Goal: Task Accomplishment & Management: Manage account settings

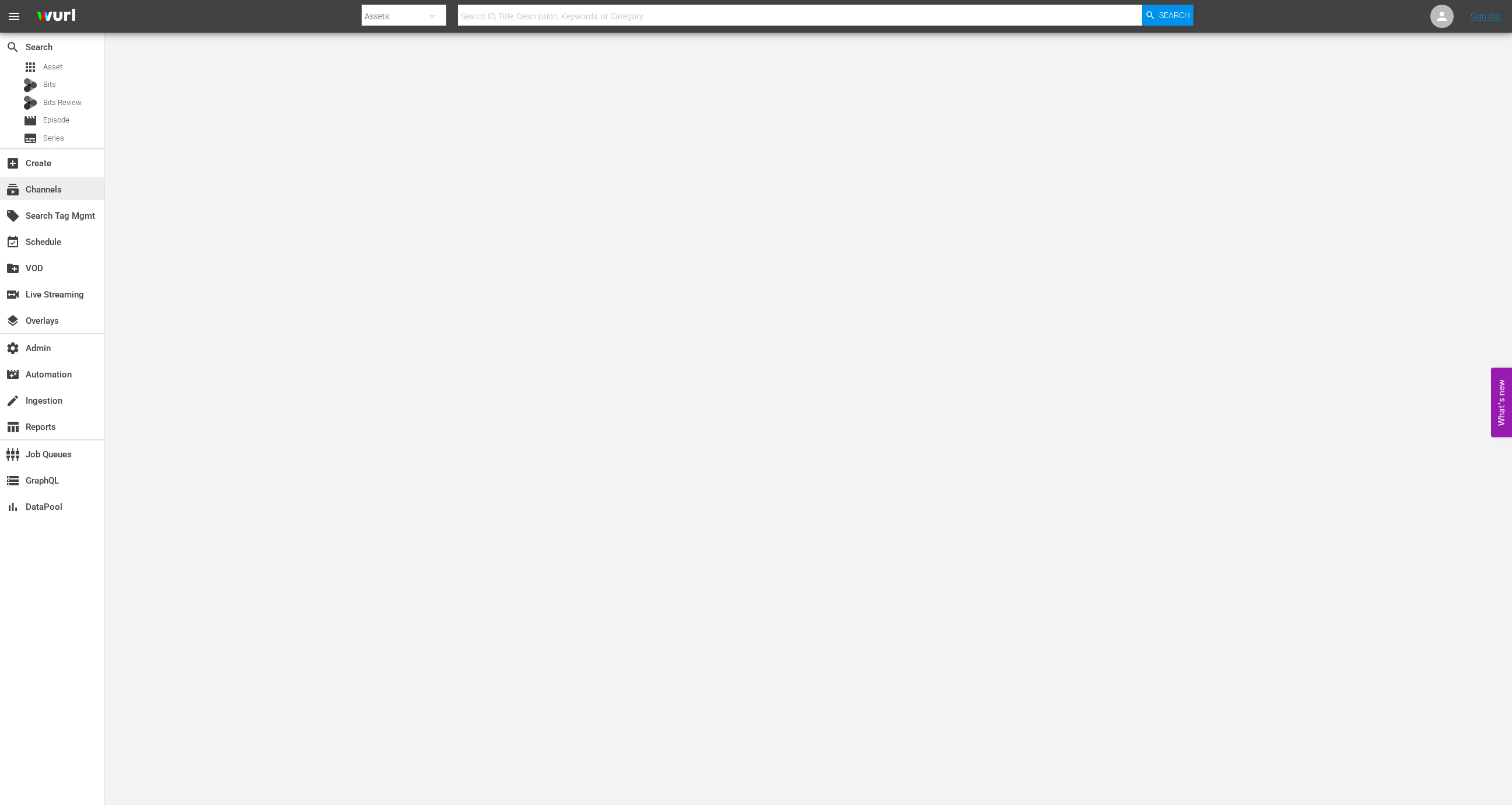
click at [92, 194] on div "subscriptions Channels" at bounding box center [52, 188] width 104 height 23
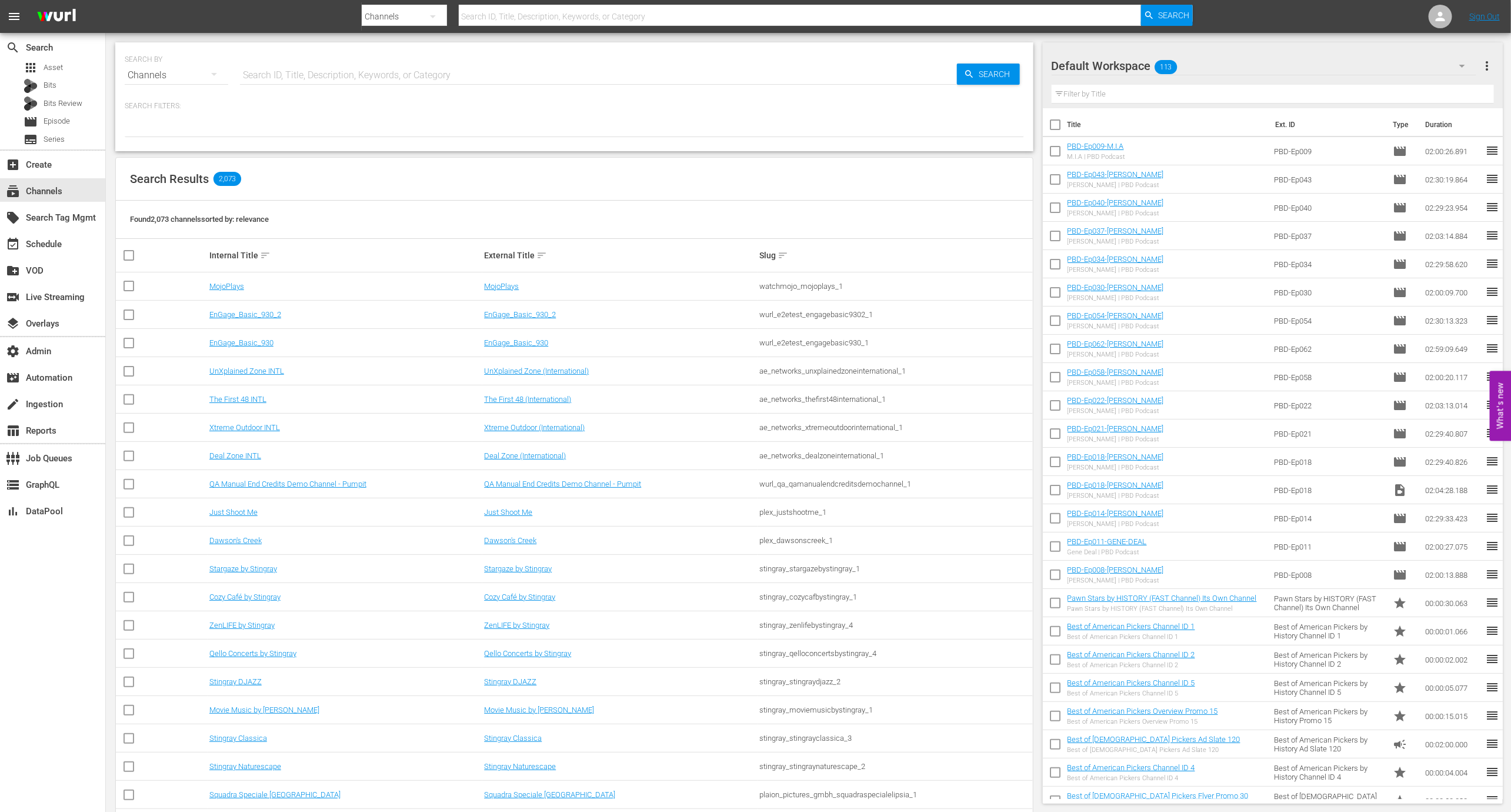
click at [288, 70] on input "text" at bounding box center [599, 76] width 717 height 28
paste input "amc_amcpresents_1"
type input "amc_amcpresents_1"
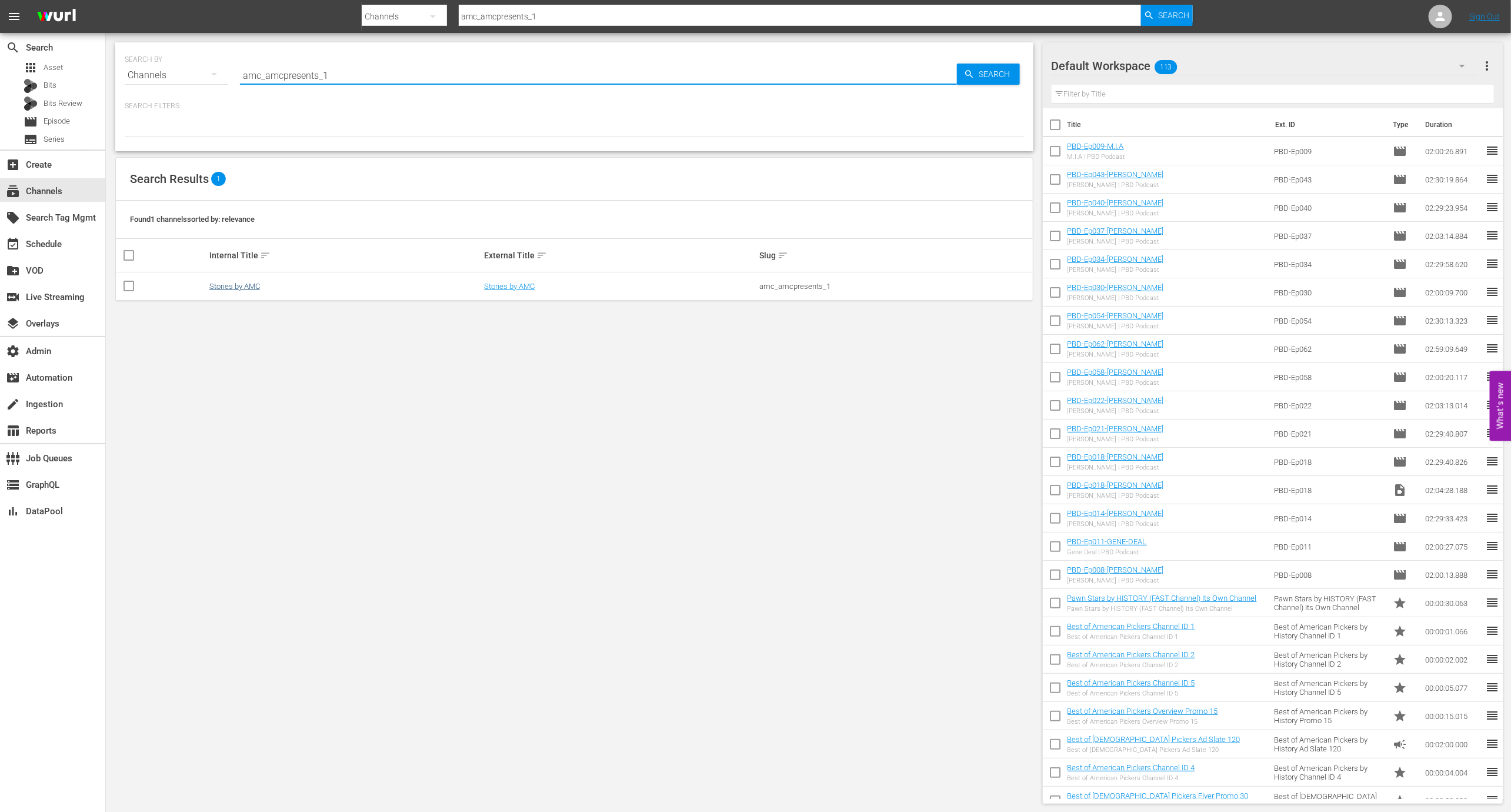
type input "amc_amcpresents_1"
click at [247, 288] on link "Stories by AMC" at bounding box center [234, 286] width 51 height 9
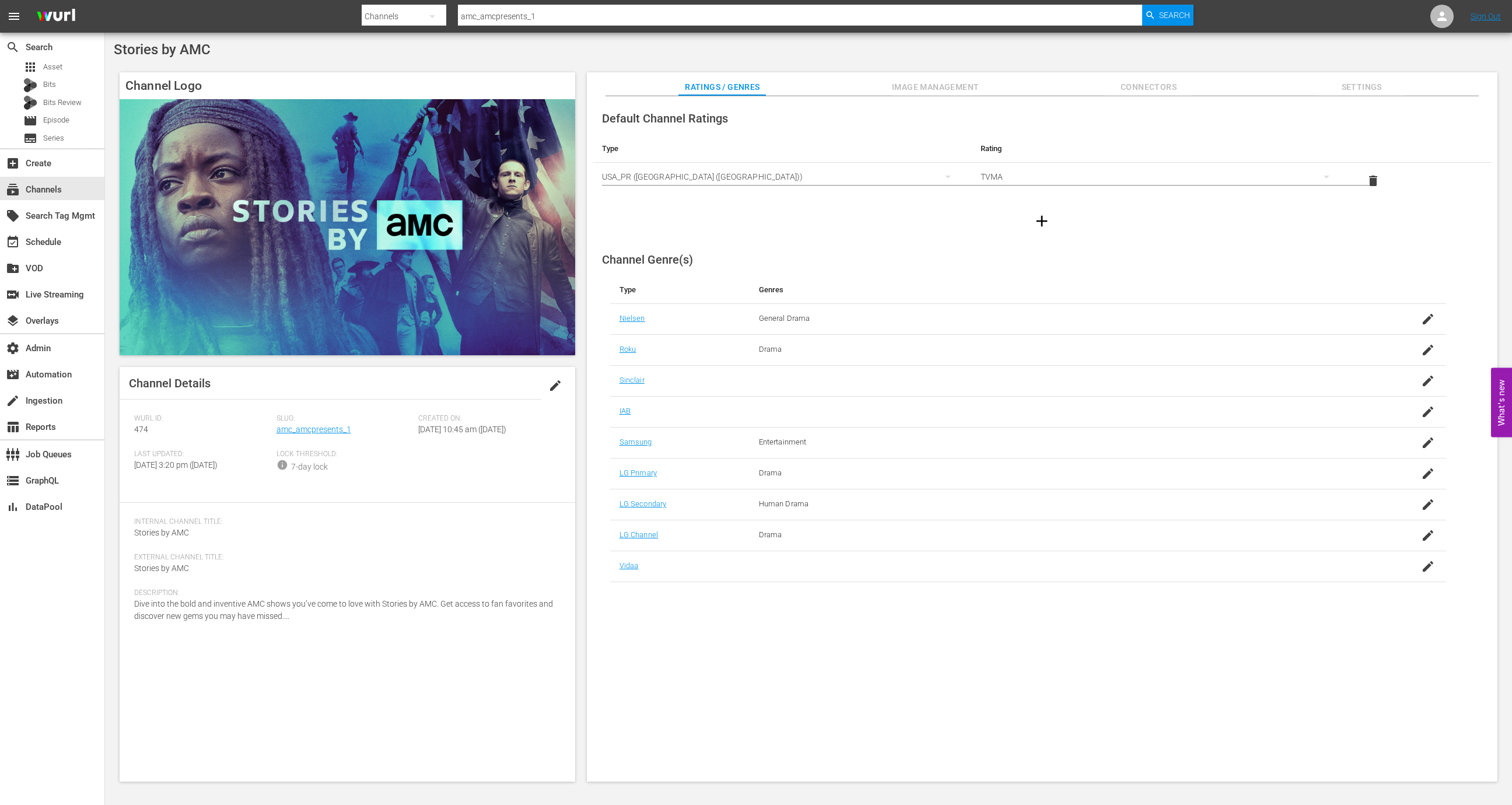
click at [332, 436] on div "Slug: amc_amcpresents_1" at bounding box center [348, 432] width 142 height 35
click at [332, 429] on link "amc_amcpresents_1" at bounding box center [314, 429] width 75 height 10
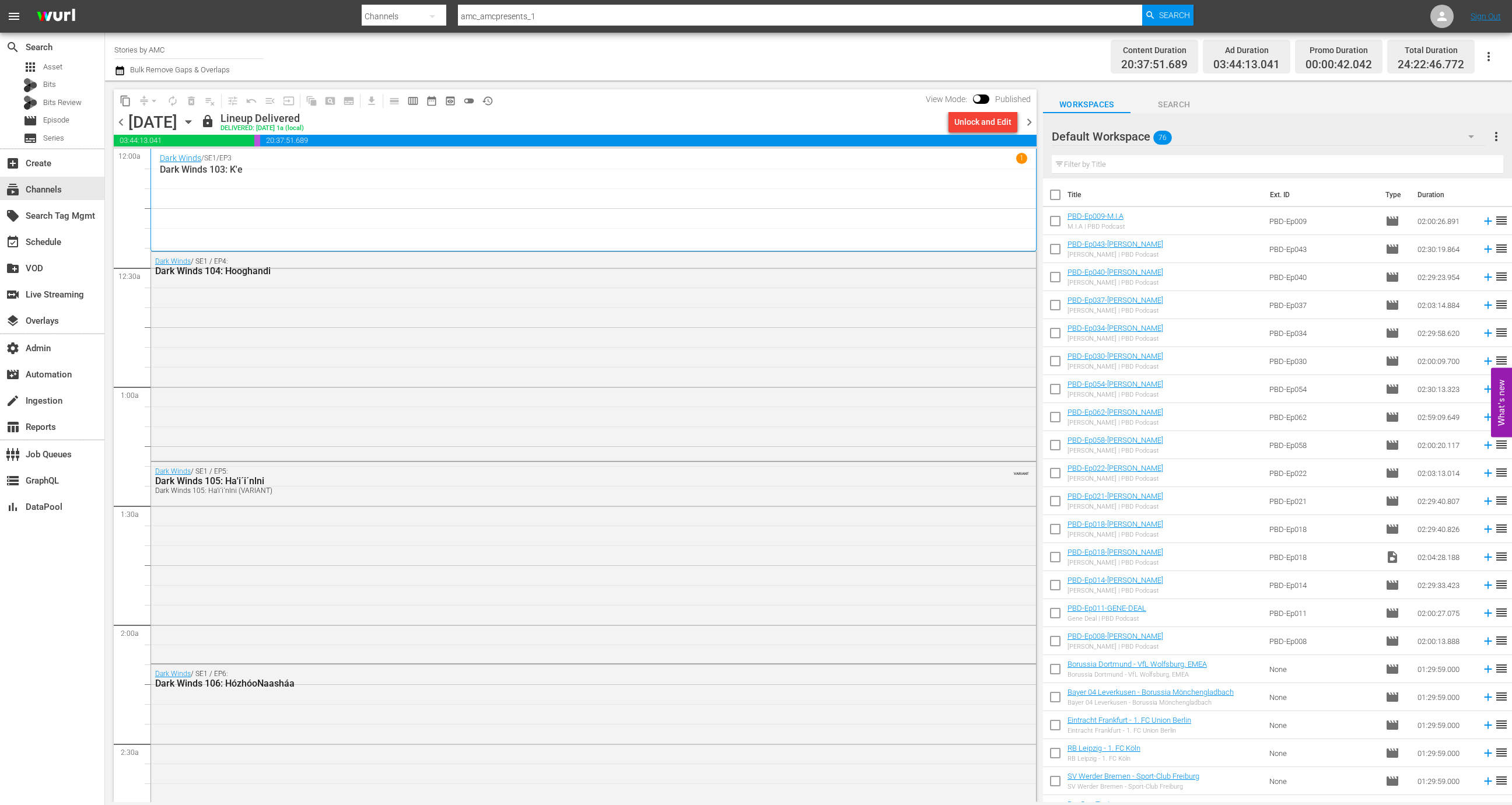
click at [1029, 120] on span "chevron_right" at bounding box center [1029, 122] width 15 height 15
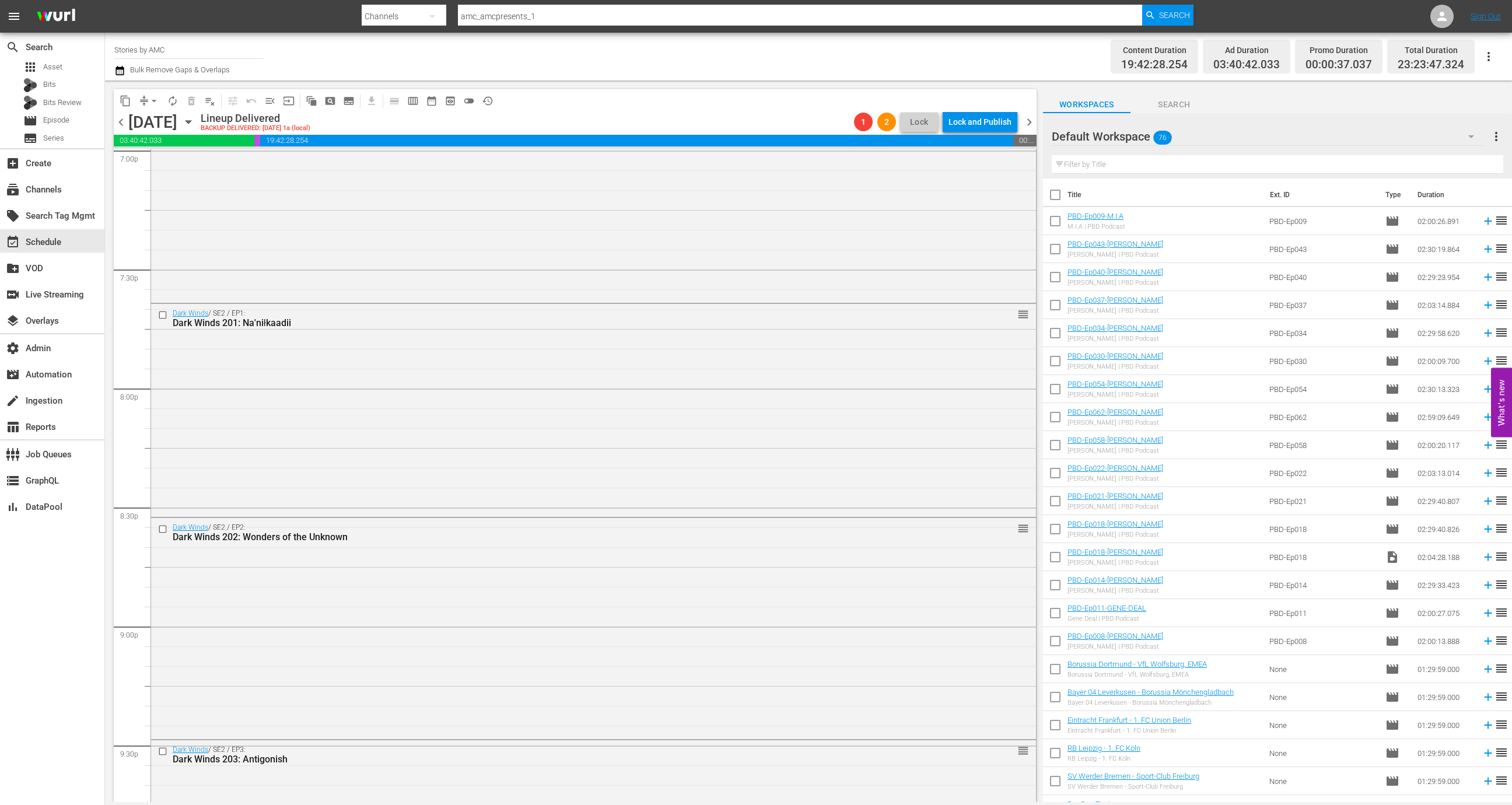
scroll to position [5107, 0]
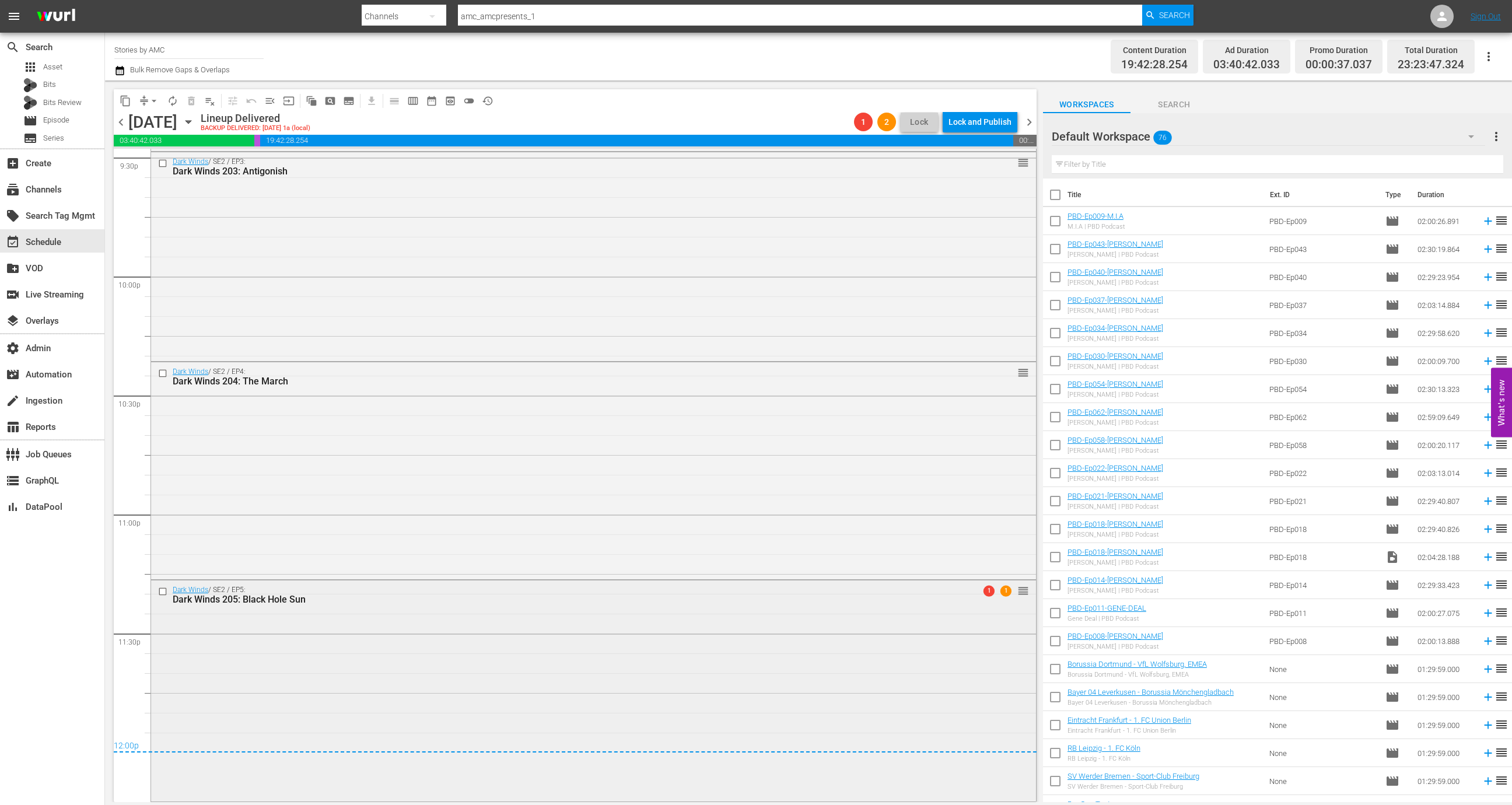
click at [755, 682] on div "Dark Winds / SE2 / EP5: Dark Winds 205: Black Hole Sun 1 1 reorder" at bounding box center [593, 689] width 885 height 219
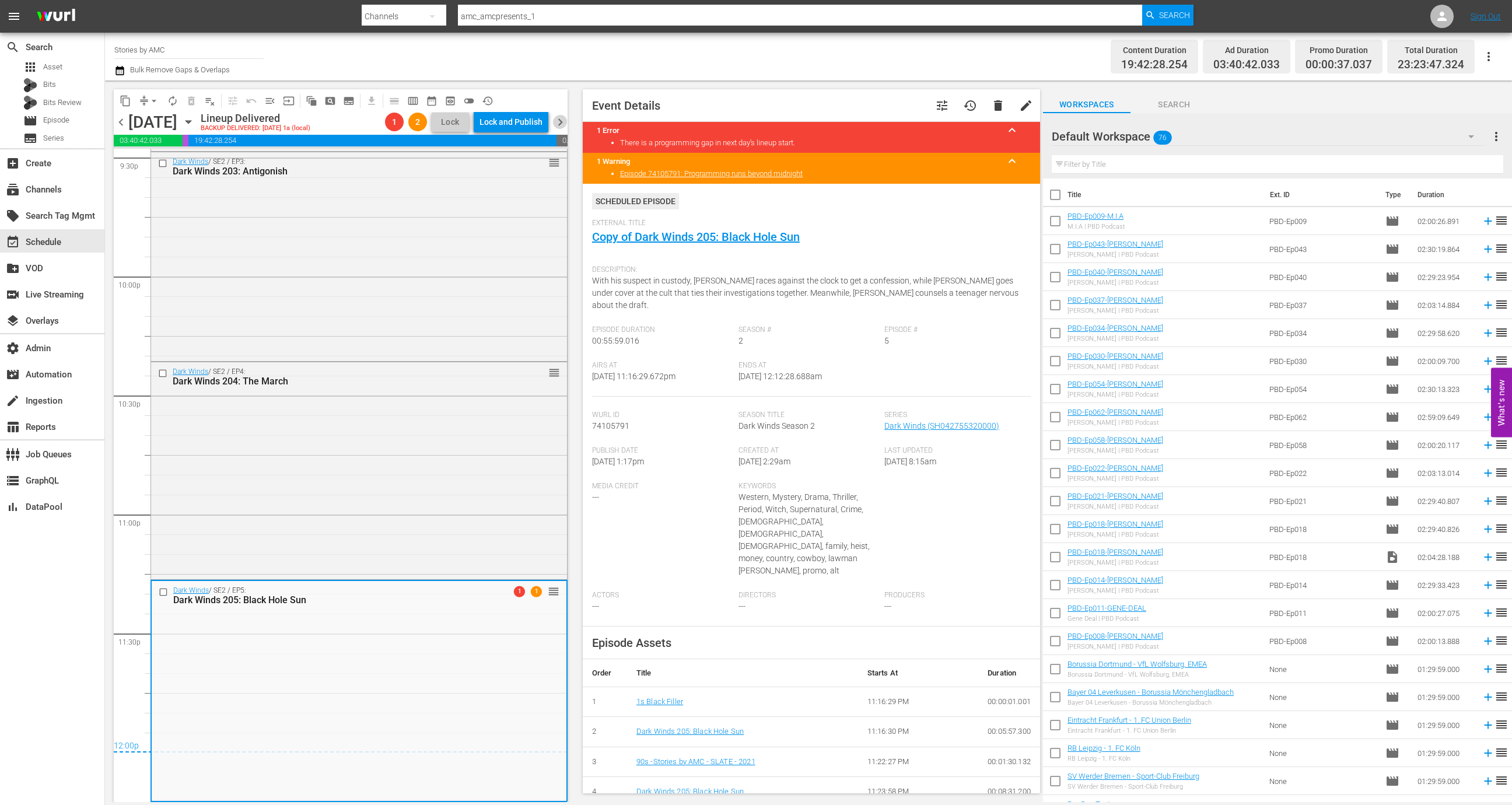
click at [560, 118] on span "chevron_right" at bounding box center [560, 122] width 15 height 15
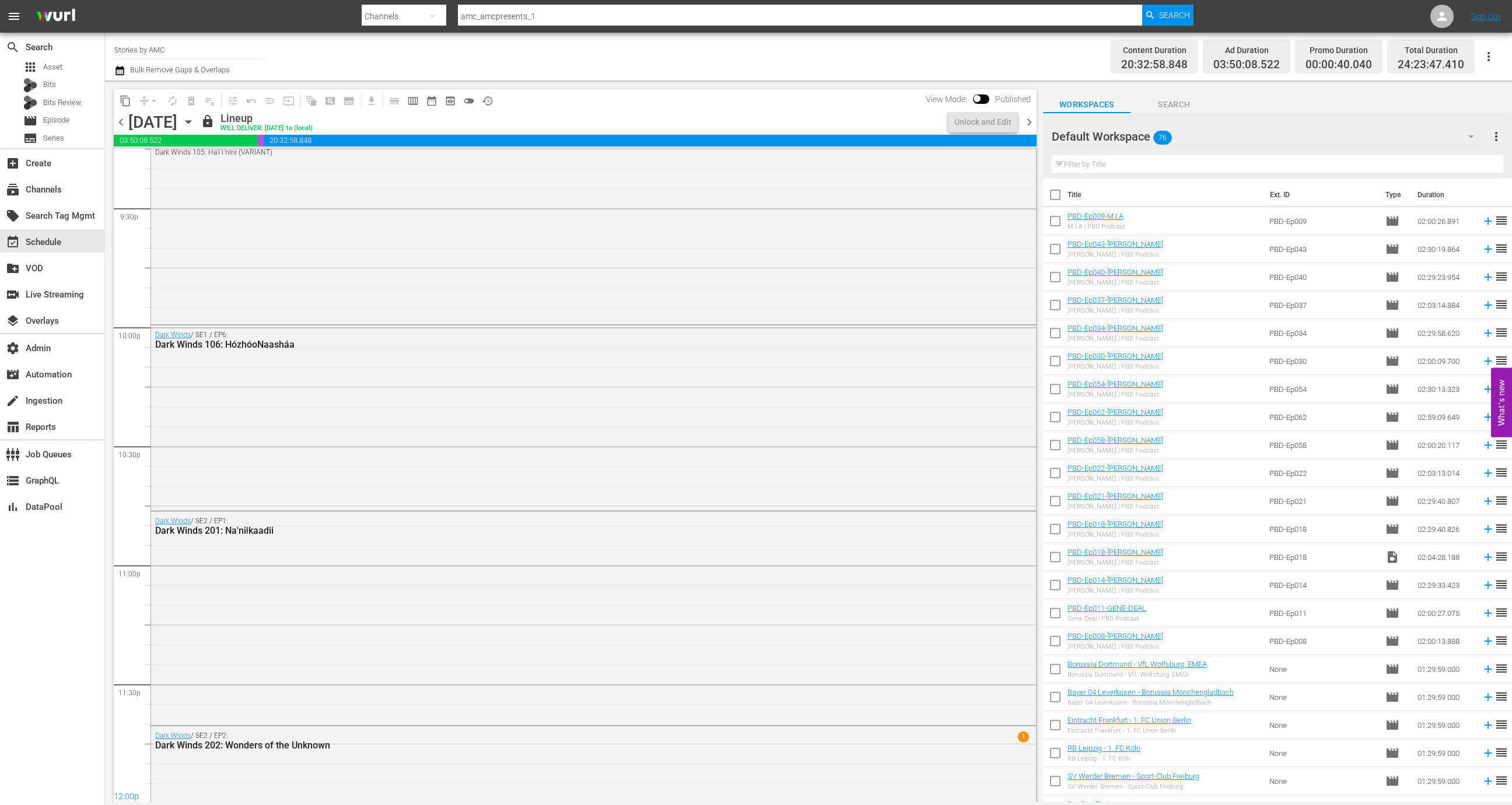
scroll to position [4778, 0]
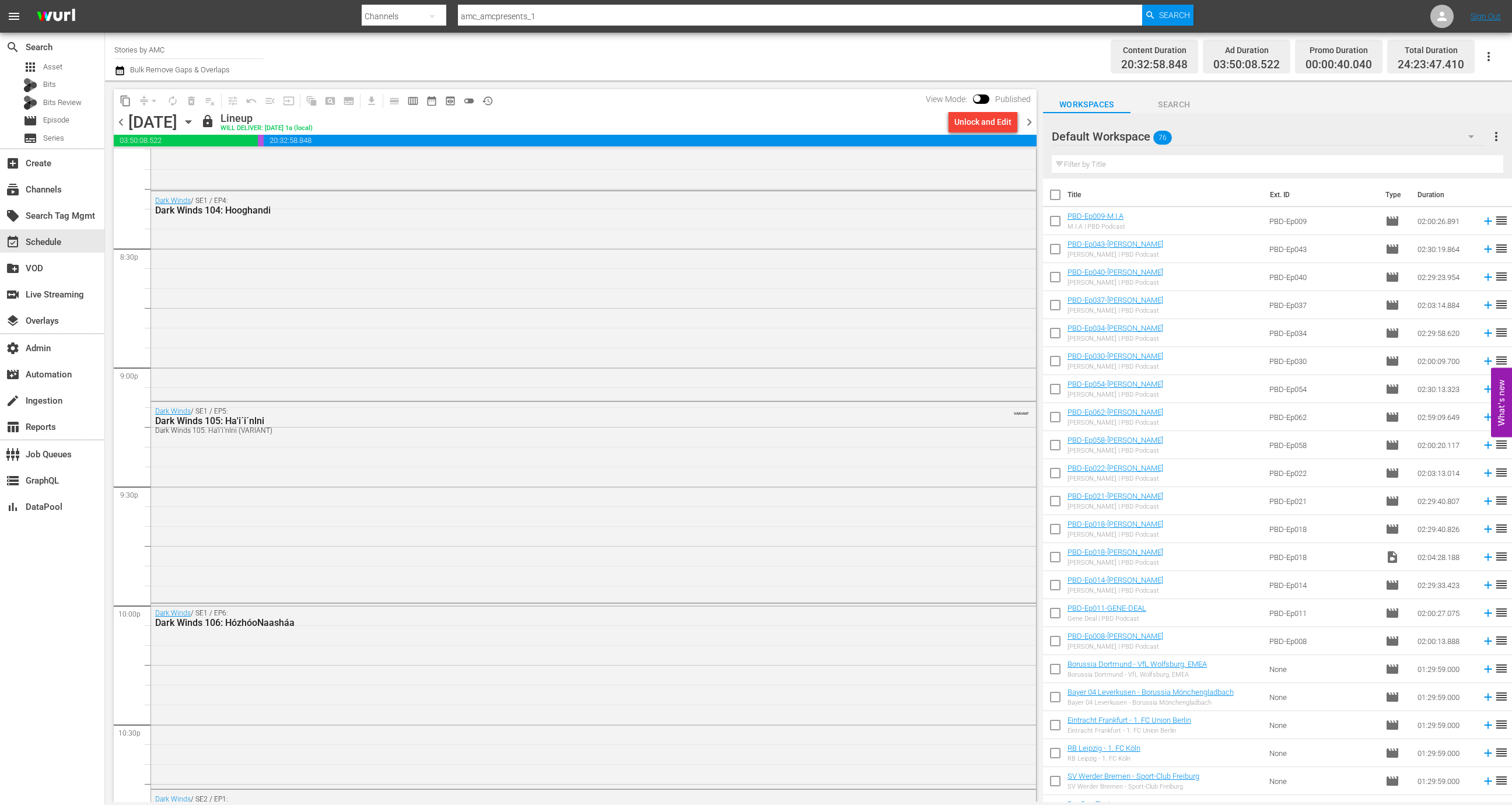
click at [977, 123] on div "Unlock and Edit" at bounding box center [983, 122] width 57 height 21
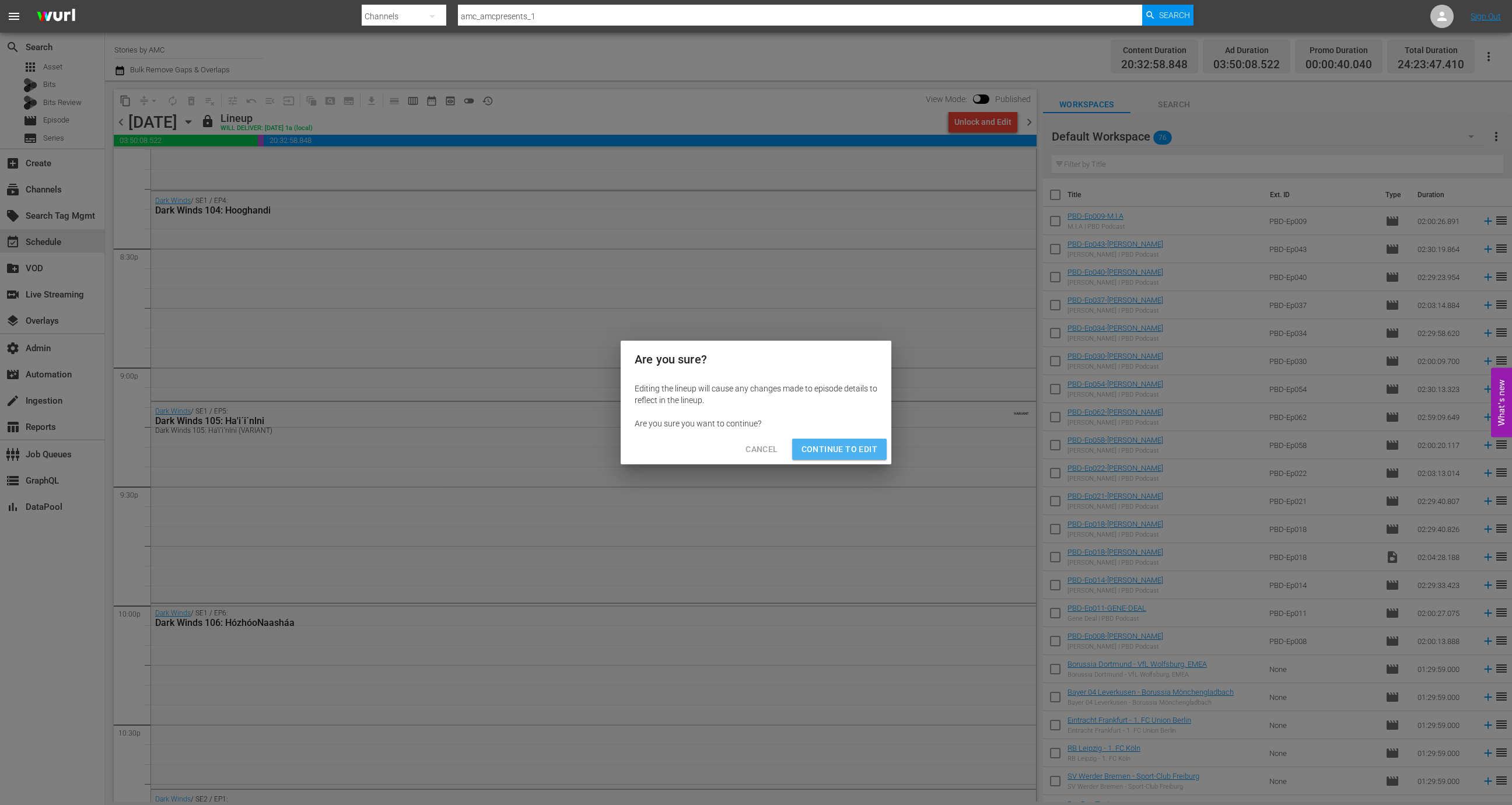
click at [842, 441] on button "Continue to Edit" at bounding box center [839, 449] width 94 height 21
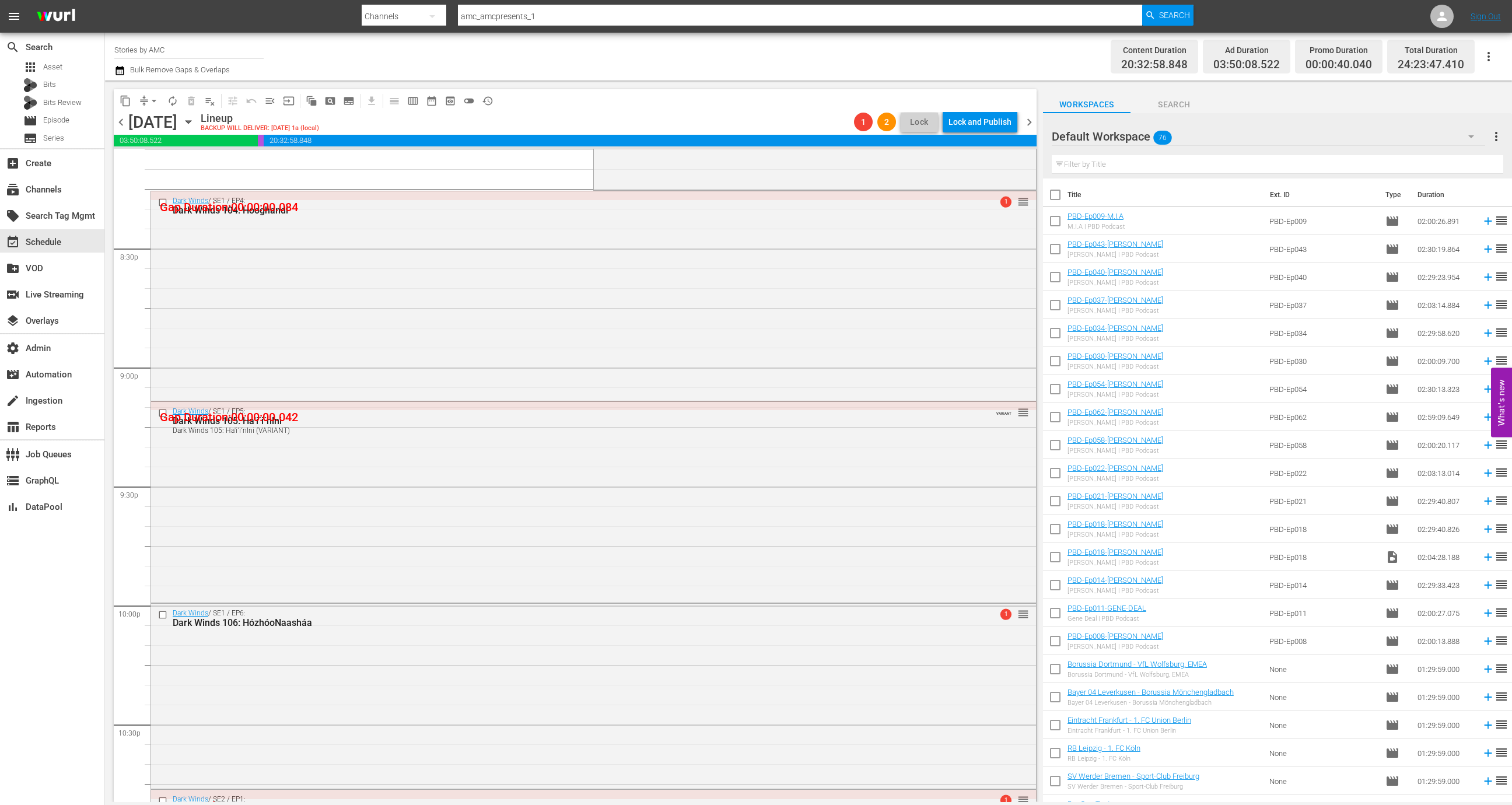
click at [124, 120] on span "chevron_left" at bounding box center [121, 122] width 15 height 15
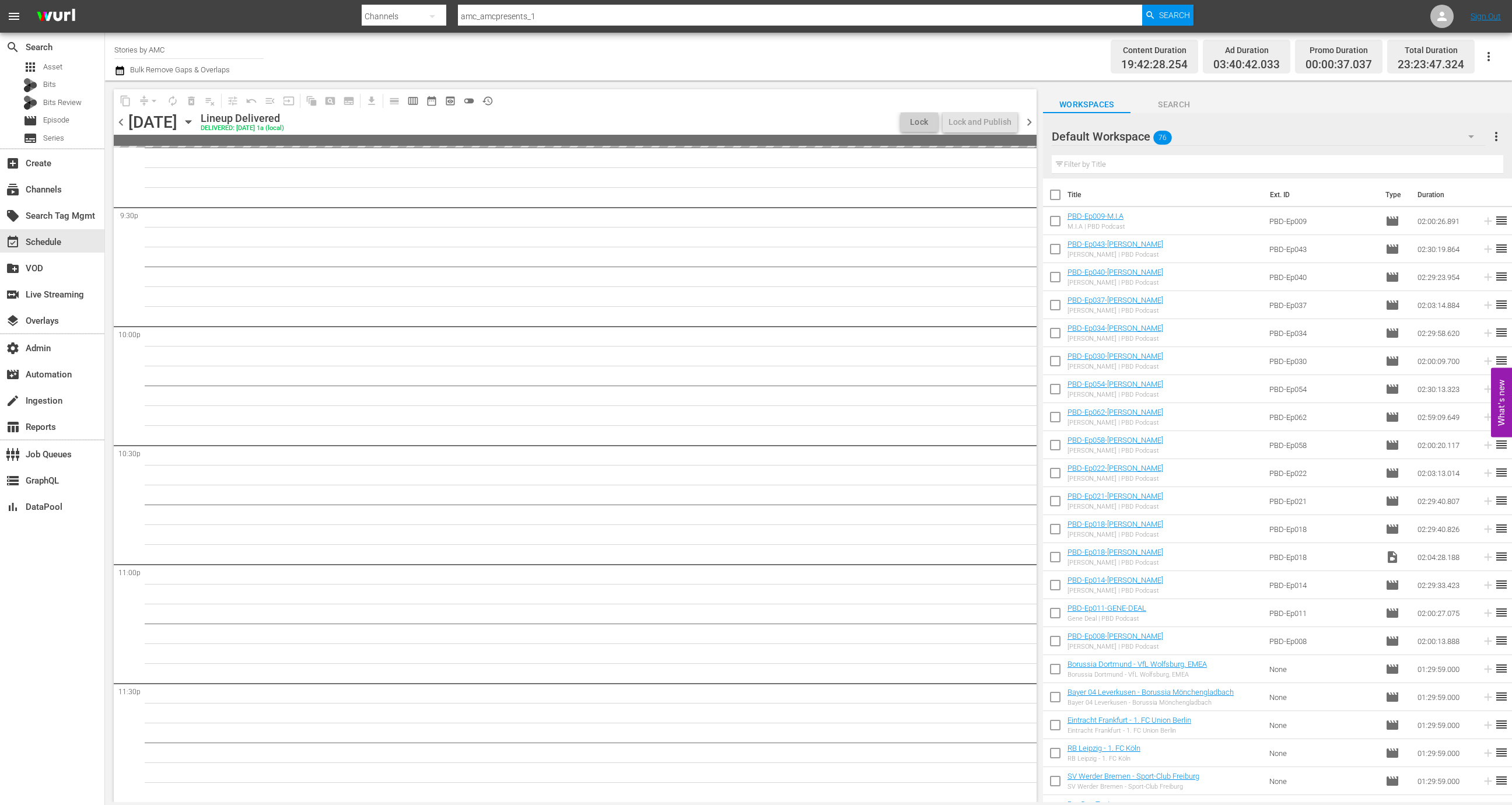
scroll to position [4778, 0]
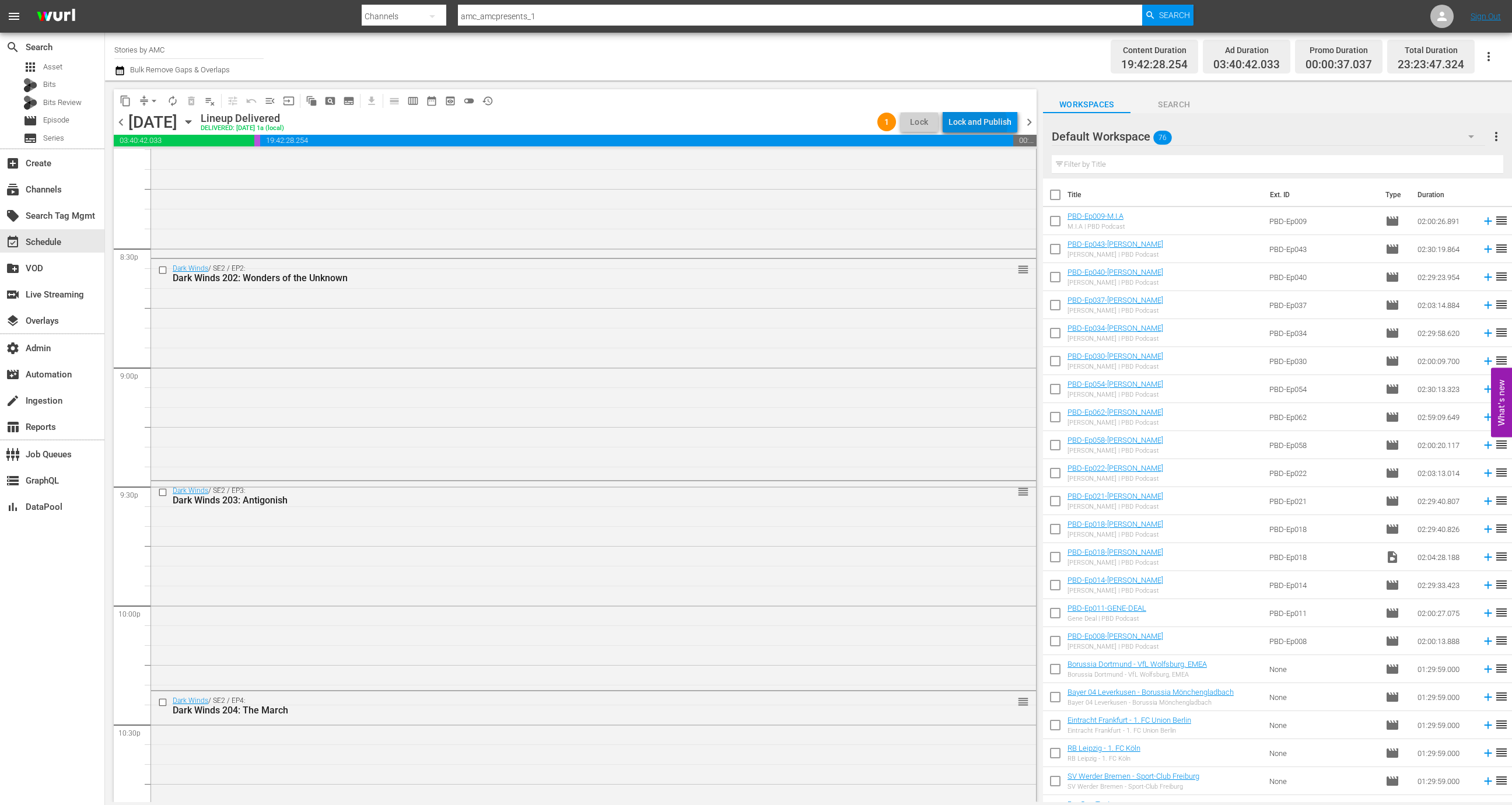
click at [977, 125] on div "Lock and Publish" at bounding box center [979, 122] width 63 height 21
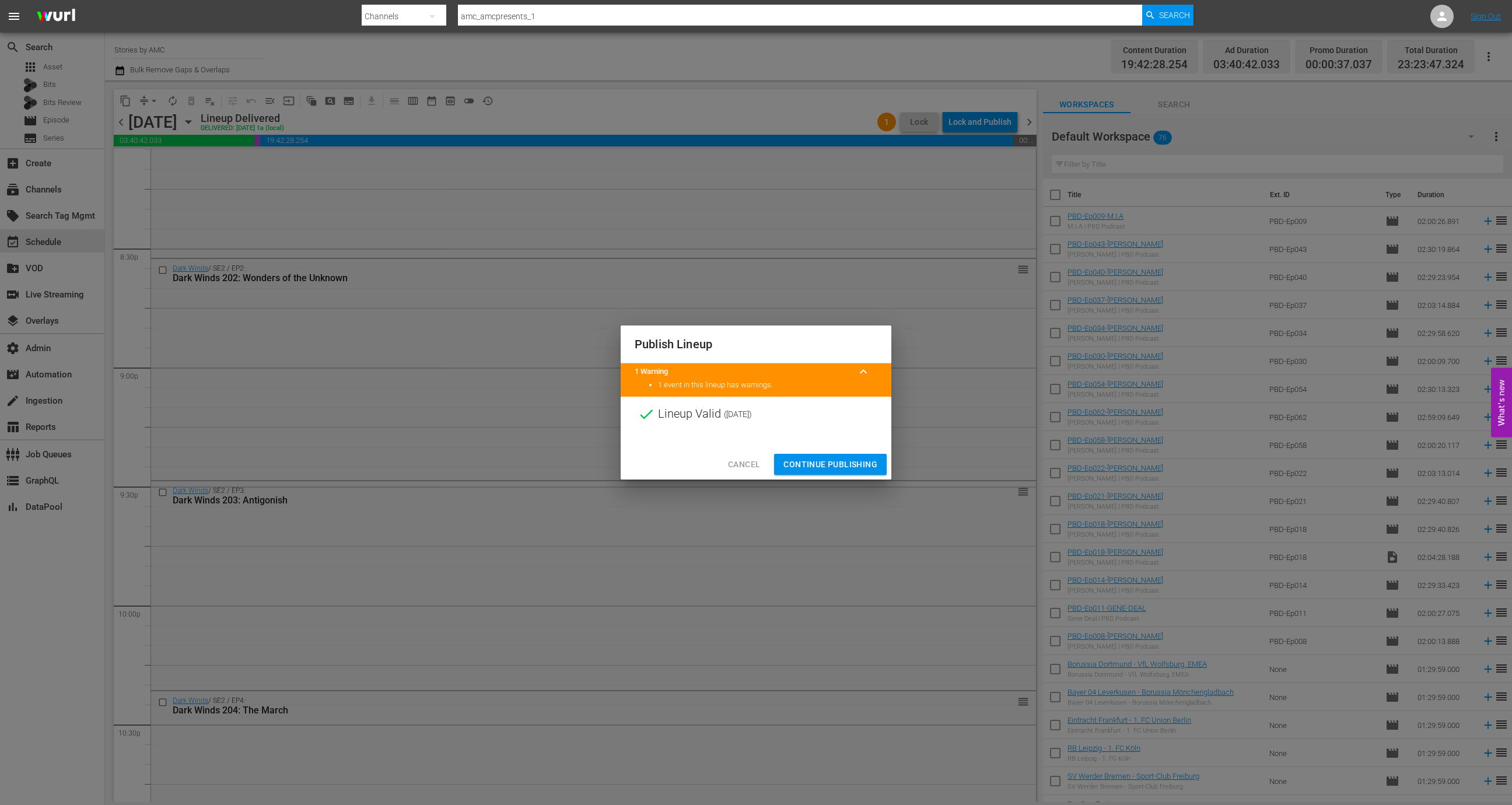
click at [828, 459] on span "Continue Publishing" at bounding box center [830, 465] width 94 height 15
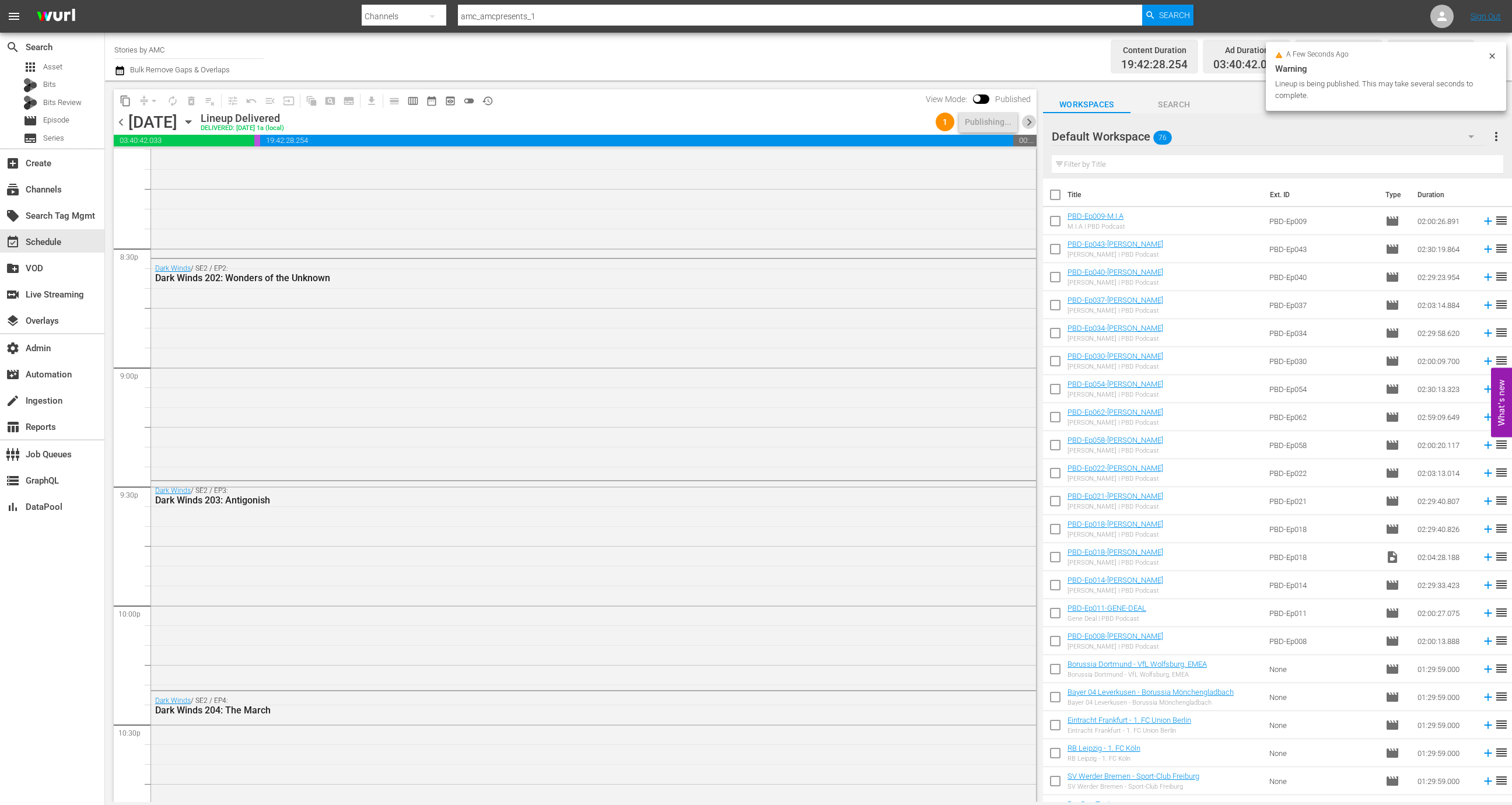
click at [1030, 122] on span "chevron_right" at bounding box center [1029, 122] width 15 height 15
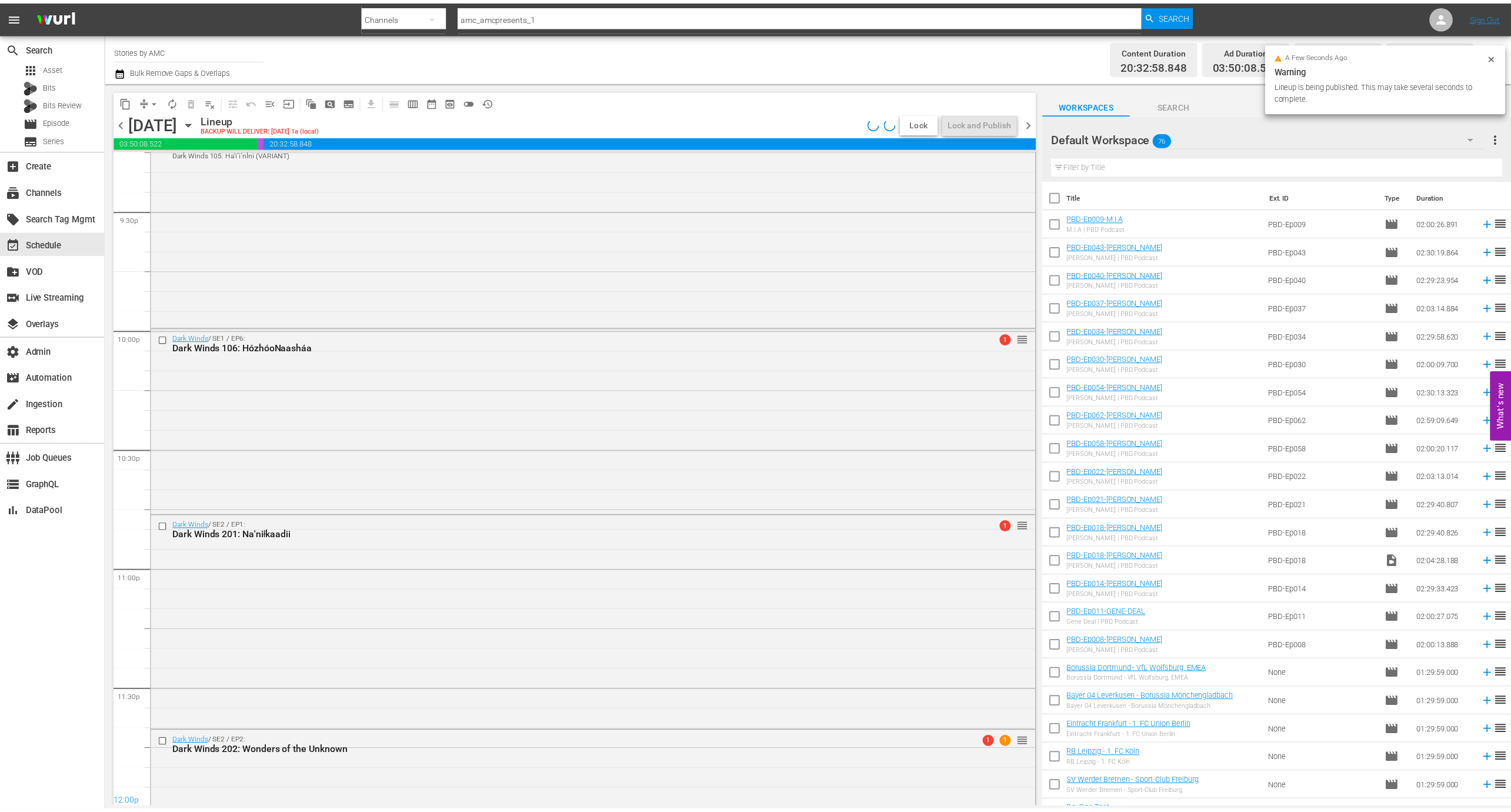
scroll to position [4820, 0]
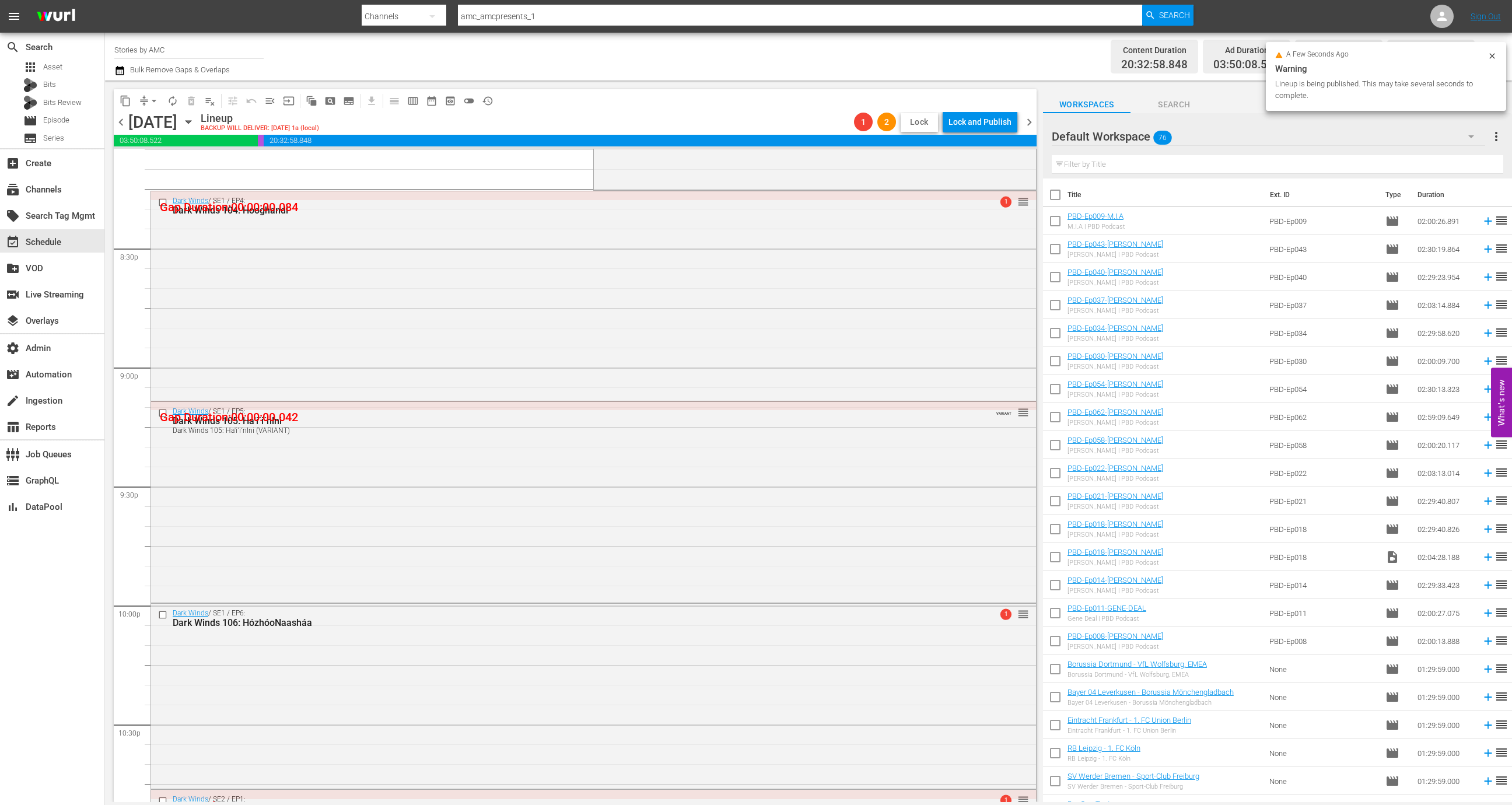
click at [919, 117] on span "Lock" at bounding box center [919, 123] width 28 height 12
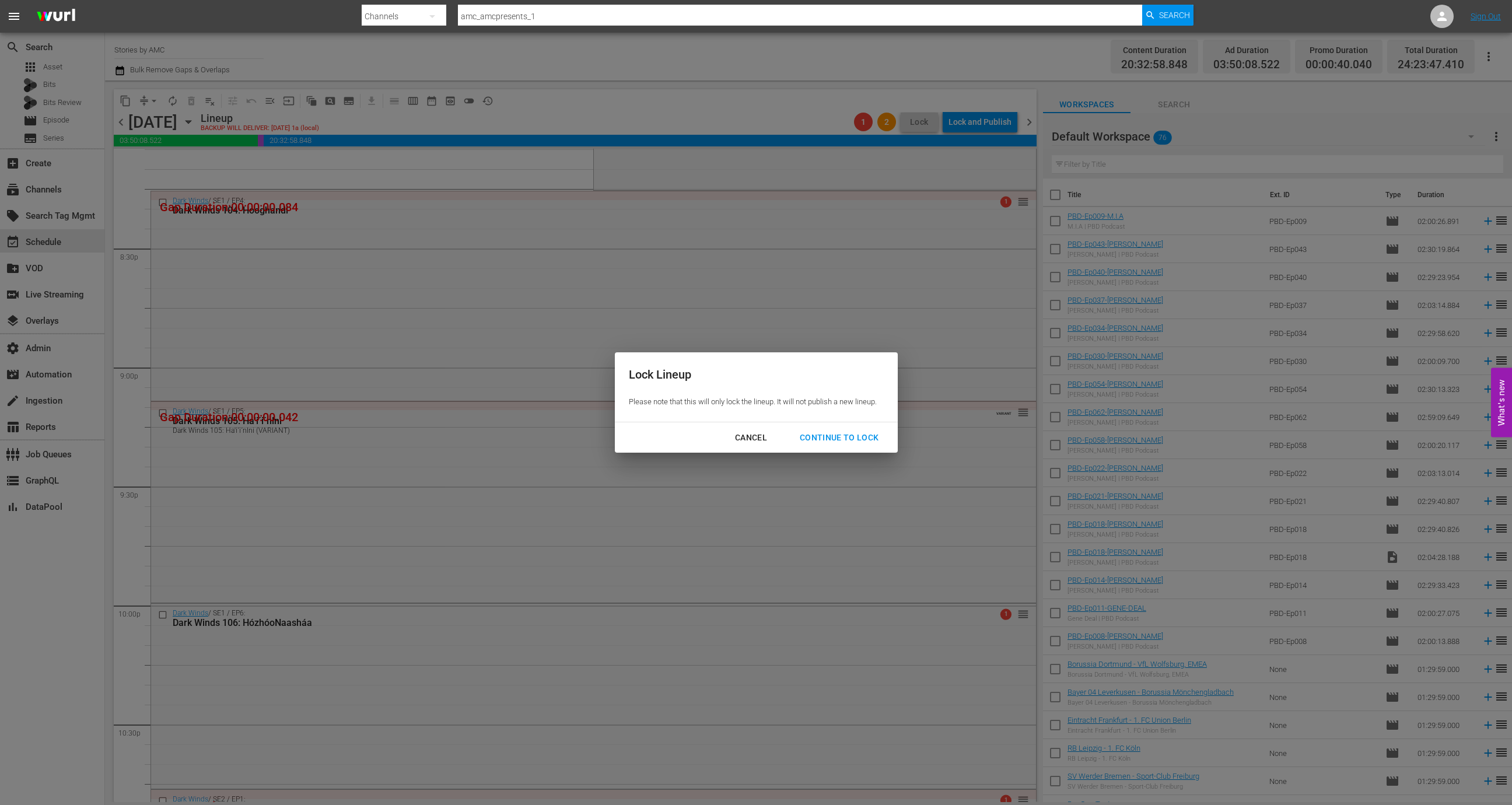
click at [835, 438] on div "Continue to lock" at bounding box center [839, 437] width 98 height 15
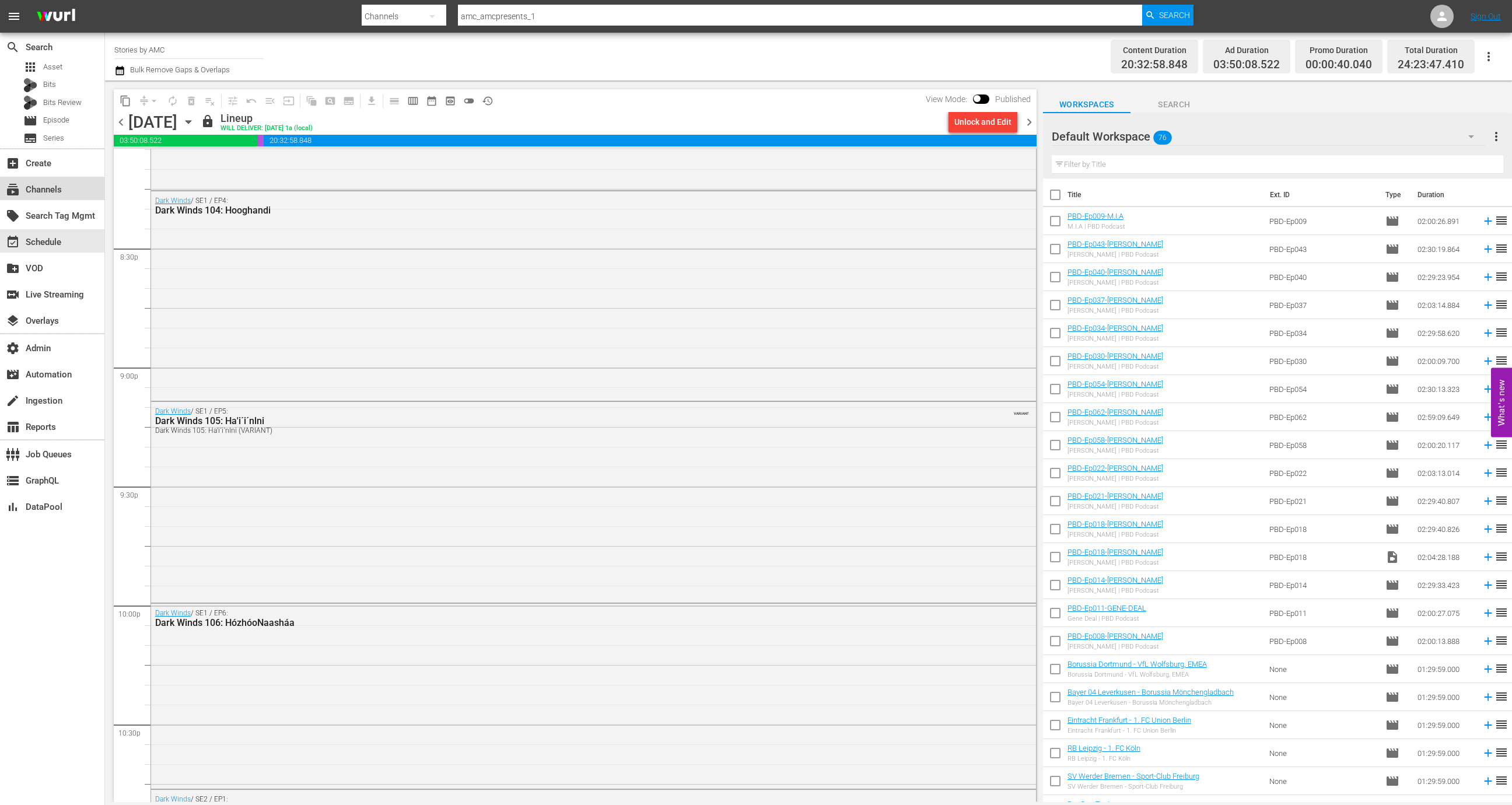
click at [48, 185] on div "subscriptions Channels" at bounding box center [33, 188] width 65 height 11
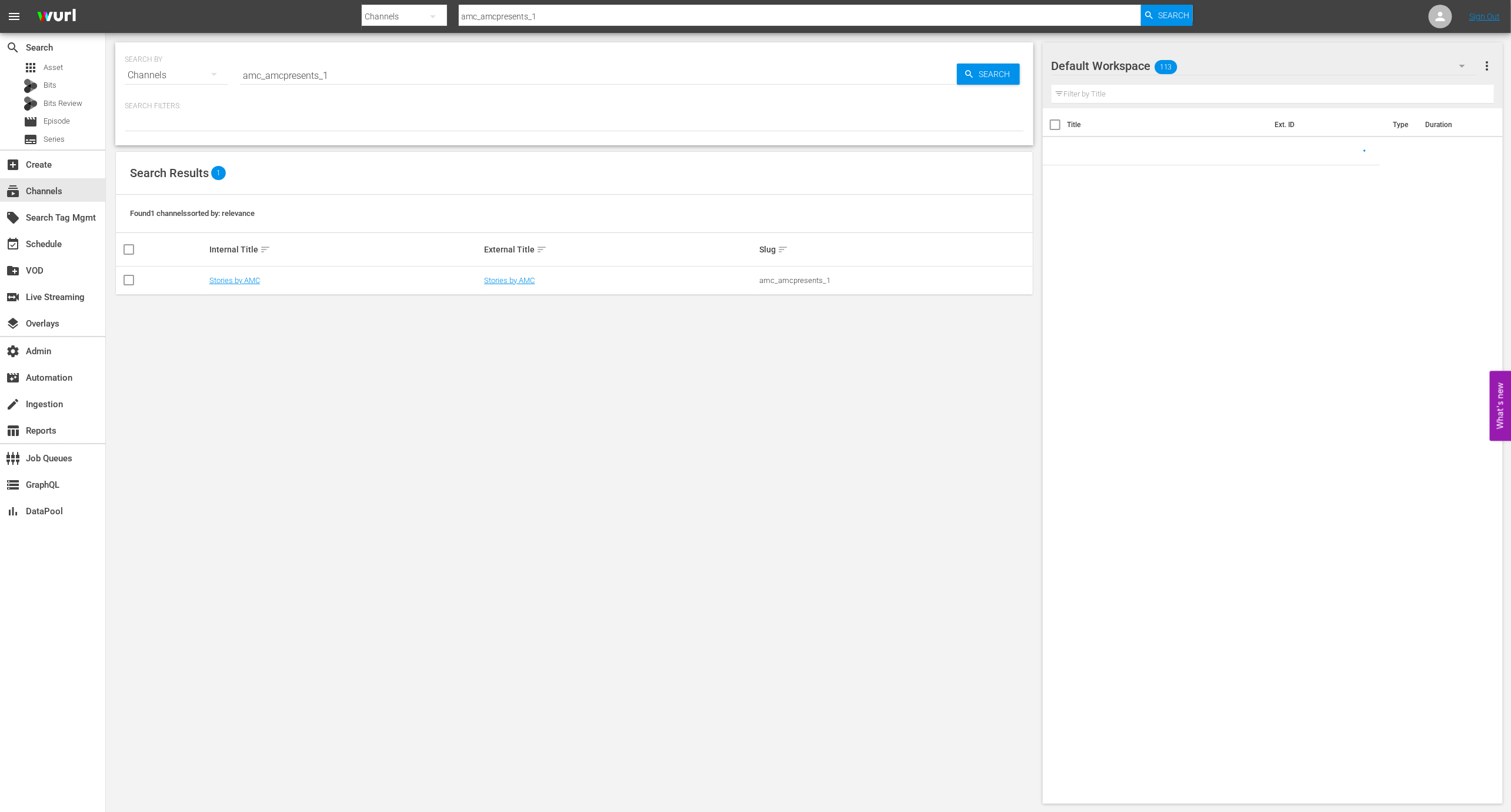
click at [316, 84] on hr at bounding box center [599, 84] width 717 height 1
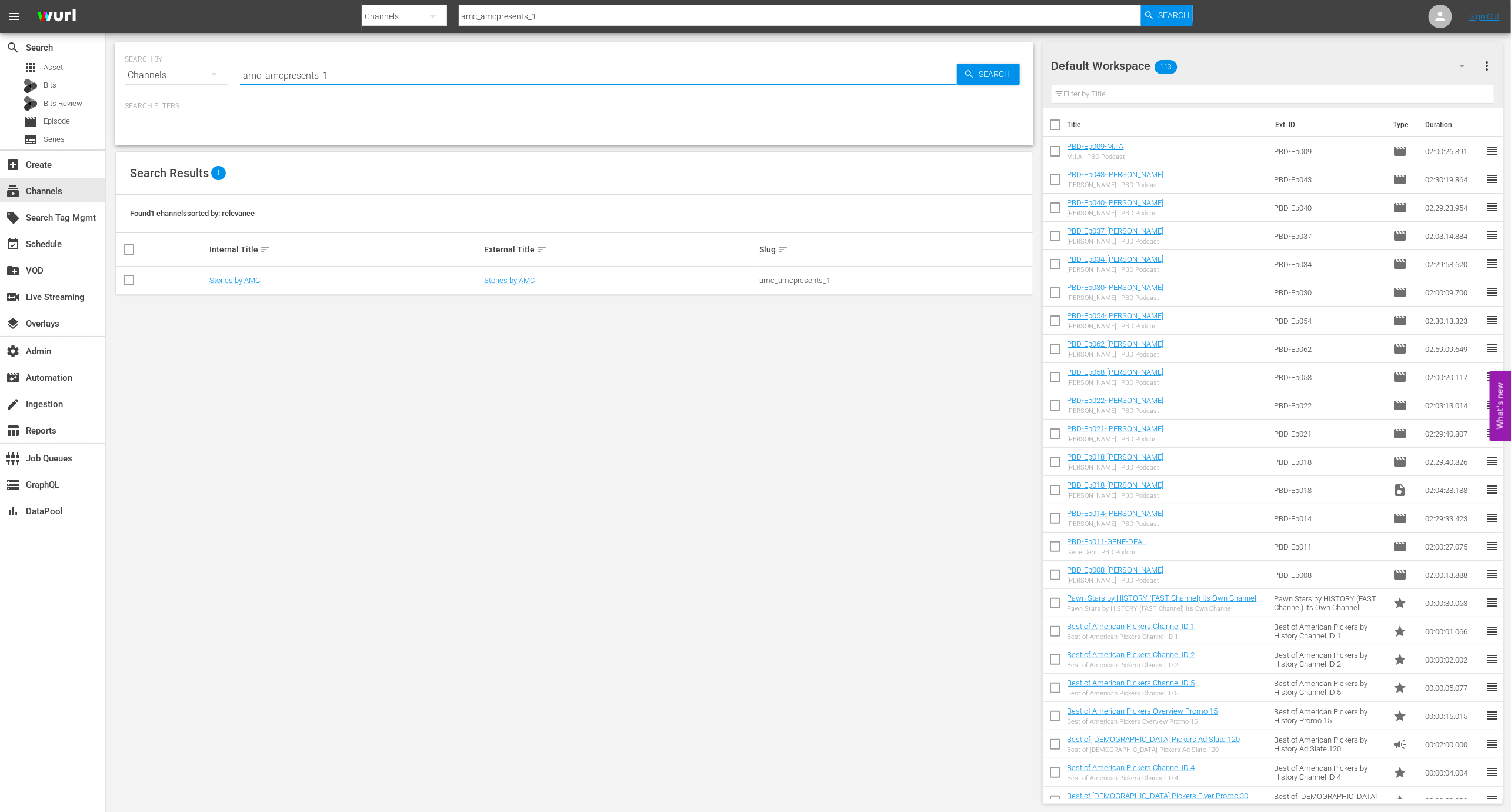
click at [316, 77] on input "amc_amcpresents_1" at bounding box center [599, 76] width 717 height 28
paste input "slightly_off_by_amc"
type input "amc_slightly_off_by_amc_1"
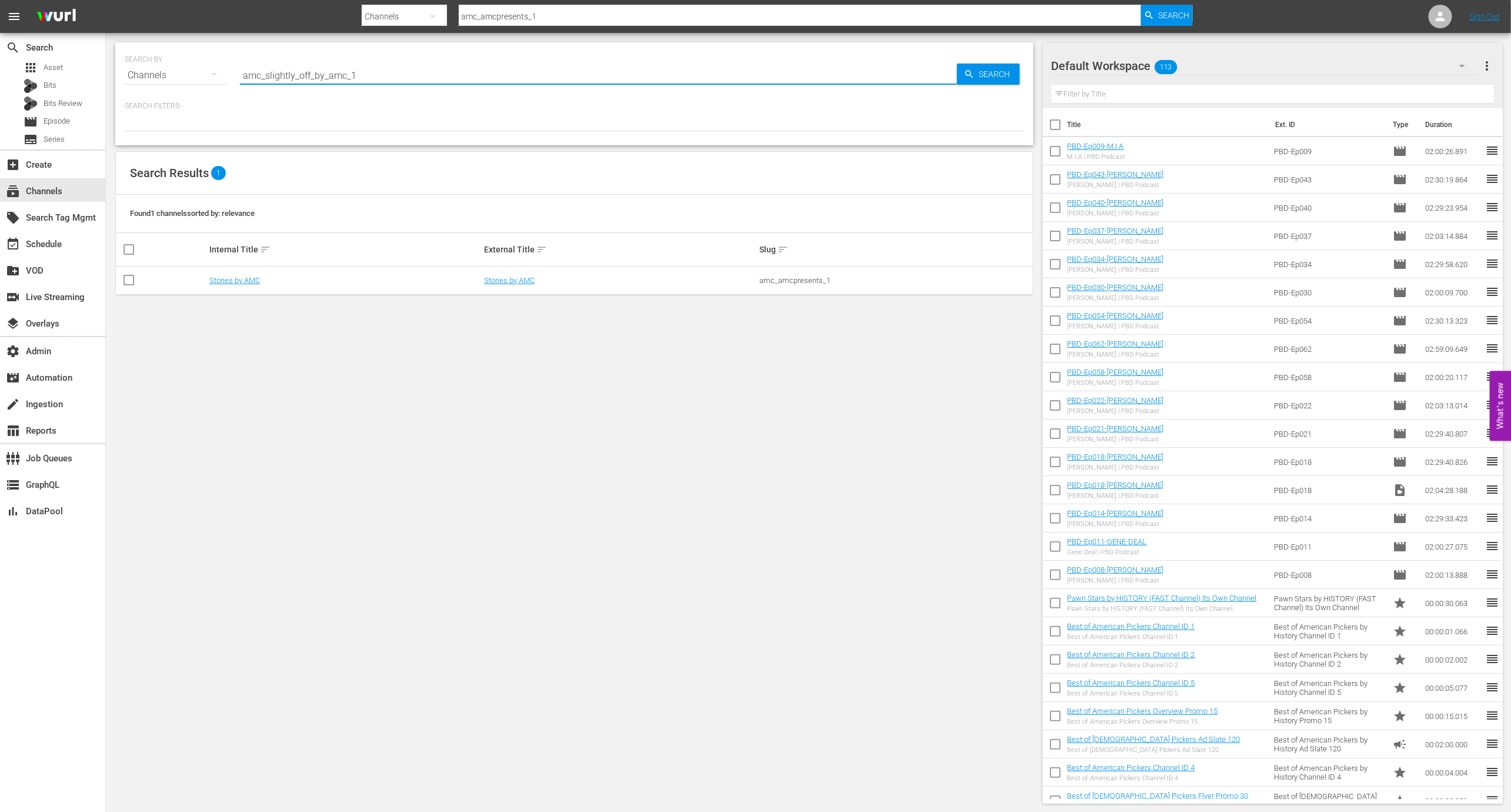
type input "amc_slightly_off_by_amc_1"
click at [241, 283] on link "Slightly Off by AMC - ROKU" at bounding box center [253, 280] width 89 height 9
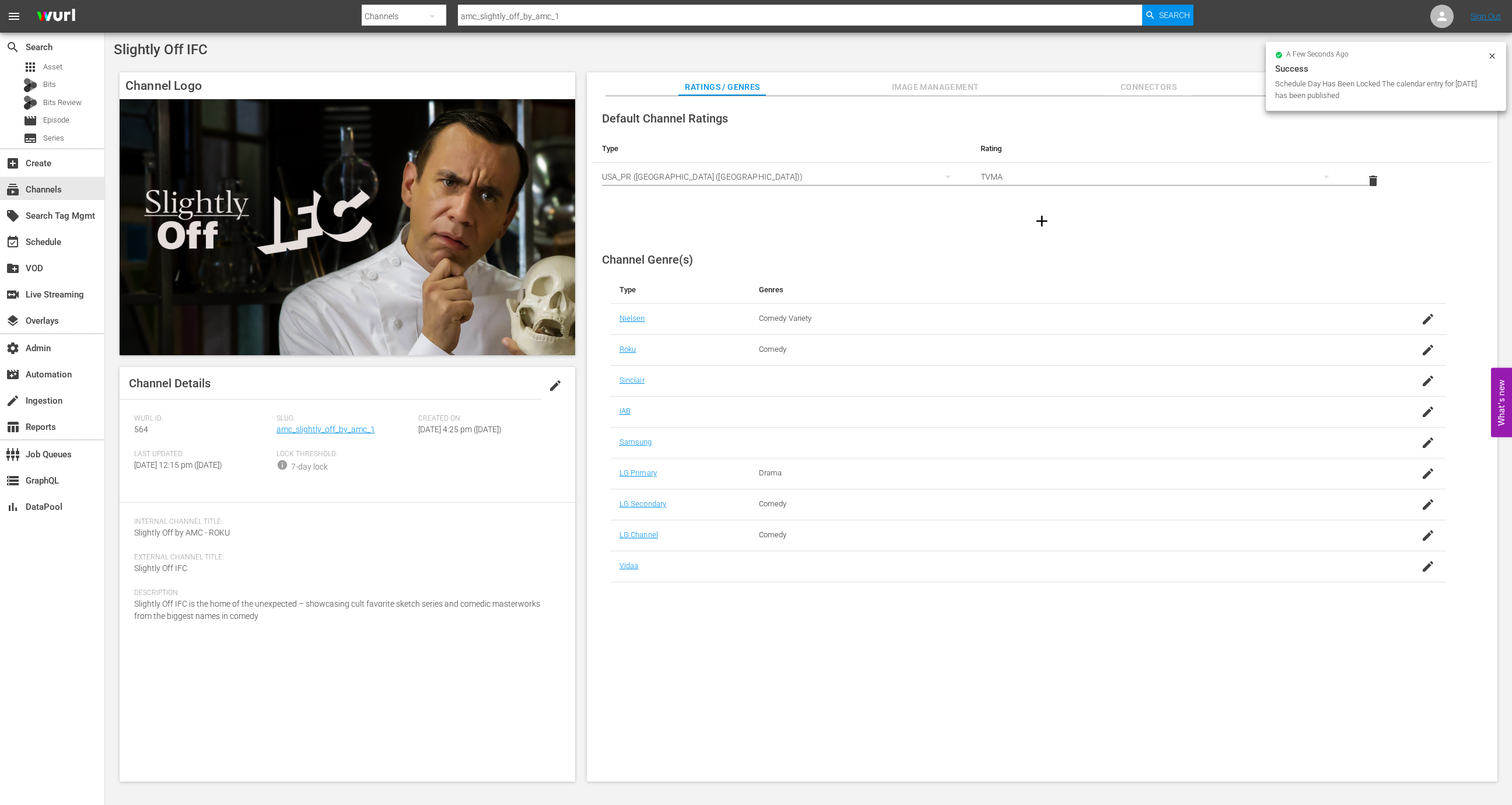
click at [337, 425] on div "Slug: amc_slightly_off_by_amc_1" at bounding box center [348, 432] width 142 height 35
click at [337, 425] on link "amc_slightly_off_by_amc_1" at bounding box center [326, 429] width 99 height 10
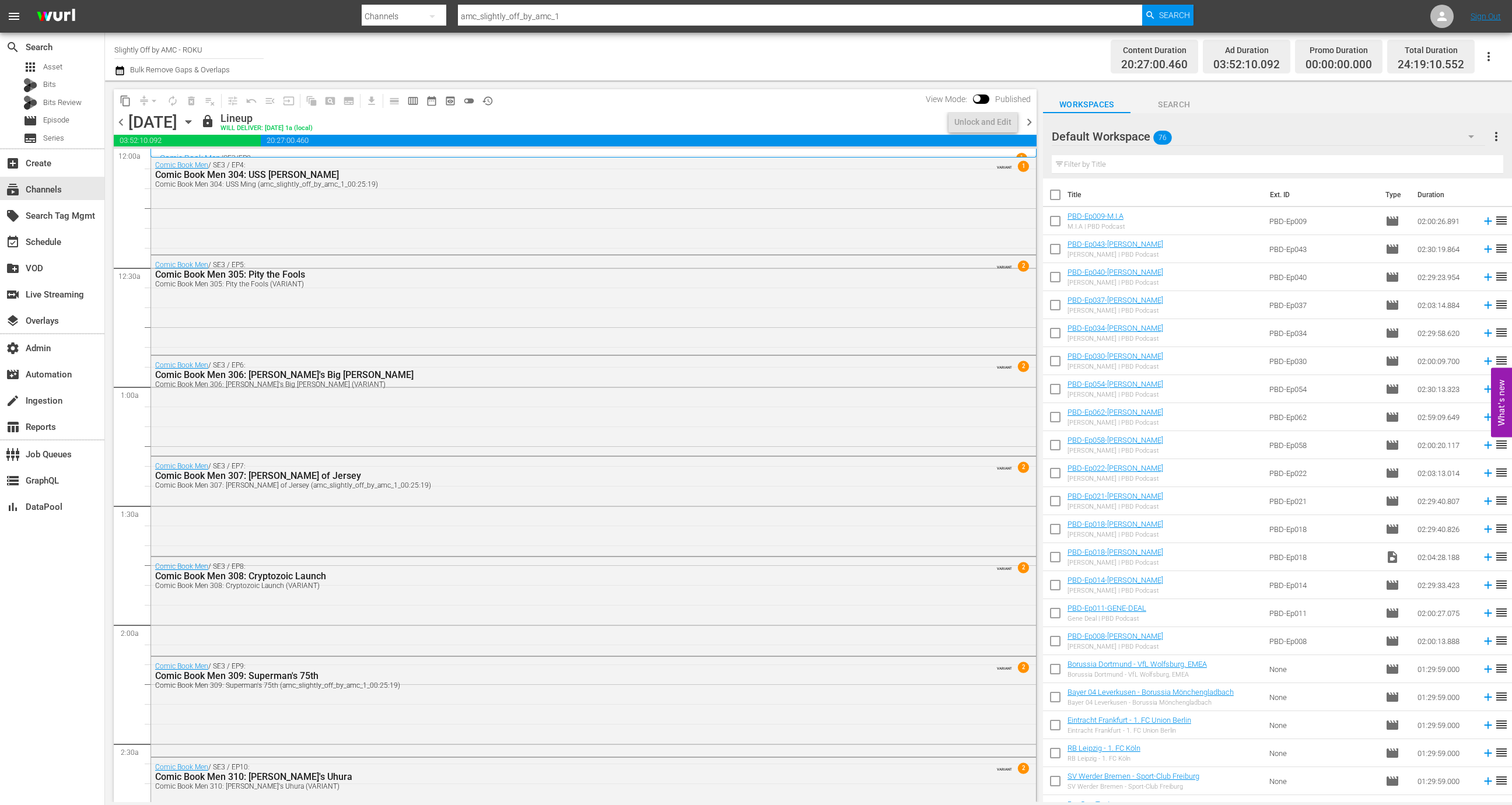
click at [116, 123] on span "chevron_left" at bounding box center [121, 122] width 15 height 15
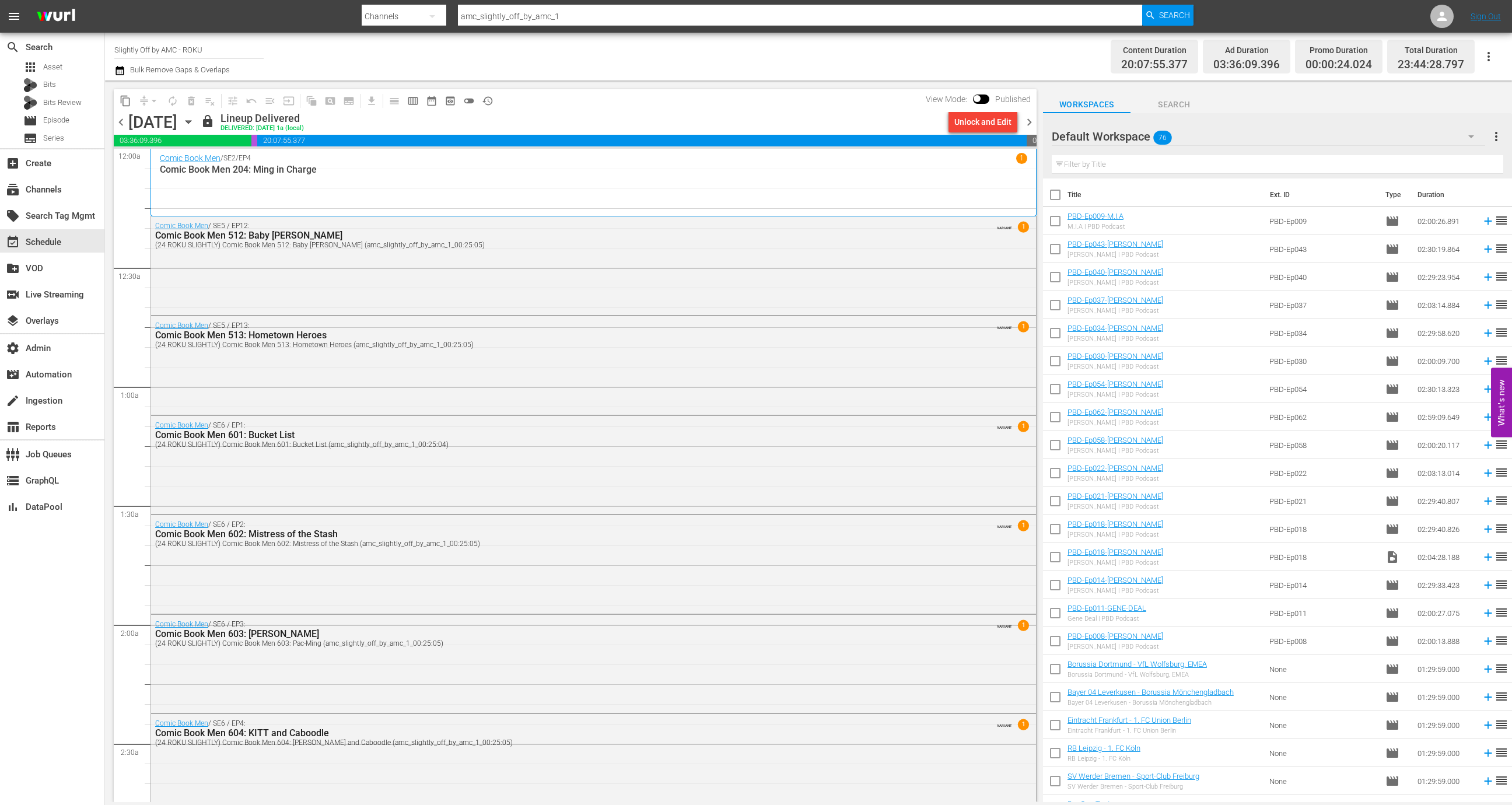
click at [981, 126] on div "Unlock and Edit" at bounding box center [983, 122] width 57 height 21
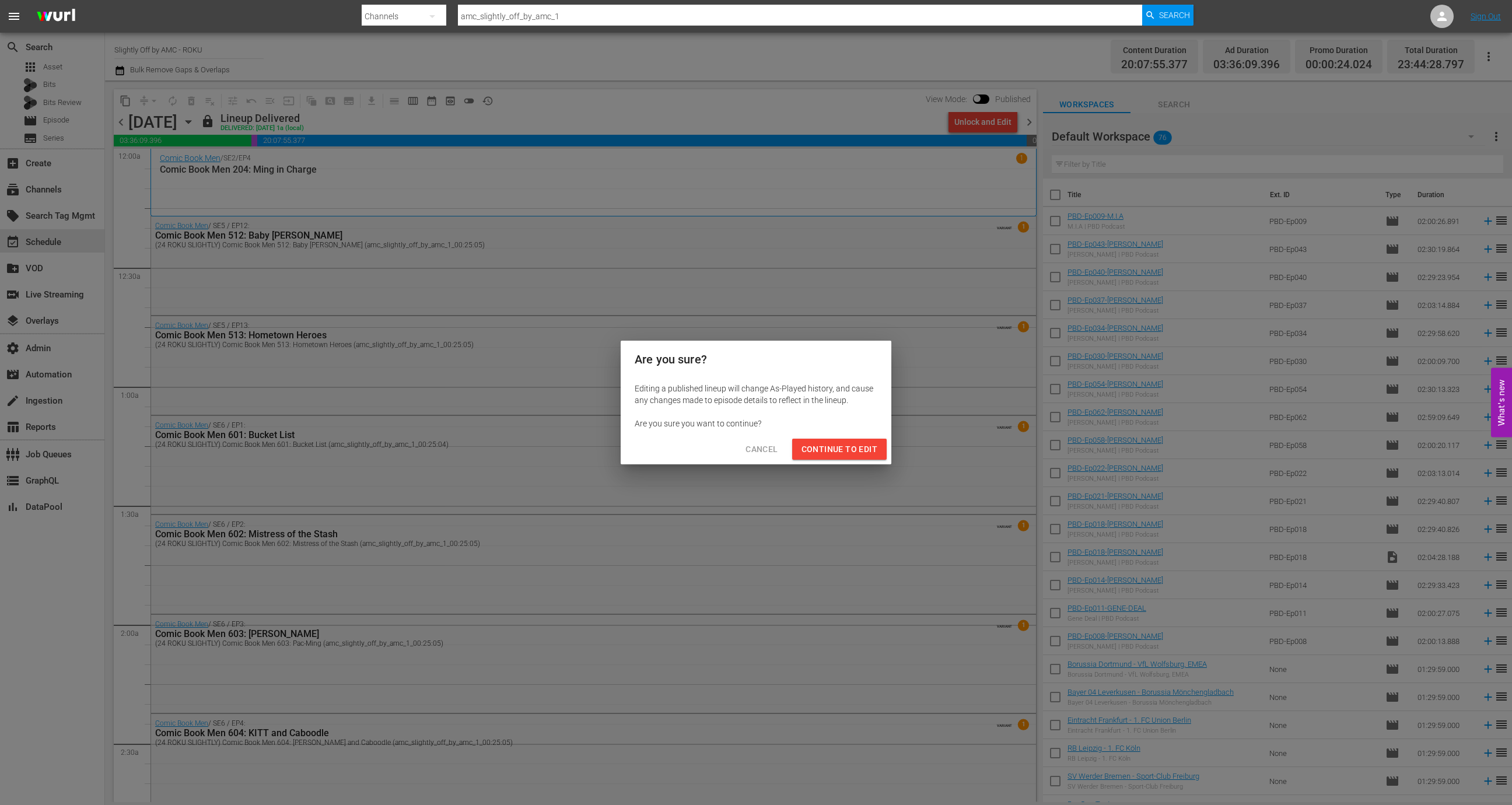
click at [840, 443] on span "Continue to Edit" at bounding box center [840, 449] width 76 height 15
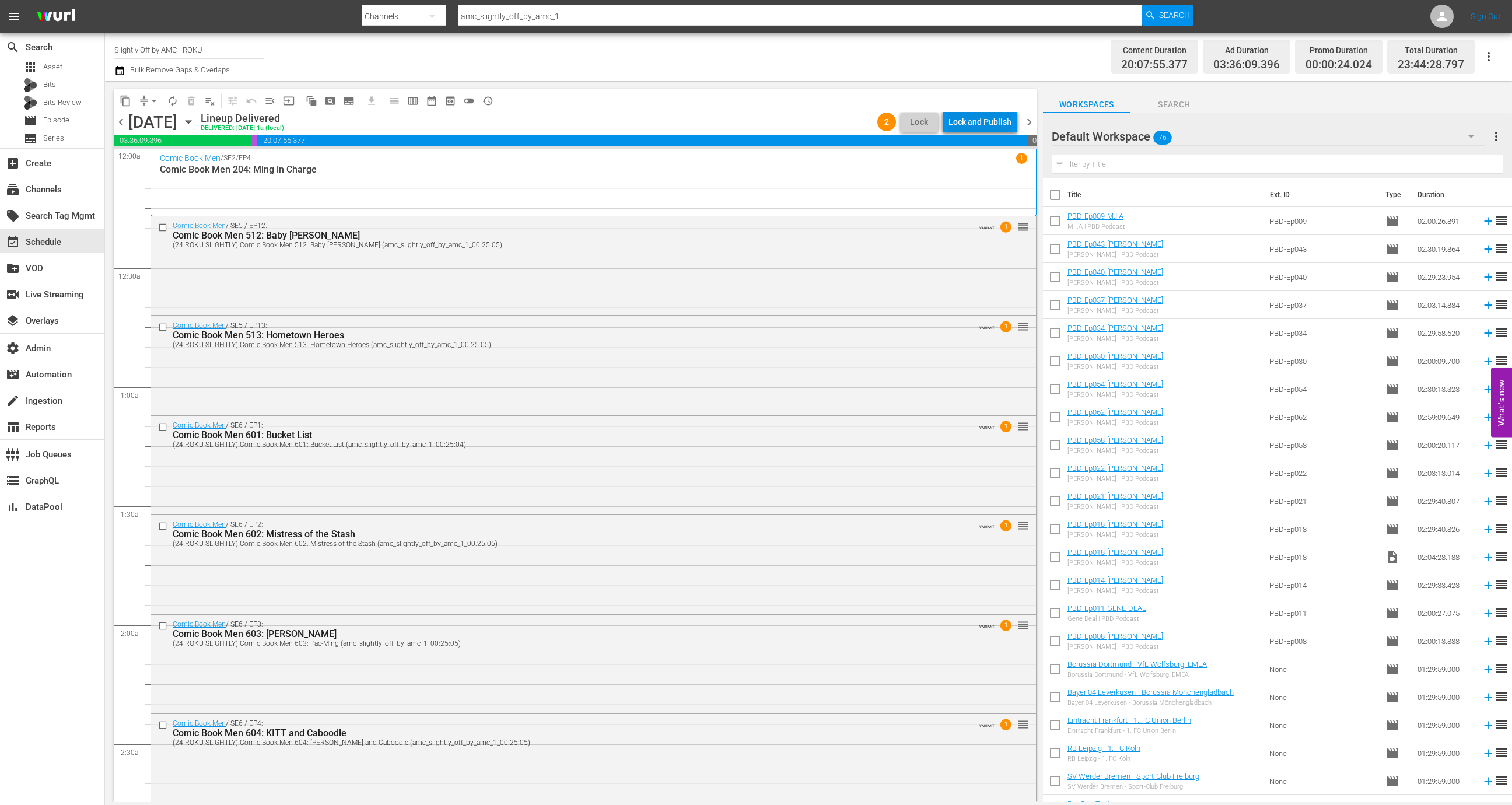
click at [980, 122] on div "Lock and Publish" at bounding box center [979, 122] width 63 height 21
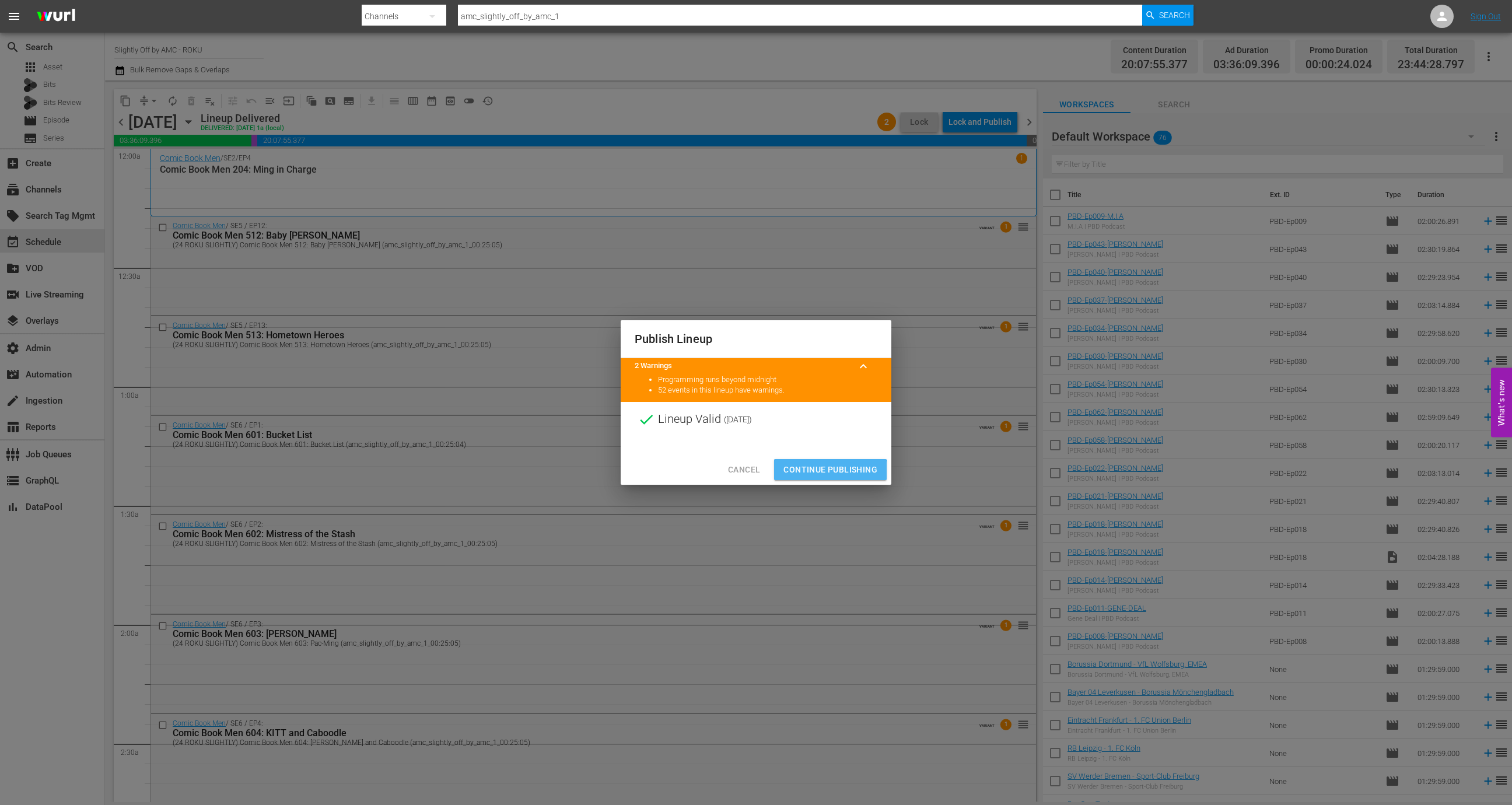
click at [827, 471] on span "Continue Publishing" at bounding box center [830, 469] width 94 height 15
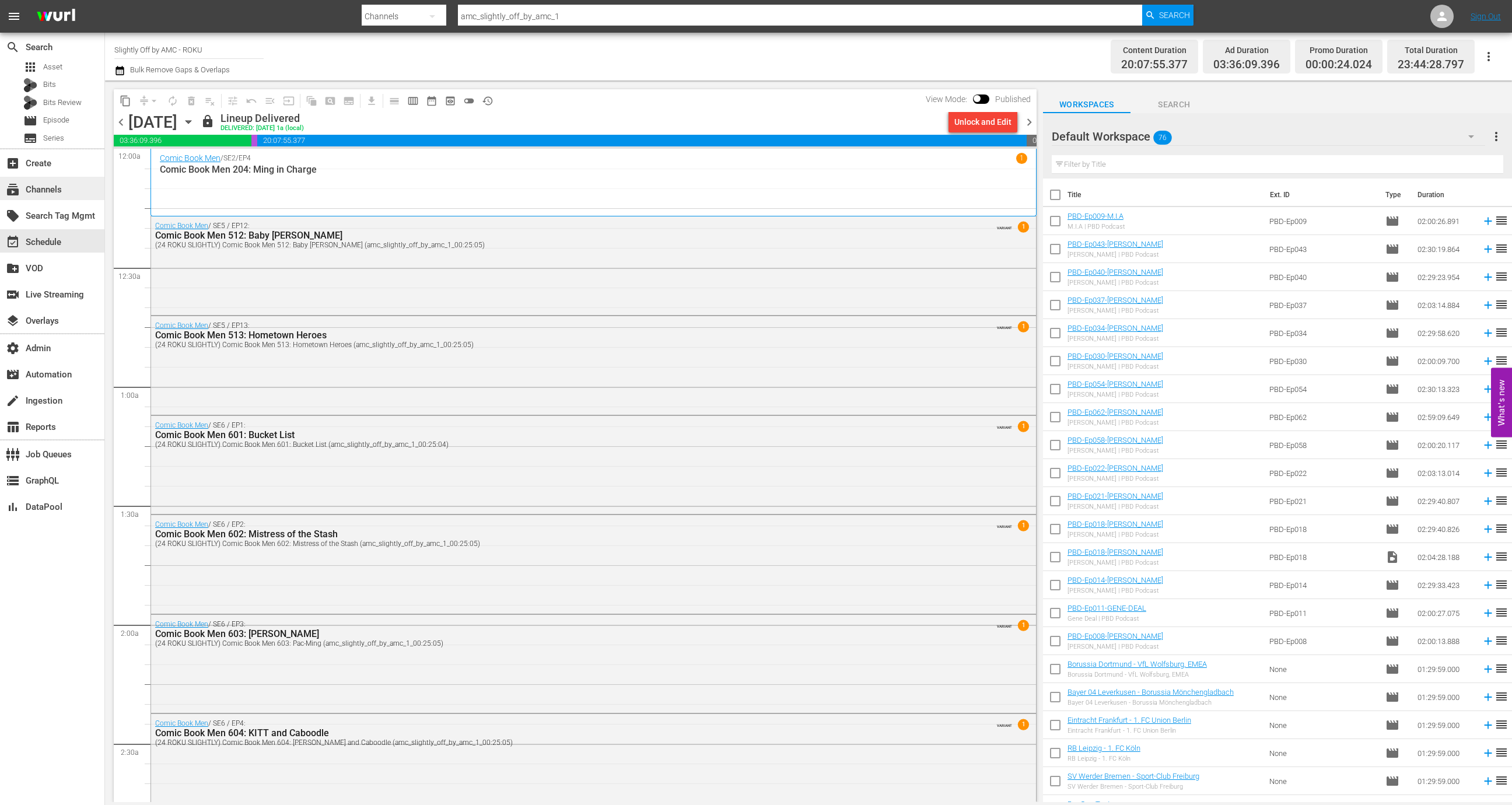
click at [23, 199] on div "subscriptions Channels" at bounding box center [52, 188] width 104 height 23
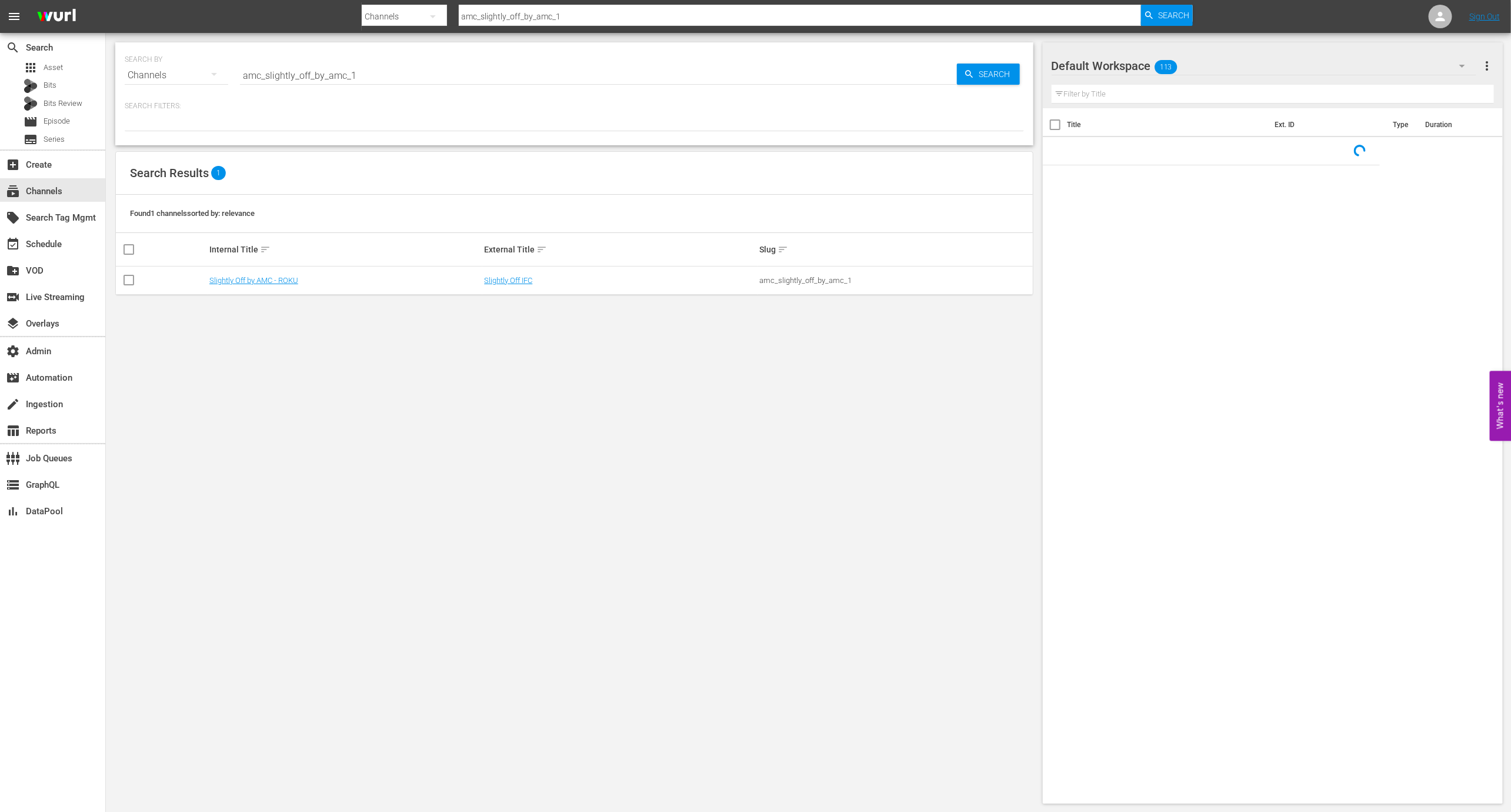
click at [343, 71] on input "amc_slightly_off_by_amc_1" at bounding box center [599, 76] width 717 height 28
click at [342, 71] on input "amc_slightly_off_by_amc_1" at bounding box center [599, 76] width 717 height 28
paste input "gsn_cinevault_80s_2"
type input "gsn_cinevault_80s_2"
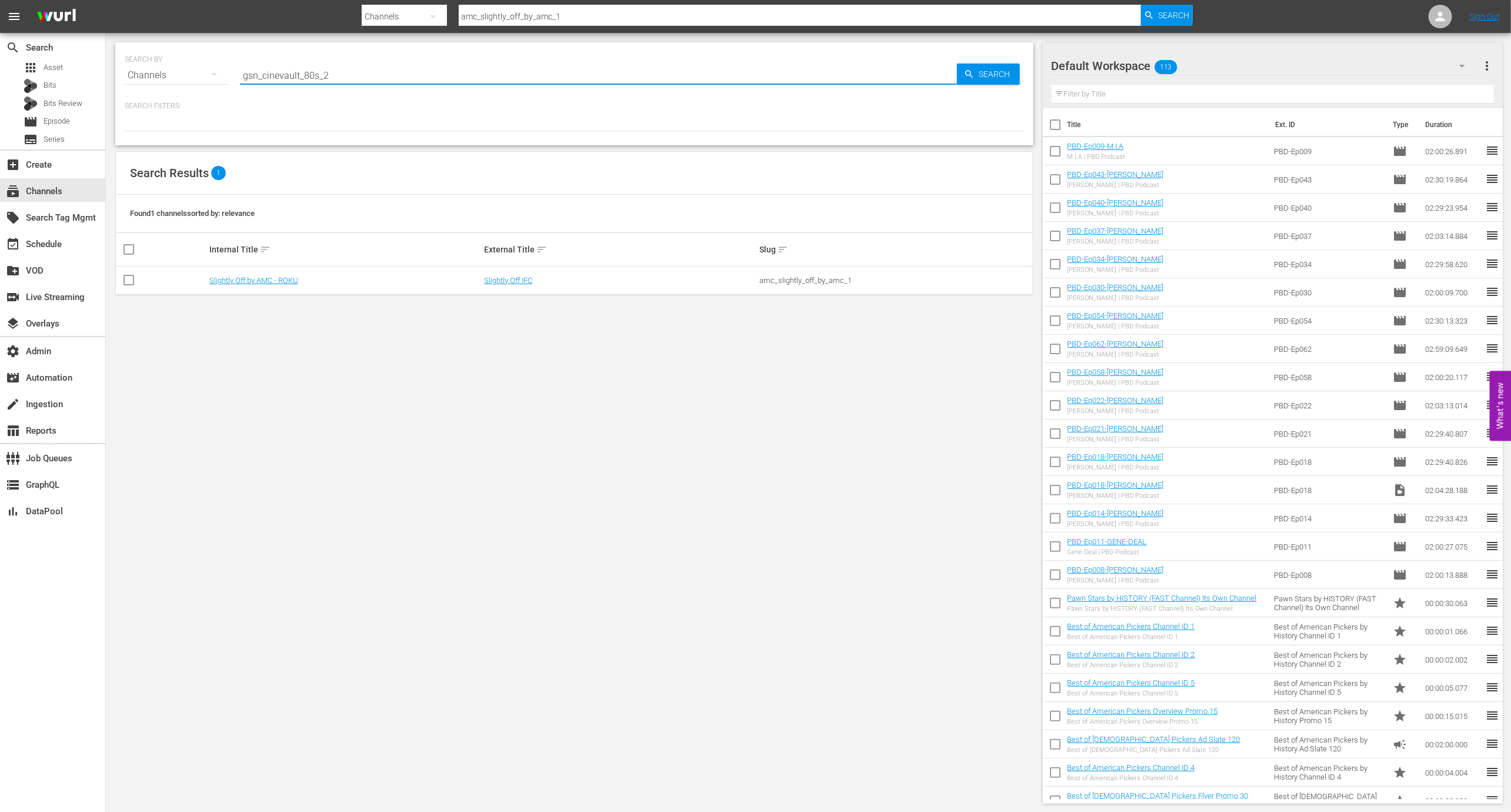
type input "gsn_cinevault_80s_2"
click at [260, 276] on link "CINEVAULT (ROKU)" at bounding box center [241, 280] width 65 height 9
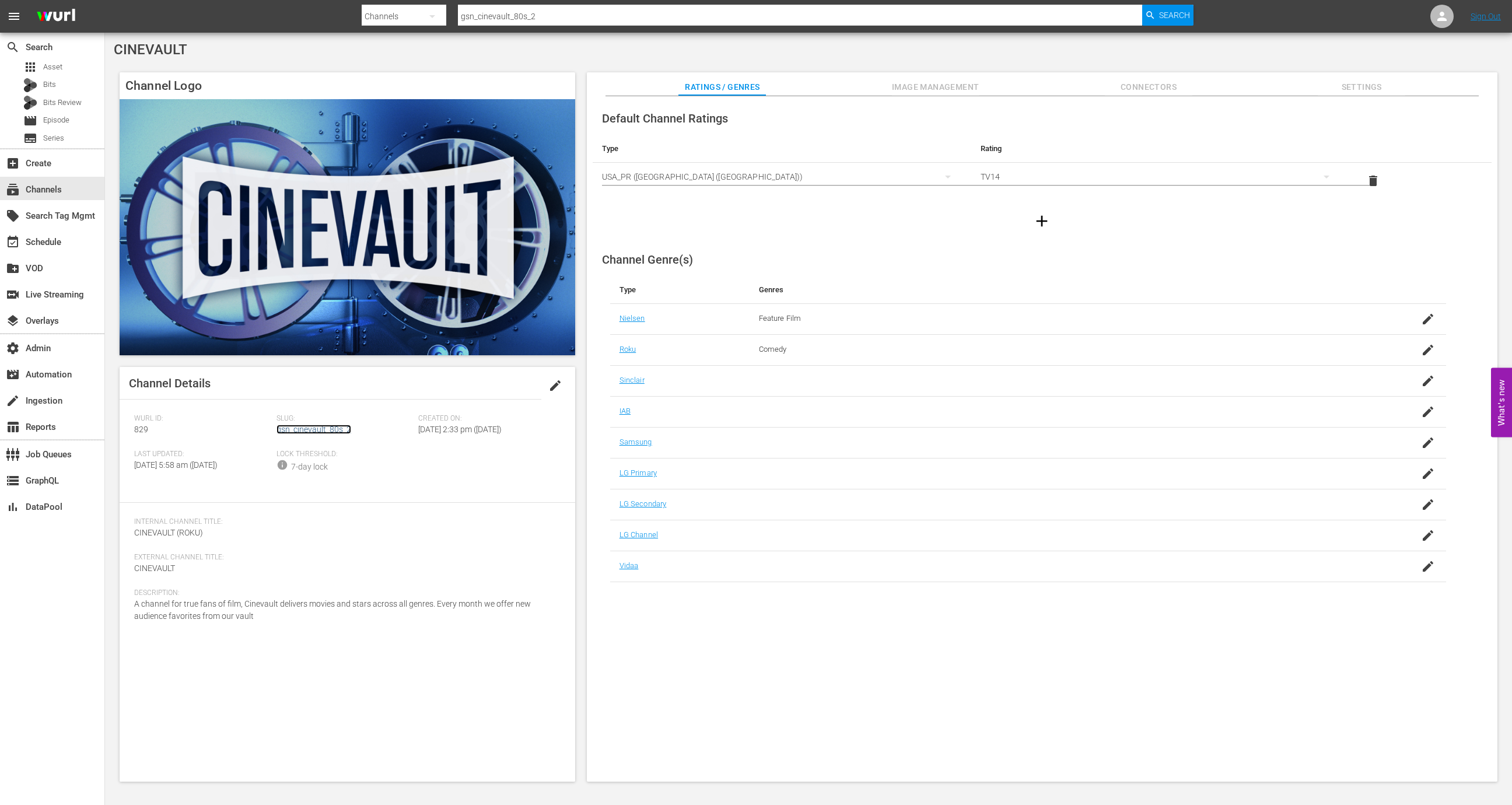
click at [321, 429] on link "gsn_cinevault_80s_2" at bounding box center [314, 429] width 75 height 10
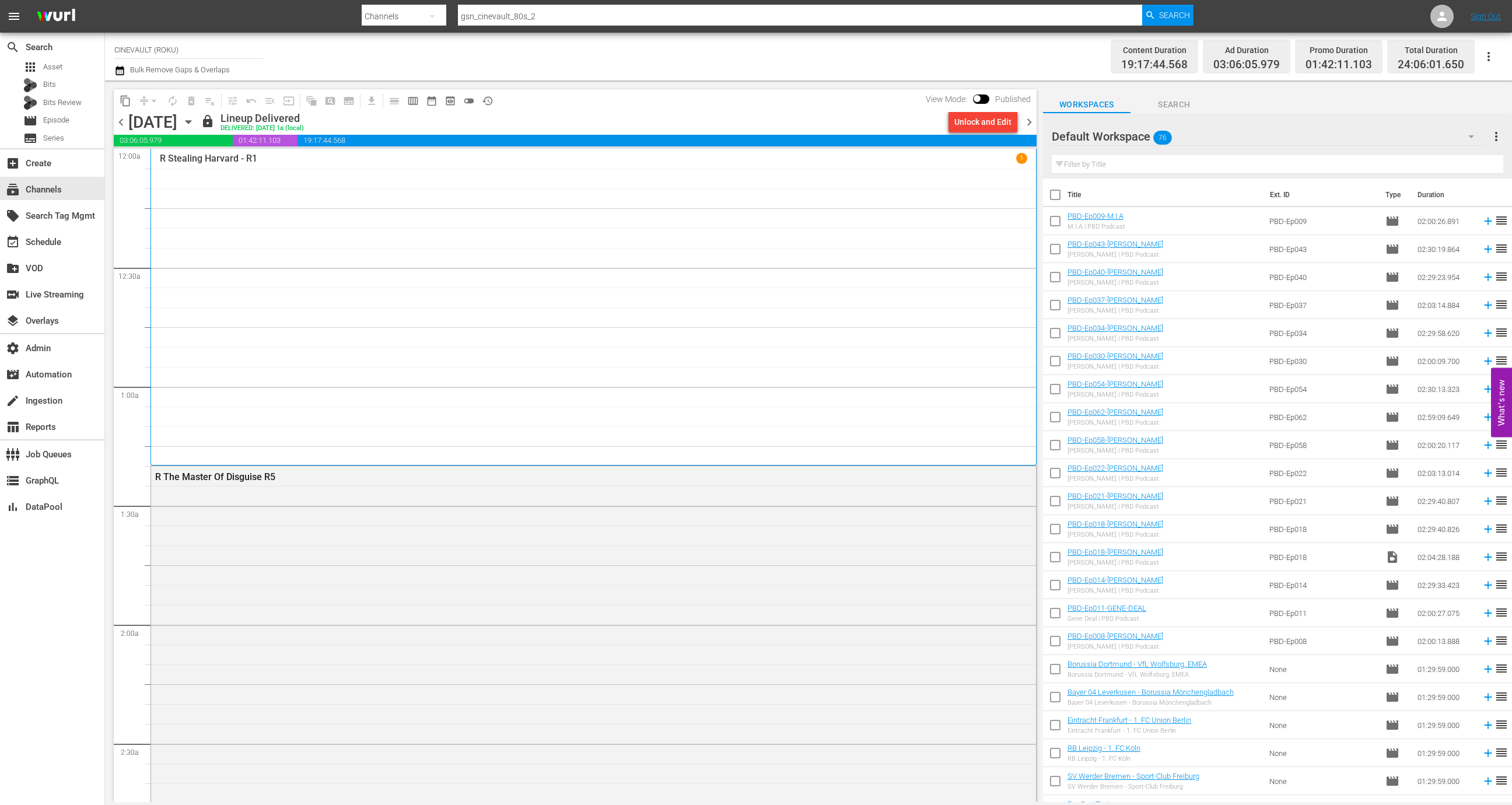
click at [974, 122] on div "Unlock and Edit" at bounding box center [983, 122] width 57 height 21
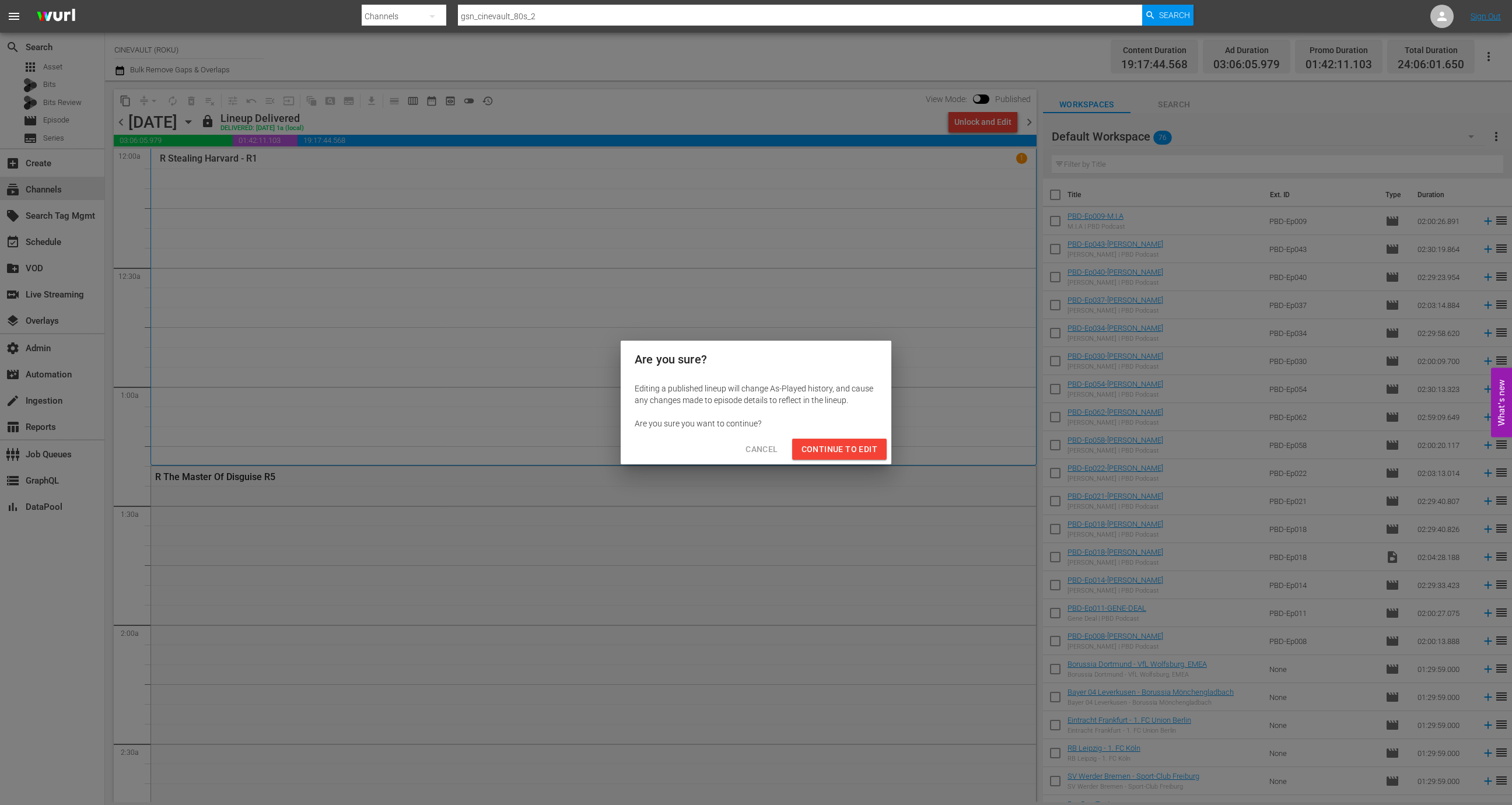
click at [830, 436] on div "Cancel Continue to Edit" at bounding box center [756, 449] width 271 height 31
click at [830, 445] on span "Continue to Edit" at bounding box center [840, 449] width 76 height 15
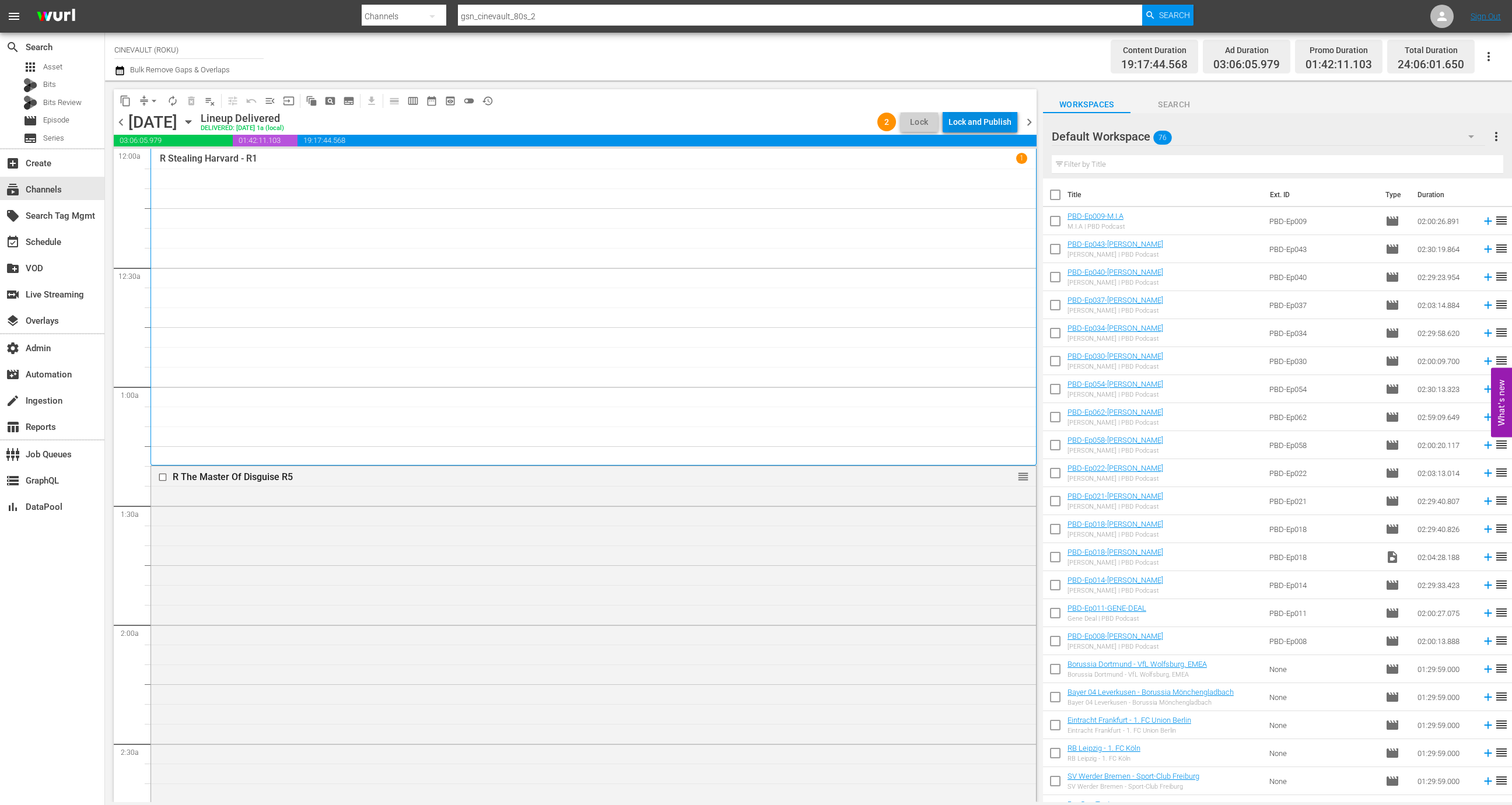
click at [977, 115] on div "Lock and Publish" at bounding box center [979, 122] width 63 height 21
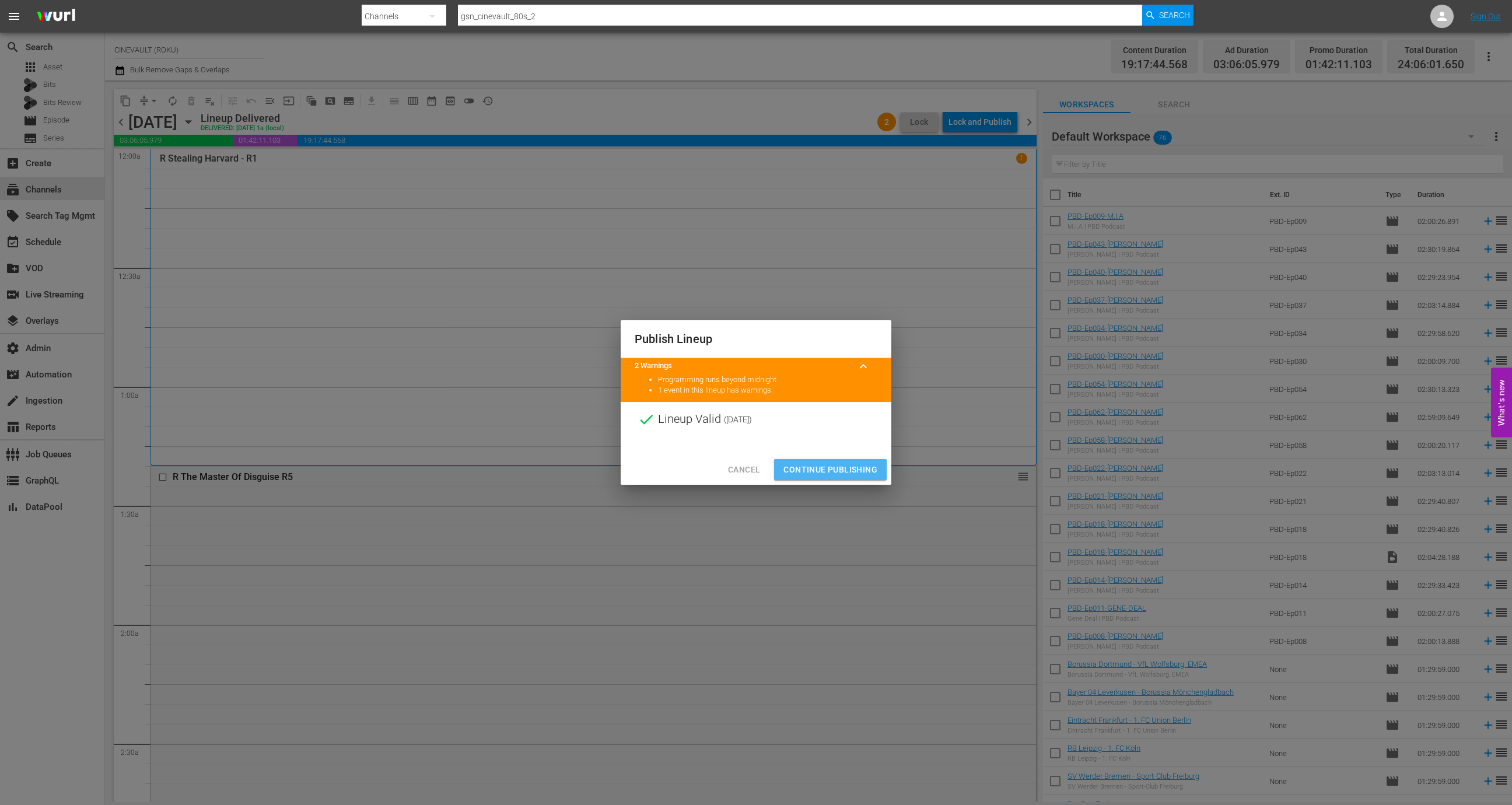
click at [834, 463] on span "Continue Publishing" at bounding box center [830, 469] width 94 height 15
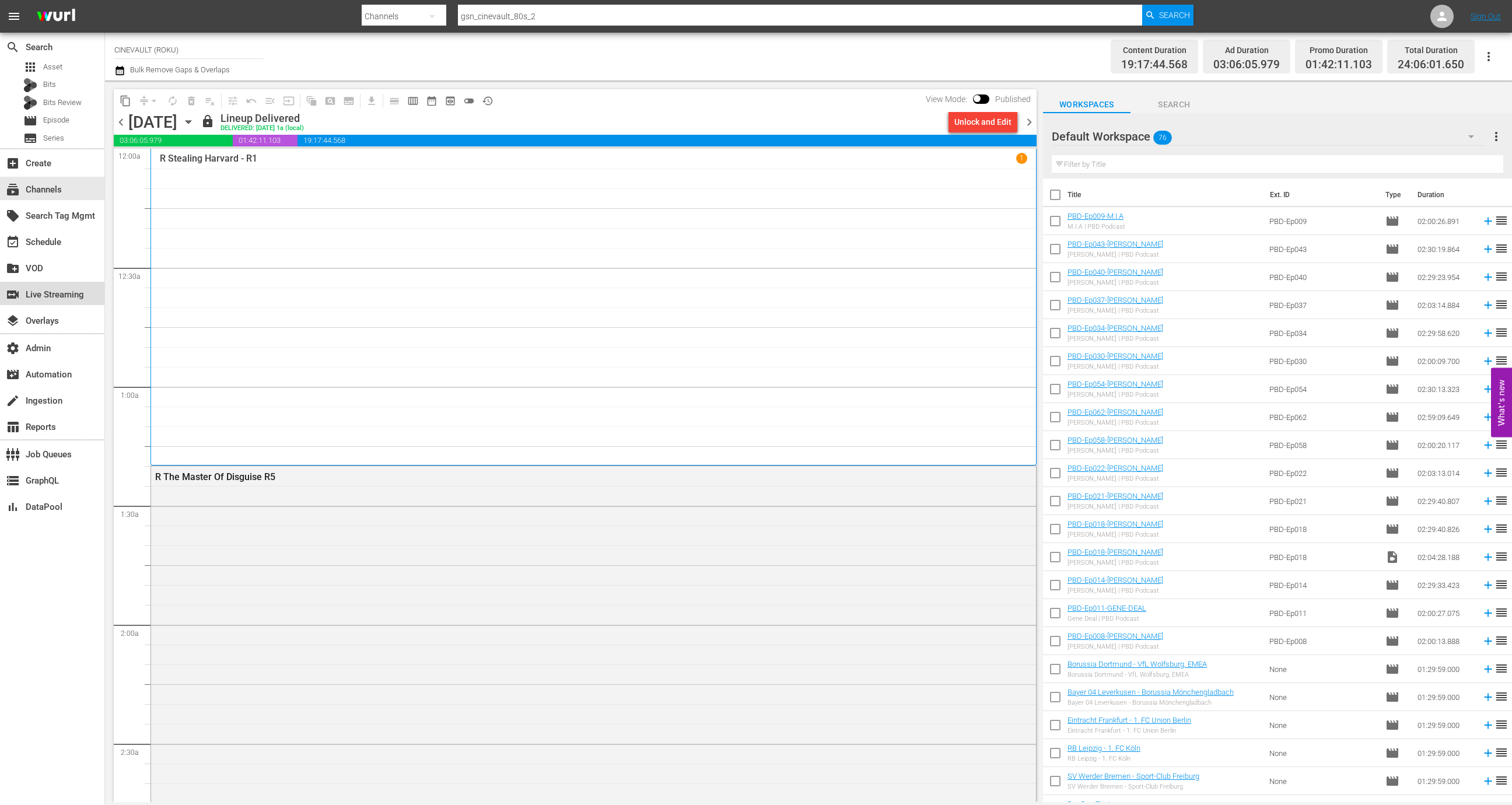
click at [58, 297] on div "switch_video Live Streaming" at bounding box center [33, 293] width 65 height 11
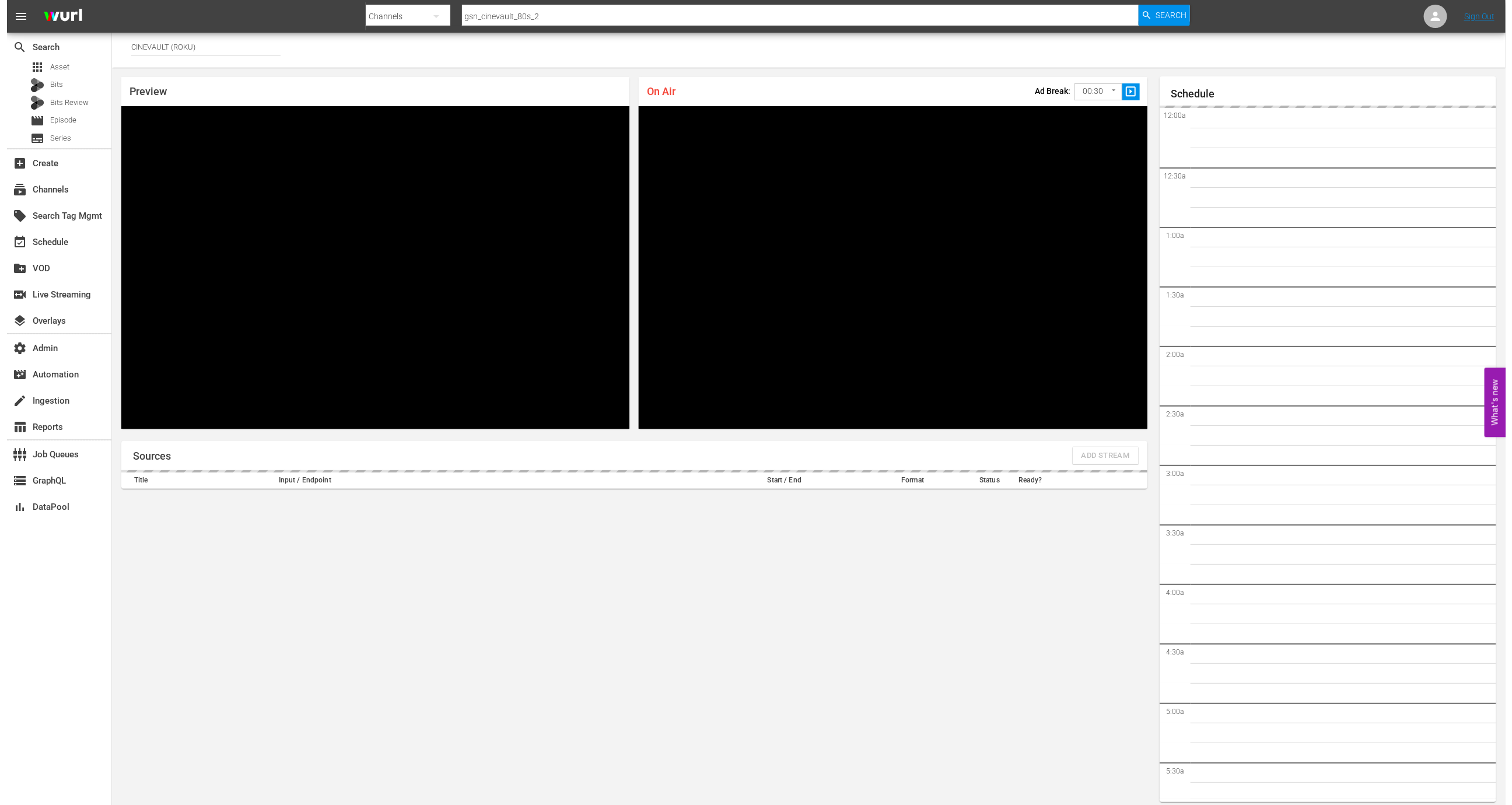
scroll to position [6, 0]
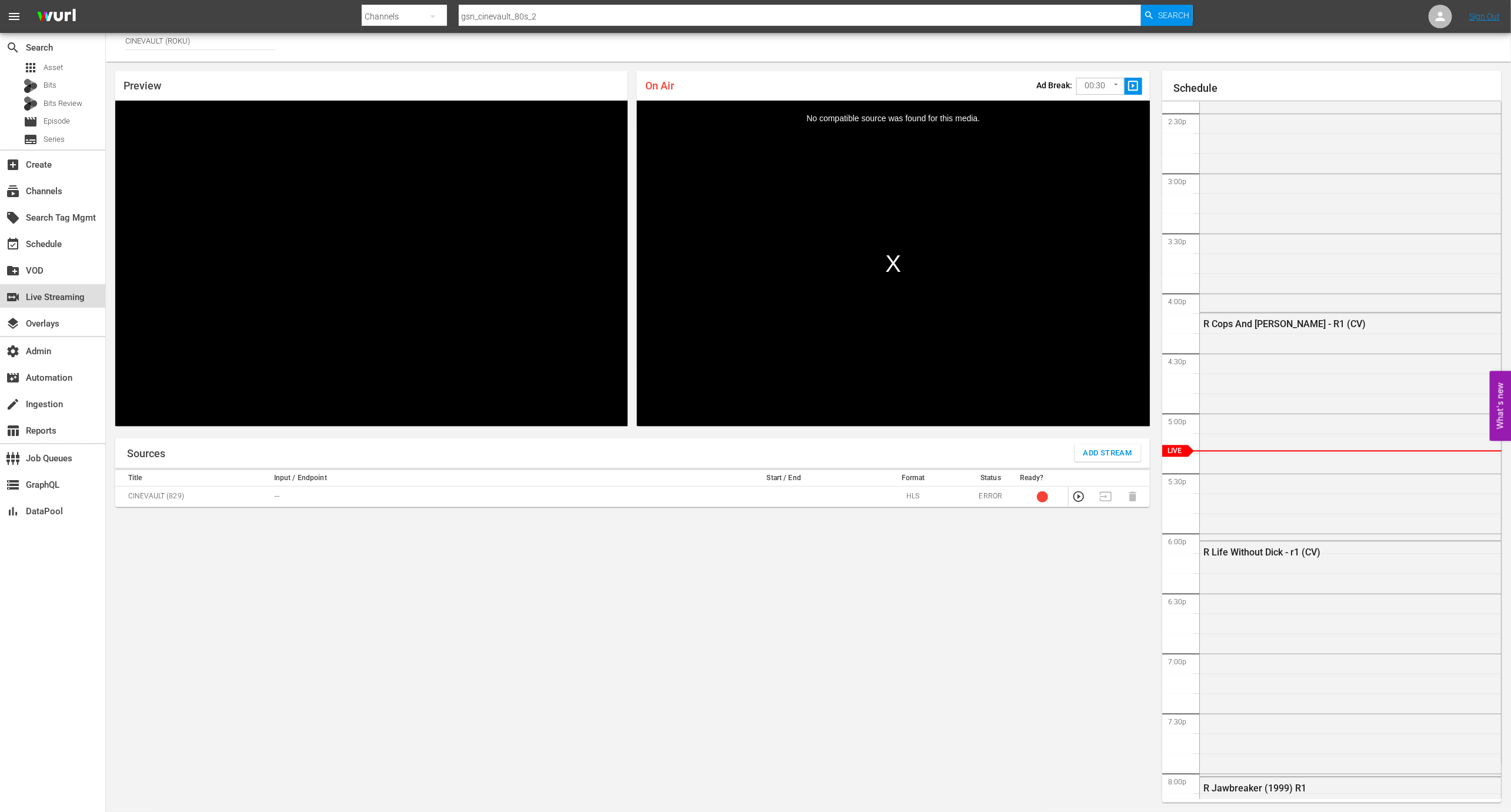
click at [53, 295] on div "switch_video Live Streaming" at bounding box center [33, 295] width 66 height 11
click at [1105, 454] on span "Add Stream" at bounding box center [1107, 453] width 49 height 13
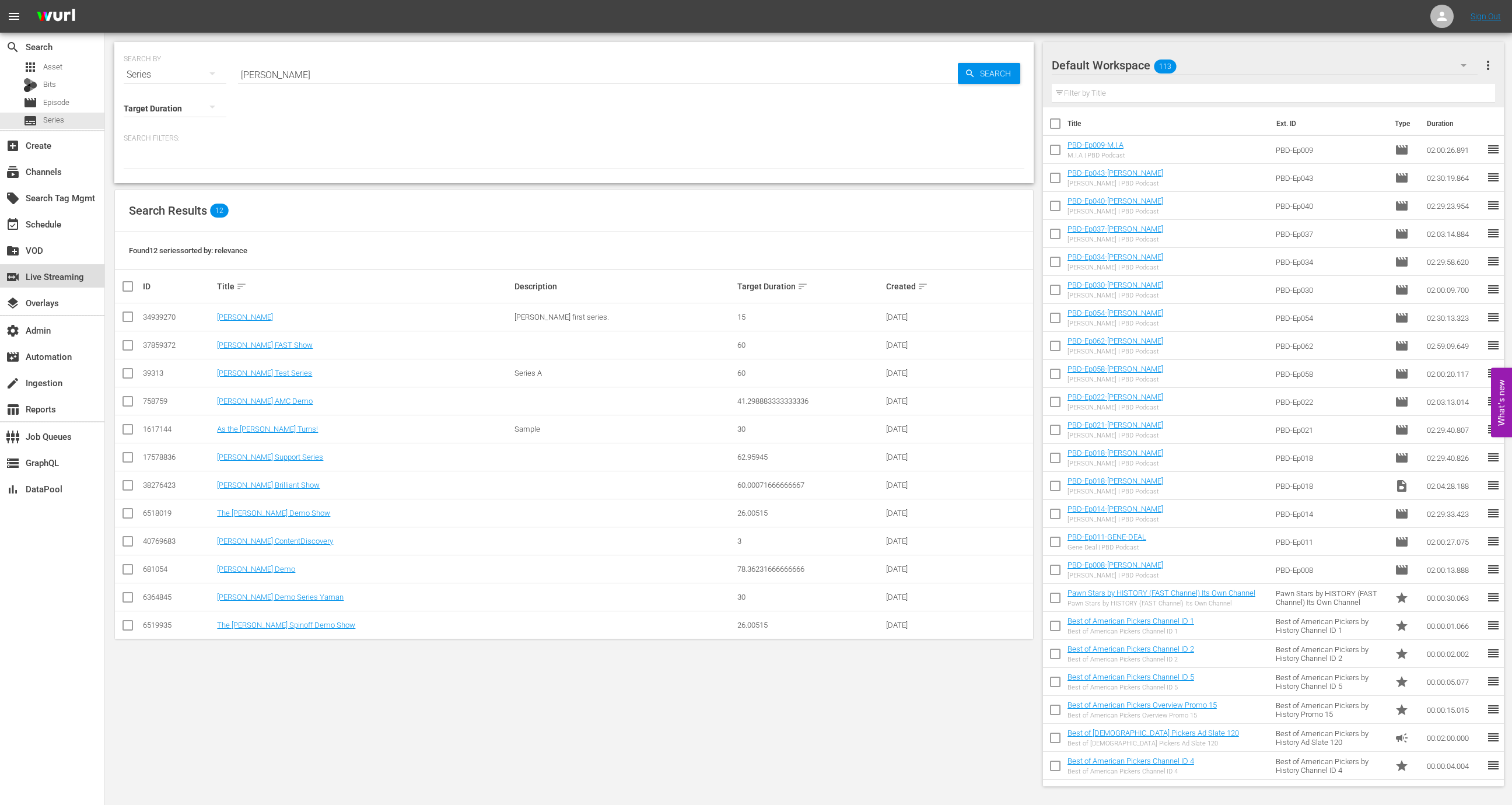
click at [65, 272] on div "switch_video Live Streaming" at bounding box center [33, 275] width 65 height 11
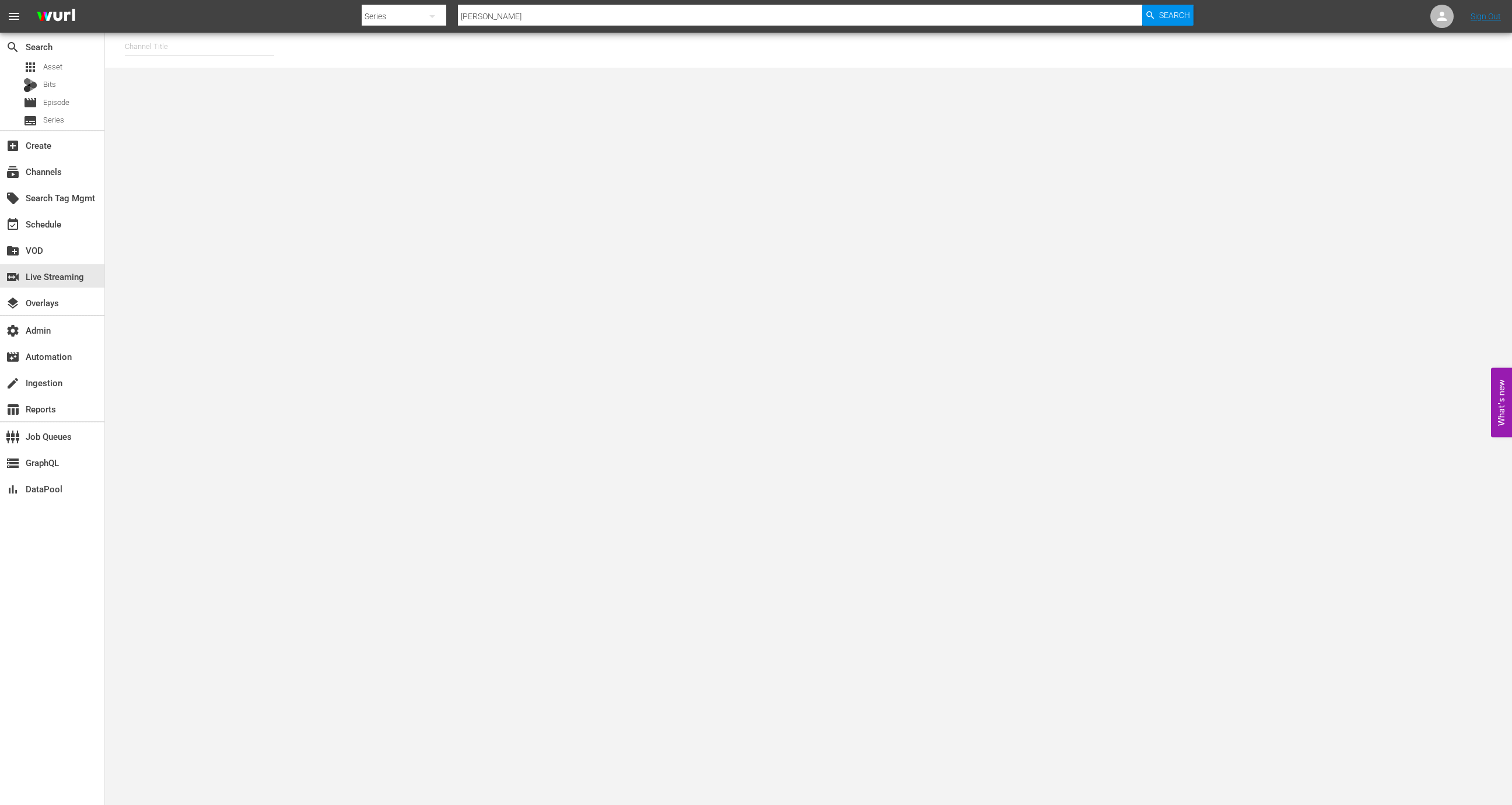
click at [194, 42] on input "text" at bounding box center [199, 47] width 149 height 28
click at [203, 70] on div "RugbyPass TV (1872 - world_rugby_rugbypasstv_1)" at bounding box center [285, 79] width 303 height 28
type input "RugbyPass TV (1872 - world_rugby_rugbypasstv_1)"
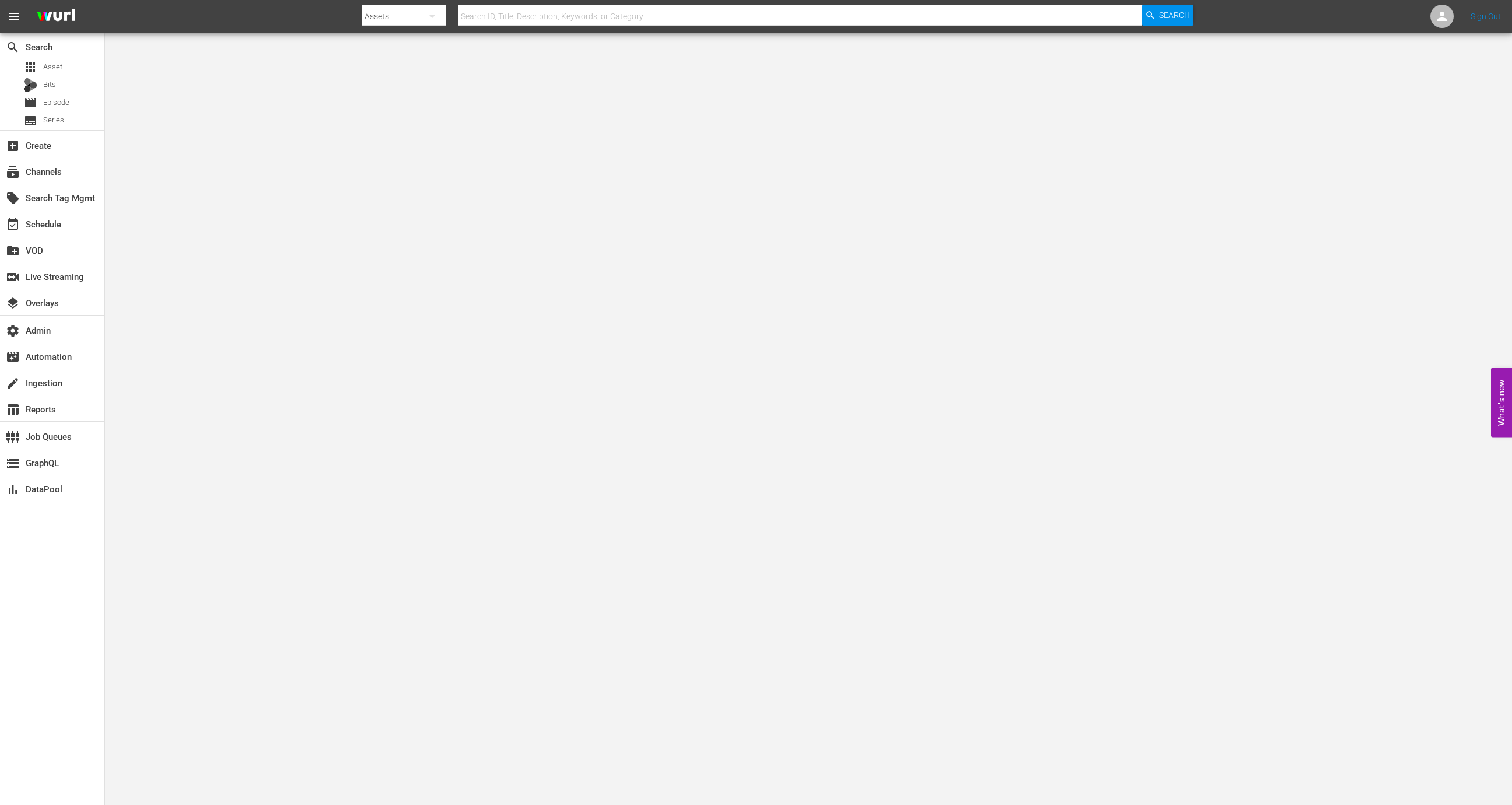
click at [234, 257] on body "menu Search By Assets Search ID, Title, Description, Keywords, or Category Sear…" at bounding box center [756, 402] width 1512 height 805
click at [64, 260] on div "create_new_folder VOD" at bounding box center [52, 250] width 104 height 23
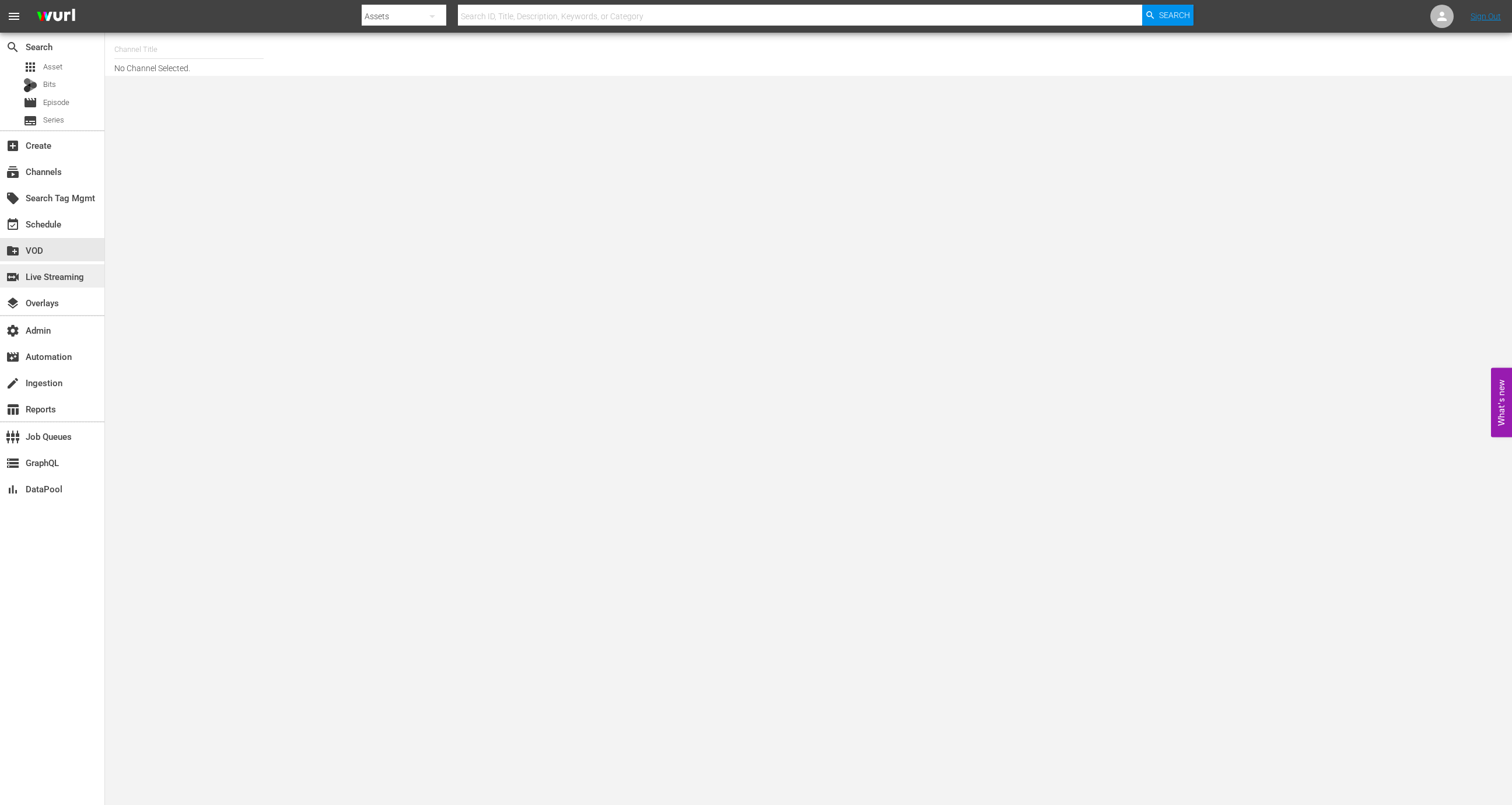
click at [65, 275] on div "switch_video Live Streaming" at bounding box center [33, 275] width 65 height 11
click at [193, 36] on input "text" at bounding box center [199, 47] width 149 height 28
click at [306, 77] on div "RugbyPass TV (1872 - world_rugby_rugbypasstv_1)" at bounding box center [285, 79] width 303 height 28
type input "RugbyPass TV (1872 - world_rugby_rugbypasstv_1)"
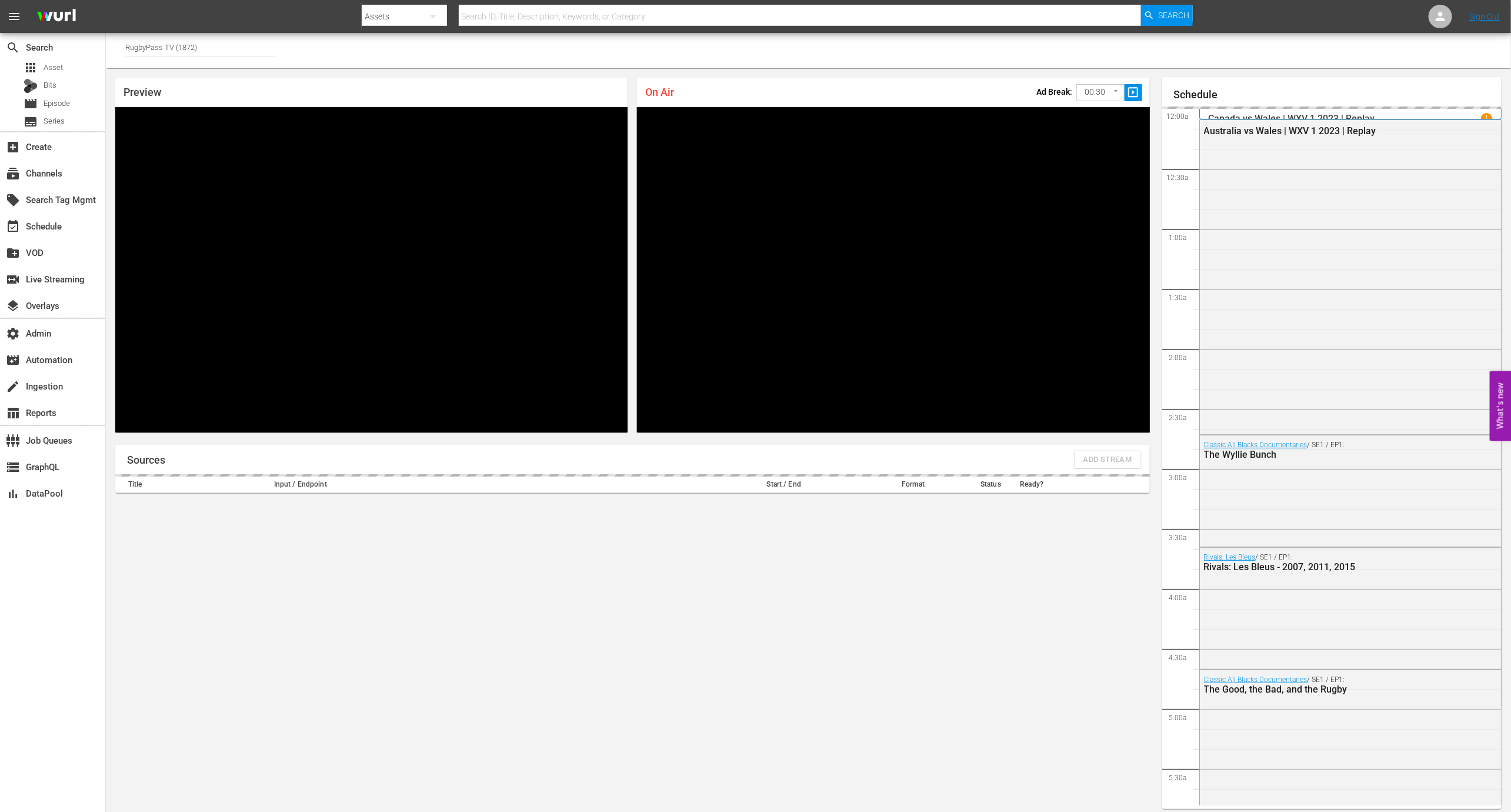
scroll to position [6, 0]
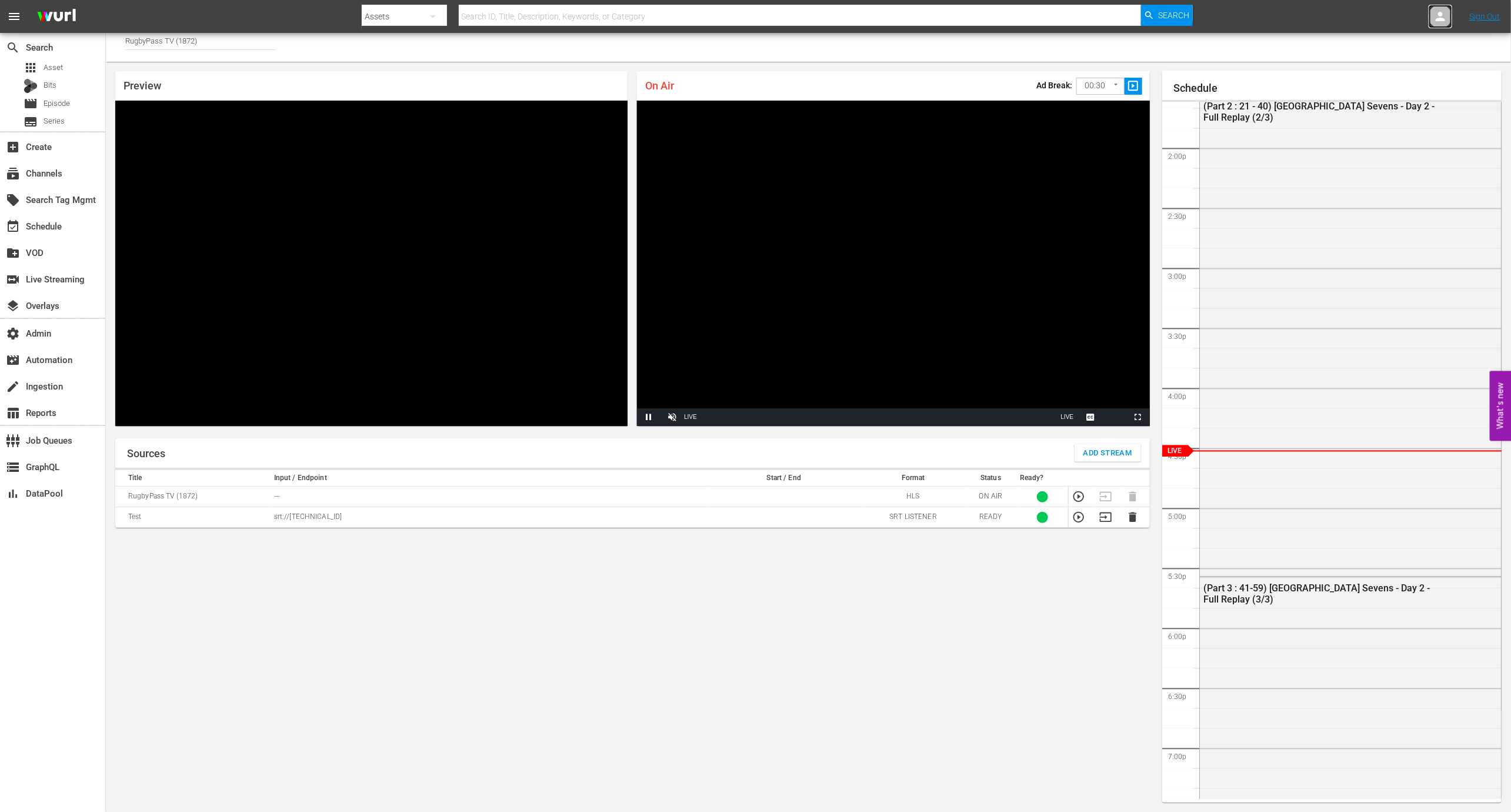
click at [1431, 24] on link at bounding box center [1441, 16] width 23 height 23
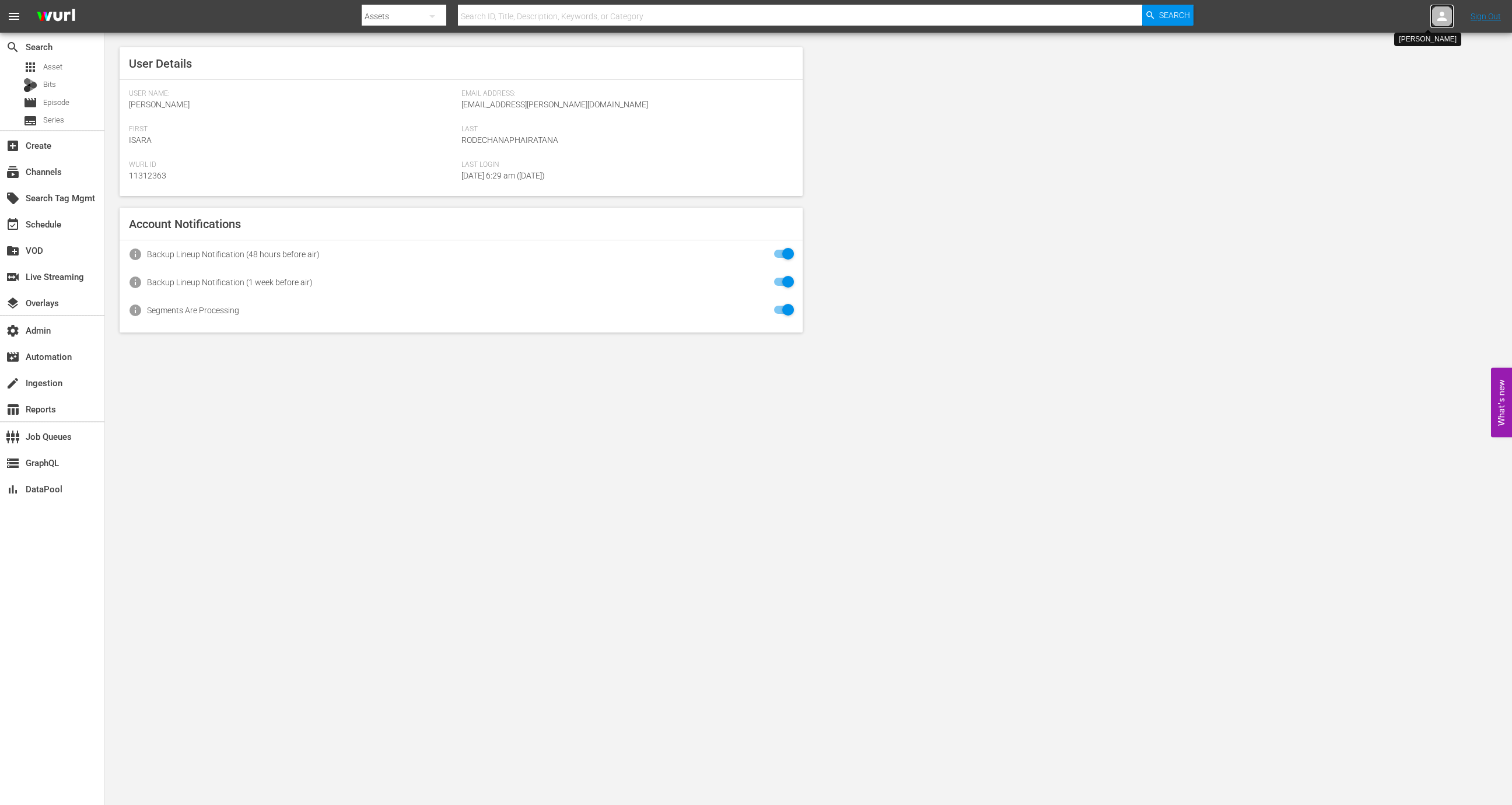
click at [1437, 21] on icon at bounding box center [1442, 17] width 14 height 14
click at [1437, 21] on input "text" at bounding box center [1411, 19] width 149 height 28
type input "r"
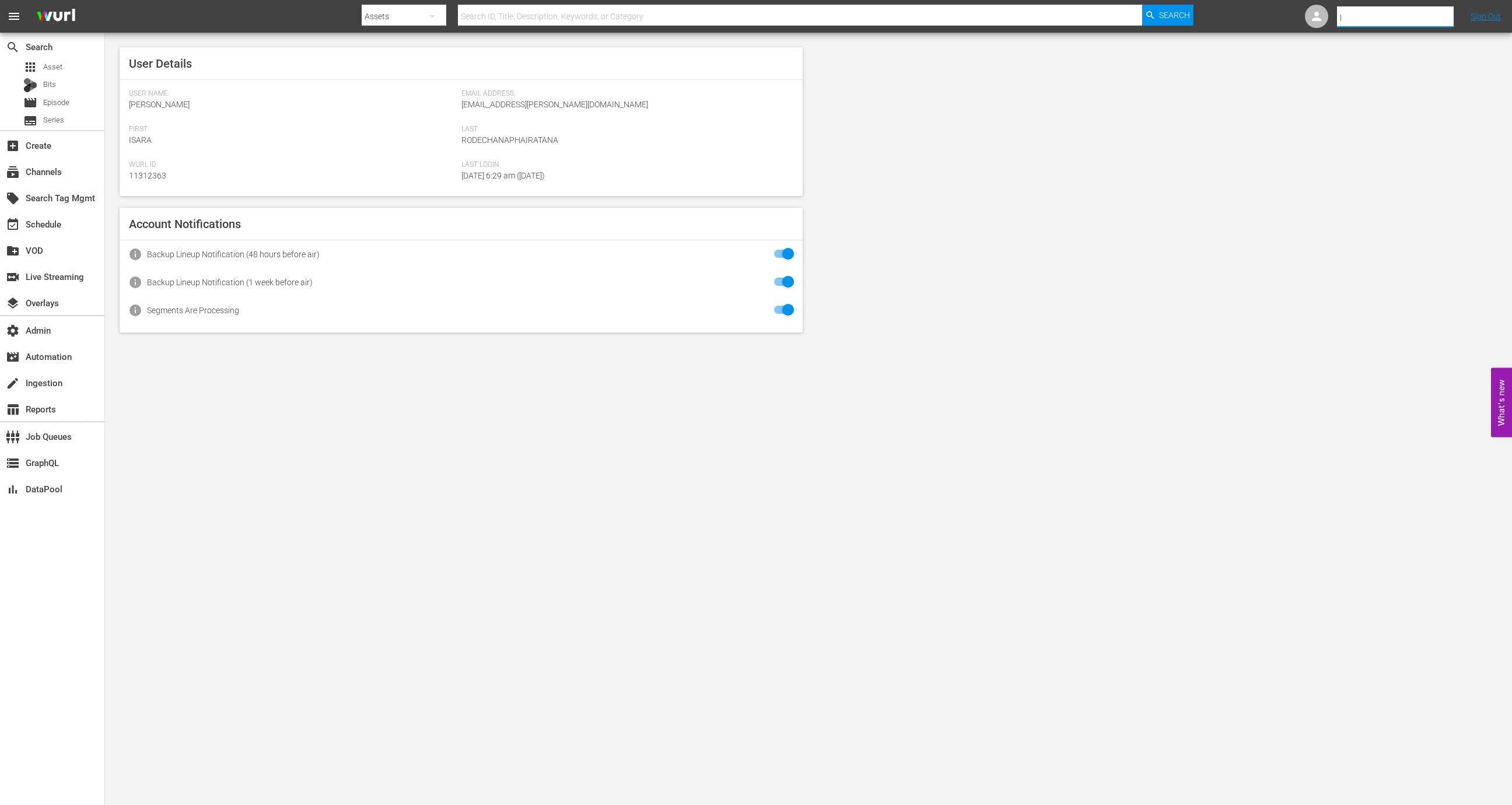
scroll to position [0, 0]
click at [1359, 246] on div "Luca Barnes <luca.barnes03@hotmail.com>" at bounding box center [1374, 246] width 182 height 28
type input "Luca Barnes (11314792)"
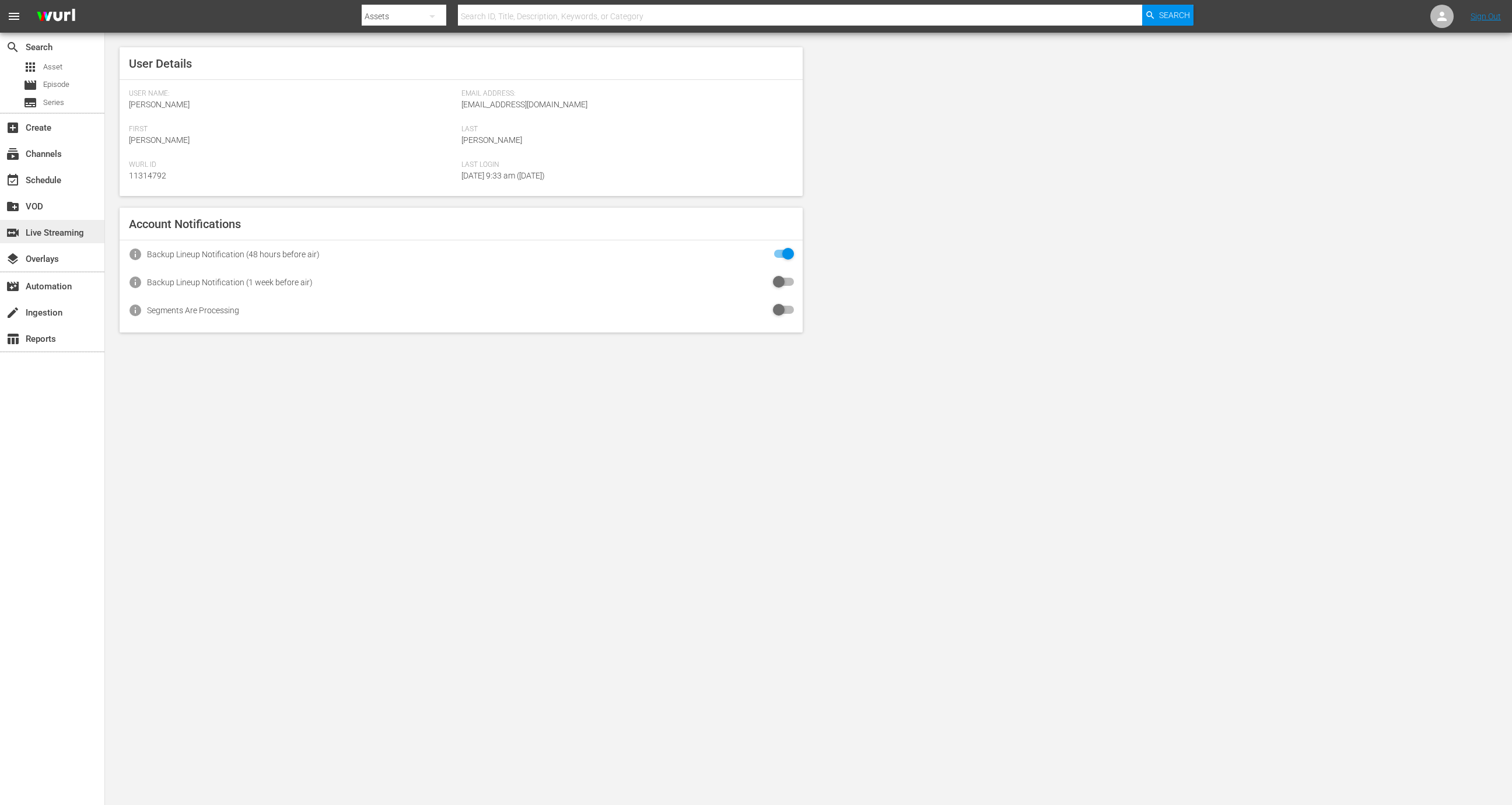
click at [65, 235] on div "switch_video Live Streaming" at bounding box center [33, 231] width 65 height 11
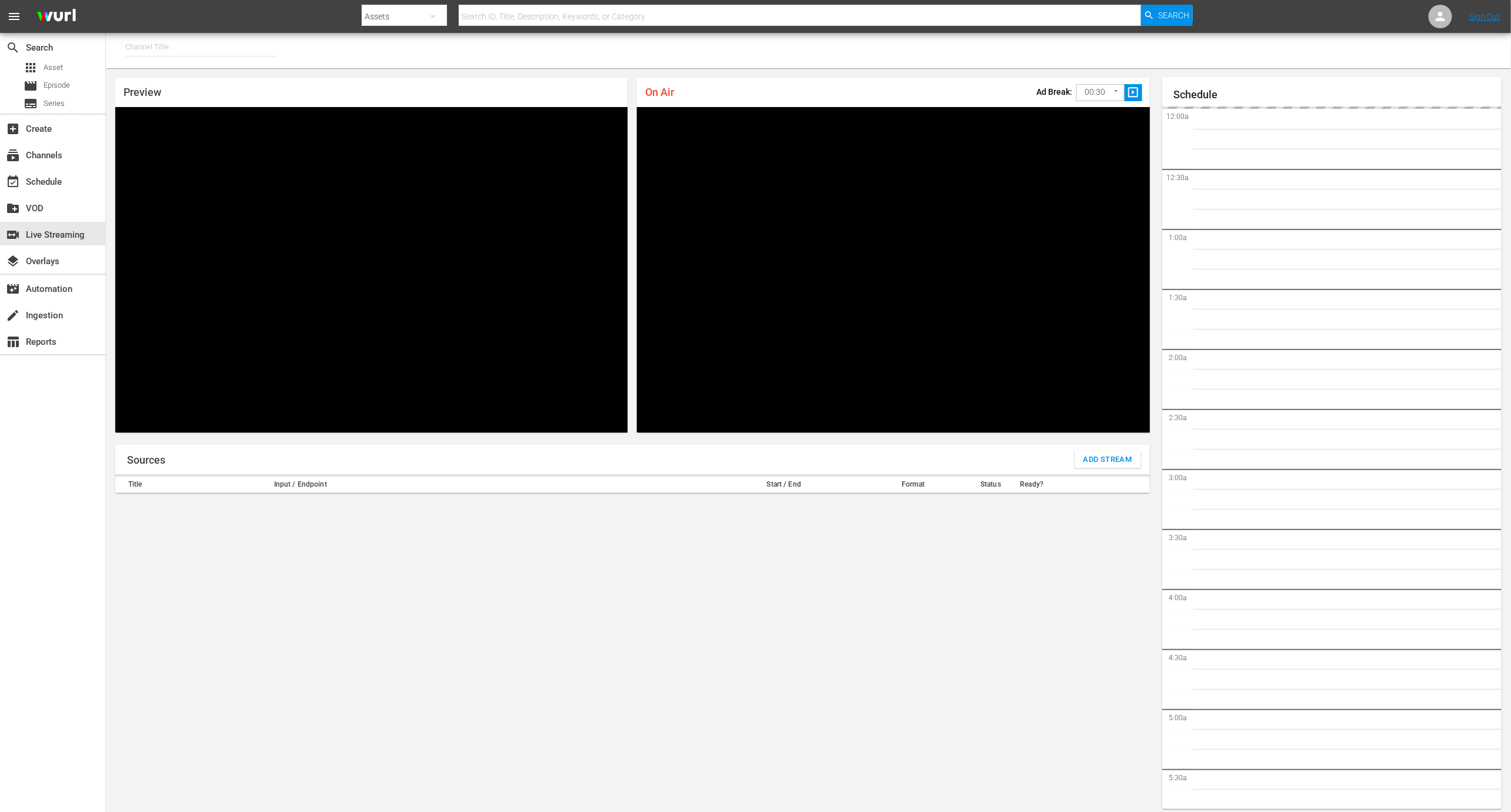
type input "RugbyPass TV (1872)"
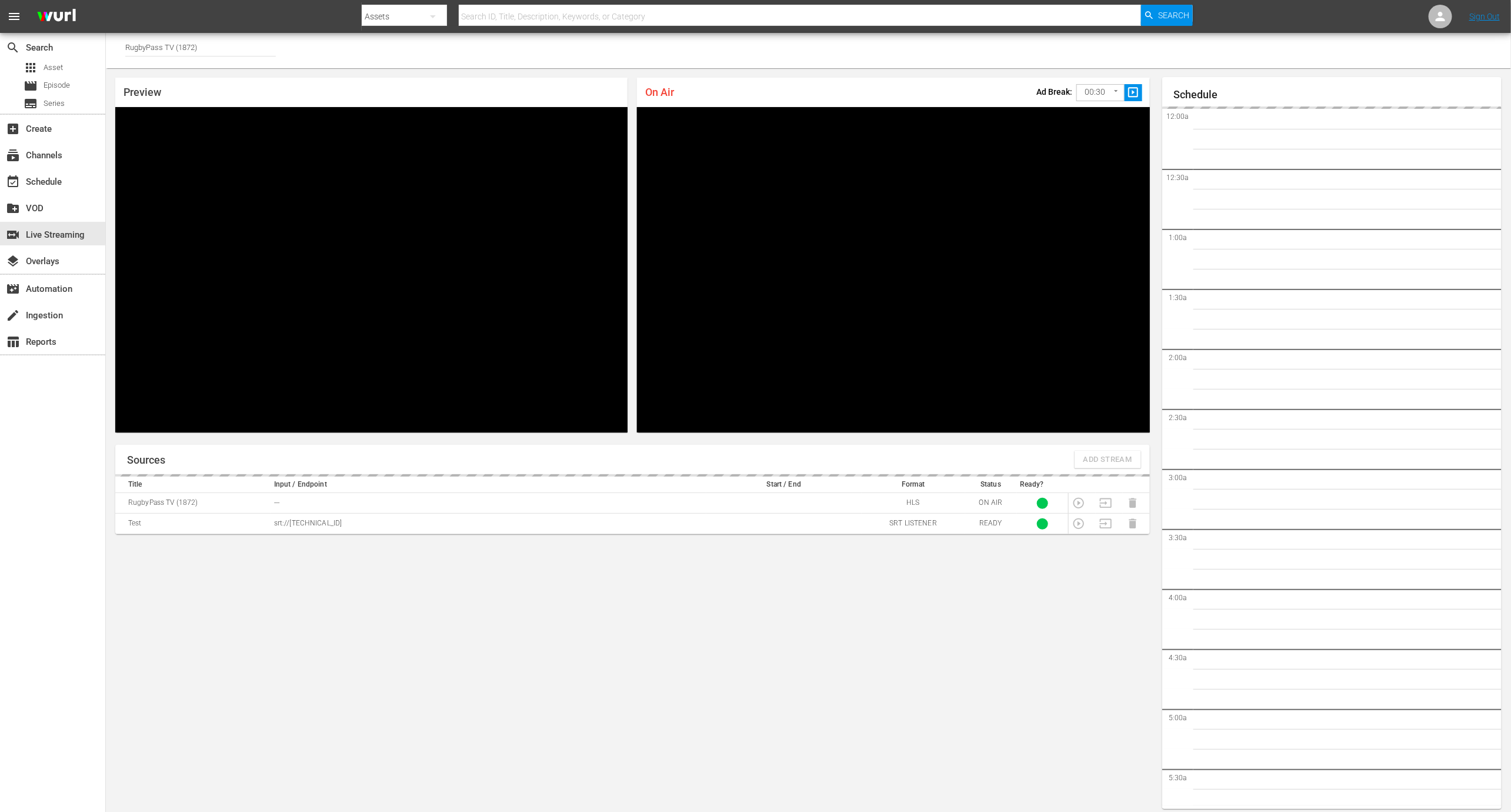
scroll to position [6, 0]
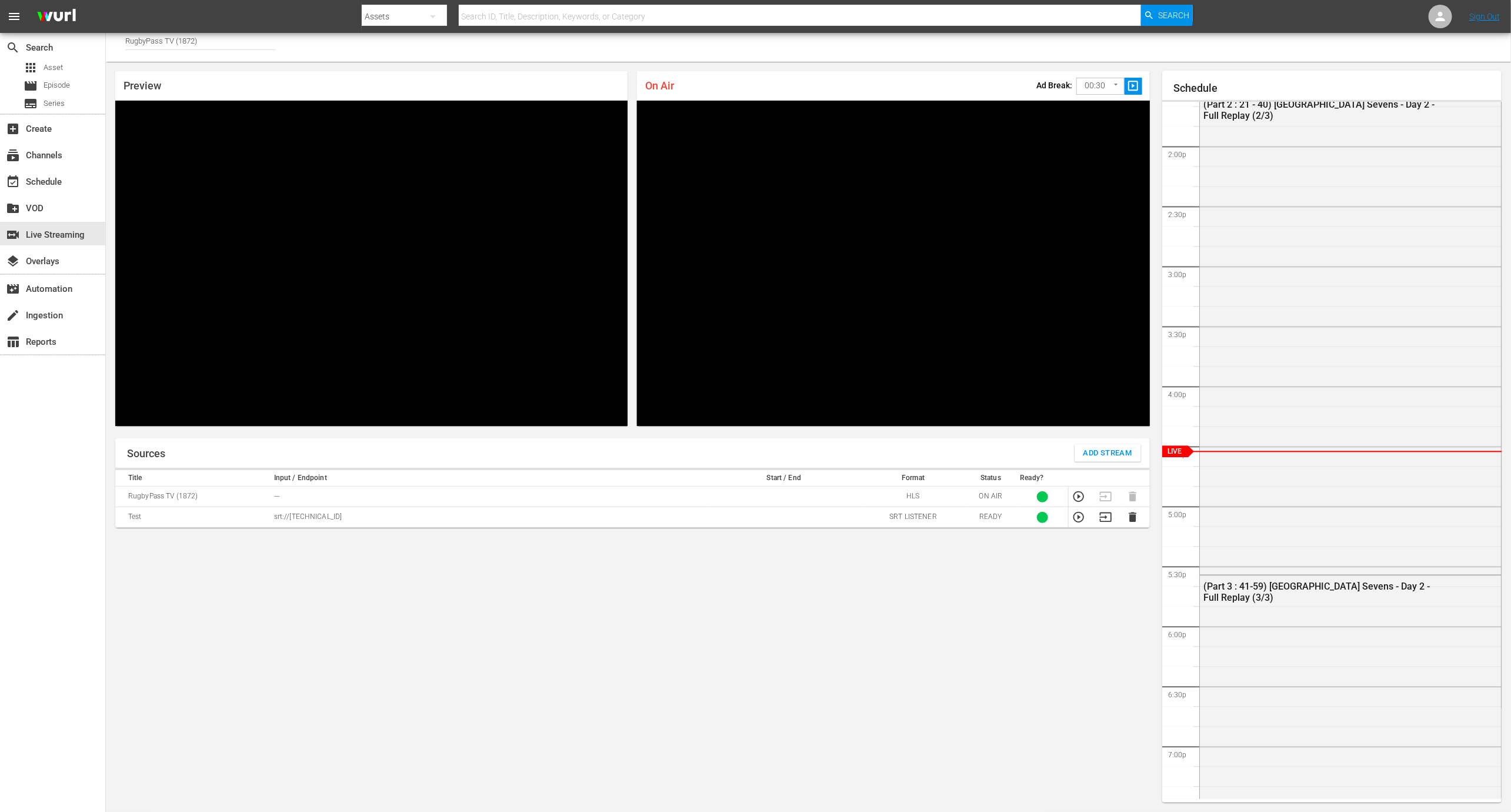
click at [312, 517] on p "srt://3.217.15.198:26237" at bounding box center [488, 516] width 429 height 10
click at [1133, 517] on icon "button" at bounding box center [1132, 517] width 8 height 10
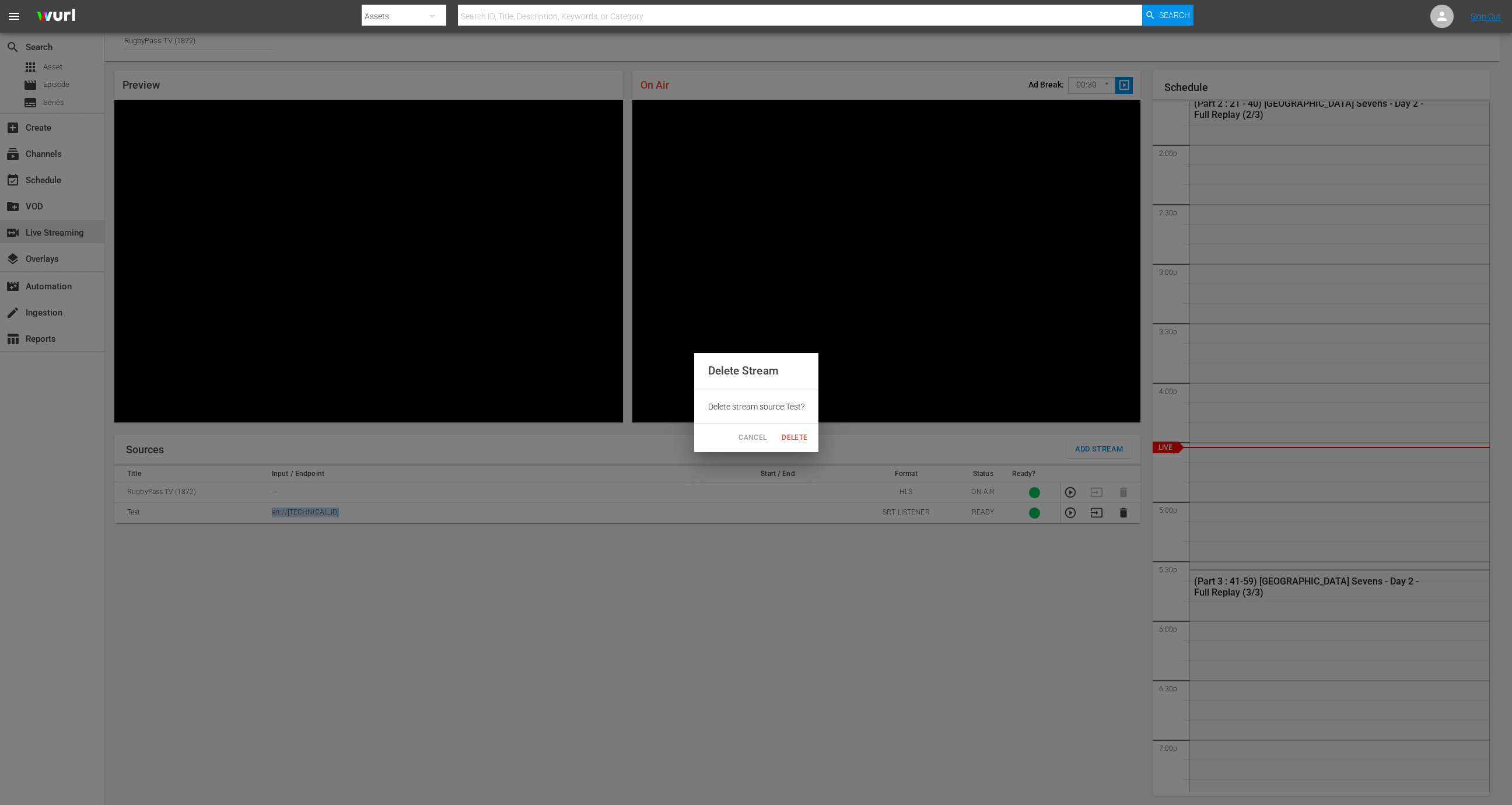
click at [809, 435] on span "Delete" at bounding box center [796, 437] width 28 height 12
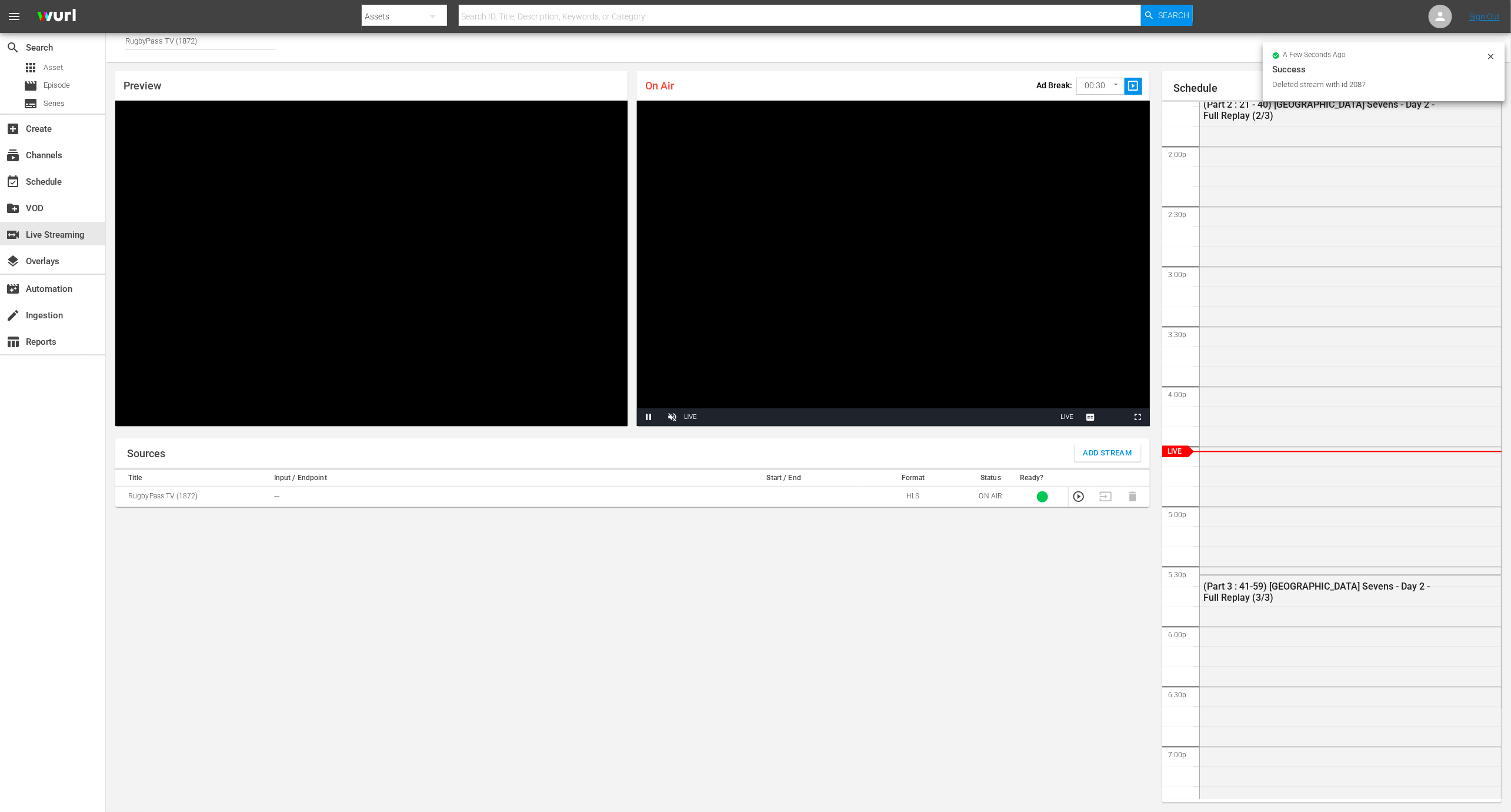
click at [1096, 450] on span "Add Stream" at bounding box center [1107, 453] width 49 height 13
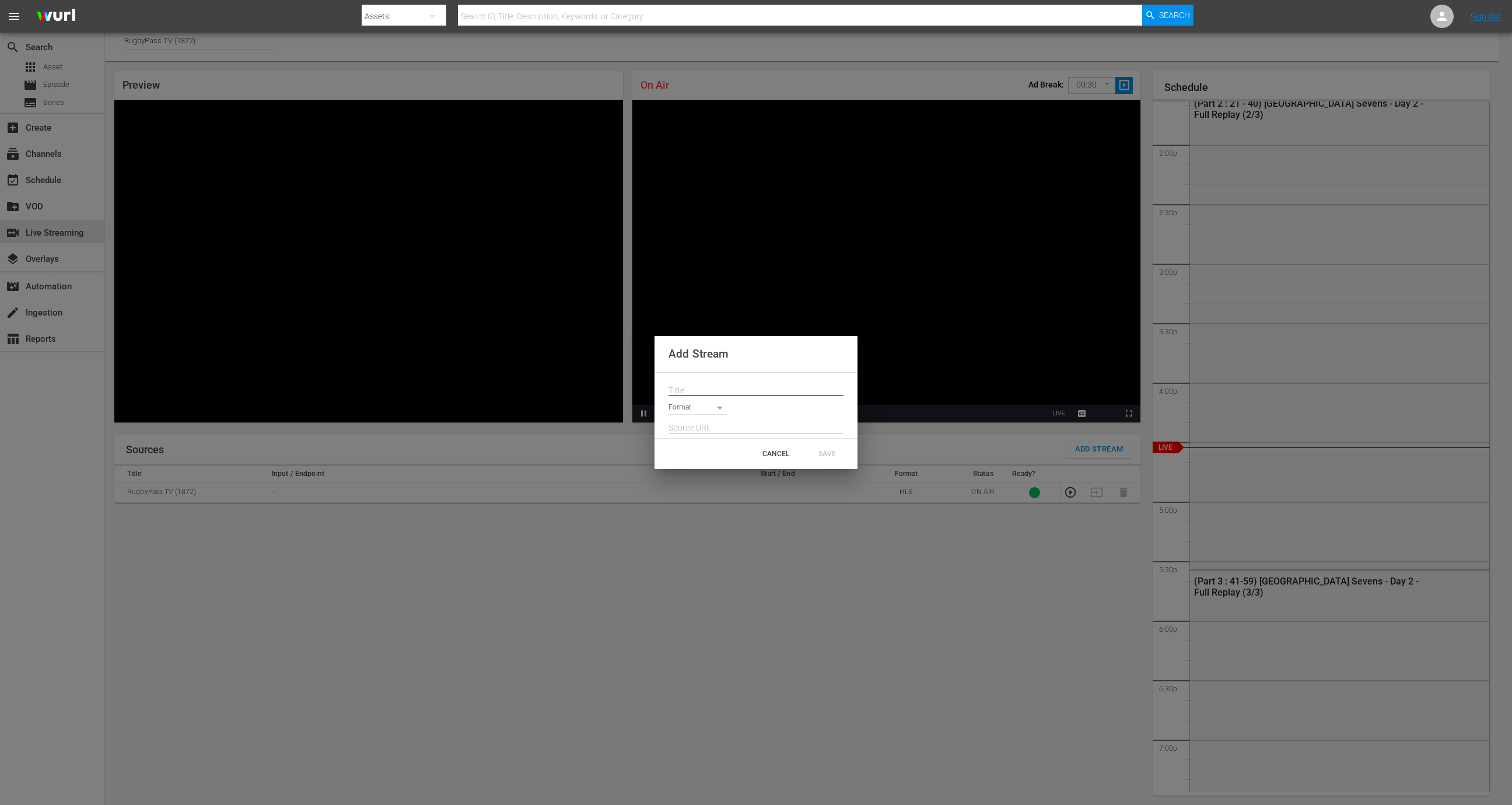
click at [752, 390] on input "text" at bounding box center [756, 391] width 175 height 18
type input "W"
type input "RugbyPass TV Live Event"
click at [701, 407] on body "menu Search By Assets Search ID, Title, Description, Keywords, or Category Sear…" at bounding box center [756, 396] width 1512 height 805
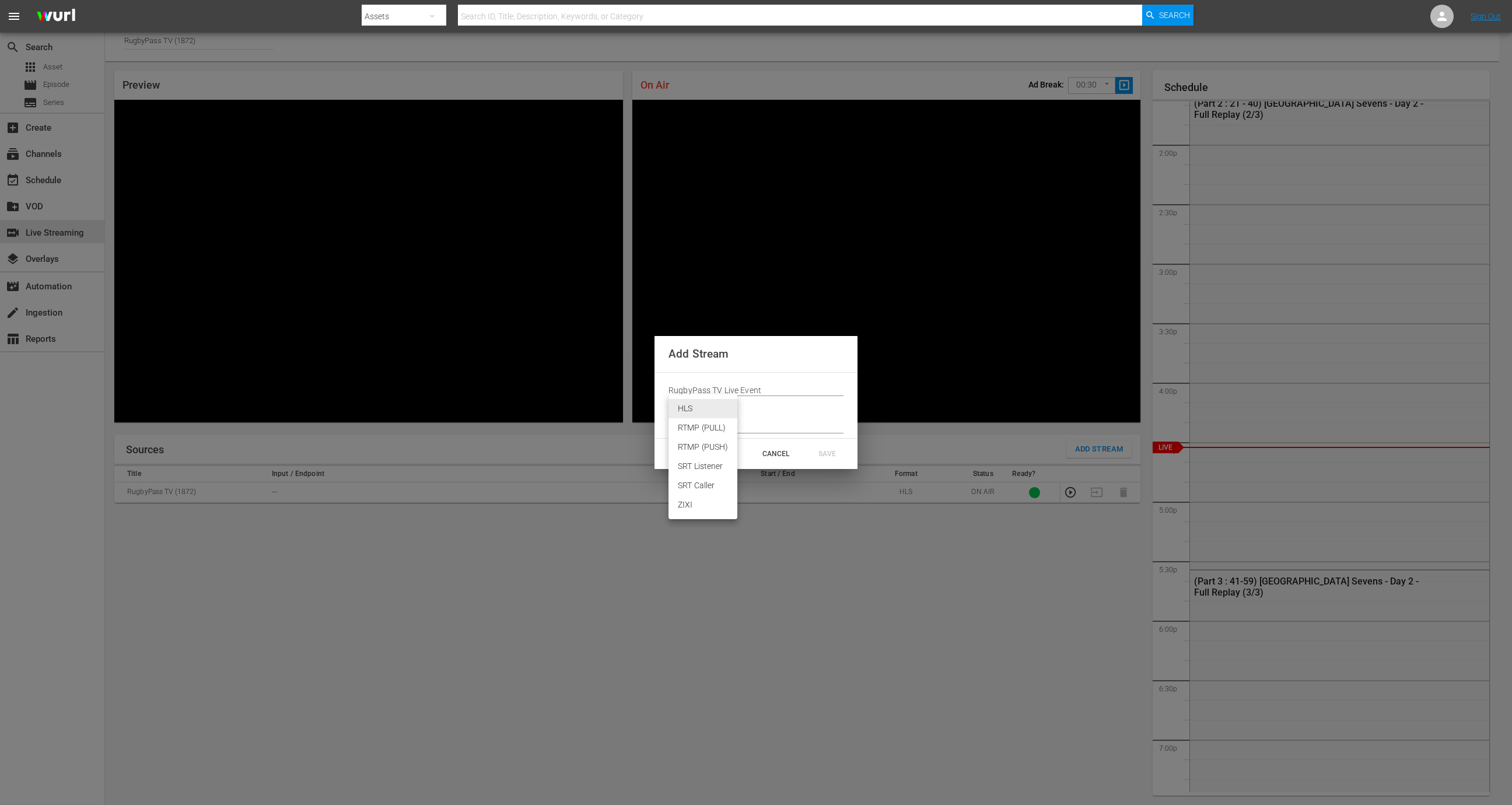
click at [699, 466] on li "SRT Listener" at bounding box center [703, 466] width 69 height 19
type input "SRT_LISTENER"
click at [830, 452] on div "SAVE" at bounding box center [827, 454] width 51 height 21
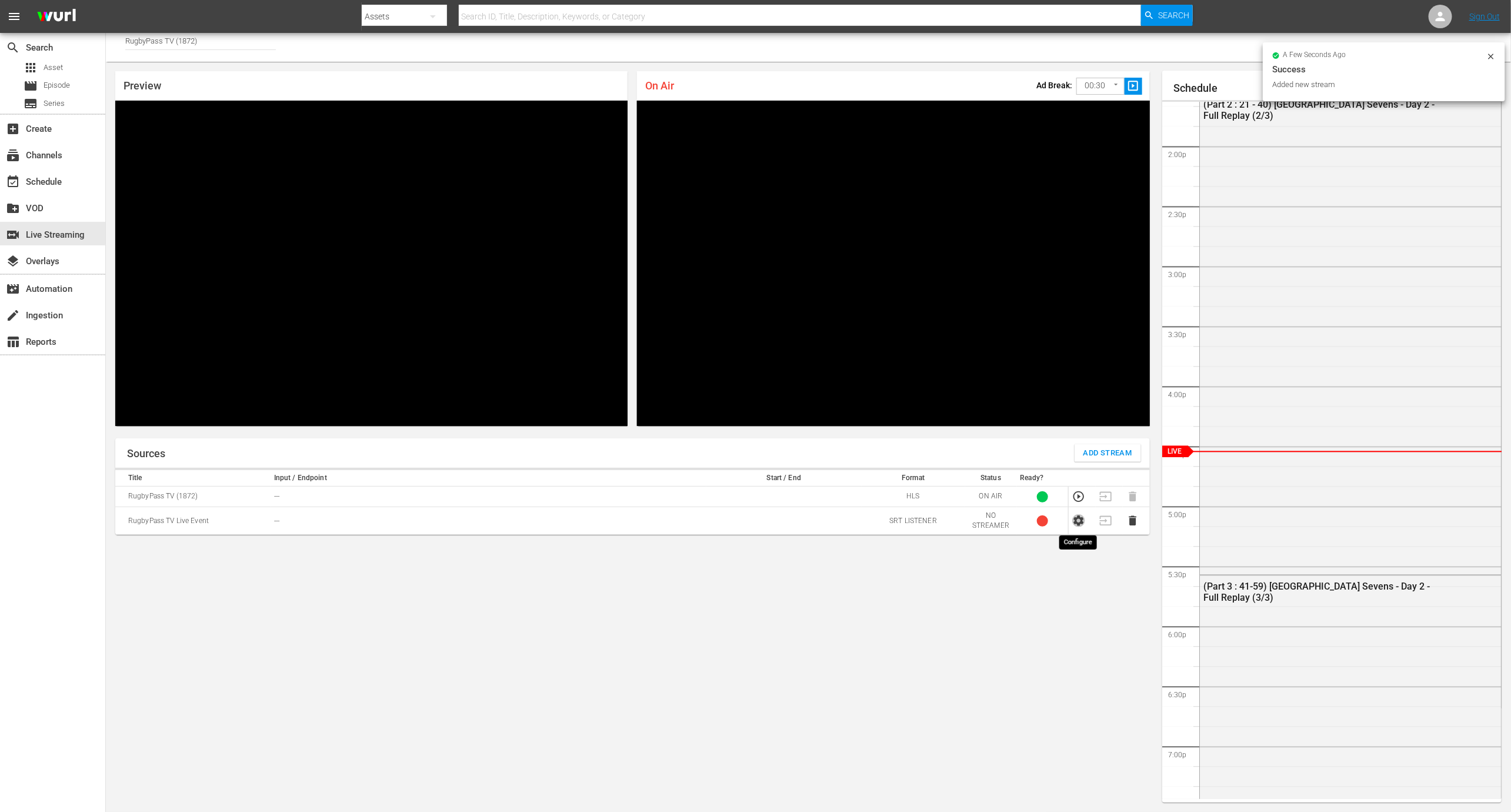
click at [1080, 522] on icon "button" at bounding box center [1078, 520] width 10 height 11
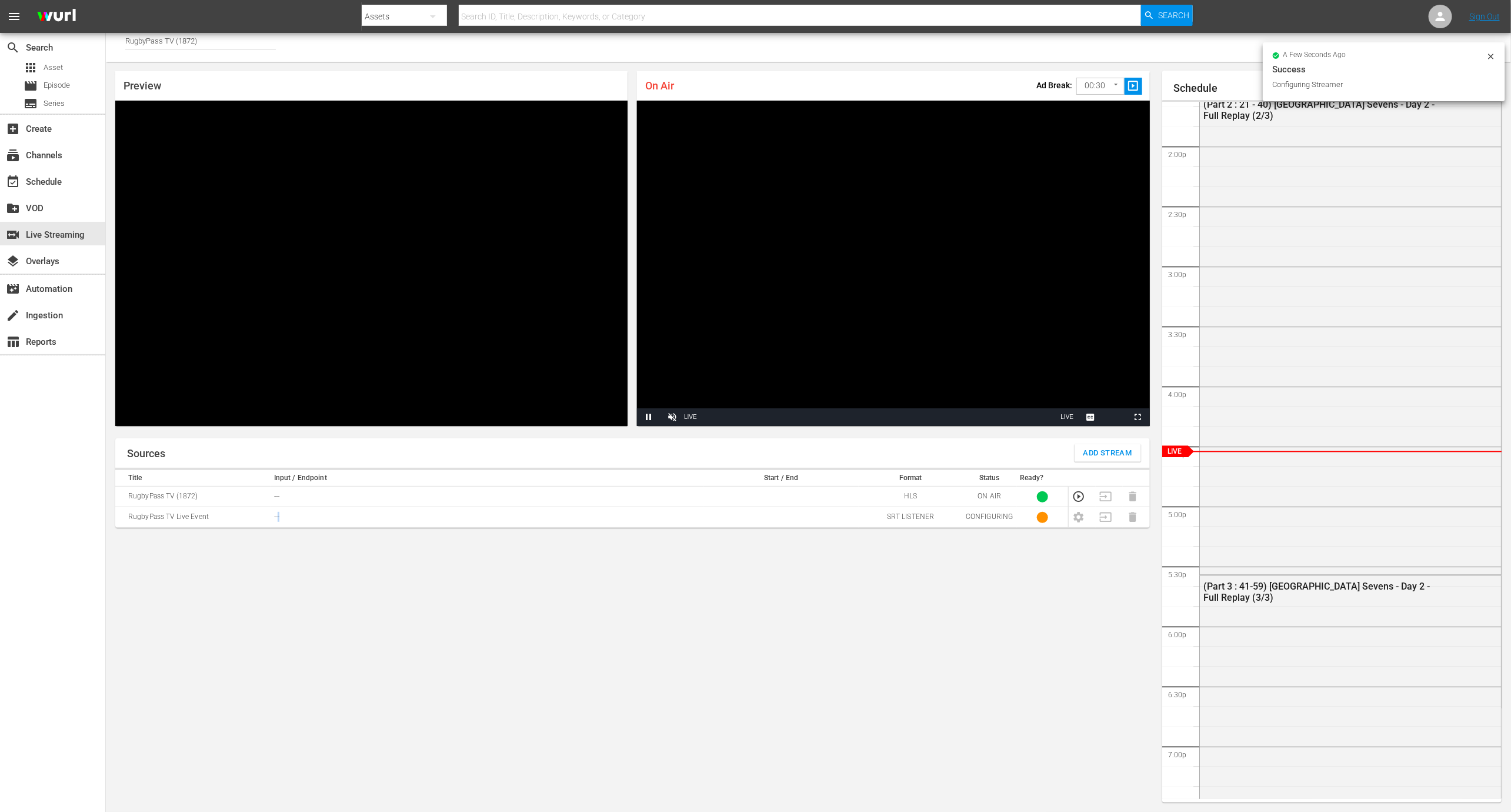
click at [279, 511] on td "---" at bounding box center [486, 517] width 433 height 20
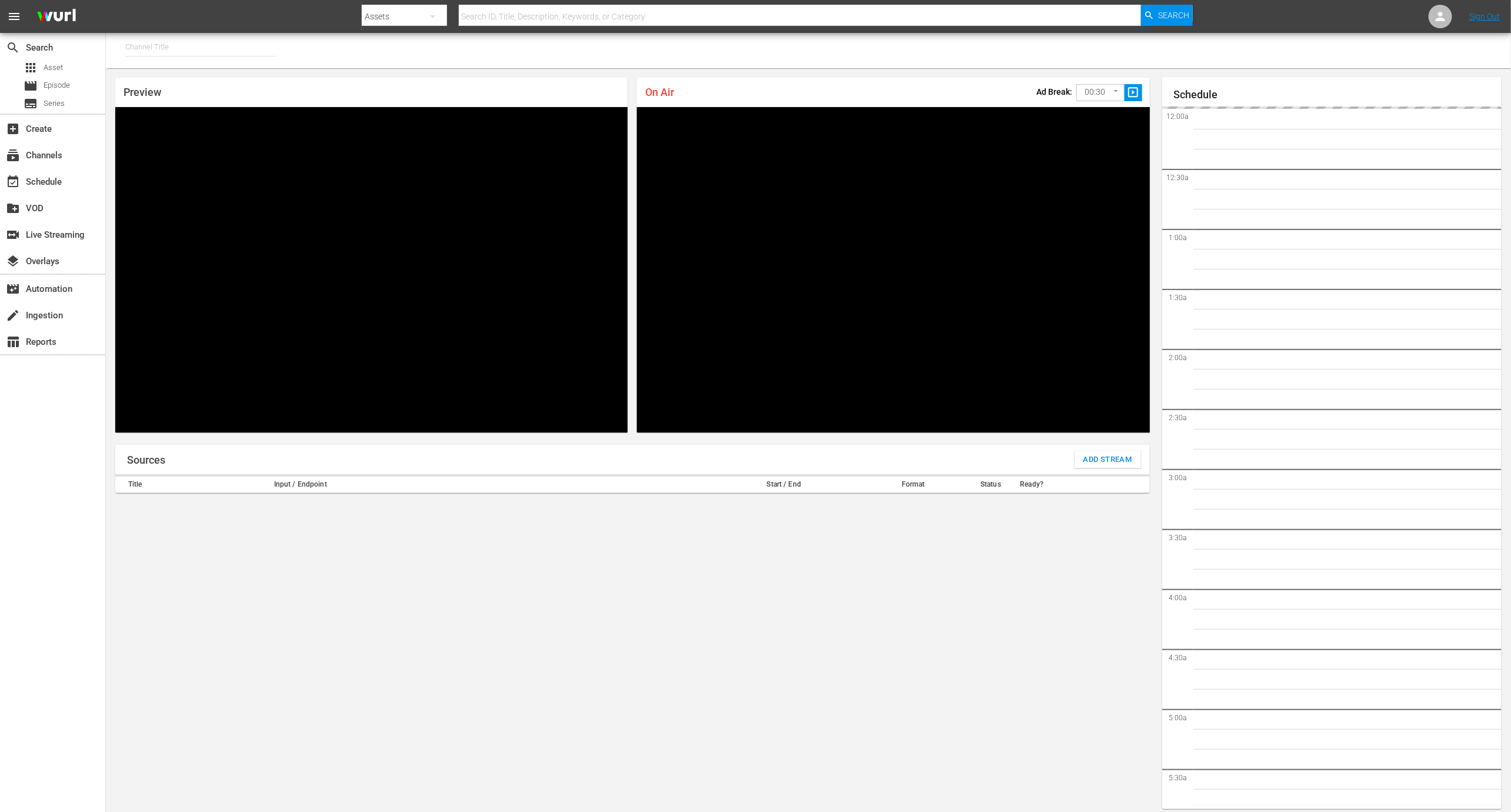
type input "RugbyPass TV (1872)"
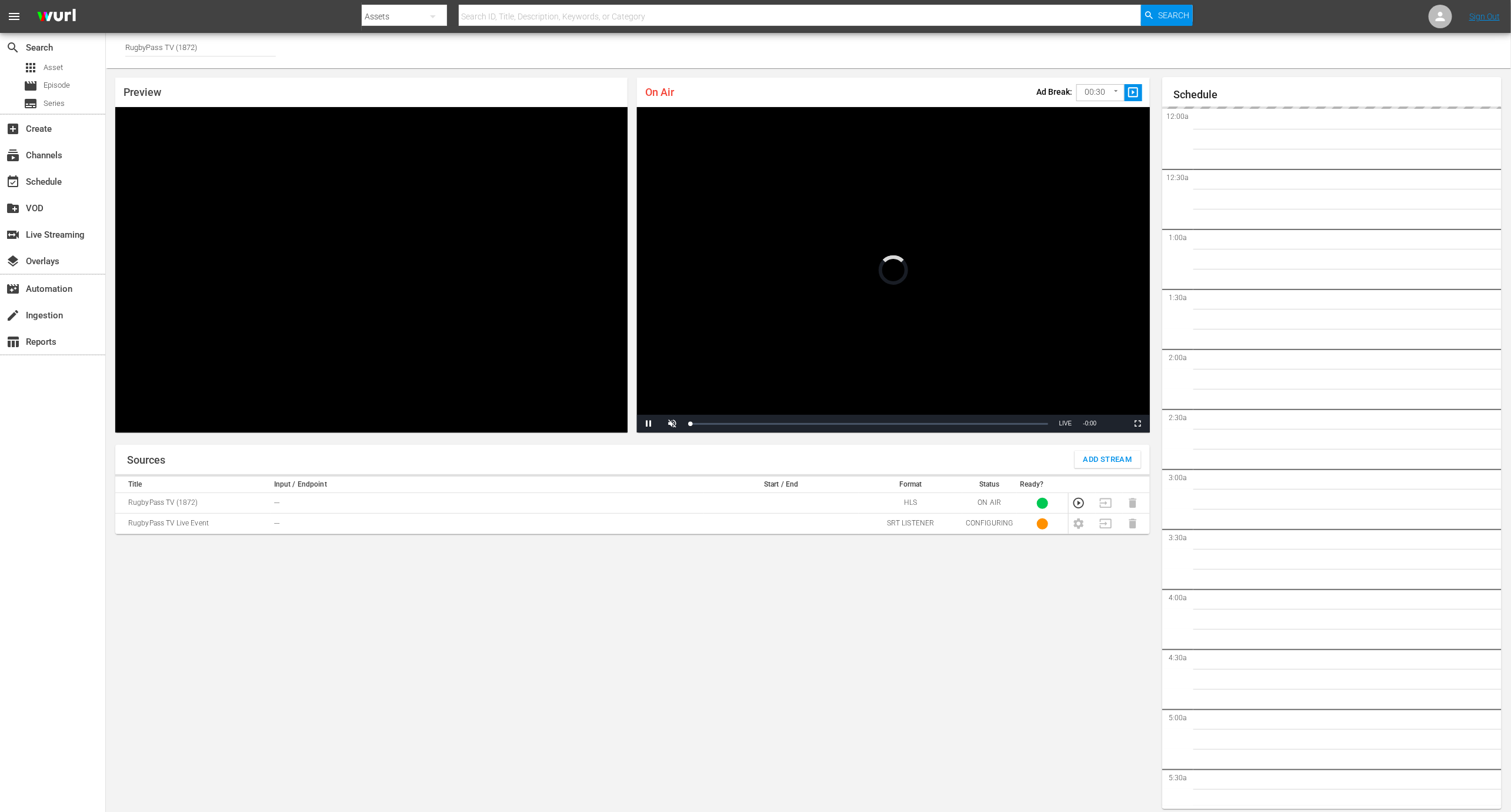
scroll to position [6, 0]
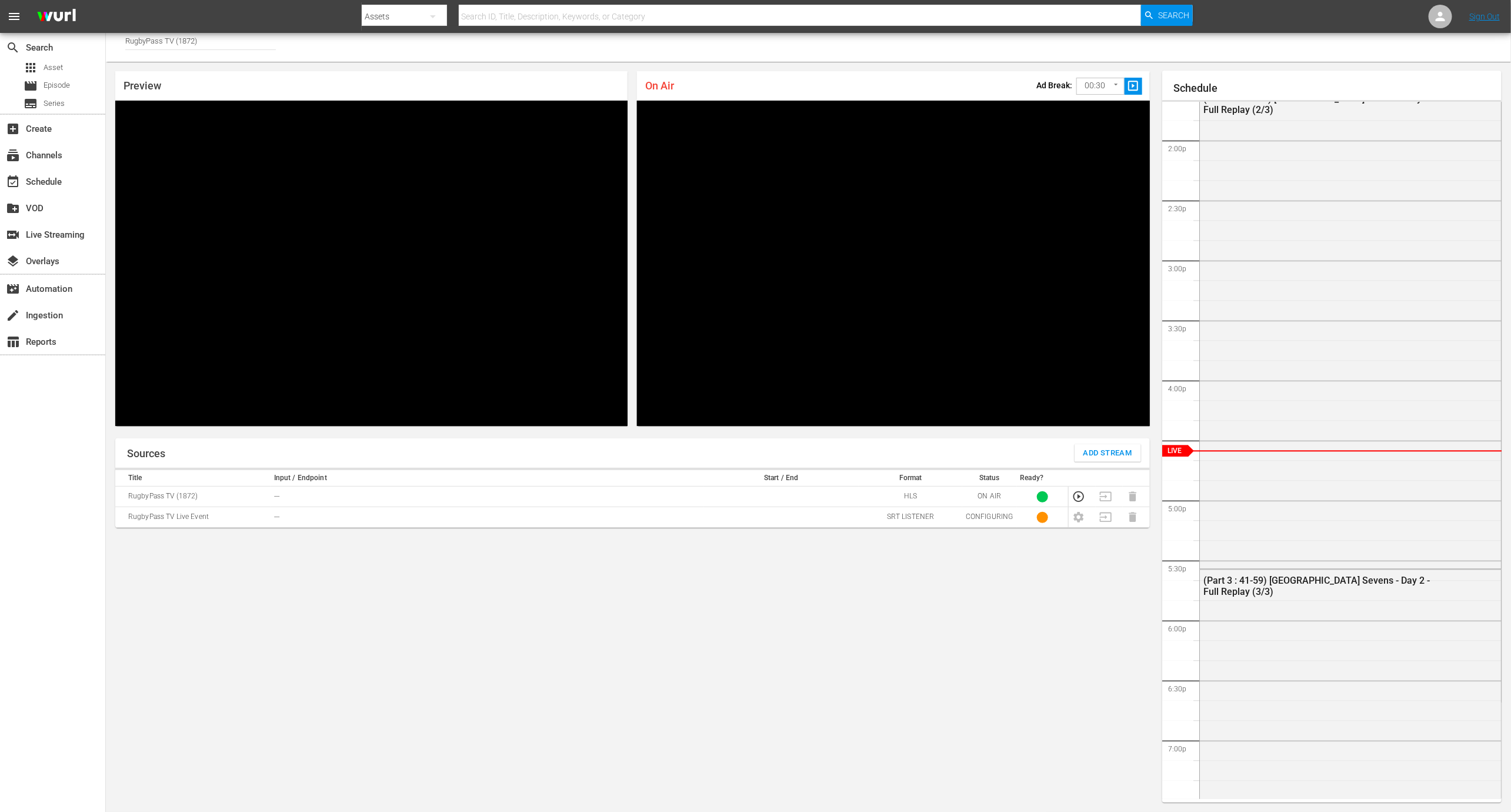
click at [277, 510] on td "---" at bounding box center [486, 517] width 433 height 20
click at [998, 523] on td "CONFIGURING" at bounding box center [989, 517] width 54 height 20
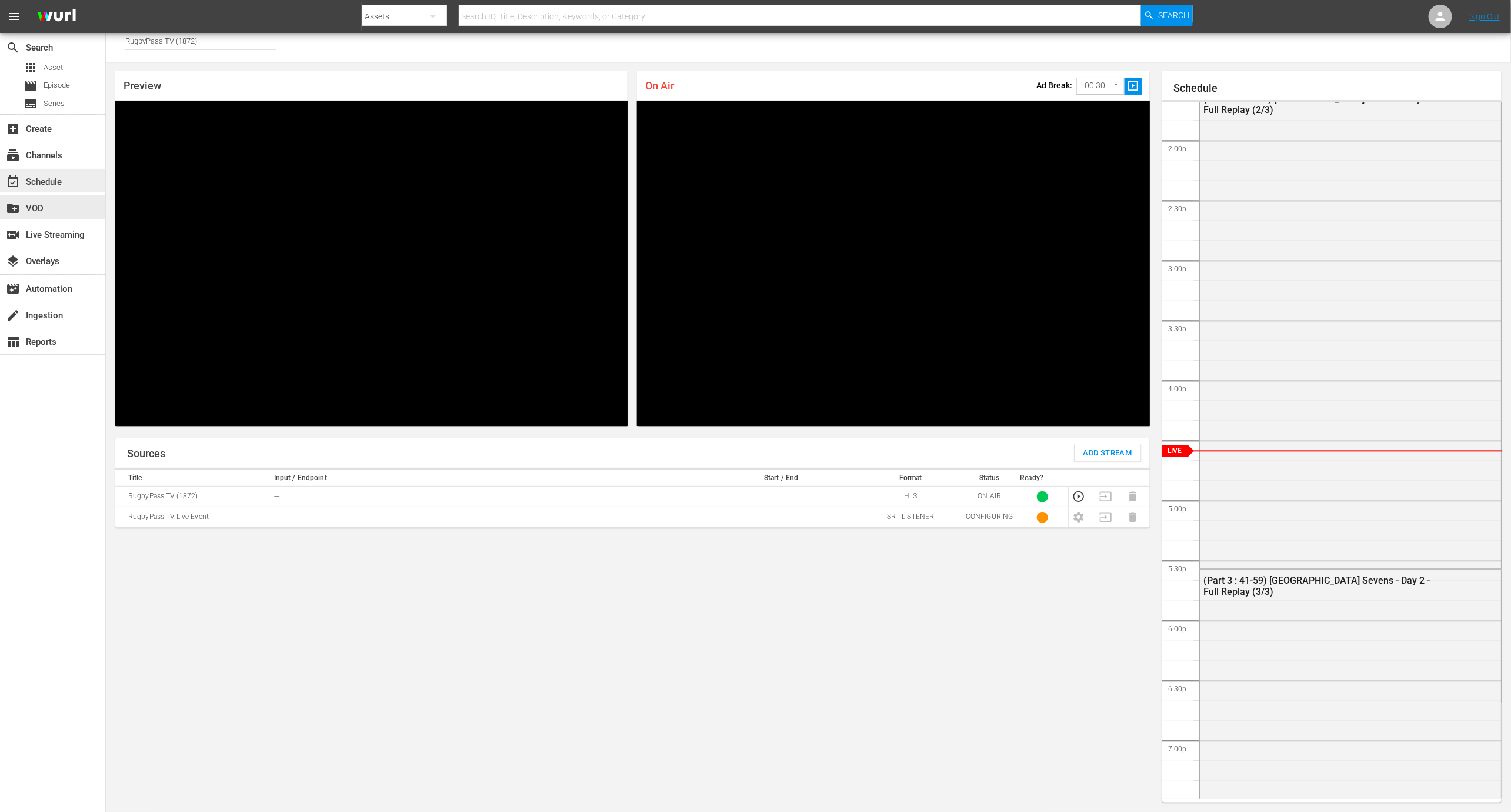
click at [74, 183] on div "event_available Schedule" at bounding box center [52, 181] width 105 height 23
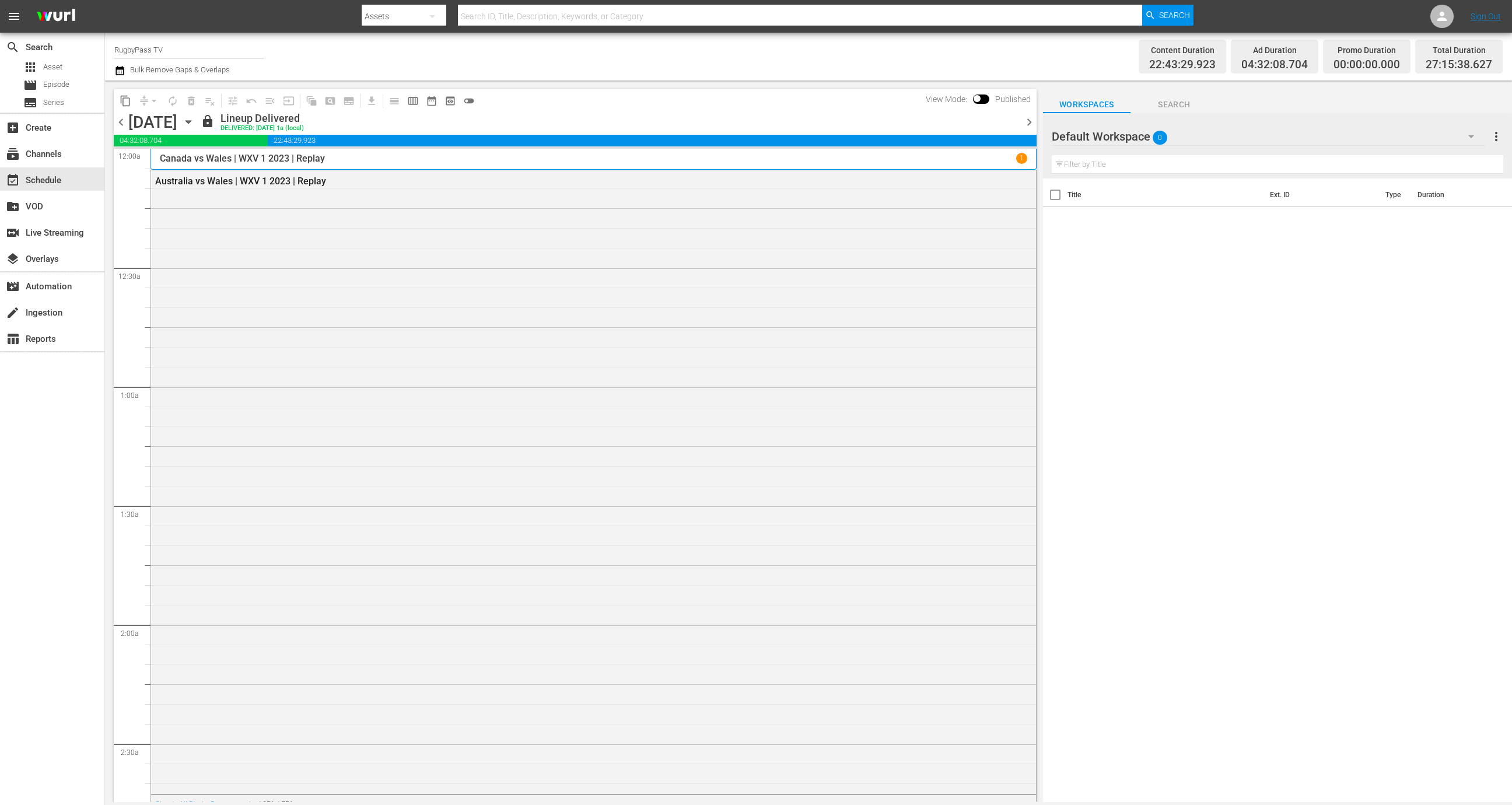
click at [195, 127] on icon "button" at bounding box center [188, 122] width 13 height 13
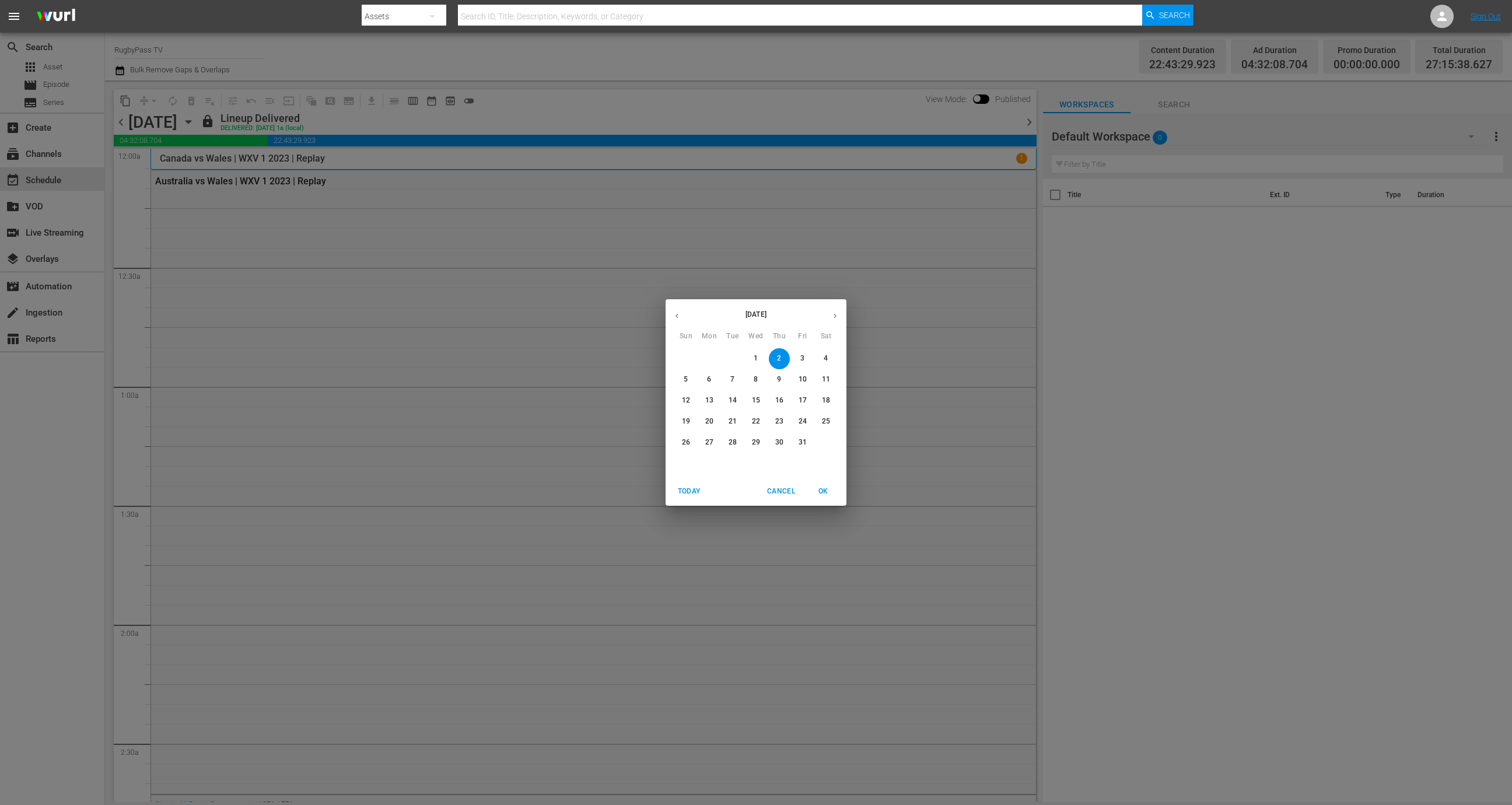
click at [684, 380] on span "5" at bounding box center [686, 379] width 21 height 10
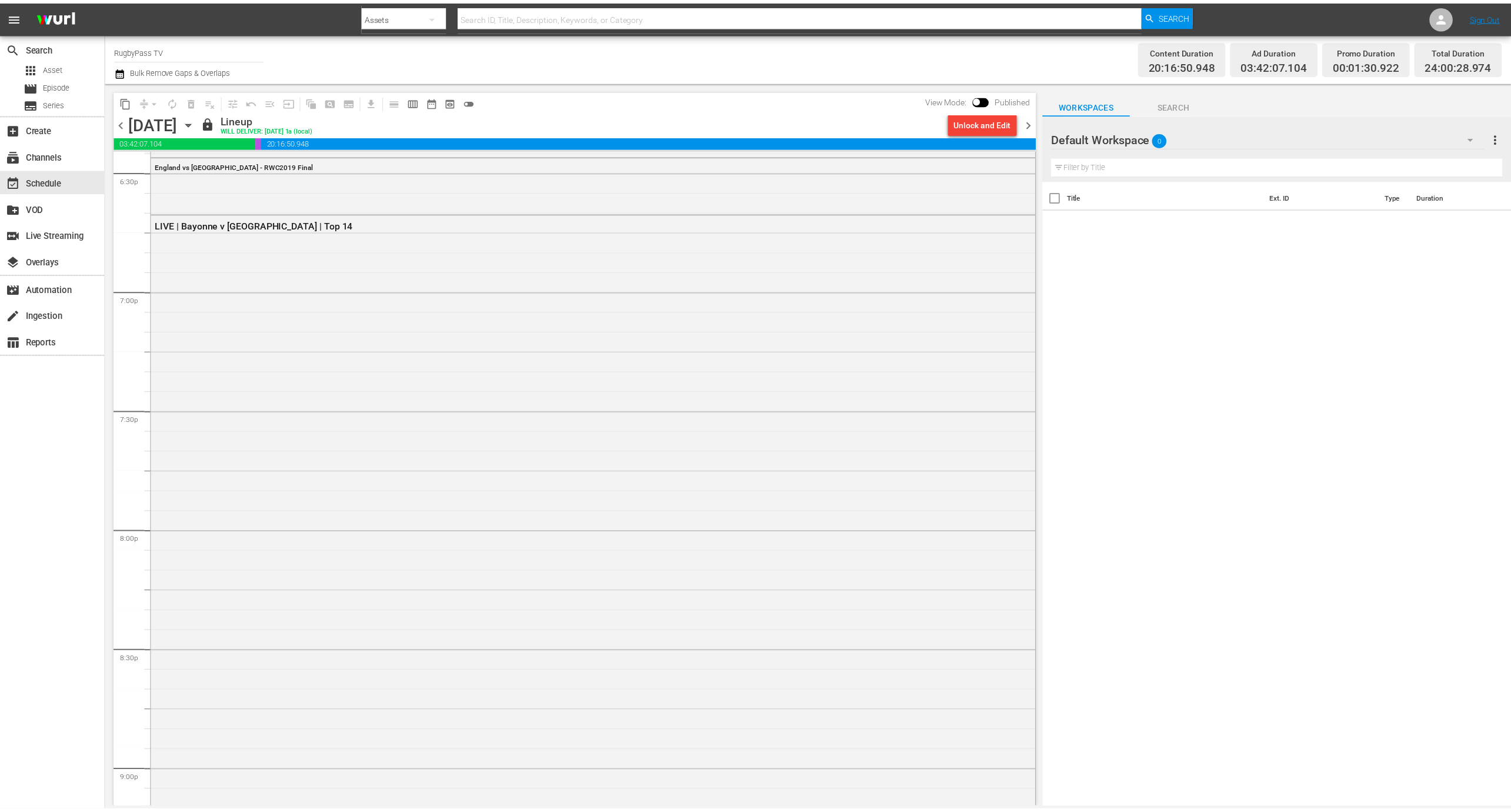
scroll to position [4431, 0]
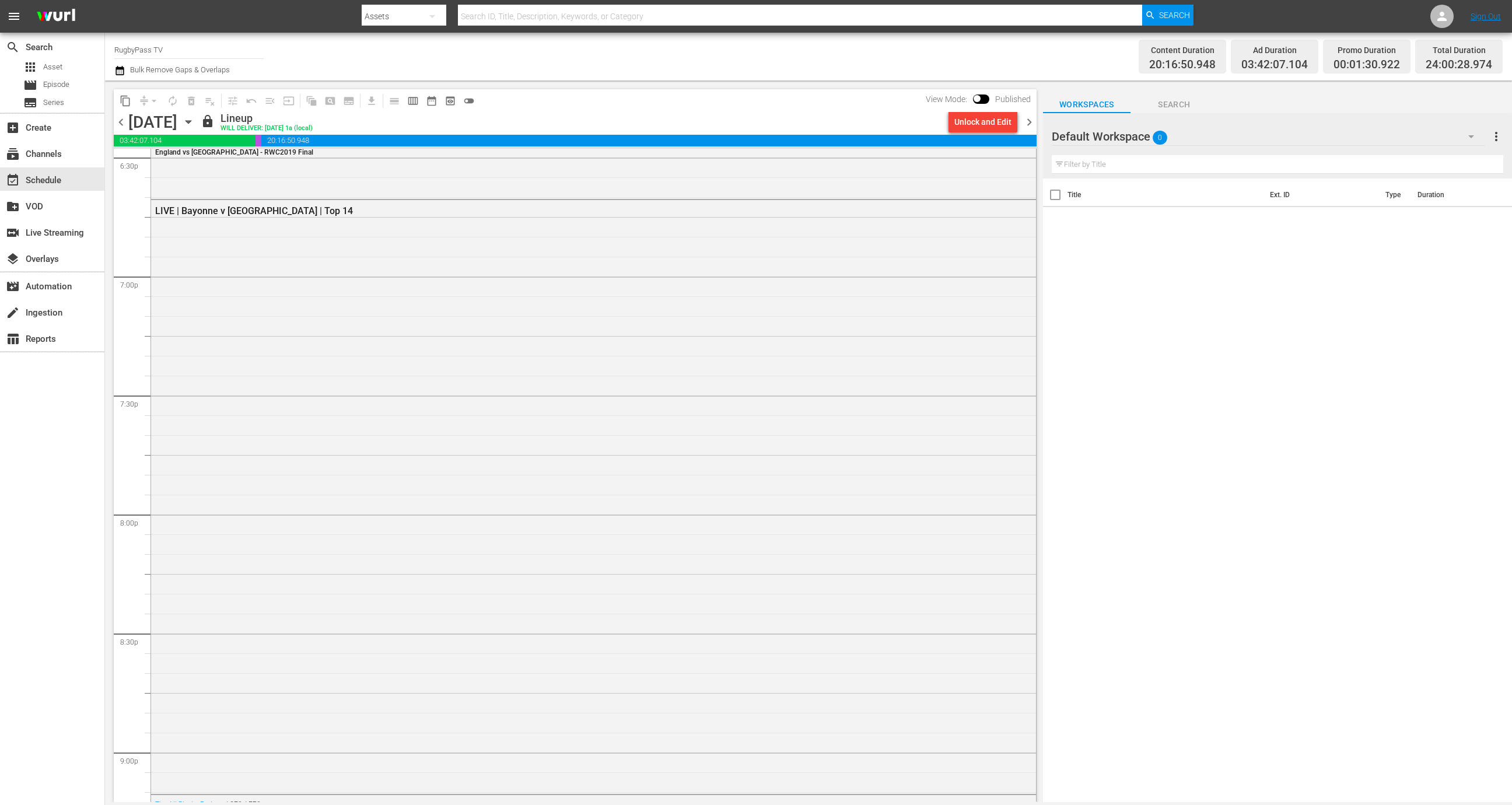
click at [520, 486] on div "LIVE | Bayonne v Toulouse | Top 14" at bounding box center [593, 496] width 885 height 592
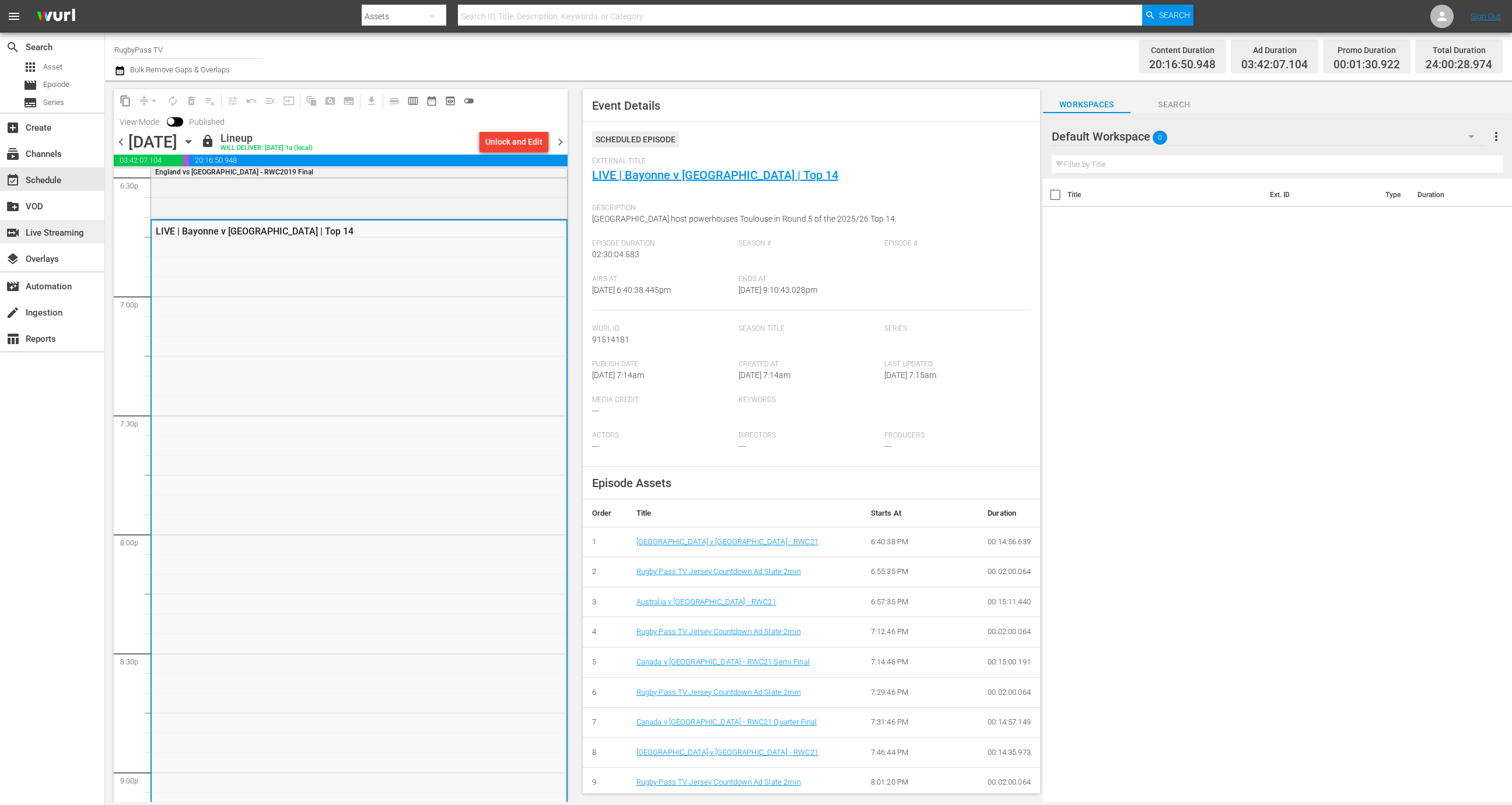
click at [63, 234] on div "switch_video Live Streaming" at bounding box center [33, 231] width 65 height 11
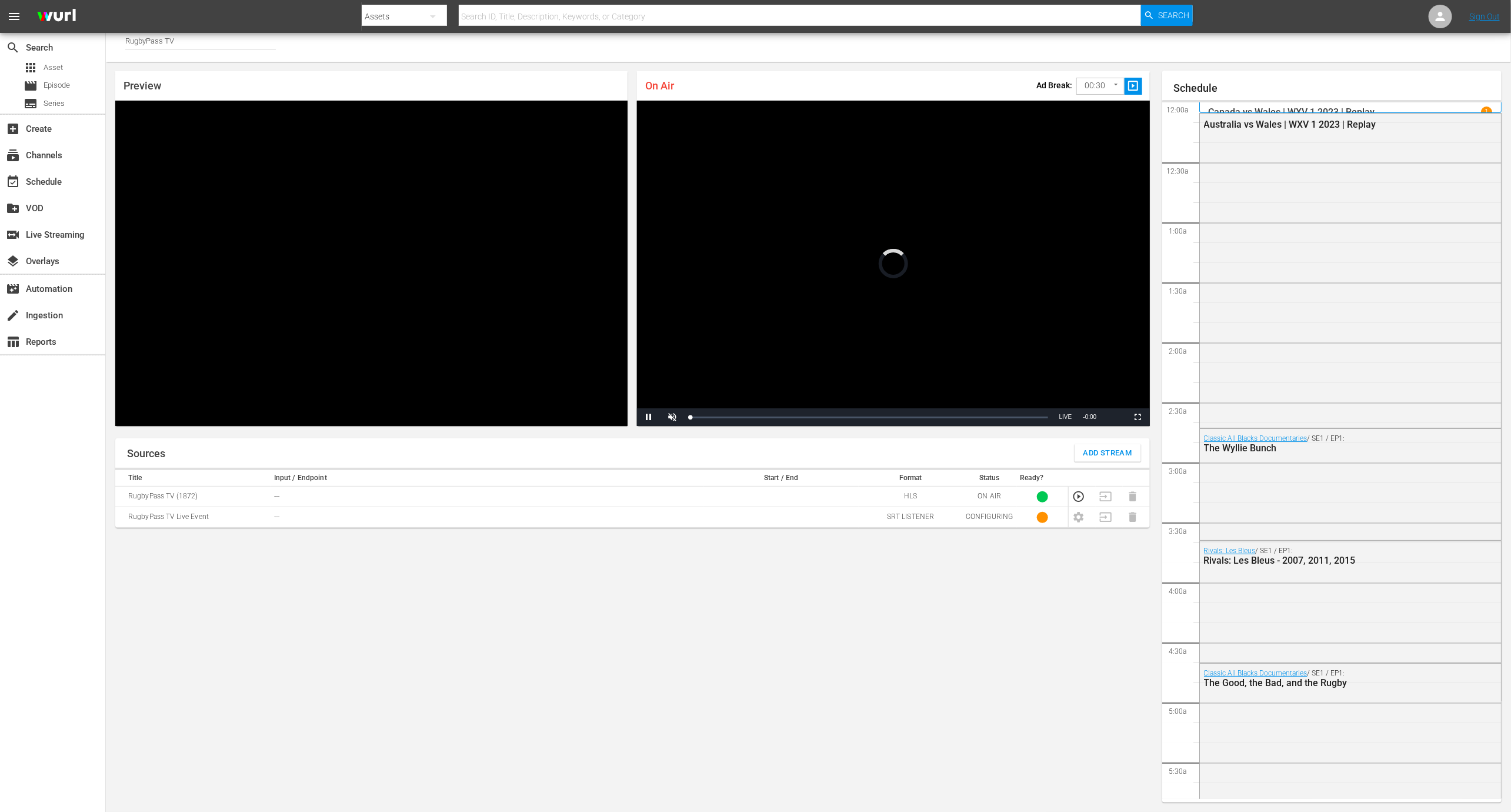
scroll to position [1644, 0]
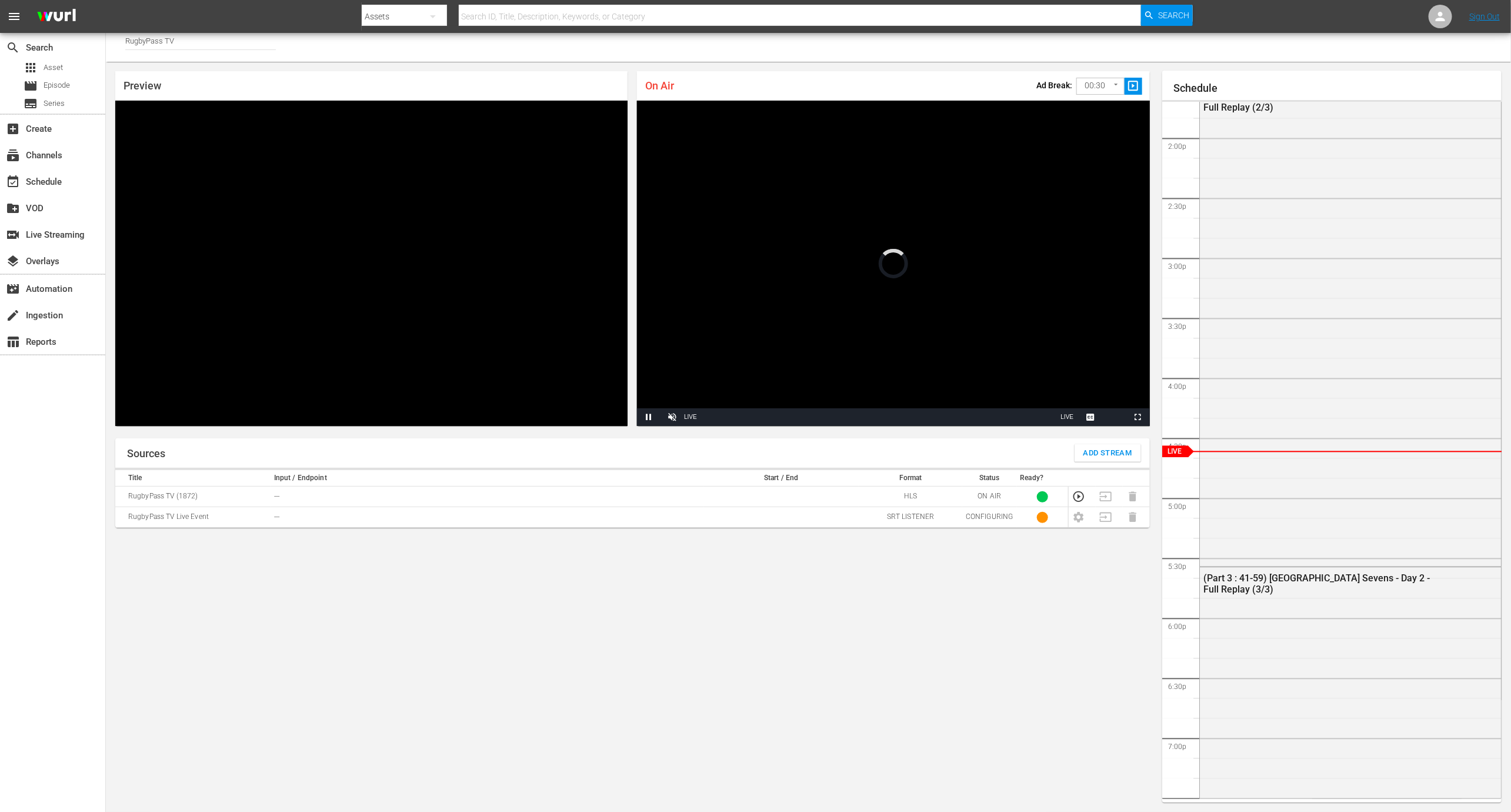
click at [264, 524] on td "RugbyPass TV Live Event" at bounding box center [193, 517] width 156 height 20
click at [284, 520] on td "---" at bounding box center [486, 517] width 433 height 20
click at [280, 517] on td "---" at bounding box center [486, 517] width 433 height 20
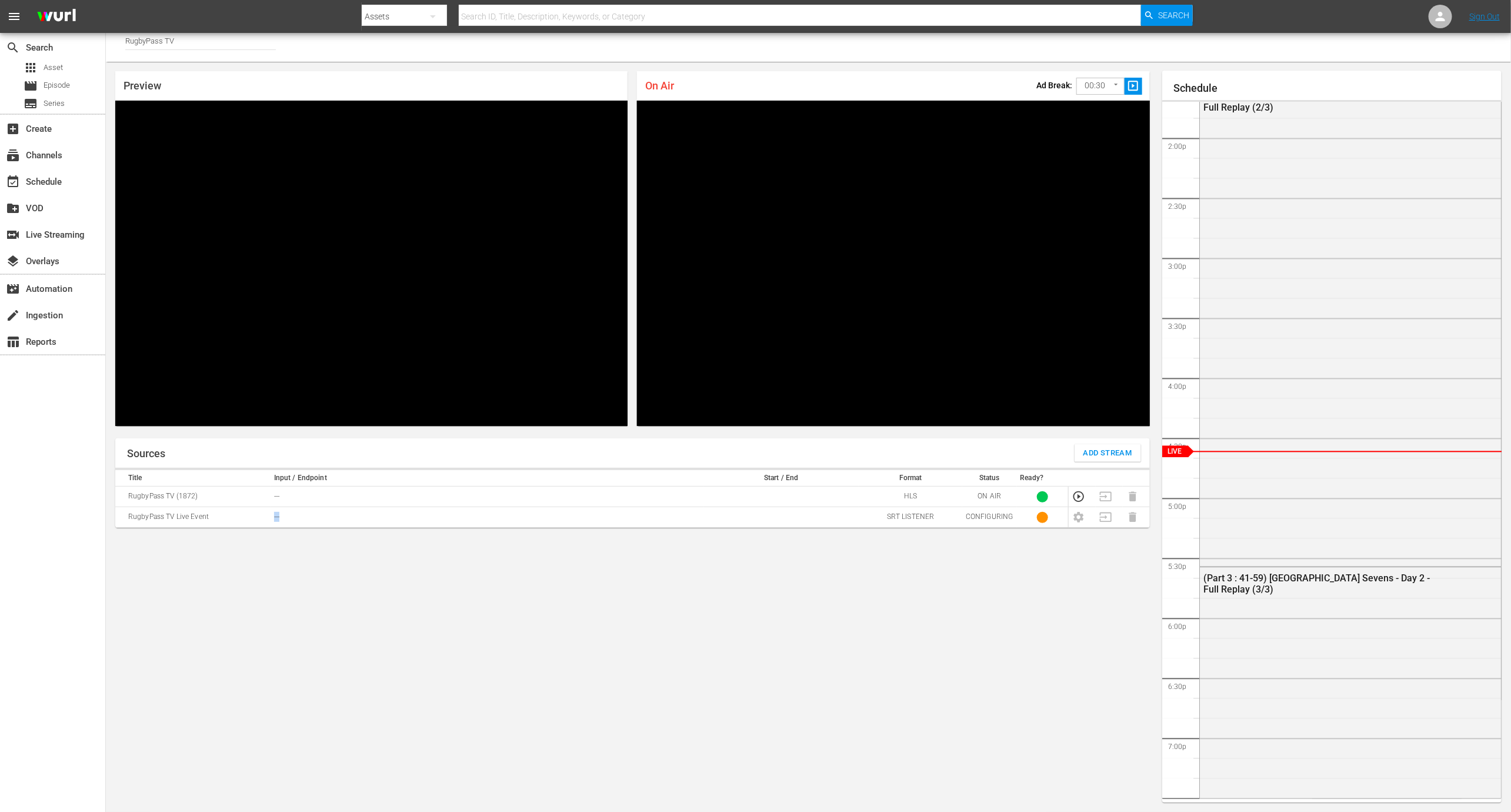
click at [280, 517] on td "---" at bounding box center [486, 517] width 433 height 20
click at [324, 519] on p "srt://3.217.15.198:26237" at bounding box center [488, 516] width 429 height 10
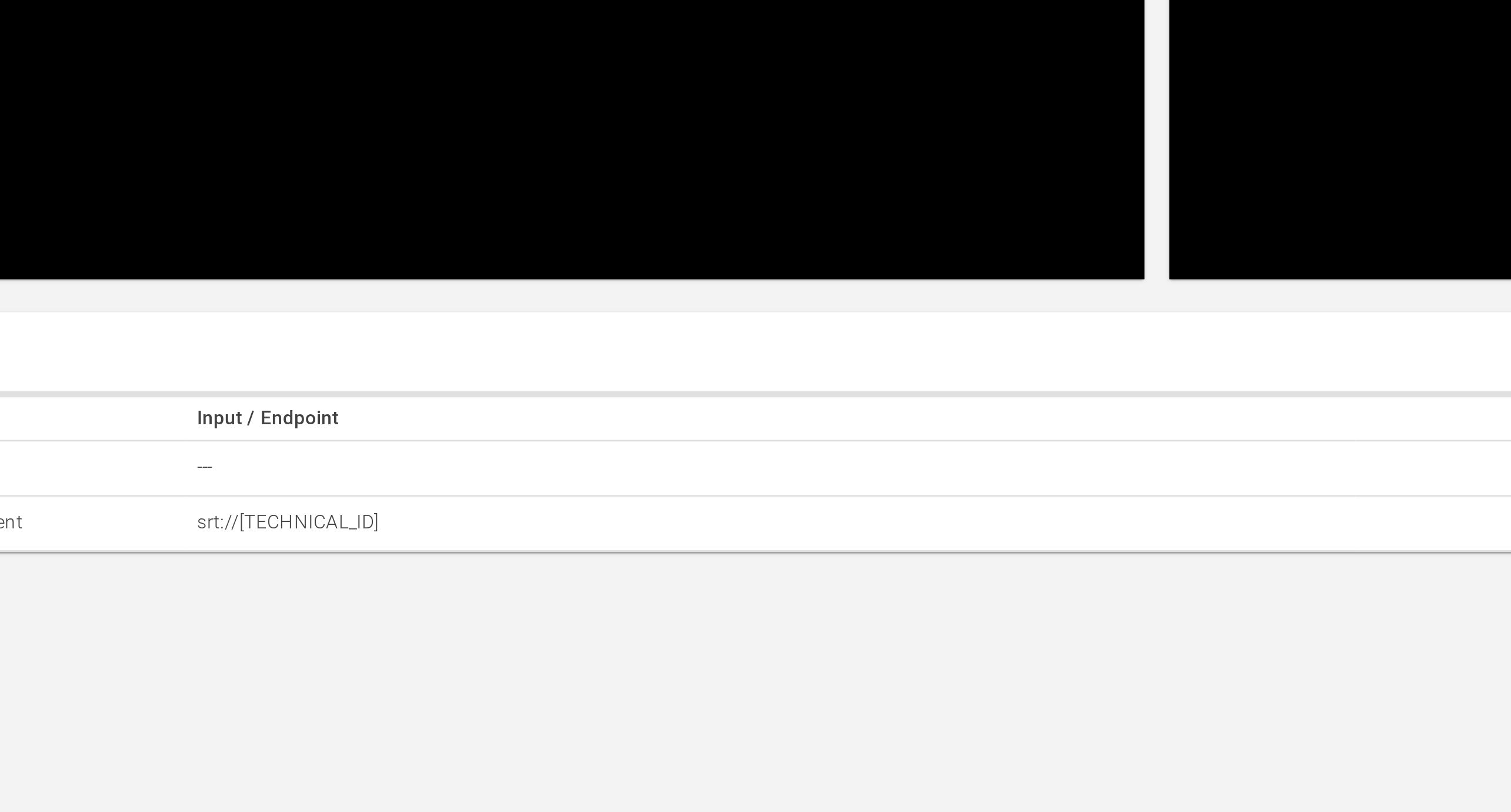
click at [303, 520] on p "srt://3.217.15.198:26237" at bounding box center [488, 516] width 429 height 10
click at [303, 521] on p "srt://3.217.15.198:26237" at bounding box center [488, 516] width 429 height 10
click at [336, 517] on p "srt://3.217.15.198:26237" at bounding box center [488, 516] width 429 height 10
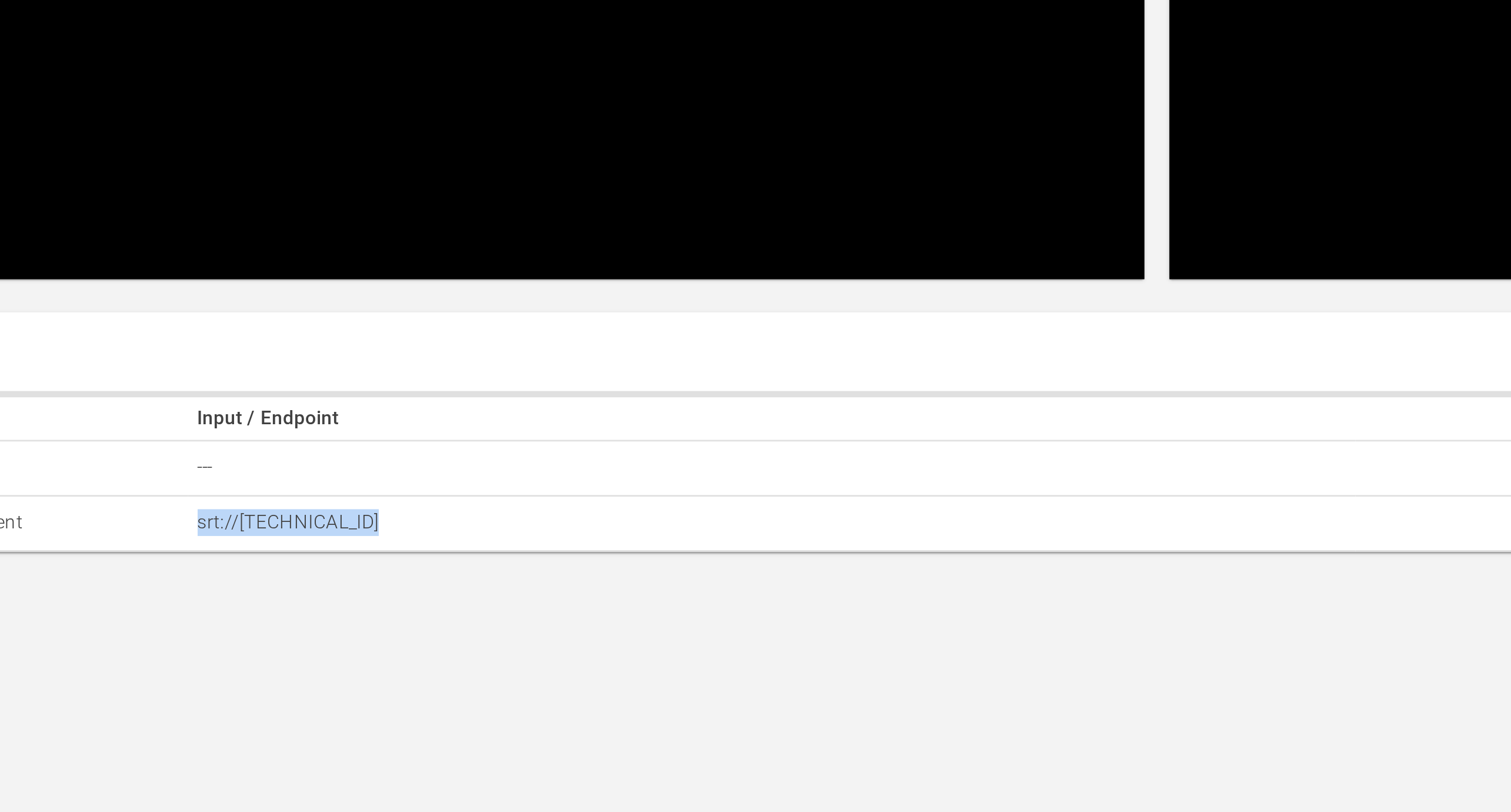
click at [350, 520] on p "srt://3.217.15.198:26237" at bounding box center [488, 516] width 429 height 10
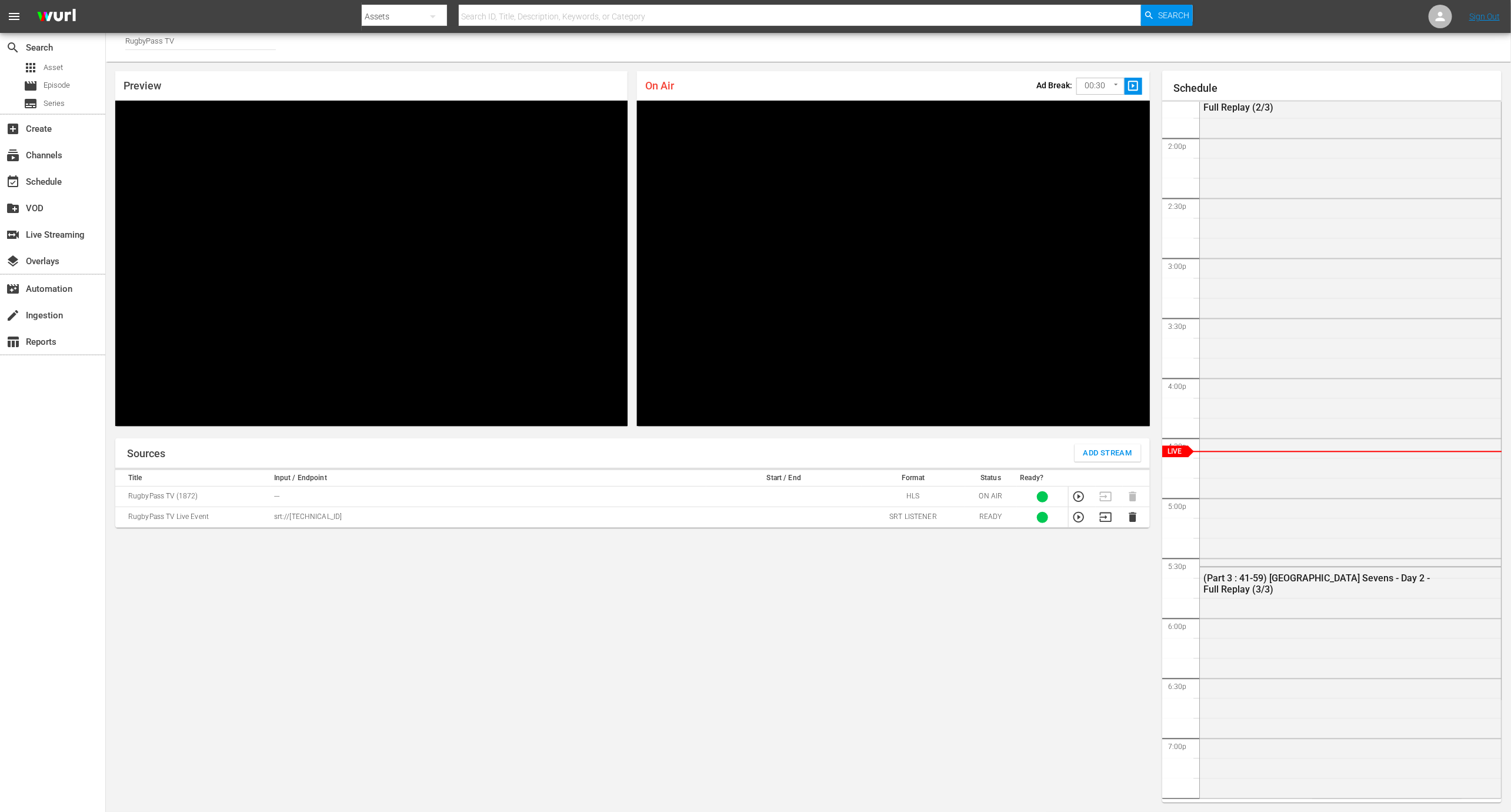
click at [279, 519] on p "srt://3.217.15.198:26237" at bounding box center [488, 516] width 429 height 10
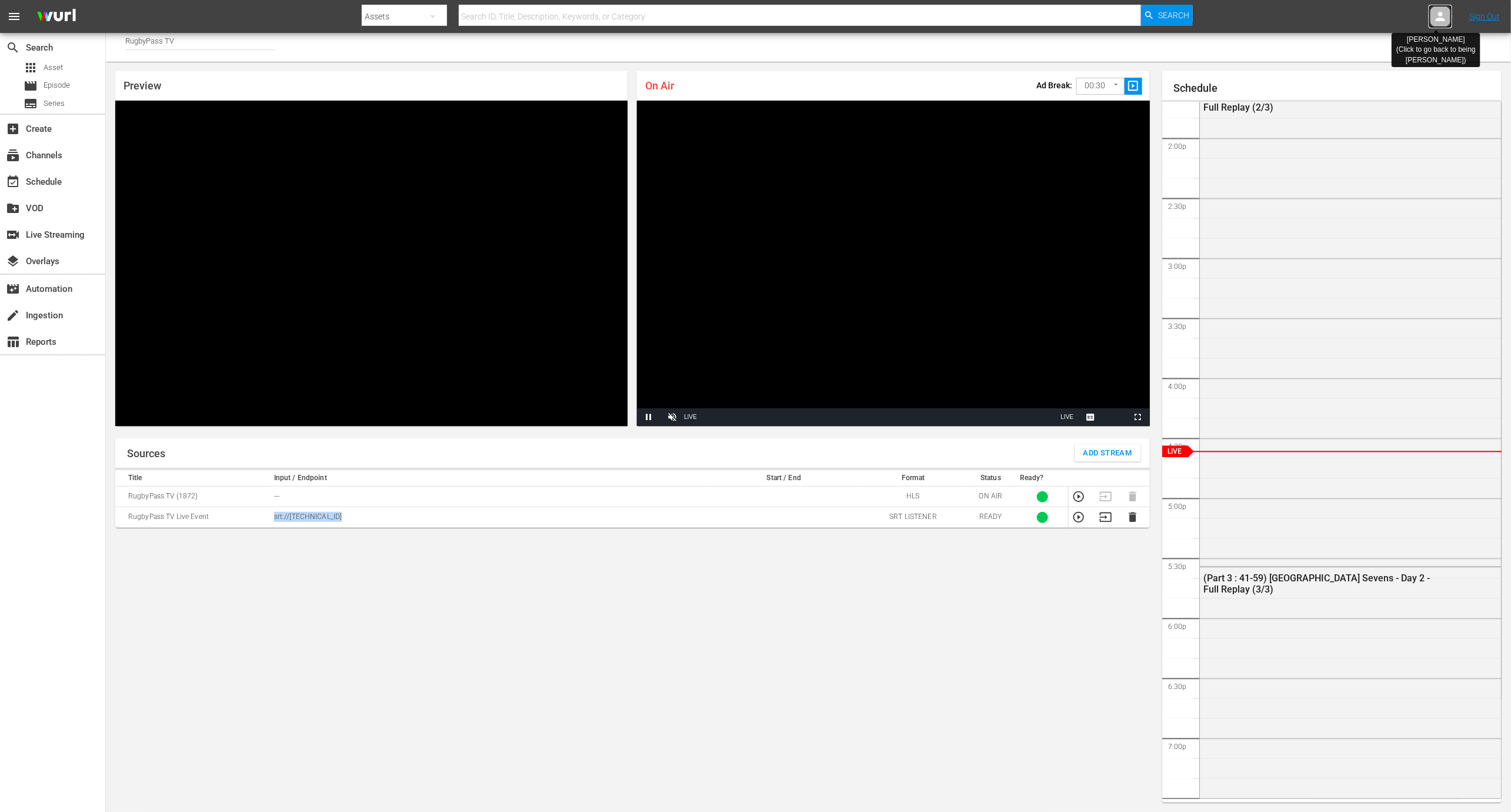
click at [1441, 13] on icon at bounding box center [1440, 16] width 10 height 10
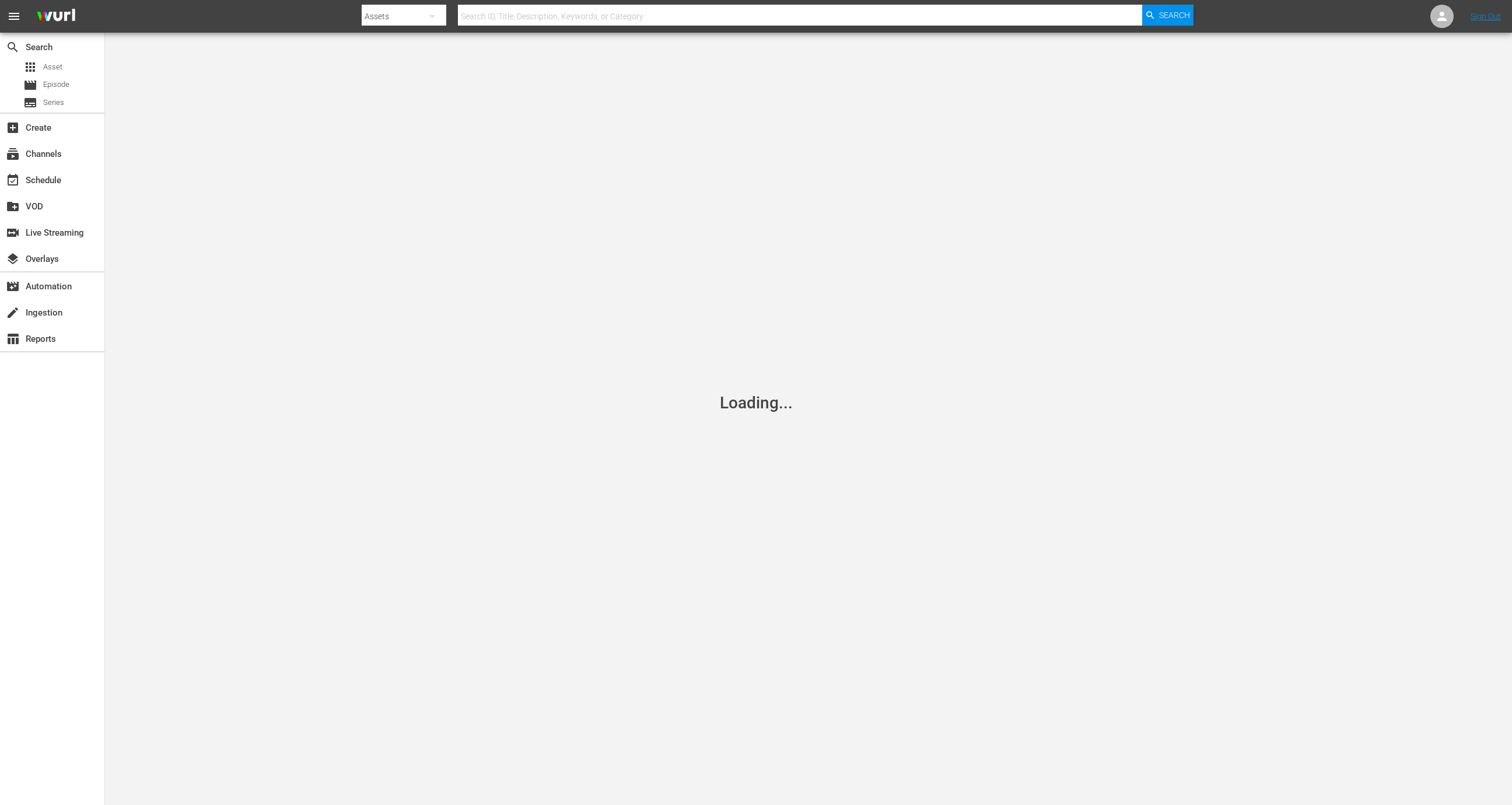
click at [1425, 17] on nav "menu Search By Assets Search ID, Title, Description, Keywords, or Category Sear…" at bounding box center [756, 16] width 1512 height 33
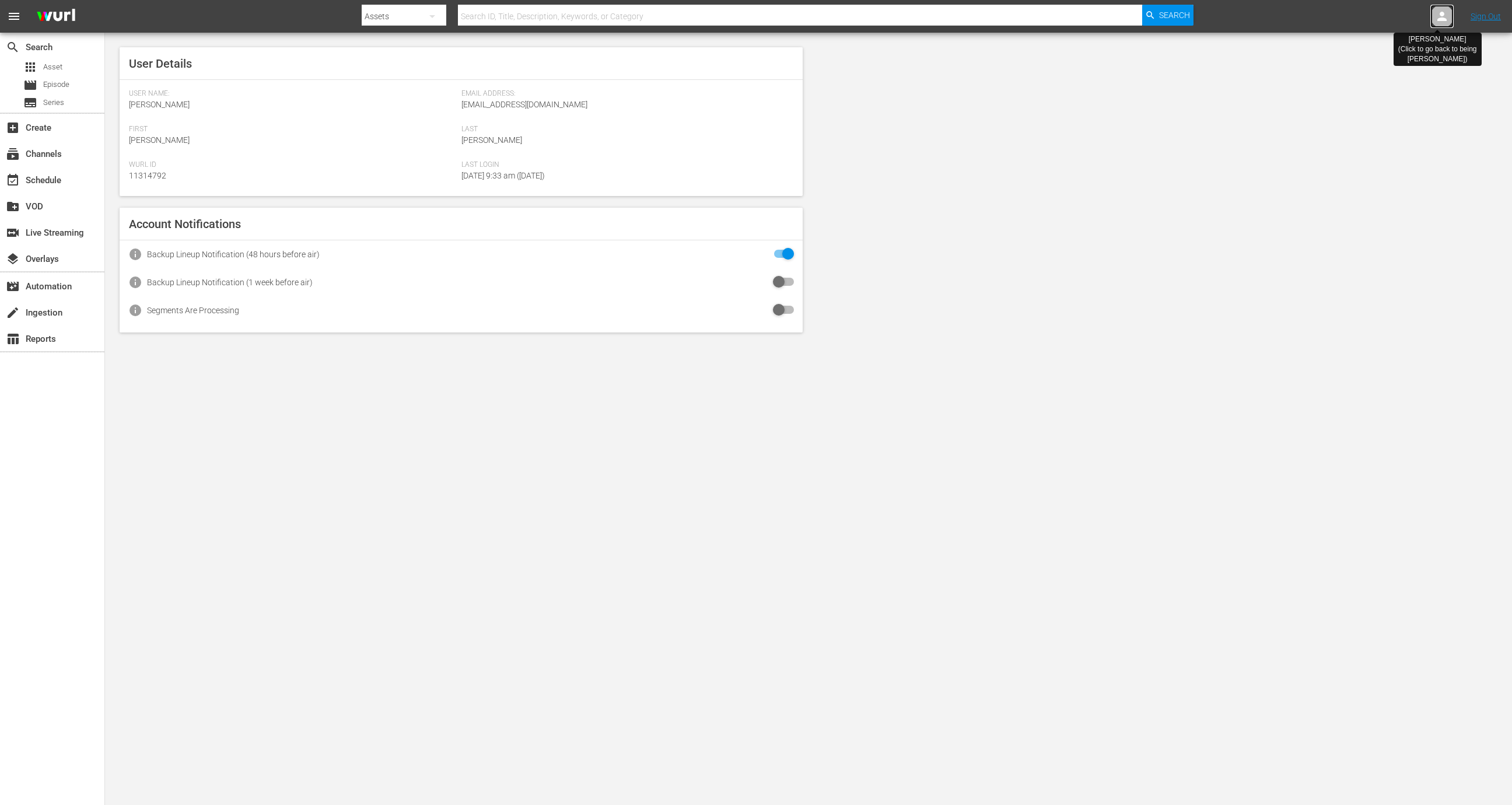
click at [1445, 19] on icon at bounding box center [1442, 16] width 10 height 10
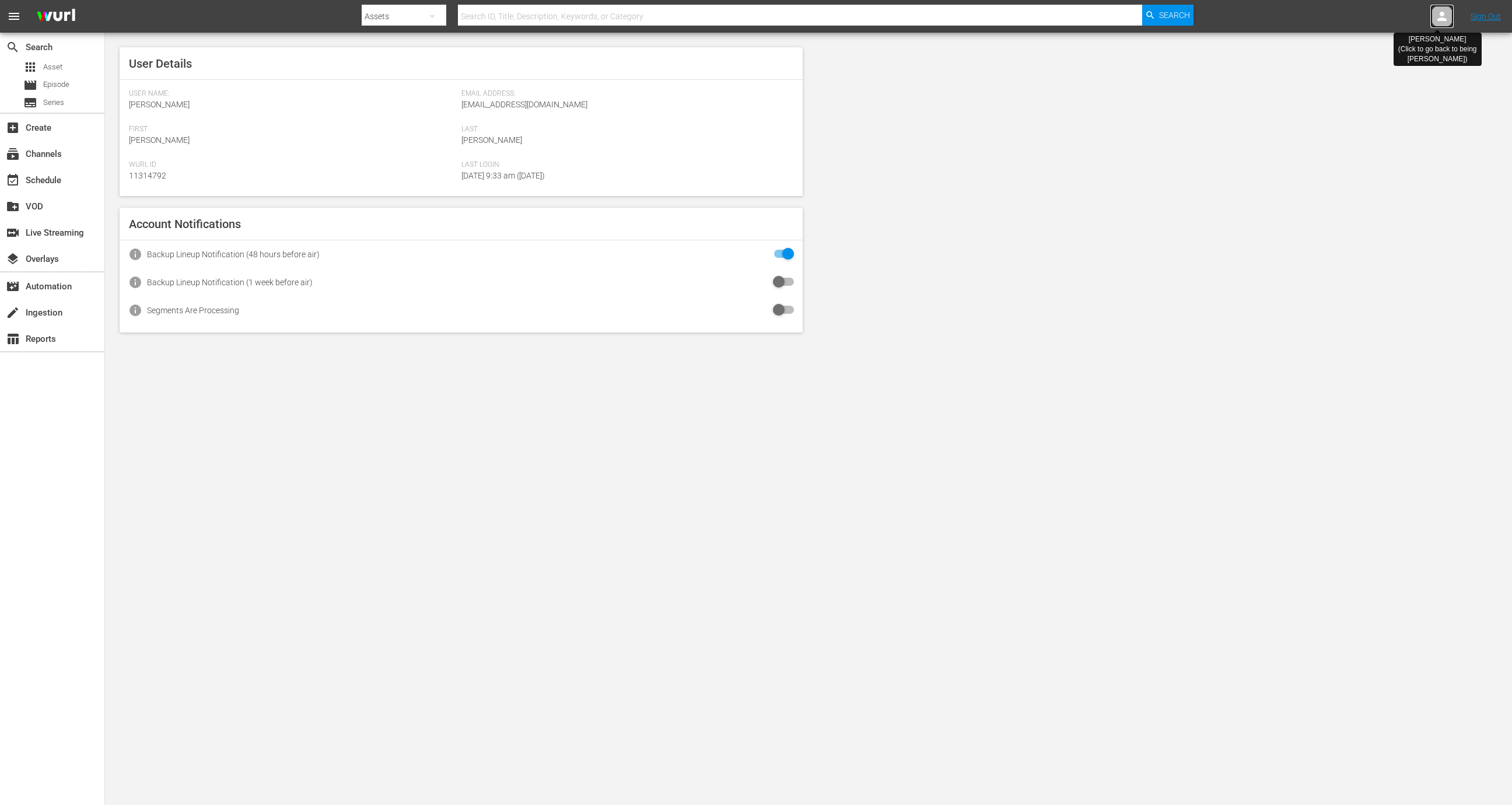
click at [1445, 19] on icon at bounding box center [1442, 16] width 10 height 10
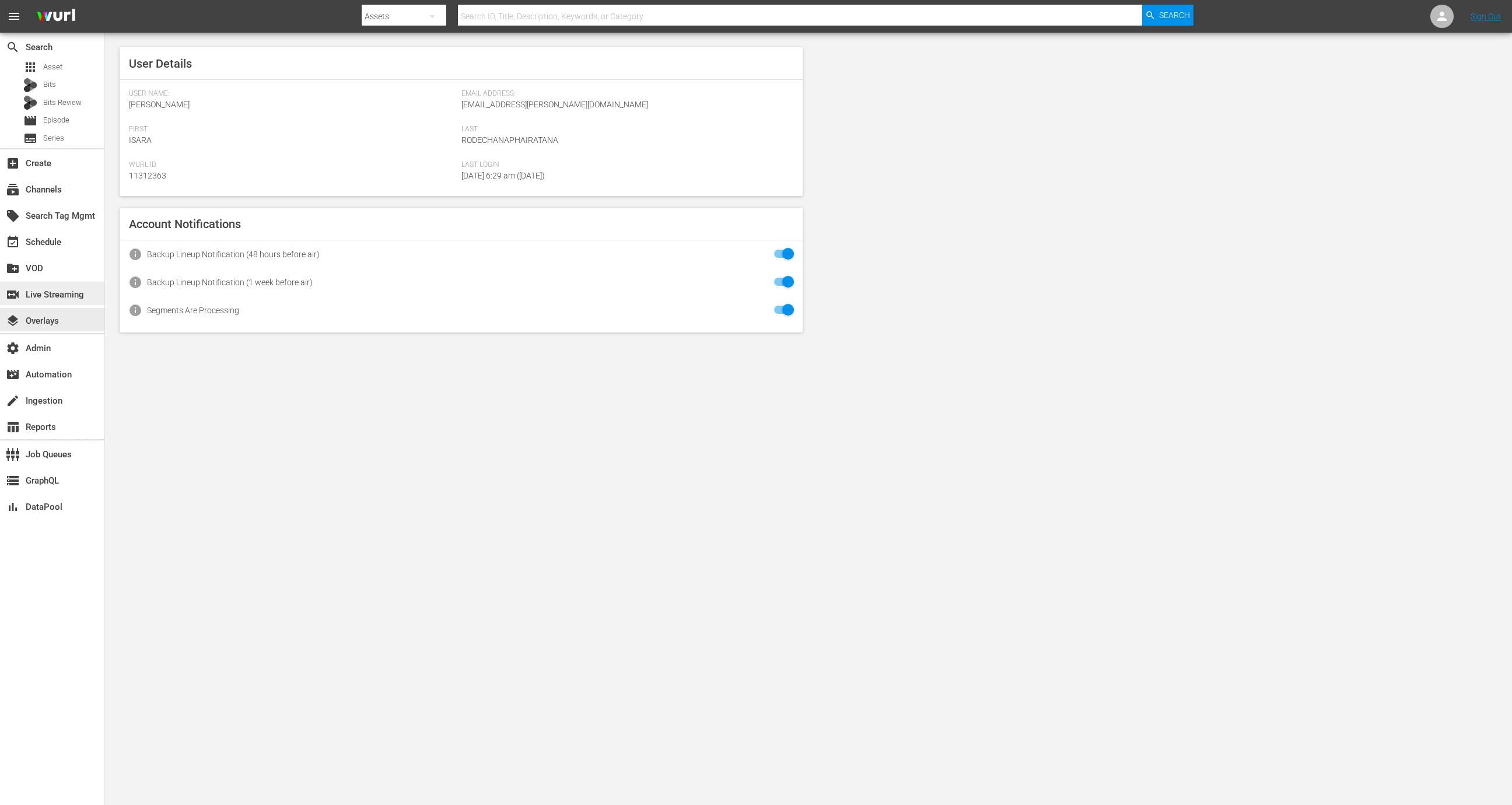
click at [63, 298] on div "switch_video Live Streaming" at bounding box center [33, 293] width 65 height 11
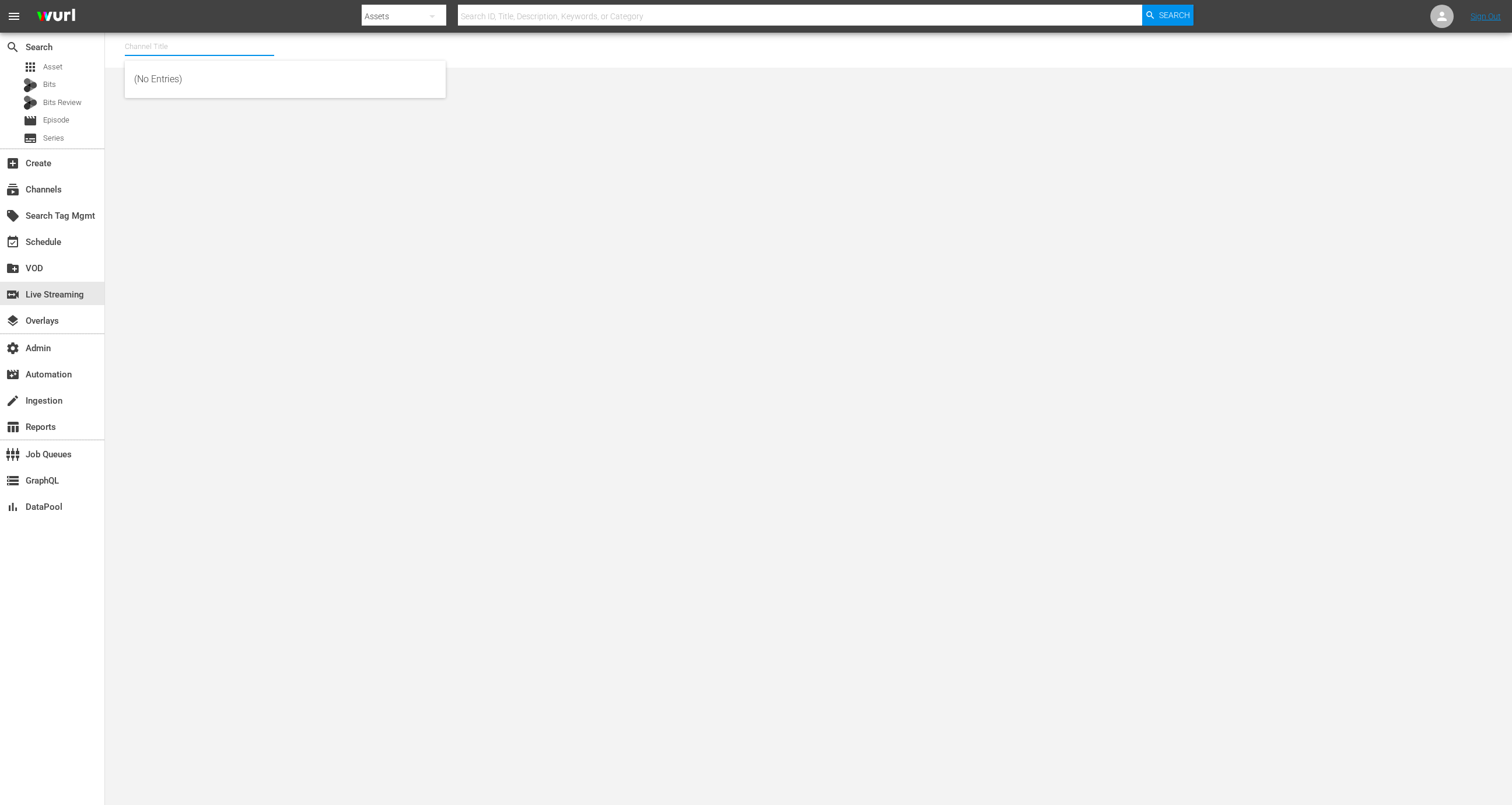
click at [221, 50] on input "text" at bounding box center [199, 47] width 149 height 28
type input "w"
click at [236, 80] on div "RugbyPass TV (1872 - world_rugby_rugbypasstv_1)" at bounding box center [285, 79] width 303 height 28
type input "RugbyPass TV (1872 - world_rugby_rugbypasstv_1)"
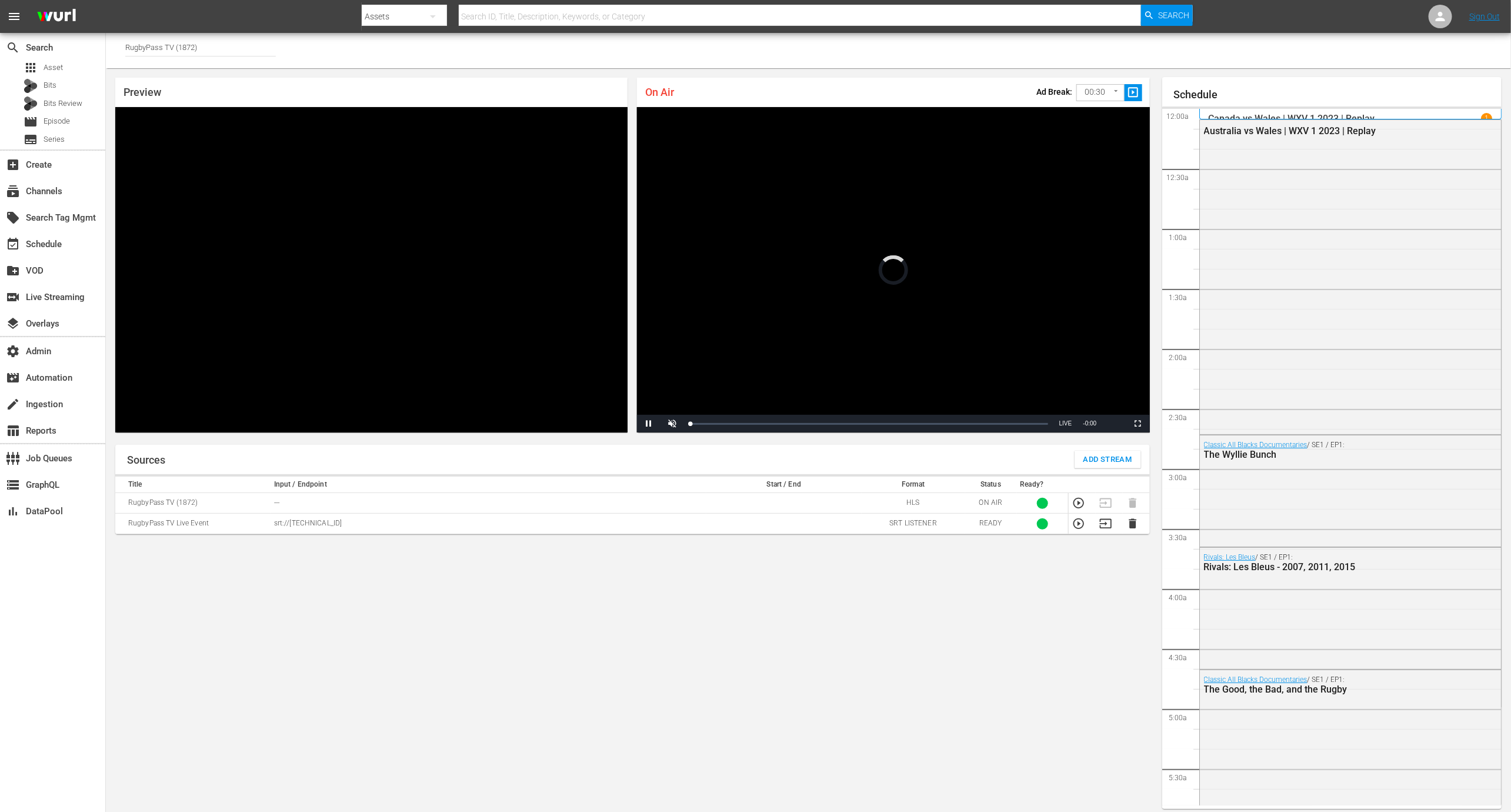
scroll to position [6, 0]
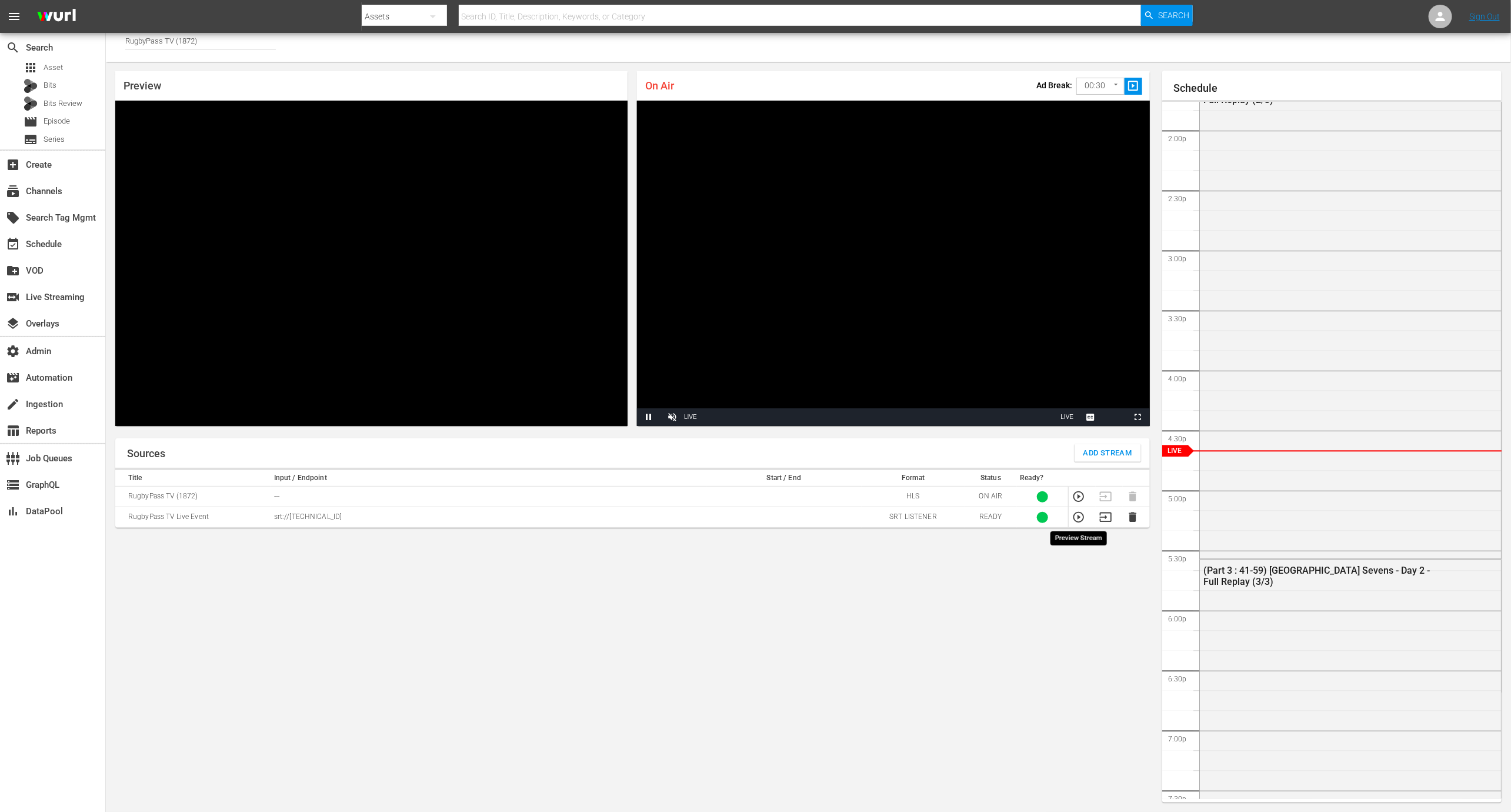
click at [1073, 515] on icon "button" at bounding box center [1079, 517] width 11 height 11
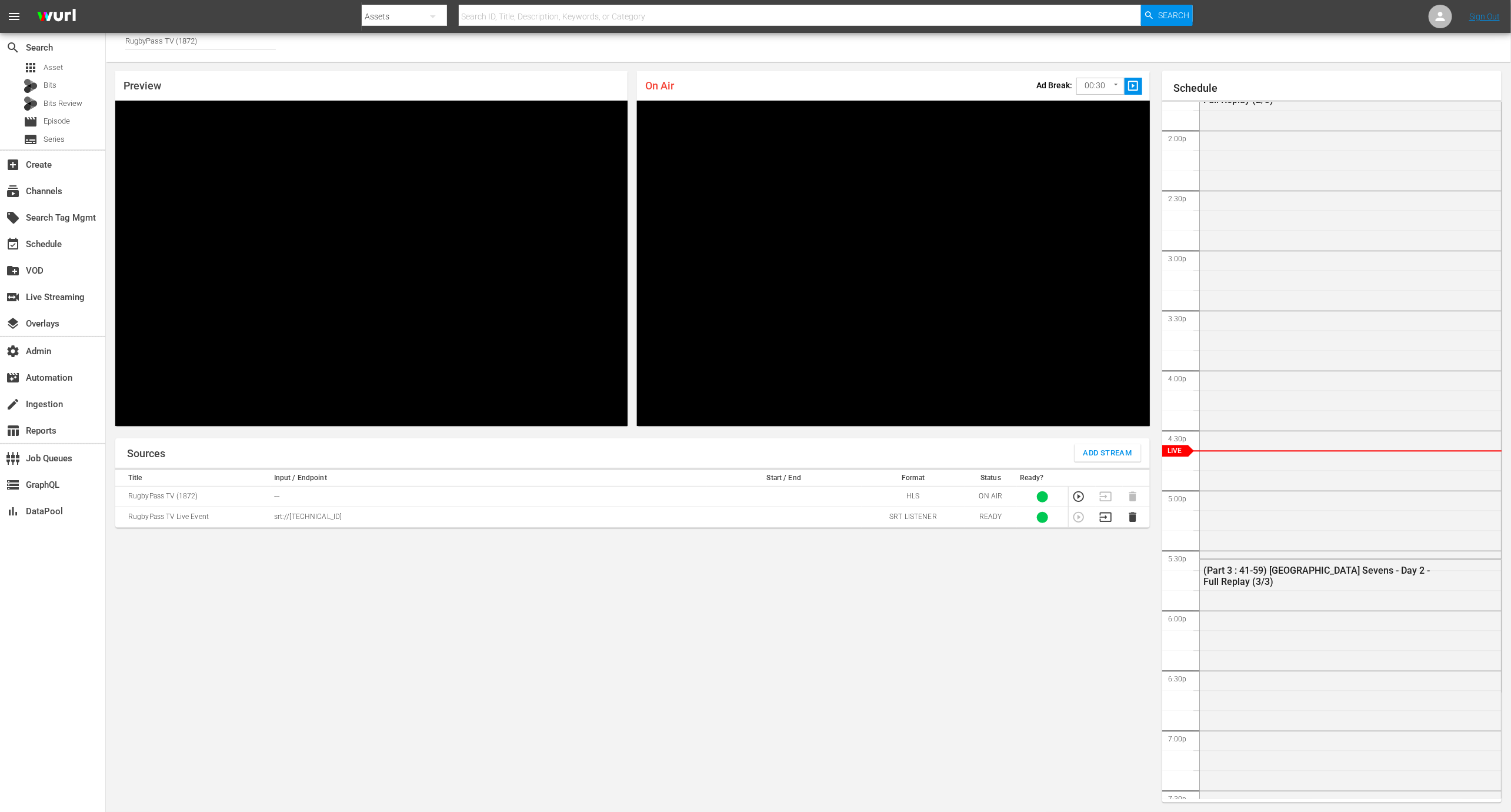
click at [317, 516] on p "srt://[TECHNICAL_ID]" at bounding box center [488, 516] width 429 height 10
click at [343, 569] on div "Sources Add Stream Title Input / Endpoint Start / End Format Status Ready? Rugb…" at bounding box center [632, 620] width 1034 height 364
click at [1103, 448] on span "Add Stream" at bounding box center [1107, 453] width 49 height 13
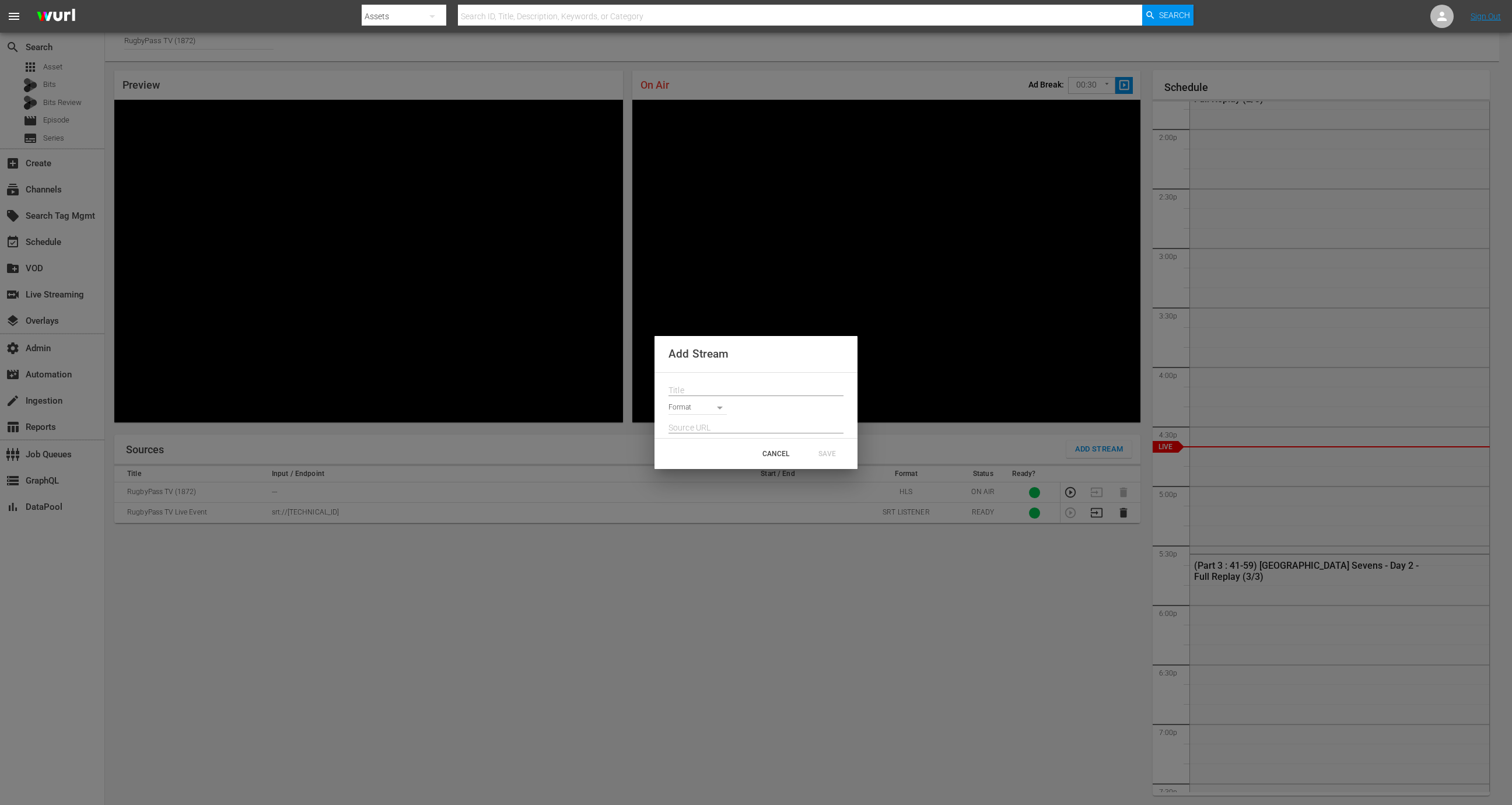
click at [689, 384] on input "text" at bounding box center [756, 391] width 175 height 18
click at [698, 394] on input "text" at bounding box center [756, 391] width 175 height 18
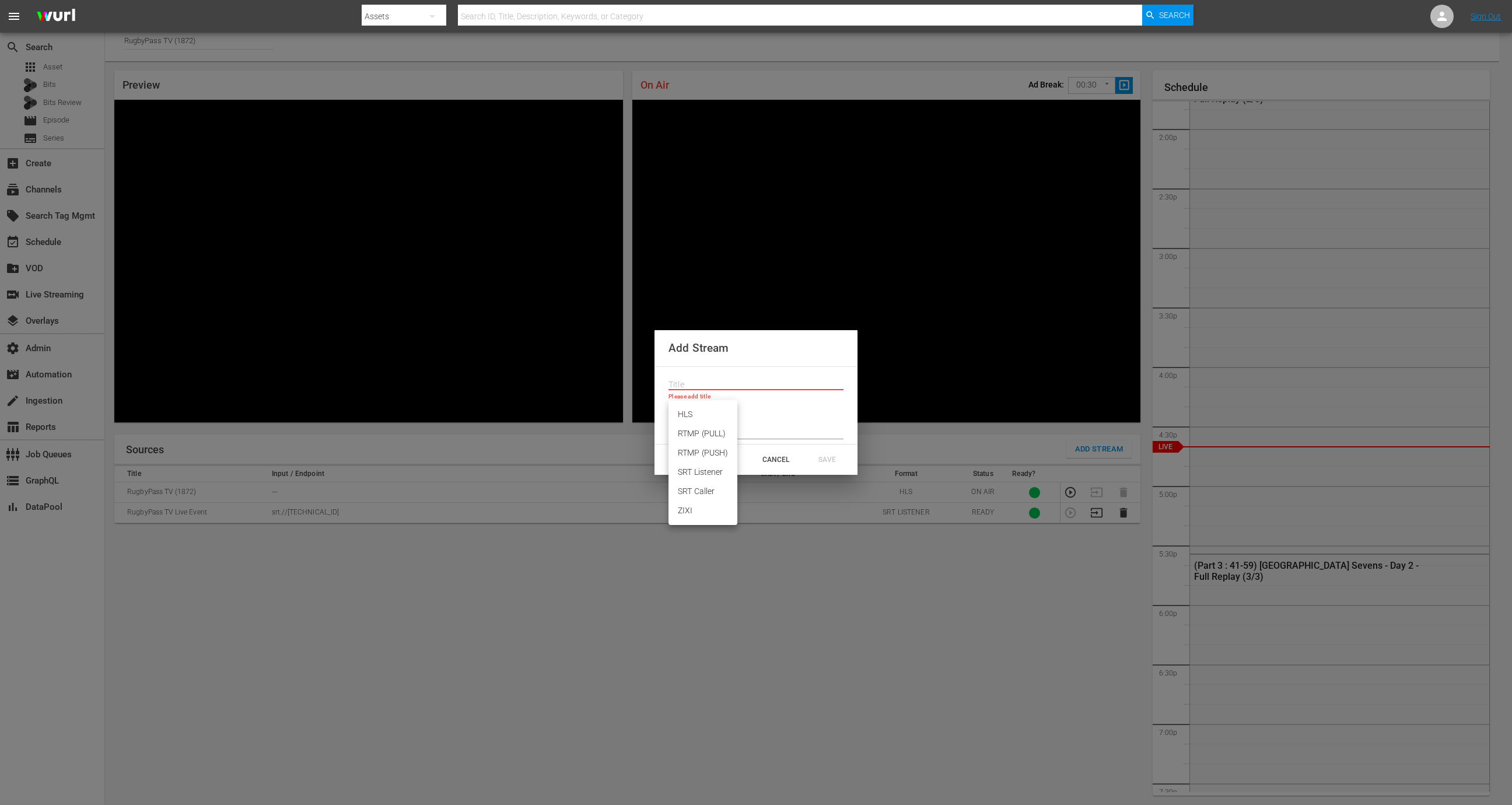
click at [698, 406] on body "menu Search By Assets Search ID, Title, Description, Keywords, or Category Sear…" at bounding box center [756, 396] width 1512 height 805
click at [811, 421] on div at bounding box center [756, 402] width 1512 height 805
click at [968, 560] on div "Add Stream Please add title Format CANCEL SAVE" at bounding box center [756, 402] width 1512 height 805
click at [775, 457] on div "CANCEL" at bounding box center [776, 459] width 51 height 21
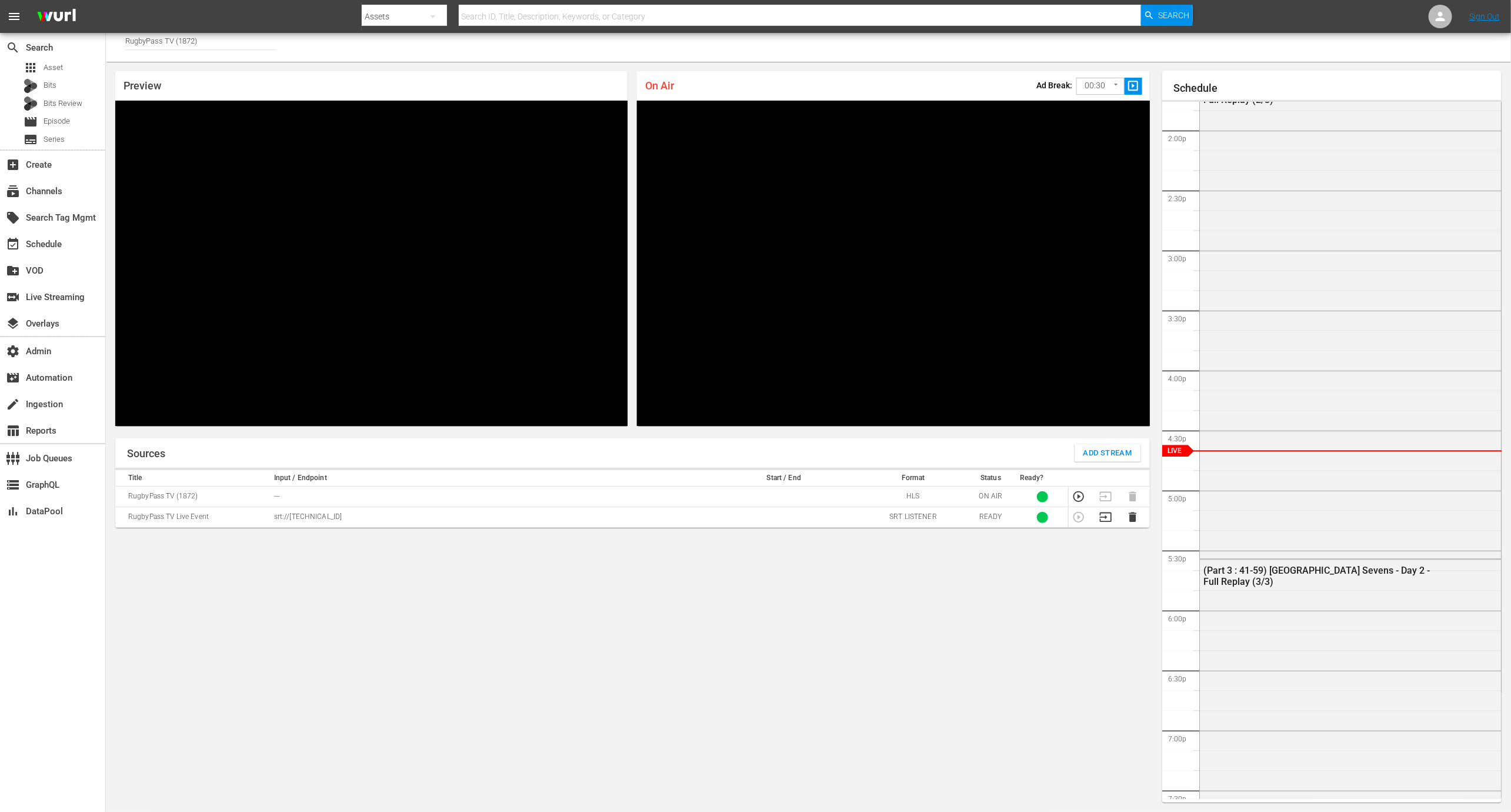
drag, startPoint x: 131, startPoint y: 511, endPoint x: 423, endPoint y: 515, distance: 292.0
click at [423, 515] on tr "RugbyPass TV Live Event srt://3.217.15.198:26237 SRT LISTENER READY 1" at bounding box center [632, 517] width 1034 height 20
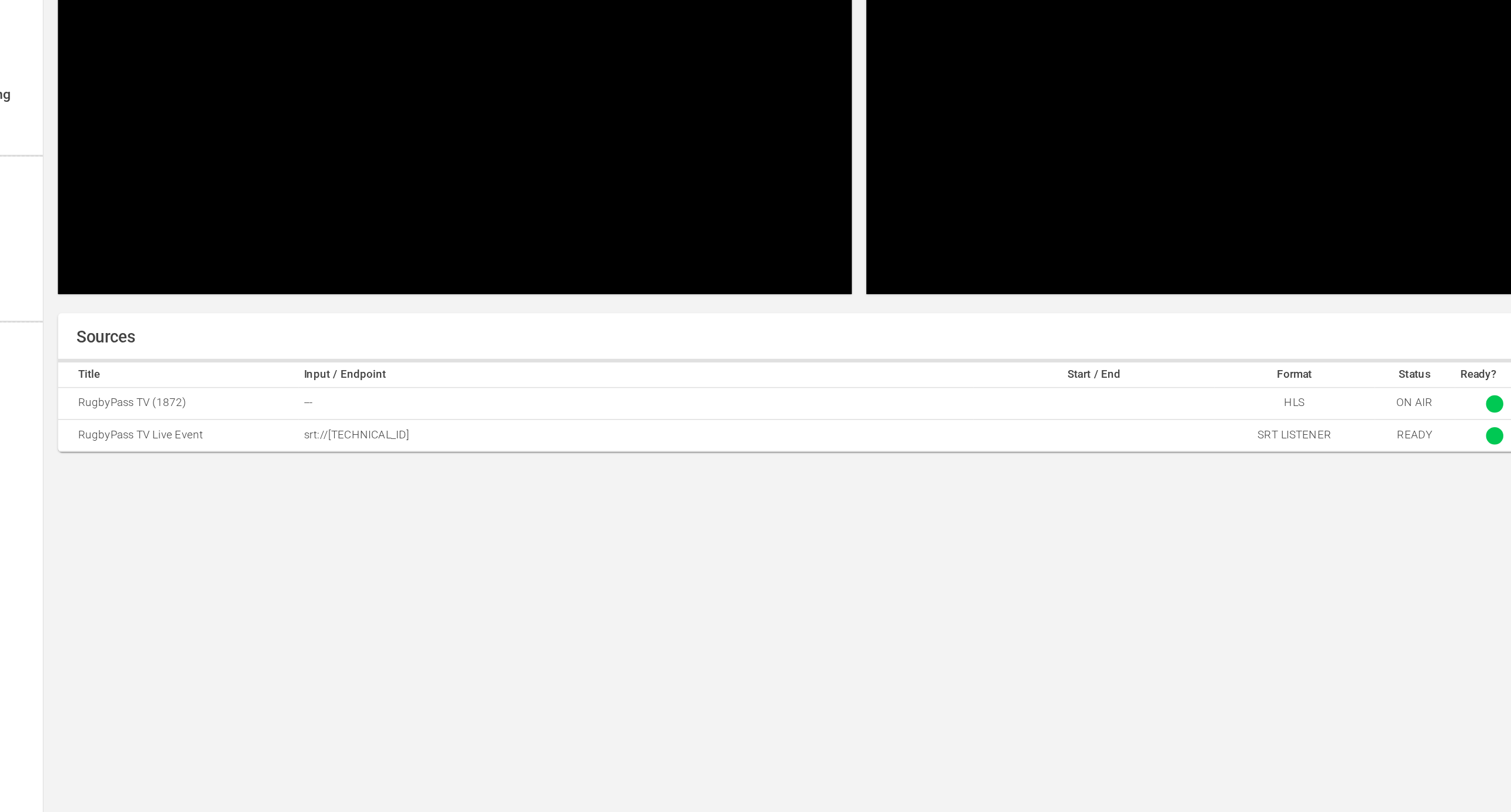
scroll to position [5, 0]
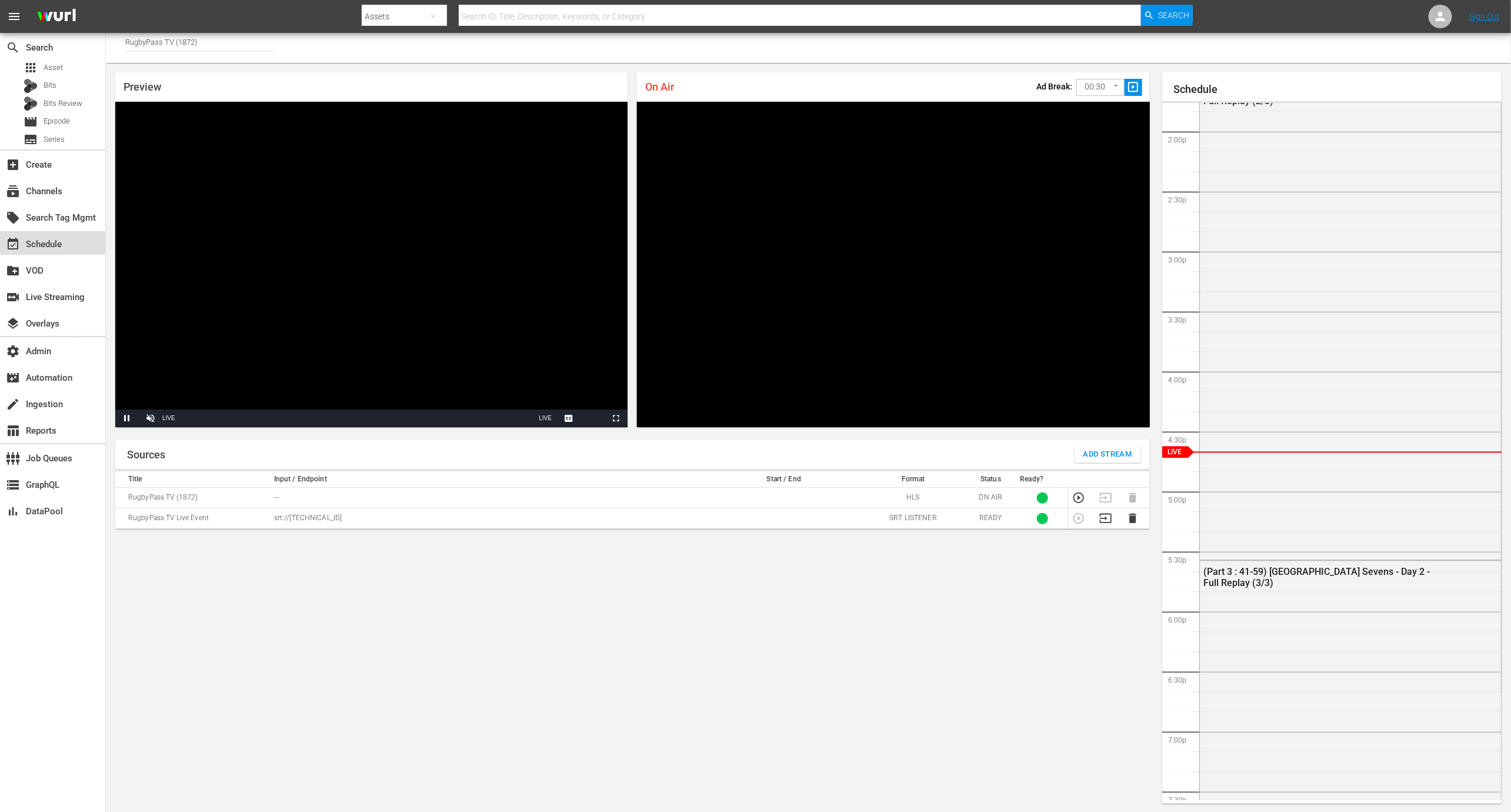
click at [71, 231] on div "event_available Schedule" at bounding box center [52, 243] width 105 height 23
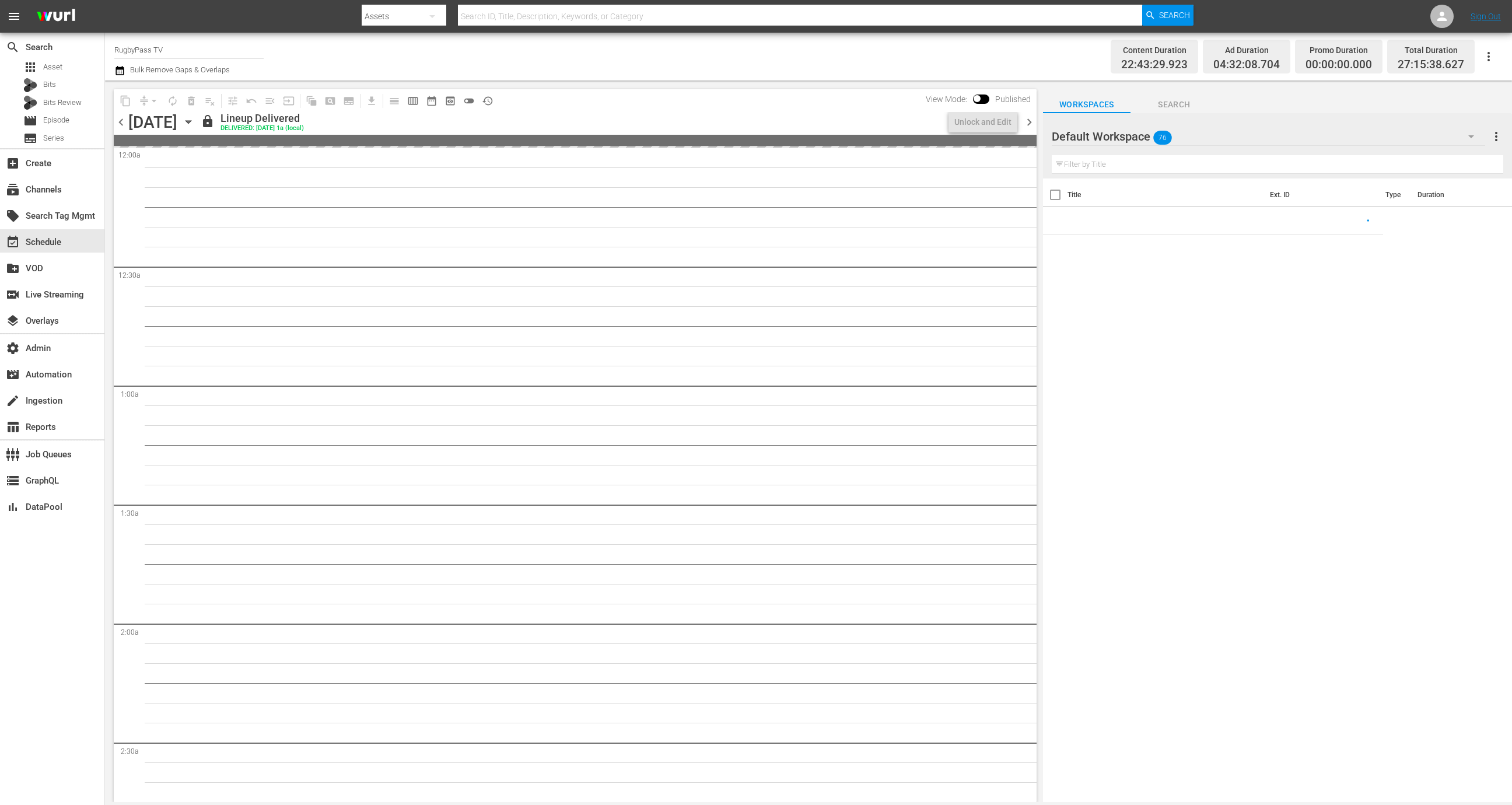
click at [195, 126] on icon "button" at bounding box center [188, 122] width 13 height 13
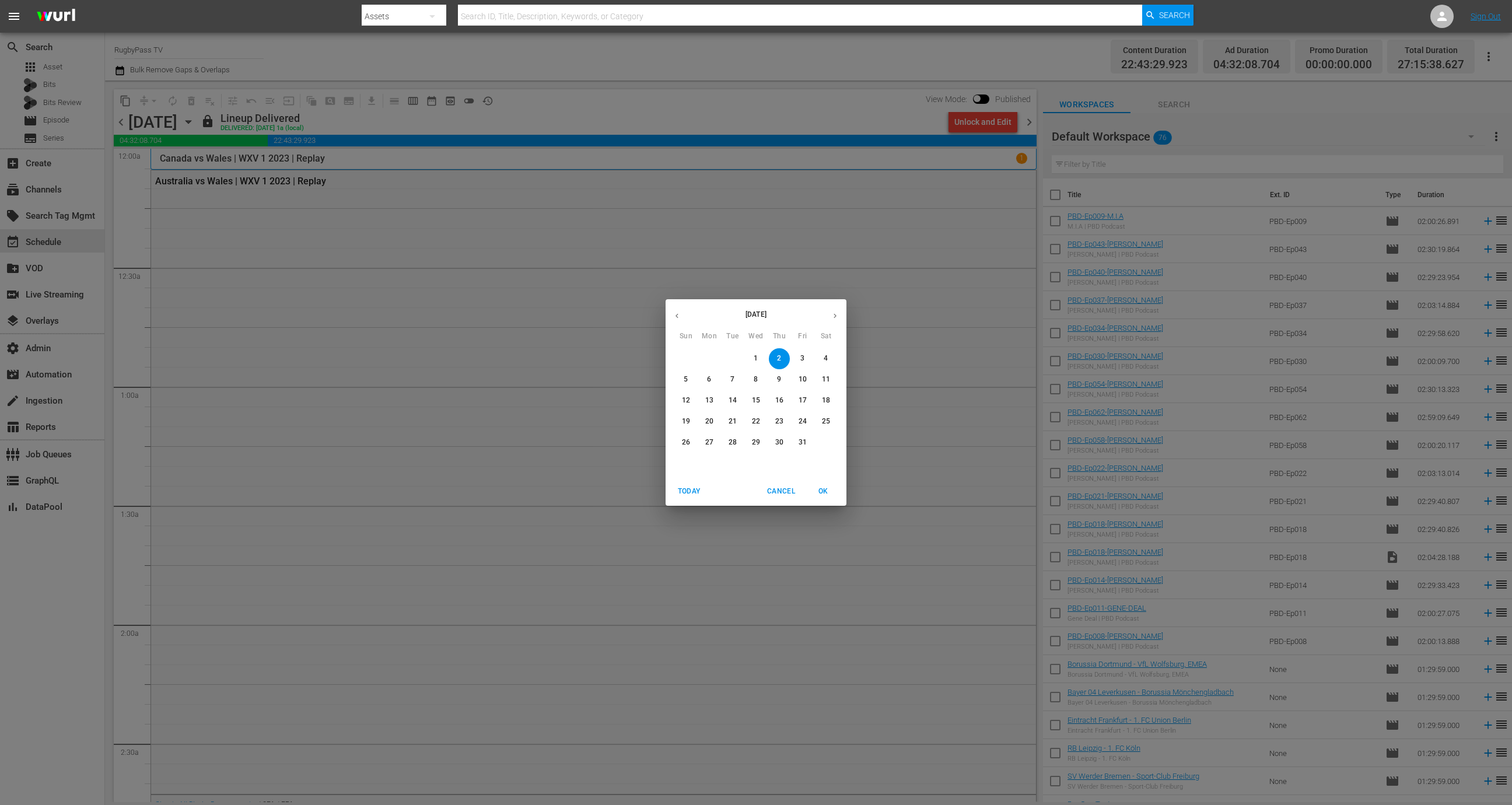
click at [834, 319] on icon "button" at bounding box center [835, 316] width 9 height 9
click at [686, 317] on button "button" at bounding box center [677, 316] width 23 height 23
click at [686, 382] on p "5" at bounding box center [685, 379] width 4 height 10
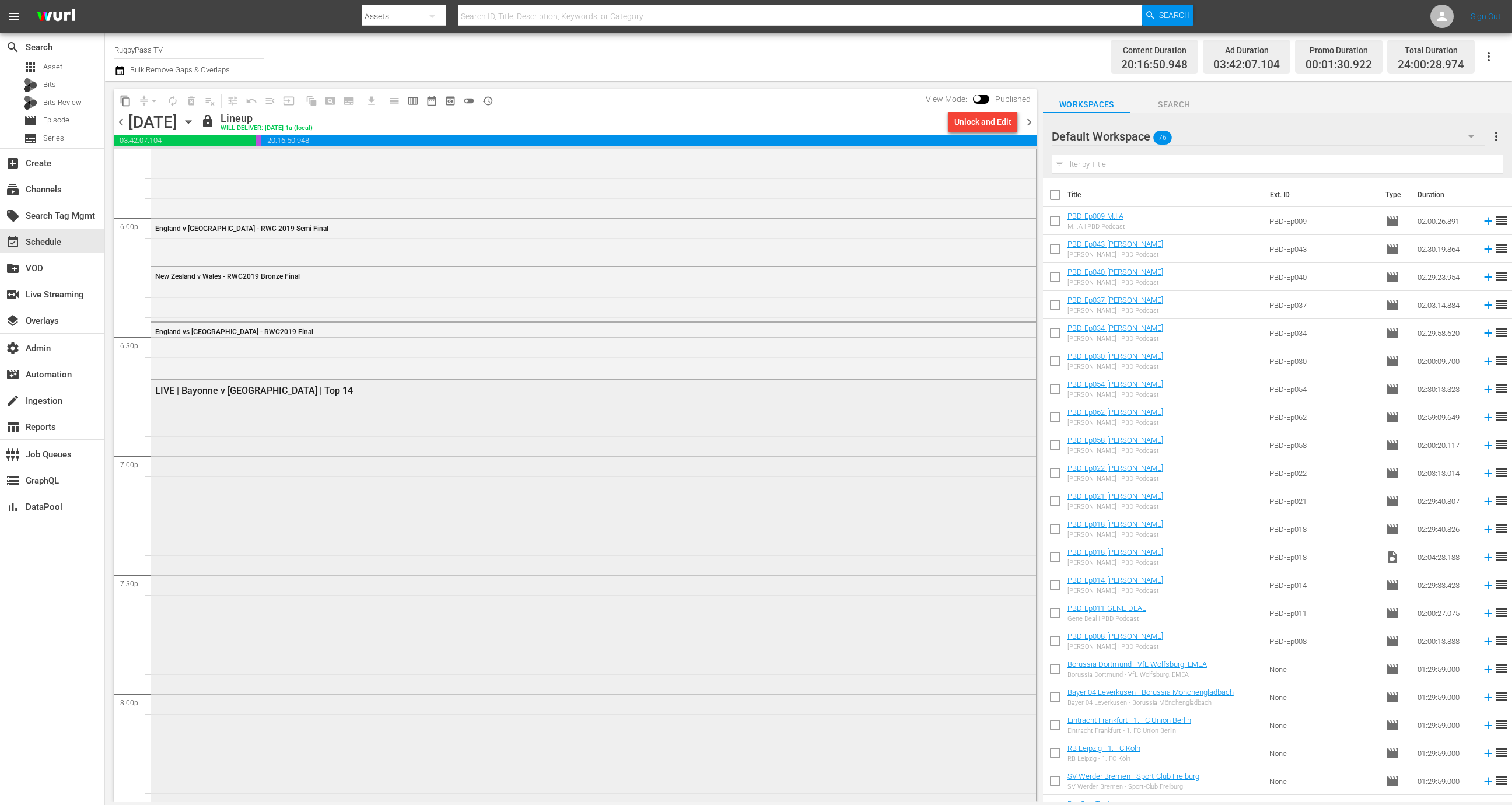
scroll to position [4243, 0]
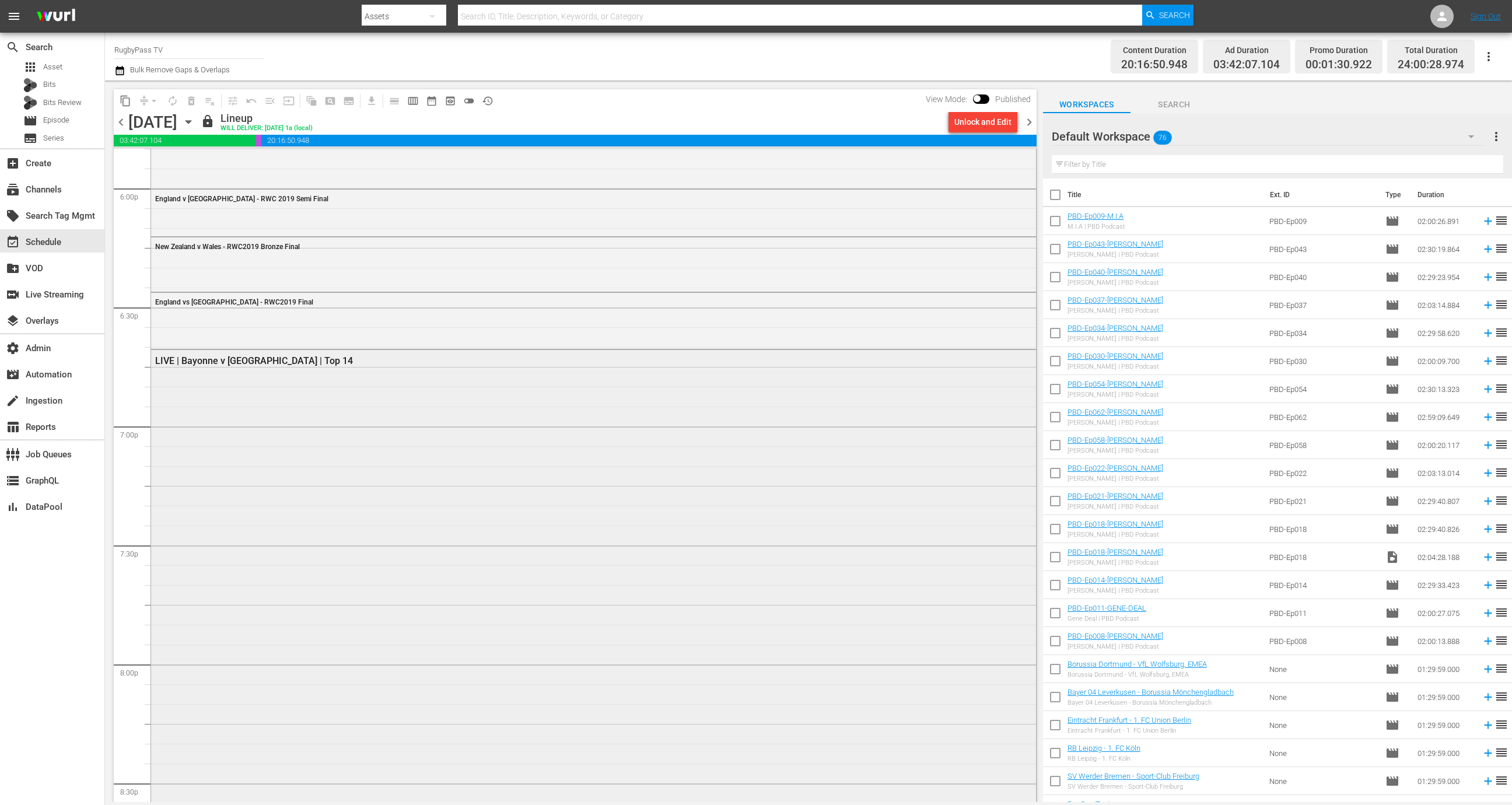
click at [574, 532] on div "LIVE | Bayonne v Toulouse | Top 14" at bounding box center [593, 645] width 885 height 592
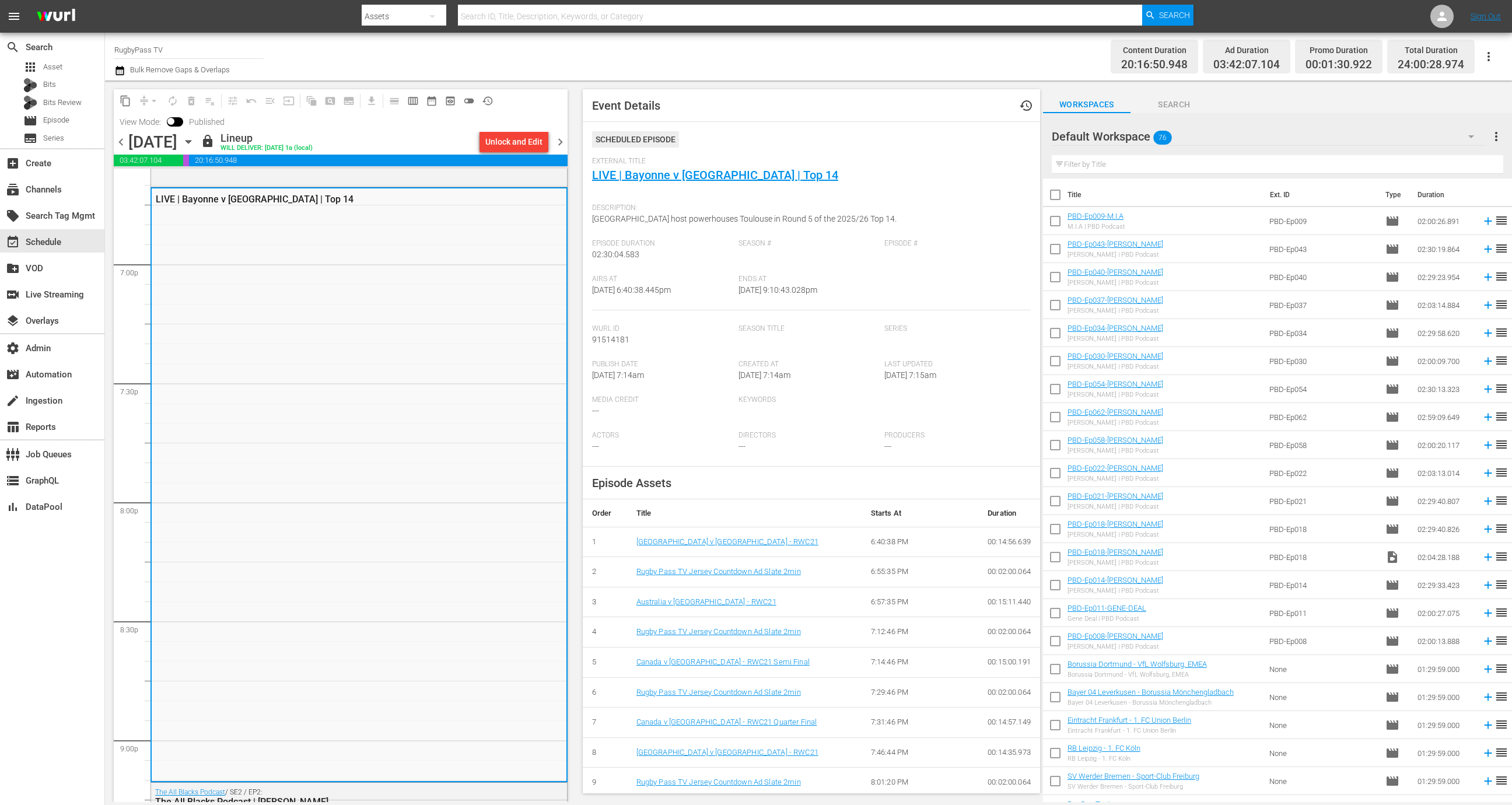
scroll to position [4427, 0]
click at [688, 180] on link "LIVE | Bayonne v Toulouse | Top 14" at bounding box center [715, 175] width 246 height 14
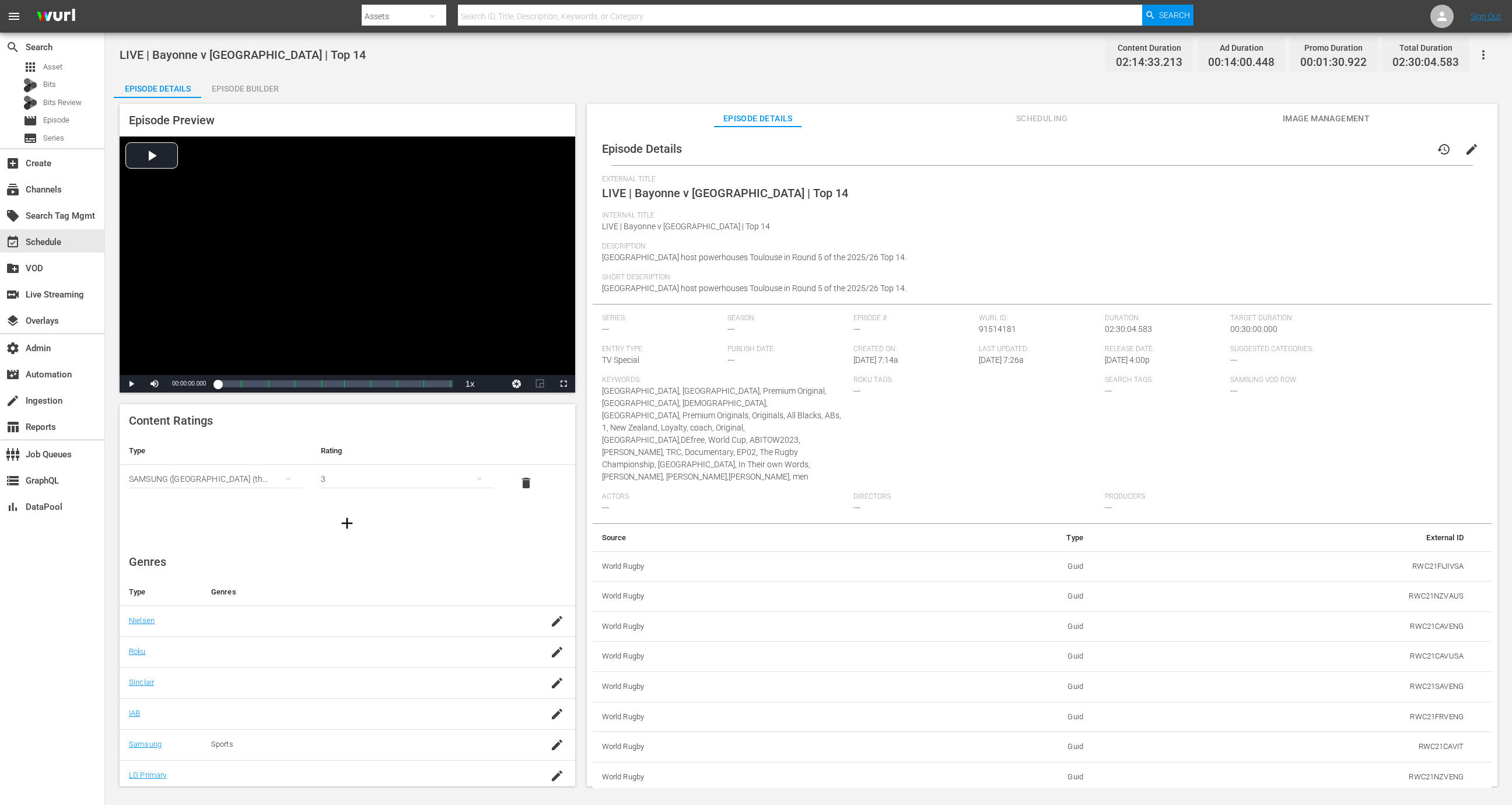
click at [1007, 120] on span "Scheduling" at bounding box center [1042, 118] width 87 height 15
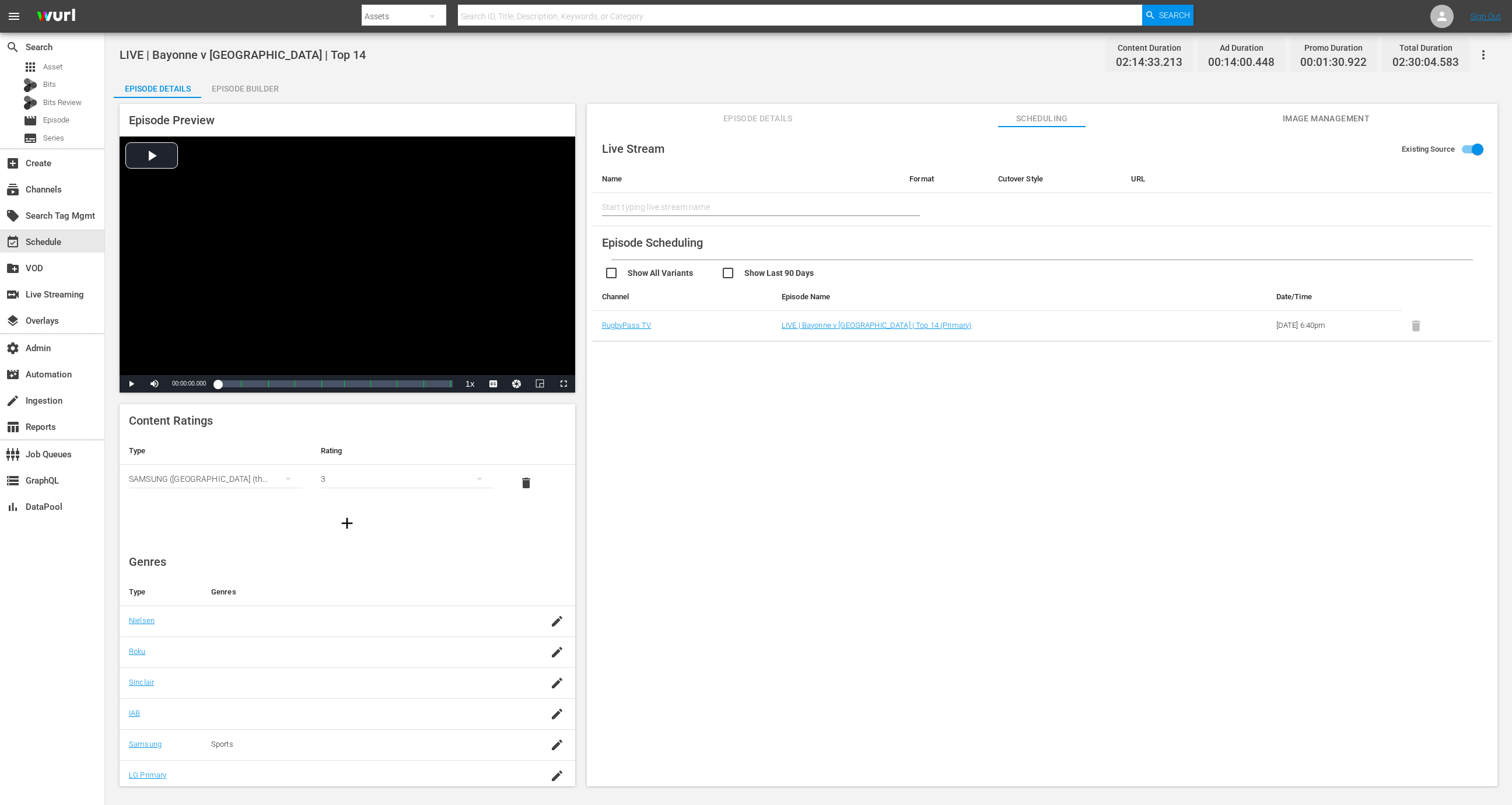
click at [744, 215] on hr at bounding box center [761, 215] width 318 height 1
click at [744, 211] on input "text" at bounding box center [747, 207] width 289 height 28
type input "RugbyPass TV"
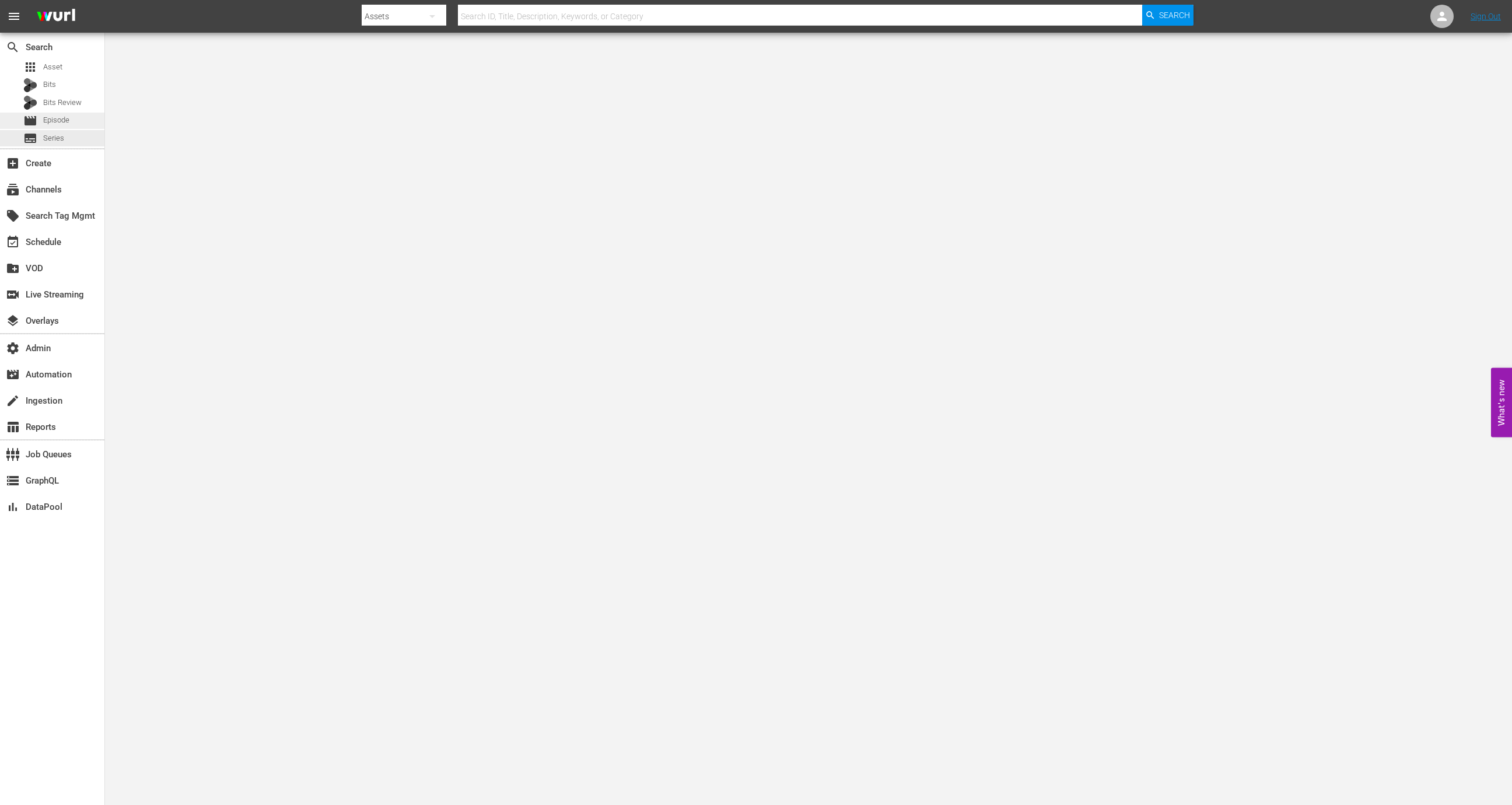
click at [64, 121] on span "Episode" at bounding box center [56, 120] width 26 height 11
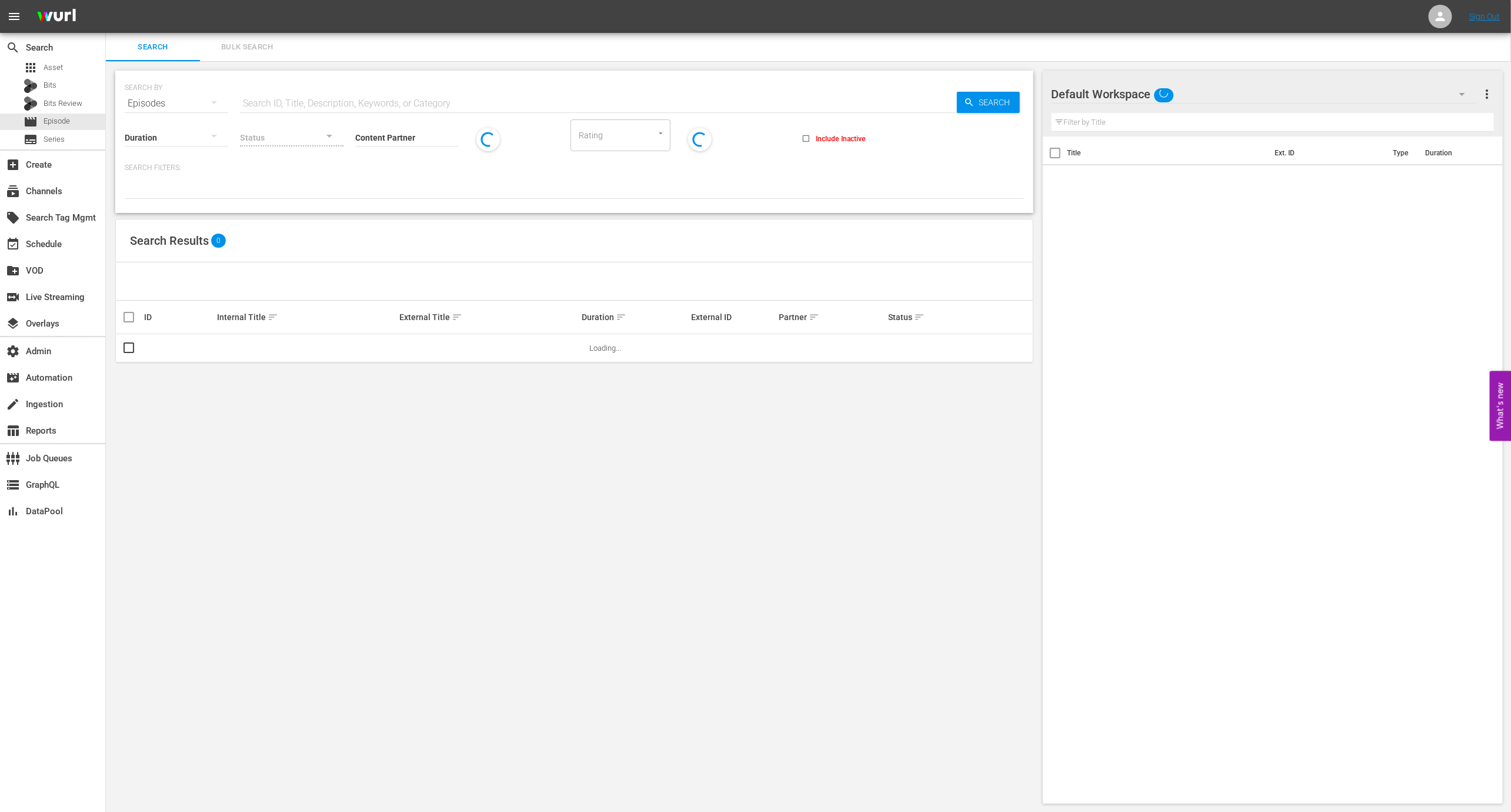
click at [288, 108] on input "text" at bounding box center [599, 104] width 717 height 28
paste input "44367085"
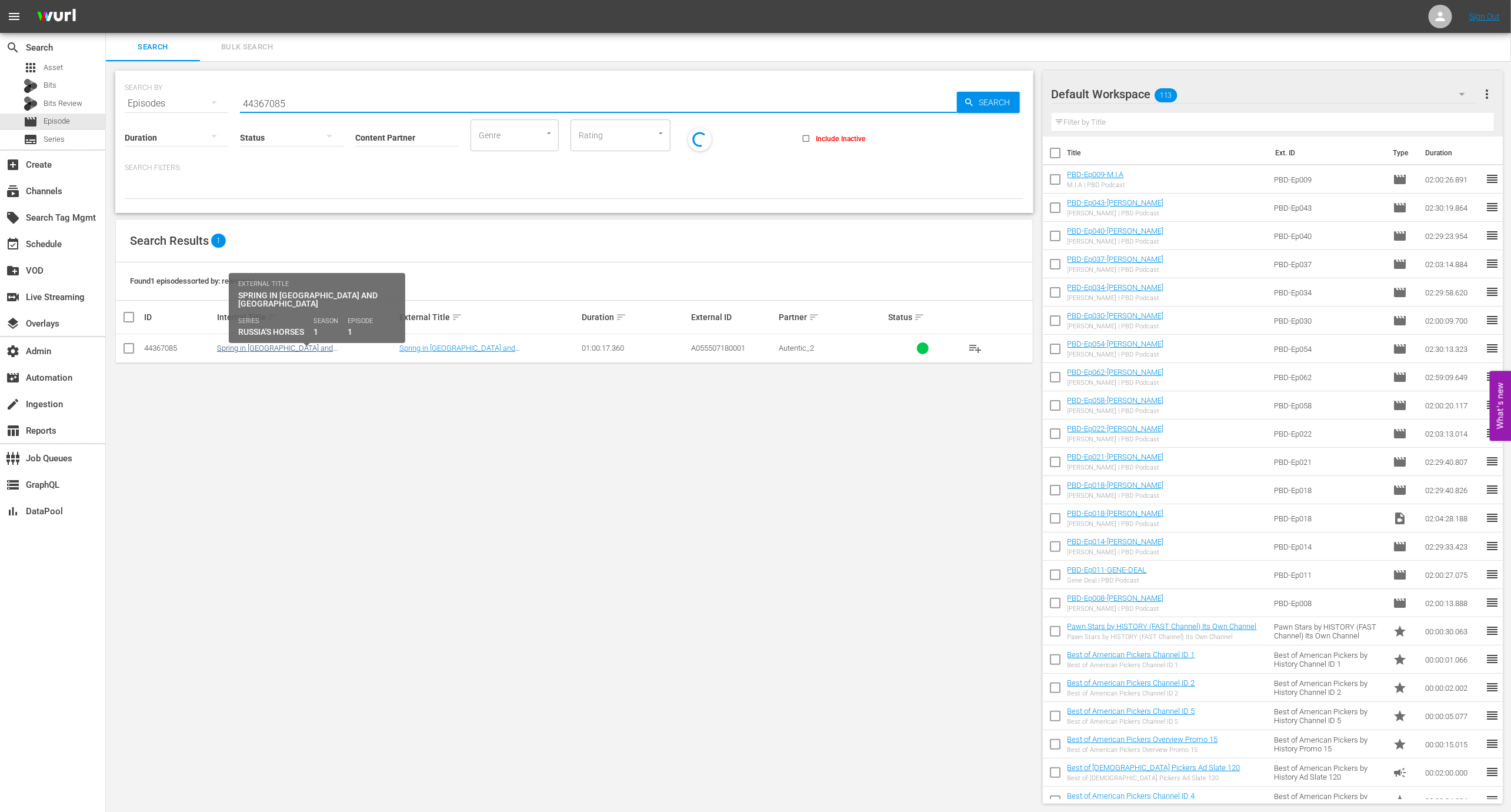
type input "44367085"
click at [237, 344] on link "Spring in Tuva and Bashkiria" at bounding box center [275, 352] width 116 height 18
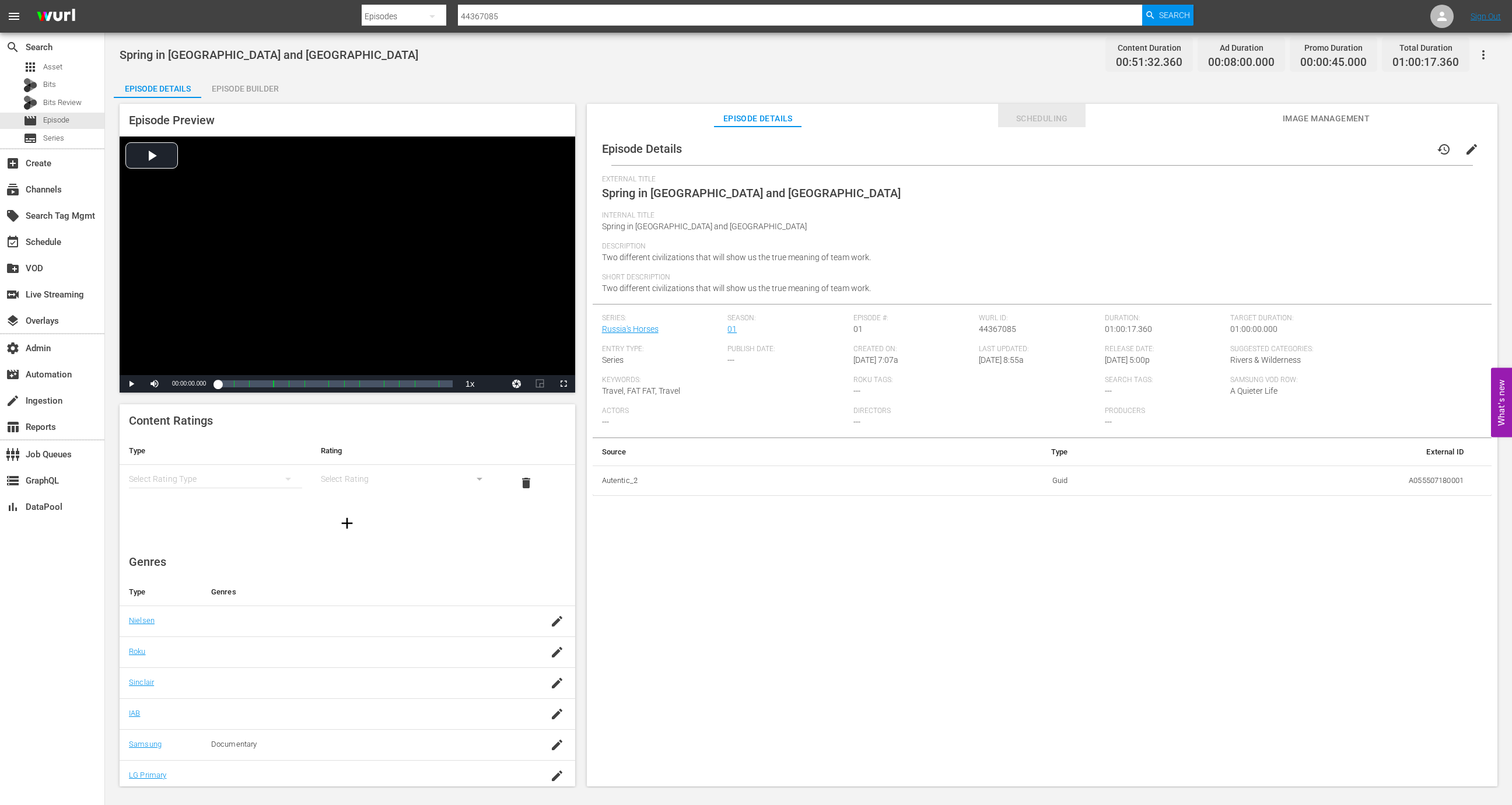
click at [1019, 116] on span "Scheduling" at bounding box center [1042, 118] width 87 height 15
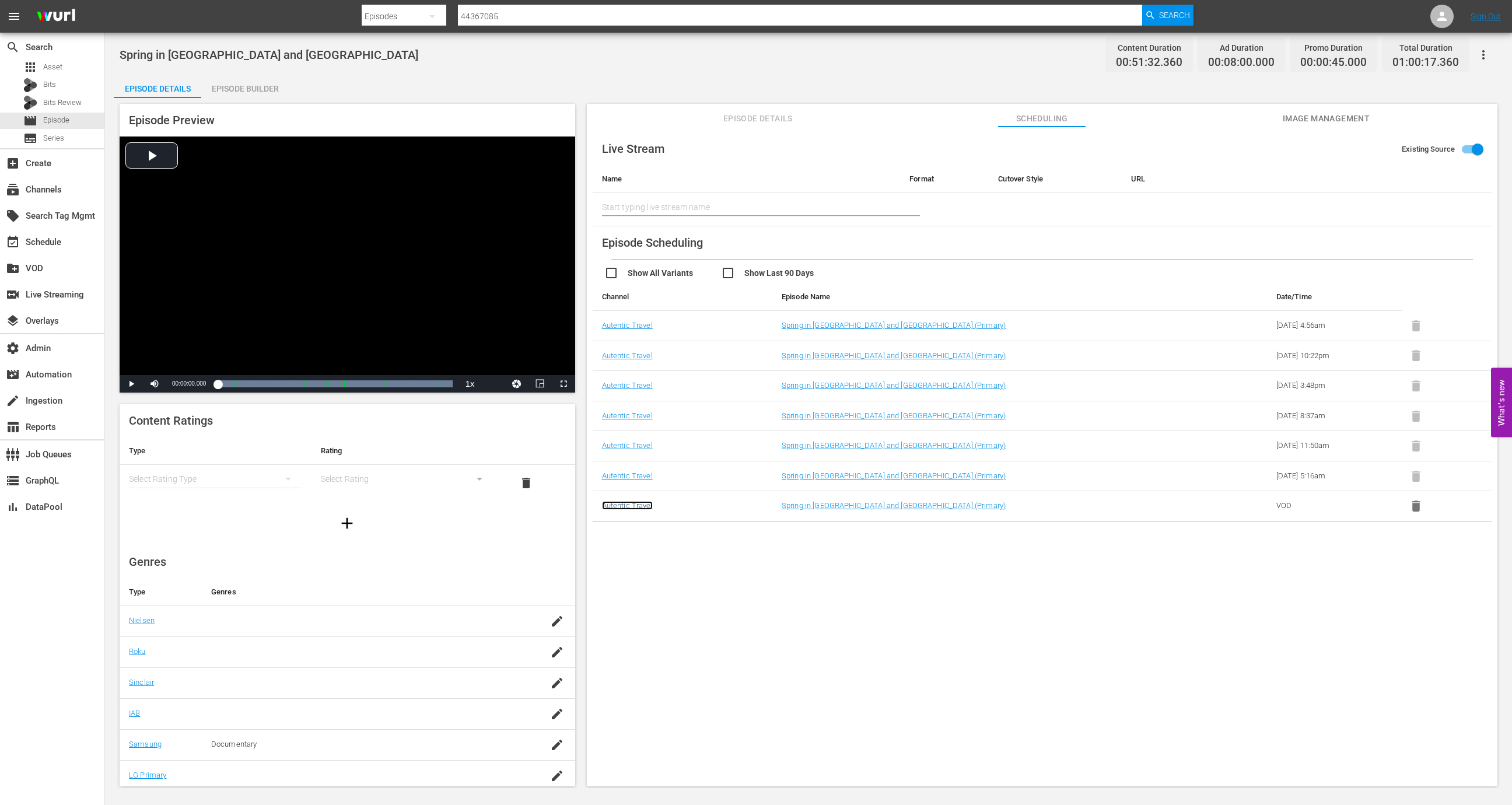
click at [628, 503] on link "Autentic Travel" at bounding box center [628, 505] width 51 height 9
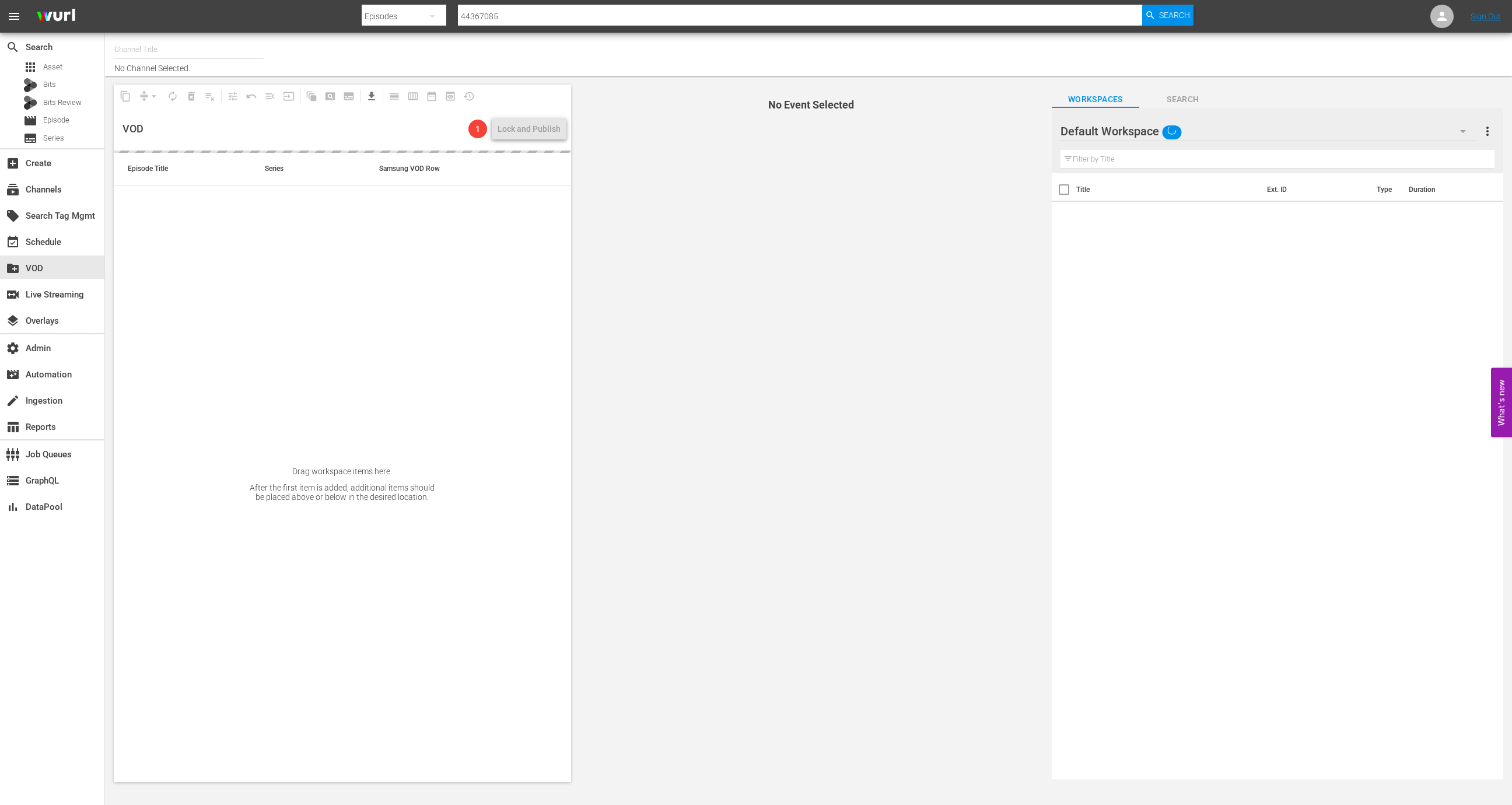
type input "Autentic Travel (1517)"
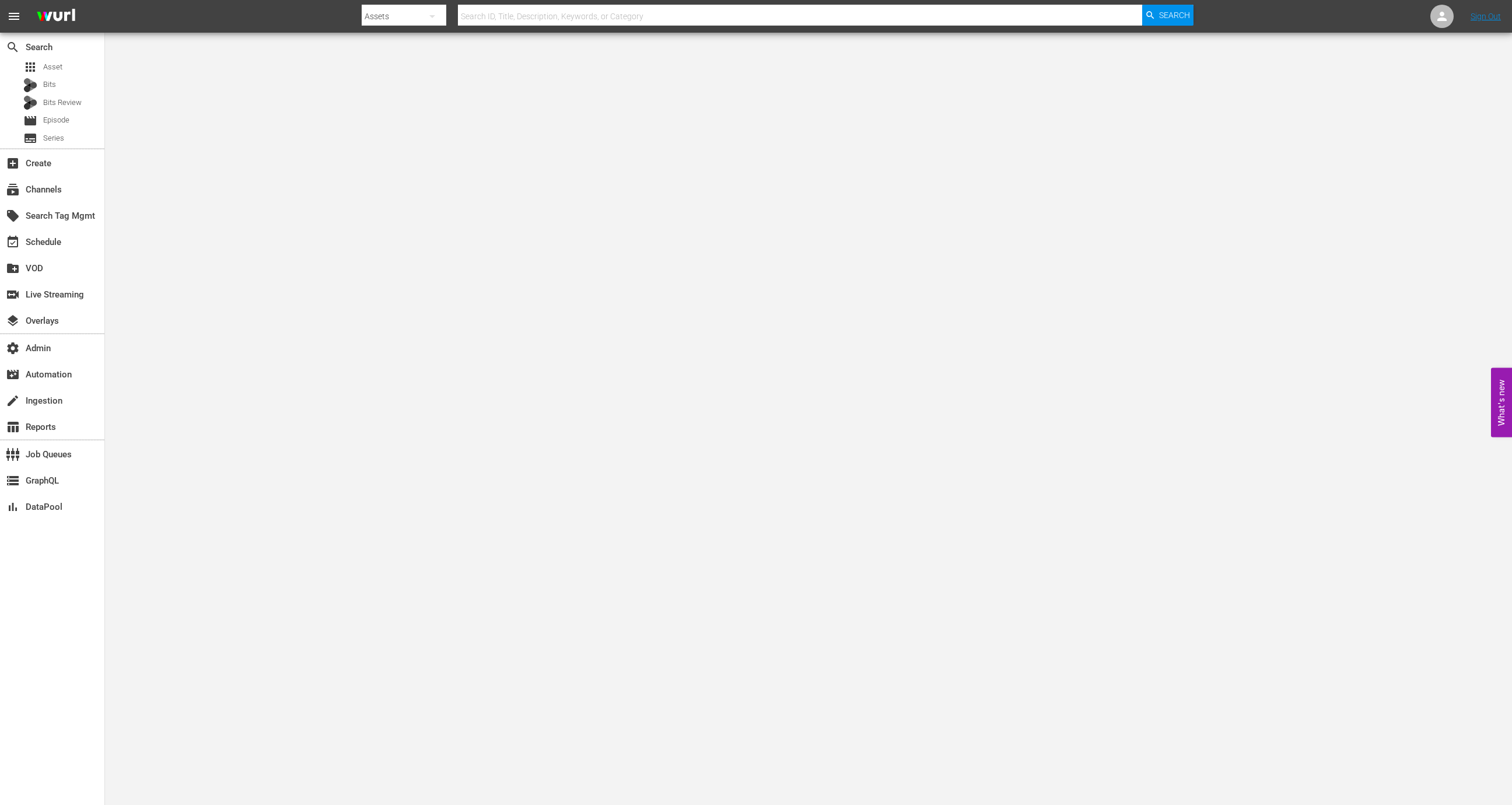
click at [84, 111] on div "apps Asset Bits Bits Review movie Episode subtitles Series" at bounding box center [52, 102] width 104 height 87
click at [84, 118] on div "movie Episode" at bounding box center [52, 121] width 104 height 17
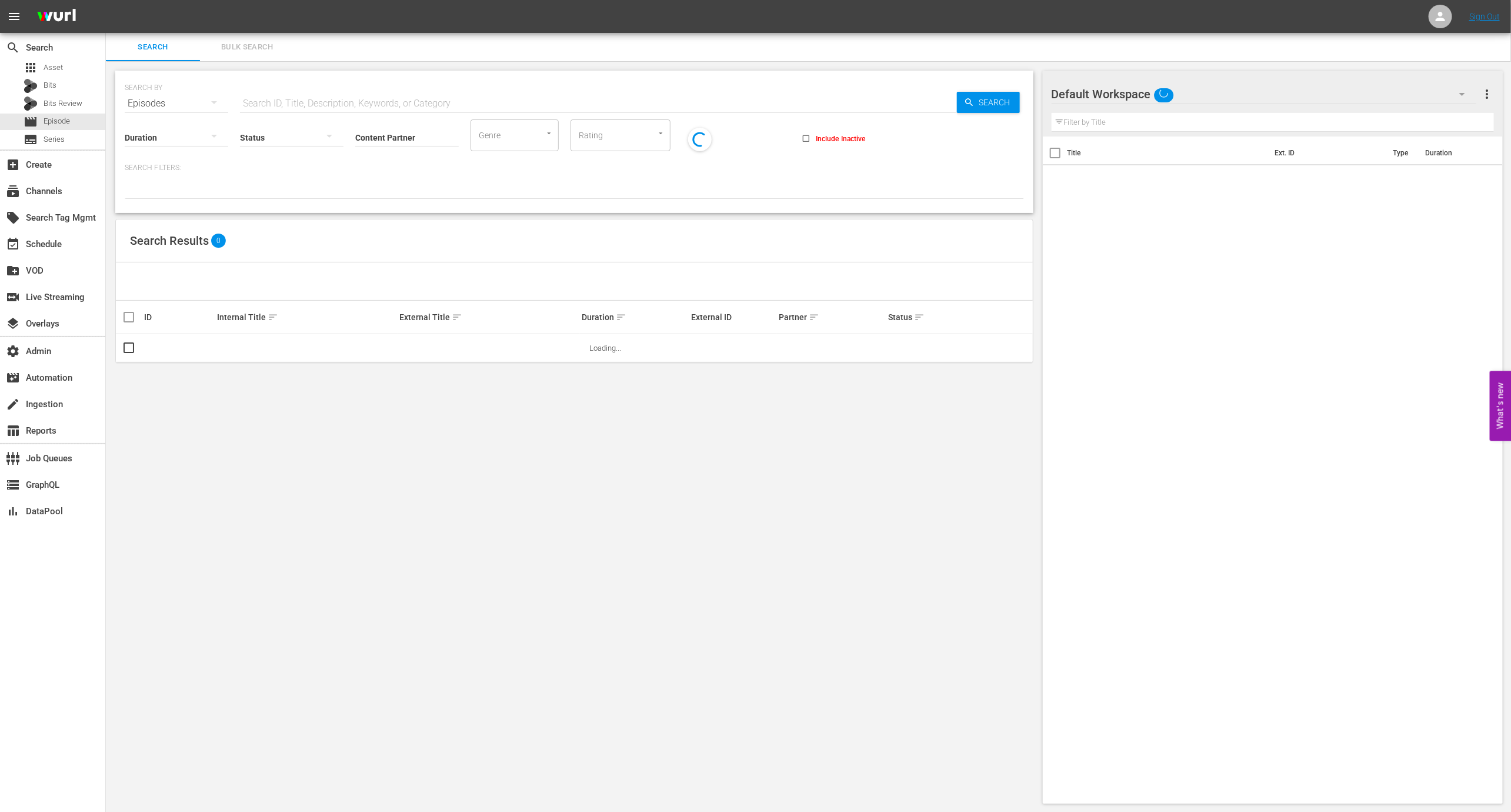
click at [309, 103] on input "text" at bounding box center [599, 104] width 717 height 28
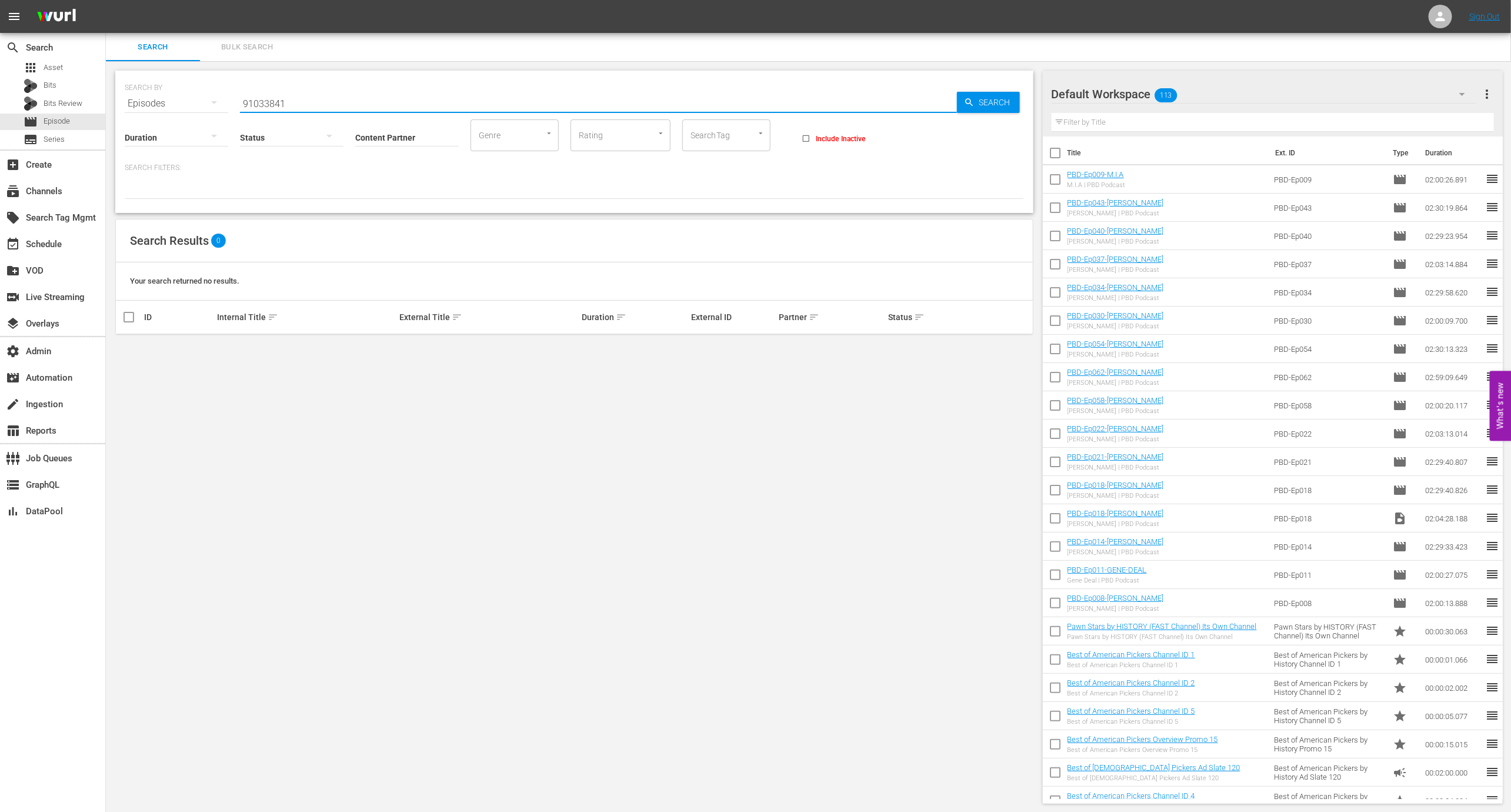
type input "91033841"
click at [312, 88] on div "SEARCH BY Search By Episodes Search ID, Title, Description, Keywords, or Catego…" at bounding box center [574, 97] width 899 height 43
click at [312, 94] on input "91033841" at bounding box center [599, 104] width 717 height 28
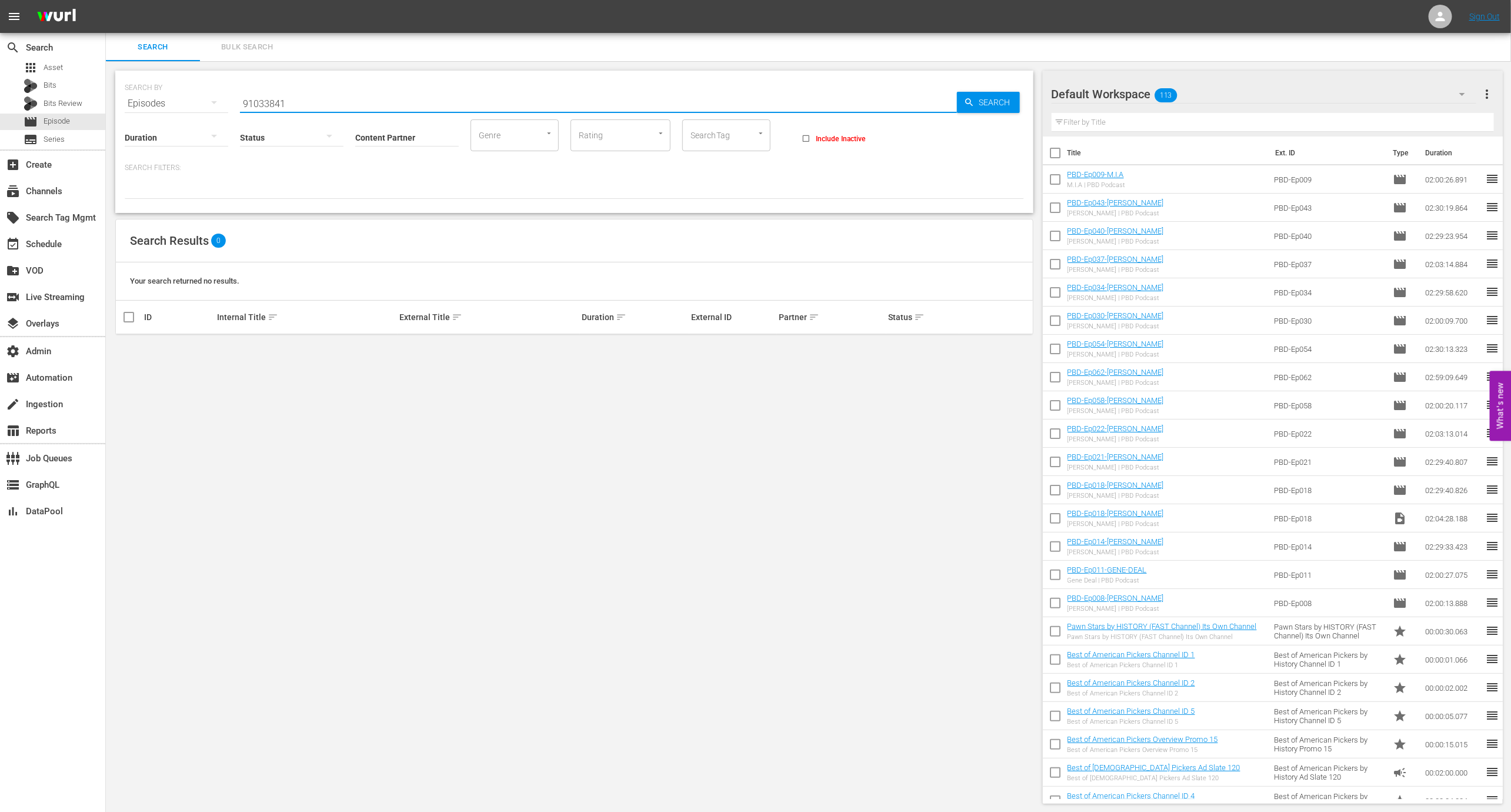
click at [312, 94] on input "91033841" at bounding box center [599, 104] width 717 height 28
click at [1111, 172] on link "PBD-Ep009-M.I.A" at bounding box center [1095, 174] width 56 height 9
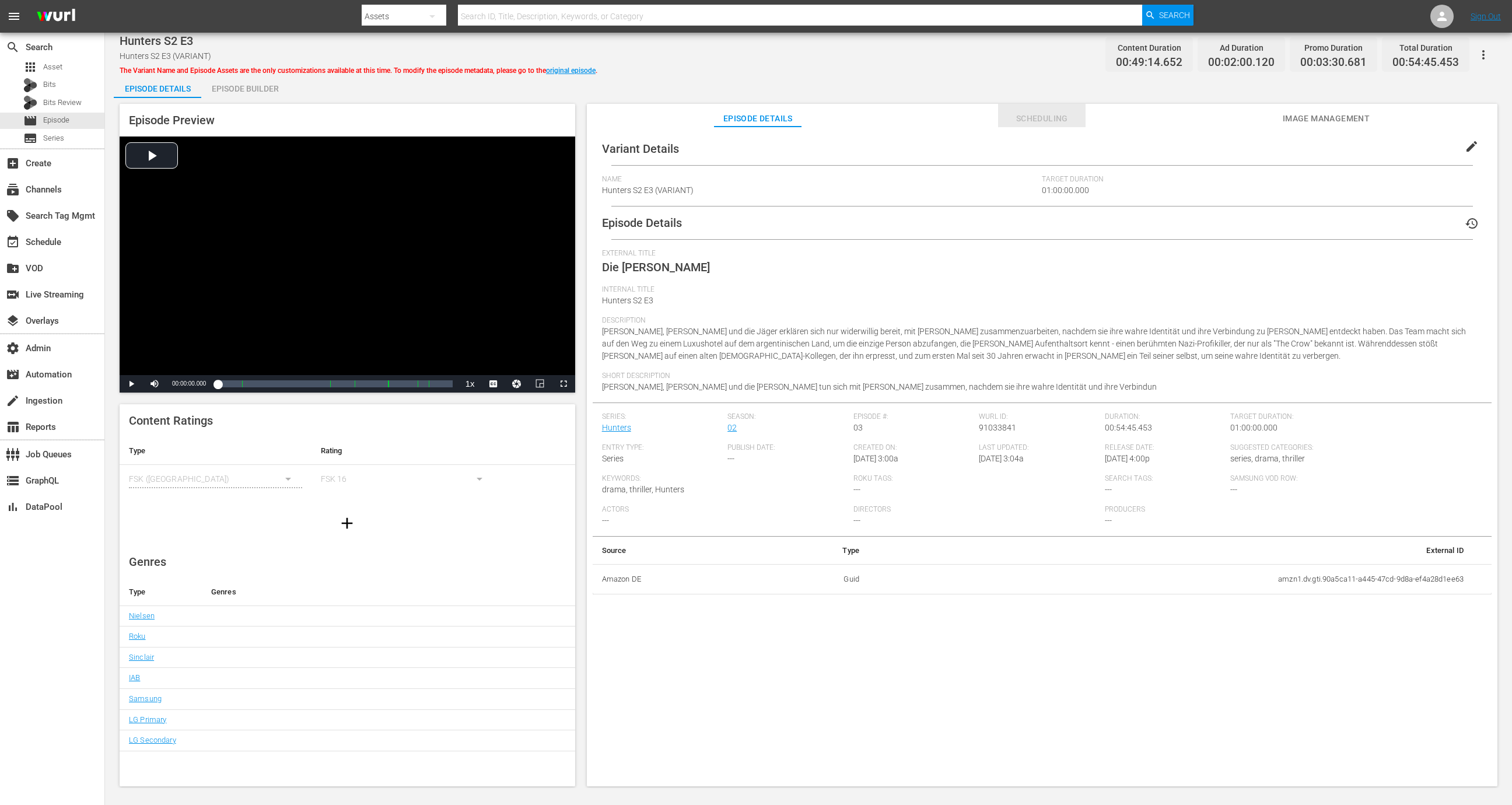
click at [1022, 110] on button "Scheduling" at bounding box center [1042, 116] width 87 height 23
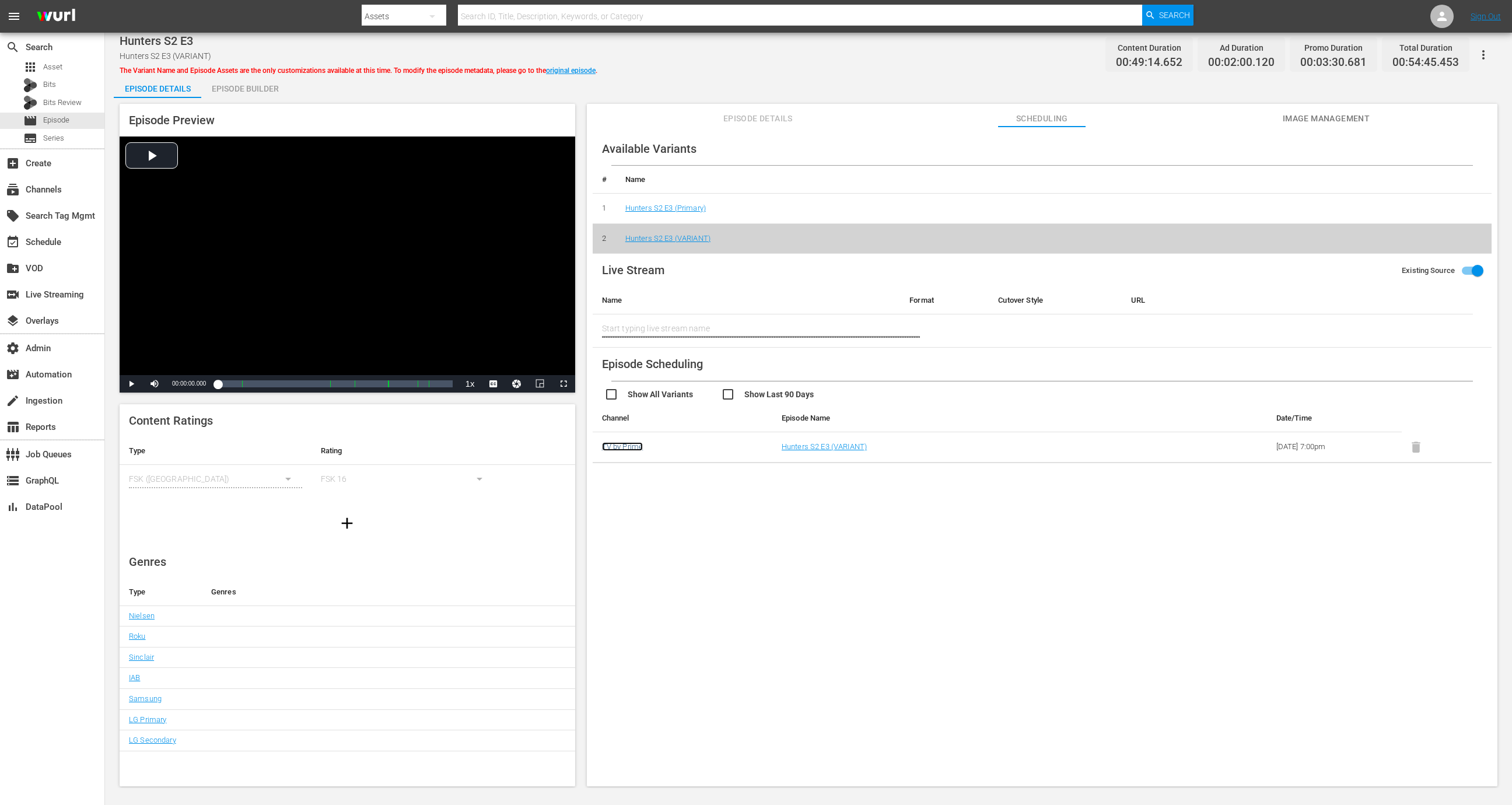
click at [628, 448] on link "TV by Prime" at bounding box center [623, 446] width 41 height 9
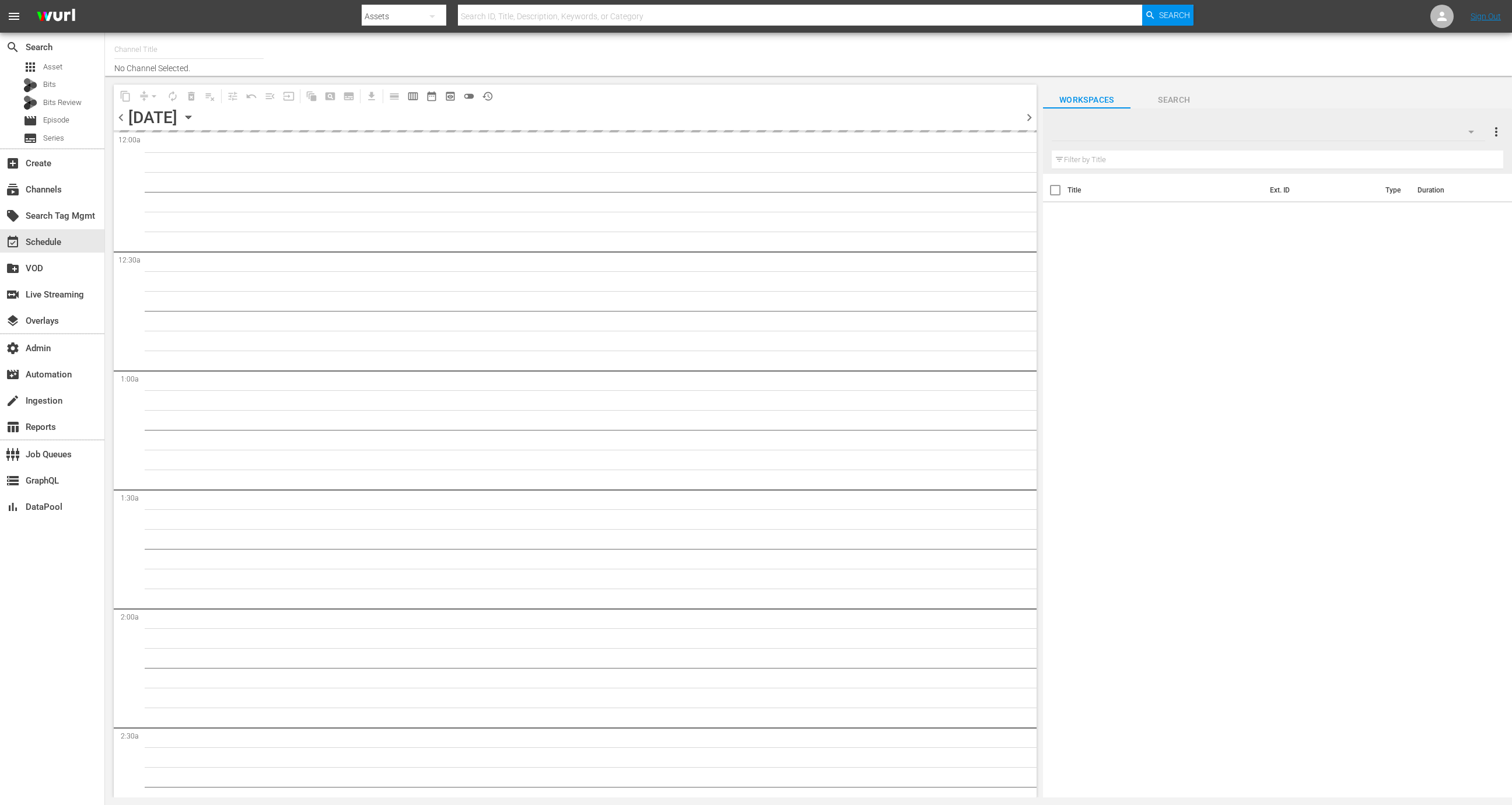
type input "TV by Prime (1990)"
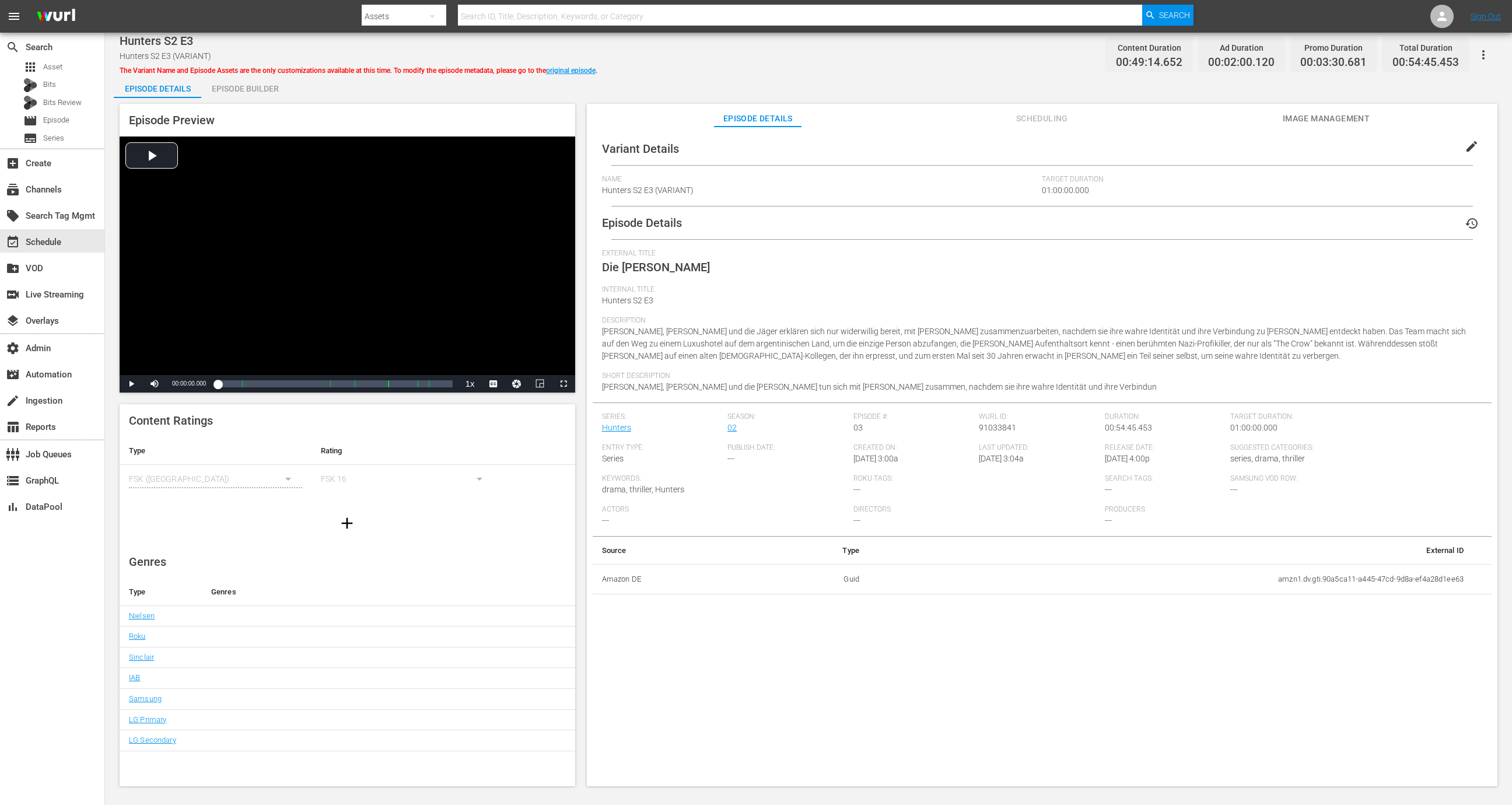
click at [1021, 116] on span "Scheduling" at bounding box center [1042, 118] width 87 height 15
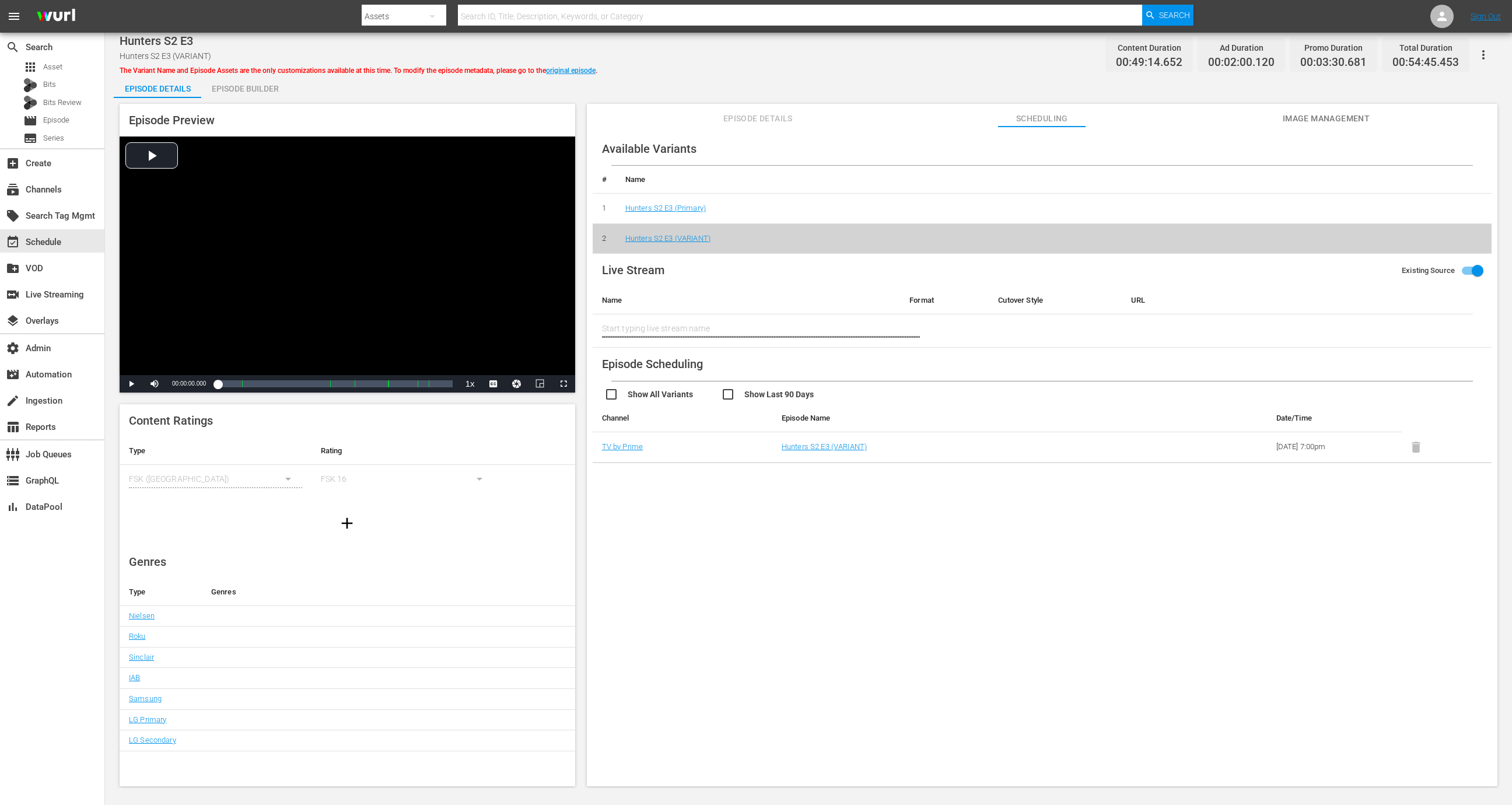
click at [650, 392] on input "checkbox" at bounding box center [662, 395] width 116 height 17
checkbox input "true"
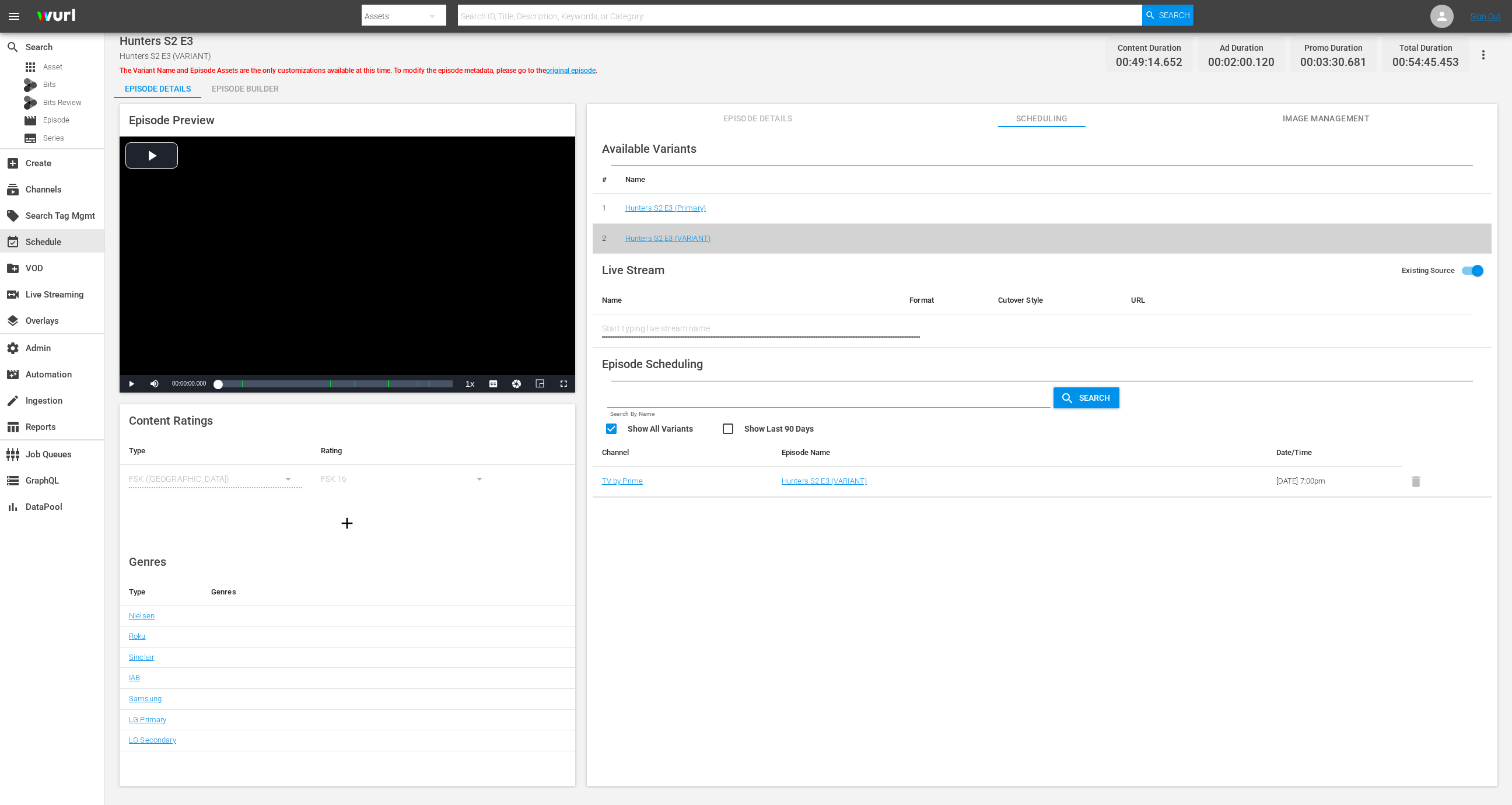
click at [733, 421] on input "checkbox" at bounding box center [779, 429] width 116 height 17
click at [737, 425] on input "checkbox" at bounding box center [779, 429] width 116 height 17
checkbox input "false"
click at [633, 484] on link "TV by Prime" at bounding box center [623, 481] width 41 height 9
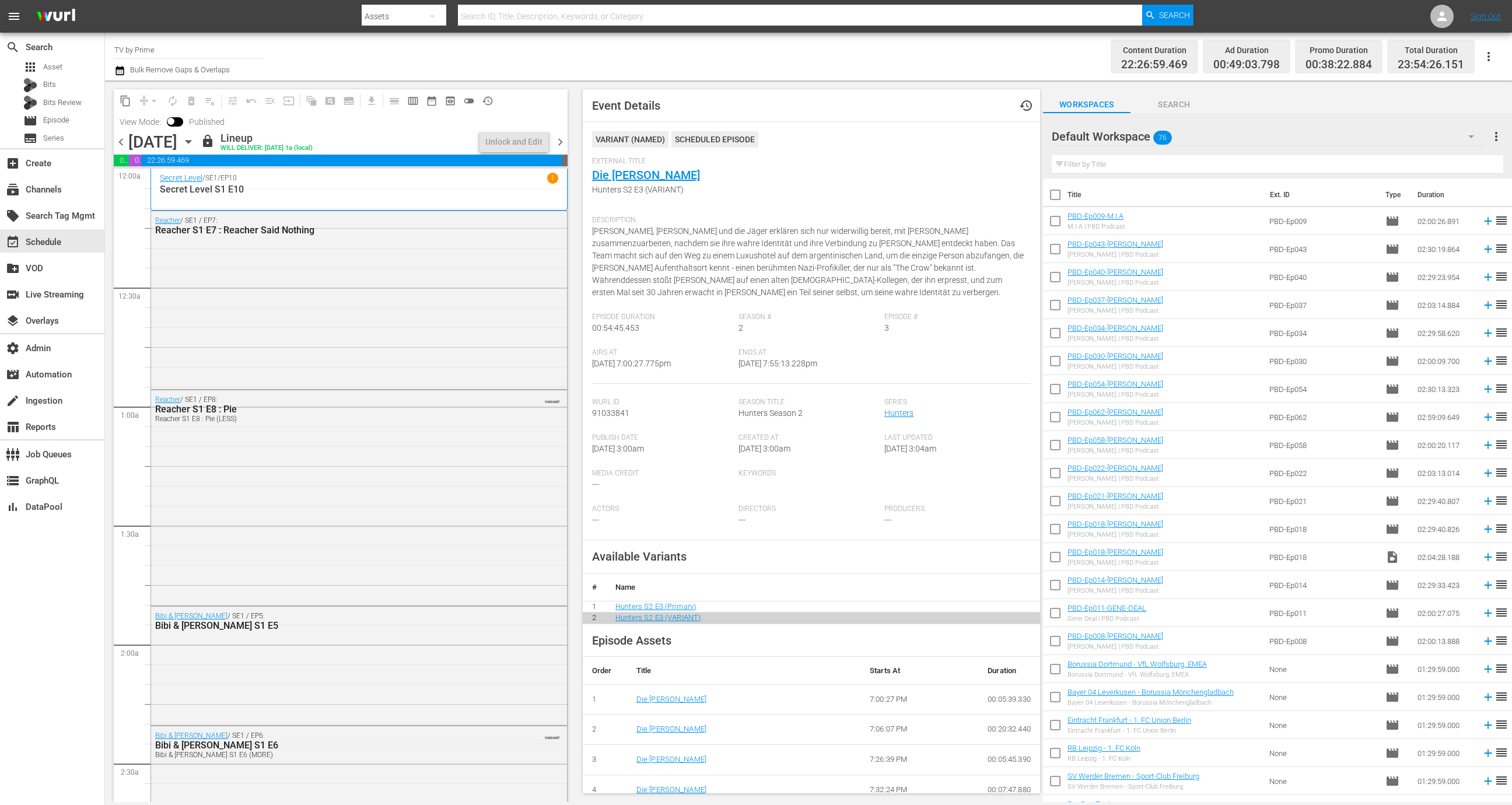
click at [489, 102] on span "history_outlined" at bounding box center [487, 101] width 11 height 11
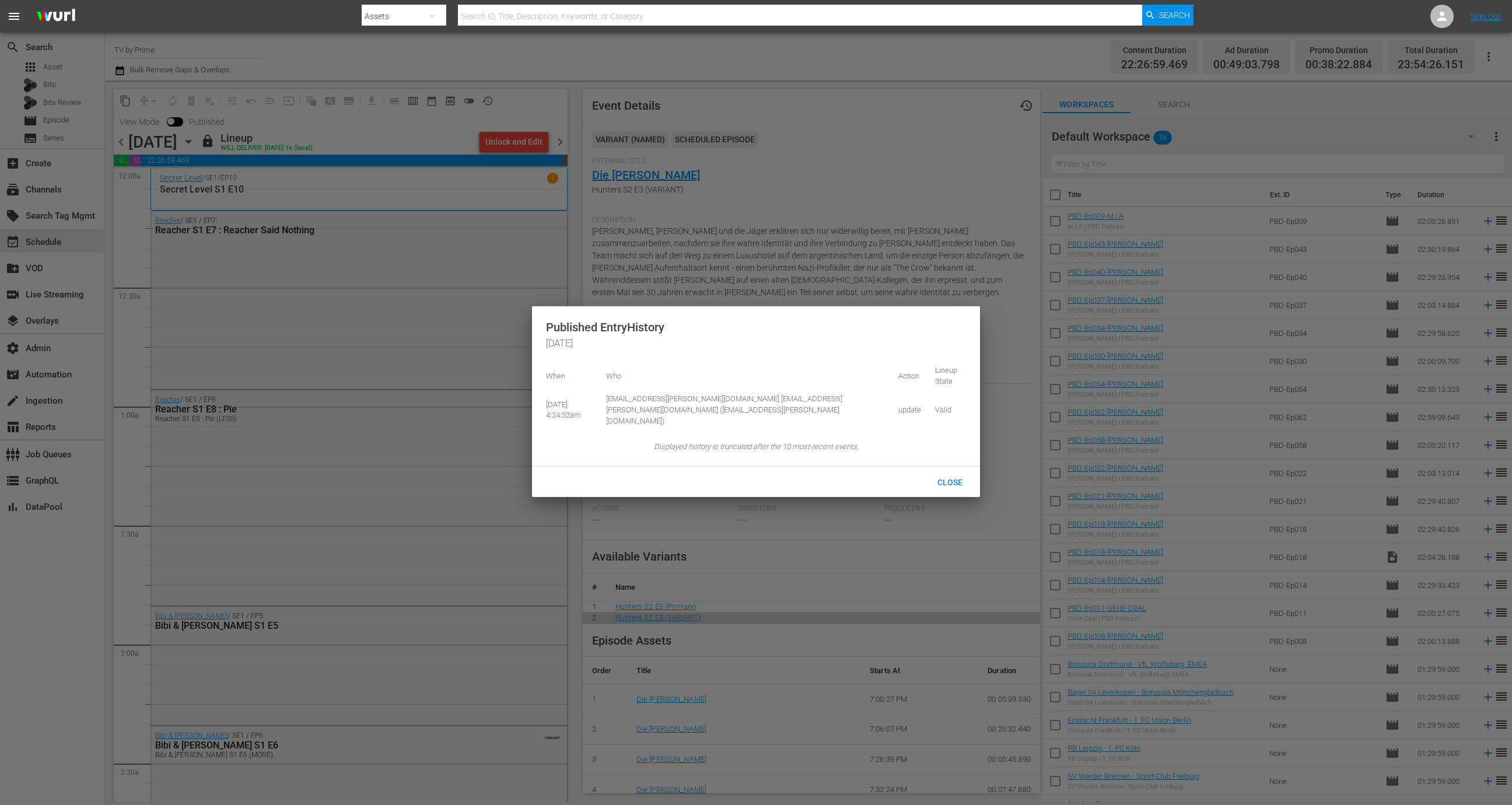
click at [521, 103] on div at bounding box center [756, 402] width 1512 height 805
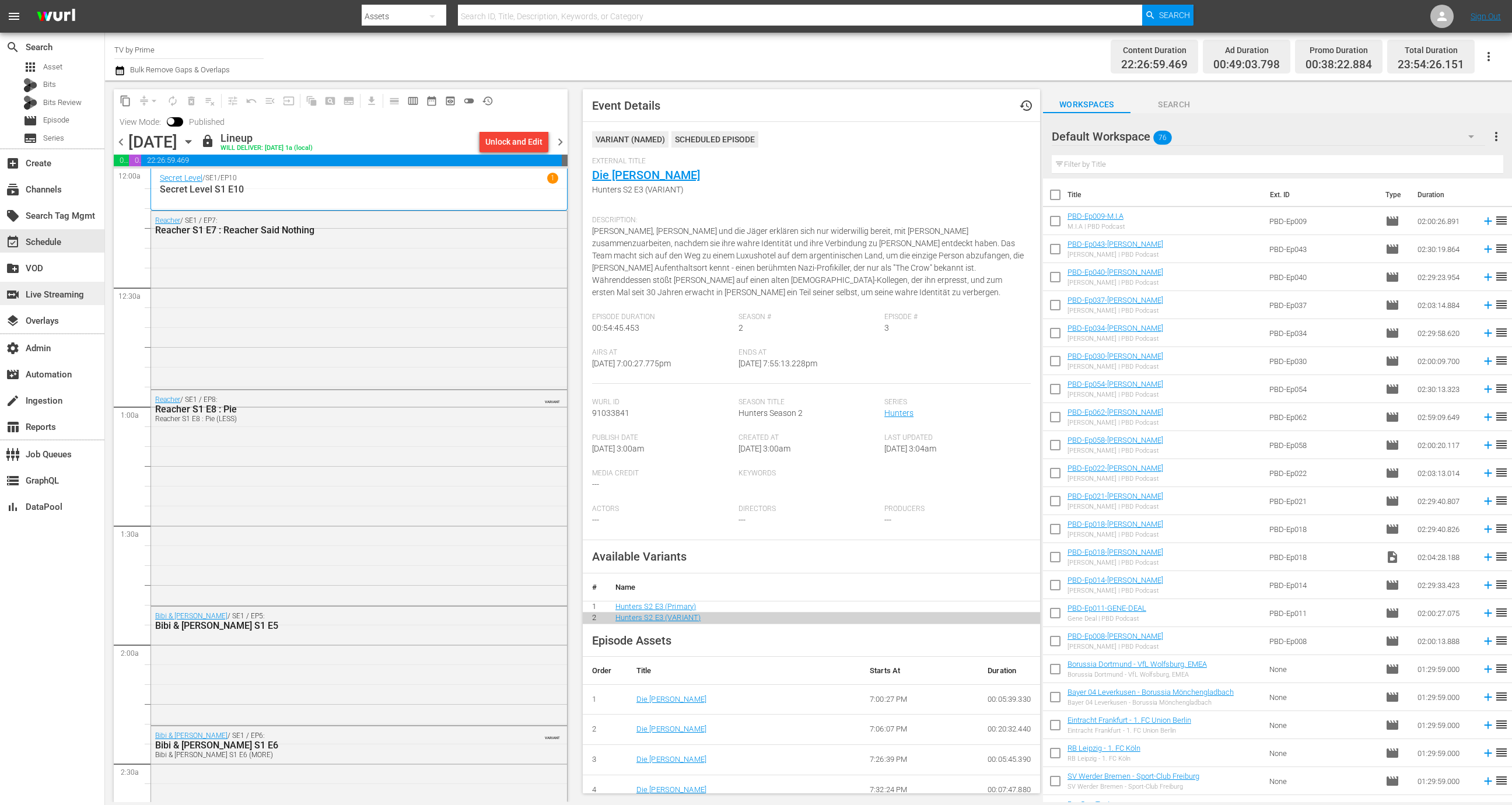
click at [65, 298] on div "switch_video Live Streaming" at bounding box center [33, 293] width 65 height 11
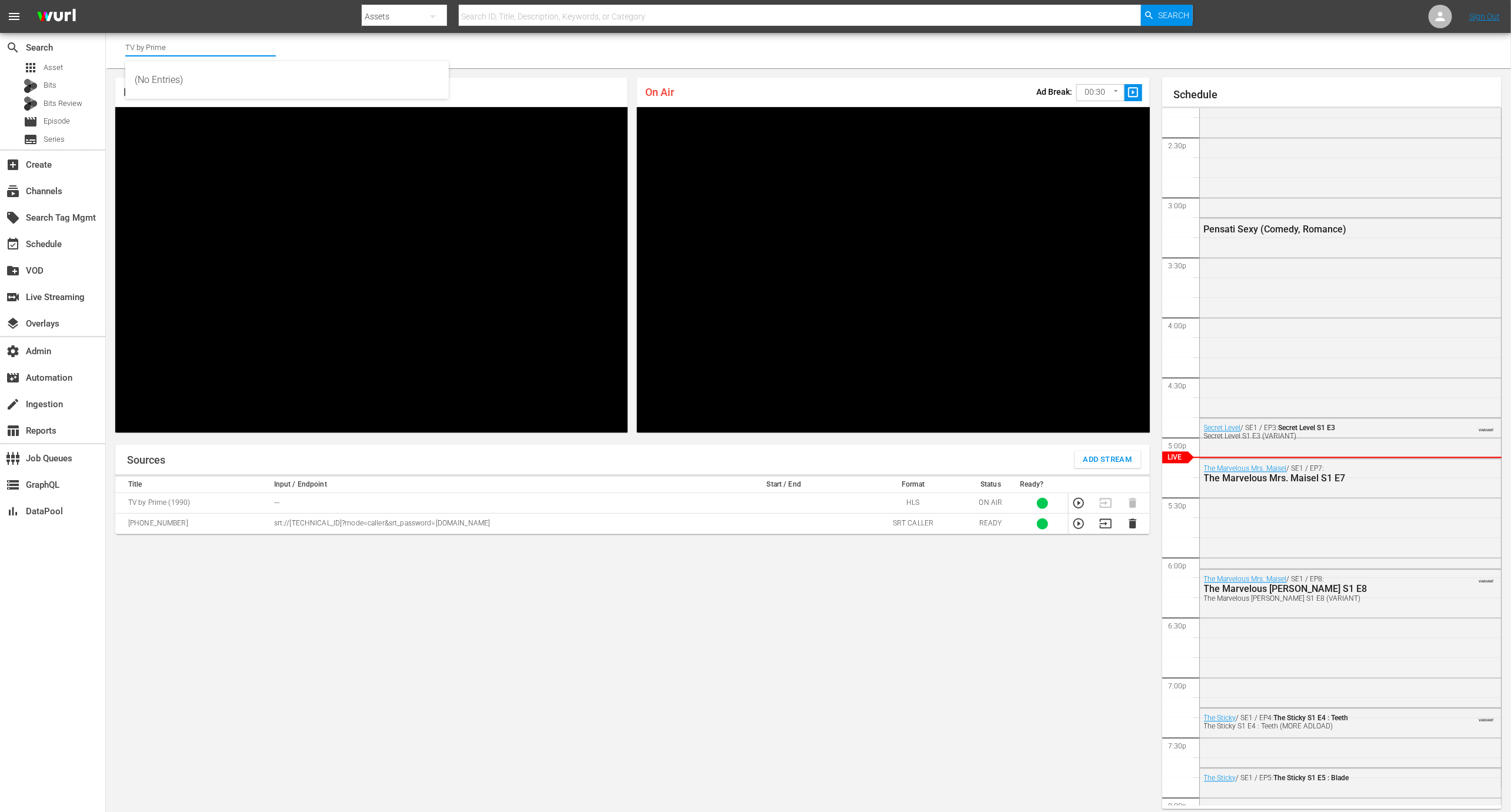
click at [176, 36] on input "TV by Prime" at bounding box center [200, 47] width 150 height 28
click at [193, 81] on div "RugbyPass TV (1872 - world_rugby_rugbypasstv_1)" at bounding box center [286, 80] width 305 height 28
type input "RugbyPass TV (1872 - world_rugby_rugbypasstv_1)"
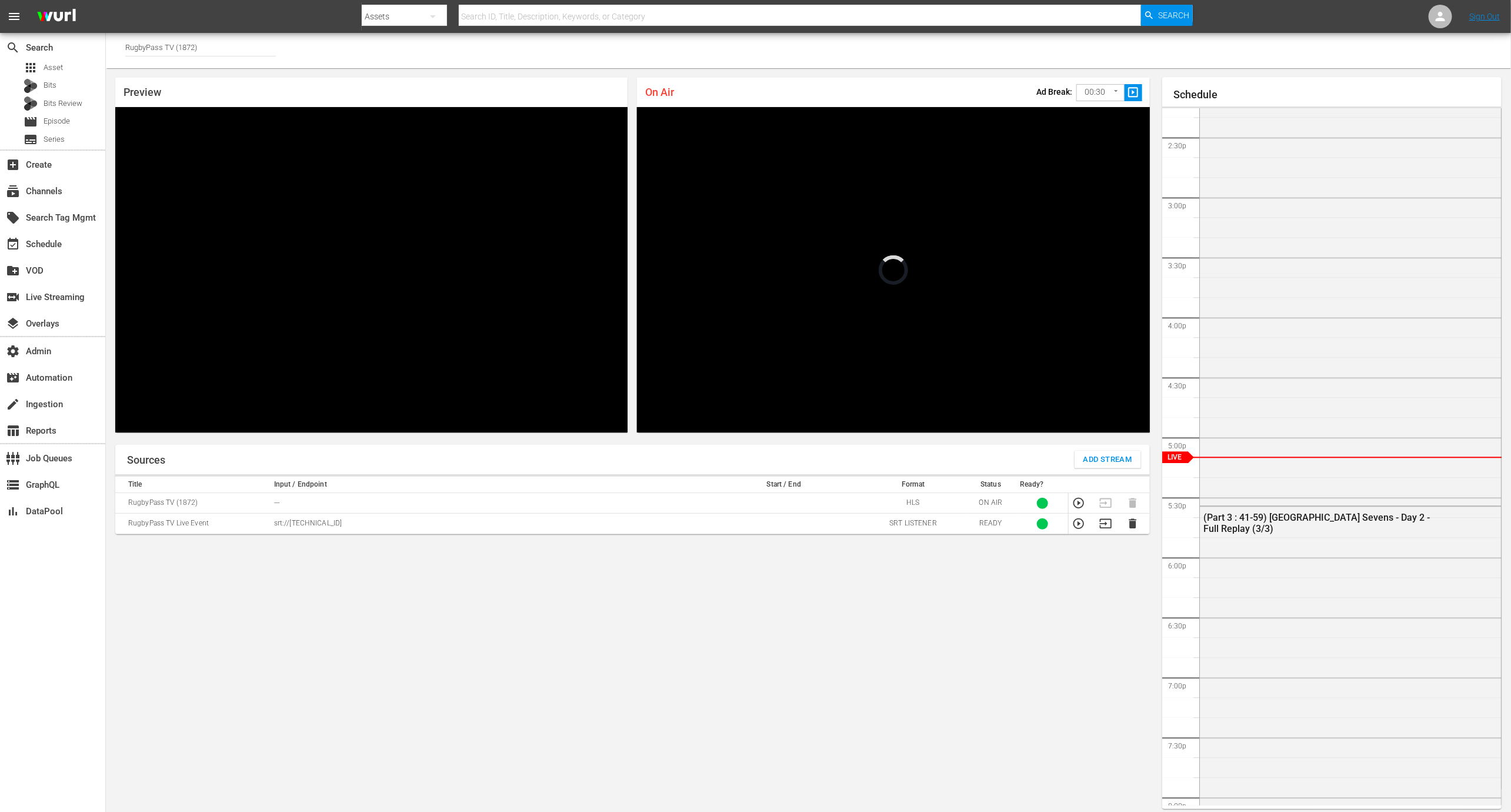
click at [334, 527] on p "srt://3.217.15.198:26237" at bounding box center [488, 523] width 429 height 10
copy p "srt://3.217.15.198:26237"
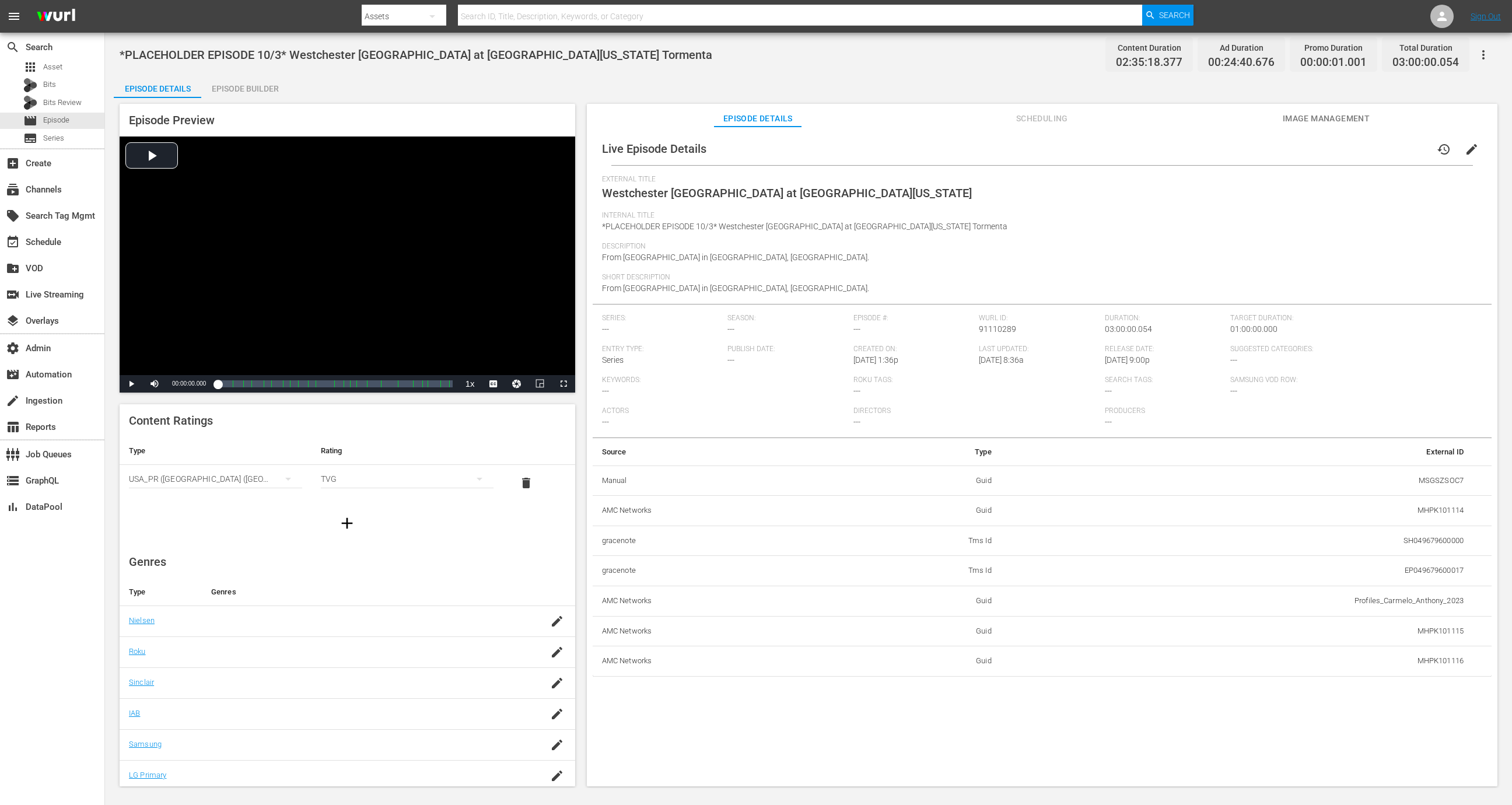
click at [1441, 483] on td "MSGSZSOC7" at bounding box center [1237, 481] width 472 height 30
copy td "MSGSZSOC7"
click at [1435, 481] on td "MSGSZSOC7" at bounding box center [1237, 481] width 472 height 30
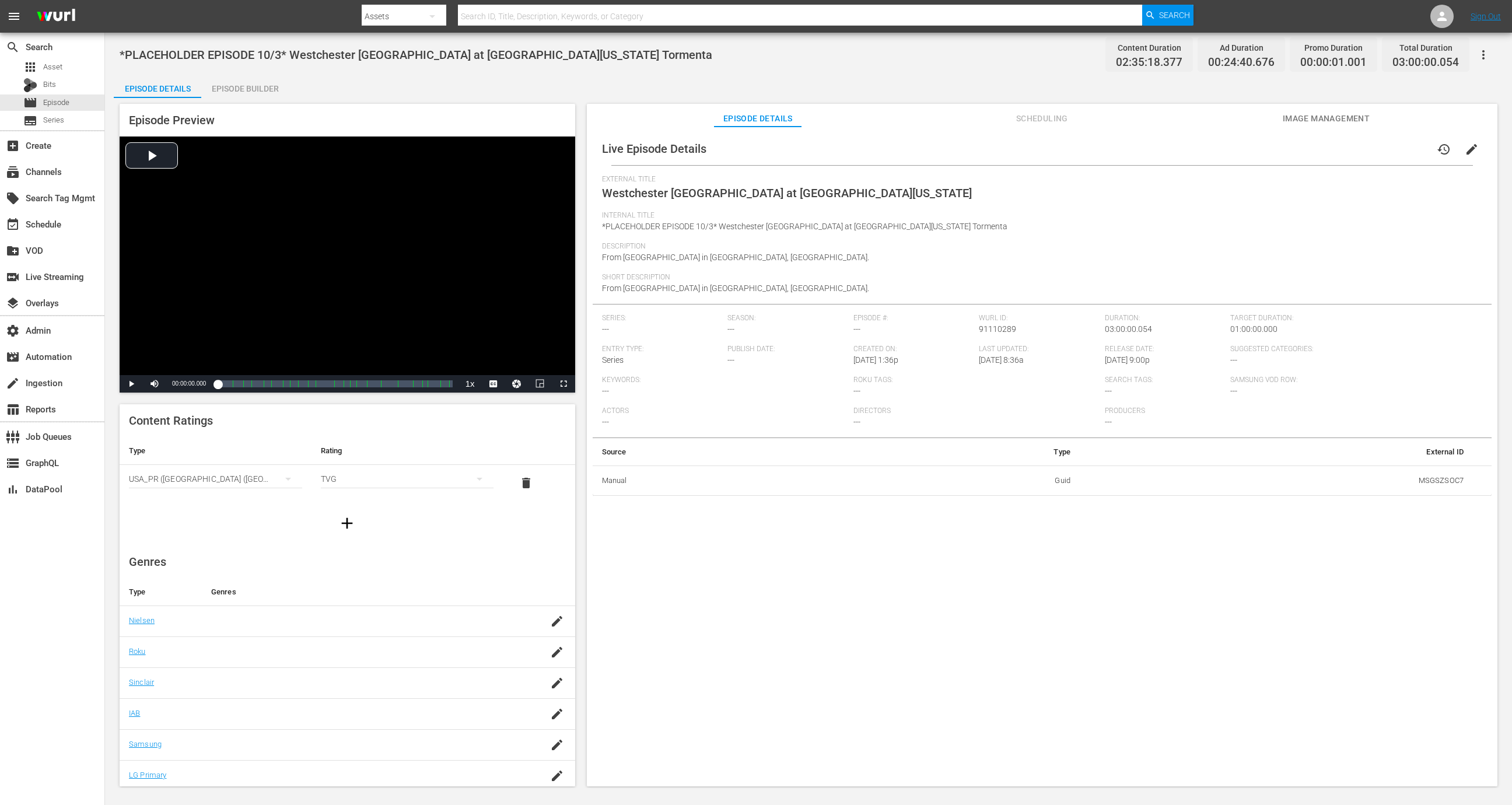
click at [821, 190] on span "Westchester [GEOGRAPHIC_DATA] at [GEOGRAPHIC_DATA][US_STATE]" at bounding box center [787, 193] width 370 height 14
copy span "Westchester [GEOGRAPHIC_DATA] at [GEOGRAPHIC_DATA][US_STATE]"
click at [64, 99] on span "Episode" at bounding box center [56, 102] width 26 height 11
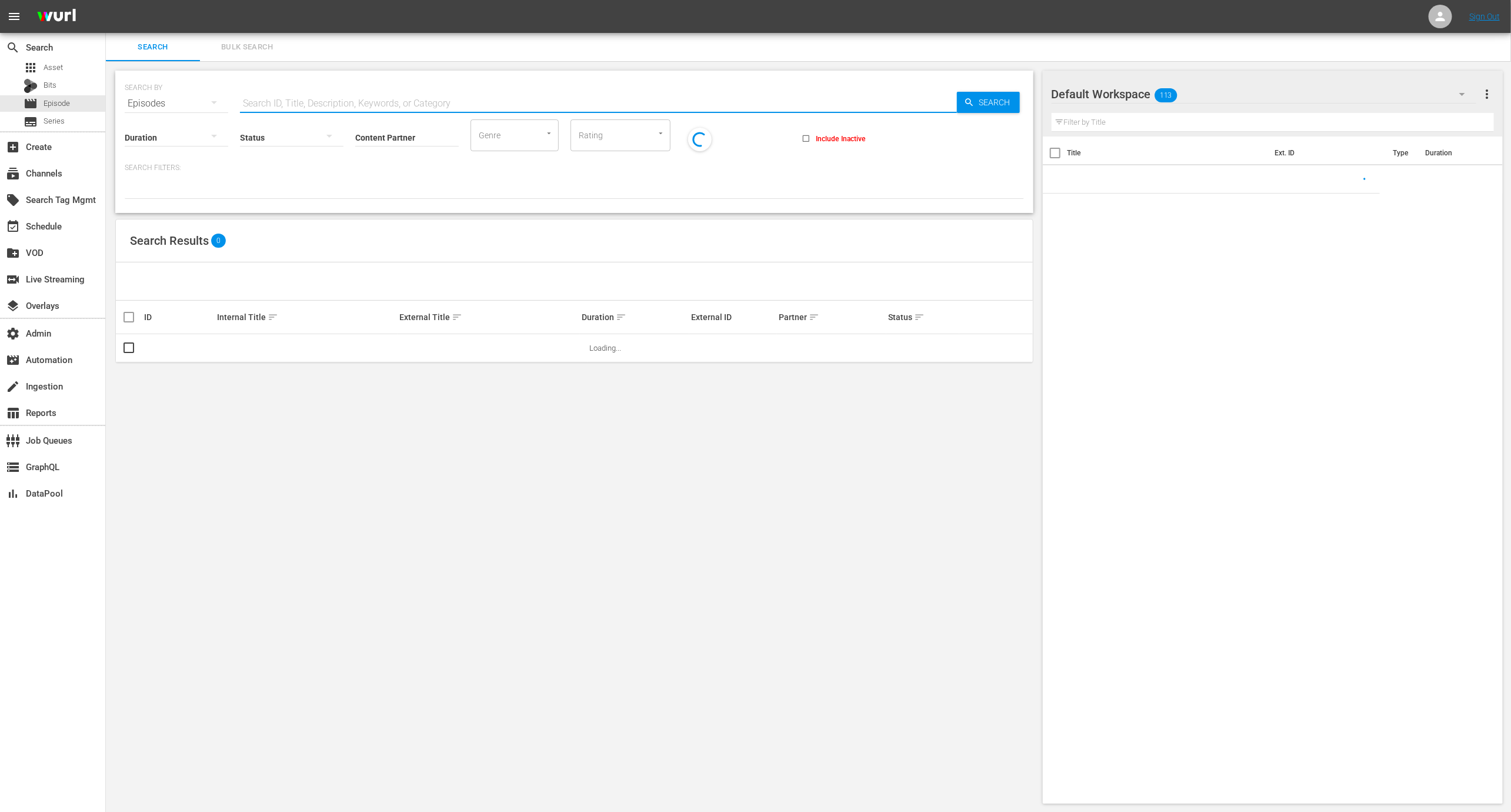
click at [366, 91] on input "text" at bounding box center [599, 104] width 717 height 28
paste input "Westchester [GEOGRAPHIC_DATA] at [GEOGRAPHIC_DATA][US_STATE]"
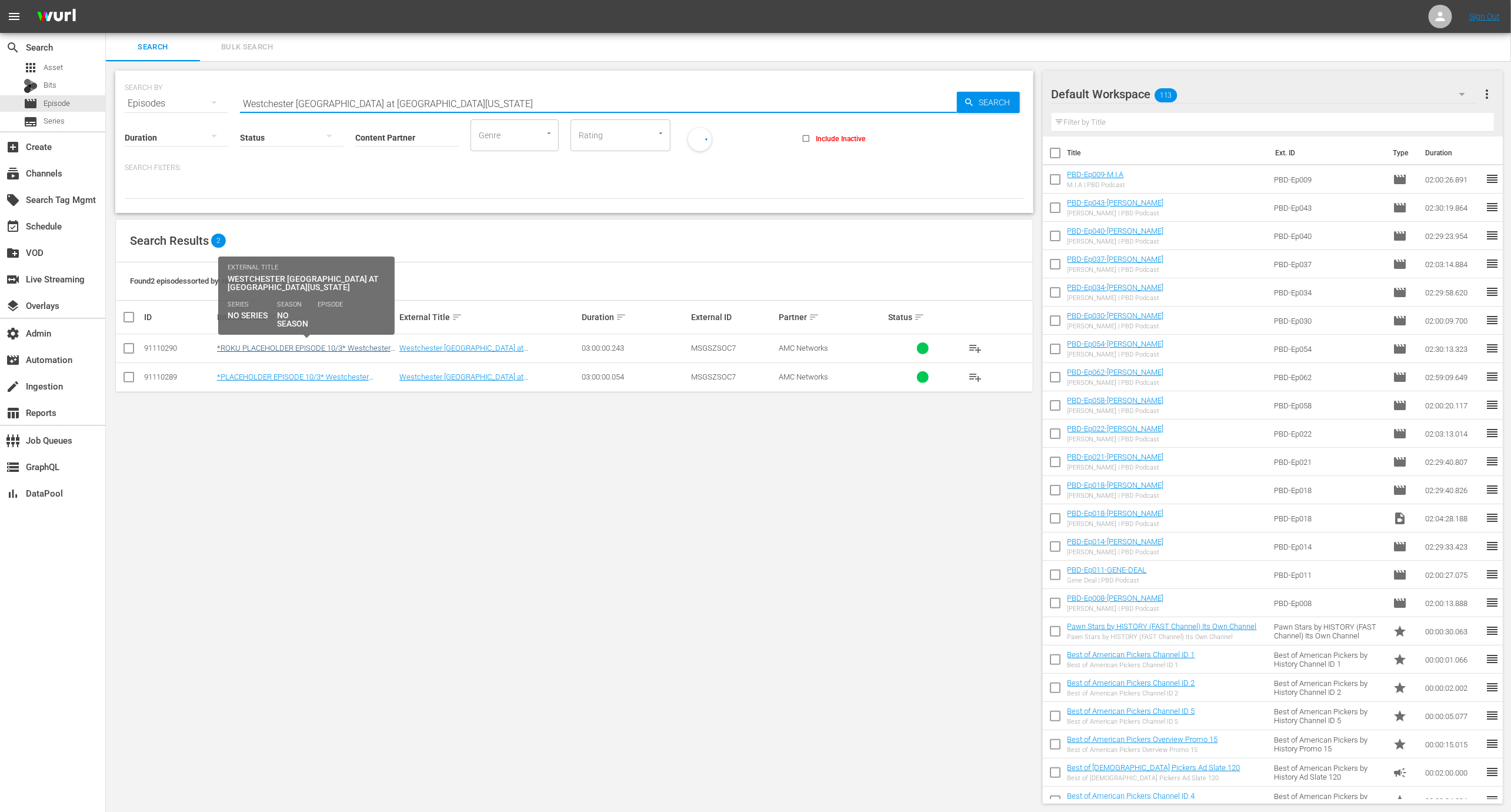
type input "Westchester SC at South Georgia Tormenta"
click at [314, 349] on link "*ROKU PLACEHOLDER EPISODE 10/3* Westchester SC at South Georgia Tormenta" at bounding box center [303, 357] width 173 height 27
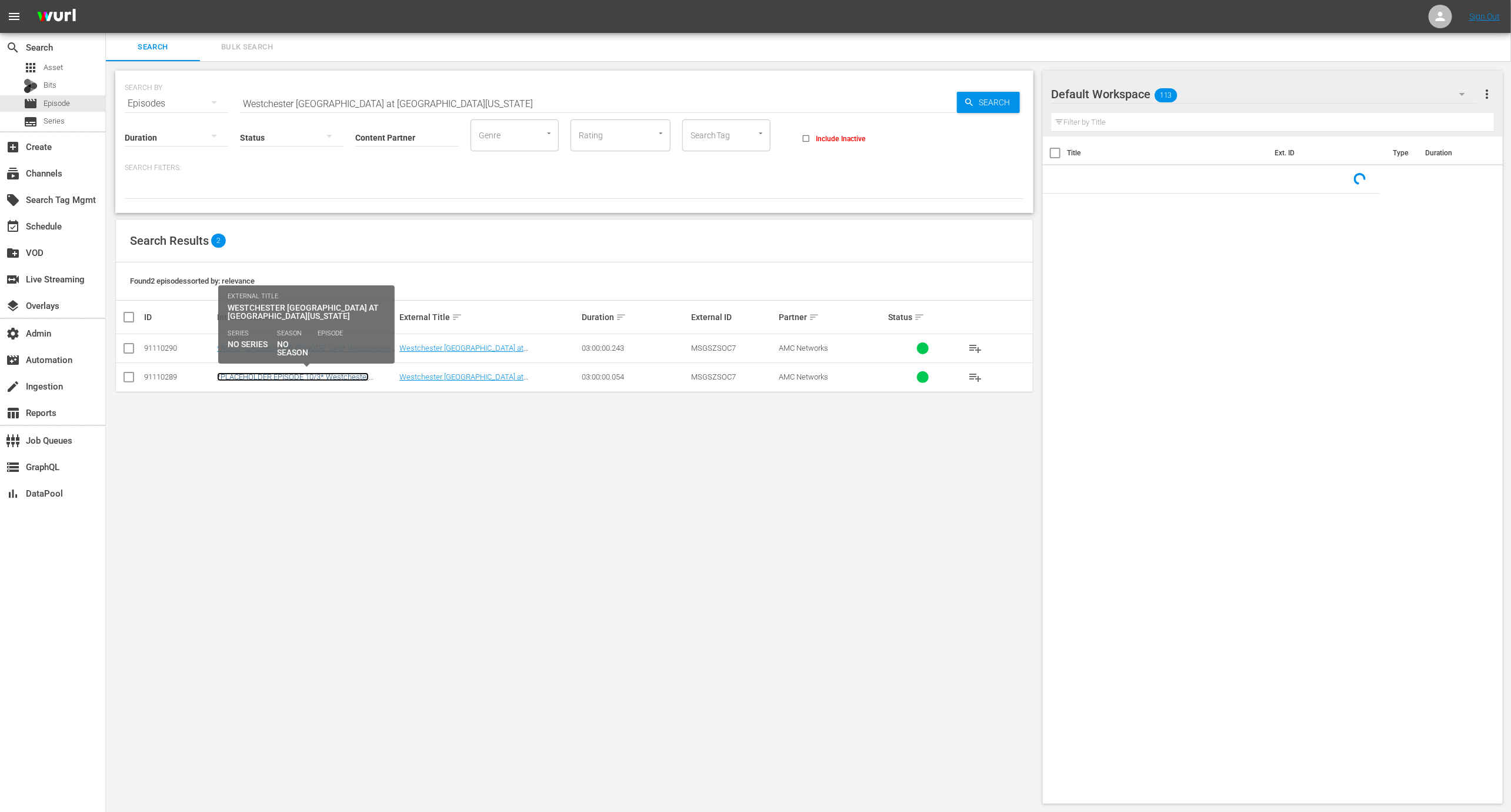
click at [276, 373] on link "*PLACEHOLDER EPISODE 10/3* Westchester SC at South Georgia Tormenta" at bounding box center [293, 386] width 152 height 27
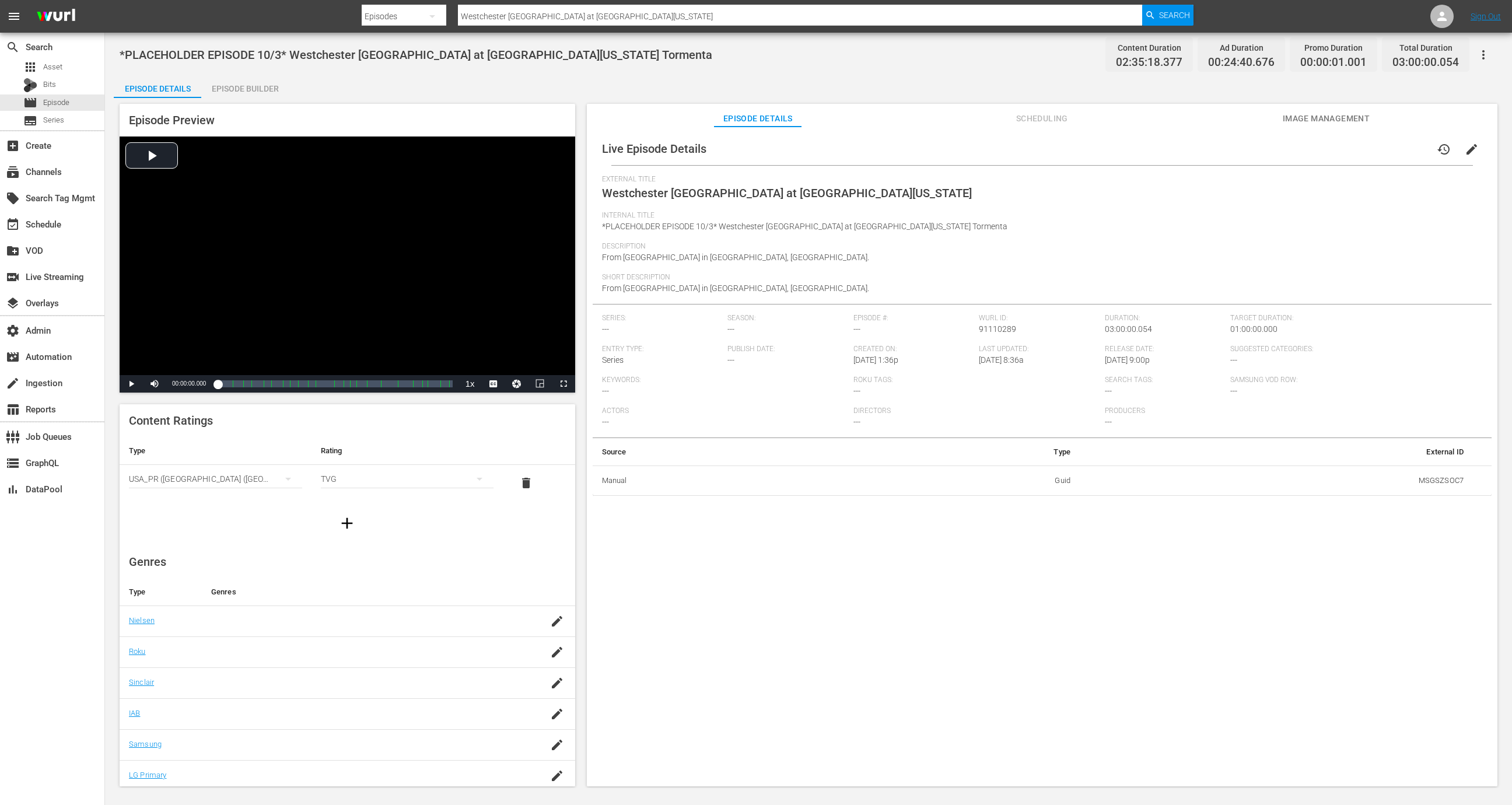
click at [1048, 107] on button "Scheduling" at bounding box center [1042, 116] width 87 height 23
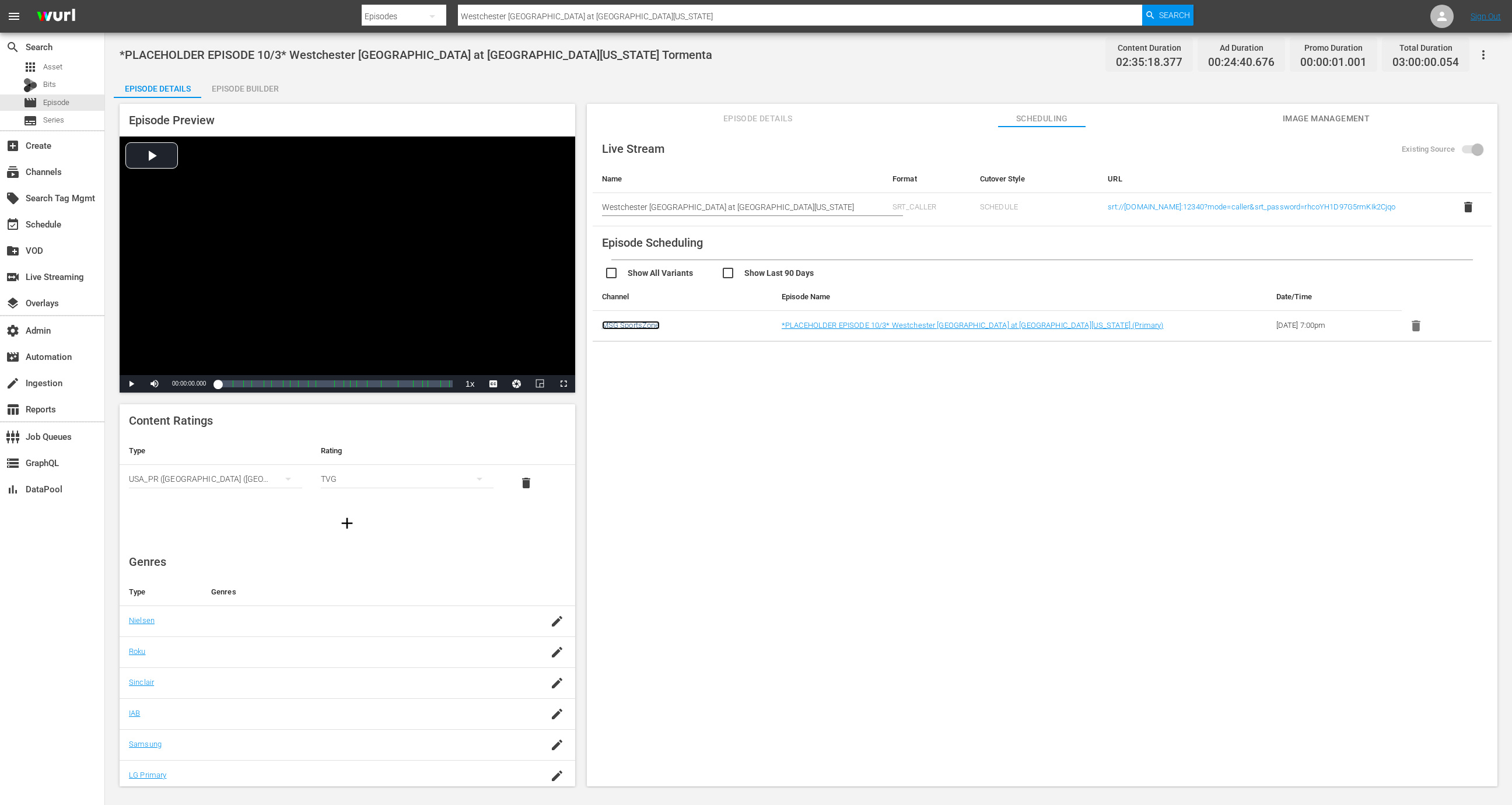
click at [640, 323] on link "MSG SportsZone" at bounding box center [631, 325] width 57 height 9
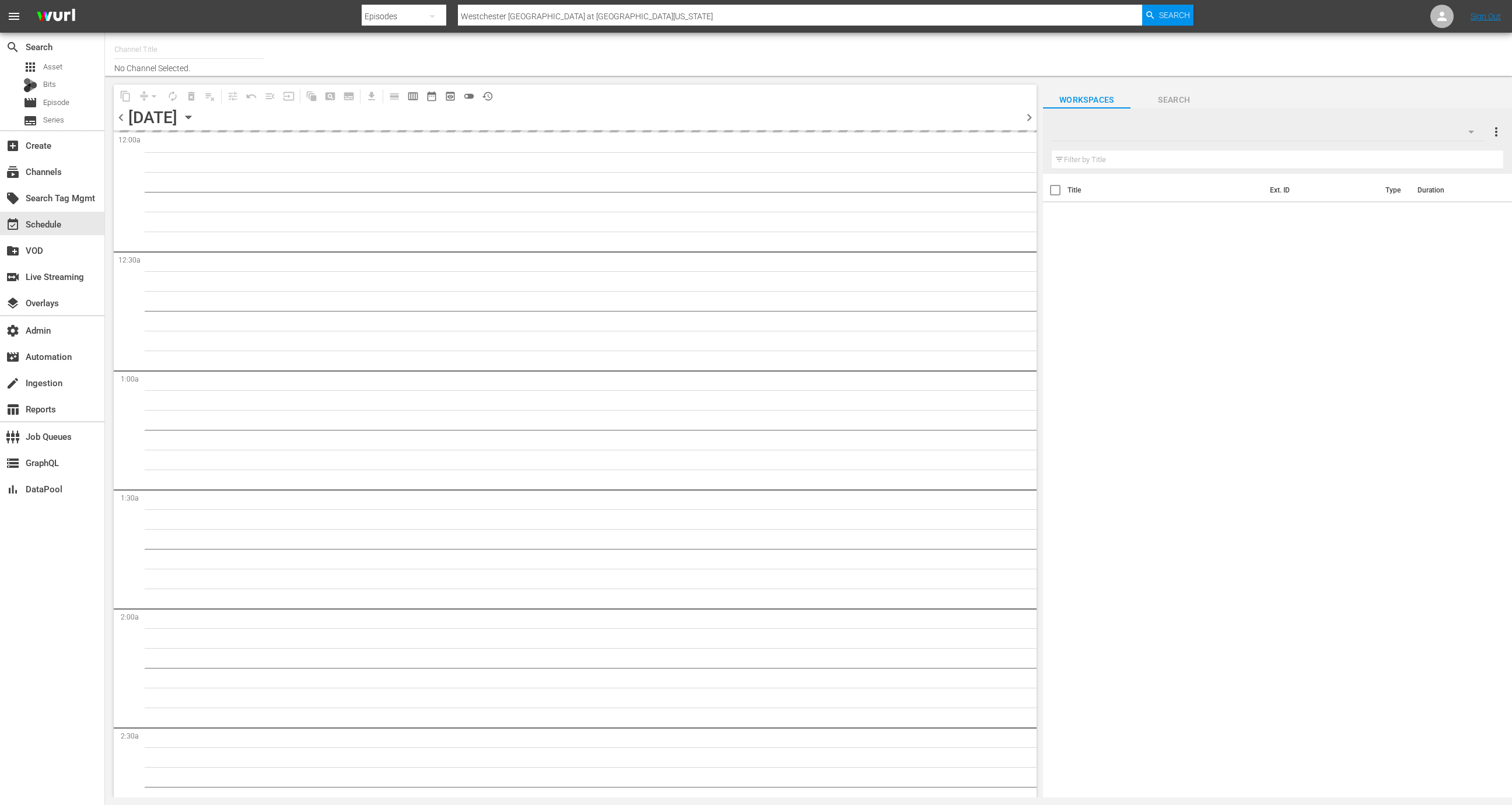
type input "MSG SportsZone (1386)"
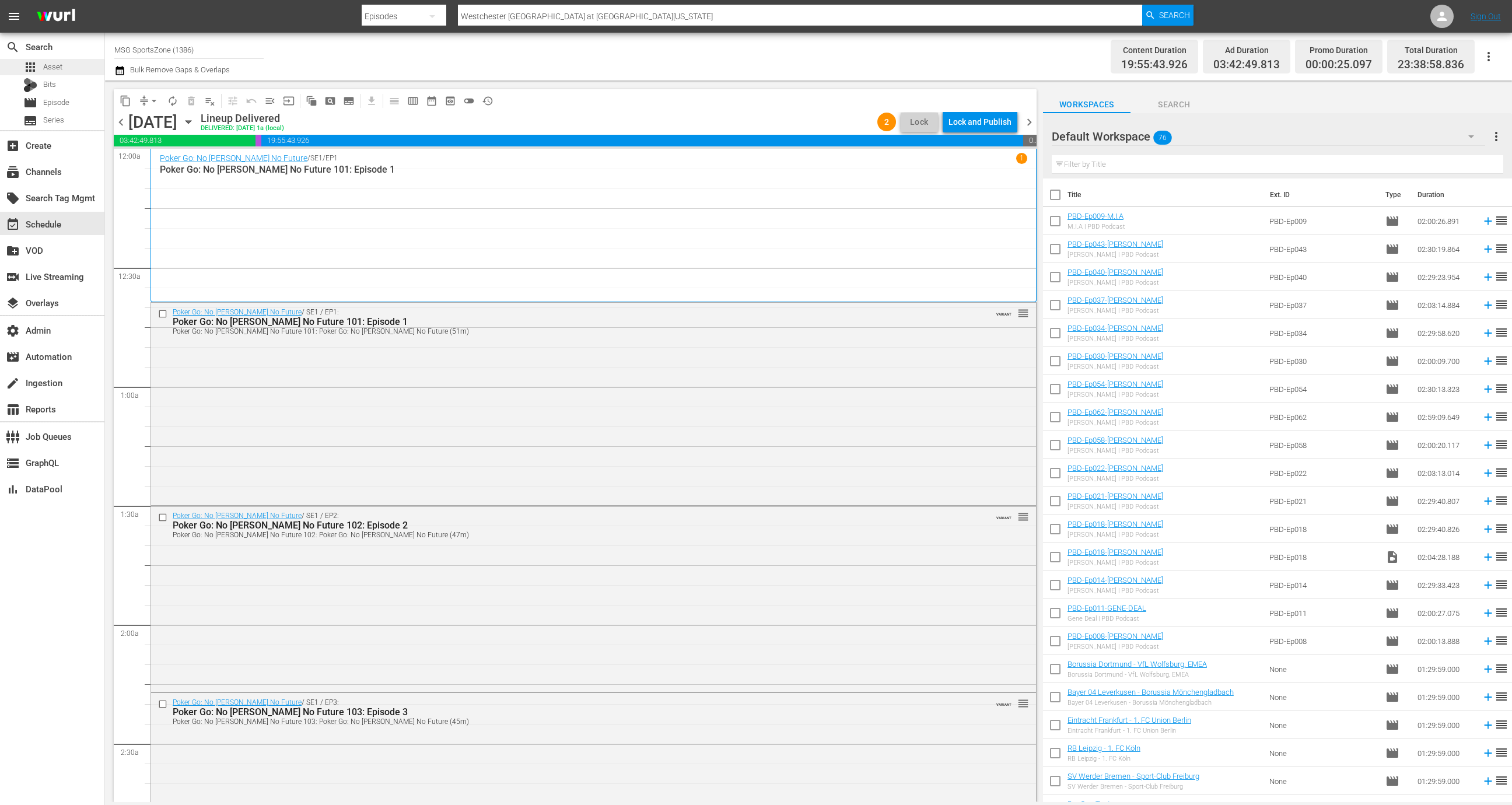
click at [79, 68] on div "apps Asset" at bounding box center [52, 67] width 104 height 17
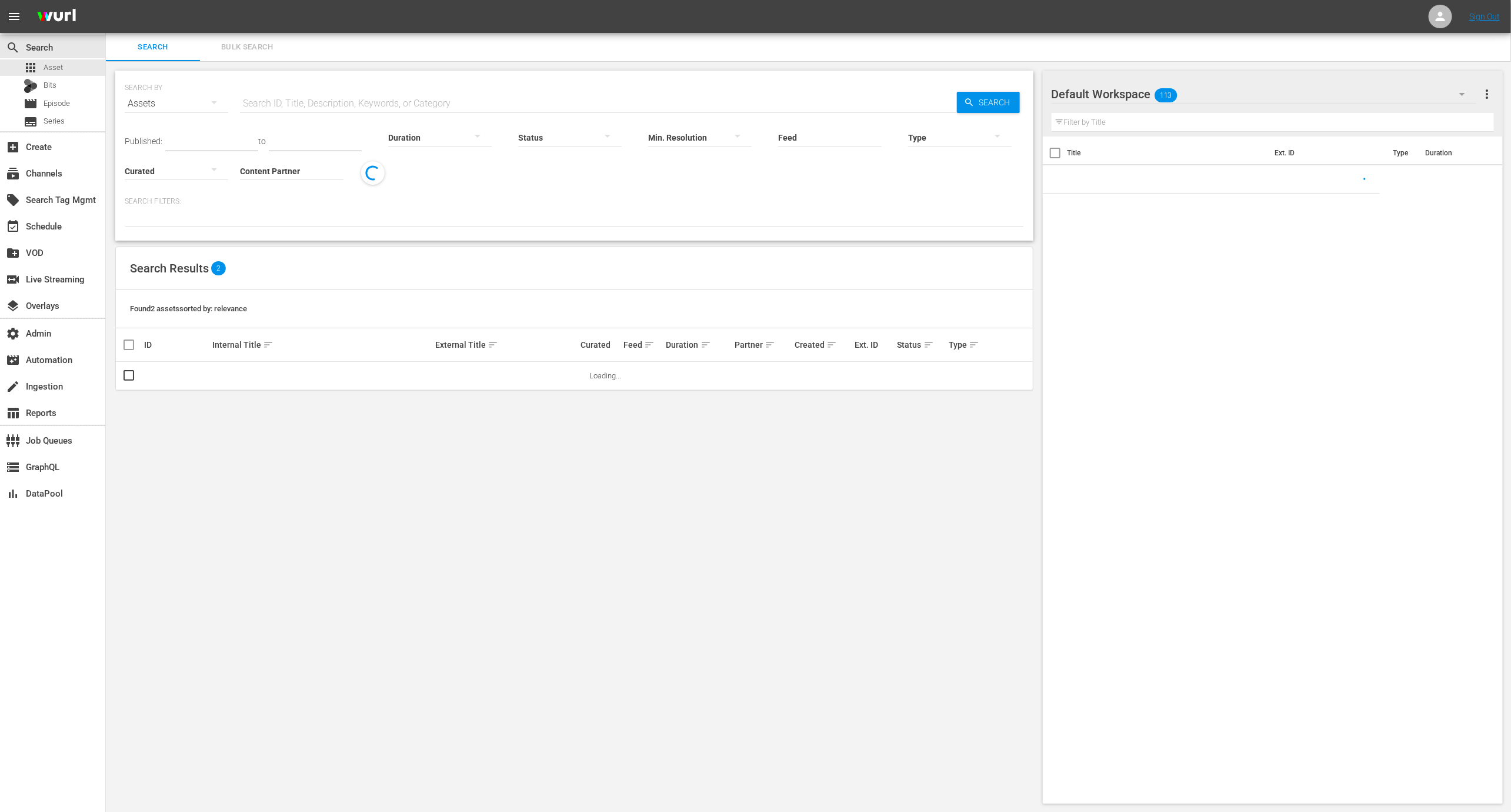
click at [352, 88] on div "SEARCH BY Search By Assets Search ID, Title, Description, Keywords, or Category…" at bounding box center [574, 97] width 899 height 43
click at [352, 100] on input "text" at bounding box center [599, 104] width 717 height 28
paste input "189026905"
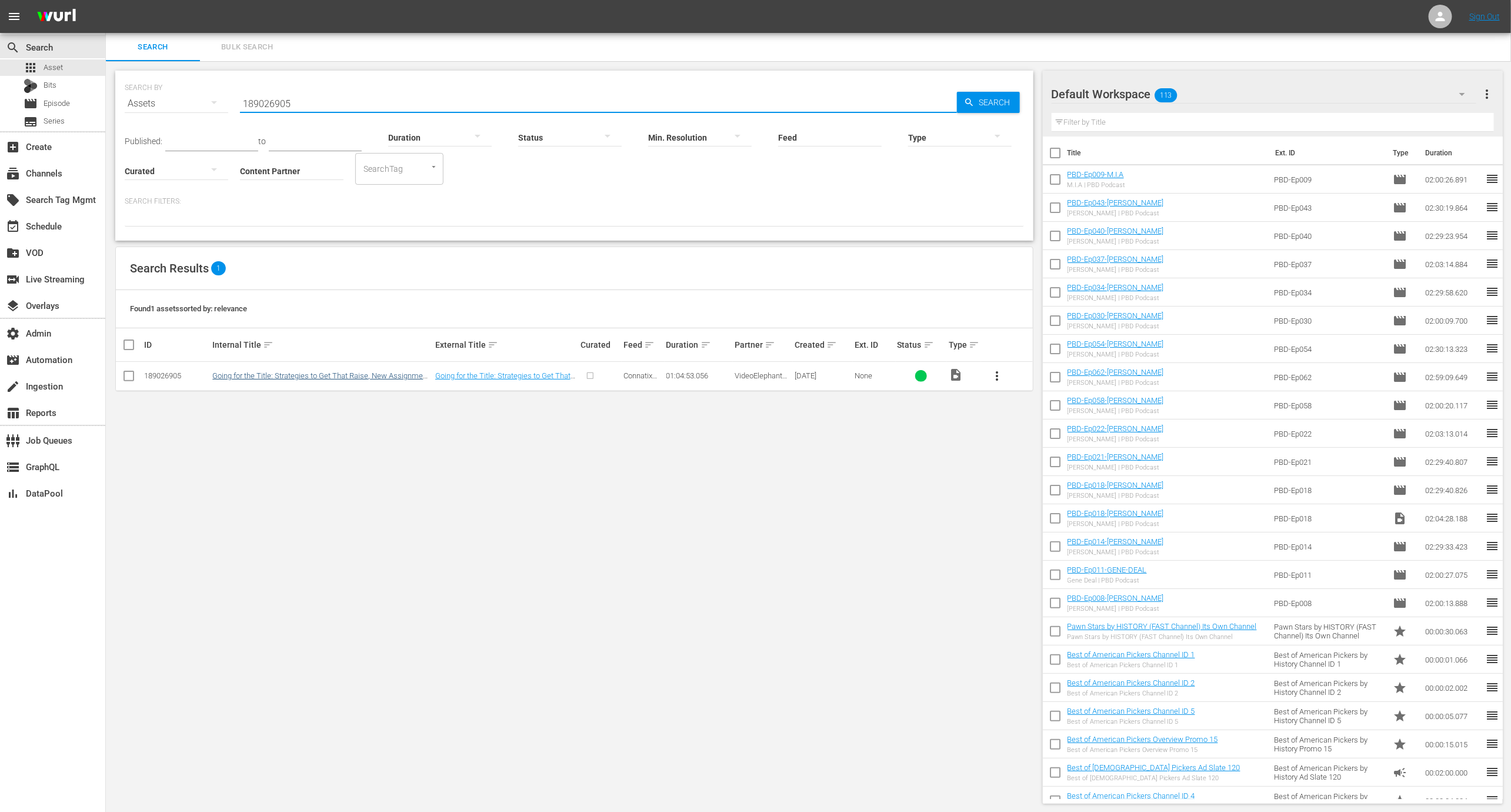
type input "189026905"
click at [311, 378] on link "Going for the Title: Strategies to Get That Raise, New Assignment and Promotion" at bounding box center [321, 380] width 217 height 18
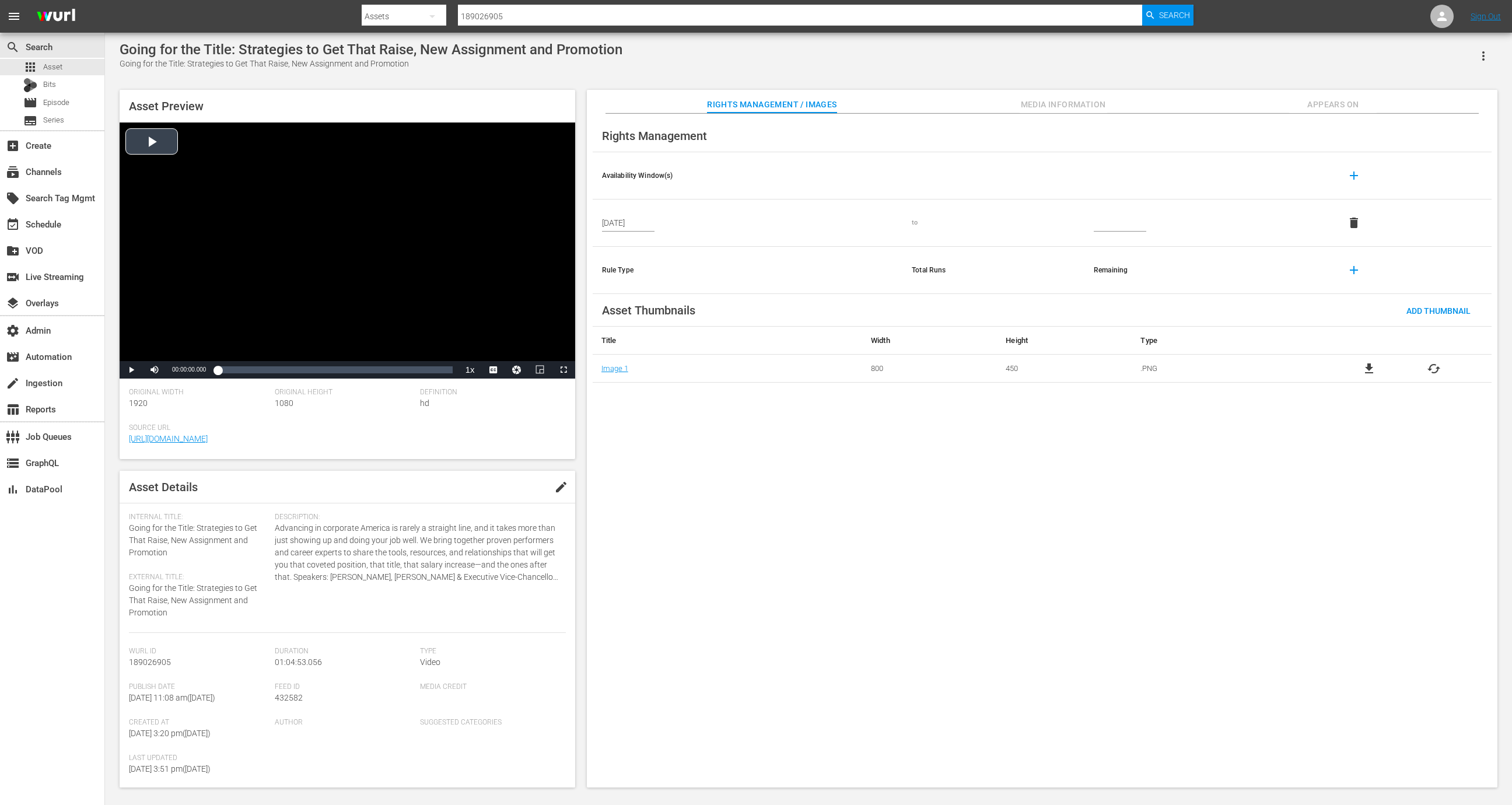
click at [371, 338] on div "Video Player" at bounding box center [348, 242] width 456 height 239
click at [131, 369] on span "Video Player" at bounding box center [131, 369] width 0 height 0
click at [269, 237] on div "Video Player" at bounding box center [348, 242] width 456 height 239
click at [175, 369] on div "Volume Level" at bounding box center [173, 370] width 9 height 2
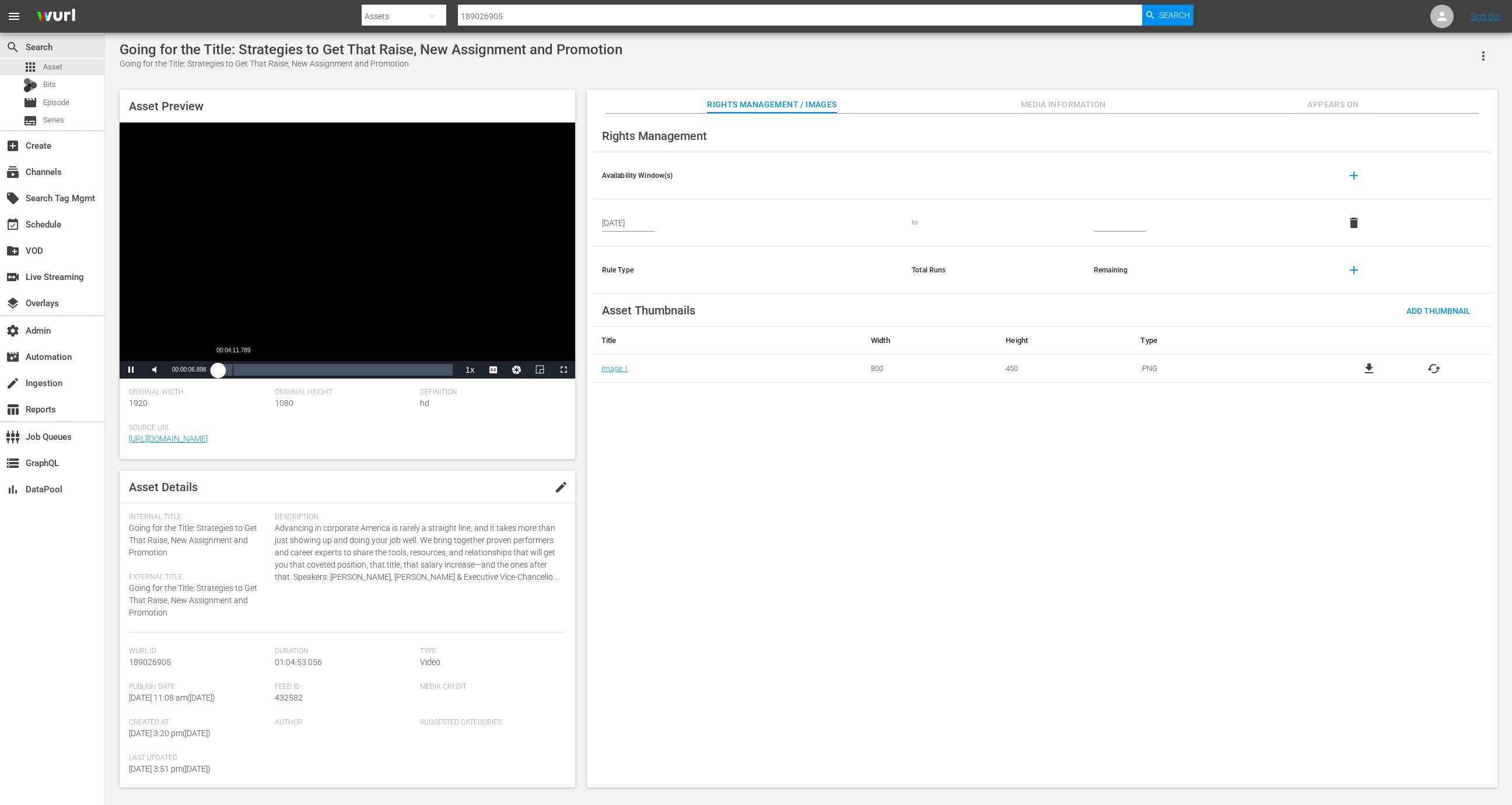
click at [234, 372] on div "Loaded : 1.23% 00:04:11.789 00:00:07.055" at bounding box center [335, 369] width 235 height 11
click at [256, 369] on div "Loaded : 6.63% 00:10:39.158 00:04:12.242" at bounding box center [335, 369] width 235 height 11
click at [283, 369] on div "Loaded : 16.66% 00:18:04.632 00:10:39.691" at bounding box center [335, 369] width 235 height 11
click at [303, 373] on div "00:23:43.580" at bounding box center [303, 369] width 1 height 11
click at [323, 368] on div "00:29:12.843" at bounding box center [323, 369] width 1 height 11
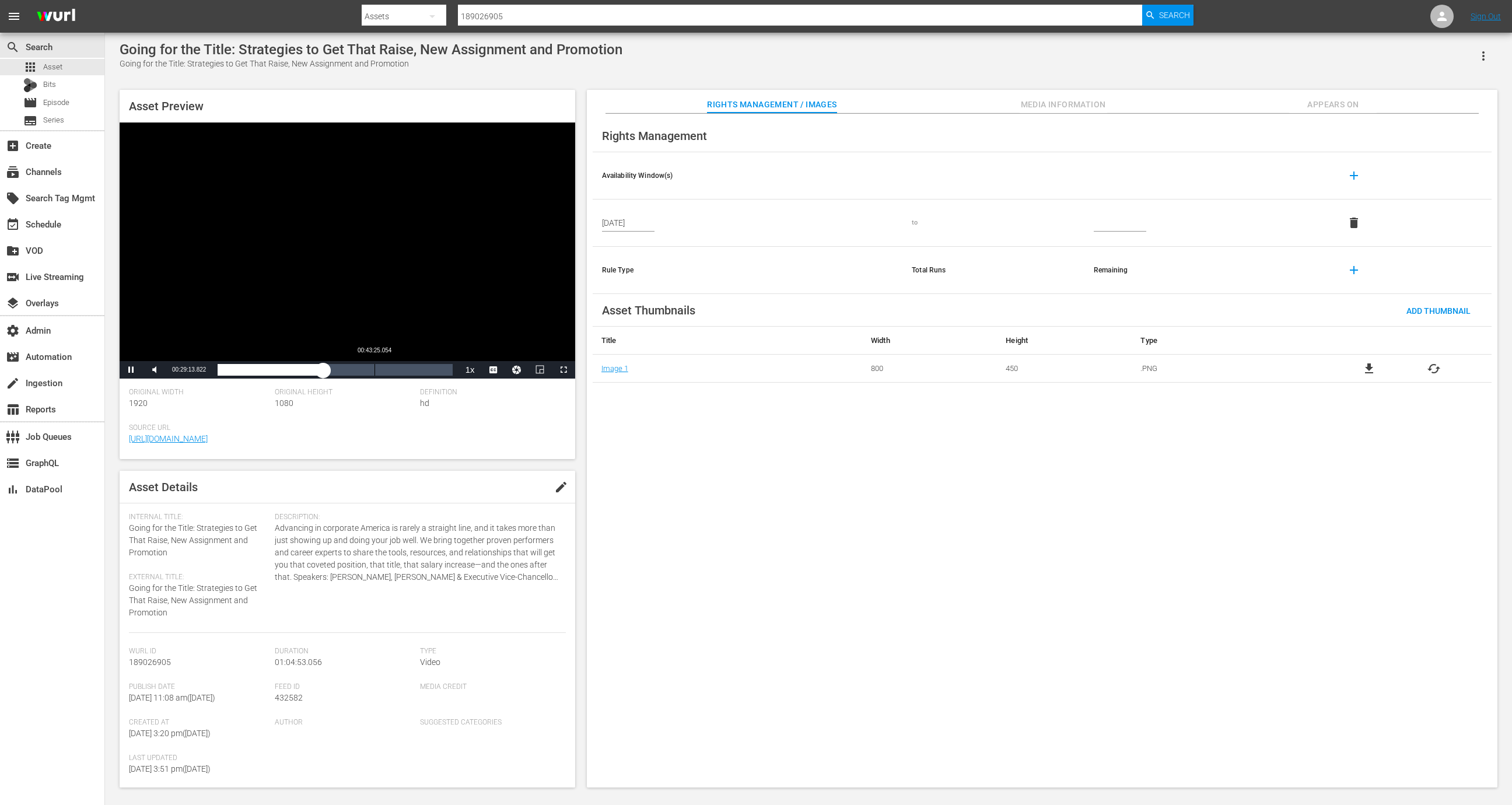
click at [375, 374] on div "Loaded : 45.35% 00:43:25.054 00:29:13.883" at bounding box center [335, 369] width 235 height 11
click at [399, 376] on div "Loaded : 67.42% 00:50:31.160 00:43:35.466" at bounding box center [334, 369] width 246 height 18
click at [131, 369] on span "Video Player" at bounding box center [131, 369] width 0 height 0
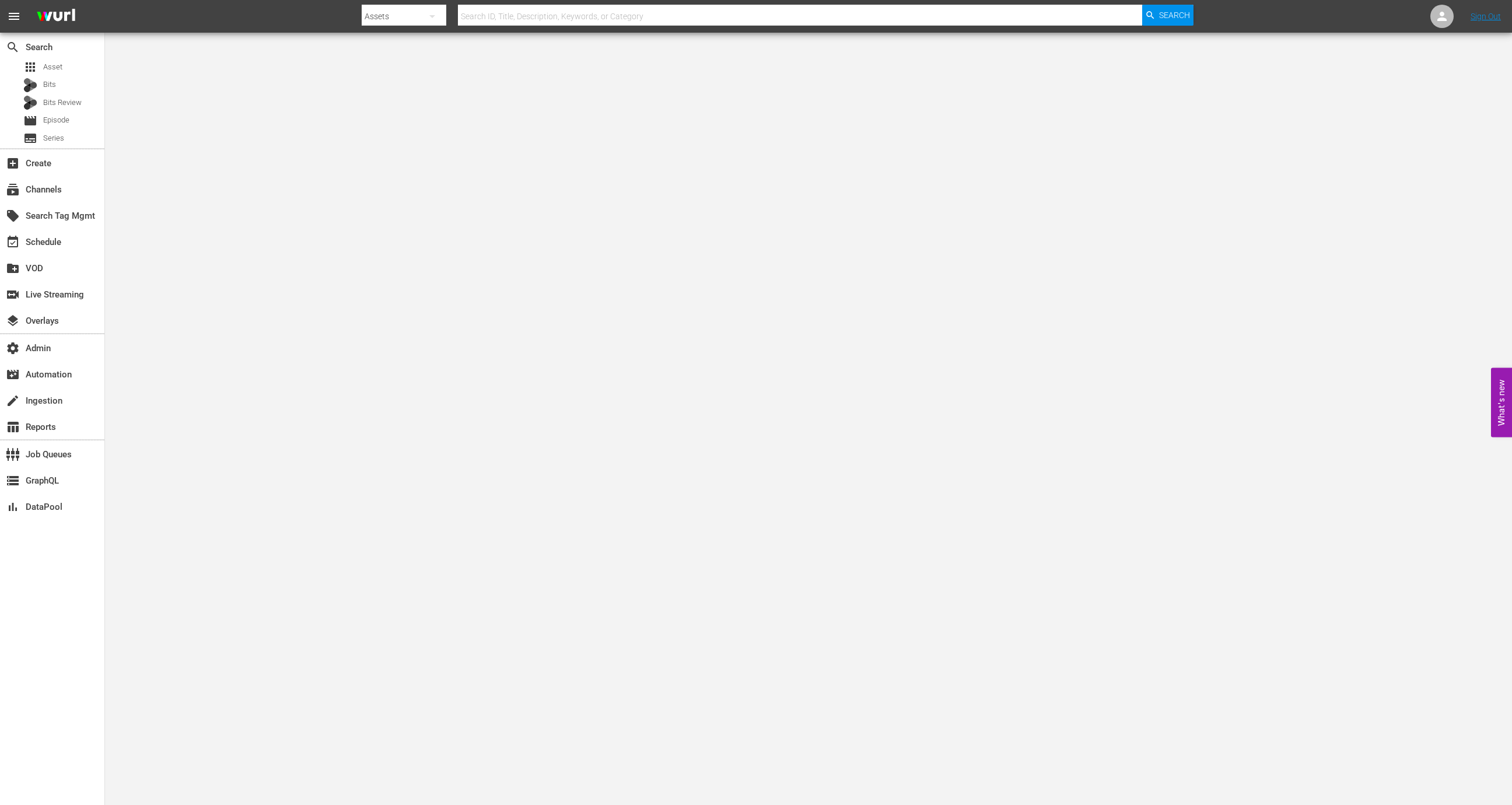
click at [58, 227] on div "local_offer Search Tag Mgmt" at bounding box center [52, 215] width 104 height 26
click at [58, 241] on div "event_available Schedule" at bounding box center [33, 241] width 65 height 11
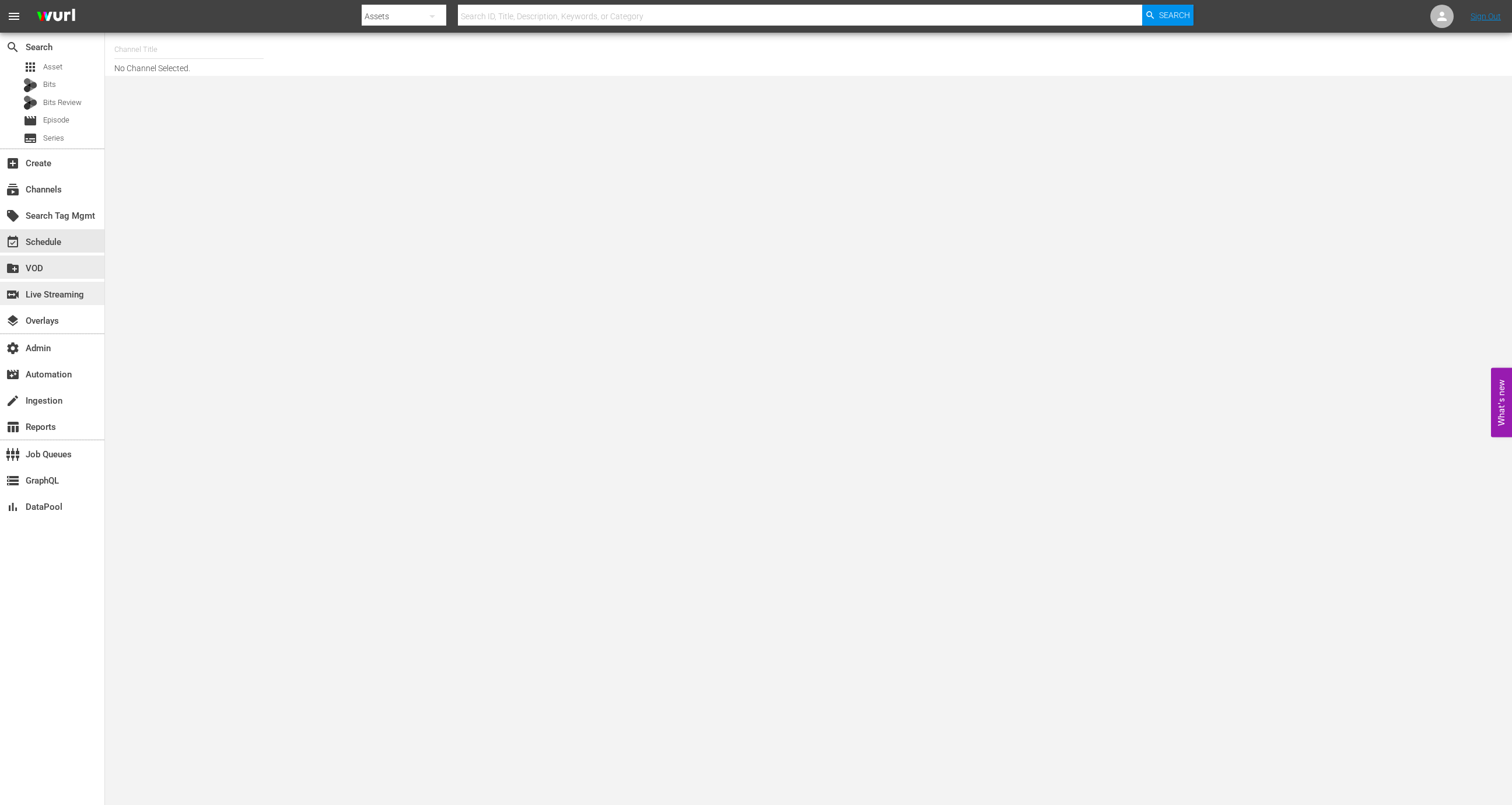
click at [84, 294] on div "switch_video Live Streaming" at bounding box center [52, 293] width 104 height 23
click at [201, 37] on input "text" at bounding box center [199, 47] width 149 height 28
click at [79, 105] on span "Bits Review" at bounding box center [63, 102] width 39 height 11
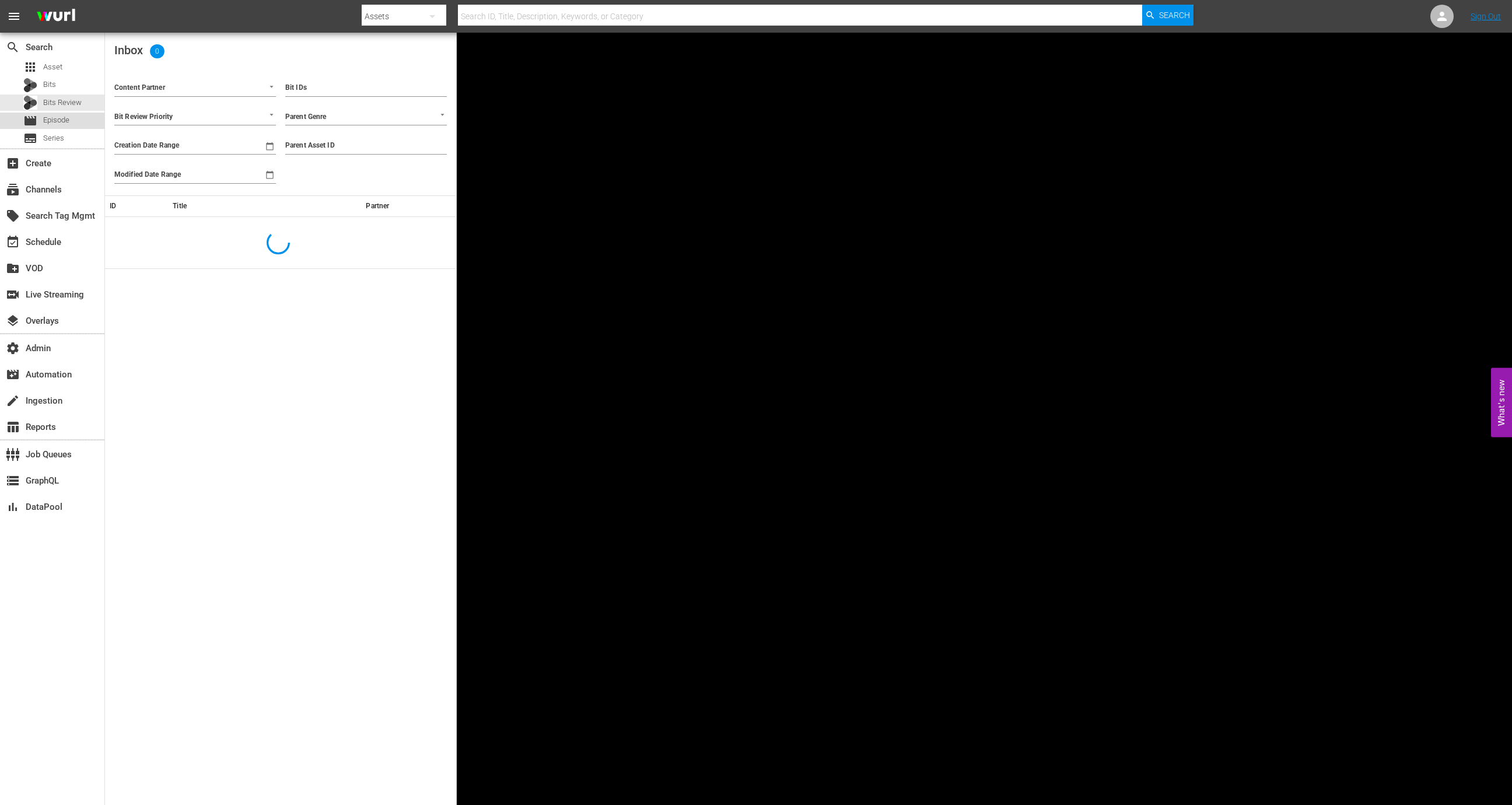
click at [77, 119] on div "movie Episode" at bounding box center [52, 121] width 104 height 17
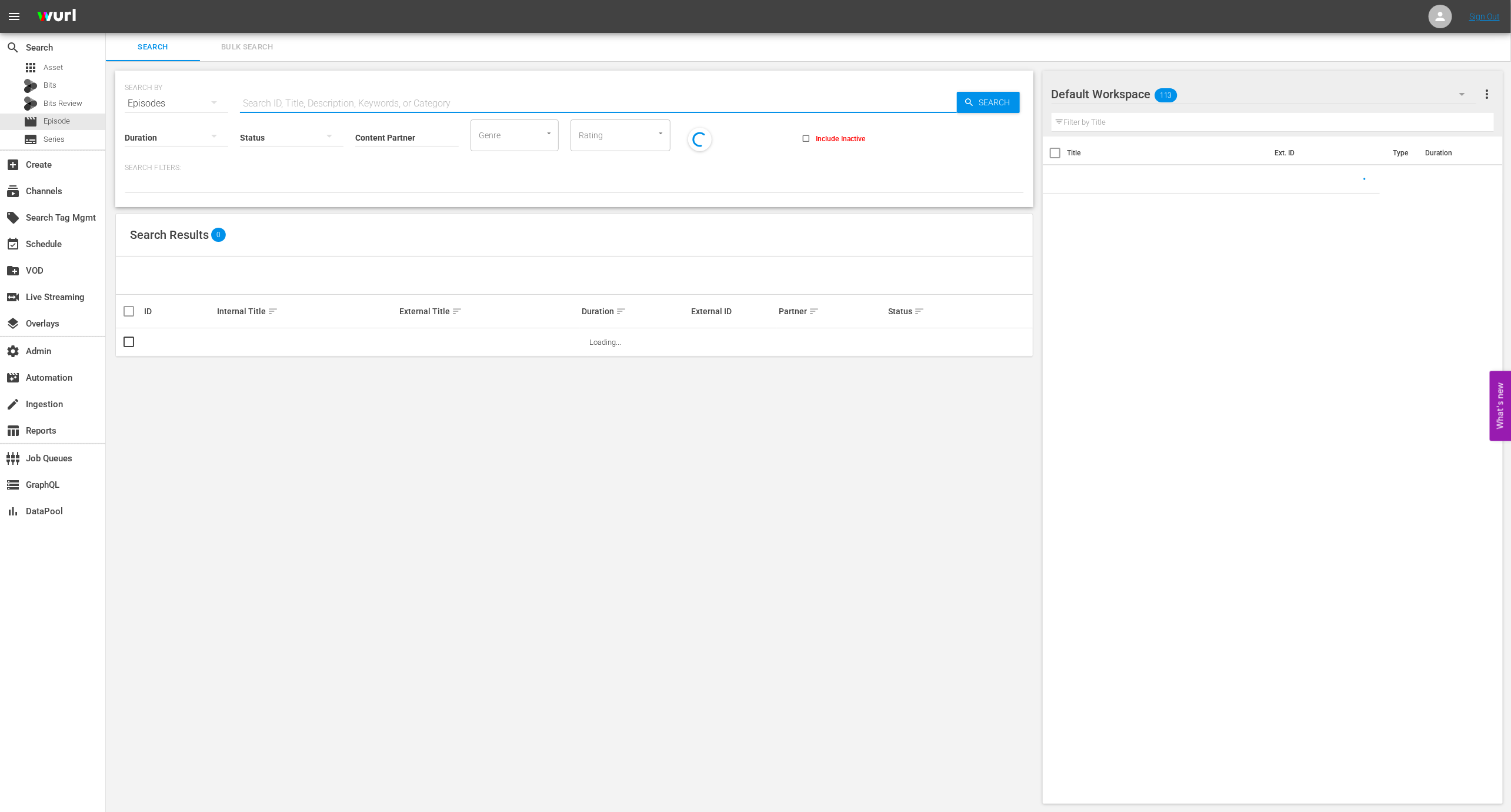
click at [422, 103] on input "text" at bounding box center [599, 104] width 717 height 28
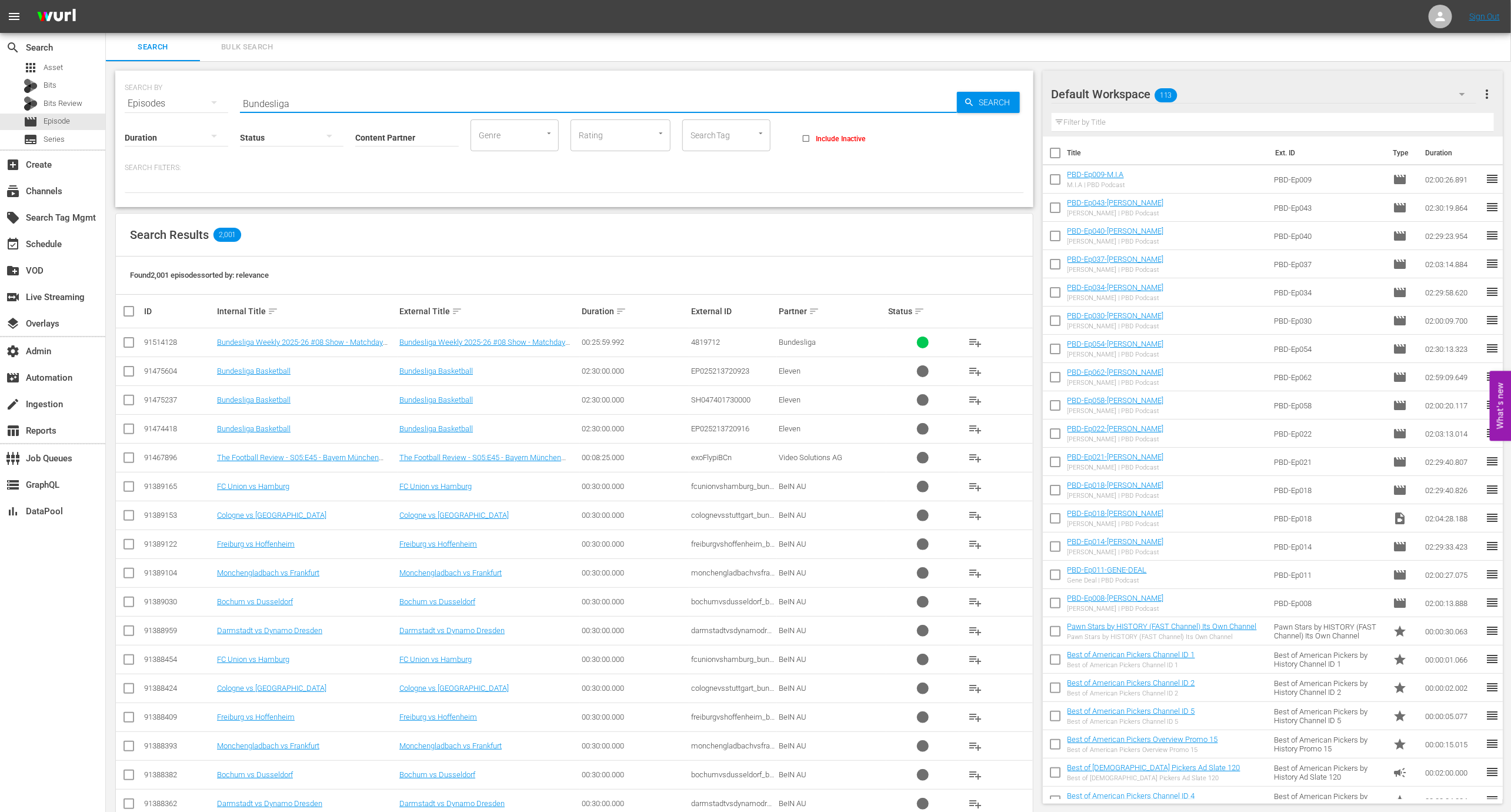
type input "Bundesliga"
click at [396, 138] on input "Content Partner" at bounding box center [406, 139] width 103 height 43
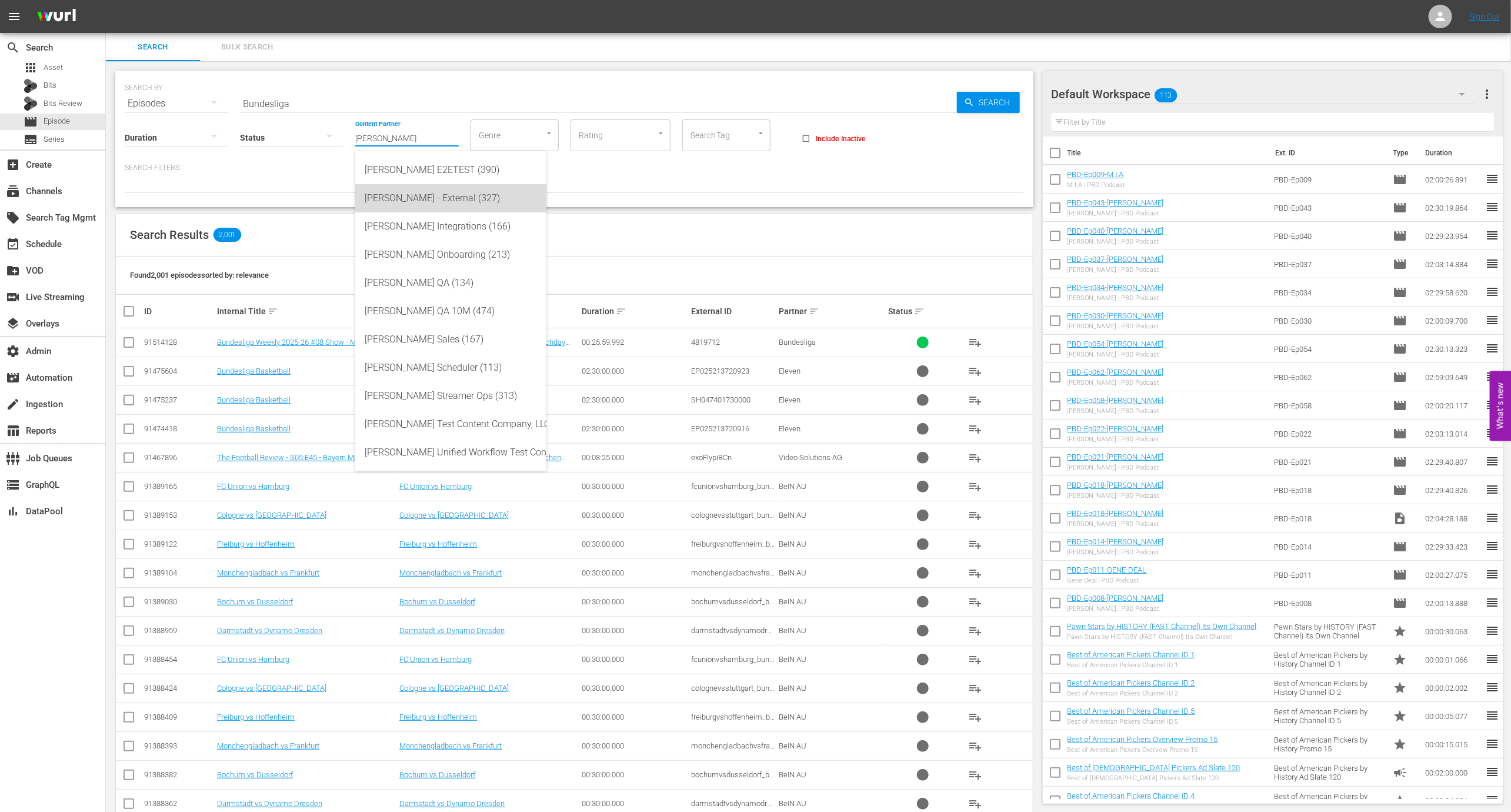
click at [450, 203] on div "Wurl - External (327)" at bounding box center [451, 198] width 173 height 28
type input "Wurl - External (327)"
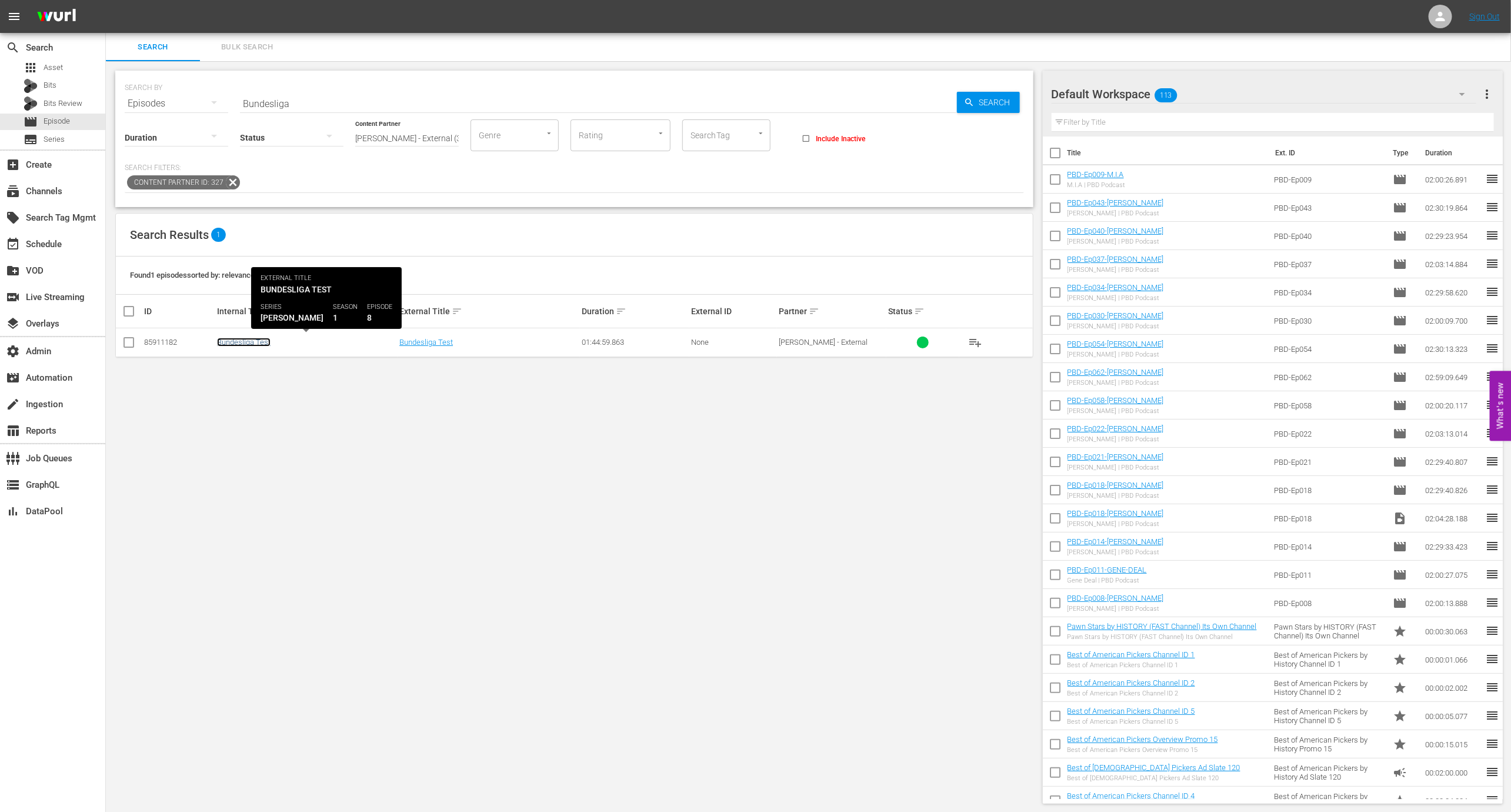
click at [227, 345] on link "Bundesliga Test" at bounding box center [244, 342] width 53 height 9
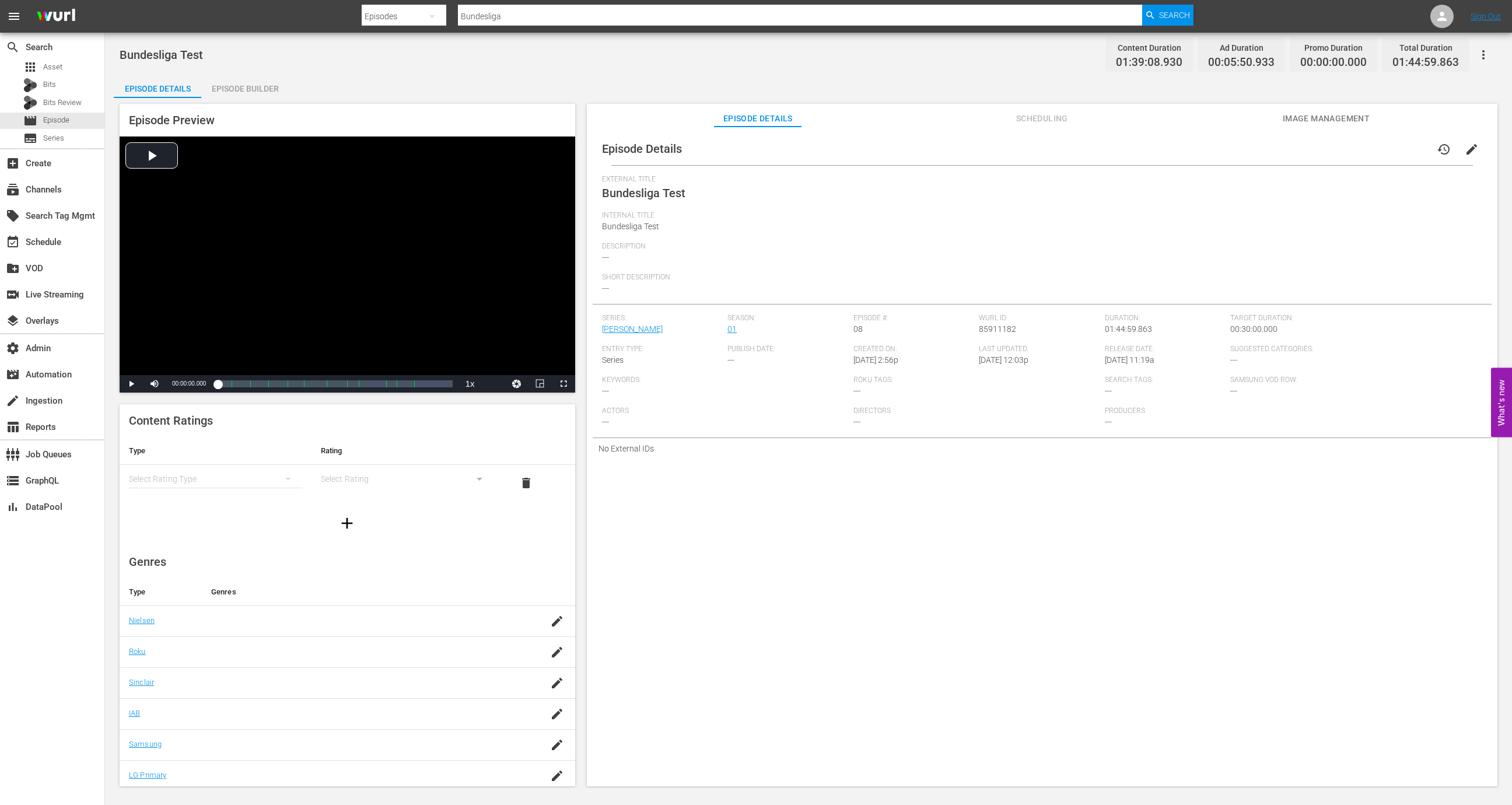
click at [1119, 57] on button "button" at bounding box center [1484, 55] width 28 height 28
click at [1119, 93] on div "Duplicate Episode" at bounding box center [1400, 87] width 178 height 28
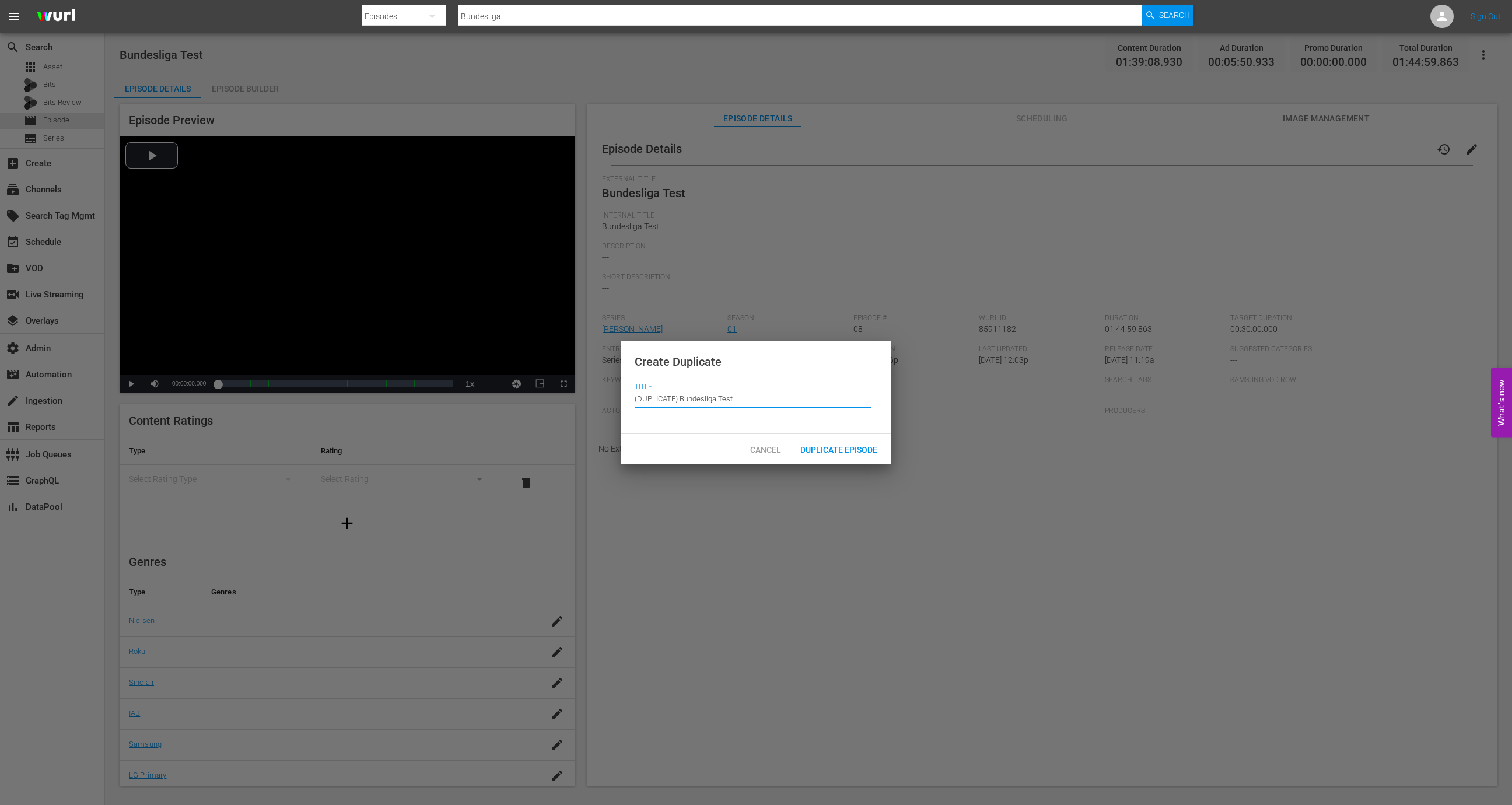
click at [767, 399] on input "(DUPLICATE) Bundesliga Test" at bounding box center [753, 399] width 237 height 28
paste input "dpierson@bloomberg.ne"
click at [758, 399] on input "(DUPLICATE) Bundesliga Test" at bounding box center [753, 399] width 237 height 28
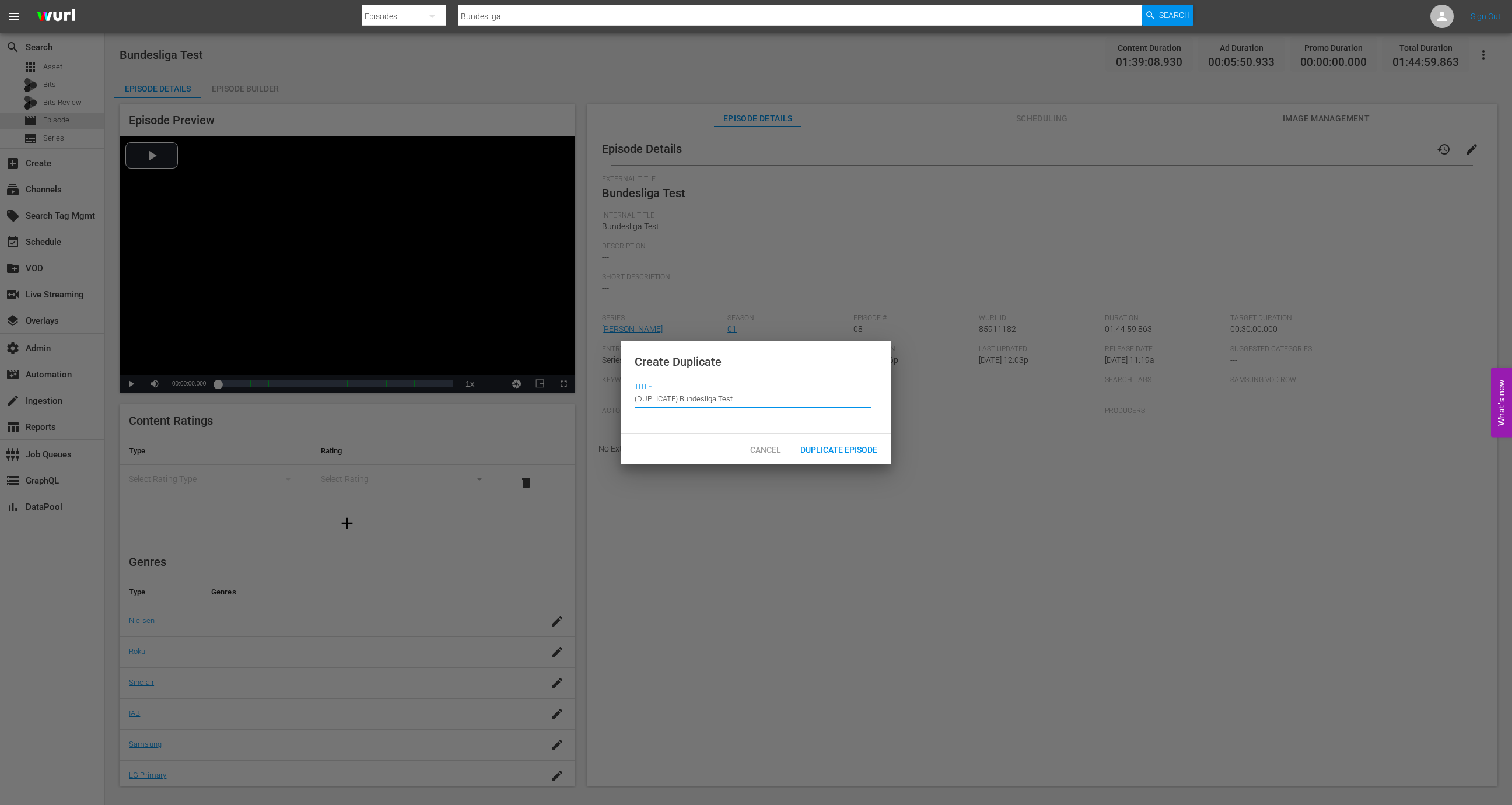
click at [758, 399] on input "(DUPLICATE) Bundesliga Test" at bounding box center [753, 399] width 237 height 28
paste input "Hoffenheim - 1. FC Köln"
click at [686, 398] on input "Hoffenheim - 1. FC Köln" at bounding box center [753, 399] width 237 height 28
type input "Hoffenheim vs Köln"
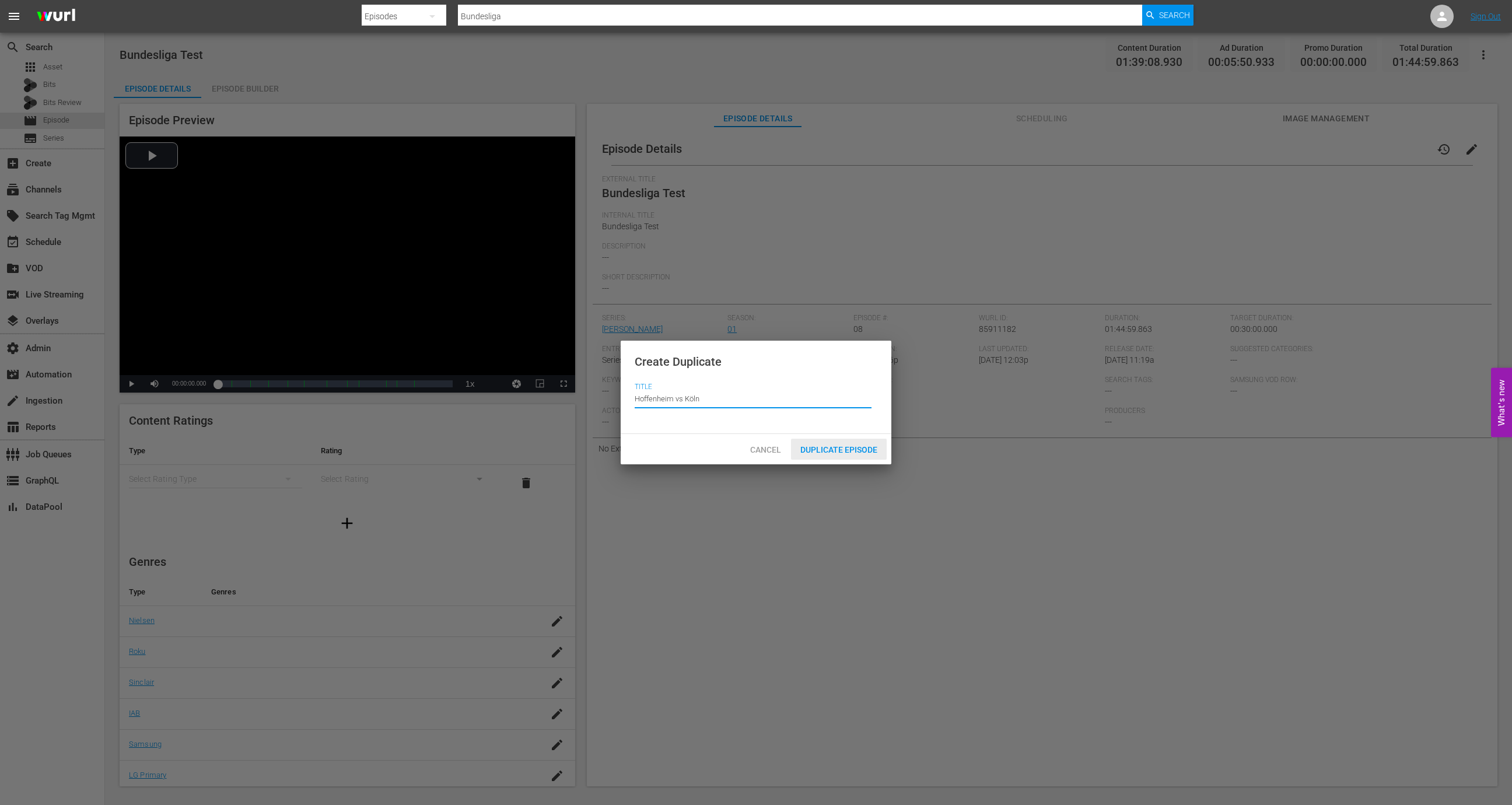
click at [872, 443] on div "Duplicate Episode" at bounding box center [839, 449] width 95 height 21
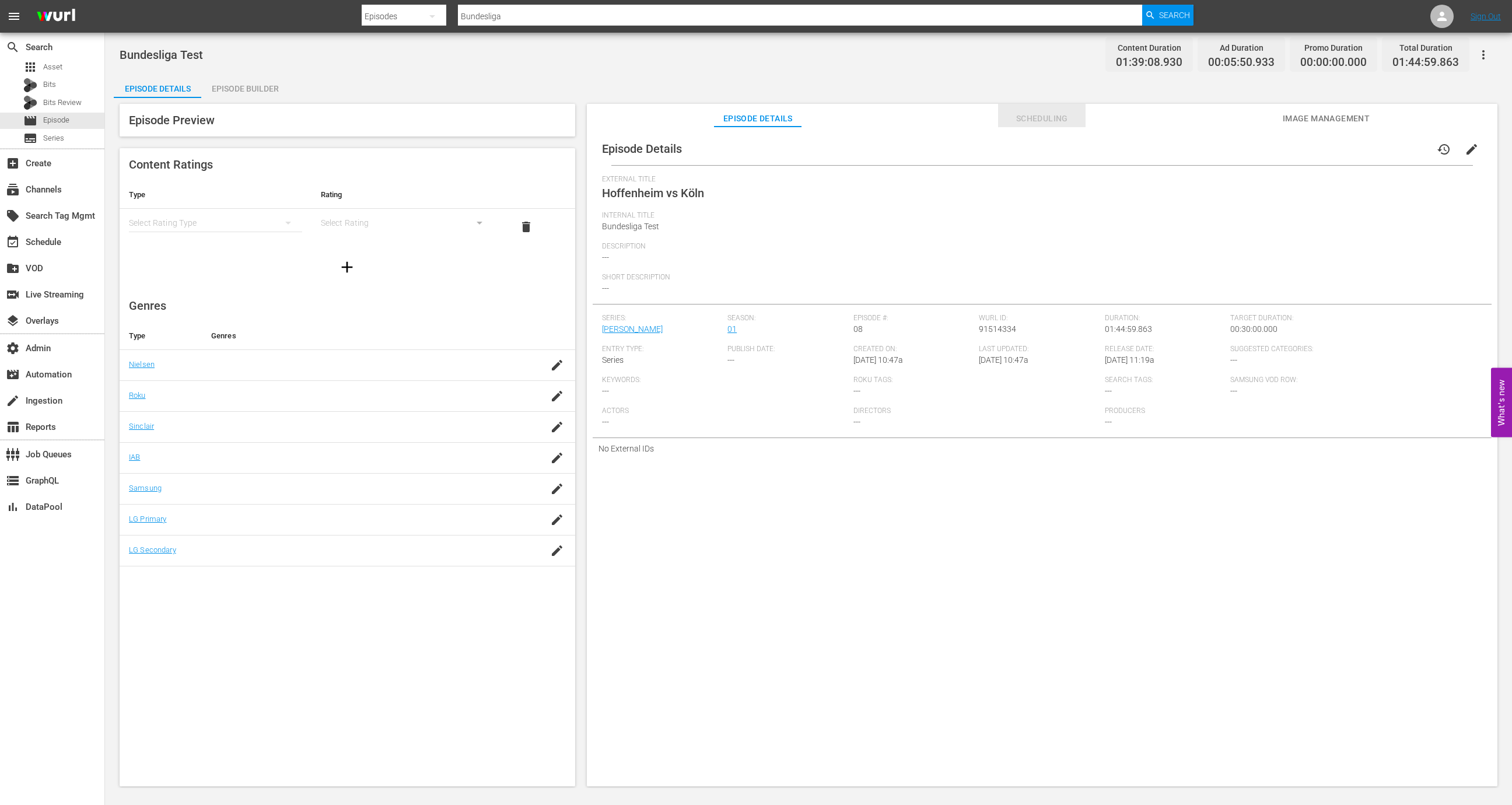
click at [1044, 120] on span "Scheduling" at bounding box center [1042, 118] width 87 height 15
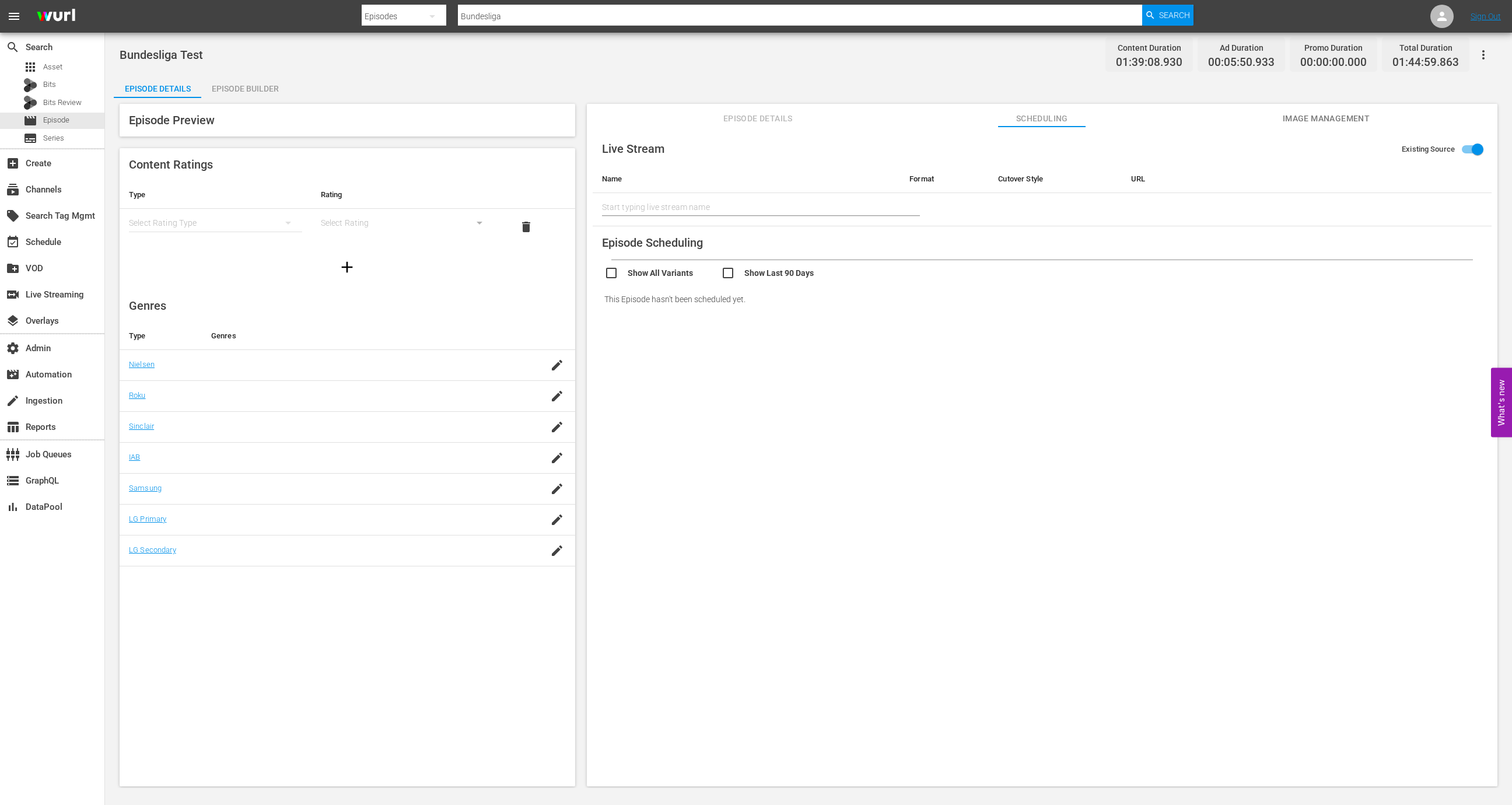
click at [1119, 148] on input "Existing Source" at bounding box center [1478, 151] width 66 height 22
checkbox input "false"
click at [744, 205] on input "text" at bounding box center [737, 204] width 270 height 18
click at [775, 108] on button "Episode Details" at bounding box center [758, 116] width 87 height 23
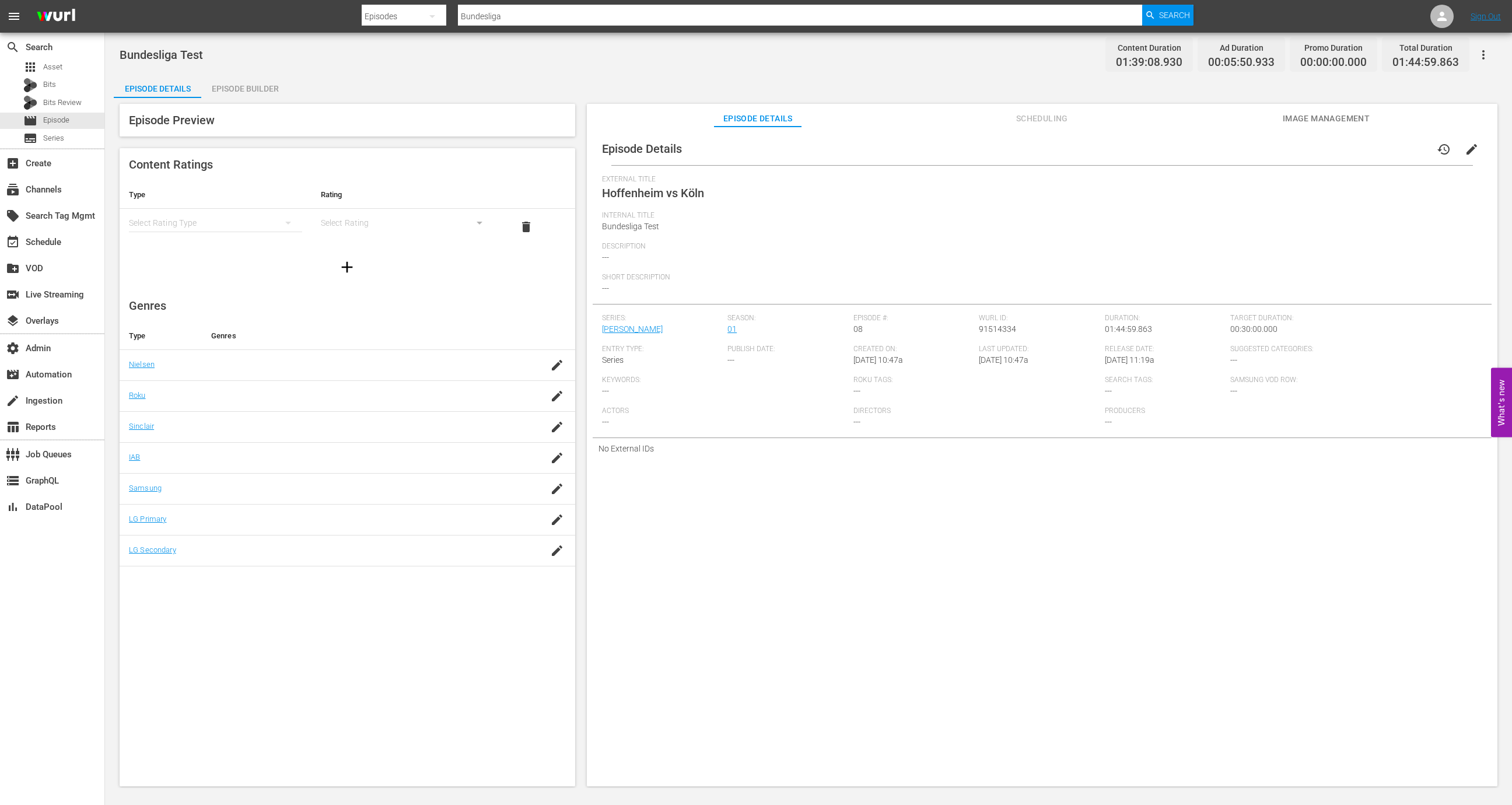
click at [1021, 101] on div "Episode Preview Content Ratings Type Rating Select Rating Type Select Rating de…" at bounding box center [808, 446] width 1389 height 697
click at [1026, 122] on span "Scheduling" at bounding box center [1042, 118] width 87 height 15
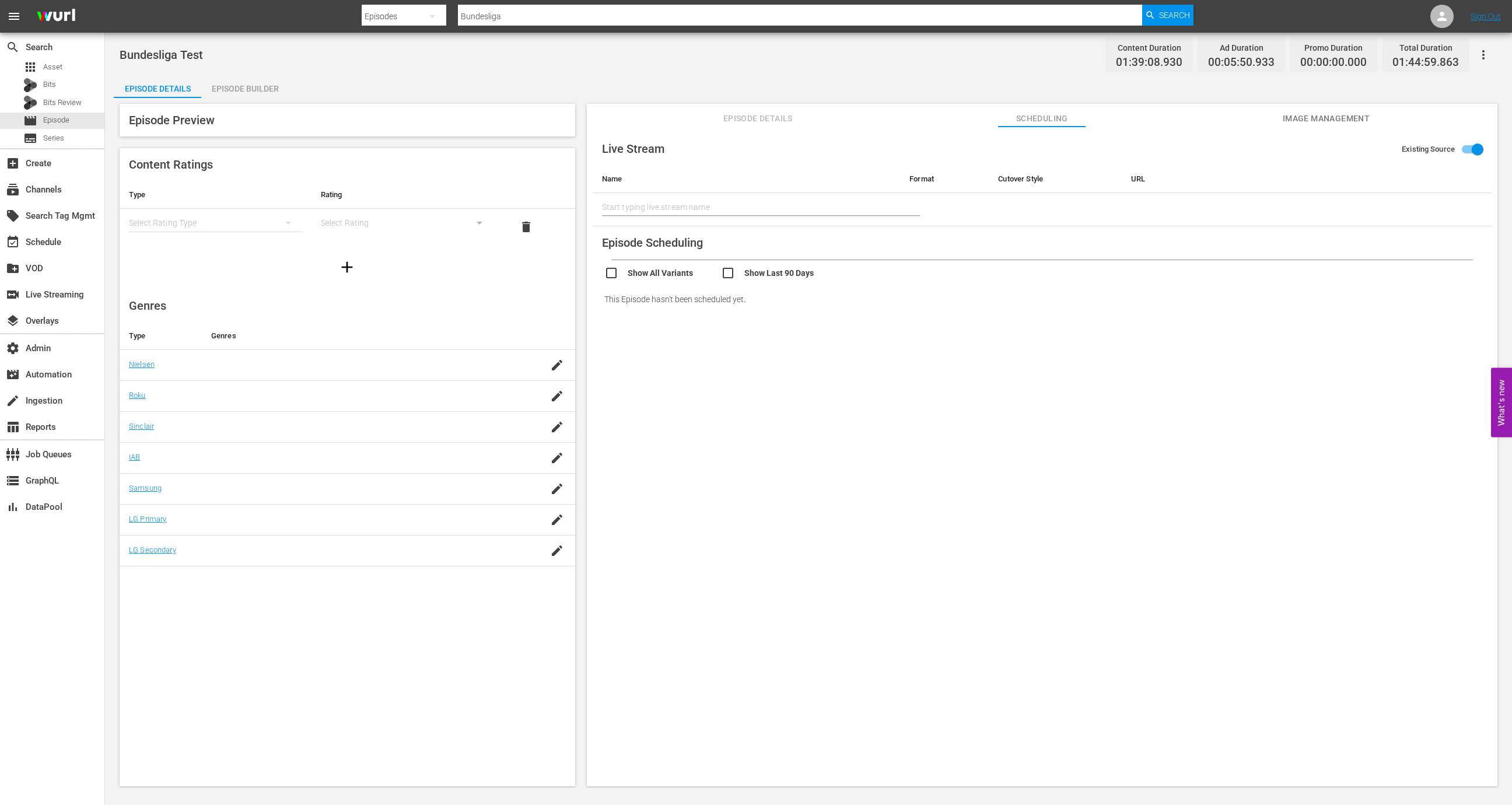
click at [1119, 187] on th "URL" at bounding box center [1298, 179] width 351 height 28
click at [745, 123] on span "Episode Details" at bounding box center [758, 118] width 87 height 15
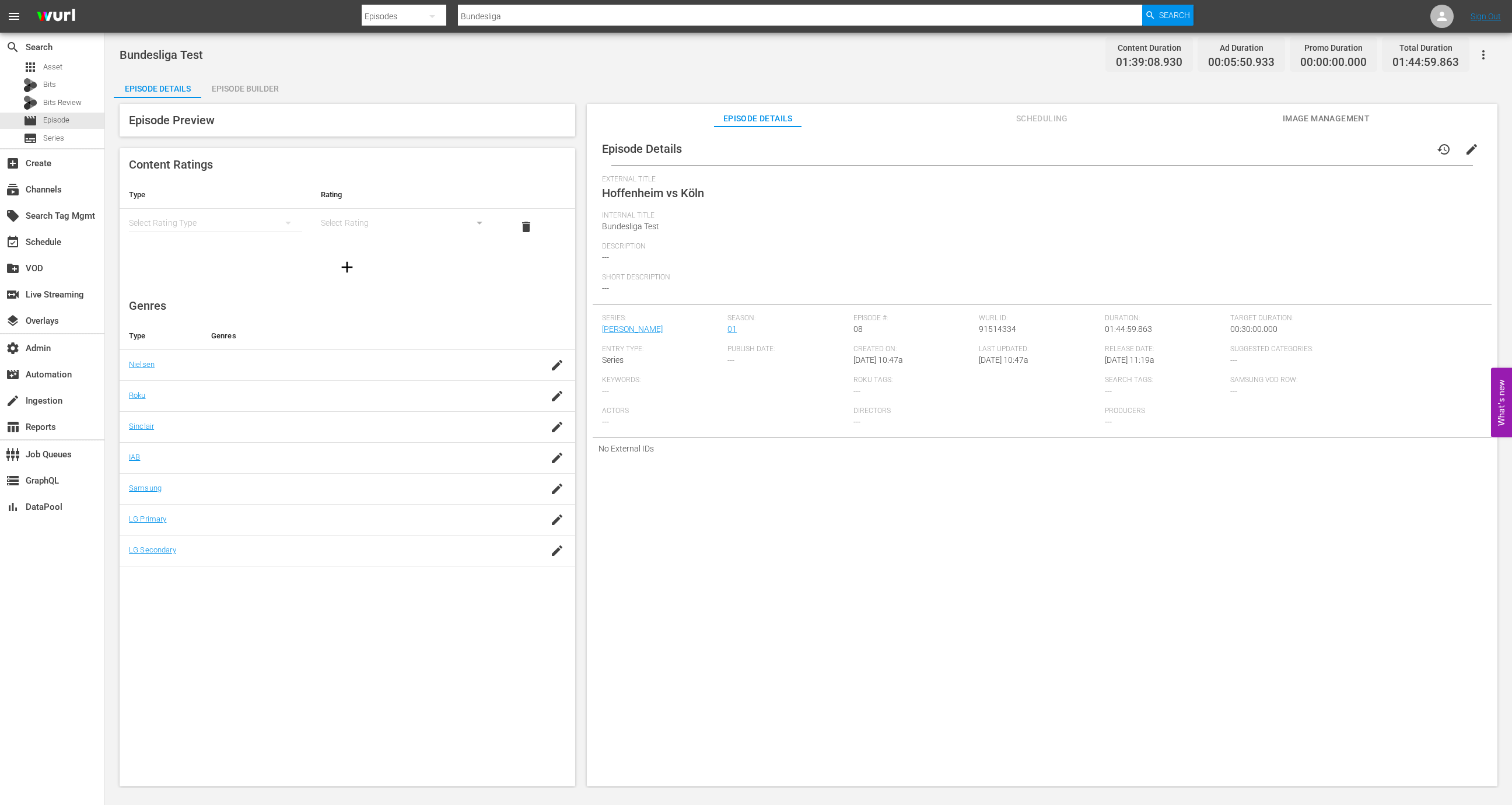
click at [711, 203] on div "External Title Hoffenheim vs Köln" at bounding box center [1043, 192] width 880 height 36
copy span "Hoffenheim vs Köln"
click at [1119, 146] on span "edit" at bounding box center [1472, 149] width 14 height 14
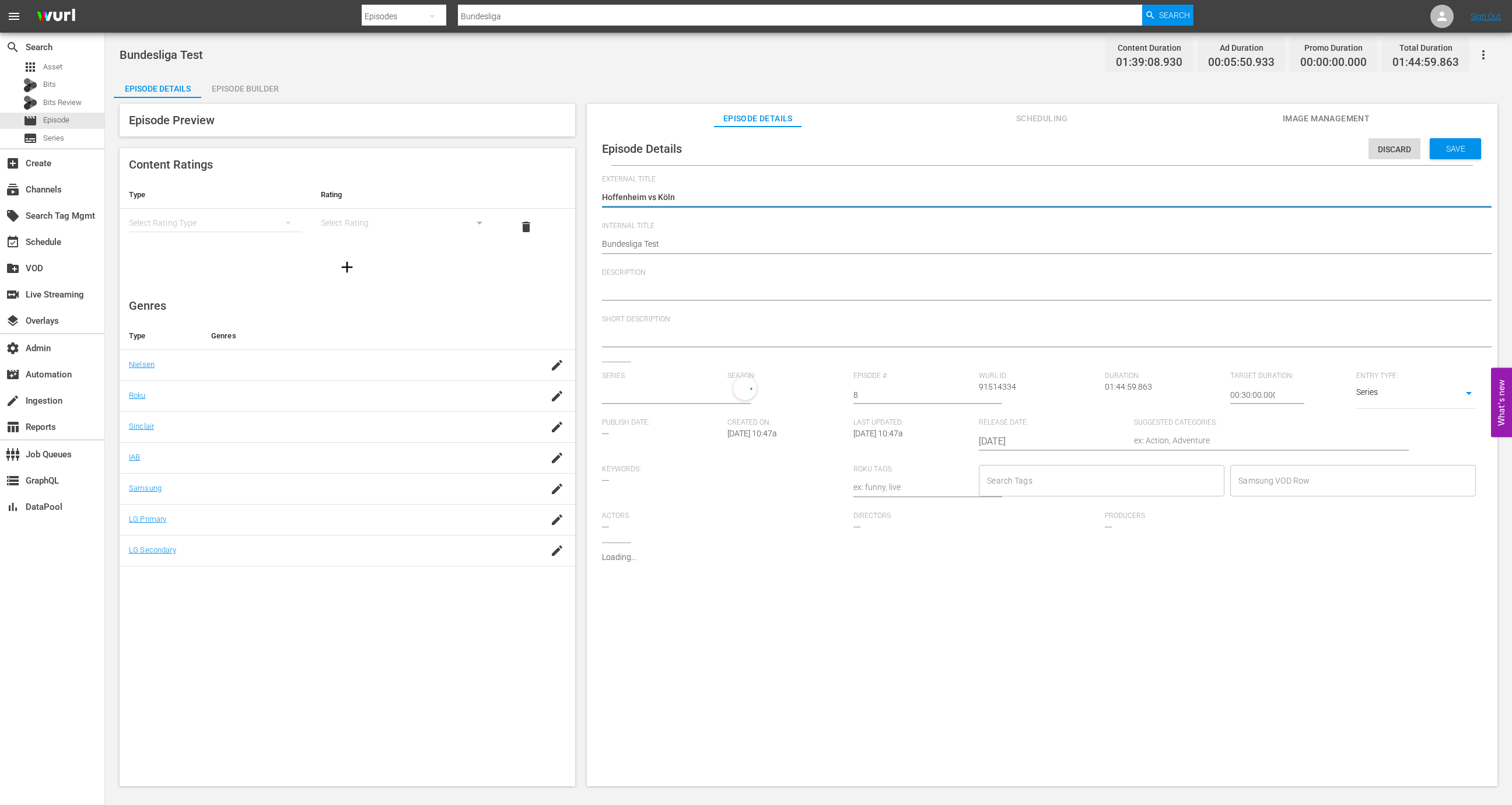
type input "[PERSON_NAME]"
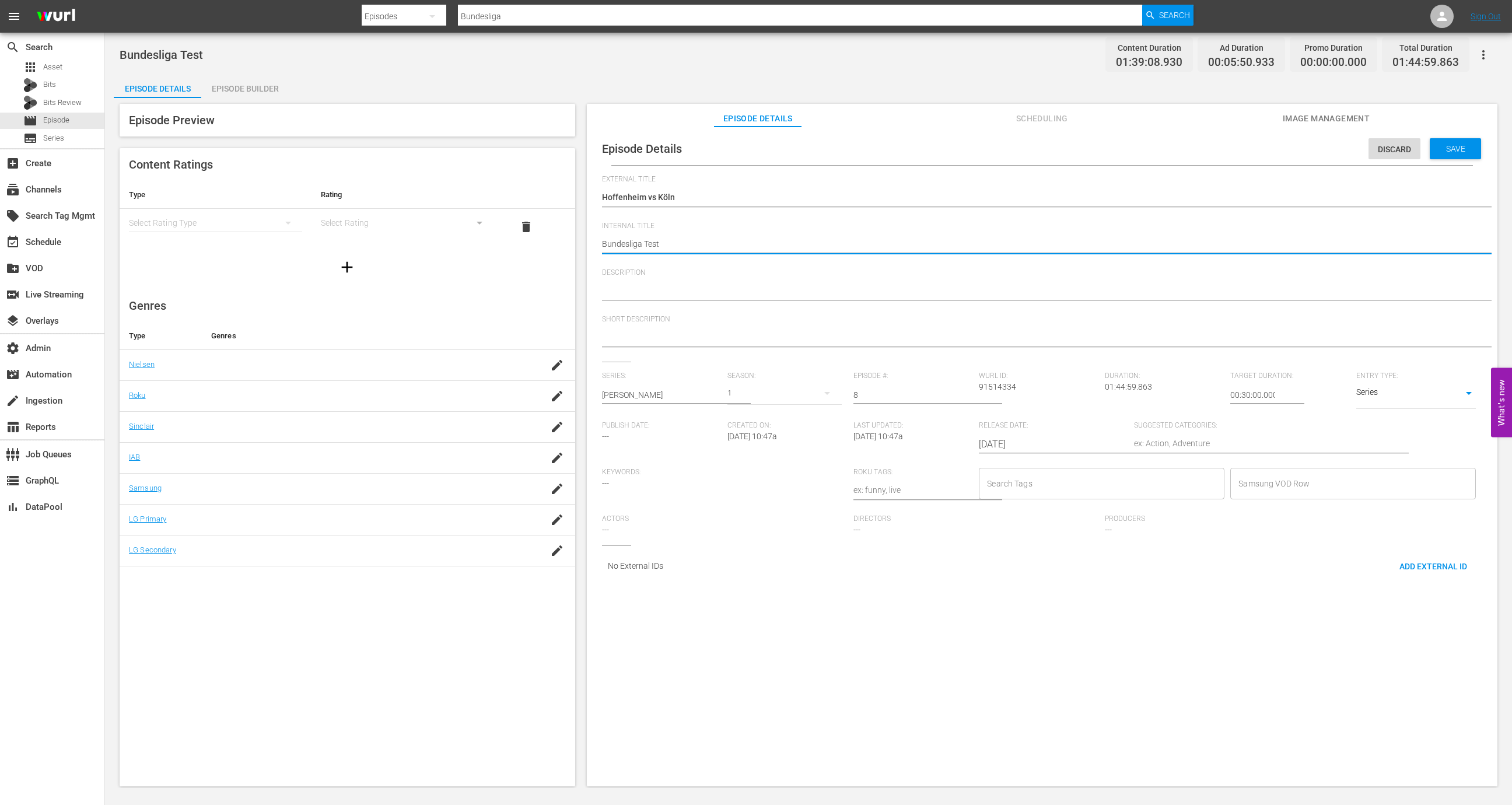
click at [662, 240] on textarea "Bundesliga Test" at bounding box center [1039, 245] width 874 height 14
paste textarea "Hoffenheim vs Köln"
type textarea "Hoffenheim vs Köln"
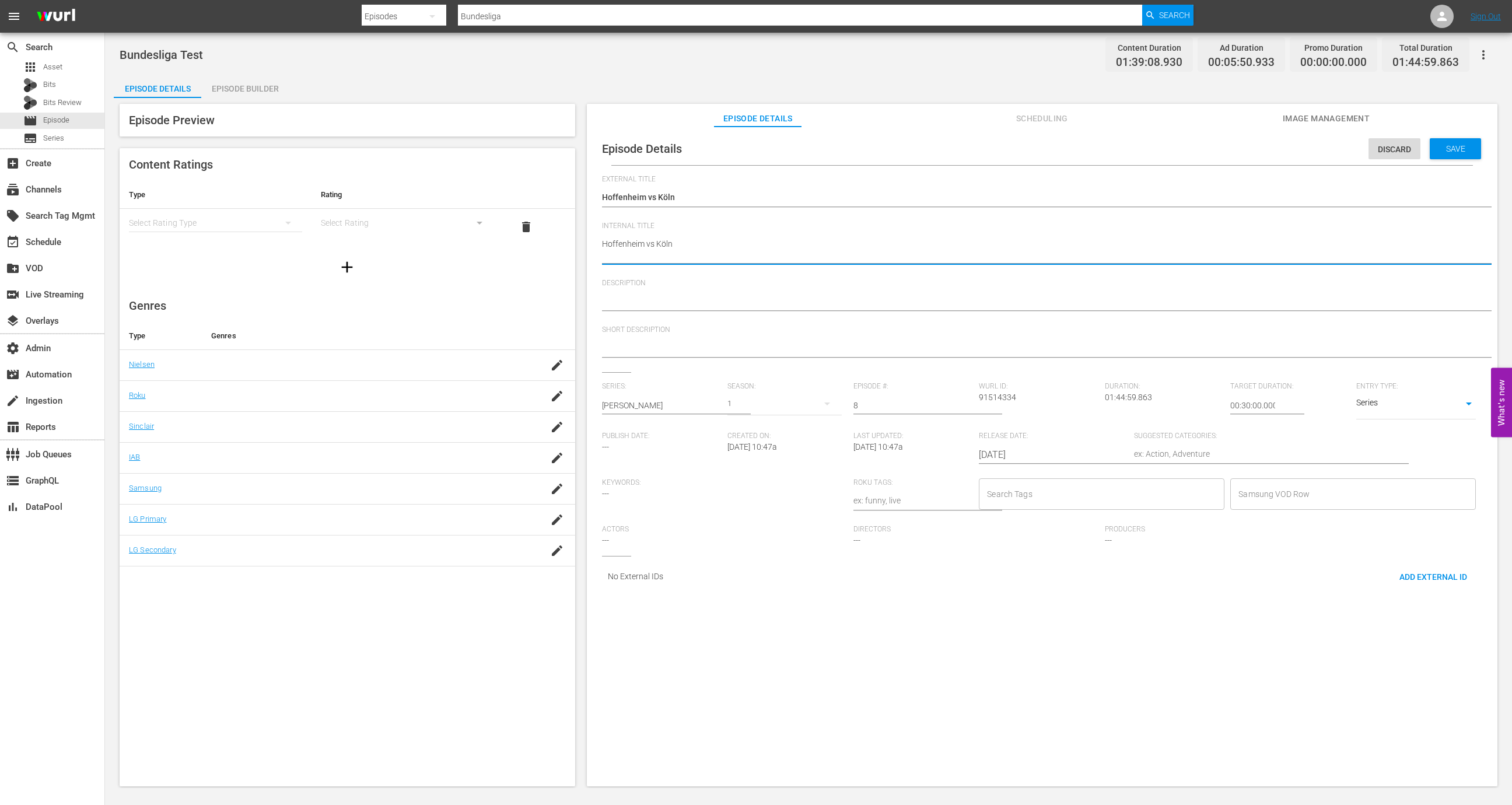
type textarea "Hoffenheim vs Köln"
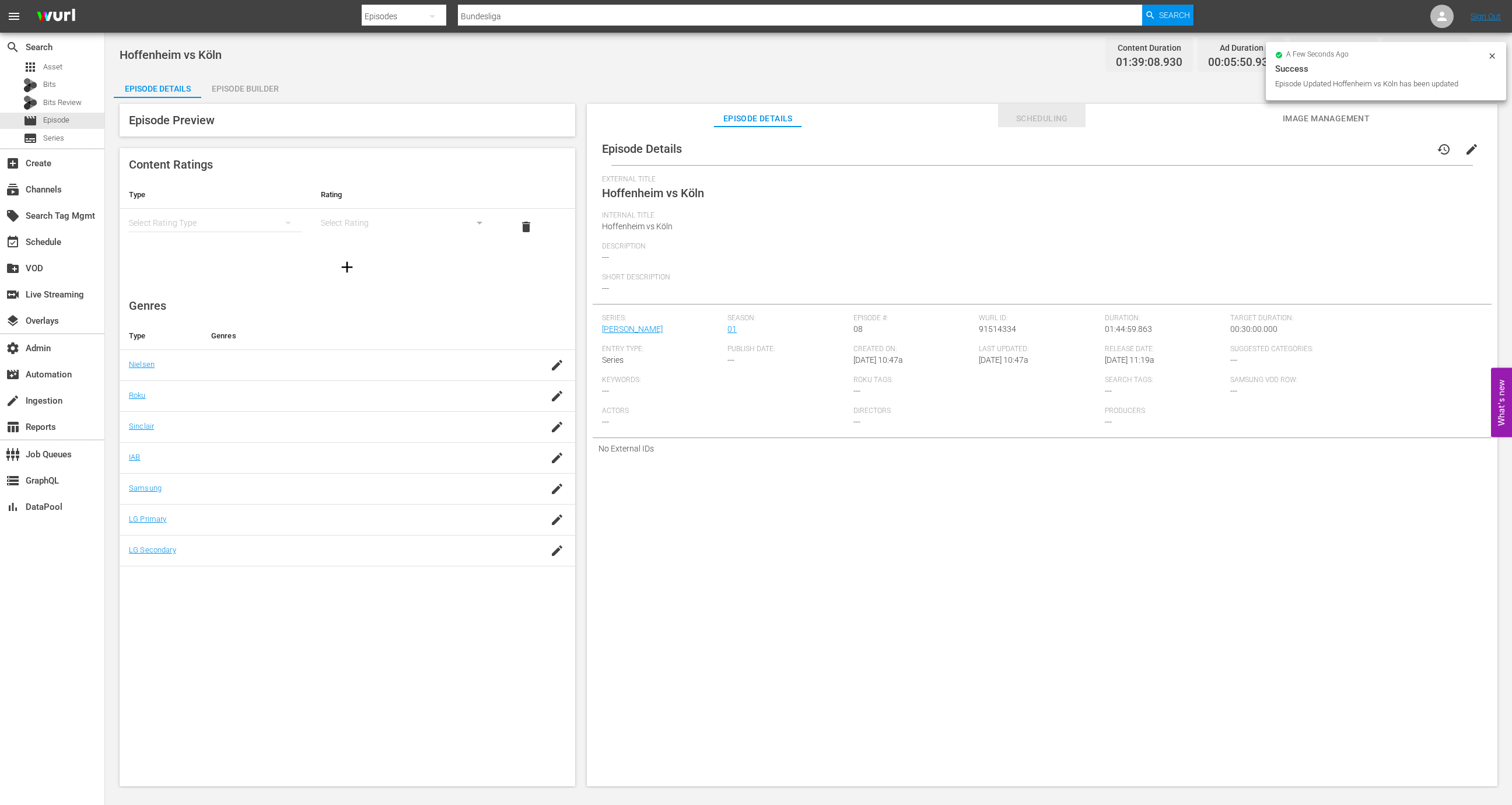
click at [1053, 121] on span "Scheduling" at bounding box center [1042, 118] width 87 height 15
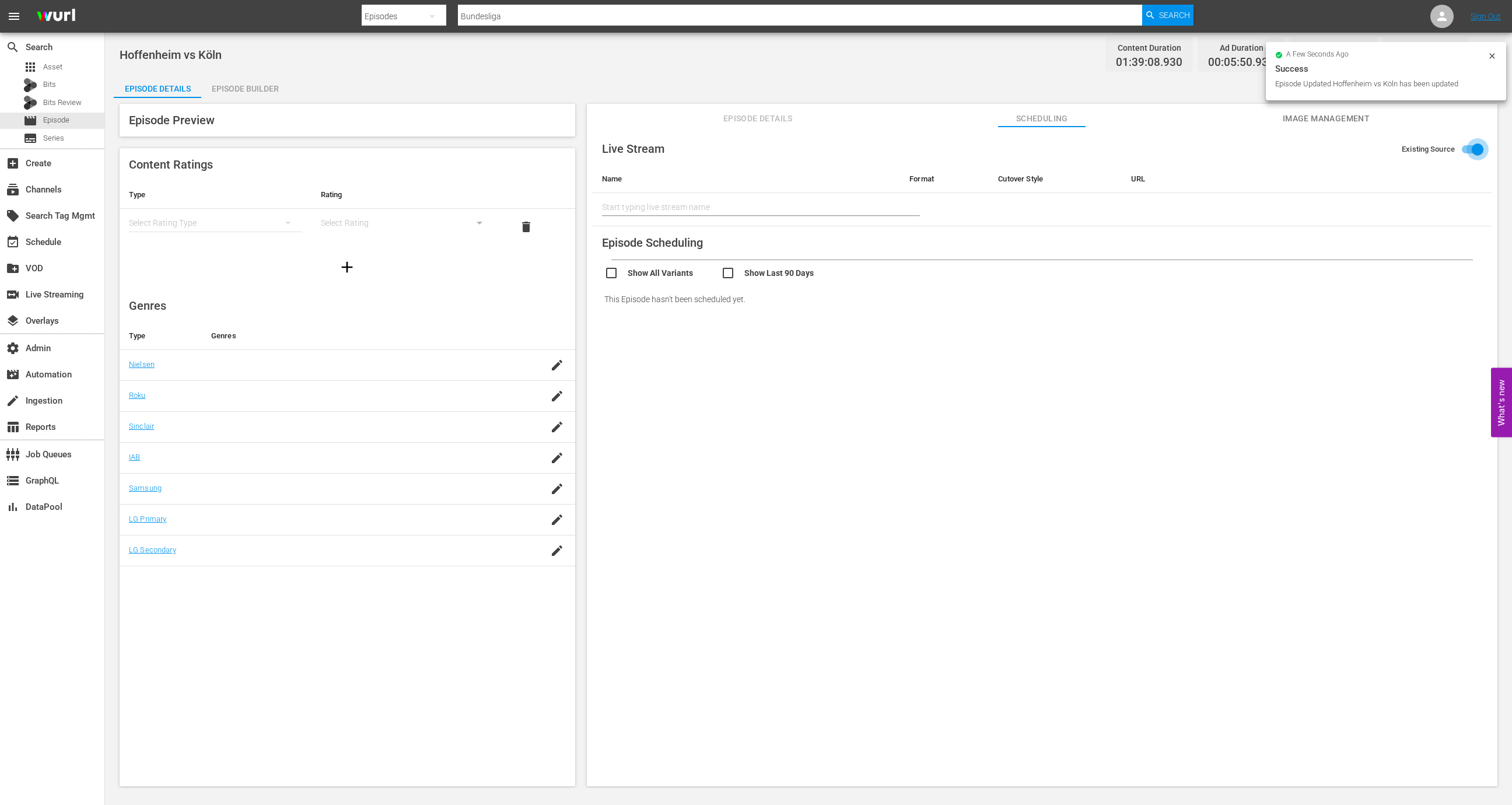
click at [1119, 146] on input "Existing Source" at bounding box center [1478, 151] width 66 height 22
checkbox input "false"
click at [821, 201] on input "text" at bounding box center [737, 204] width 270 height 18
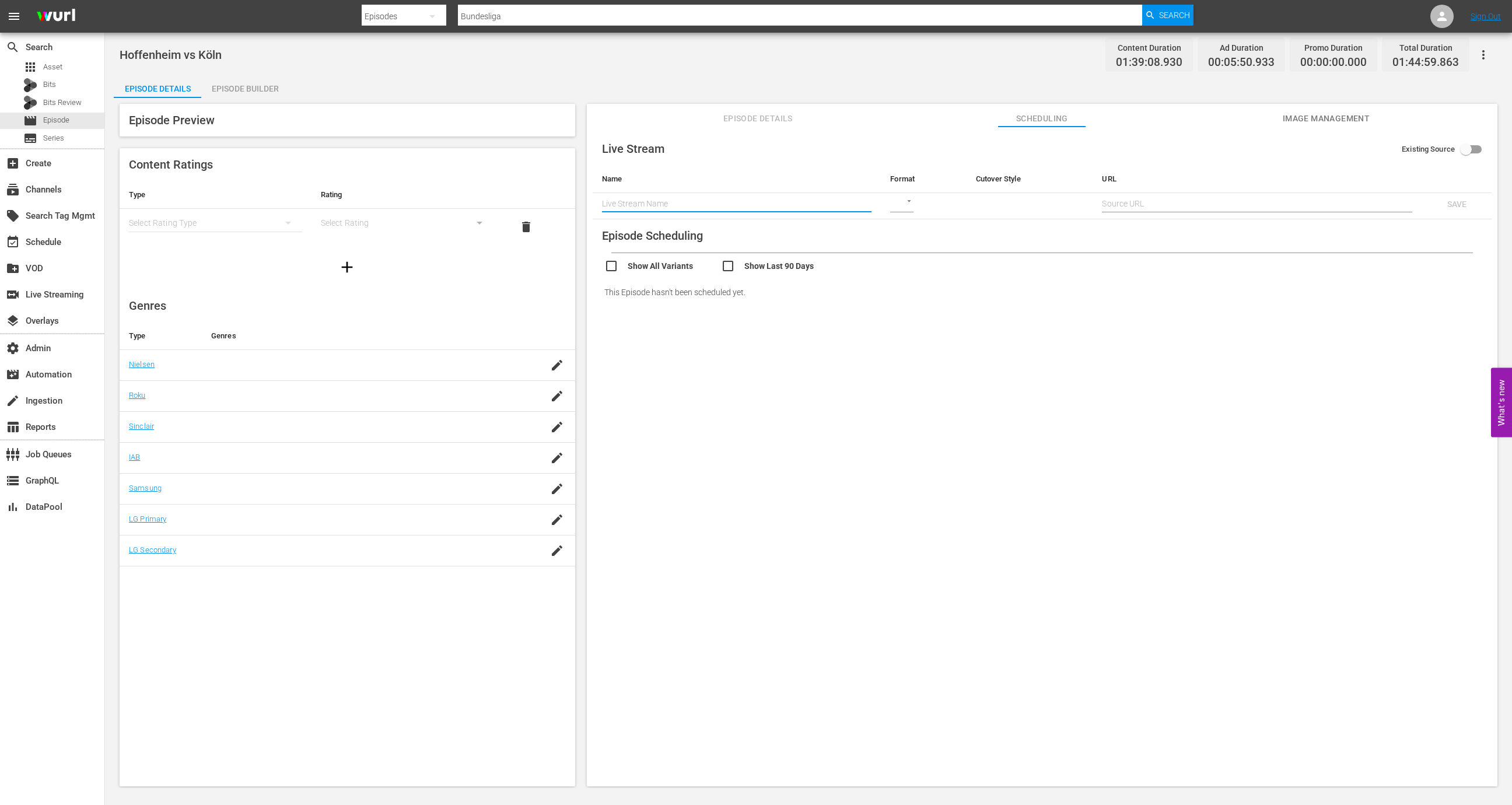
paste input "Hoffenheim vs Köln"
type input "Hoffenheim vs Köln"
click at [912, 200] on td "​" at bounding box center [924, 206] width 86 height 26
click at [907, 200] on body "menu Search By Episodes Search ID, Title, Description, Keywords, or Category Bu…" at bounding box center [756, 402] width 1512 height 805
click at [909, 200] on div "HLS" at bounding box center [909, 204] width 41 height 28
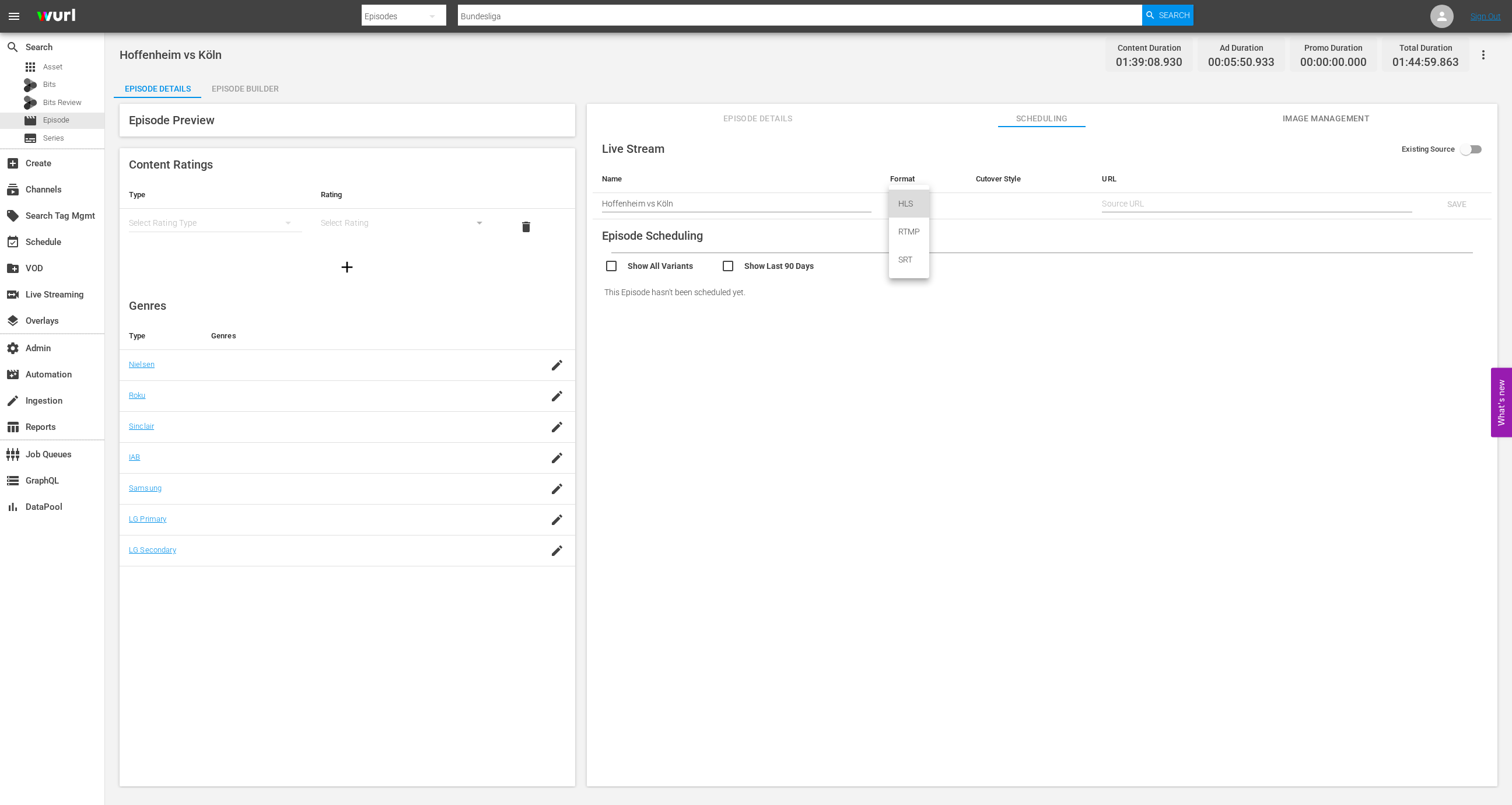
type input "HLS"
click at [964, 207] on td "HLS HLS" at bounding box center [924, 206] width 86 height 26
click at [985, 205] on body "menu Search By Episodes Search ID, Title, Description, Keywords, or Category Bu…" at bounding box center [756, 402] width 1512 height 805
click at [997, 209] on div "SCHEDULE" at bounding box center [1004, 204] width 58 height 28
type input "SCHEDULE"
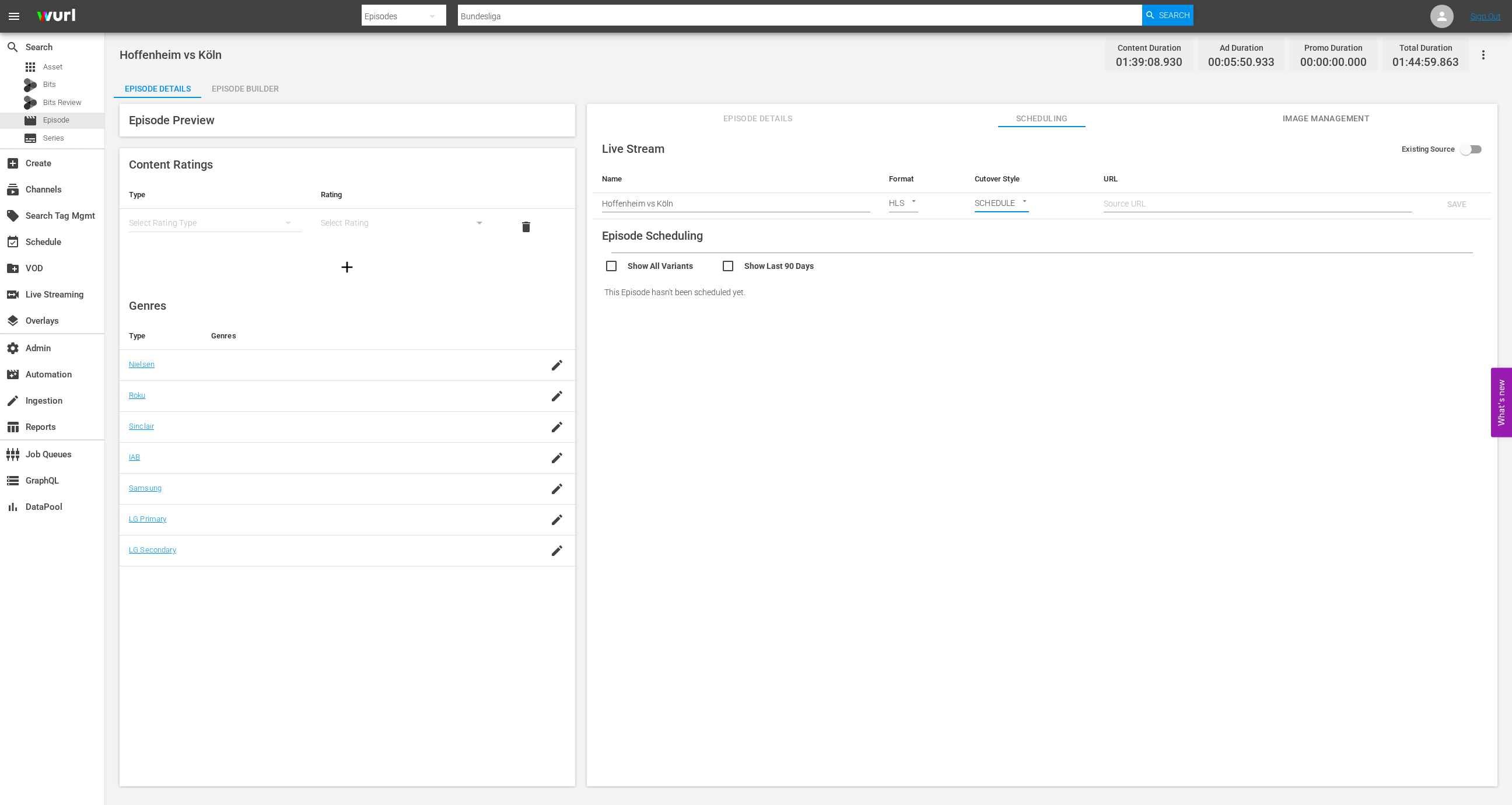
click at [1119, 196] on input "text" at bounding box center [1258, 204] width 309 height 18
paste input "https://live.sportcast.de/out/v1/cf217b143b304c6f98b0058ac32f24be/index.m3u8"
type input "https://live.sportcast.de/out/v1/cf217b143b304c6f98b0058ac32f24be/index.m3u8"
click at [1119, 205] on span "SAVE" at bounding box center [1456, 204] width 38 height 10
checkbox input "true"
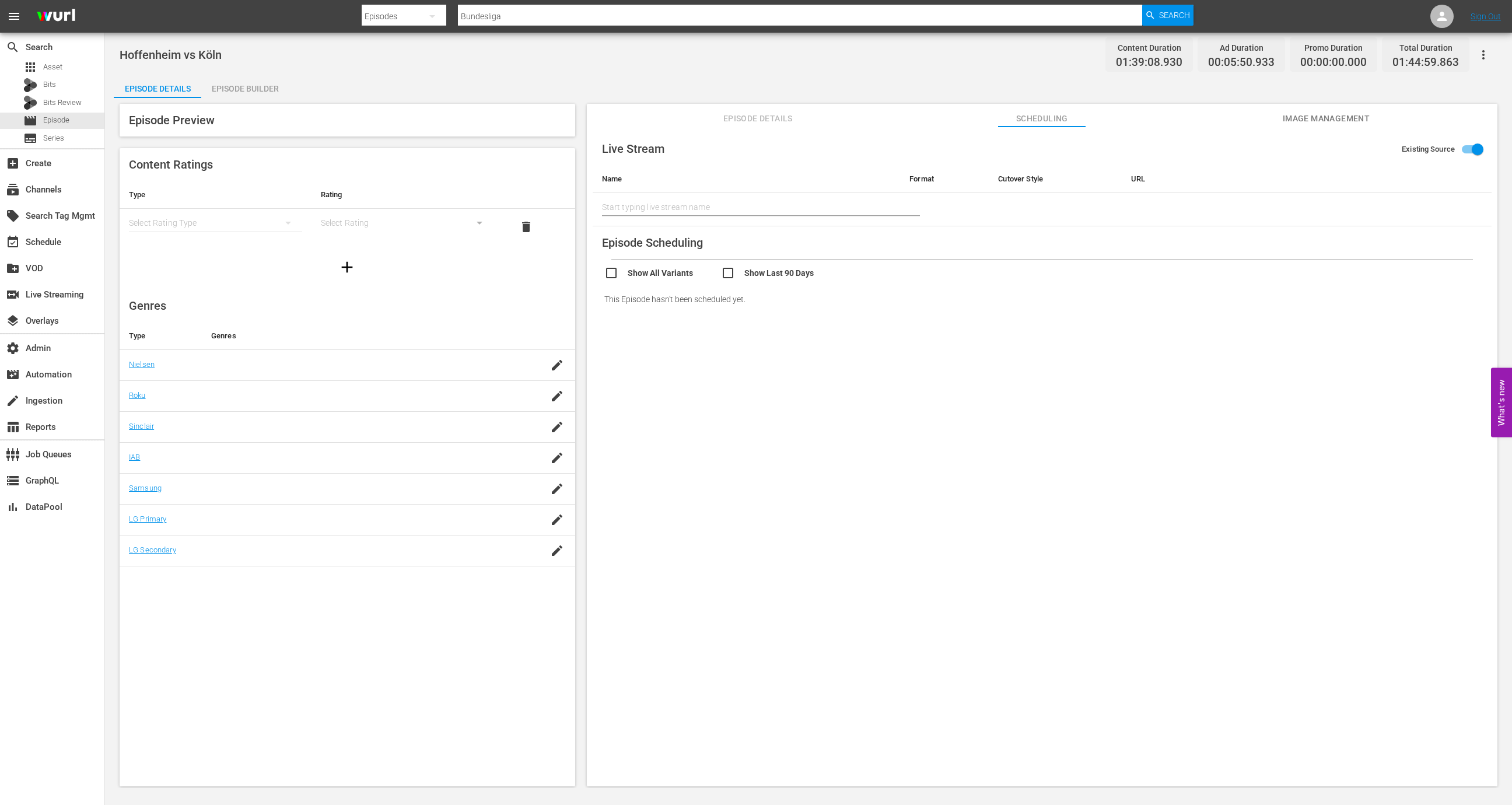
type input "Hoffenheim vs Köln"
click at [61, 237] on div "event_available Schedule" at bounding box center [33, 241] width 65 height 11
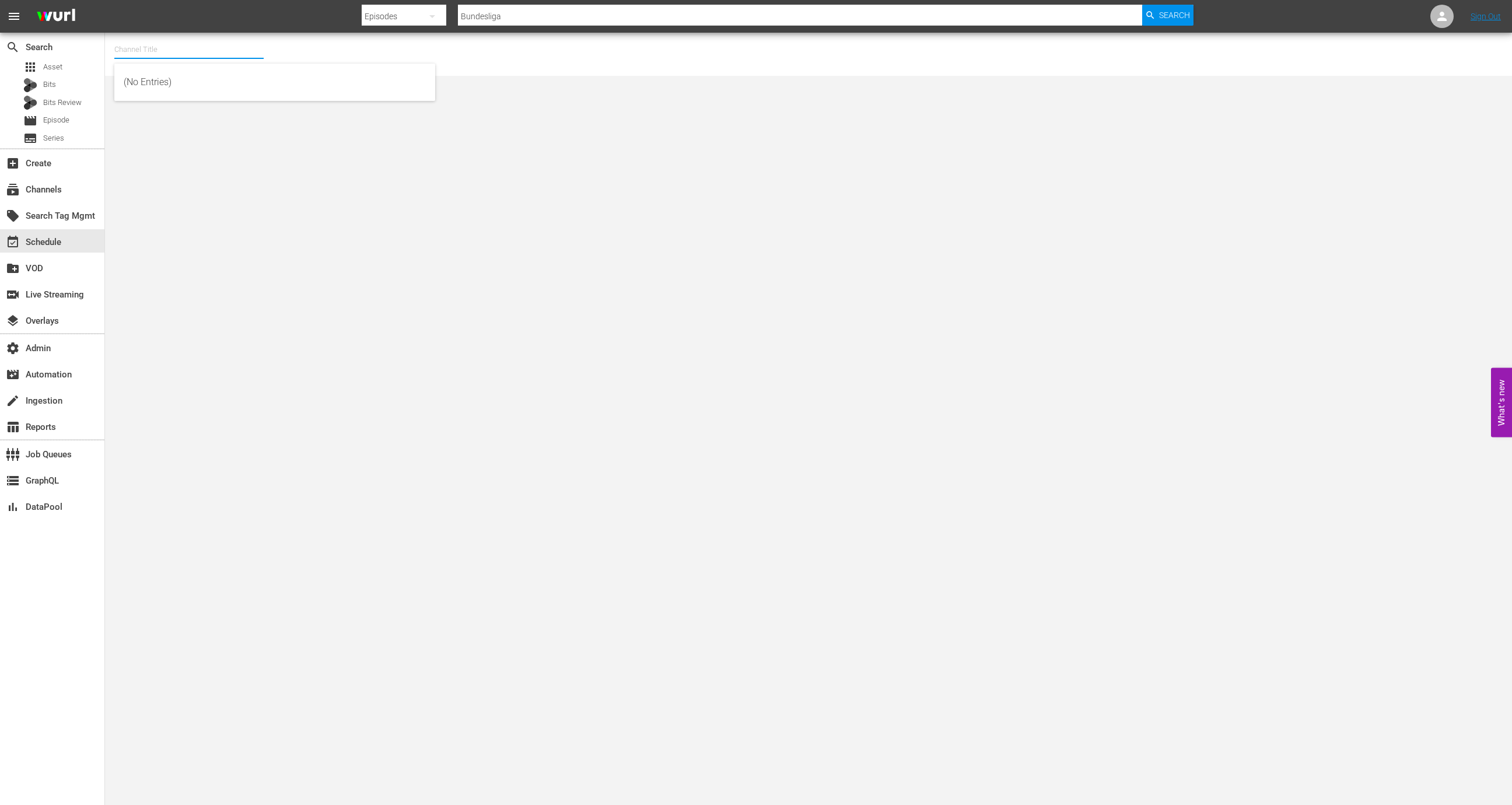
click at [191, 52] on input "text" at bounding box center [189, 49] width 149 height 28
click at [247, 73] on div "Wurl - External (1417 - wurl_external_1)" at bounding box center [274, 82] width 303 height 28
type input "Wurl - External (1417 - wurl_external_1)"
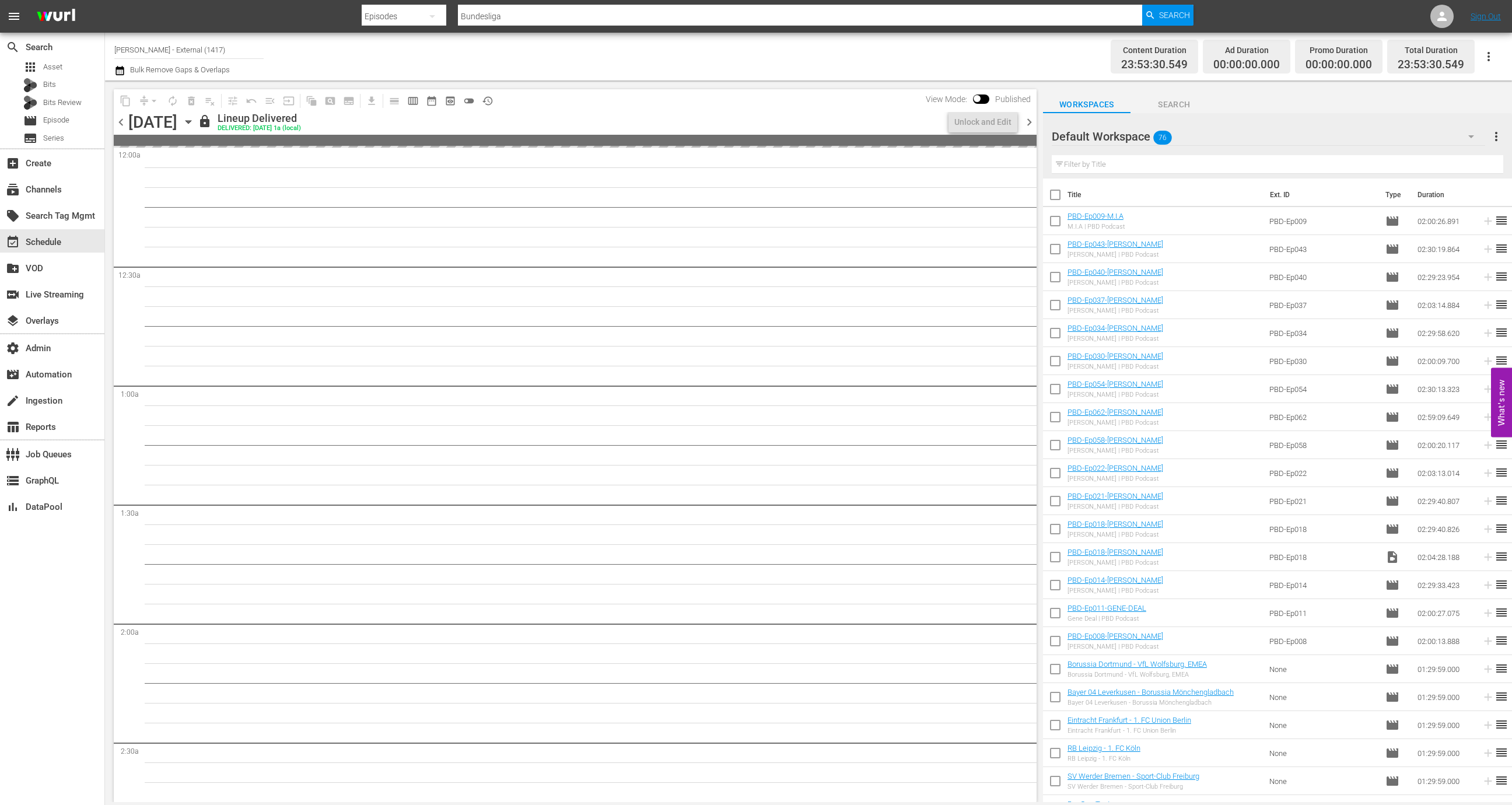
click at [195, 125] on icon "button" at bounding box center [188, 122] width 13 height 13
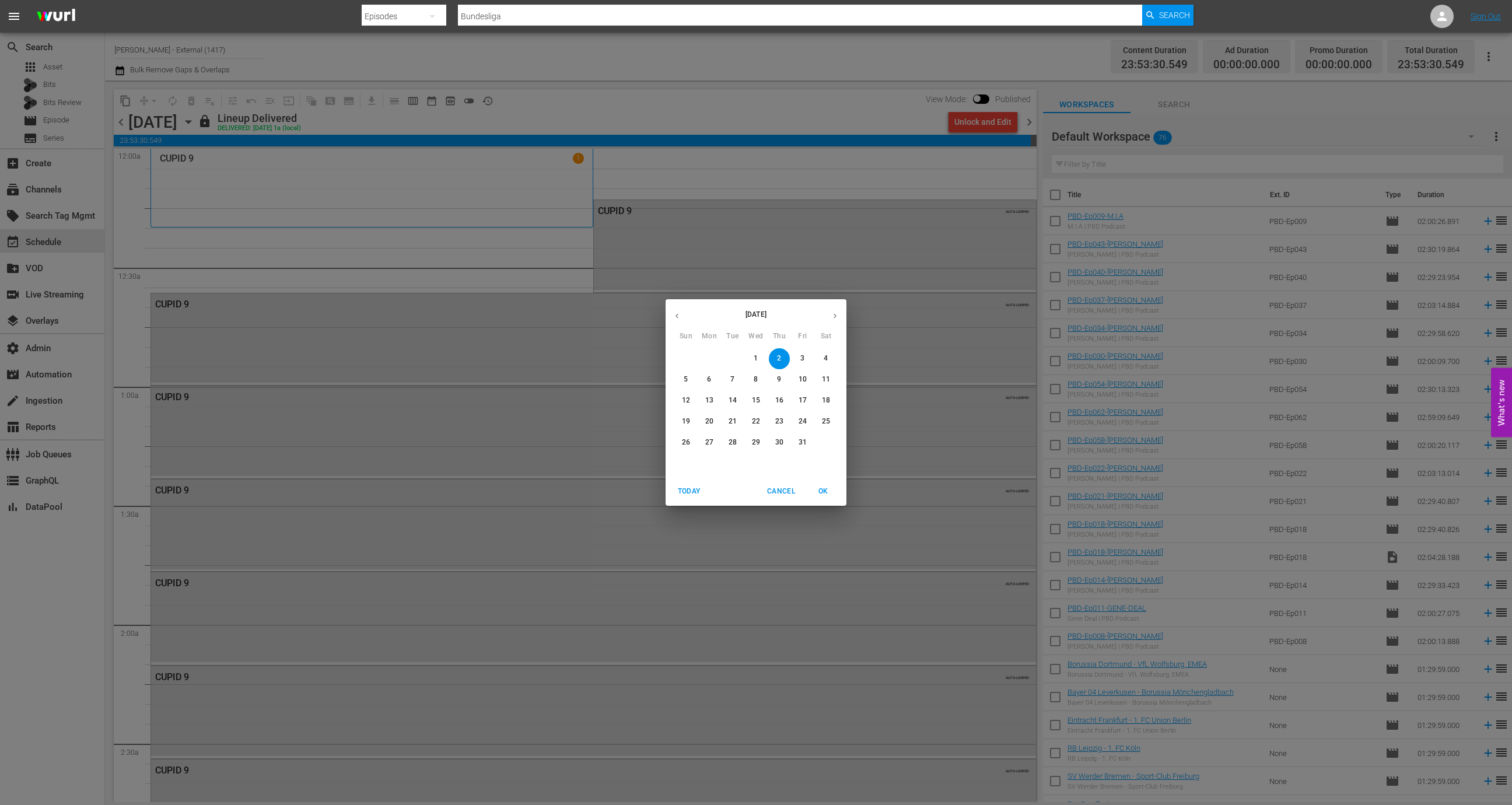
click at [802, 354] on p "3" at bounding box center [802, 358] width 4 height 10
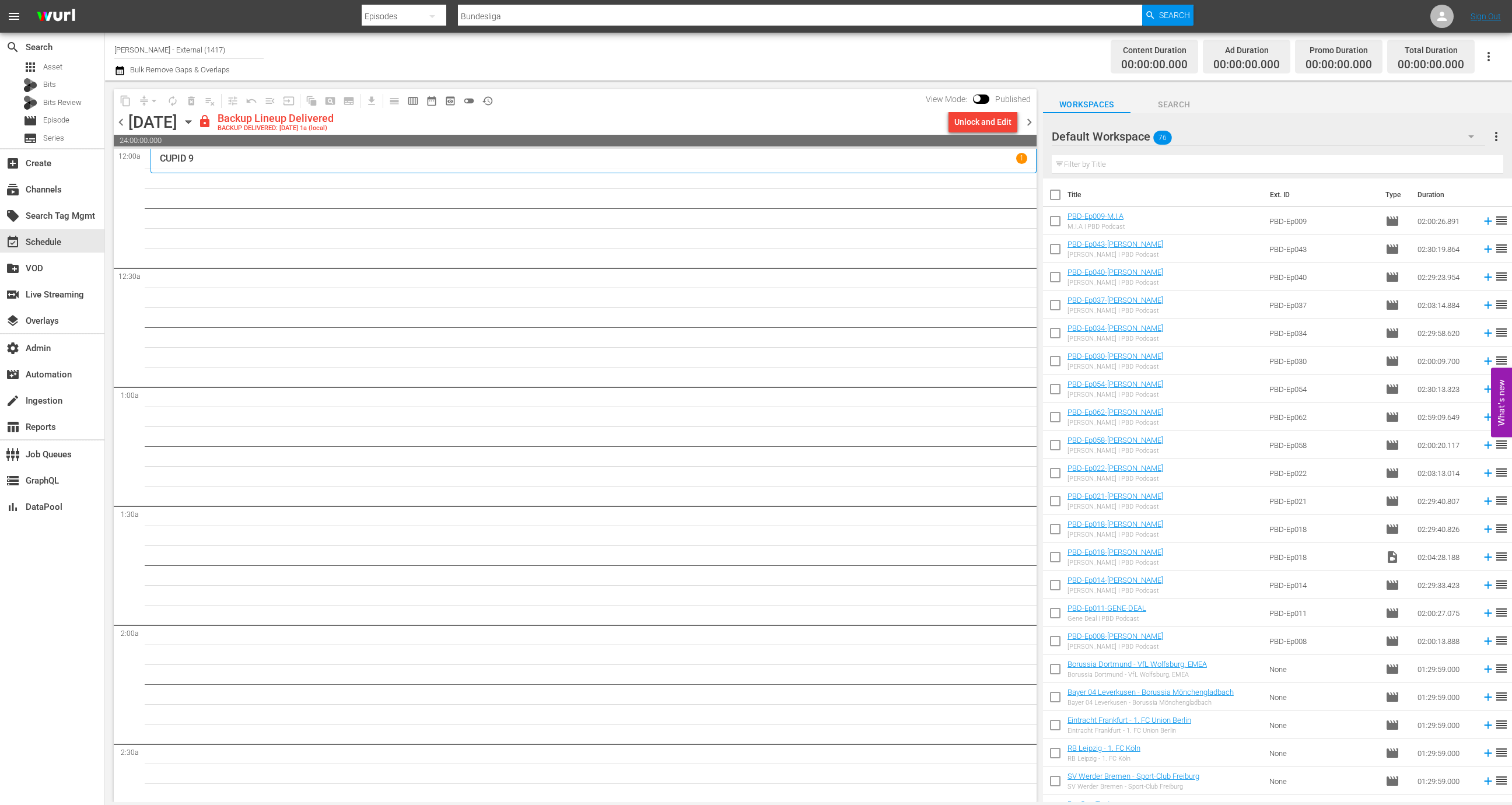
click at [986, 110] on div "content_copy compress arrow_drop_down autorenew_outlined delete_forever_outline…" at bounding box center [575, 101] width 923 height 23
click at [986, 123] on div "Unlock and Edit" at bounding box center [983, 122] width 57 height 21
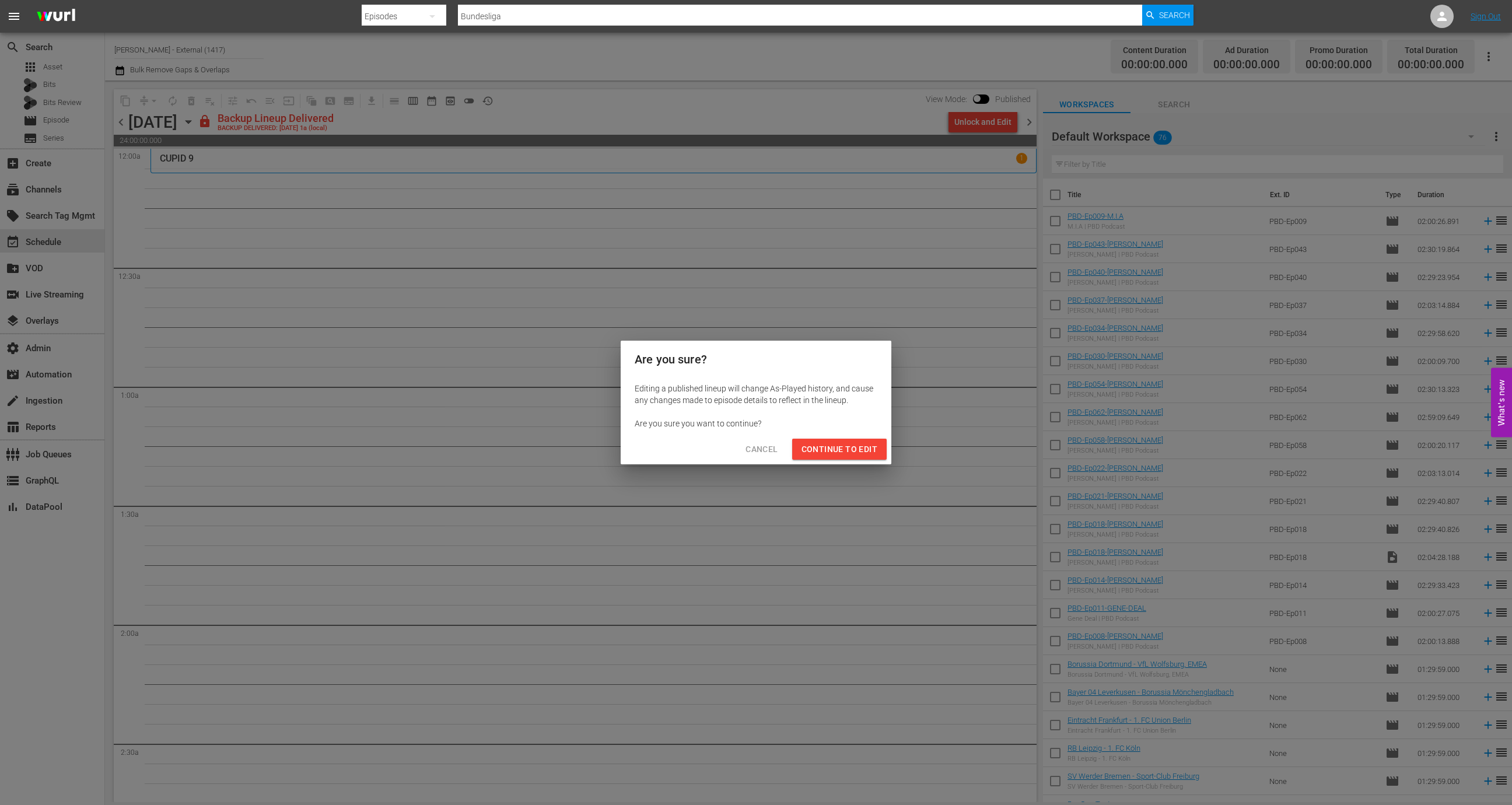
click at [830, 459] on div "Cancel Continue to Edit" at bounding box center [756, 449] width 271 height 31
click at [848, 456] on span "Continue to Edit" at bounding box center [840, 449] width 76 height 15
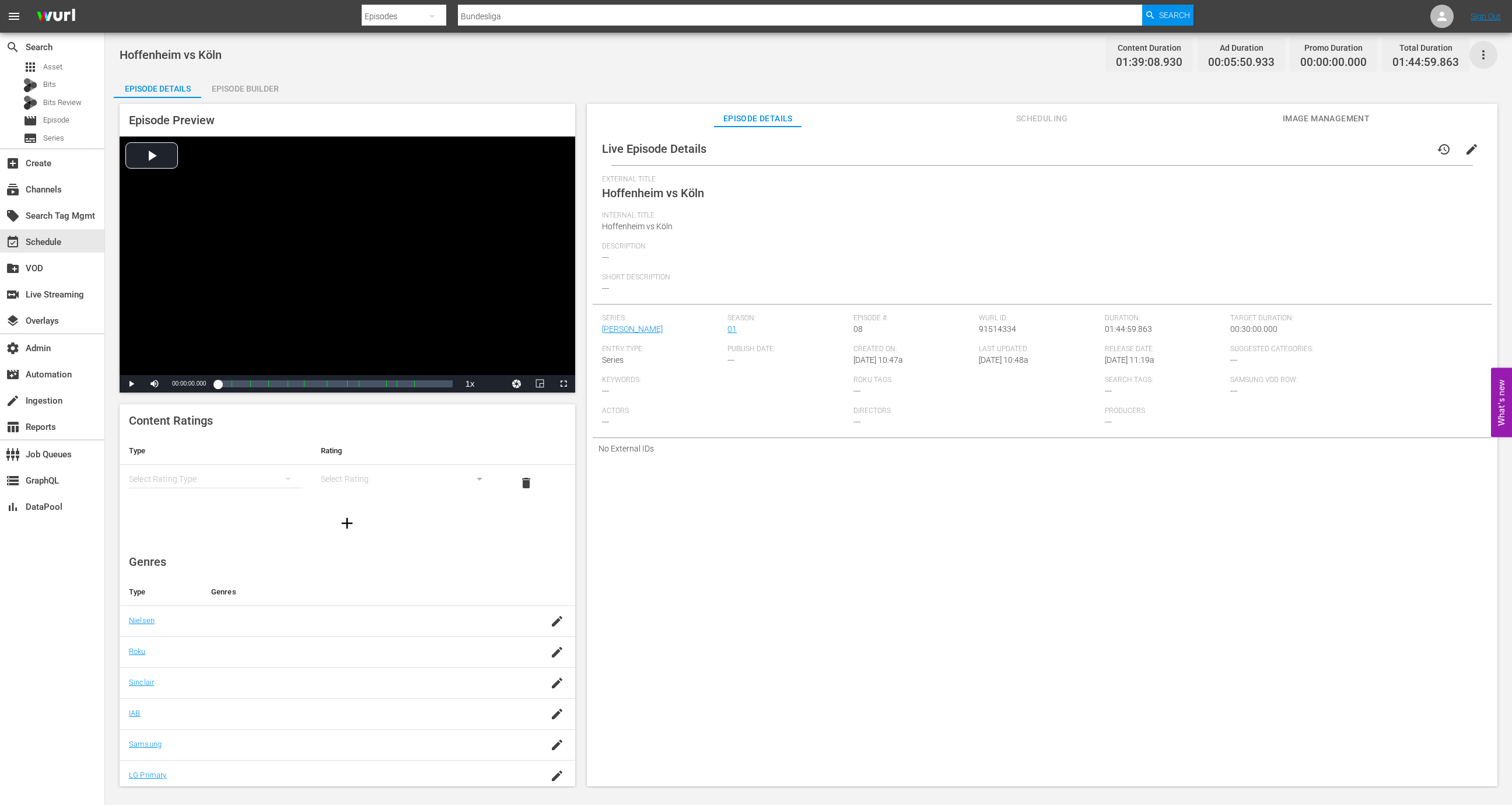
click at [1119, 50] on icon "button" at bounding box center [1484, 55] width 14 height 14
click at [1119, 51] on div "Add Episode to Workspace" at bounding box center [1400, 59] width 178 height 28
click at [34, 240] on div "event_available Schedule" at bounding box center [33, 241] width 65 height 11
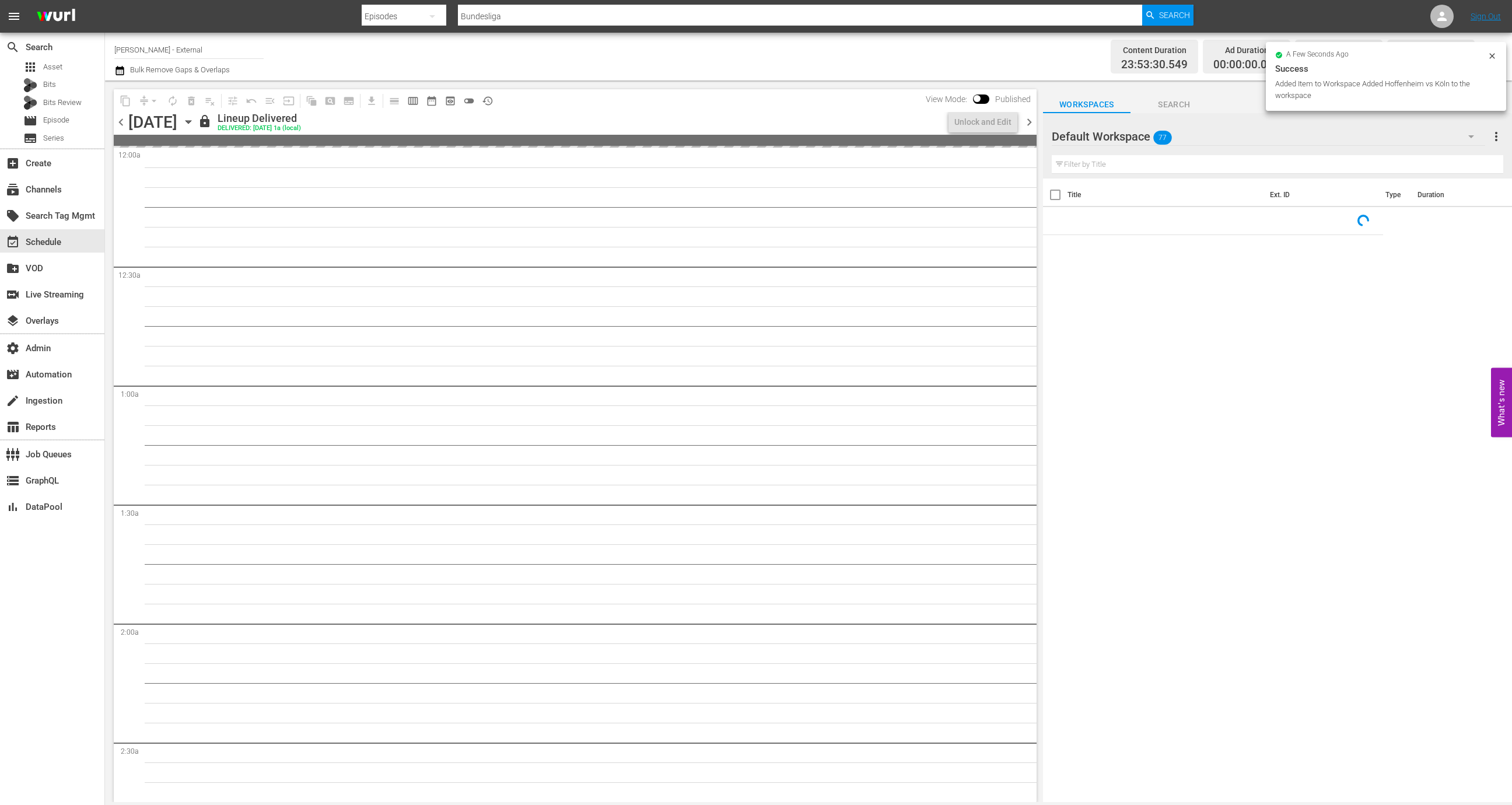
click at [1031, 122] on span "chevron_right" at bounding box center [1029, 122] width 15 height 15
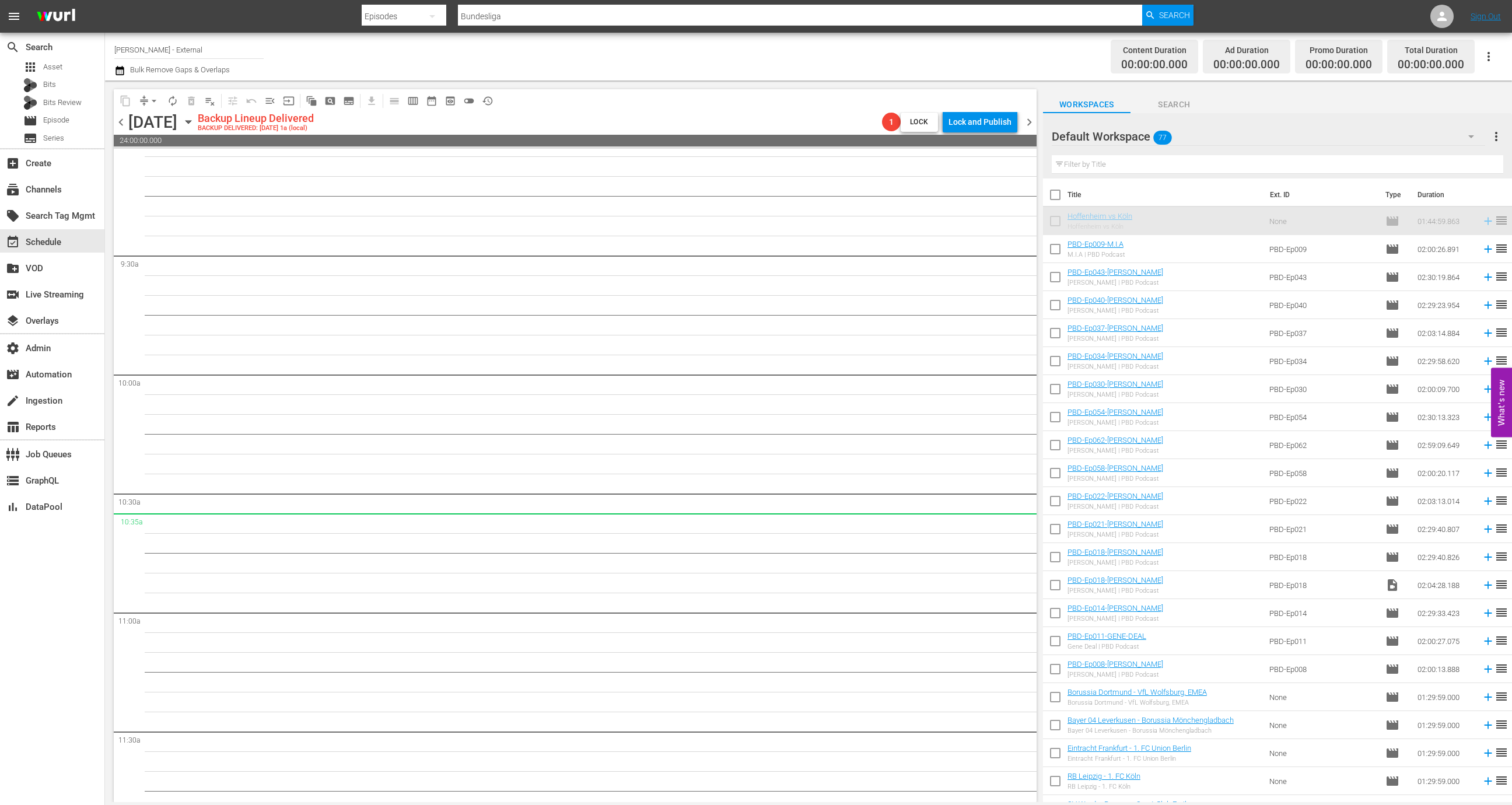
scroll to position [2232, 0]
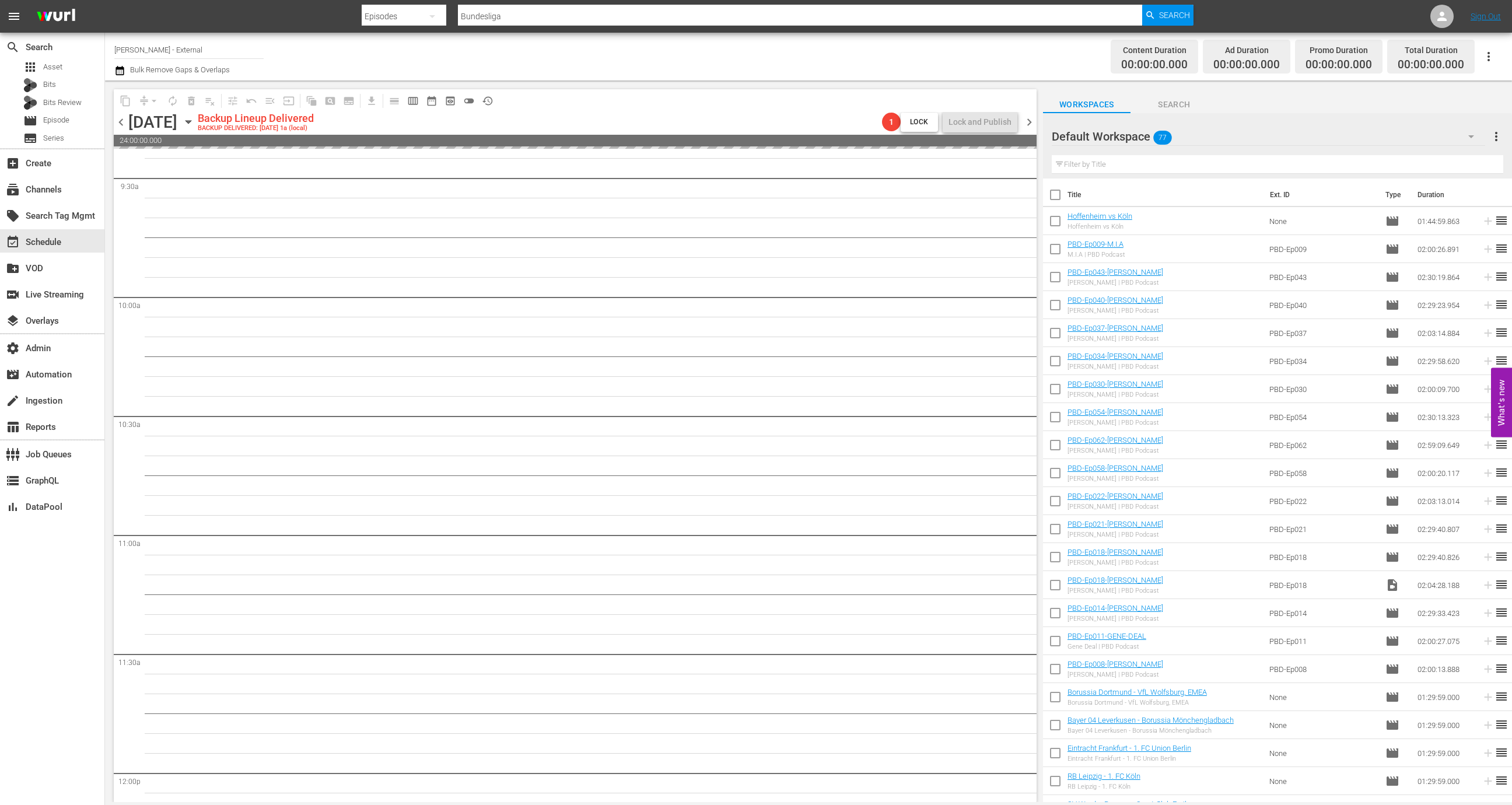
drag, startPoint x: 1152, startPoint y: 224, endPoint x: 321, endPoint y: 1, distance: 860.4
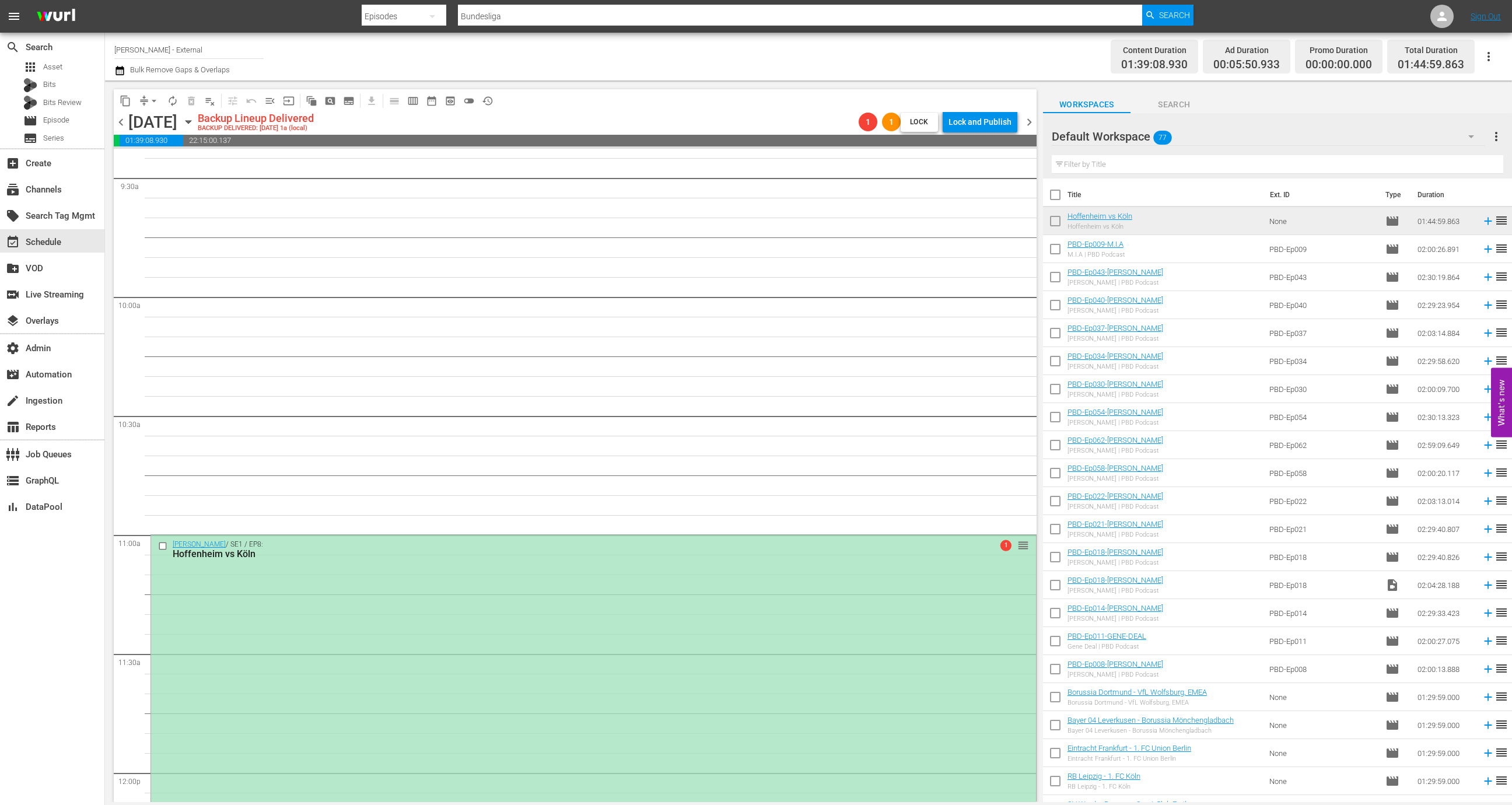
click at [990, 578] on div "Wurl / SE1 / EP8: Hoffenheim vs Köln 1 reorder" at bounding box center [593, 742] width 885 height 413
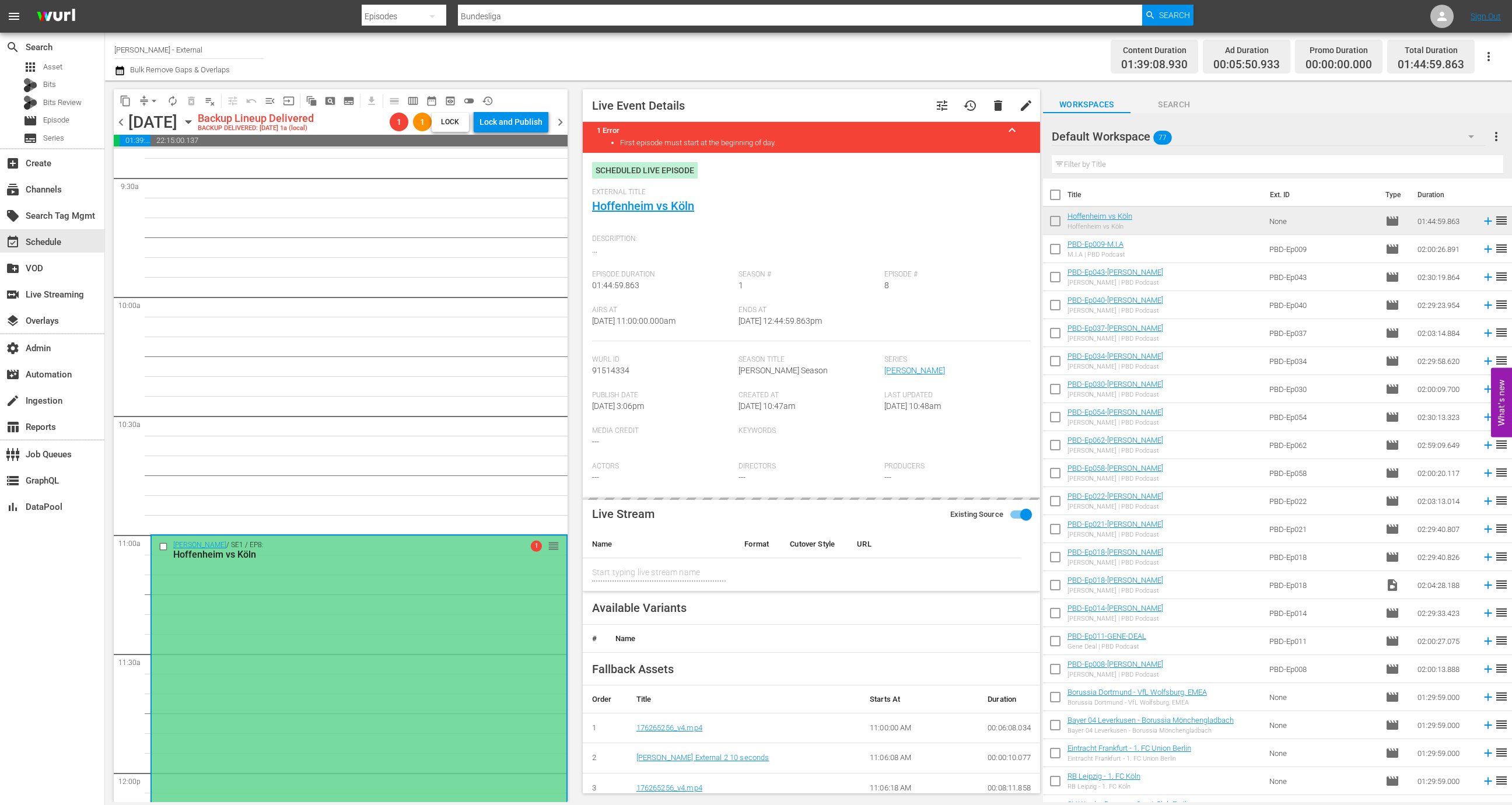
type input "Hoffenheim vs Köln"
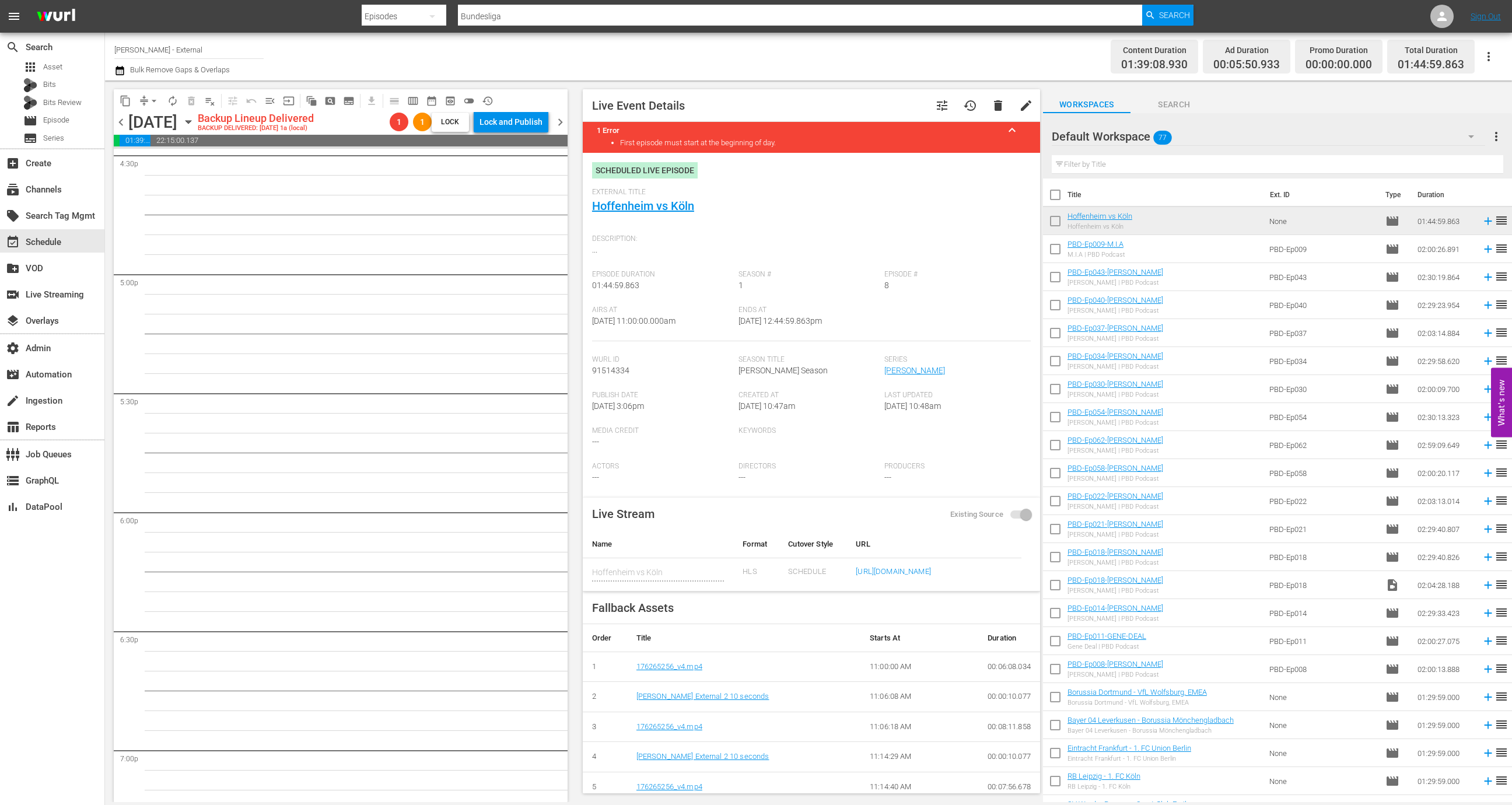
scroll to position [3856, 0]
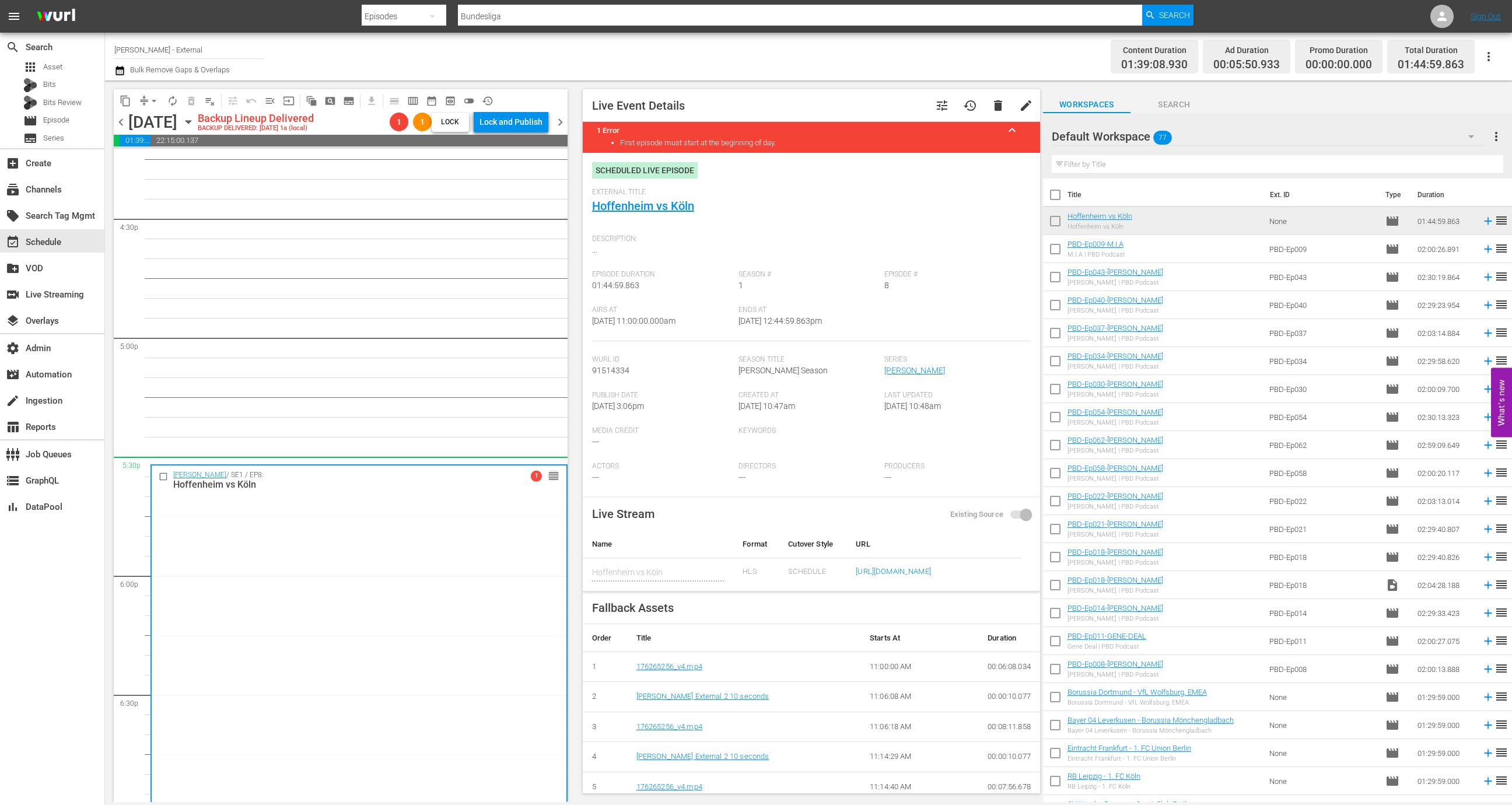
drag, startPoint x: 541, startPoint y: 541, endPoint x: 387, endPoint y: 459, distance: 174.5
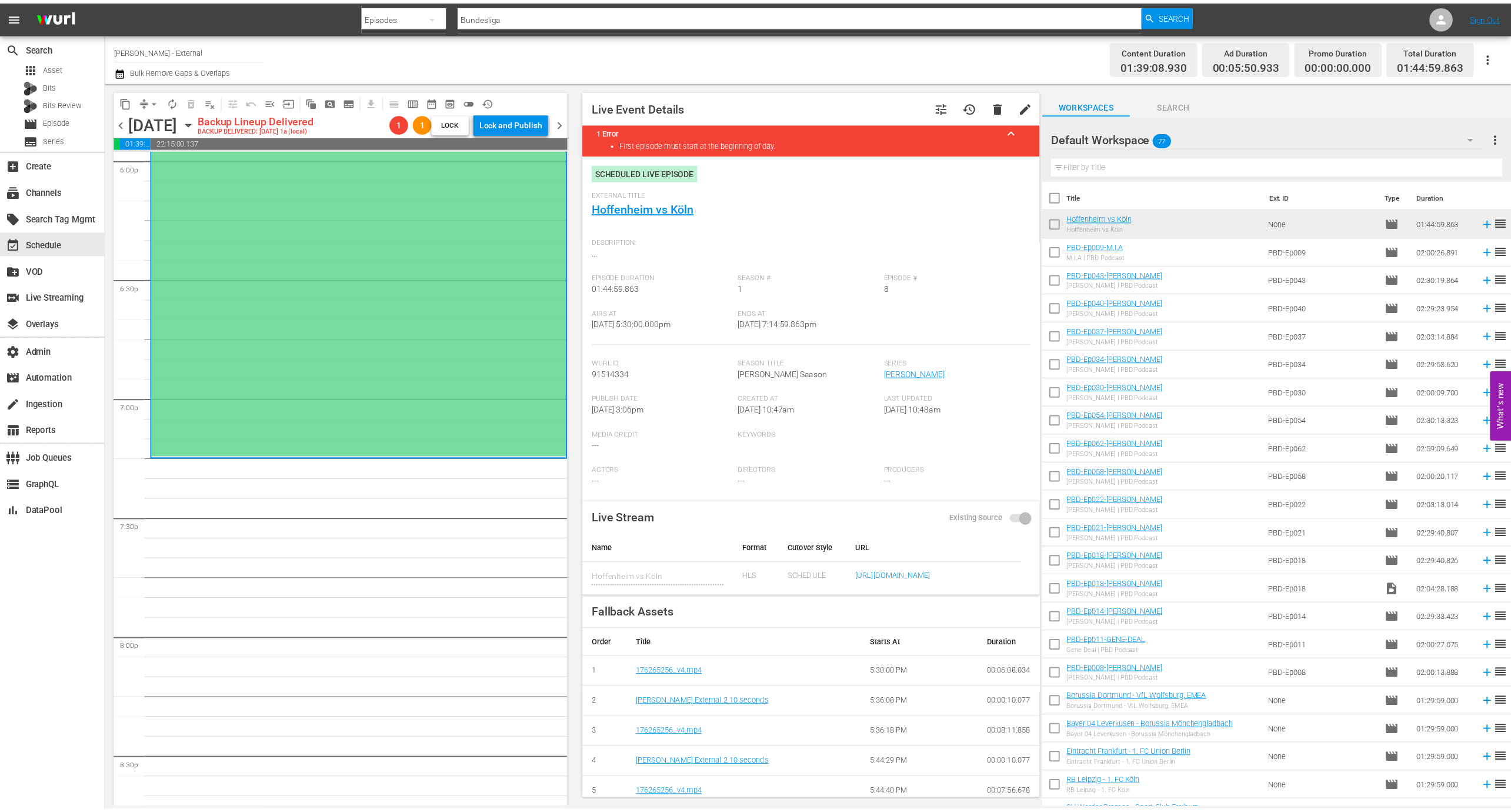
scroll to position [4204, 0]
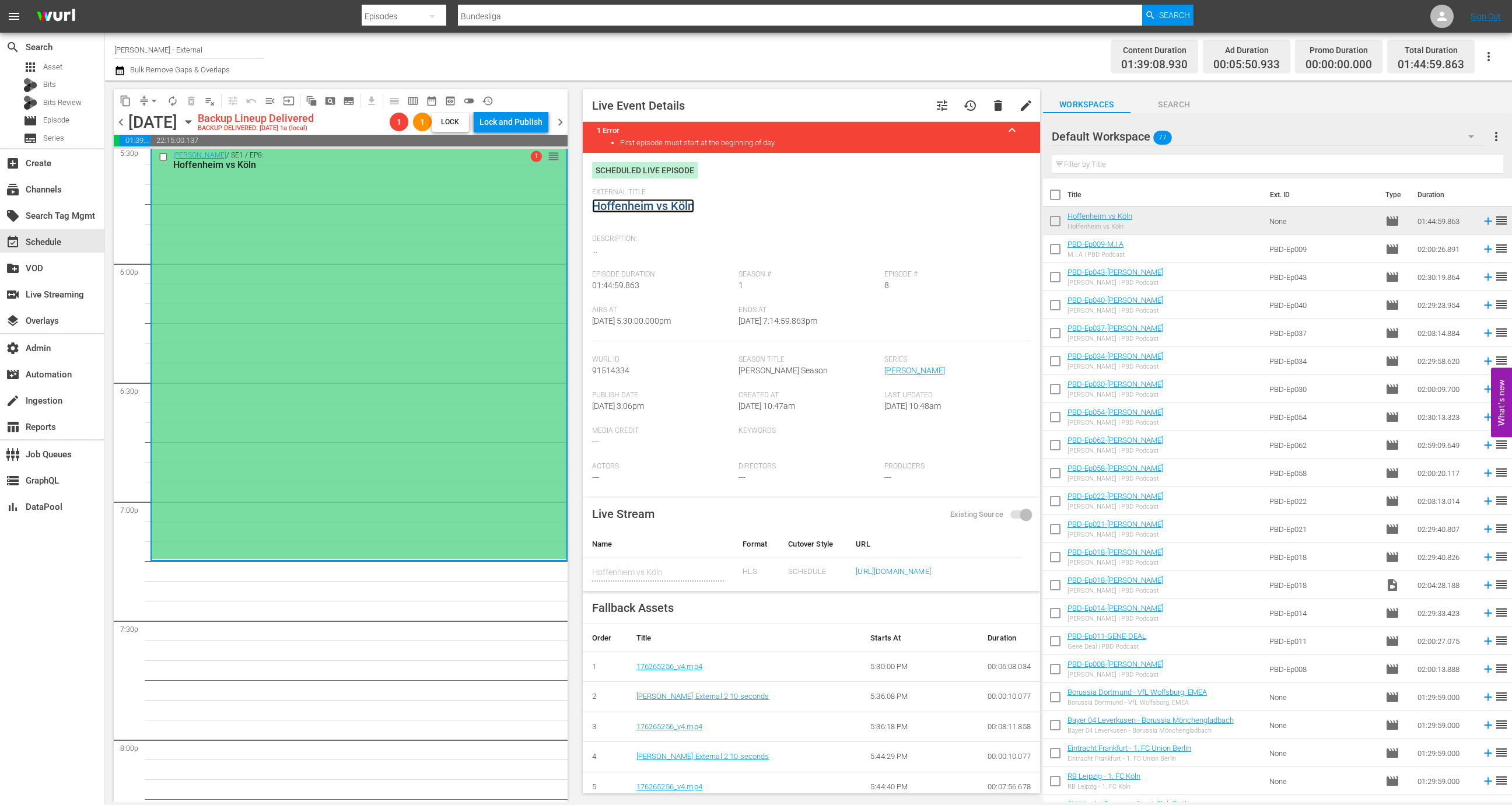
click at [654, 207] on link "Hoffenheim vs Köln" at bounding box center [643, 206] width 102 height 14
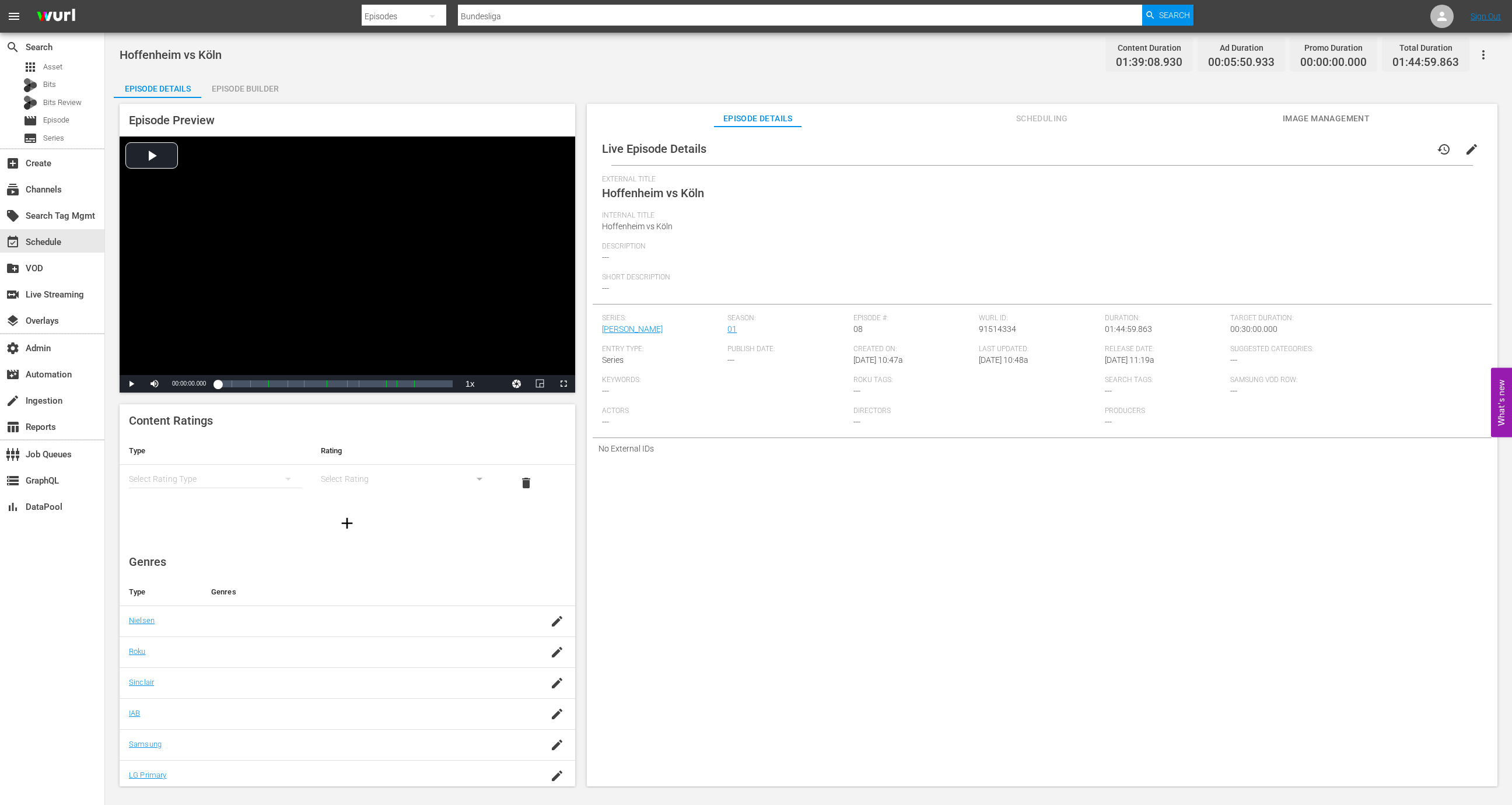
click at [267, 84] on div "Episode Builder" at bounding box center [244, 89] width 87 height 28
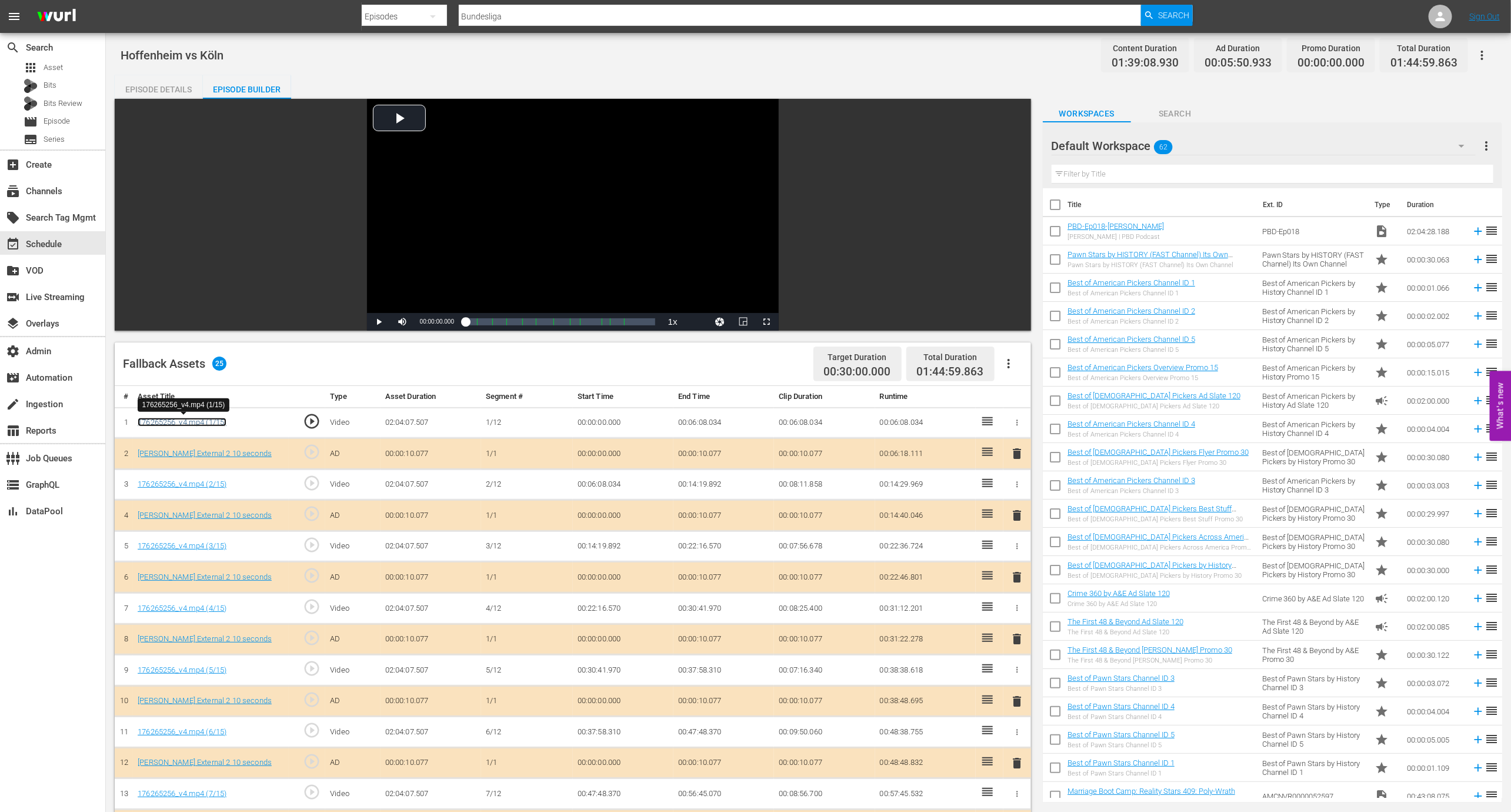
click at [203, 425] on link "176265256_v4.mp4 (1/15)" at bounding box center [182, 422] width 89 height 9
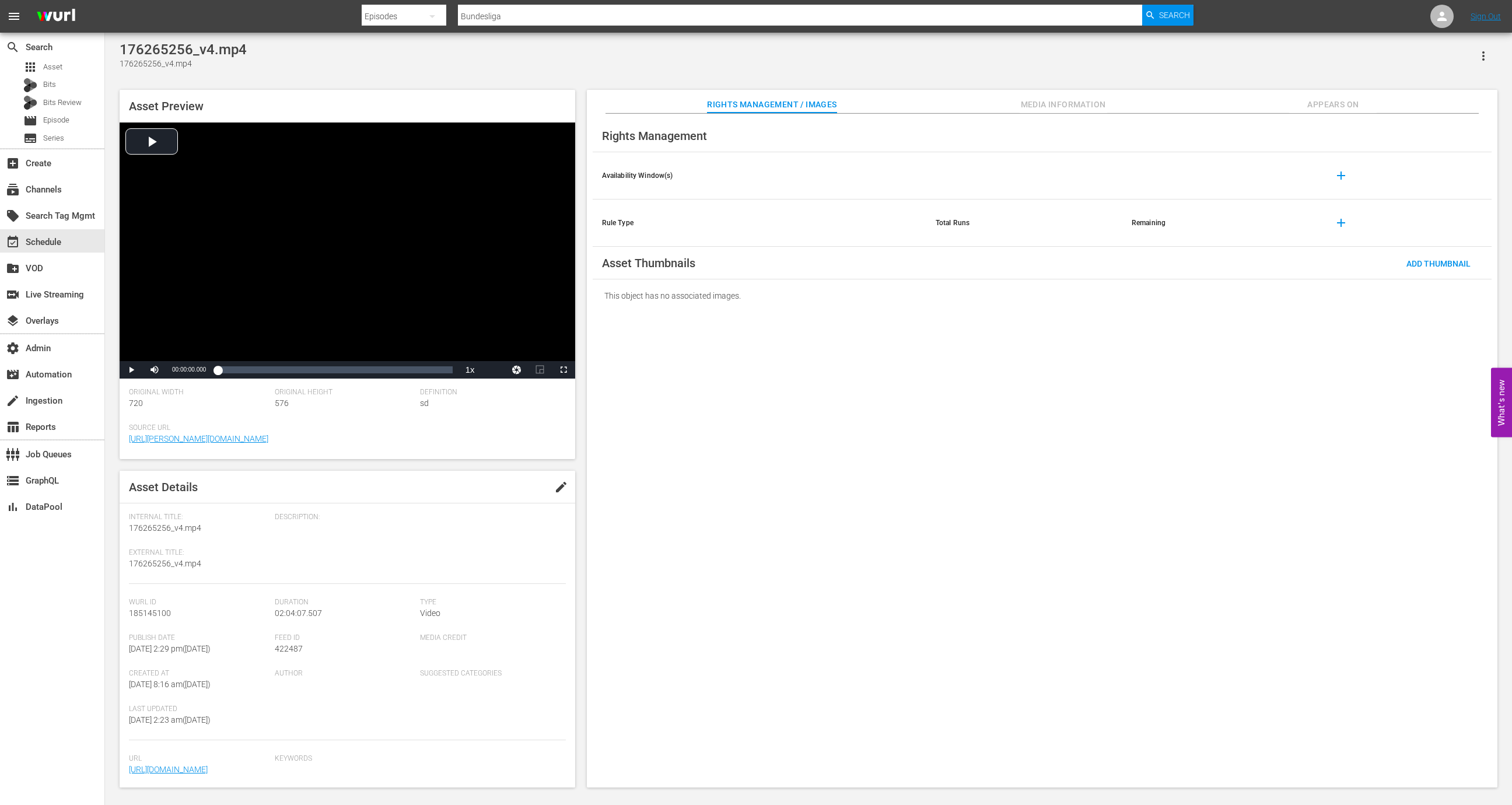
click at [1119, 46] on button "button" at bounding box center [1484, 56] width 28 height 28
click at [1119, 56] on div "Add To Workspace" at bounding box center [1432, 61] width 112 height 28
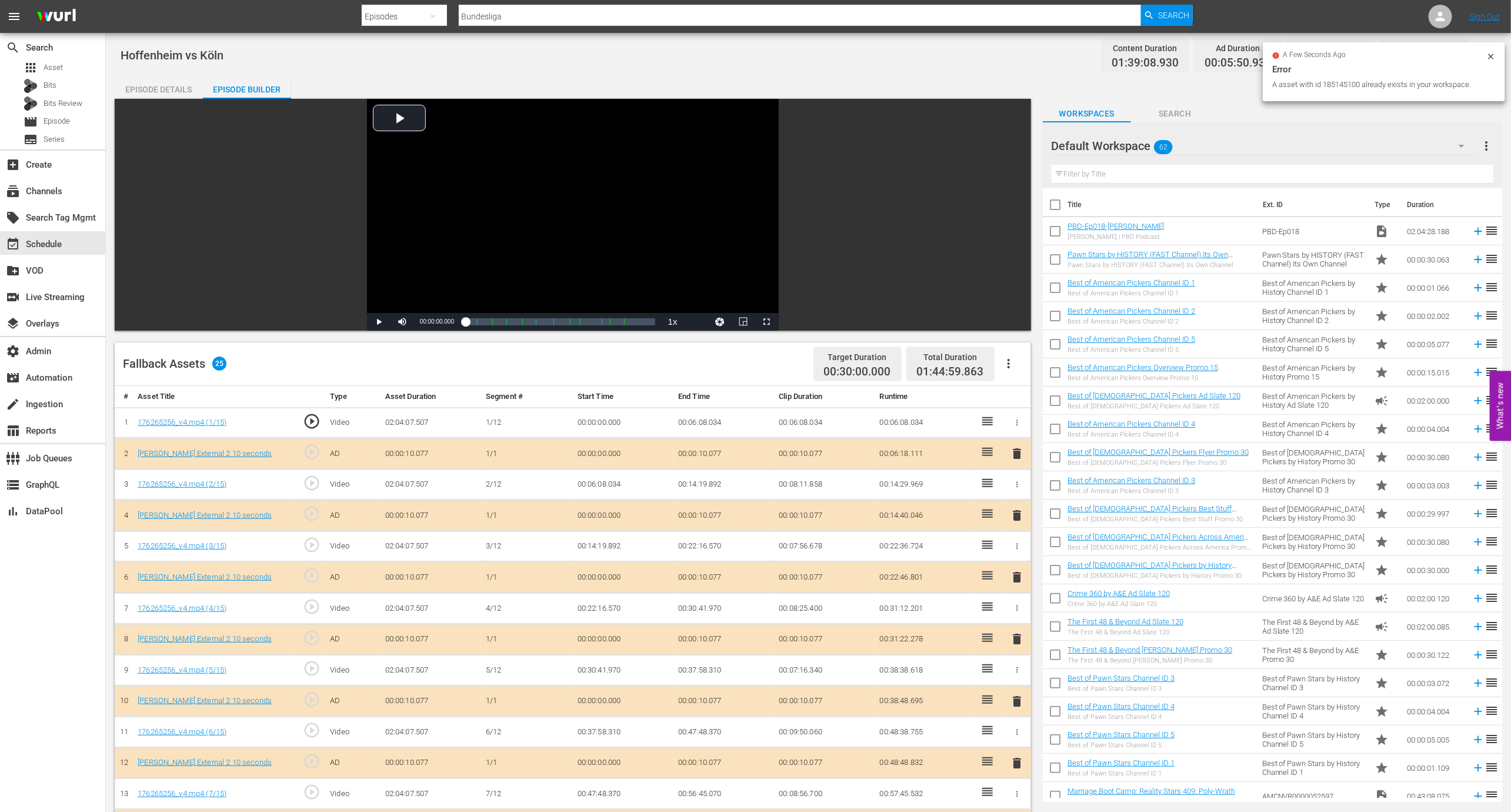
click at [1129, 167] on input "text" at bounding box center [1273, 173] width 442 height 19
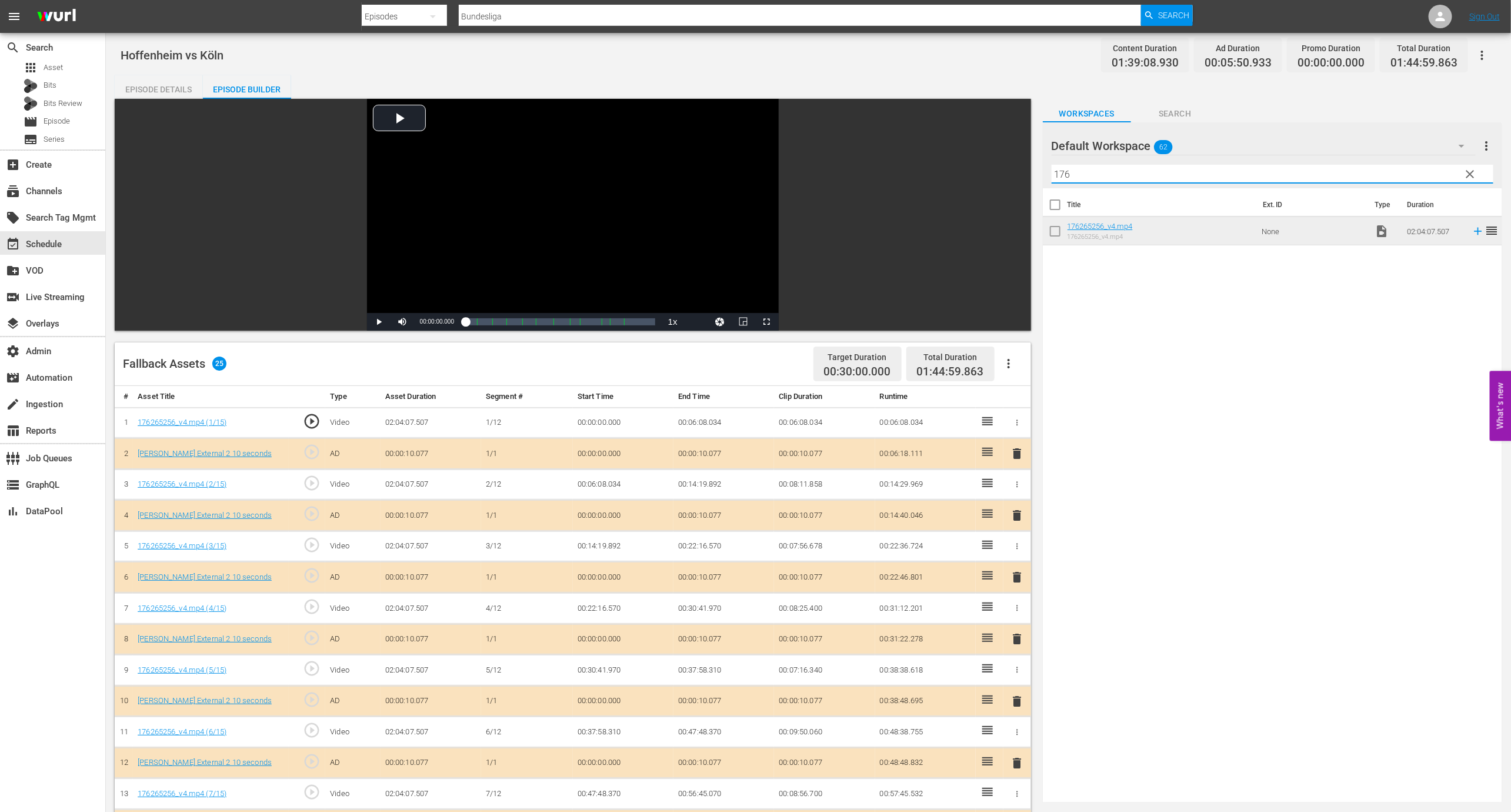
type input "176"
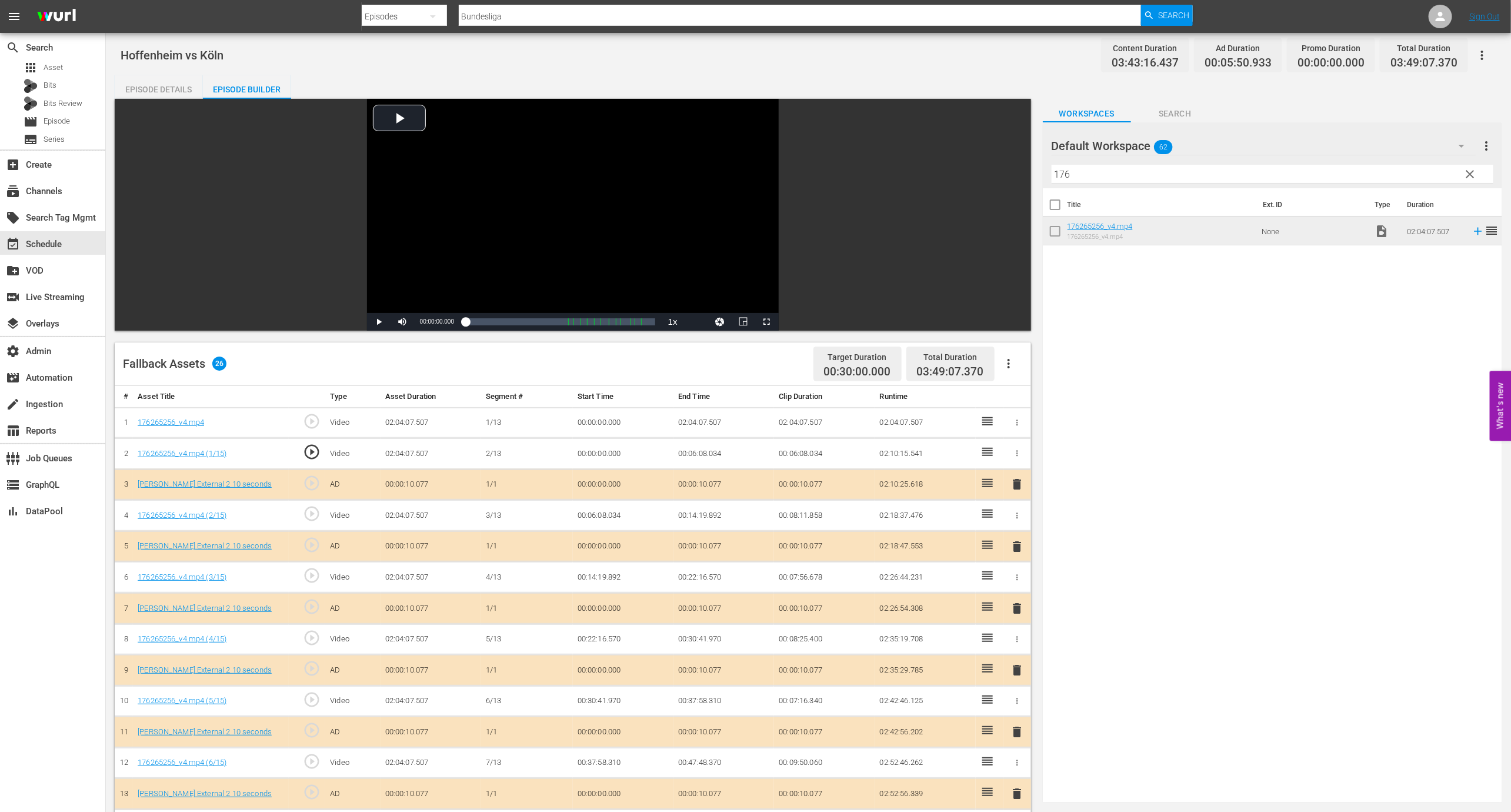
drag, startPoint x: 1203, startPoint y: 227, endPoint x: 375, endPoint y: 19, distance: 853.7
click at [978, 373] on span "03:49:07.370" at bounding box center [950, 371] width 67 height 13
click at [949, 376] on span "03:49:07.370" at bounding box center [950, 371] width 67 height 13
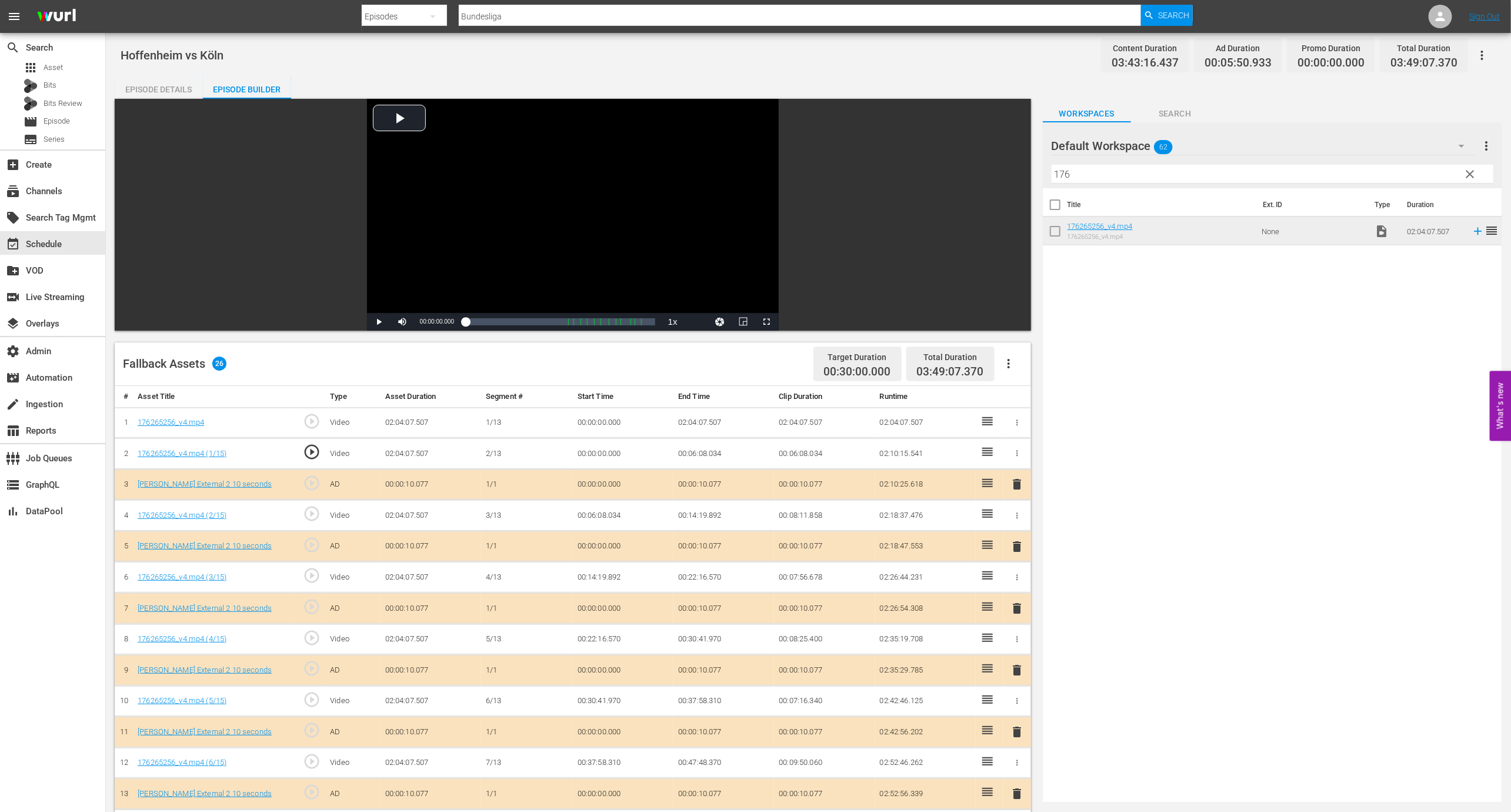
click at [935, 377] on span "03:49:07.370" at bounding box center [950, 371] width 67 height 13
click at [1017, 422] on icon "button" at bounding box center [1017, 422] width 9 height 9
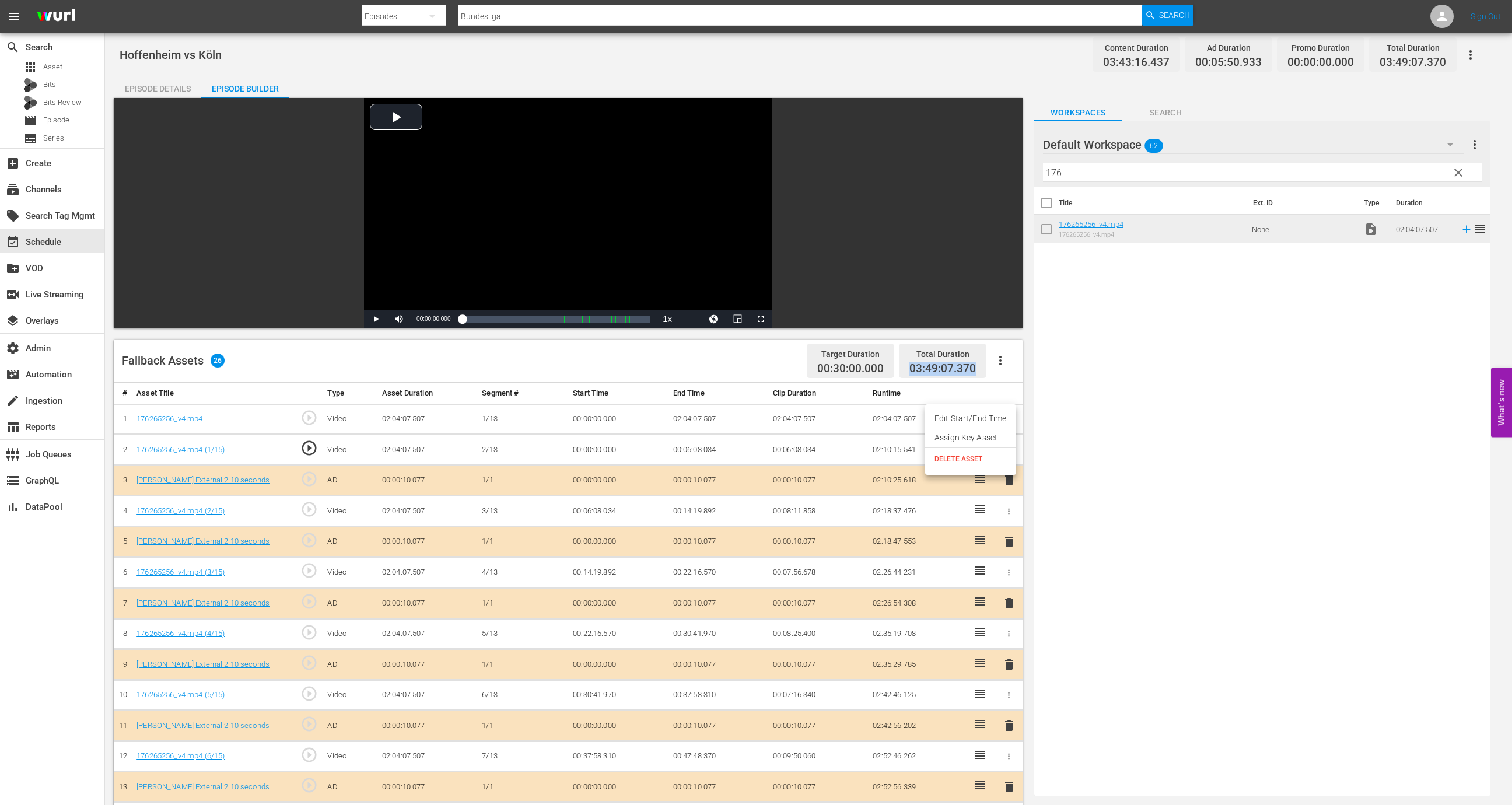
click at [995, 420] on li "Edit Start/End Time" at bounding box center [970, 419] width 91 height 19
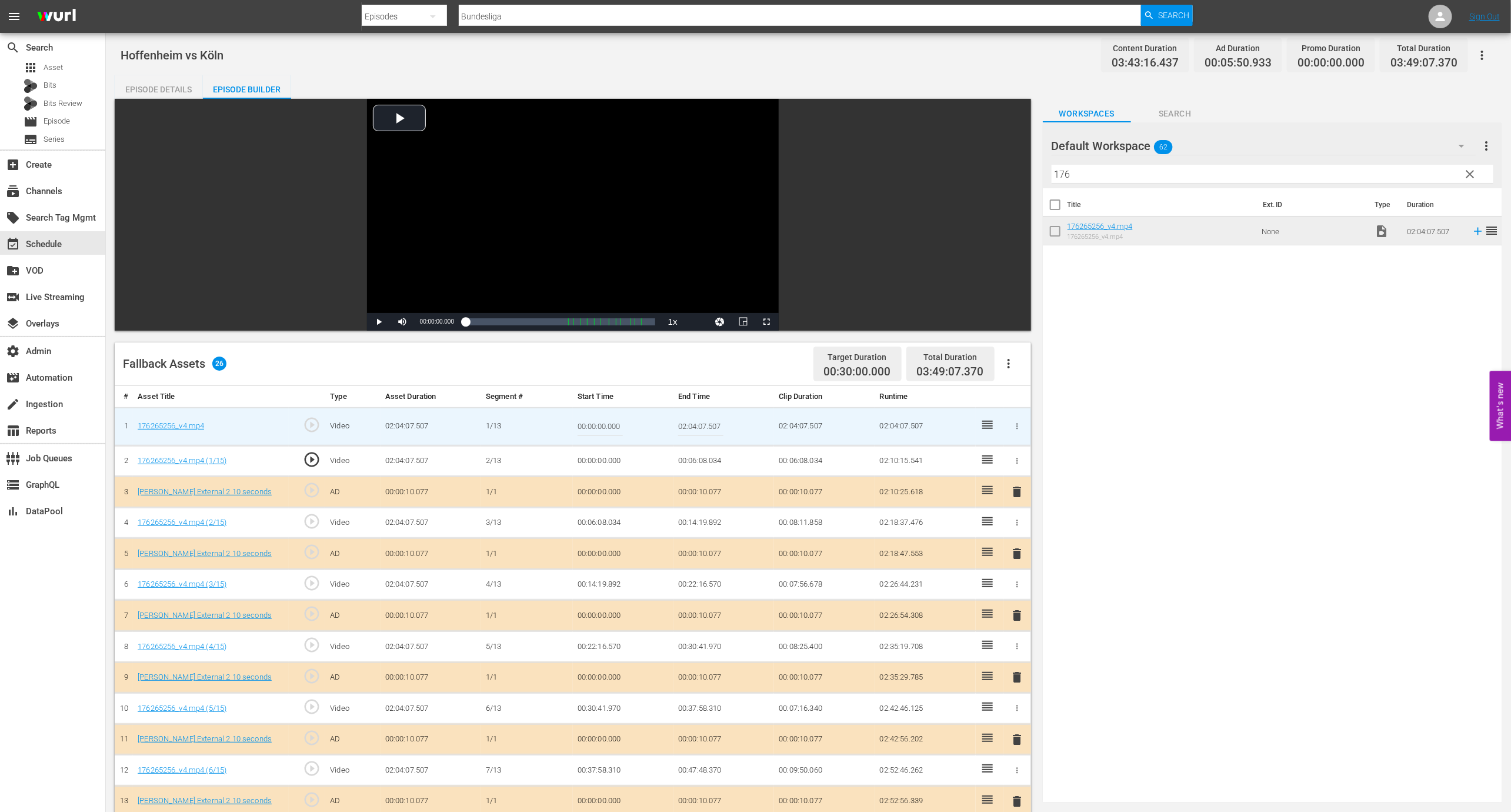
click at [598, 426] on input "00:00:00.000" at bounding box center [599, 427] width 45 height 28
type input "00:15:00.000"
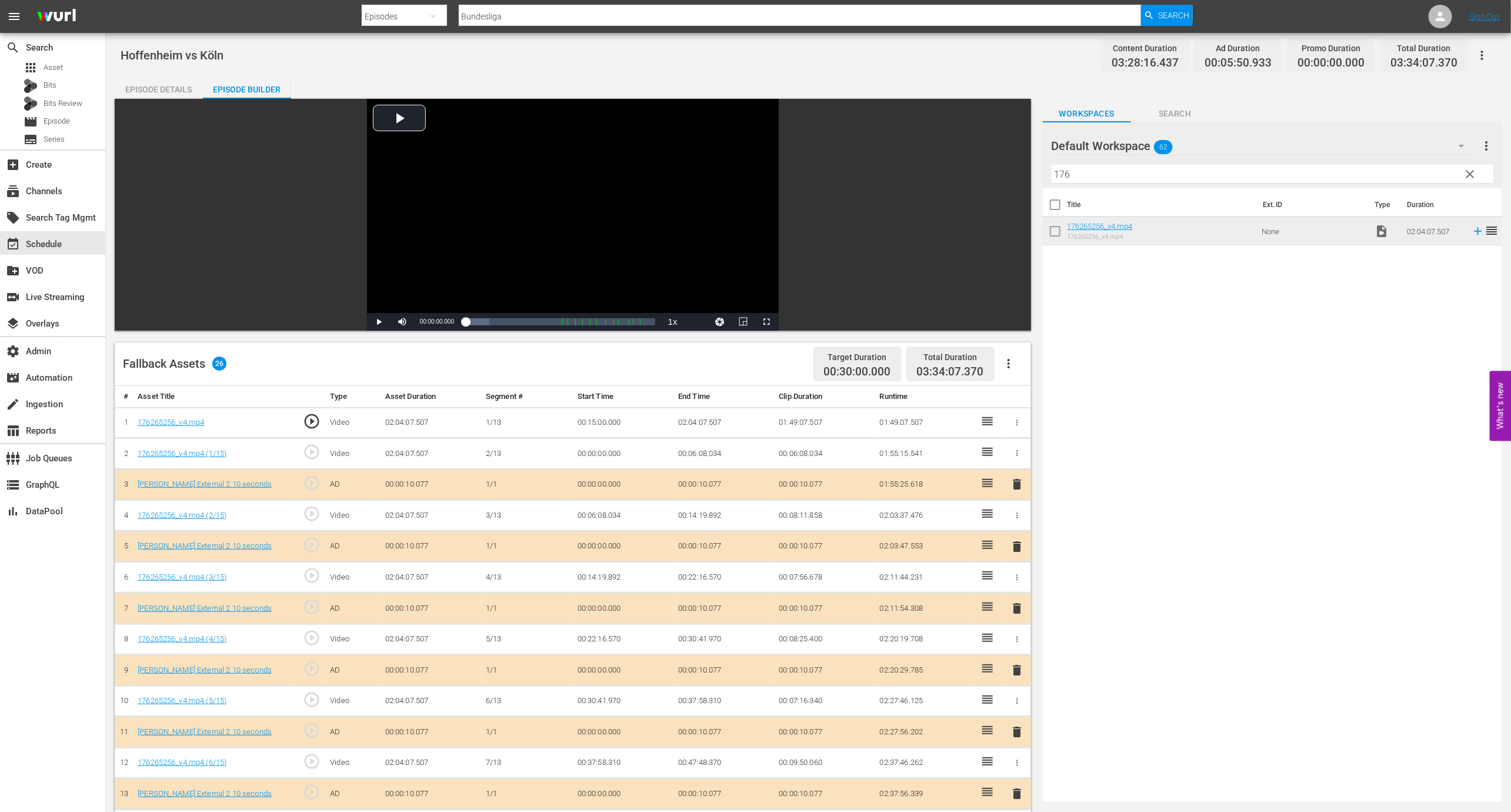
click at [592, 423] on td "00:15:00.000" at bounding box center [623, 422] width 100 height 31
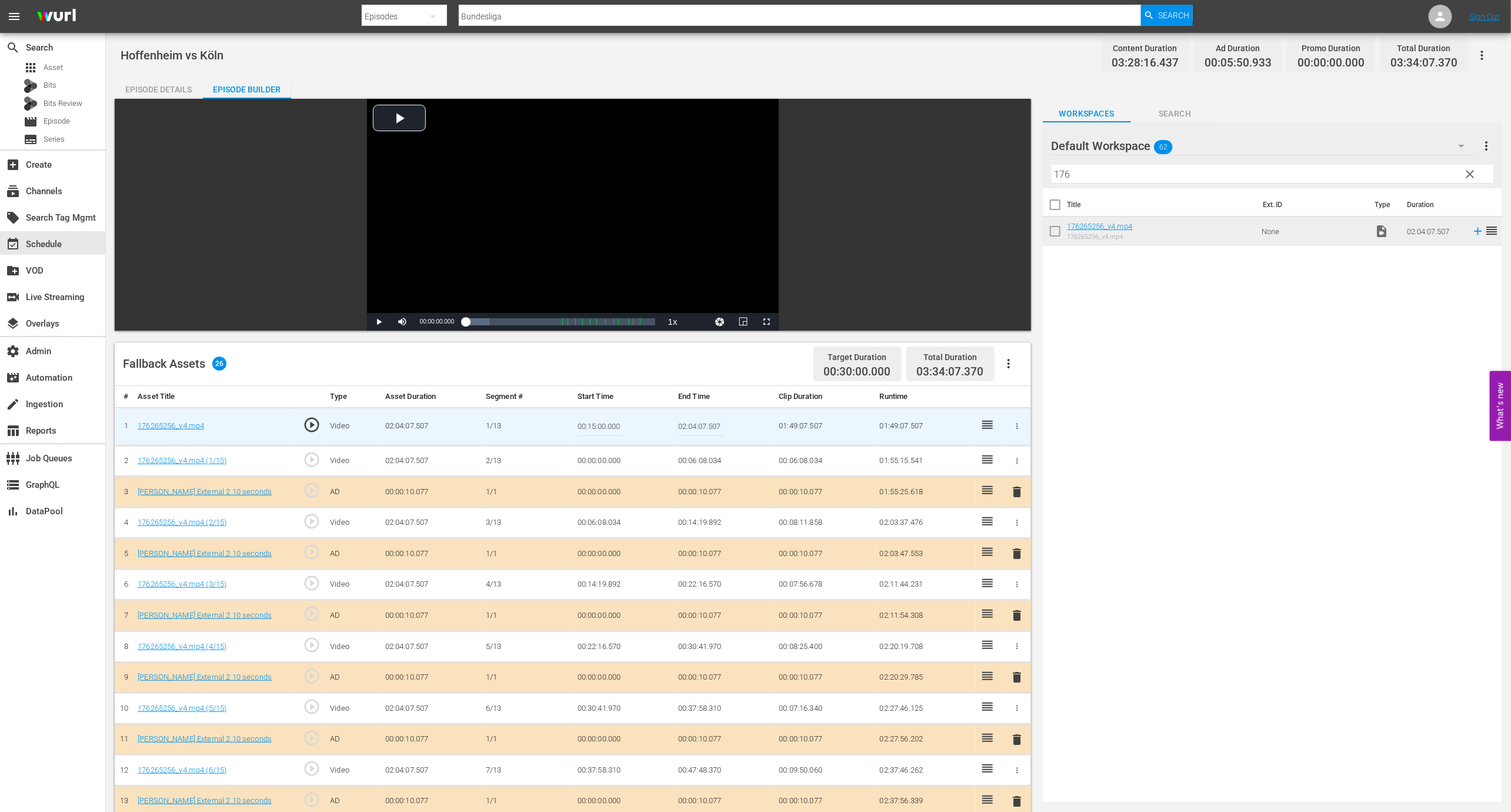
click at [595, 424] on input "00:15:00.000" at bounding box center [599, 427] width 45 height 28
type input "00:30:00.000"
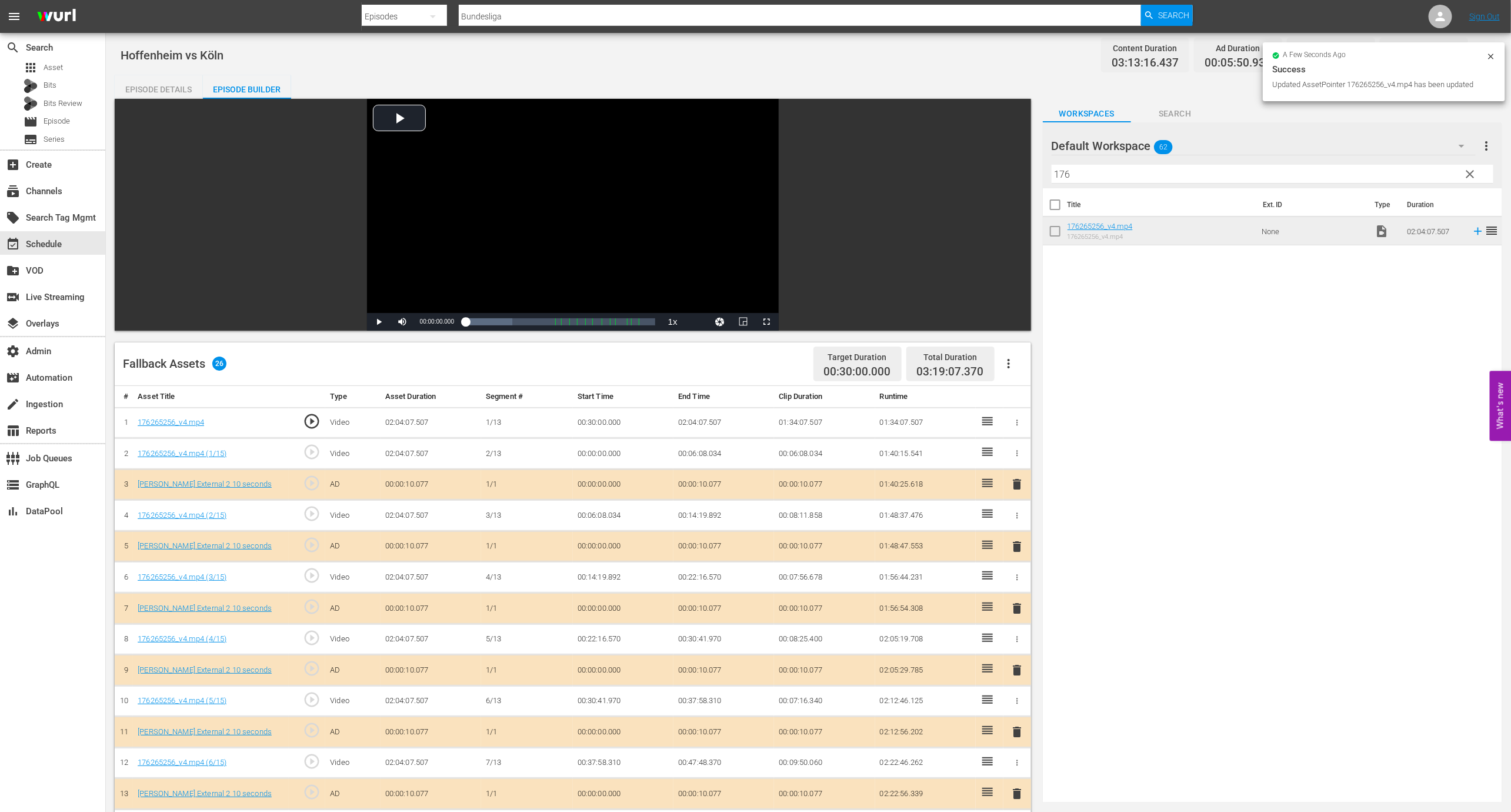
click at [597, 420] on td "00:30:00.000" at bounding box center [623, 422] width 100 height 31
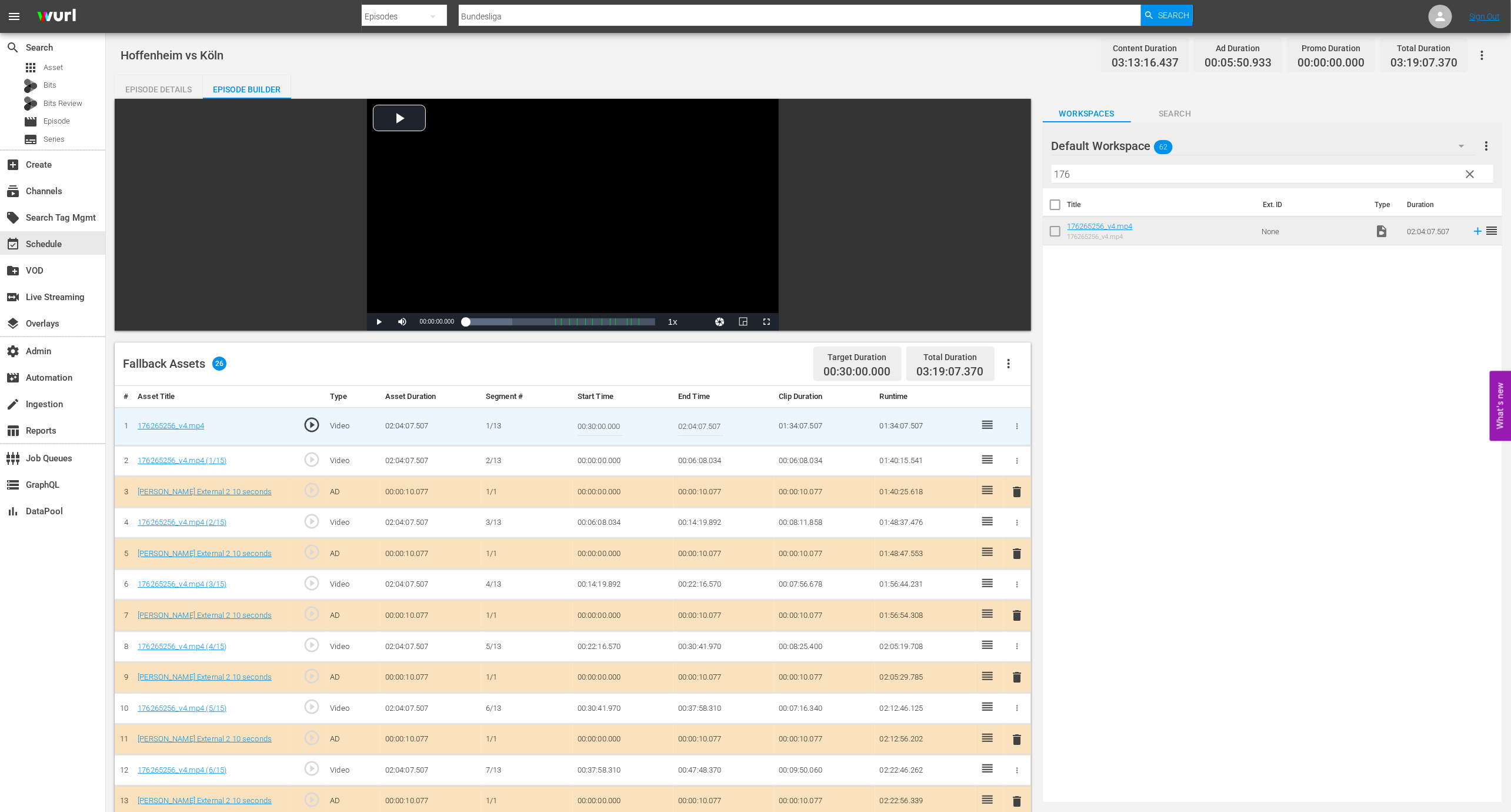
click at [591, 425] on input "00:30:00.000" at bounding box center [599, 427] width 45 height 28
type input "00:34:00.000"
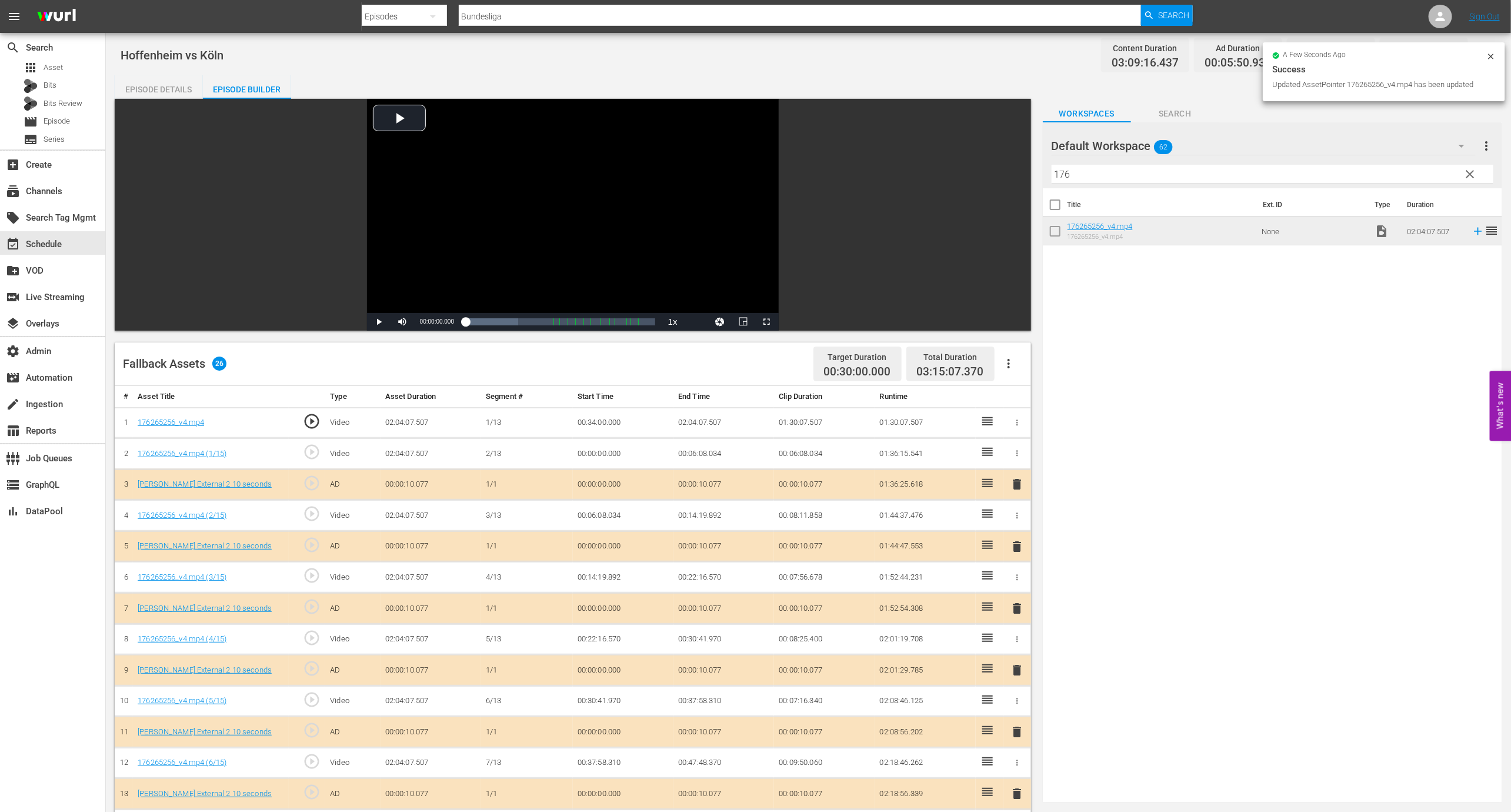
click at [606, 422] on td "00:34:00.000" at bounding box center [623, 422] width 100 height 31
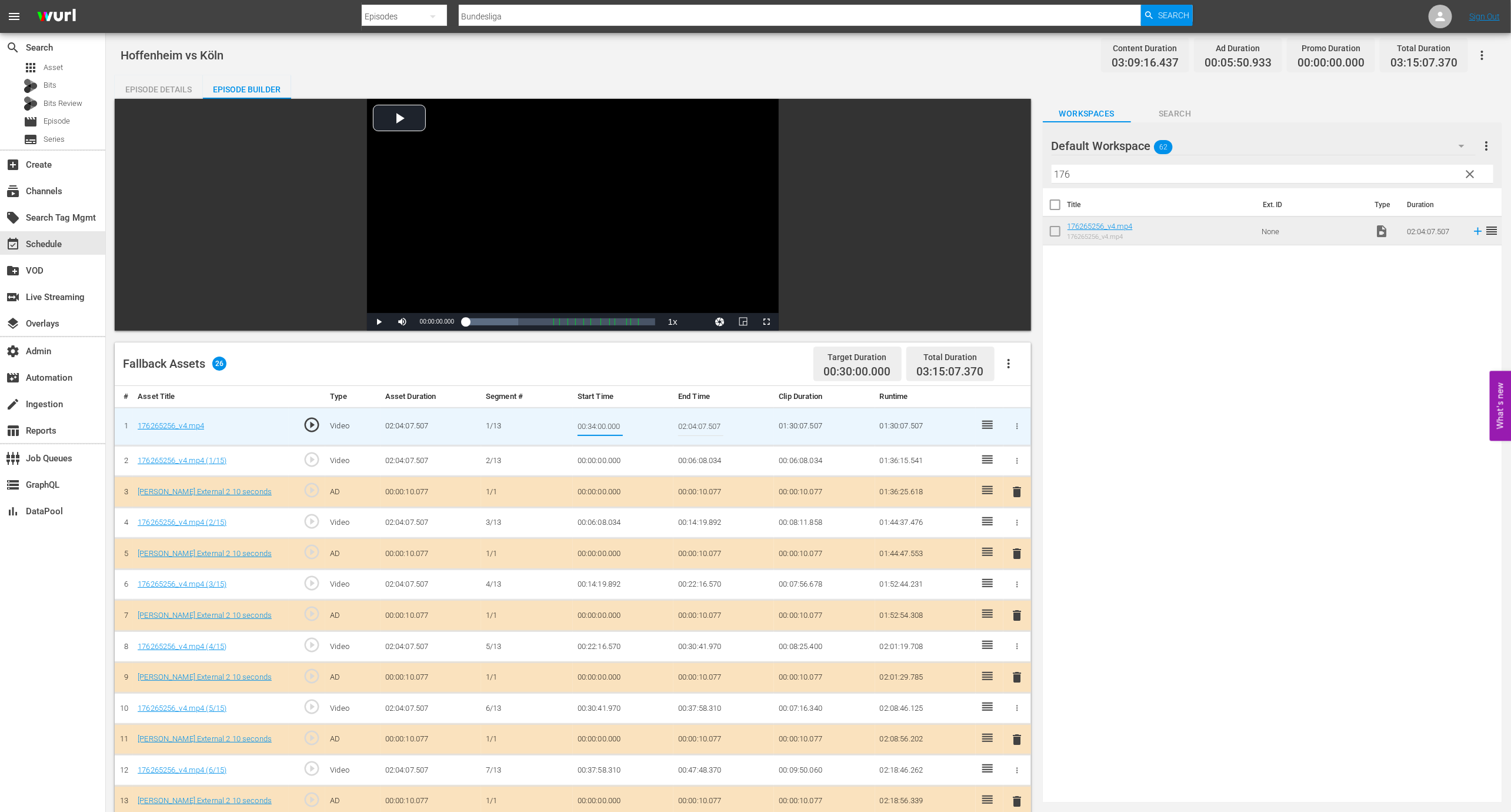
click at [605, 426] on input "00:34:00.000" at bounding box center [599, 427] width 45 height 28
type input "00:33:53.000"
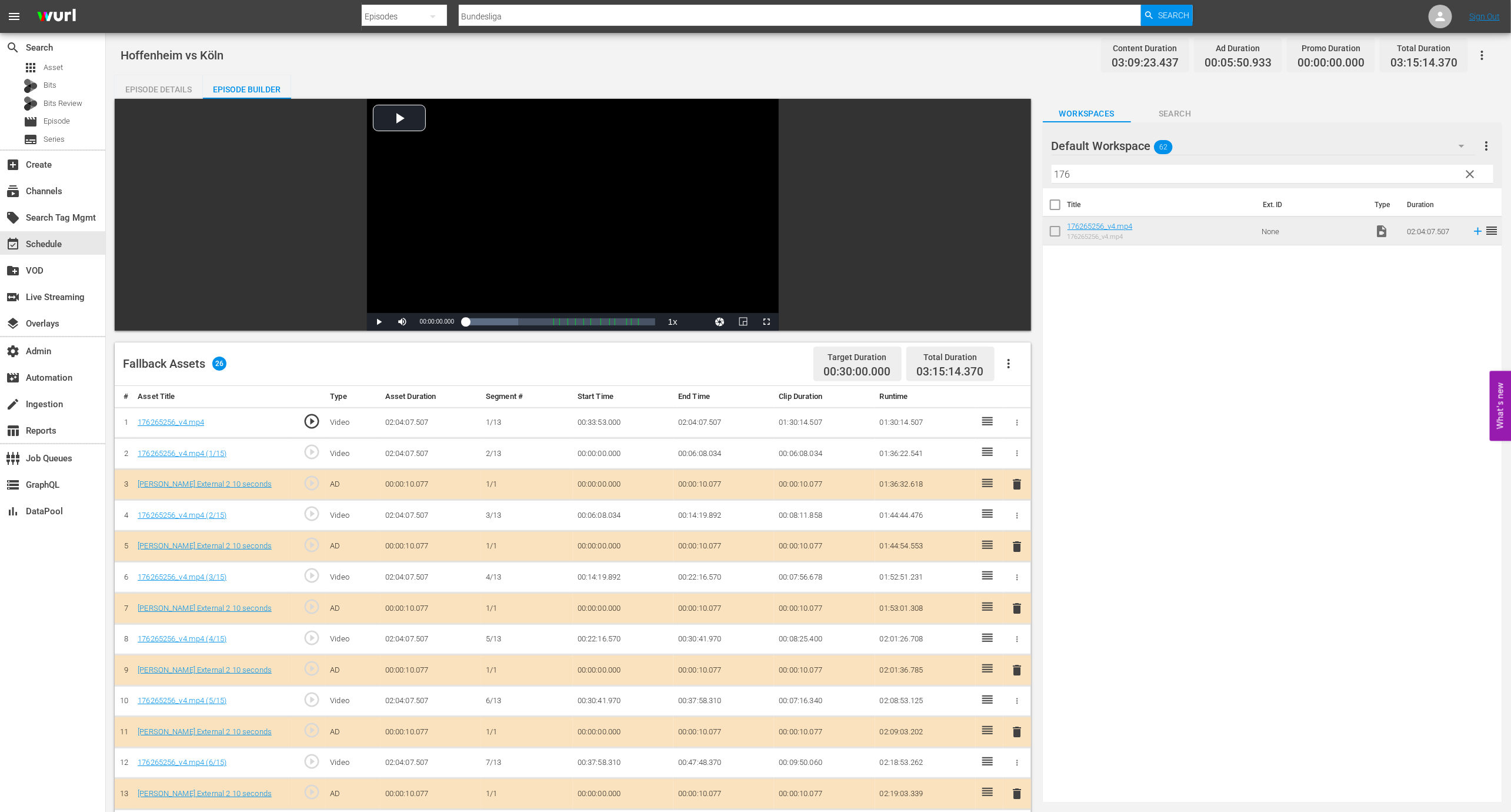
click at [602, 422] on td "00:33:53.000" at bounding box center [623, 422] width 100 height 31
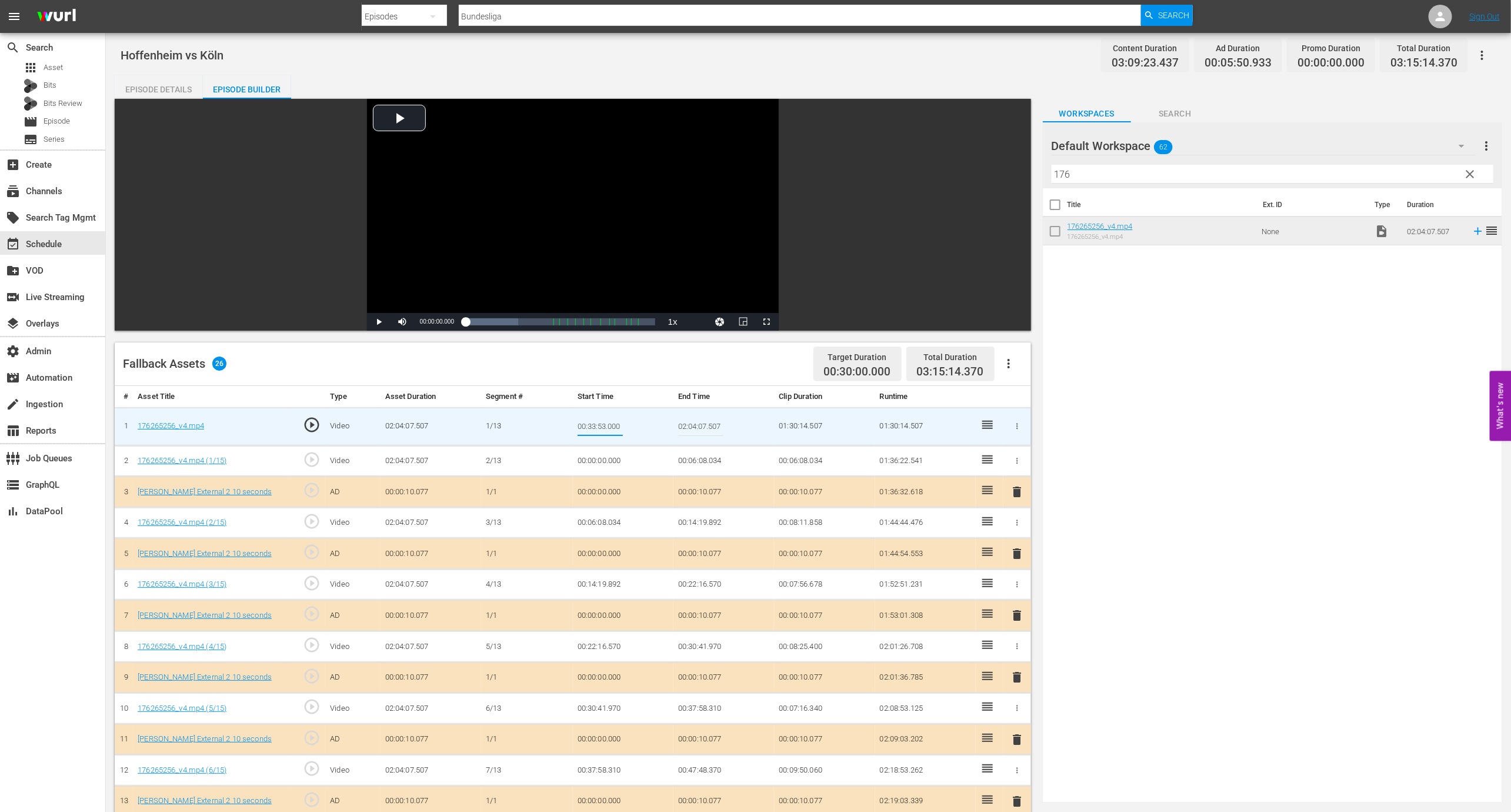
click at [603, 424] on input "00:33:53.000" at bounding box center [599, 427] width 45 height 28
type input "00:33:39.000"
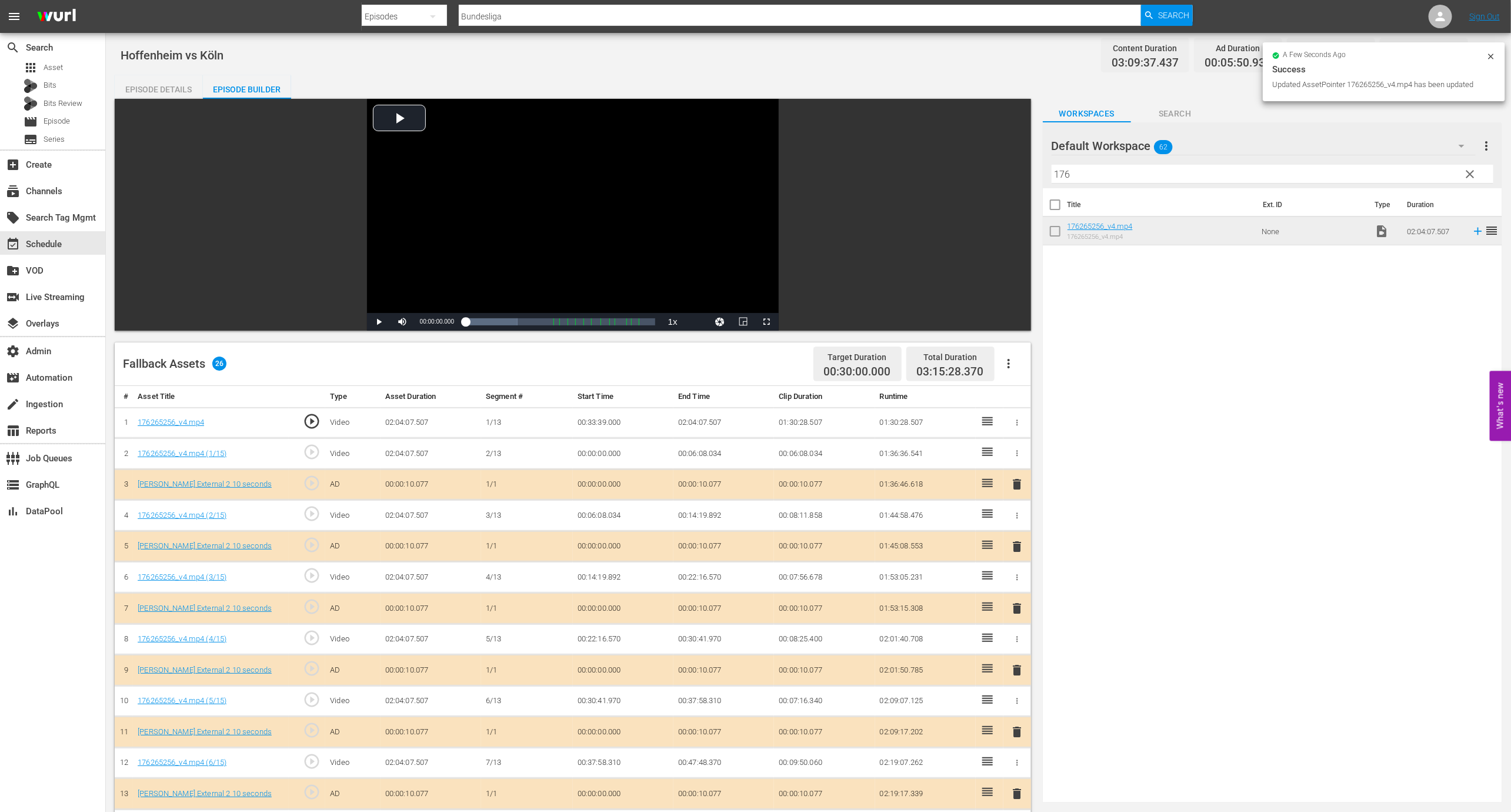
click at [602, 418] on td "00:33:39.000" at bounding box center [623, 422] width 100 height 31
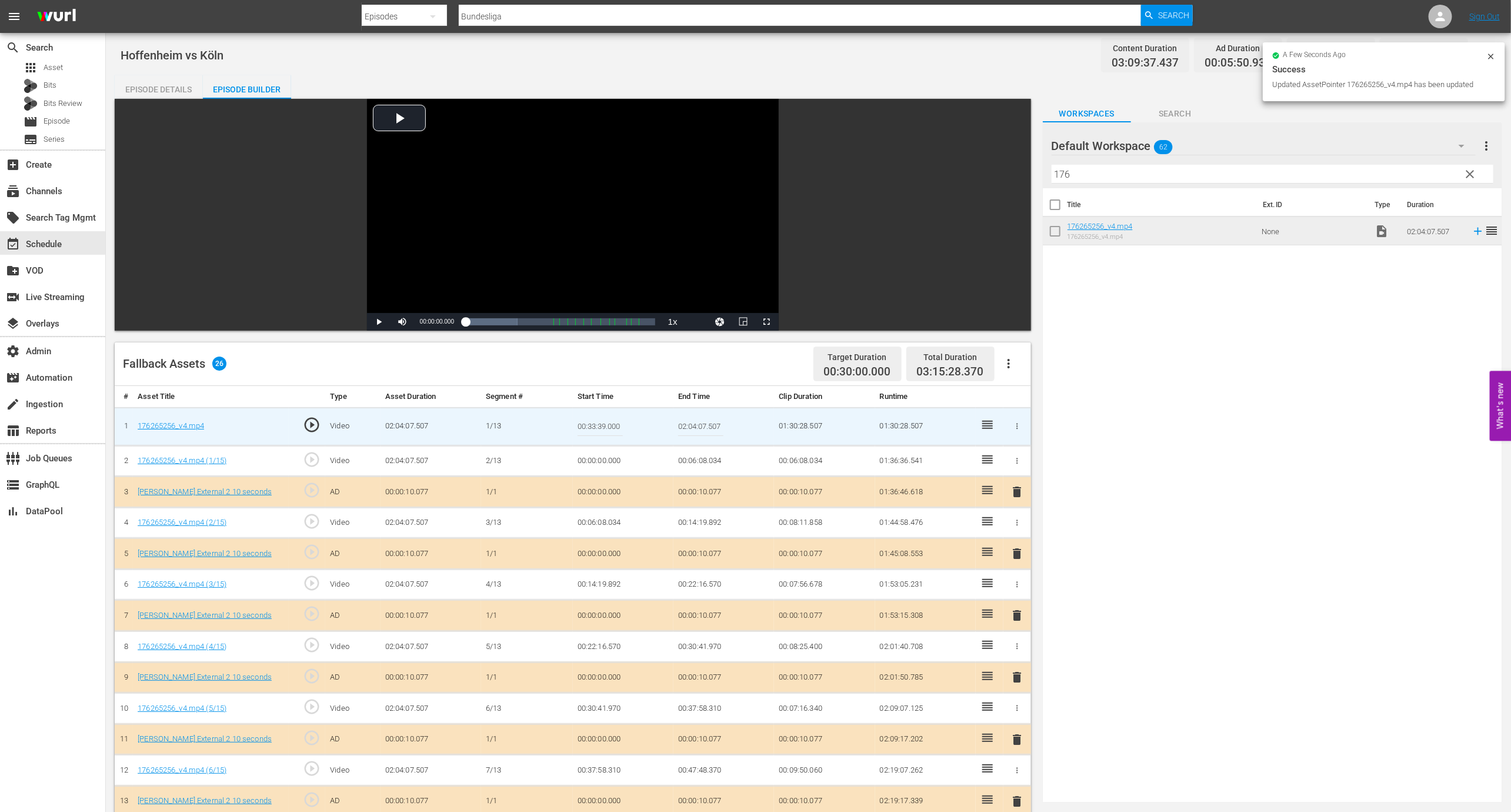
click at [591, 425] on input "00:33:39.000" at bounding box center [599, 427] width 45 height 28
type input "00:32:39.000"
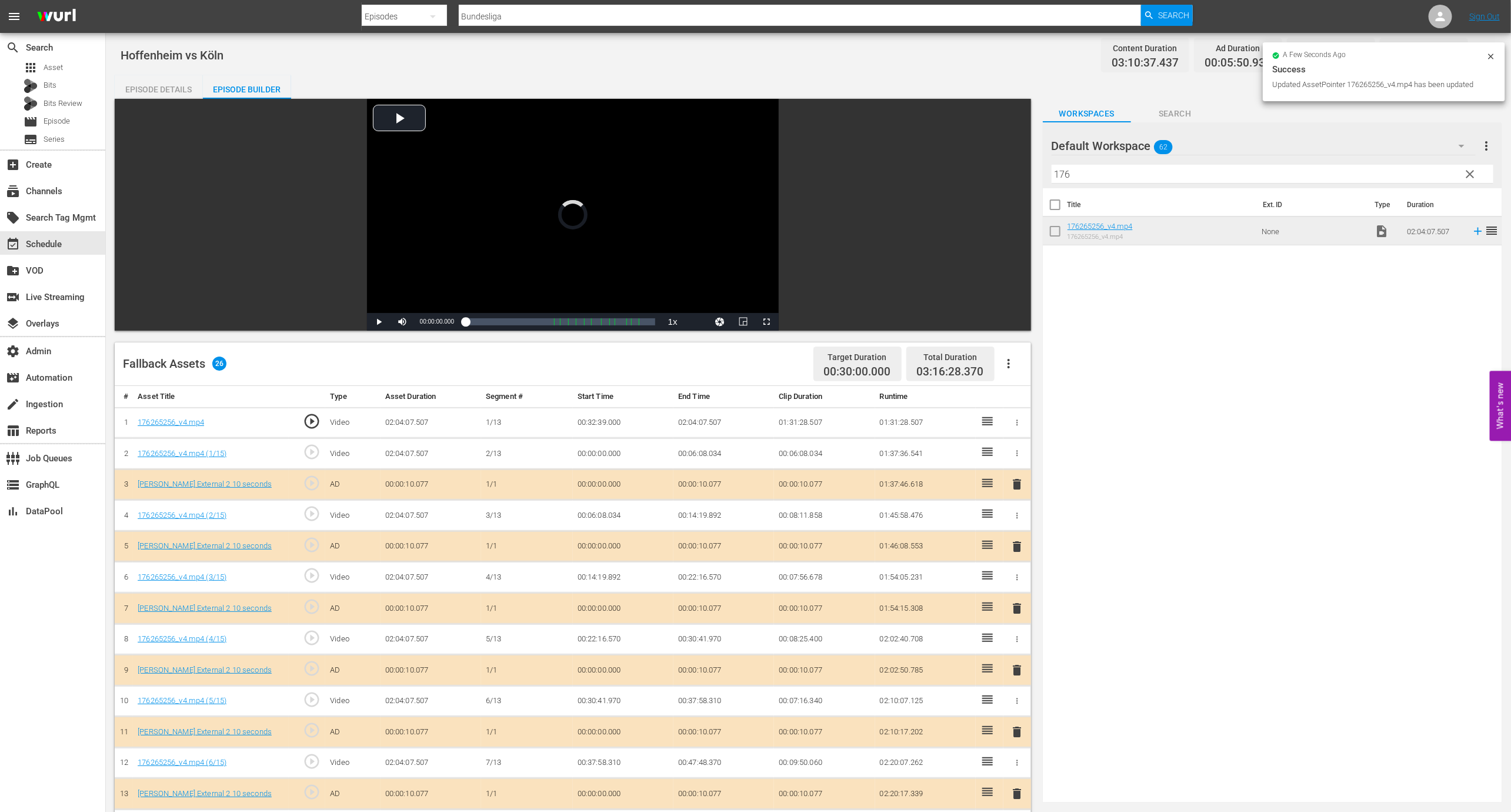
click at [594, 422] on td "00:32:39.000" at bounding box center [623, 422] width 100 height 31
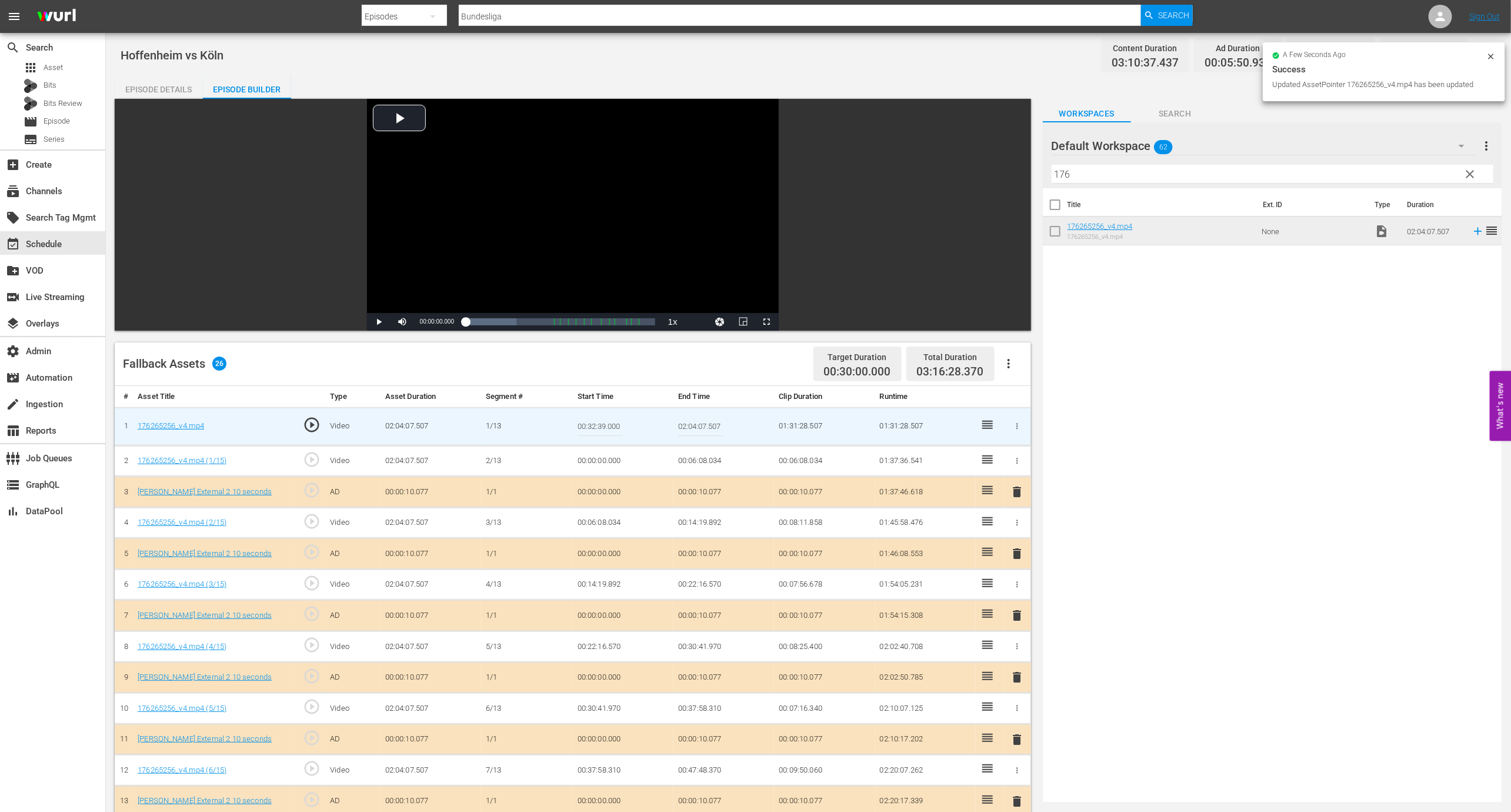
click at [593, 427] on input "00:32:39.000" at bounding box center [599, 427] width 45 height 28
type input "00:34:39.000"
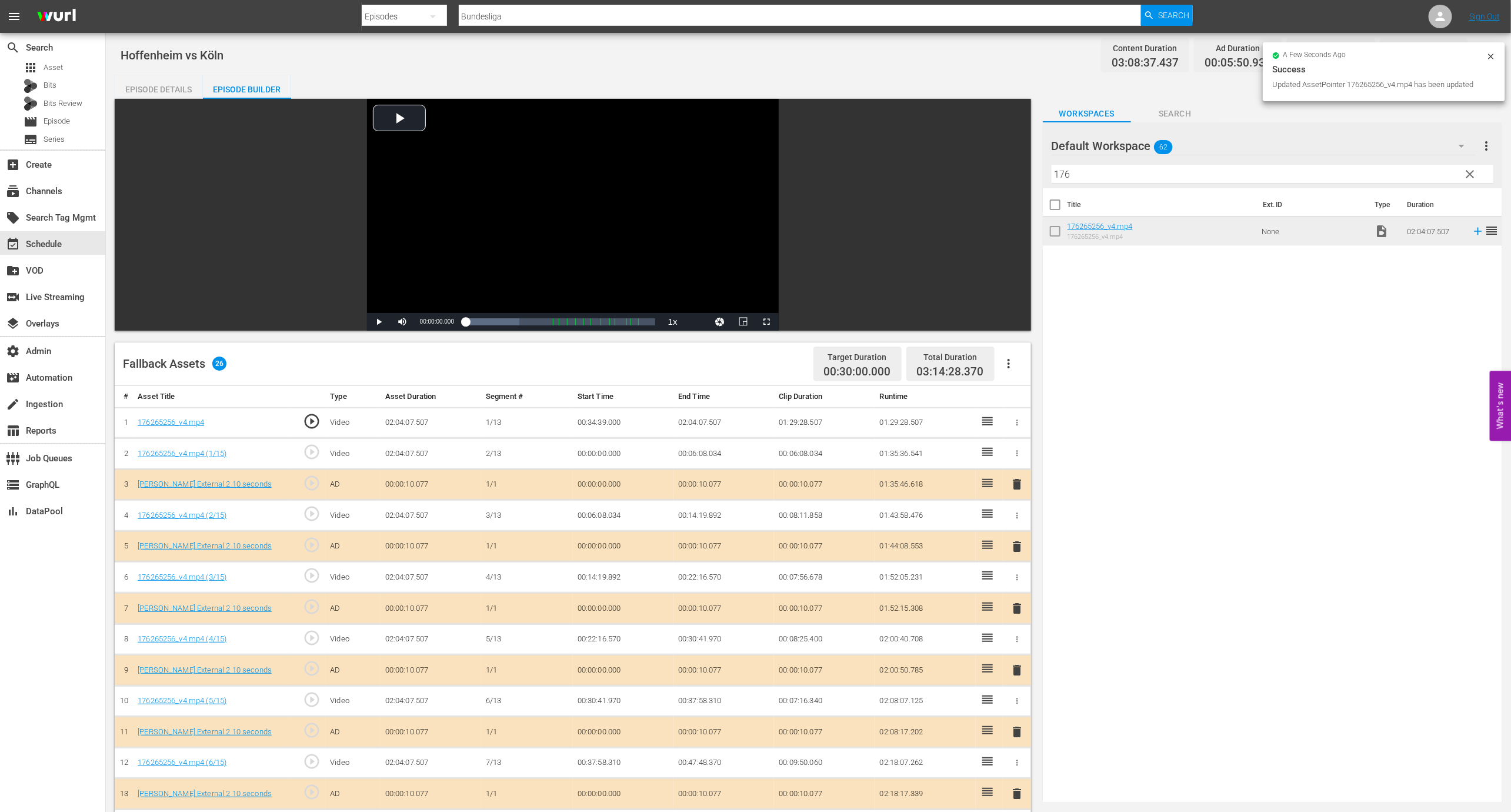
click at [604, 422] on td "00:34:39.000" at bounding box center [623, 422] width 100 height 31
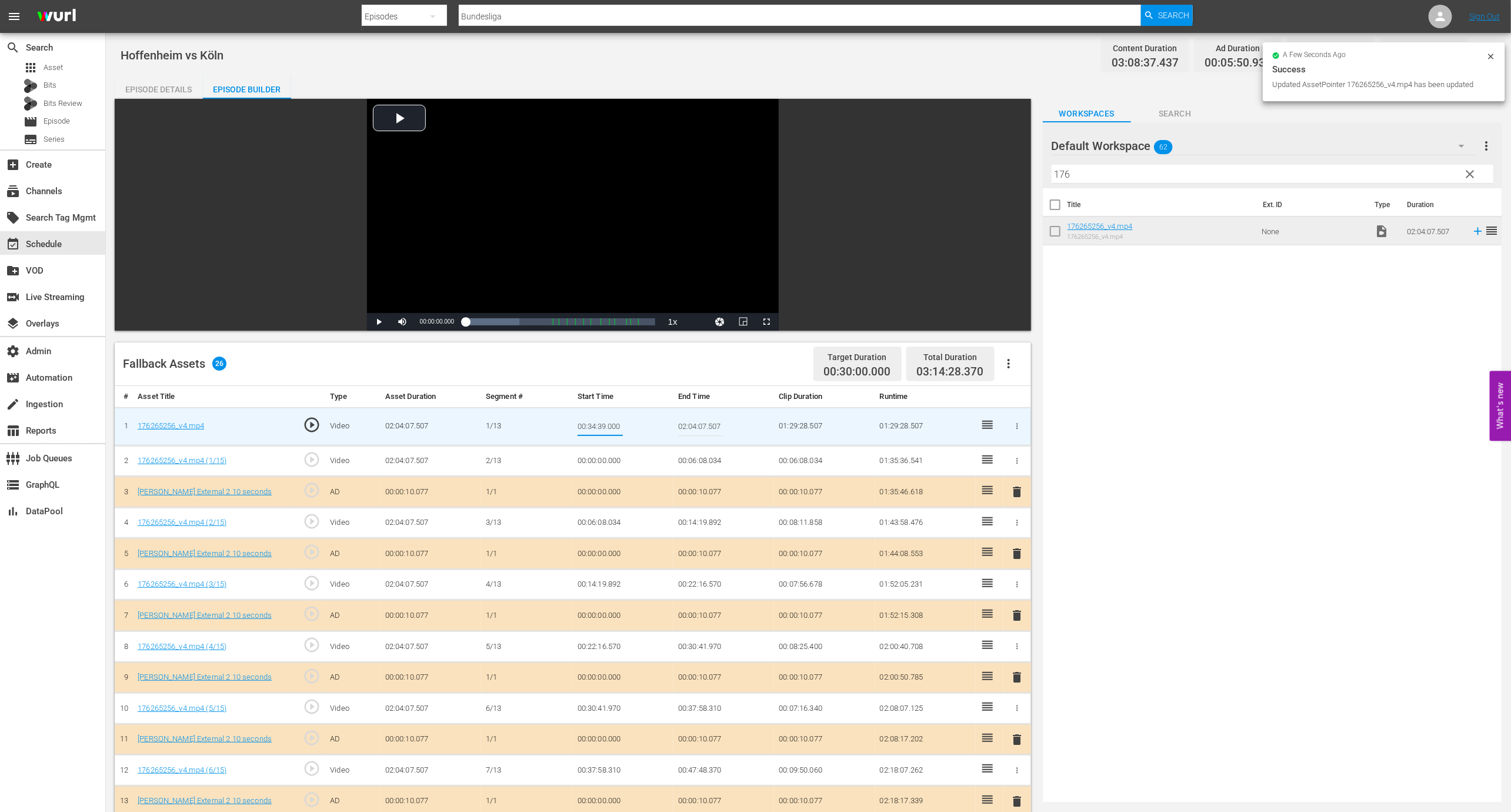
click at [595, 430] on input "00:34:39.000" at bounding box center [599, 427] width 45 height 28
click at [595, 420] on input "00:34:39.000" at bounding box center [599, 427] width 45 height 28
type input "00:35:39.000"
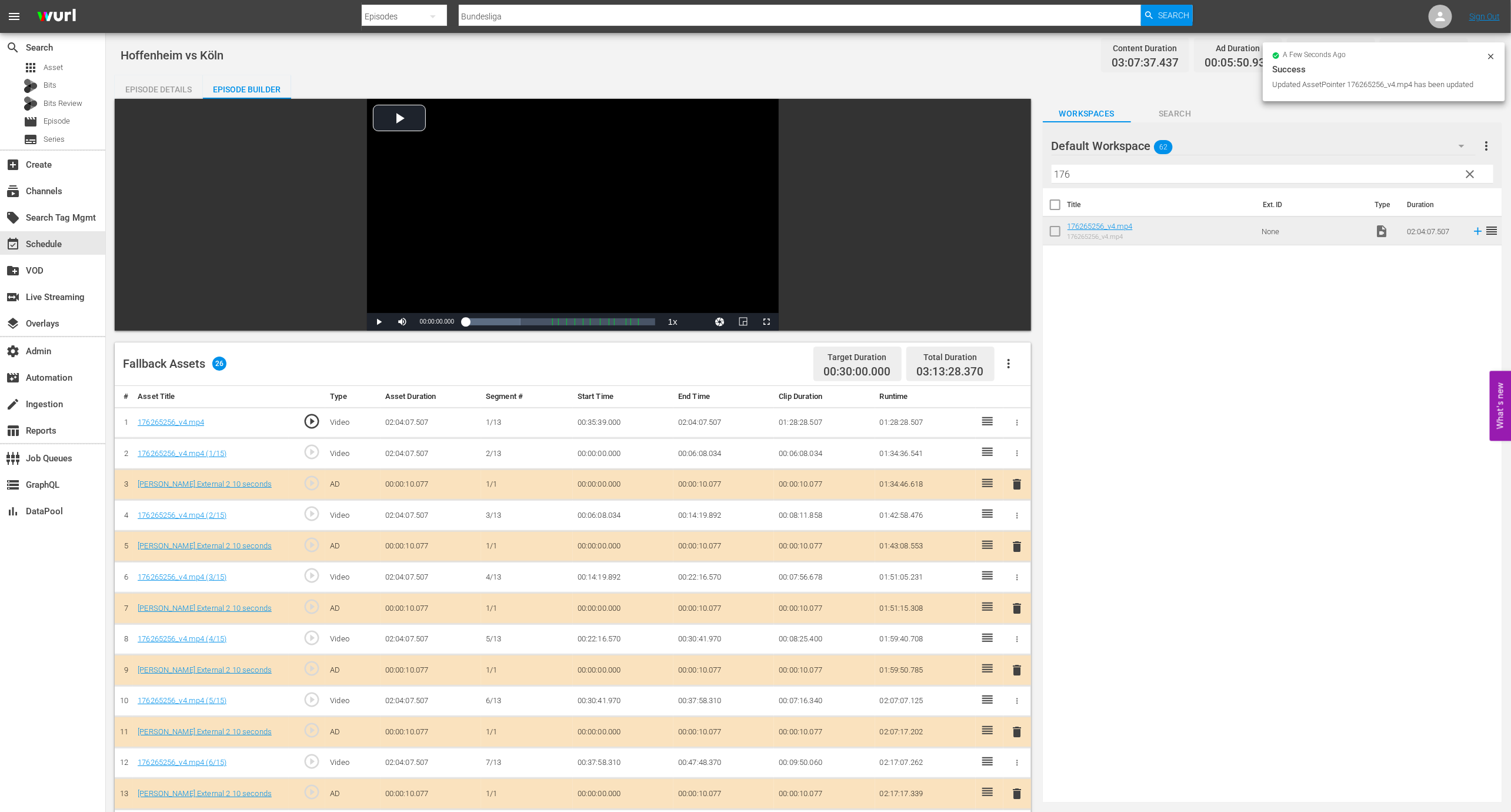
click at [595, 425] on td "00:35:39.000" at bounding box center [623, 422] width 100 height 31
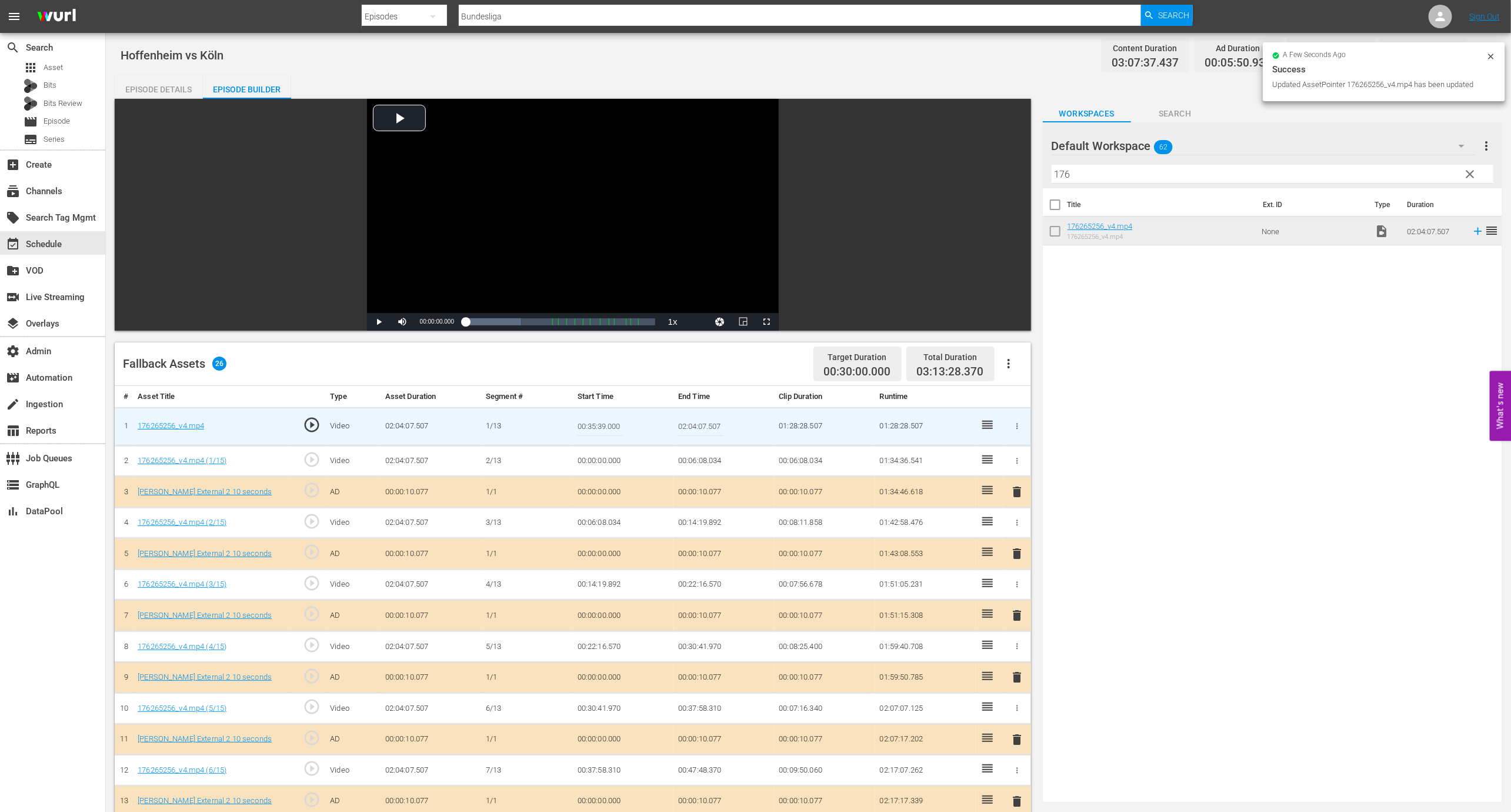
click at [591, 423] on input "00:35:39.000" at bounding box center [599, 427] width 45 height 28
type input "00:33:39.000"
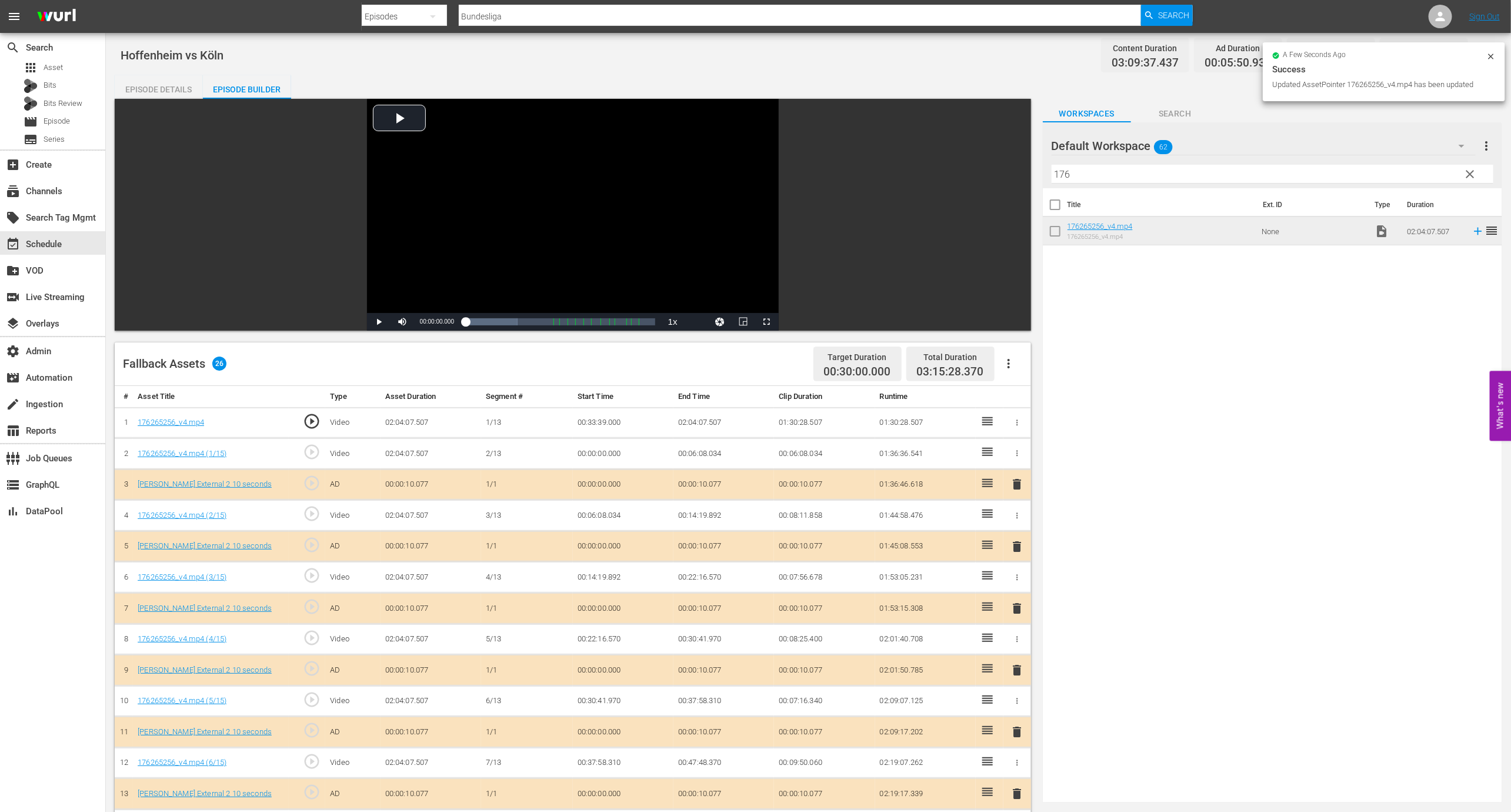
click at [605, 421] on td "00:33:39.000" at bounding box center [623, 422] width 100 height 31
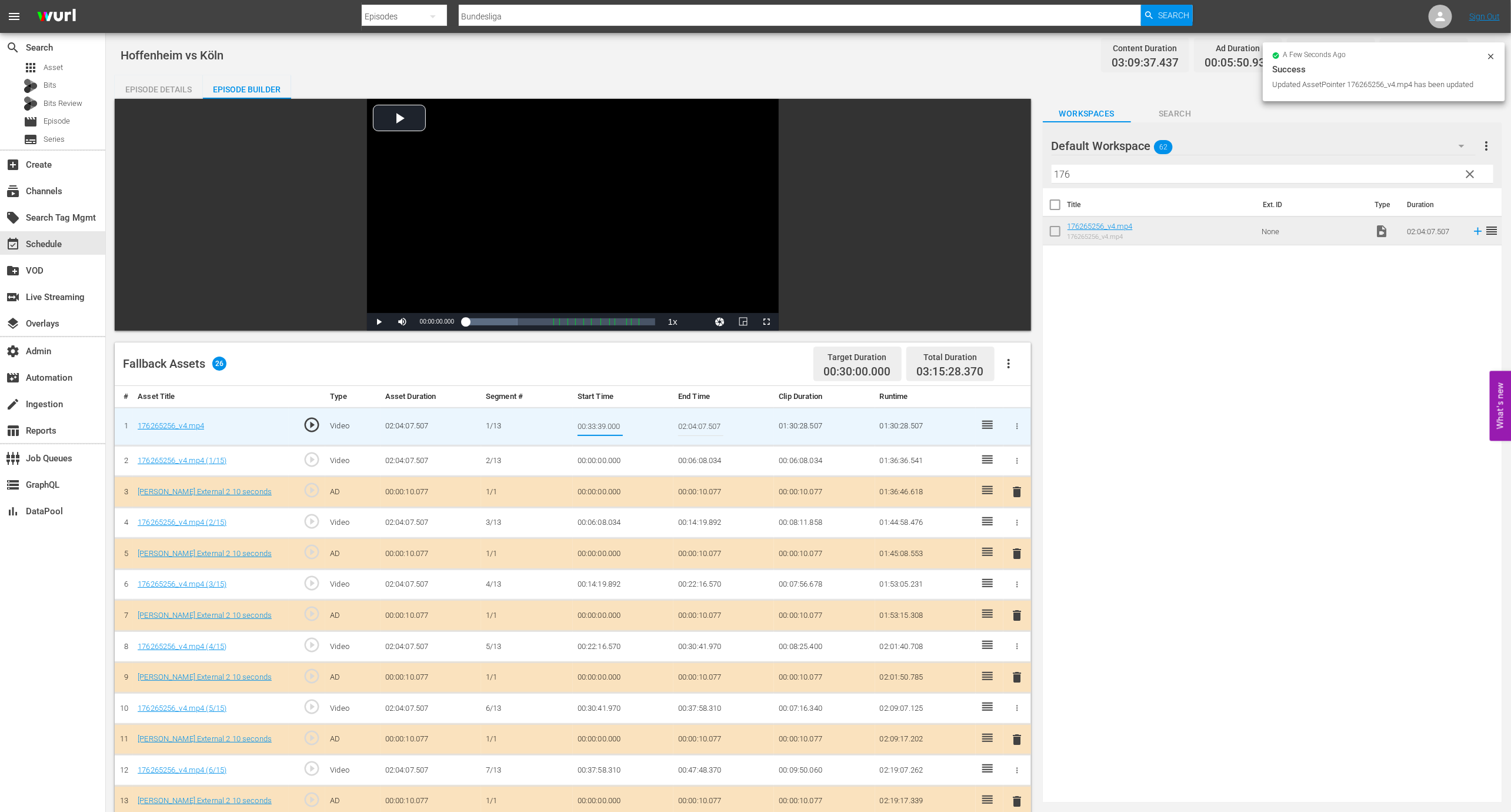
click at [602, 424] on input "00:33:39.000" at bounding box center [599, 427] width 45 height 28
type input "00:33:59.000"
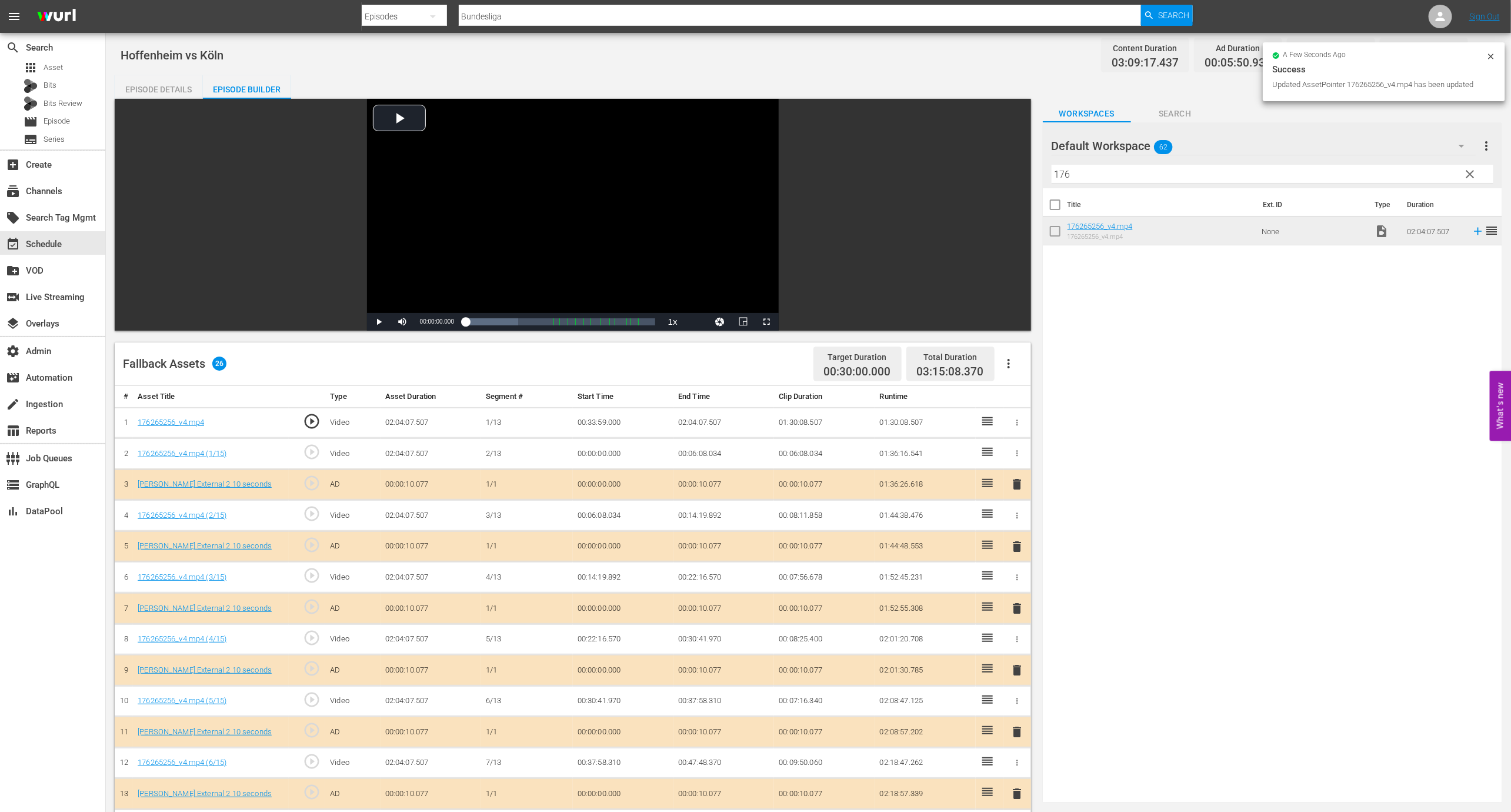
click at [604, 427] on td "00:33:59.000" at bounding box center [623, 422] width 100 height 31
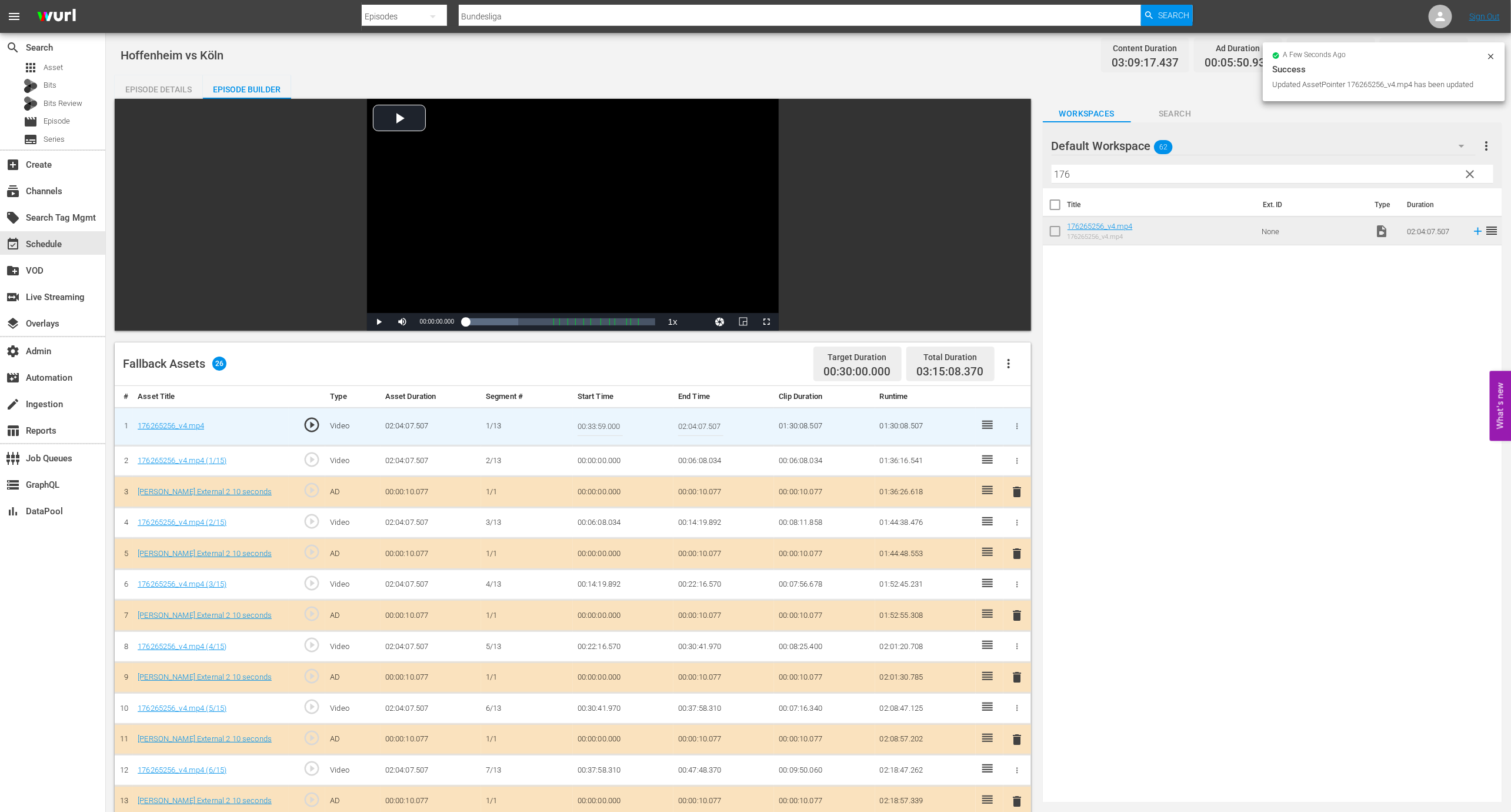
click at [599, 426] on input "00:33:59.000" at bounding box center [599, 427] width 45 height 28
type input "00:34:05.000"
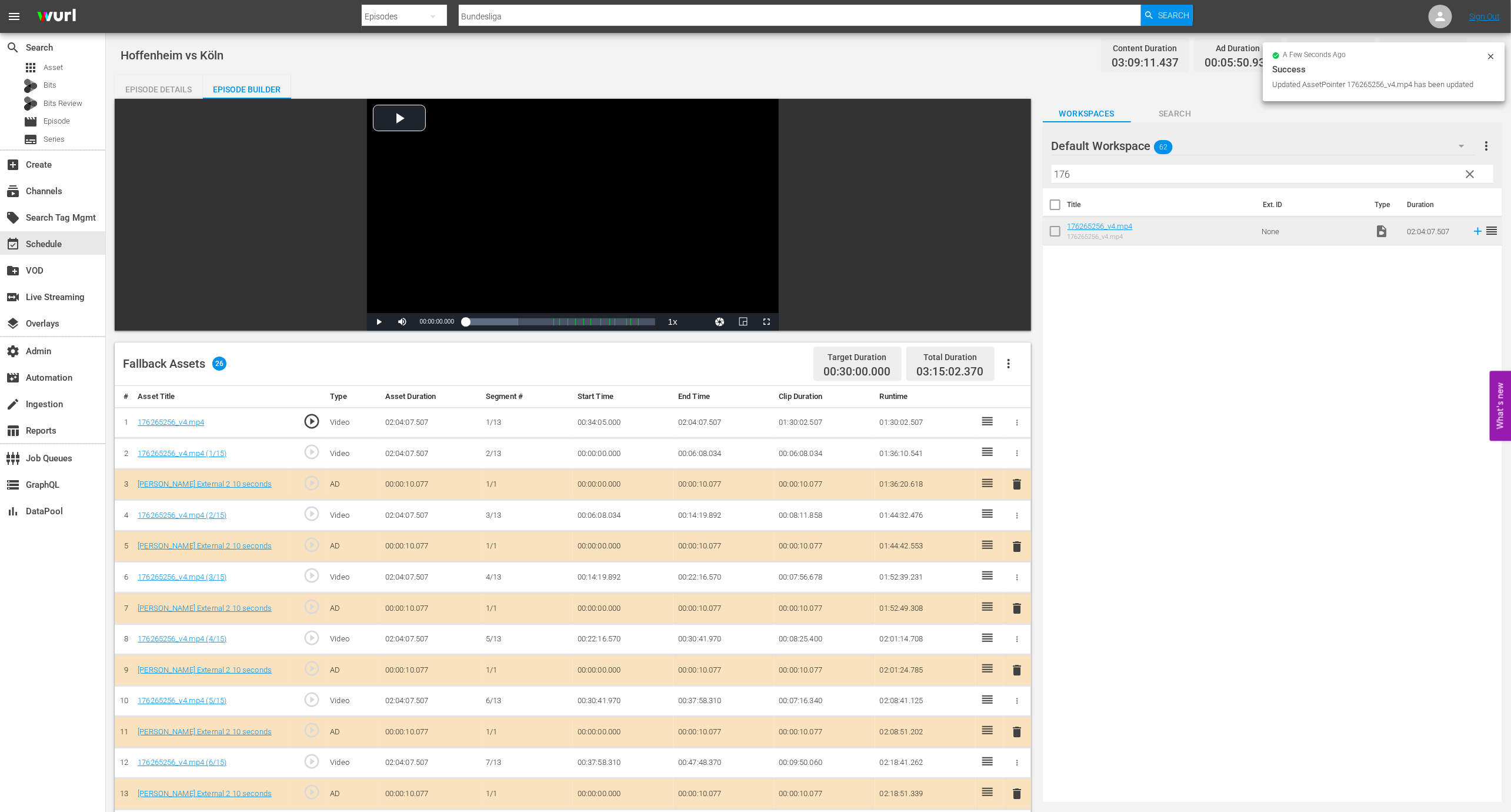
click at [615, 417] on td "00:34:05.000" at bounding box center [623, 422] width 100 height 31
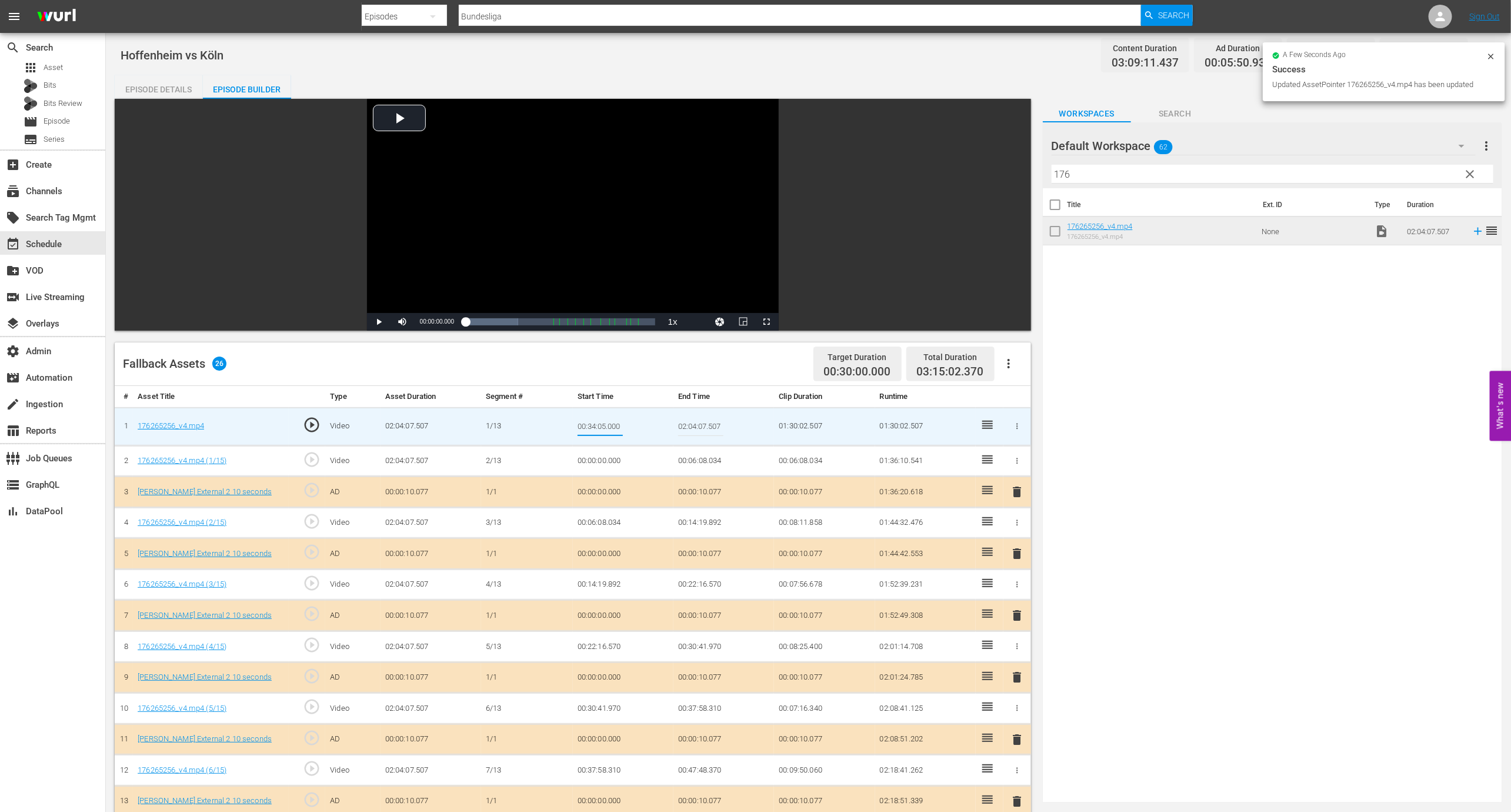
click at [602, 424] on input "00:34:05.000" at bounding box center [599, 427] width 45 height 28
type input "00:34:07.000"
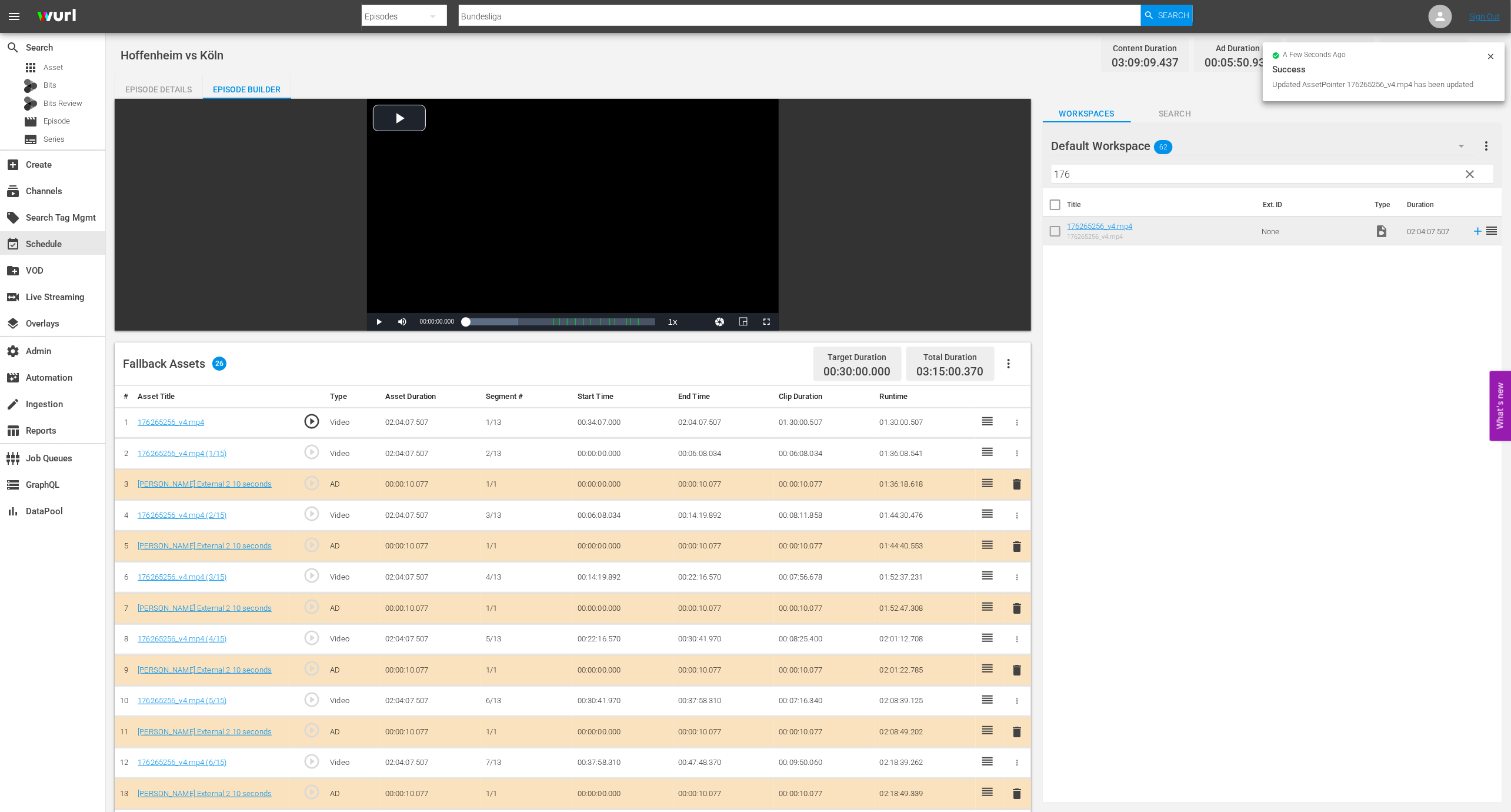
click at [616, 421] on td "00:34:07.000" at bounding box center [623, 422] width 100 height 31
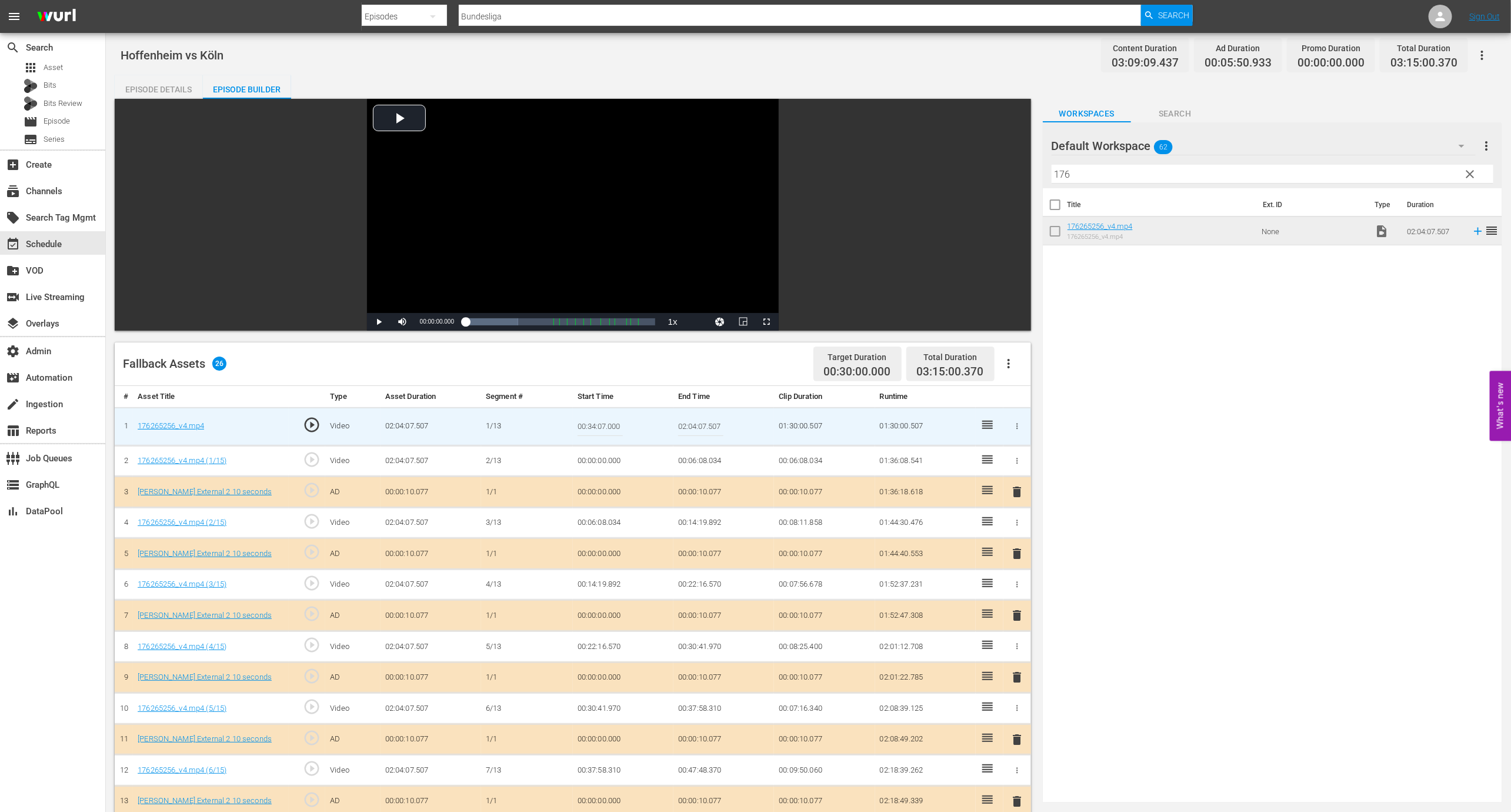
click at [620, 422] on input "00:34:07.000" at bounding box center [599, 427] width 45 height 28
type input "00:34:07.370"
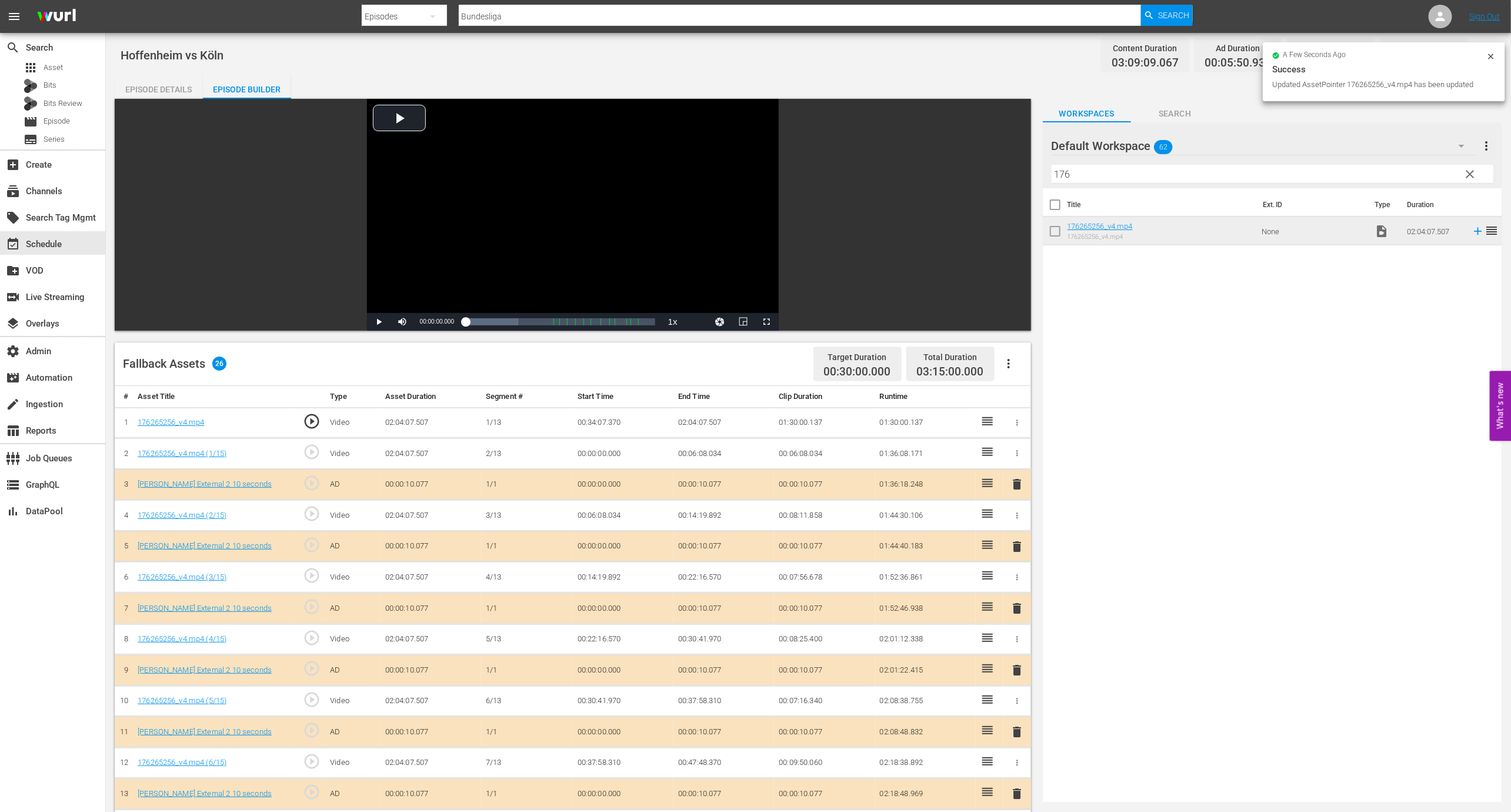
click at [1129, 55] on icon at bounding box center [1491, 56] width 5 height 5
click at [1129, 61] on icon "button" at bounding box center [1483, 55] width 14 height 14
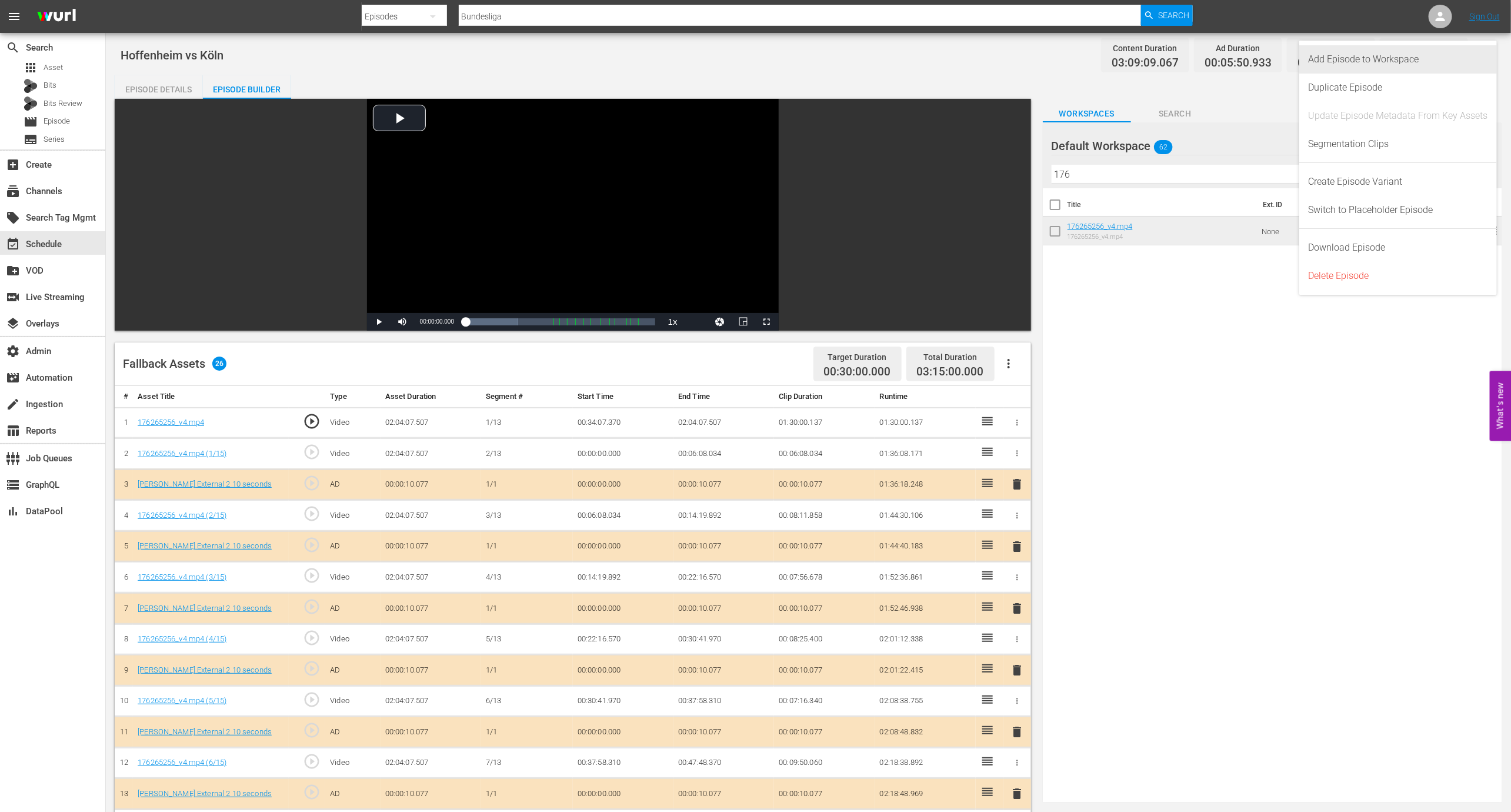
click at [1129, 64] on div "Add Episode to Workspace" at bounding box center [1399, 60] width 180 height 28
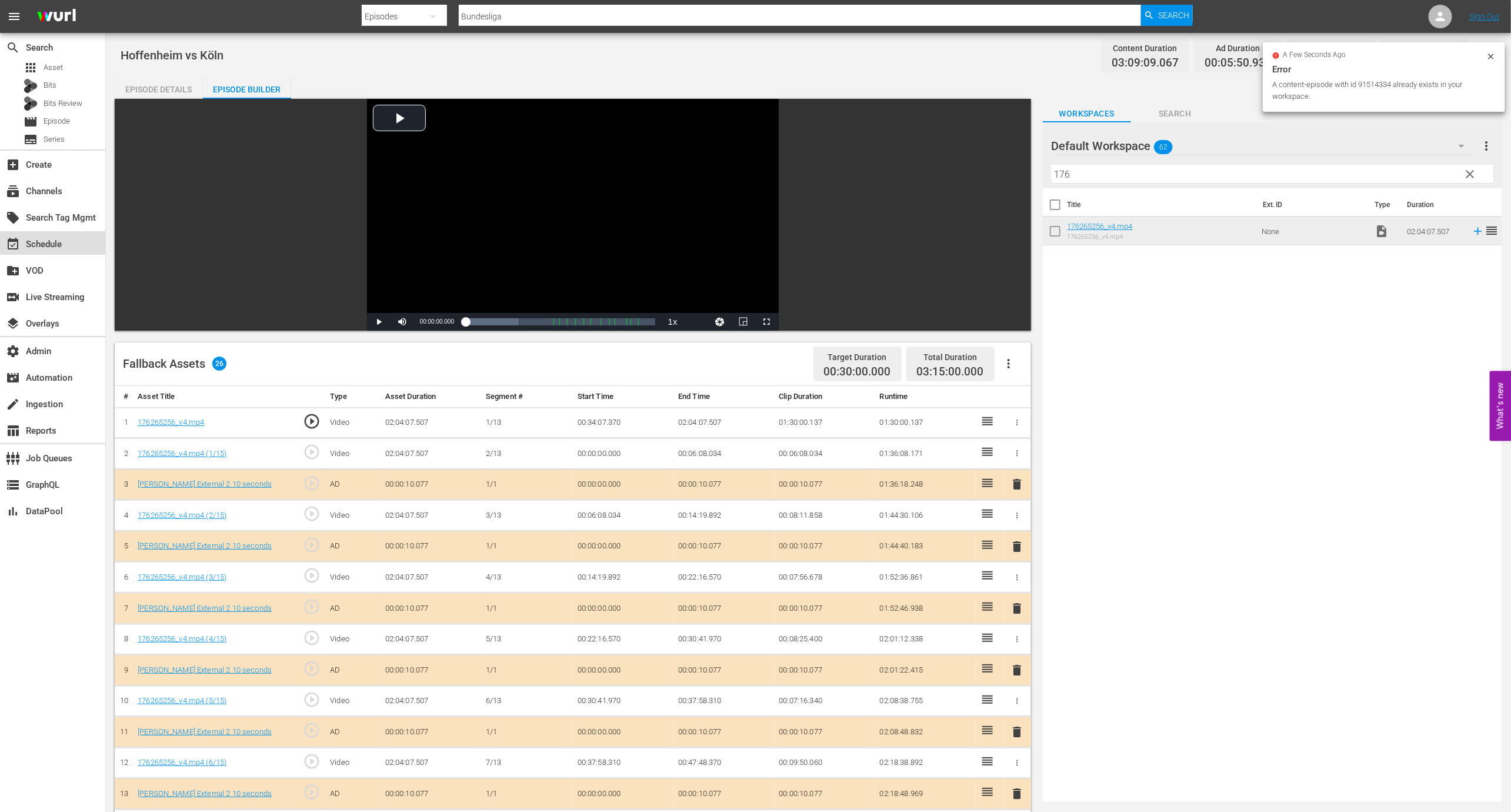
click at [82, 239] on div "event_available Schedule" at bounding box center [52, 243] width 105 height 23
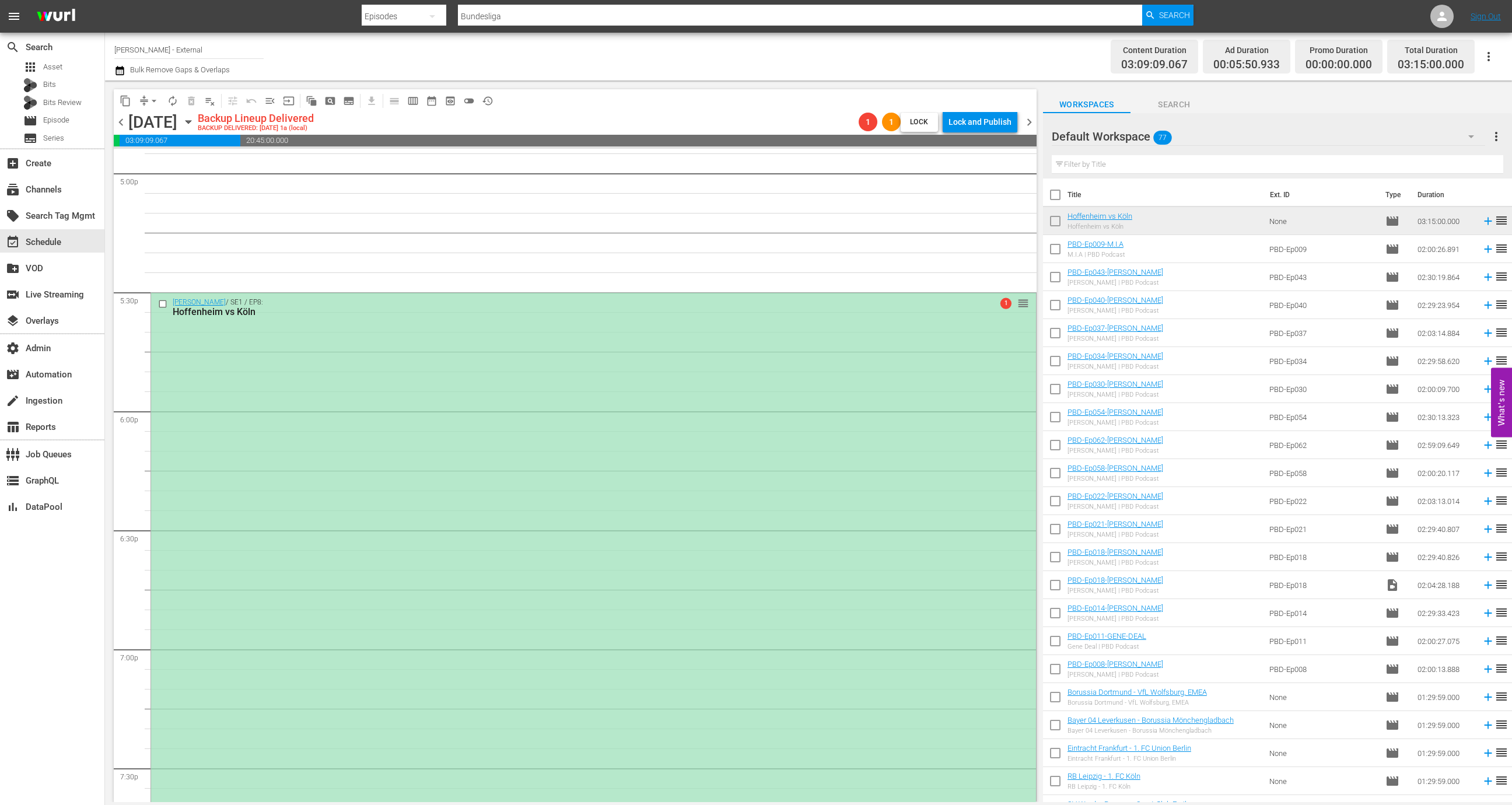
scroll to position [3914, 0]
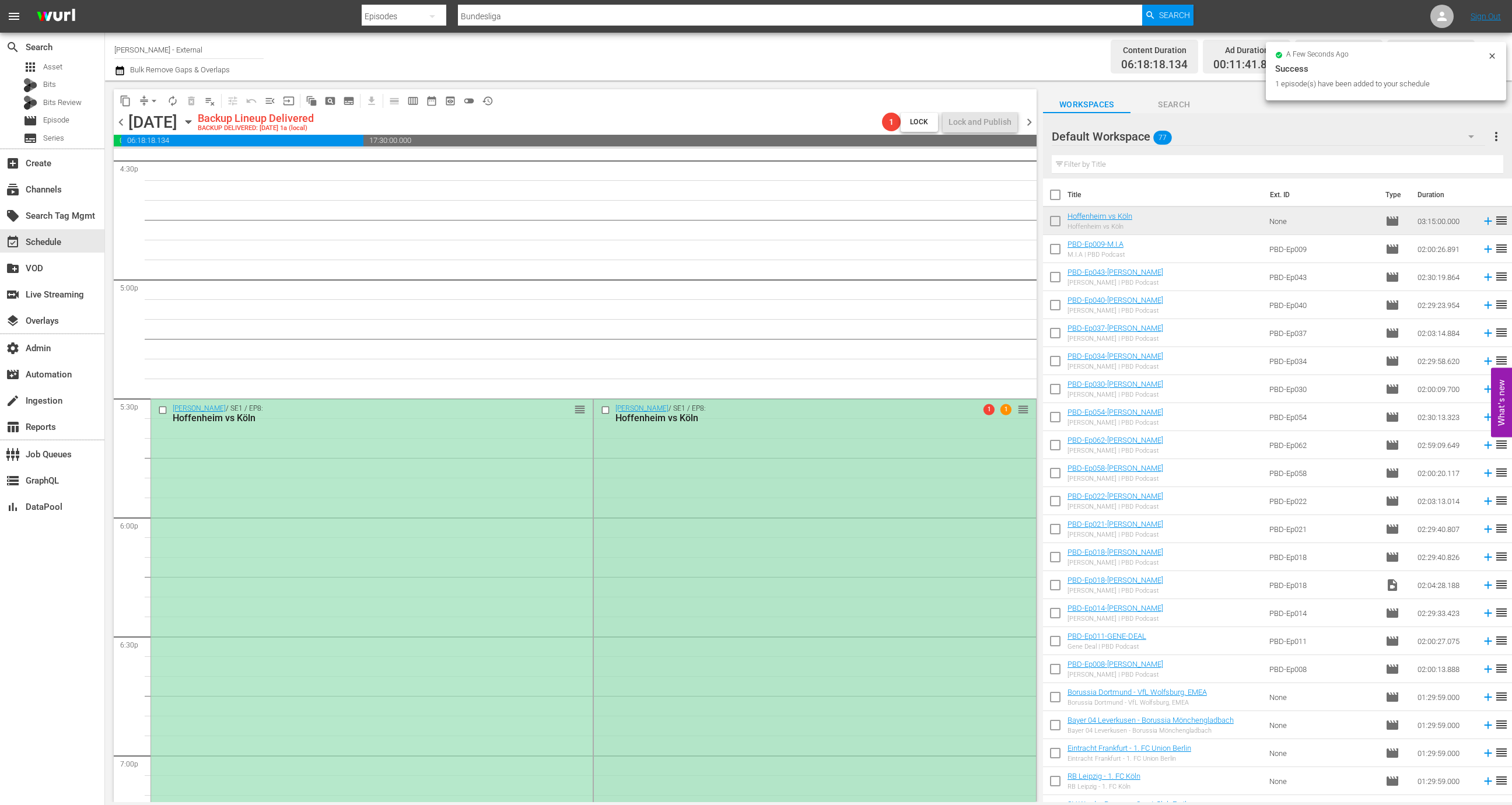
click at [861, 570] on div "Wurl / SE1 / EP8: Hoffenheim vs Köln 1 1 reorder" at bounding box center [814, 783] width 442 height 770
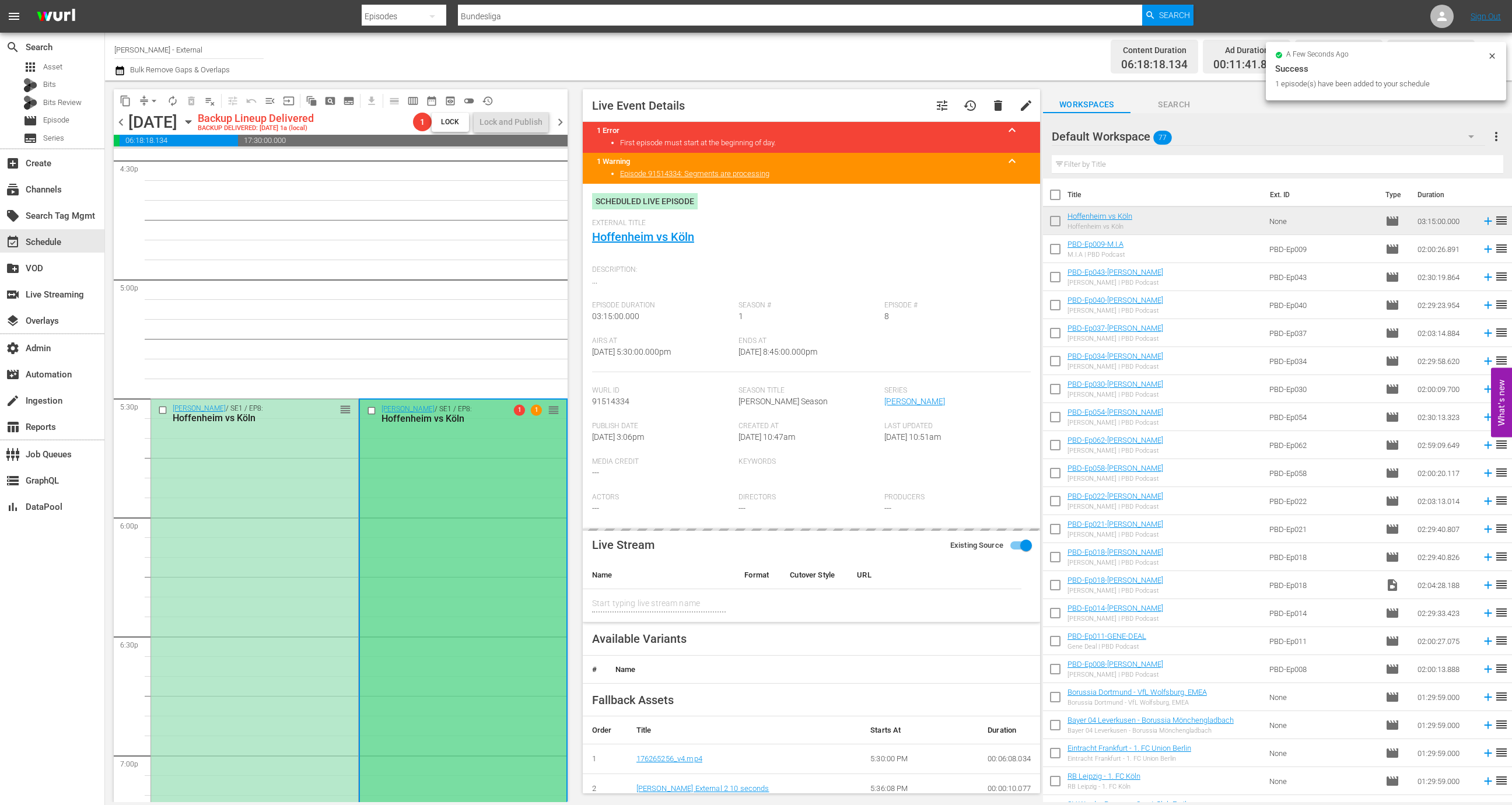
type input "Hoffenheim vs Köln"
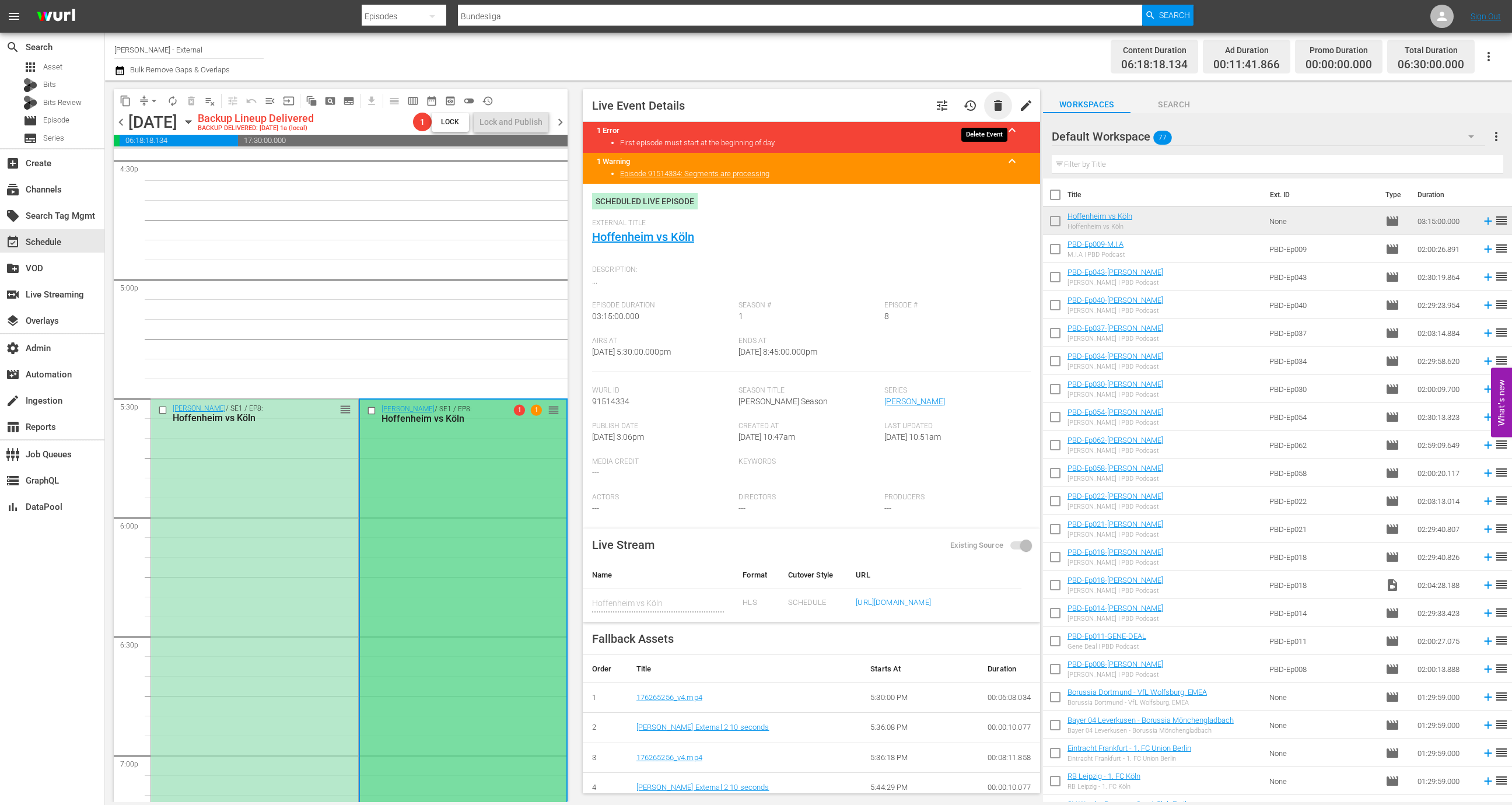
click at [992, 101] on span "delete" at bounding box center [999, 106] width 14 height 14
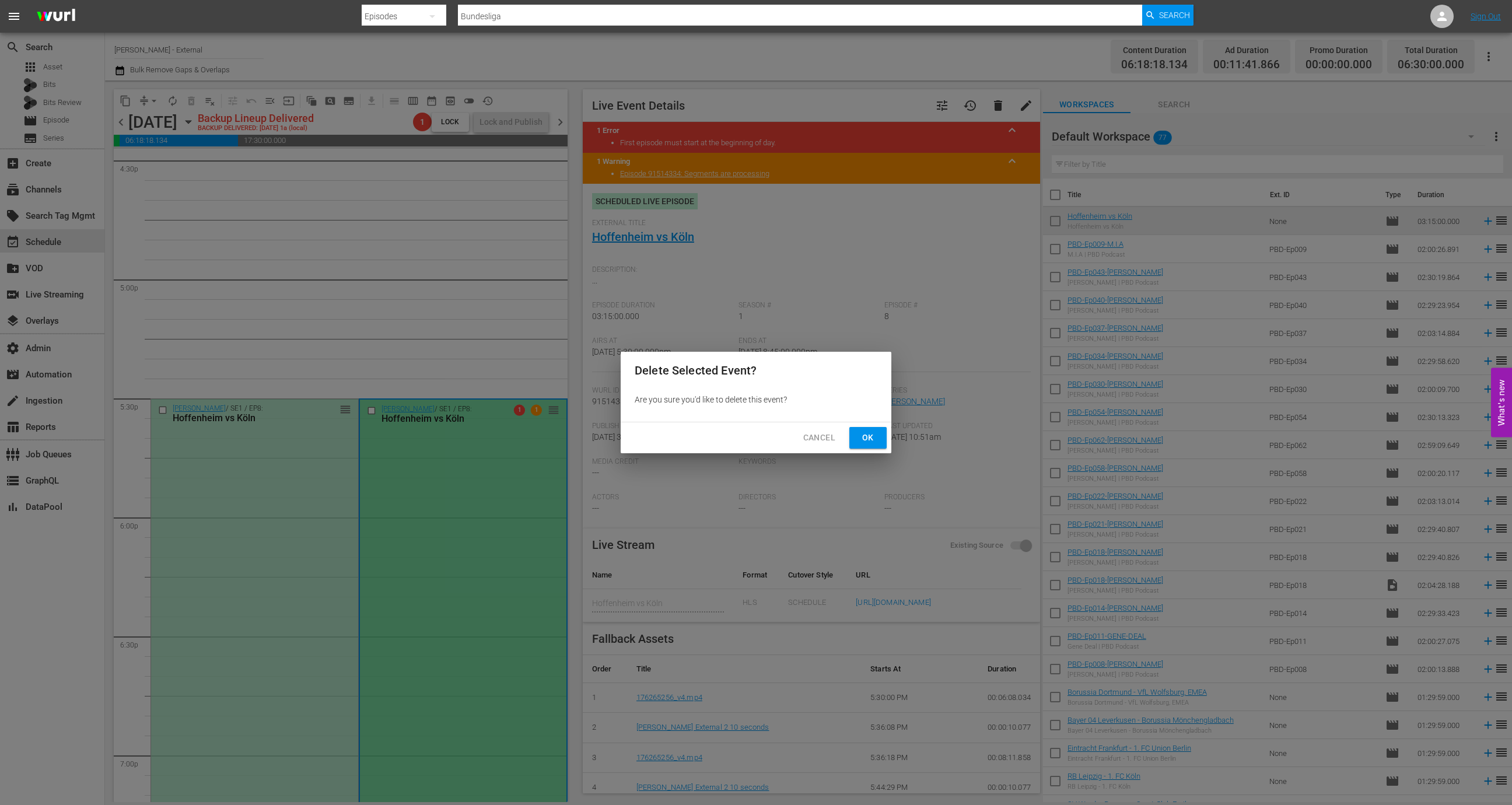
click at [875, 435] on span "Ok" at bounding box center [868, 437] width 19 height 15
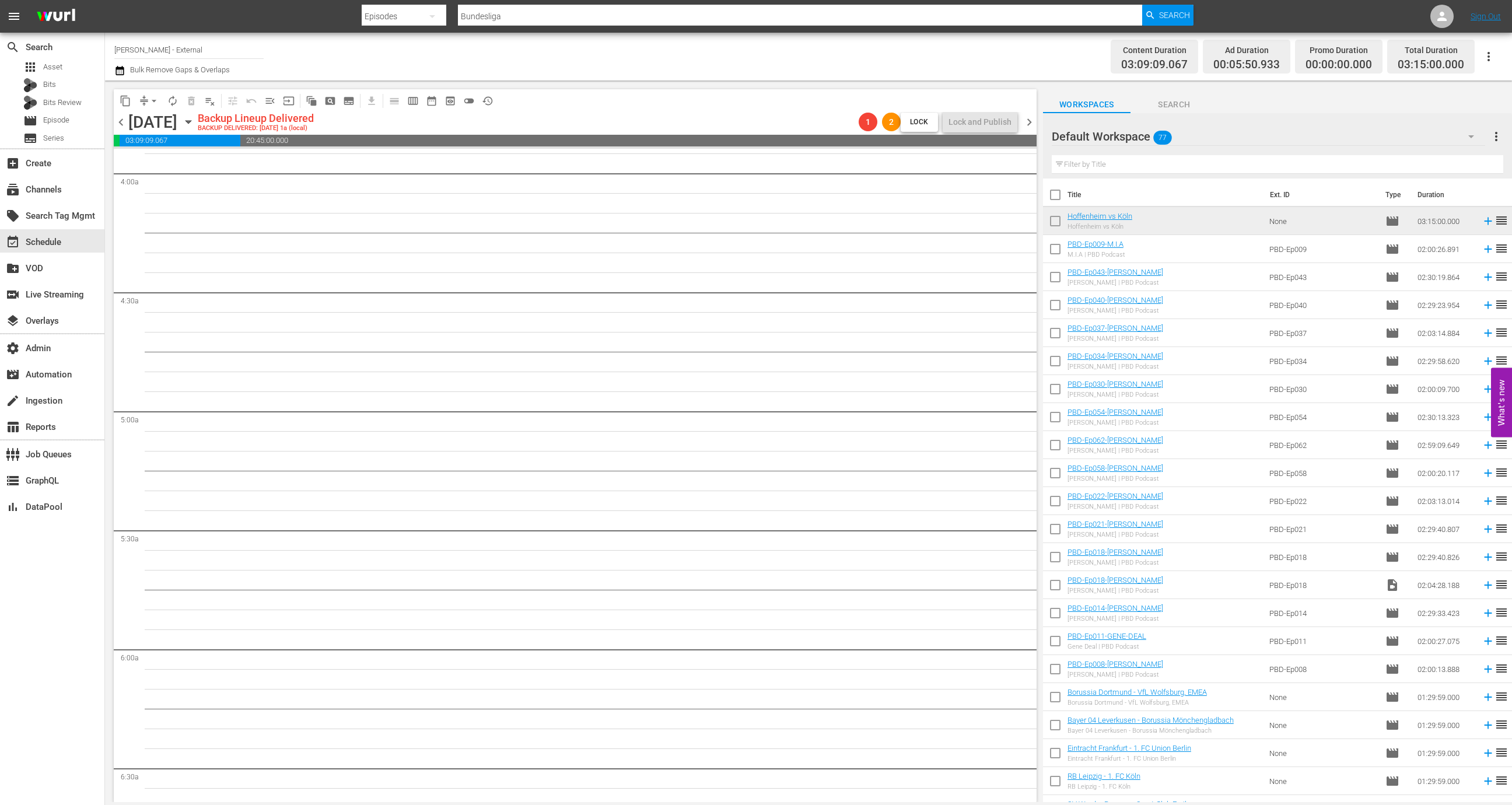
scroll to position [0, 0]
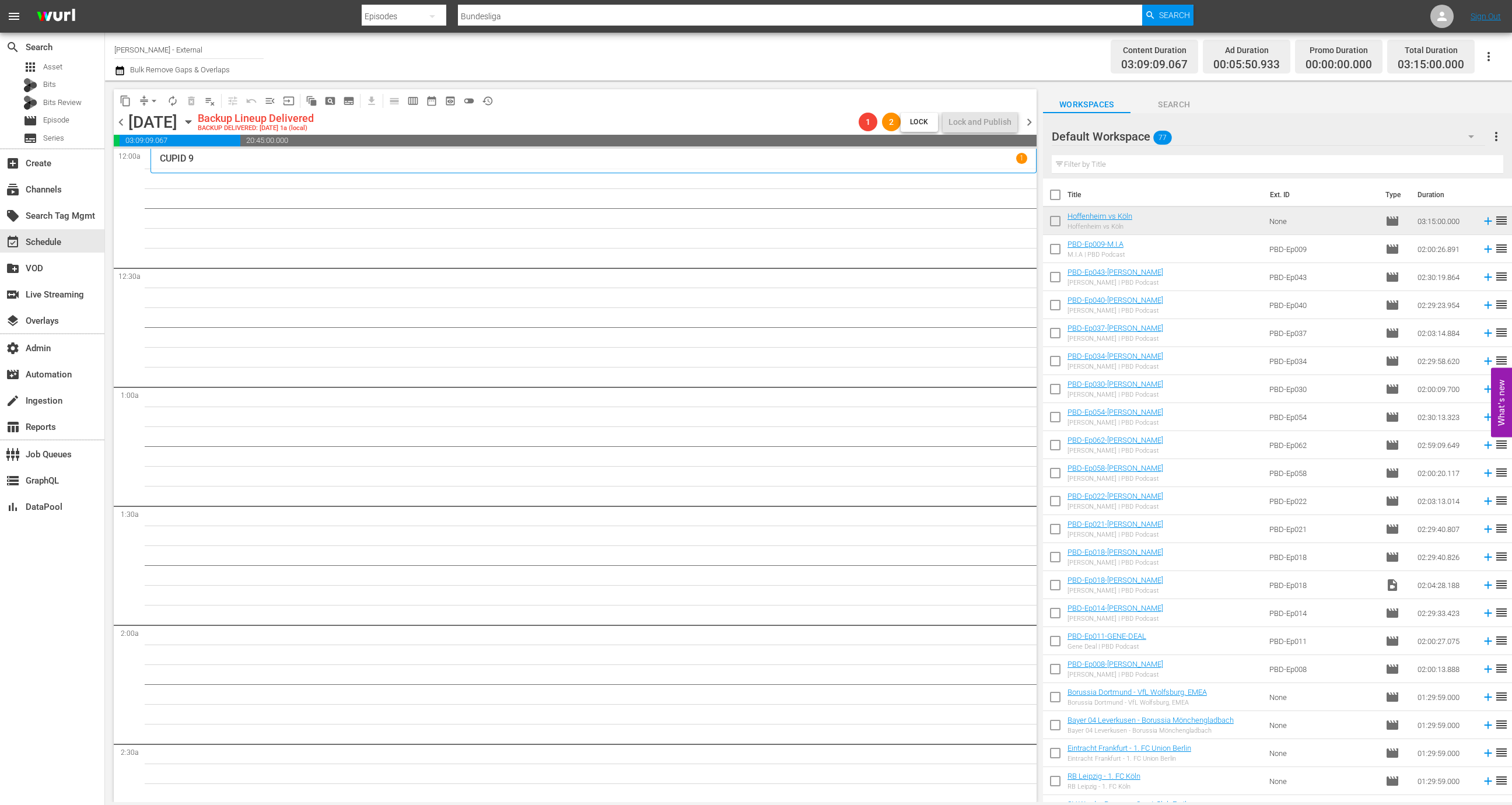
click at [1119, 160] on input "text" at bounding box center [1278, 164] width 452 height 19
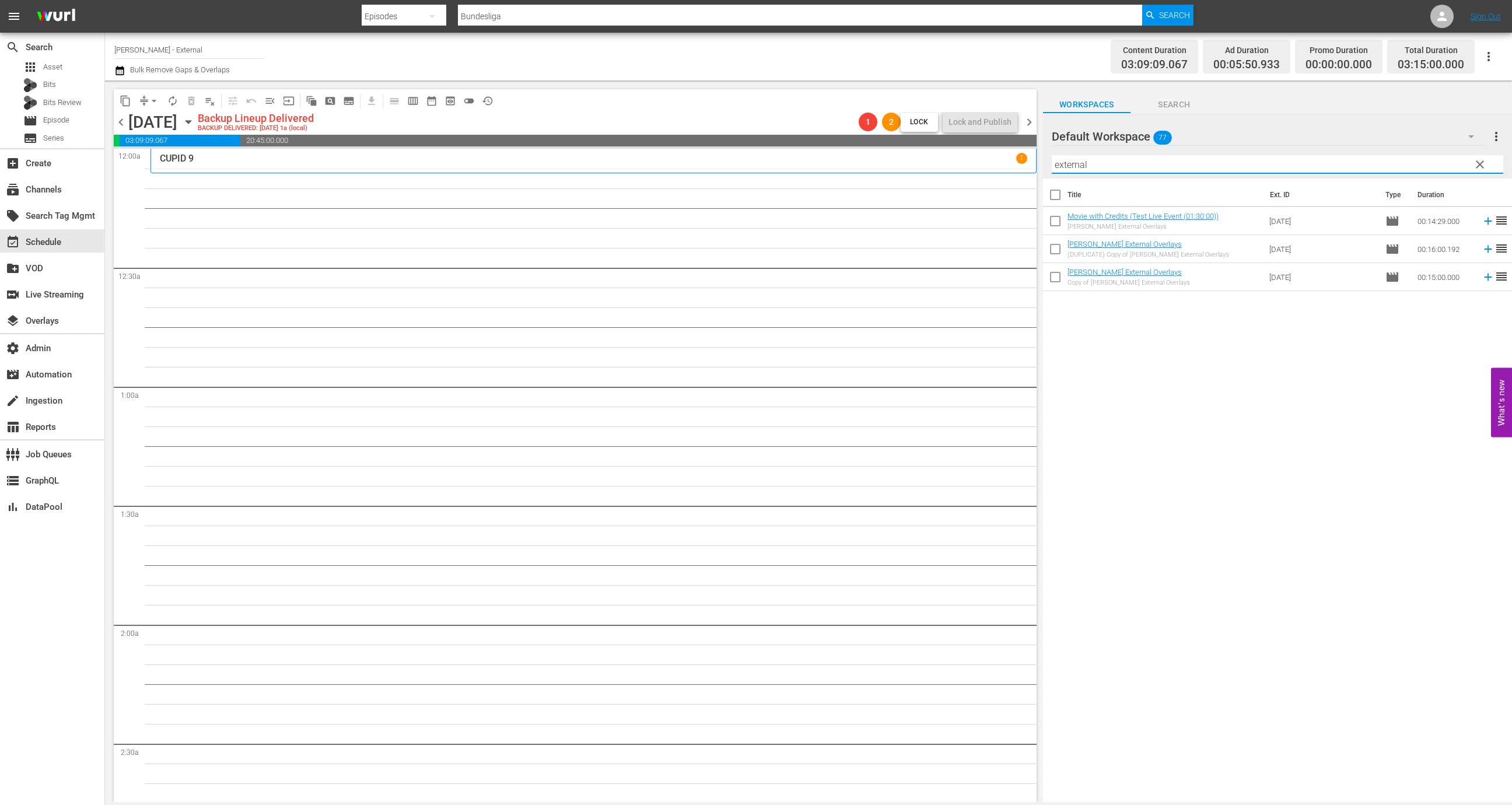
type input "external"
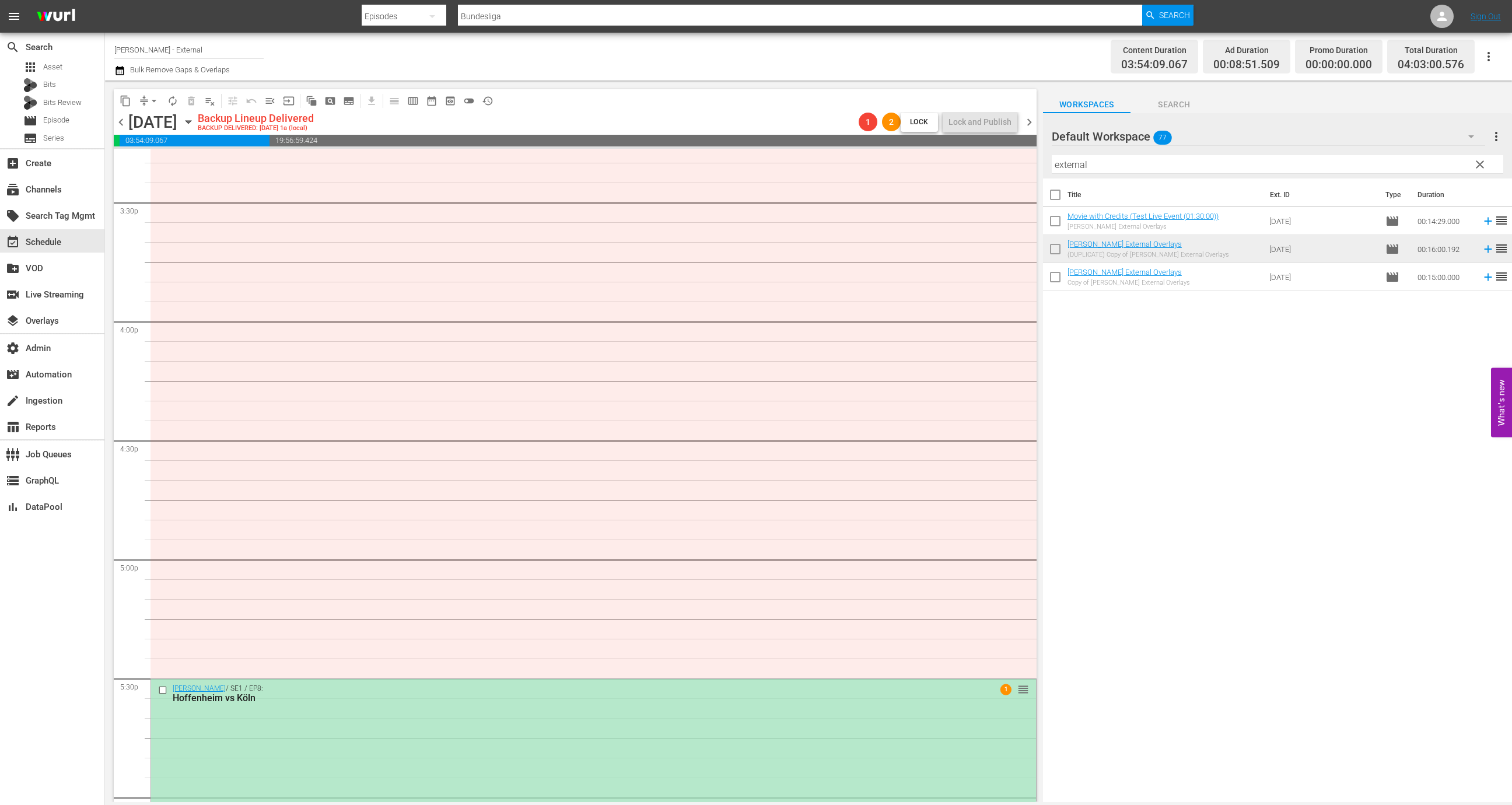
scroll to position [3478, 0]
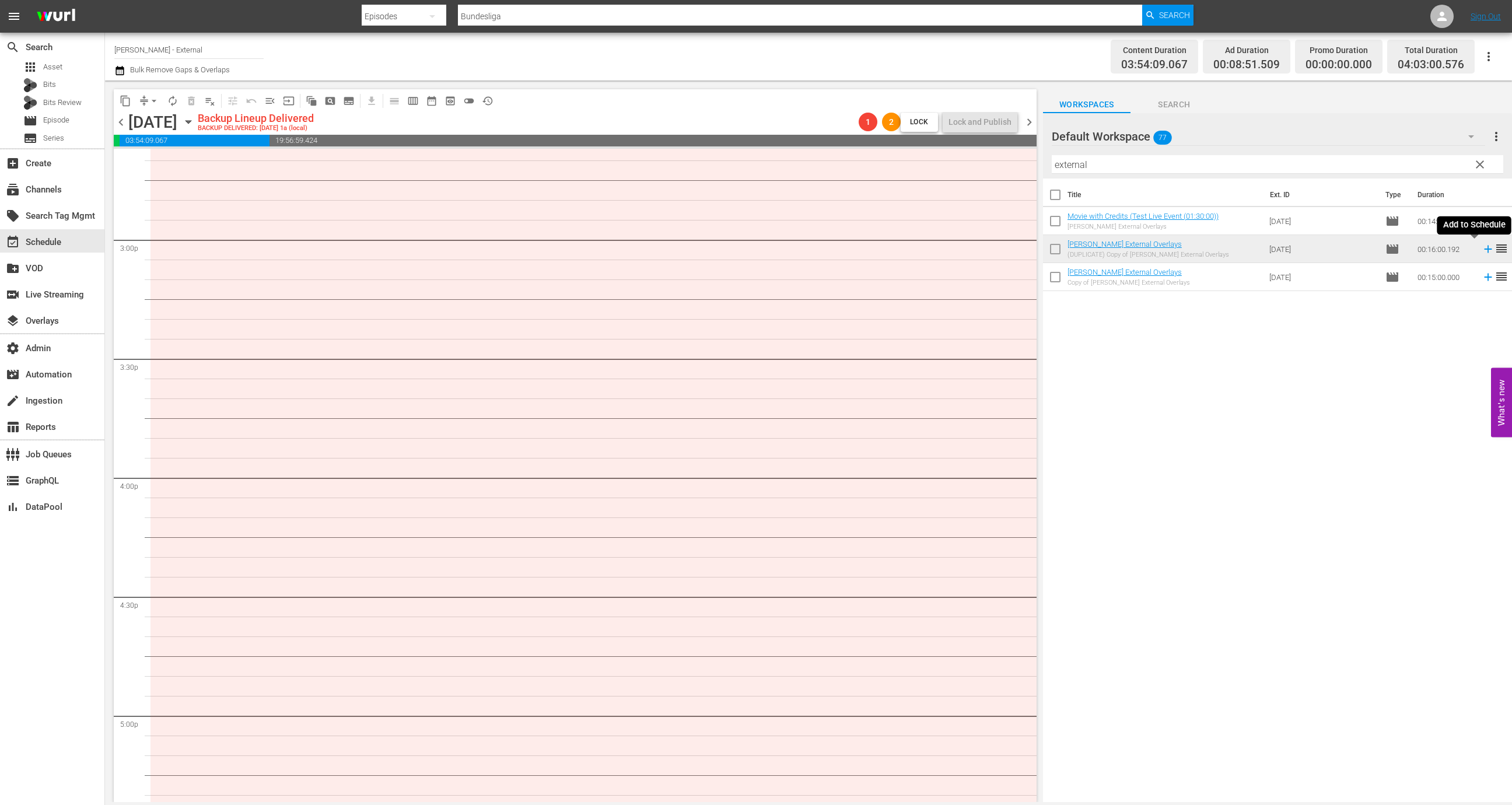
click at [1119, 250] on icon at bounding box center [1488, 249] width 13 height 13
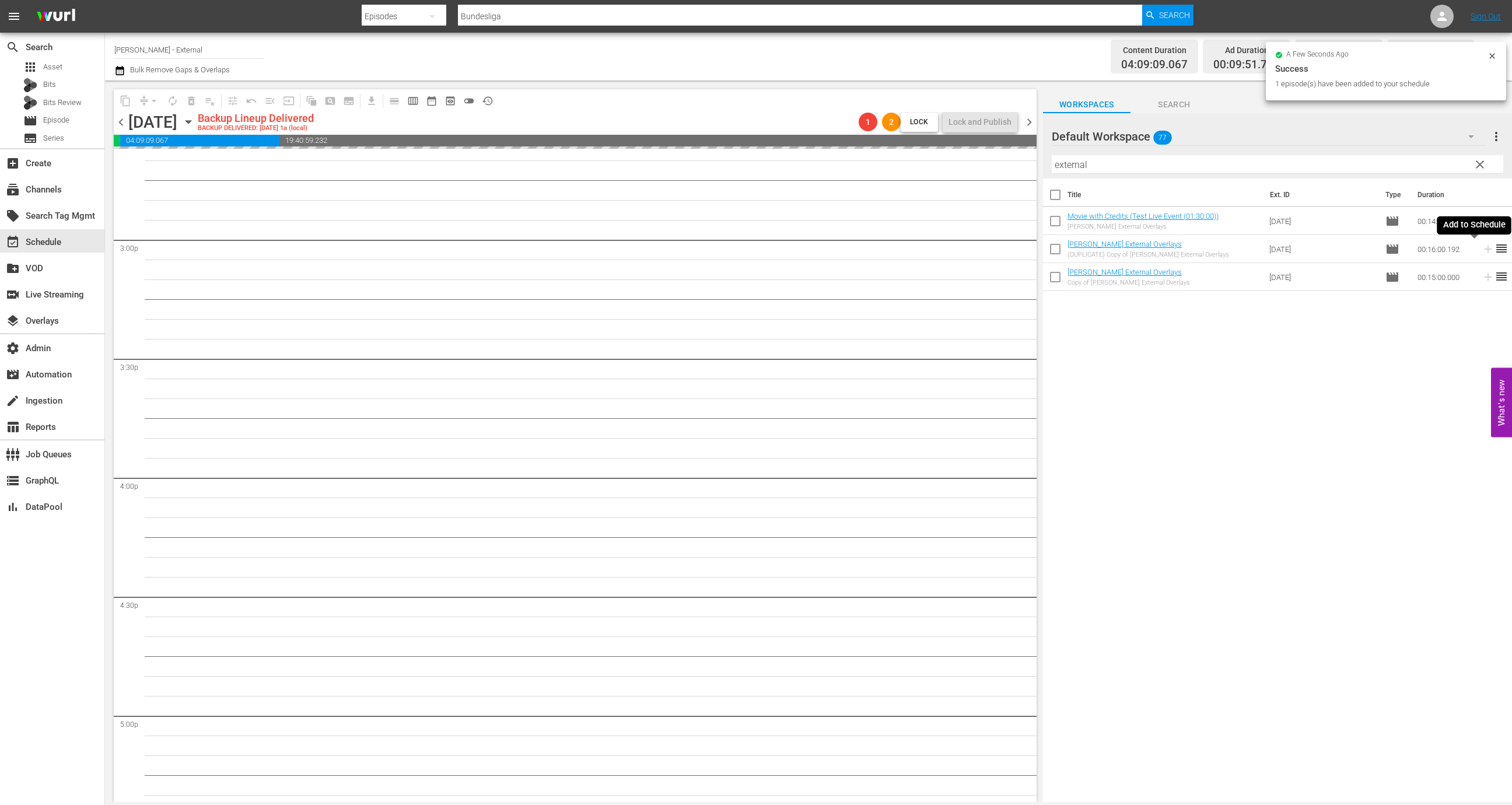
click at [1119, 244] on icon at bounding box center [1488, 249] width 13 height 13
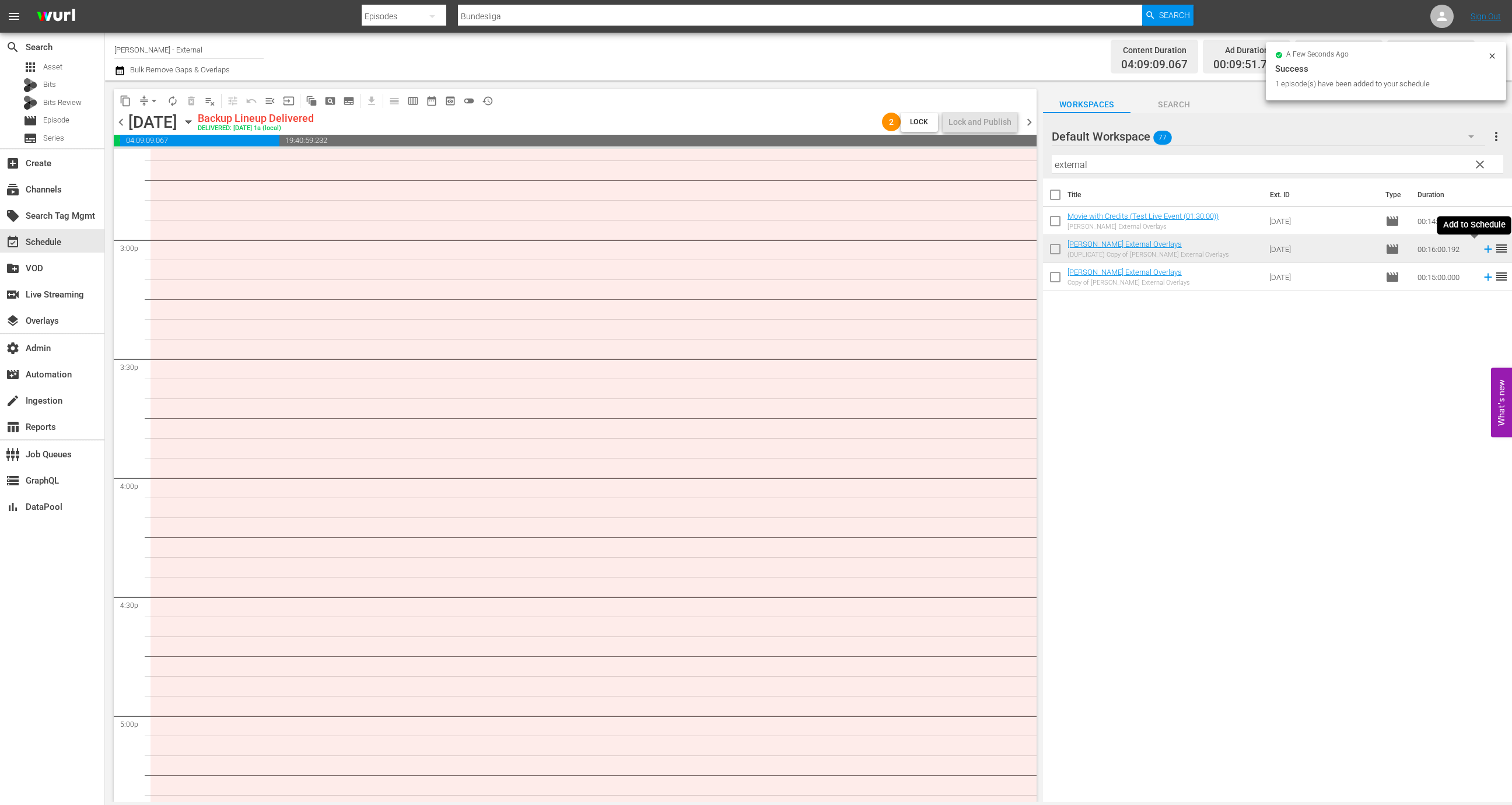
click at [1119, 251] on icon at bounding box center [1488, 249] width 13 height 13
click at [1119, 251] on icon at bounding box center [1488, 249] width 8 height 8
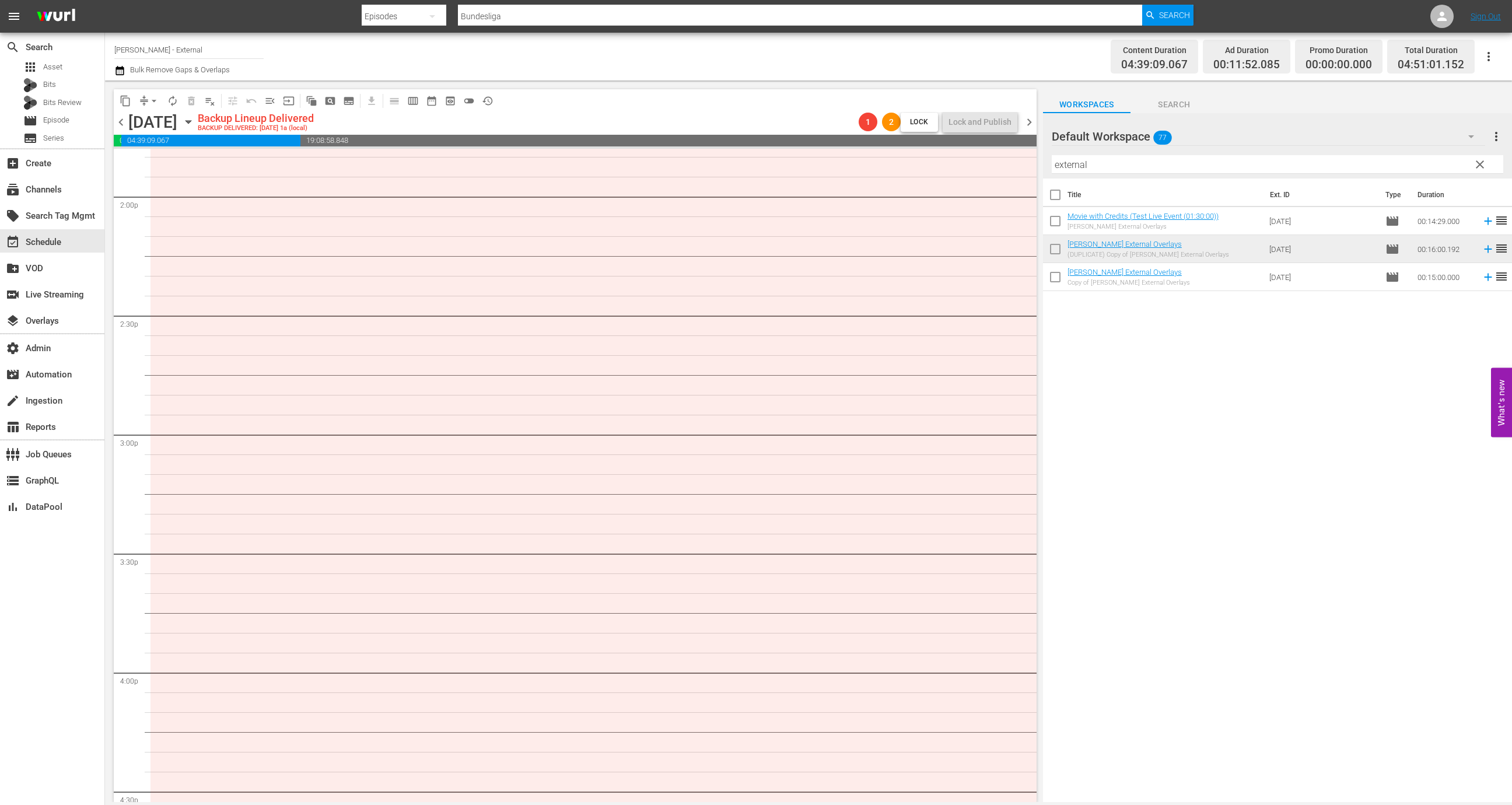
scroll to position [3098, 0]
click at [175, 101] on span "autorenew_outlined" at bounding box center [172, 101] width 11 height 11
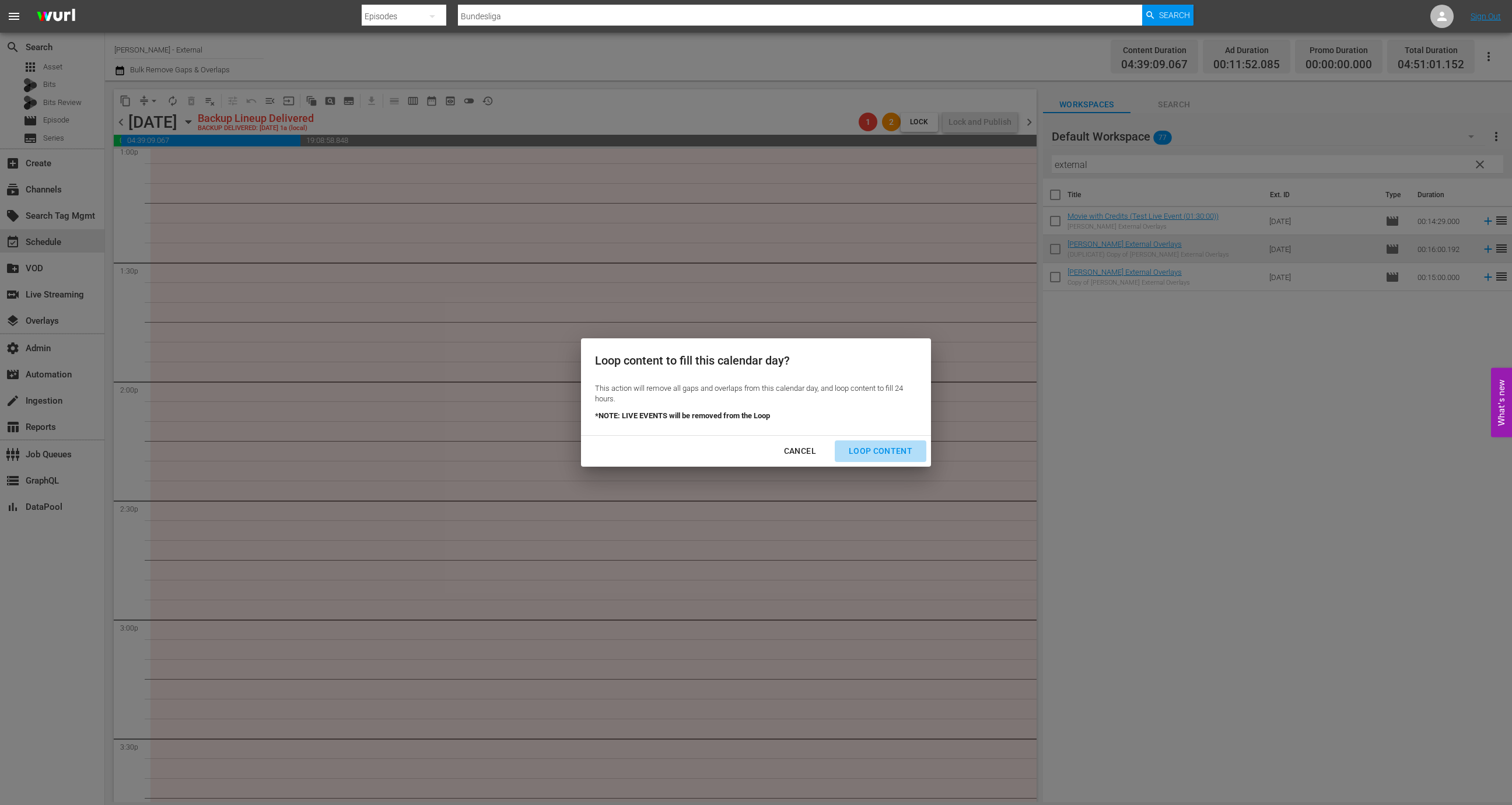
click at [894, 449] on div "Loop Content" at bounding box center [880, 451] width 82 height 15
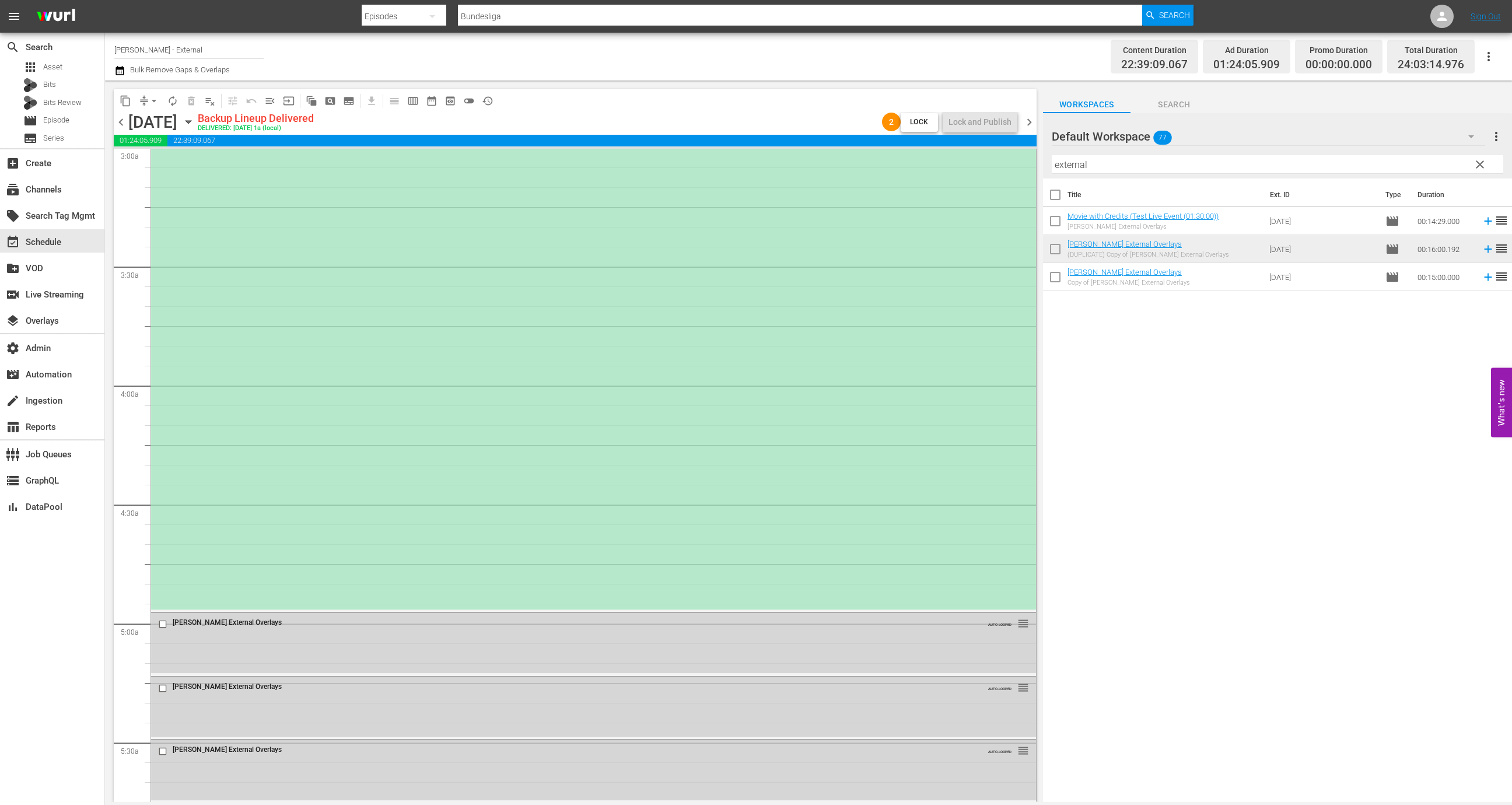
scroll to position [0, 0]
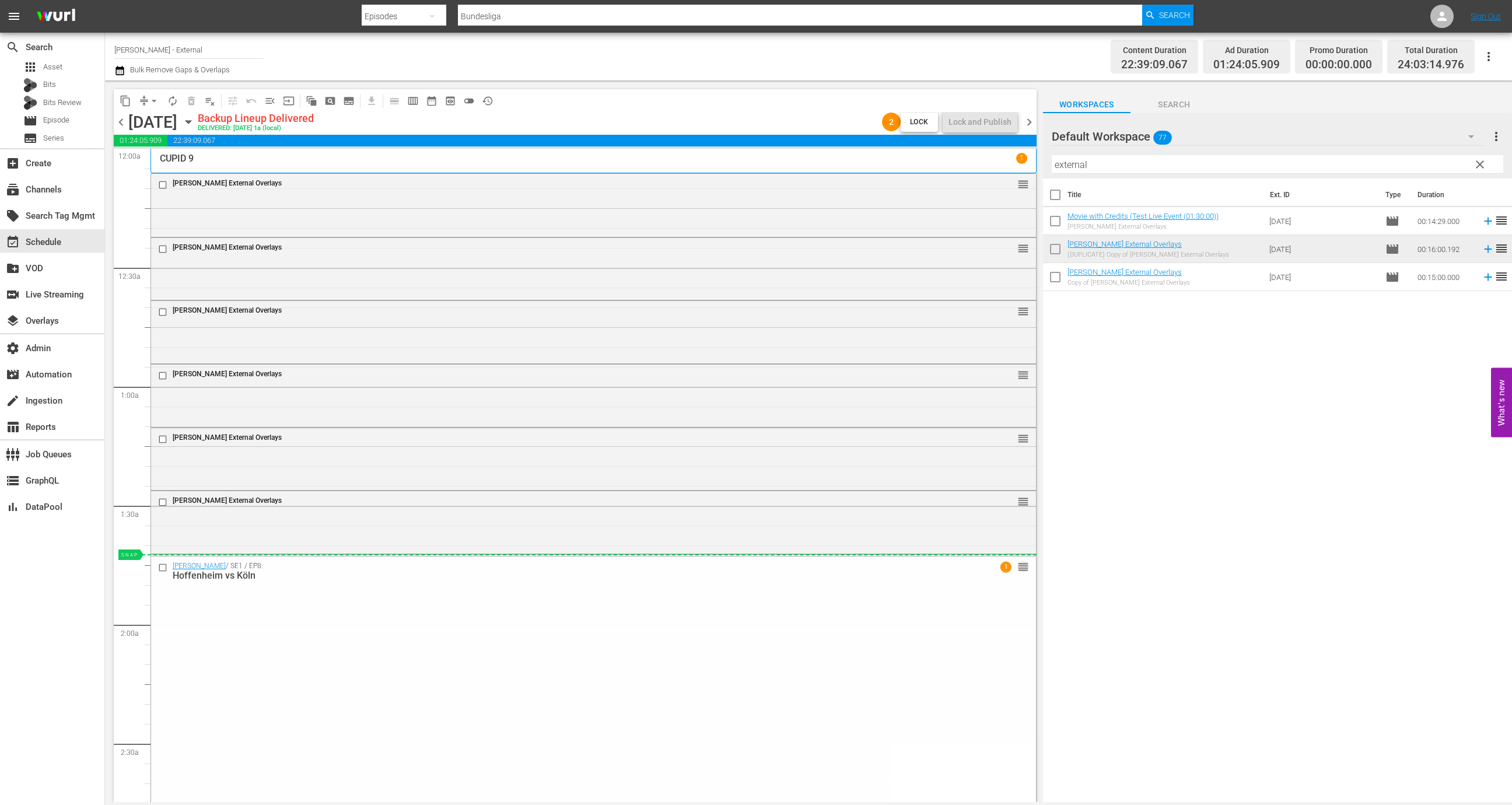
drag, startPoint x: 1007, startPoint y: 565, endPoint x: 999, endPoint y: 561, distance: 8.9
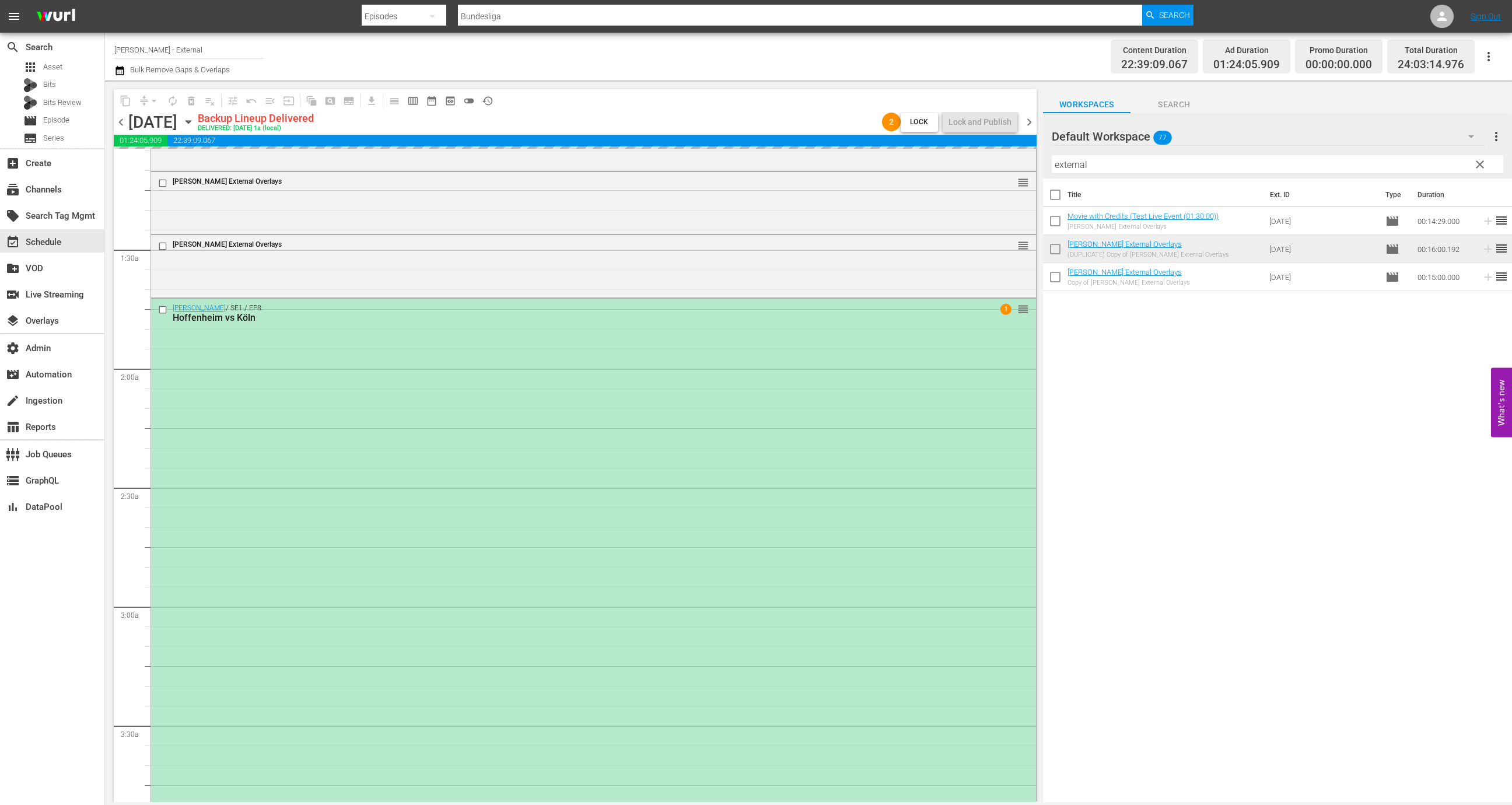
scroll to position [250, 0]
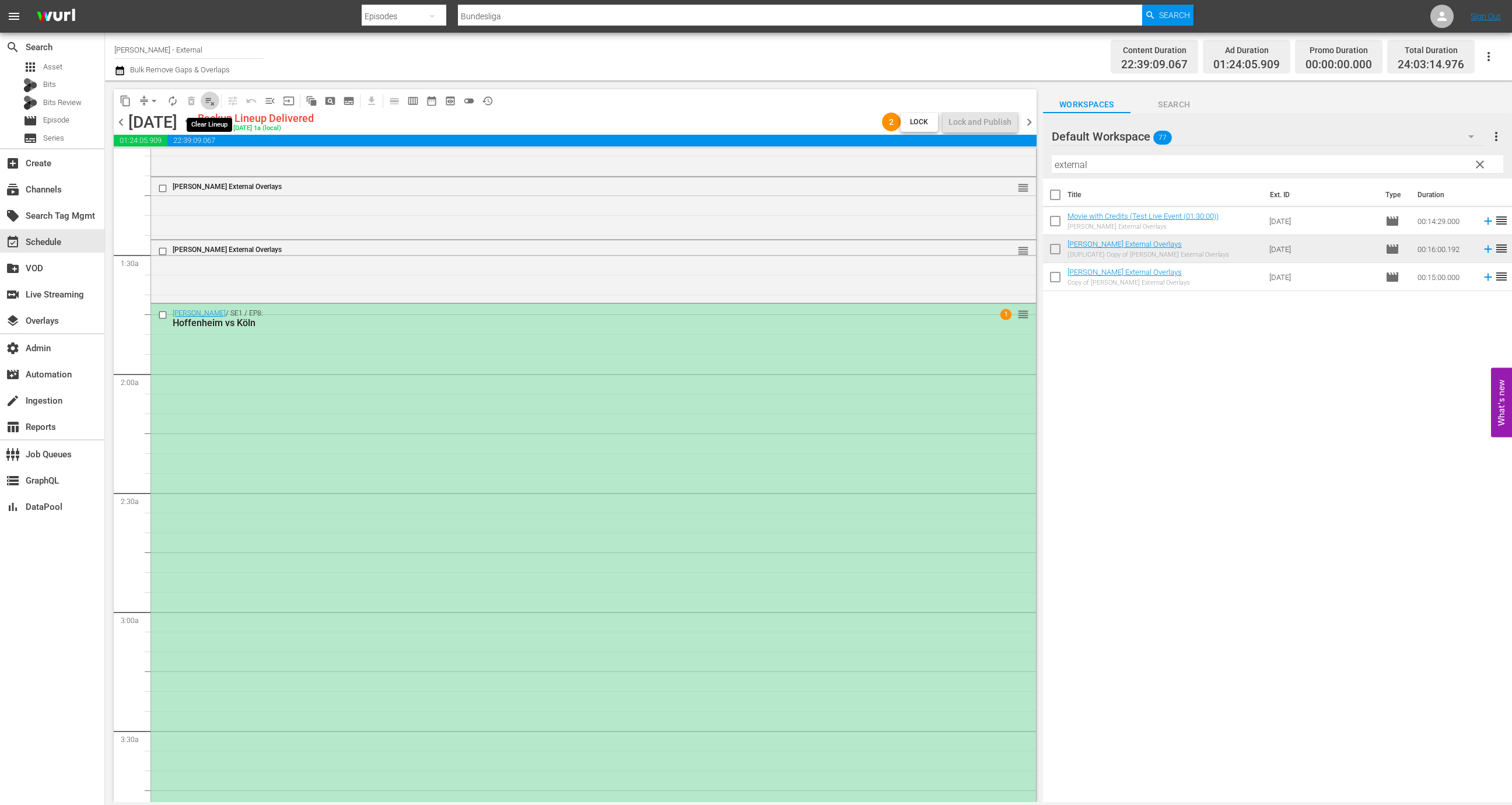
click at [210, 101] on span "playlist_remove_outlined" at bounding box center [209, 101] width 11 height 11
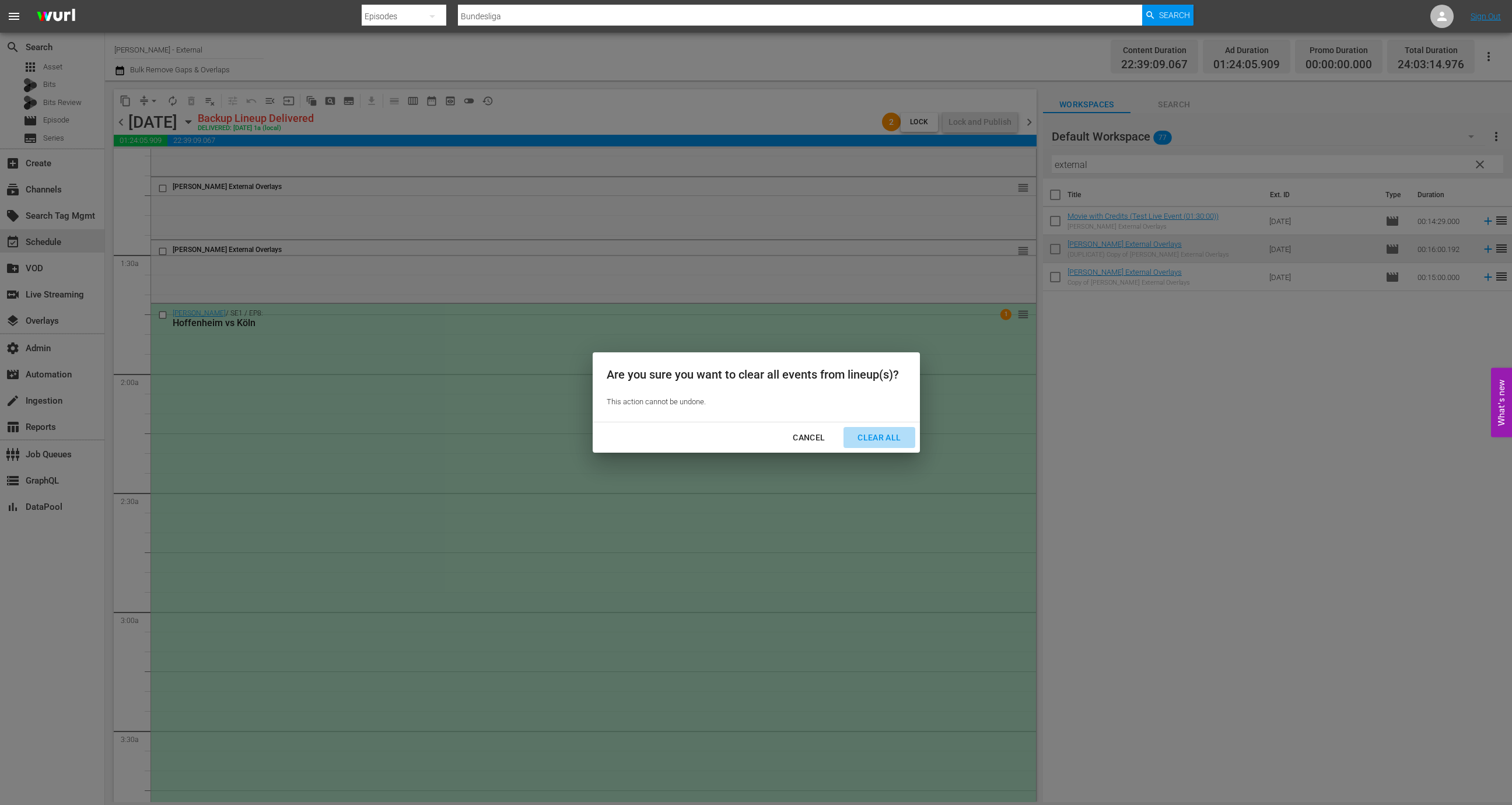
click at [909, 446] on button "Clear All" at bounding box center [879, 437] width 71 height 21
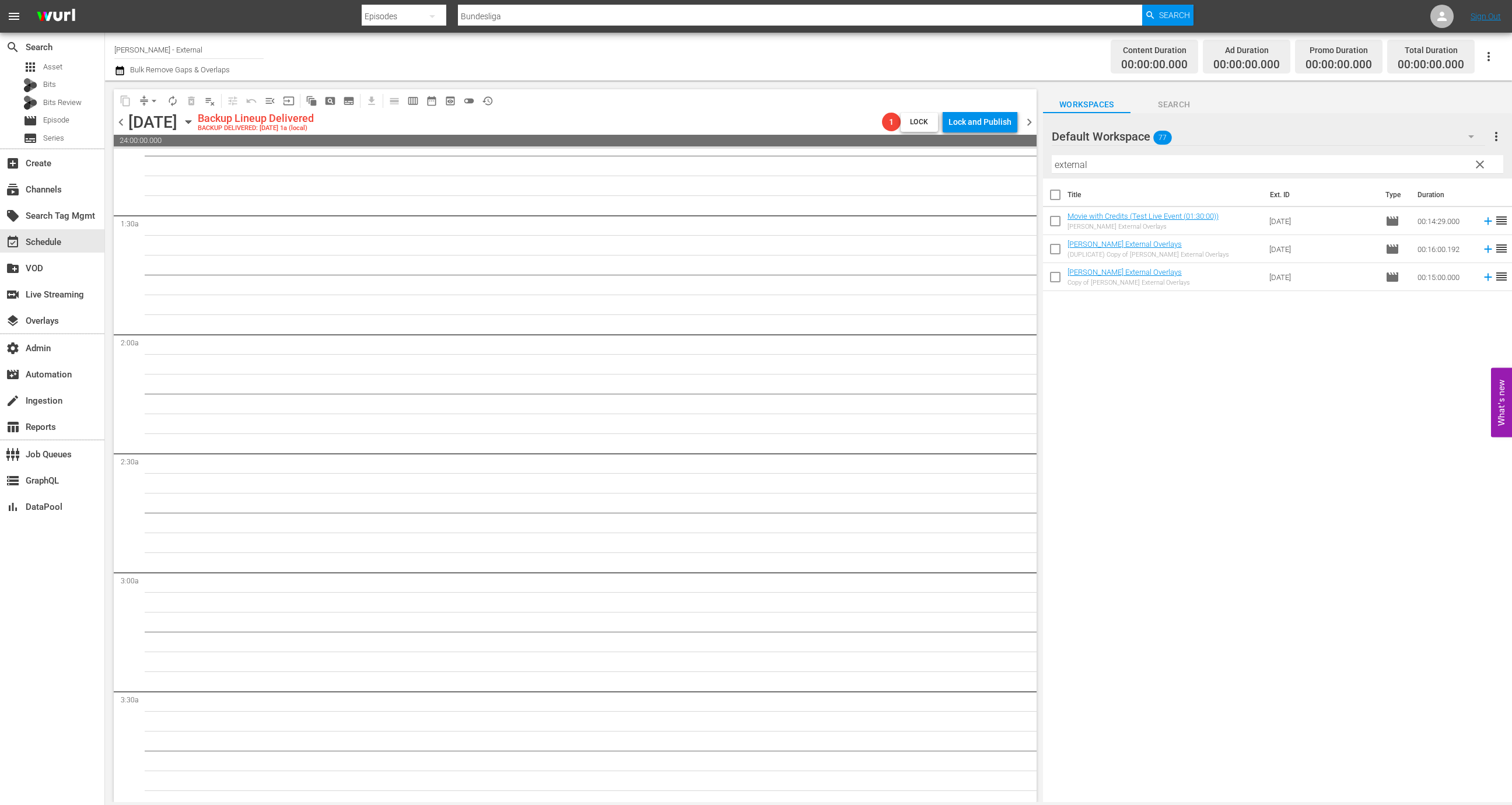
scroll to position [0, 0]
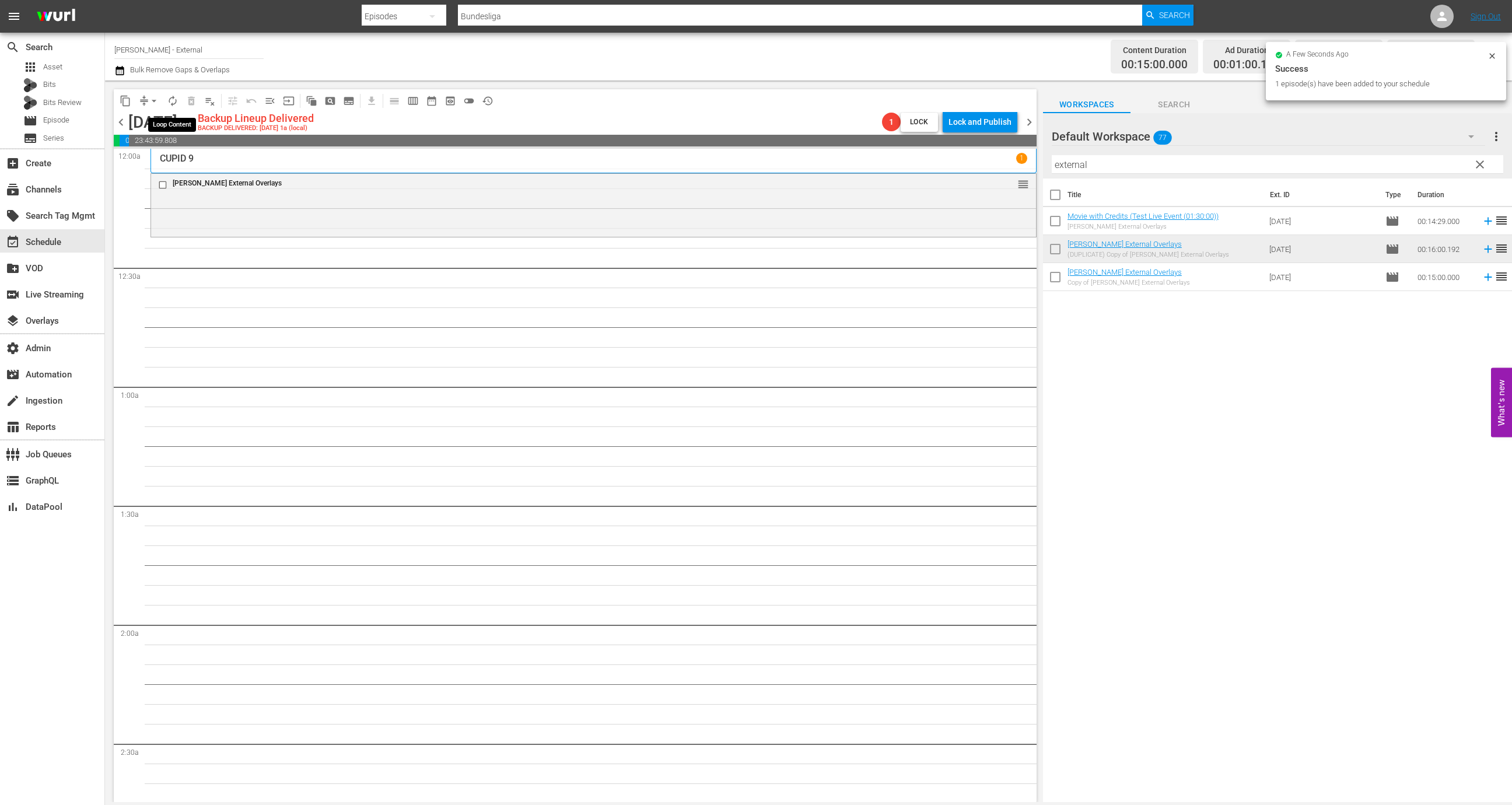
click at [168, 101] on span "autorenew_outlined" at bounding box center [172, 101] width 11 height 11
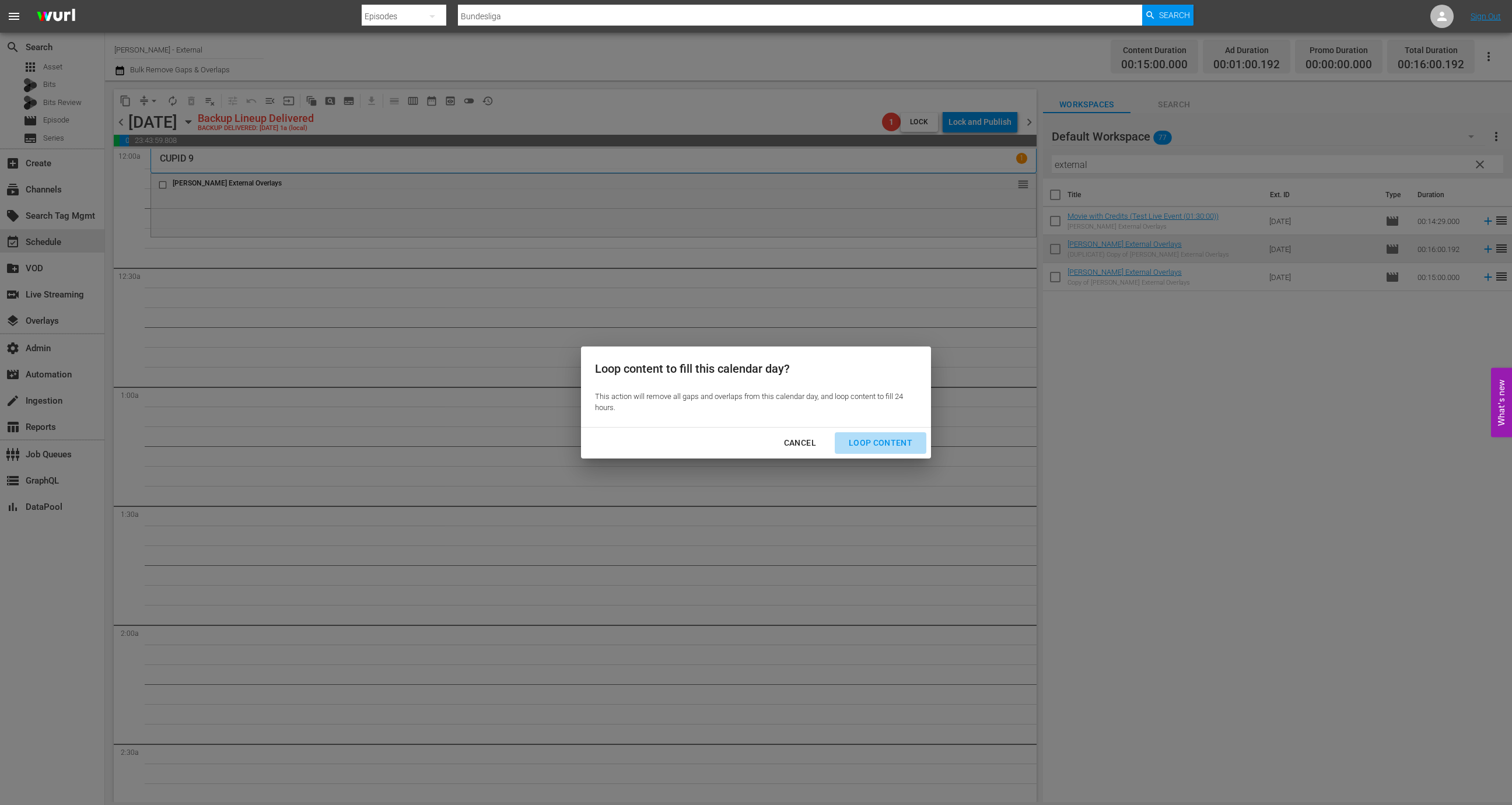
click at [922, 440] on button "Loop Content" at bounding box center [880, 443] width 92 height 21
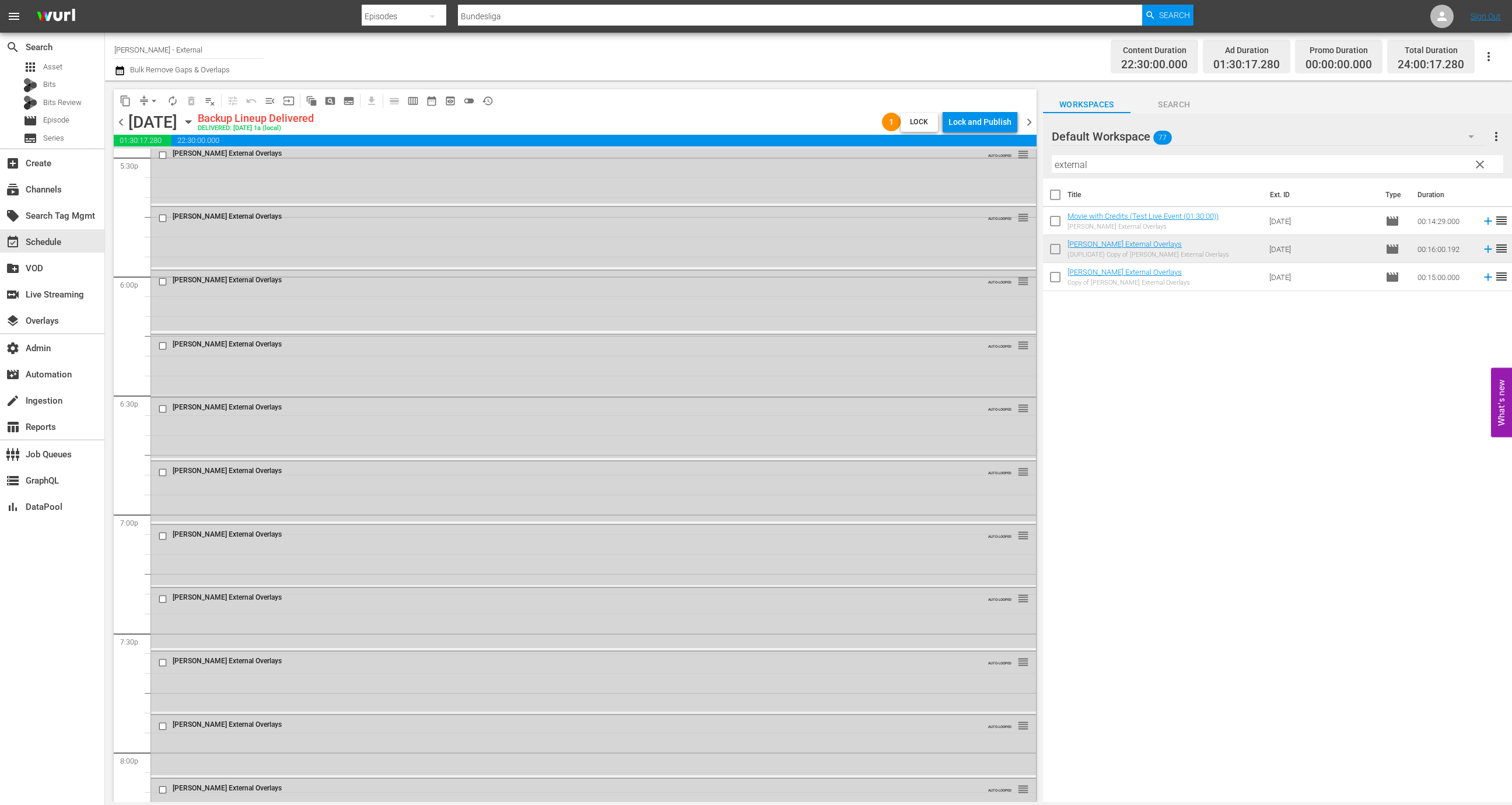
scroll to position [4094, 0]
click at [165, 219] on input "checkbox" at bounding box center [164, 215] width 12 height 10
click at [165, 280] on input "checkbox" at bounding box center [164, 280] width 12 height 10
click at [161, 352] on div "Wurl External Overlays AUTO-LOOPED reorder" at bounding box center [593, 342] width 885 height 22
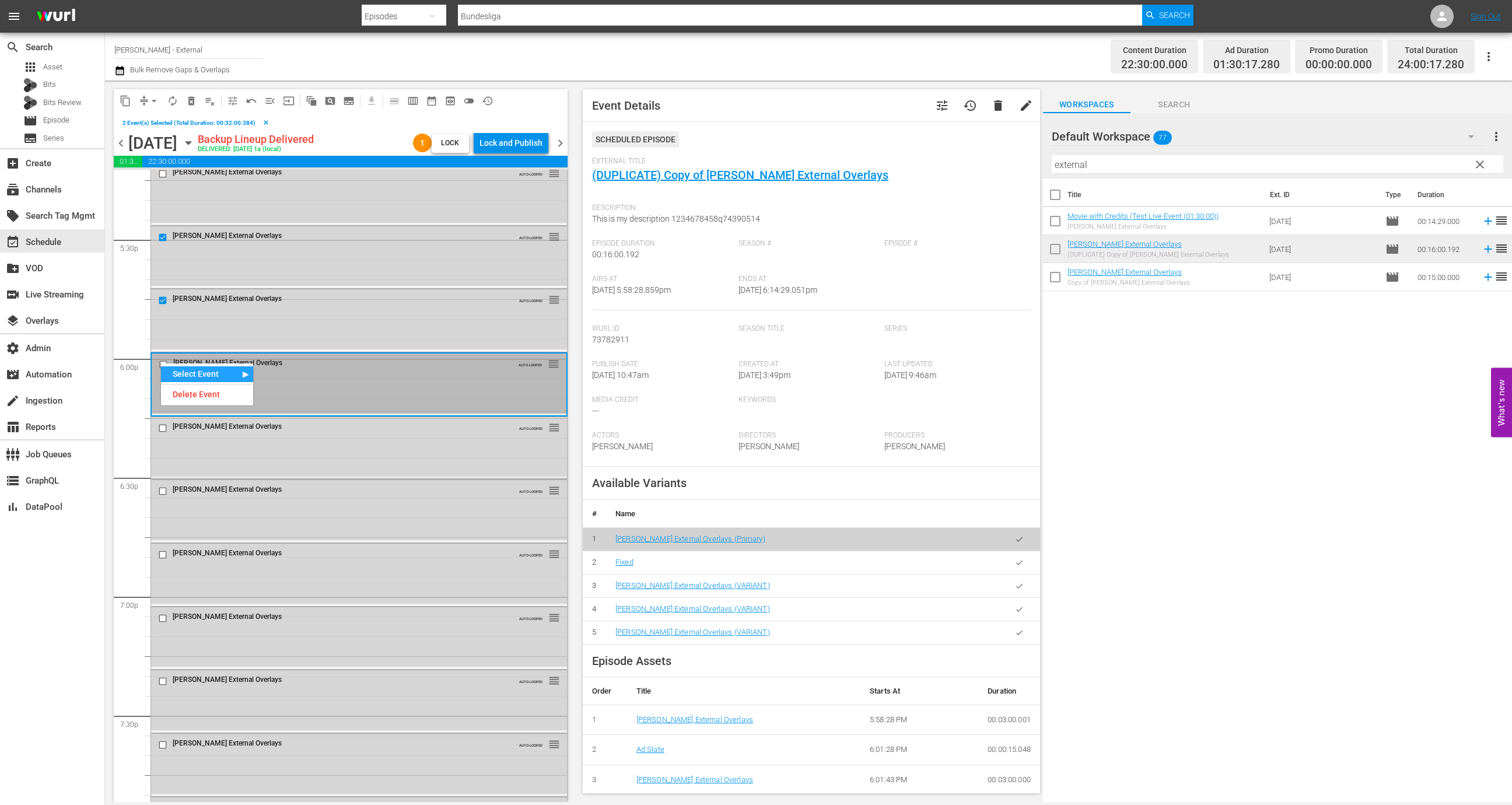
click at [169, 362] on input "checkbox" at bounding box center [165, 363] width 12 height 10
click at [163, 425] on input "checkbox" at bounding box center [164, 428] width 12 height 10
click at [161, 490] on input "checkbox" at bounding box center [164, 491] width 12 height 10
click at [168, 556] on input "checkbox" at bounding box center [164, 555] width 12 height 10
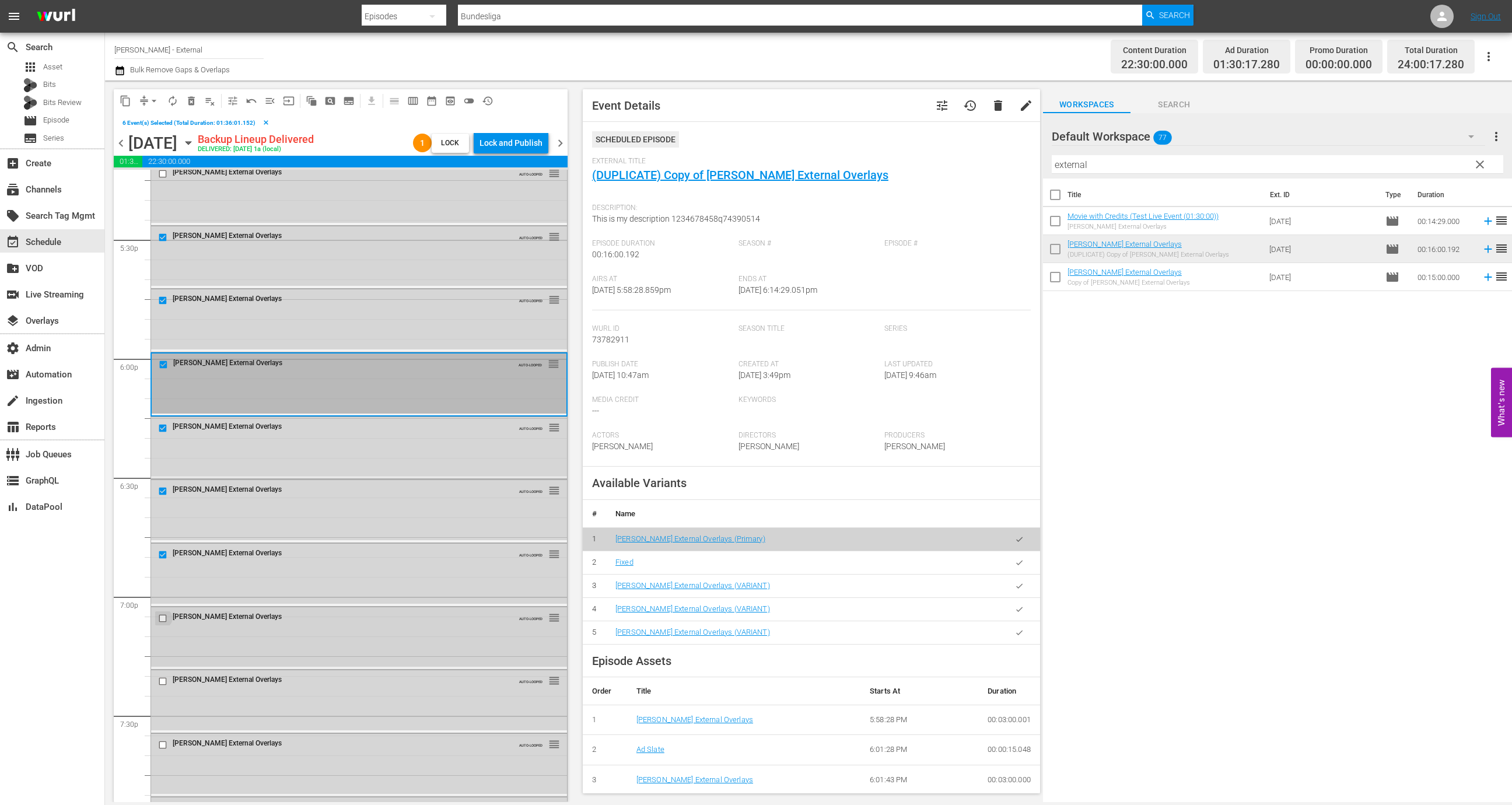
click at [165, 595] on input "checkbox" at bounding box center [164, 617] width 12 height 10
click at [164, 595] on input "checkbox" at bounding box center [164, 681] width 12 height 10
click at [166, 595] on input "checkbox" at bounding box center [164, 744] width 12 height 10
click at [196, 101] on span "delete_forever_outlined" at bounding box center [191, 101] width 11 height 11
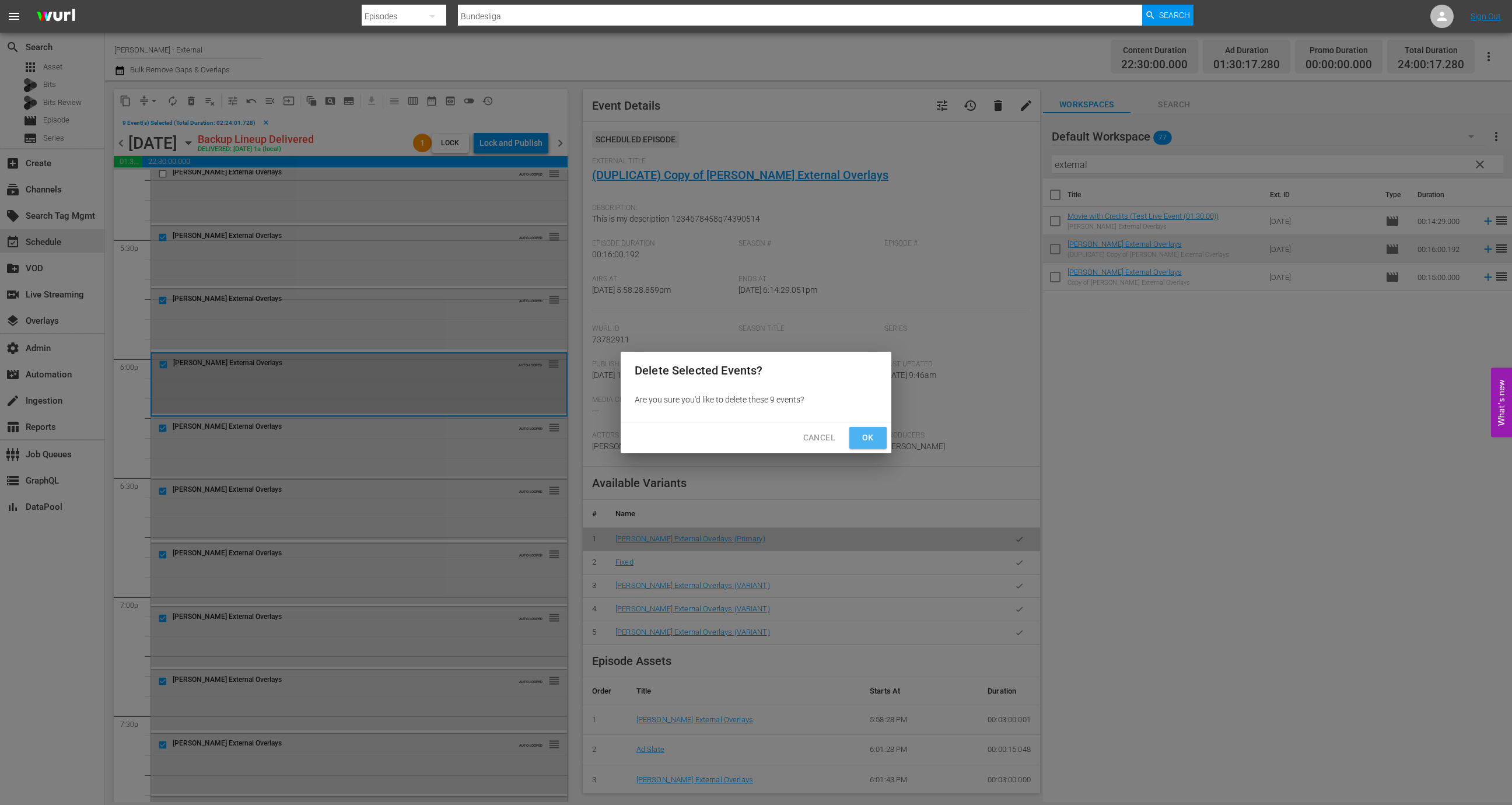
click at [871, 436] on span "Ok" at bounding box center [868, 437] width 19 height 15
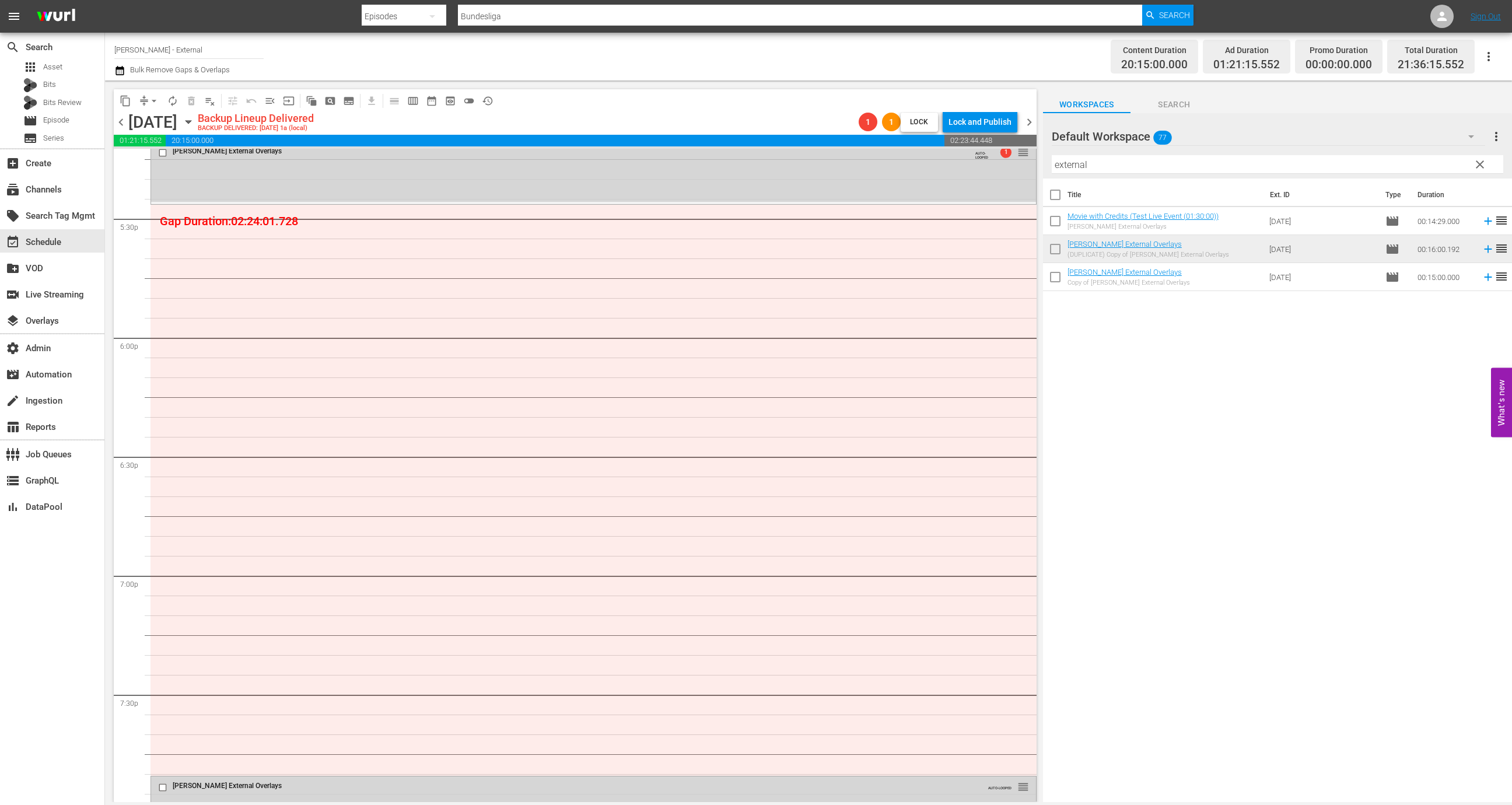
click at [1119, 168] on input "external" at bounding box center [1278, 164] width 452 height 19
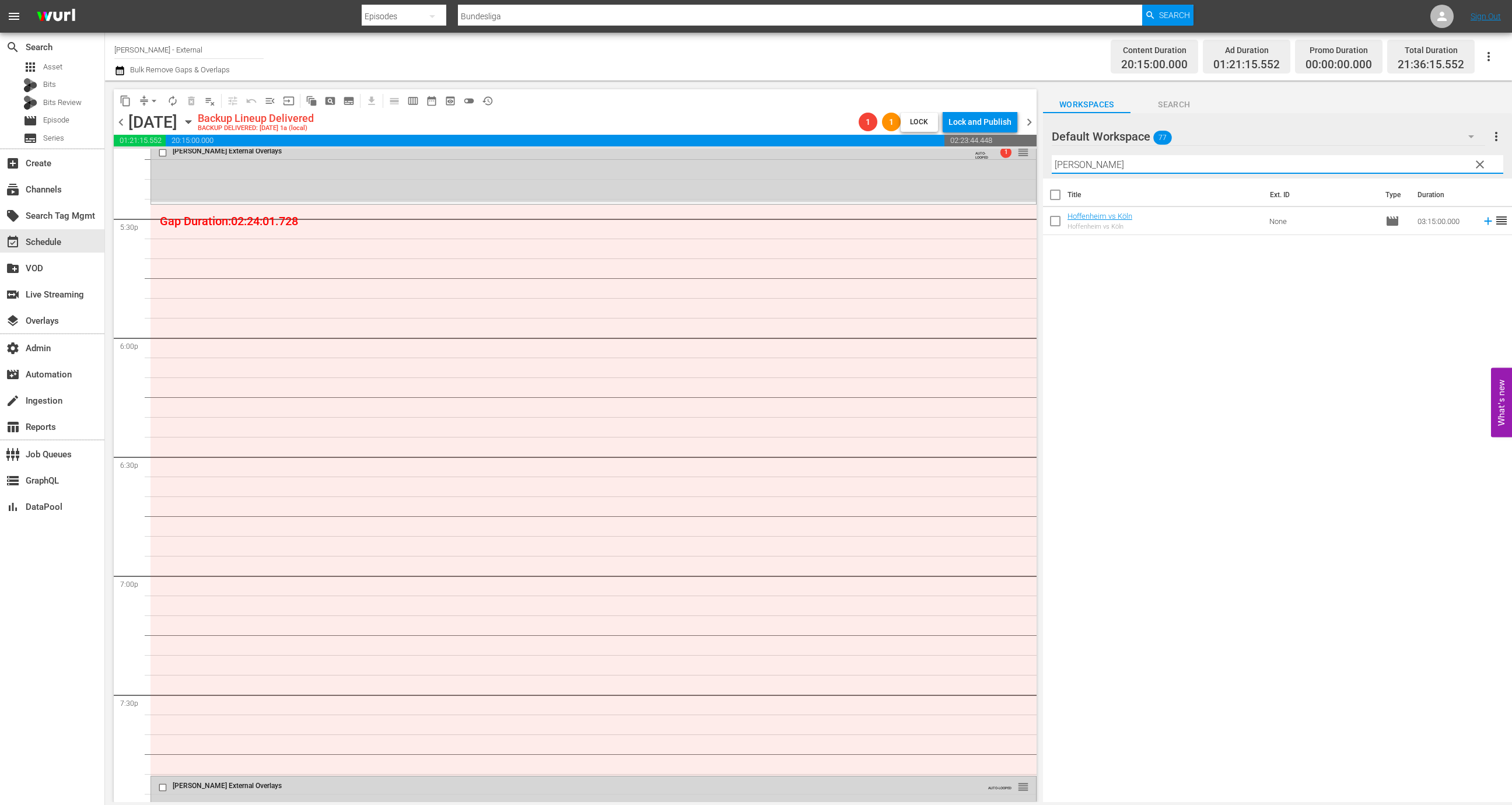
type input "Hoff"
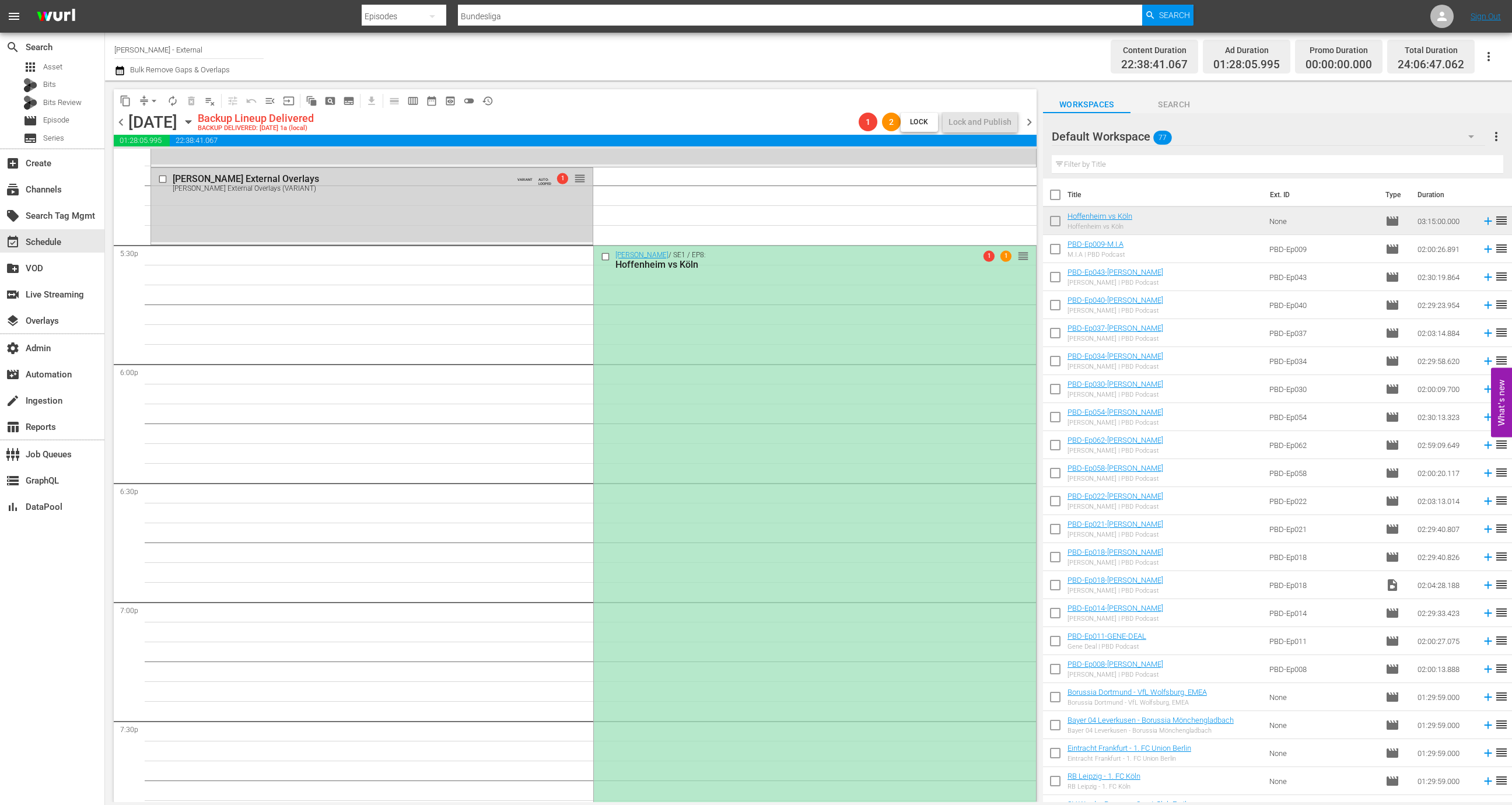
scroll to position [4066, 0]
click at [474, 218] on div "[PERSON_NAME] External Overlays [PERSON_NAME] External Overlays (VARIANT) VARIA…" at bounding box center [371, 206] width 442 height 74
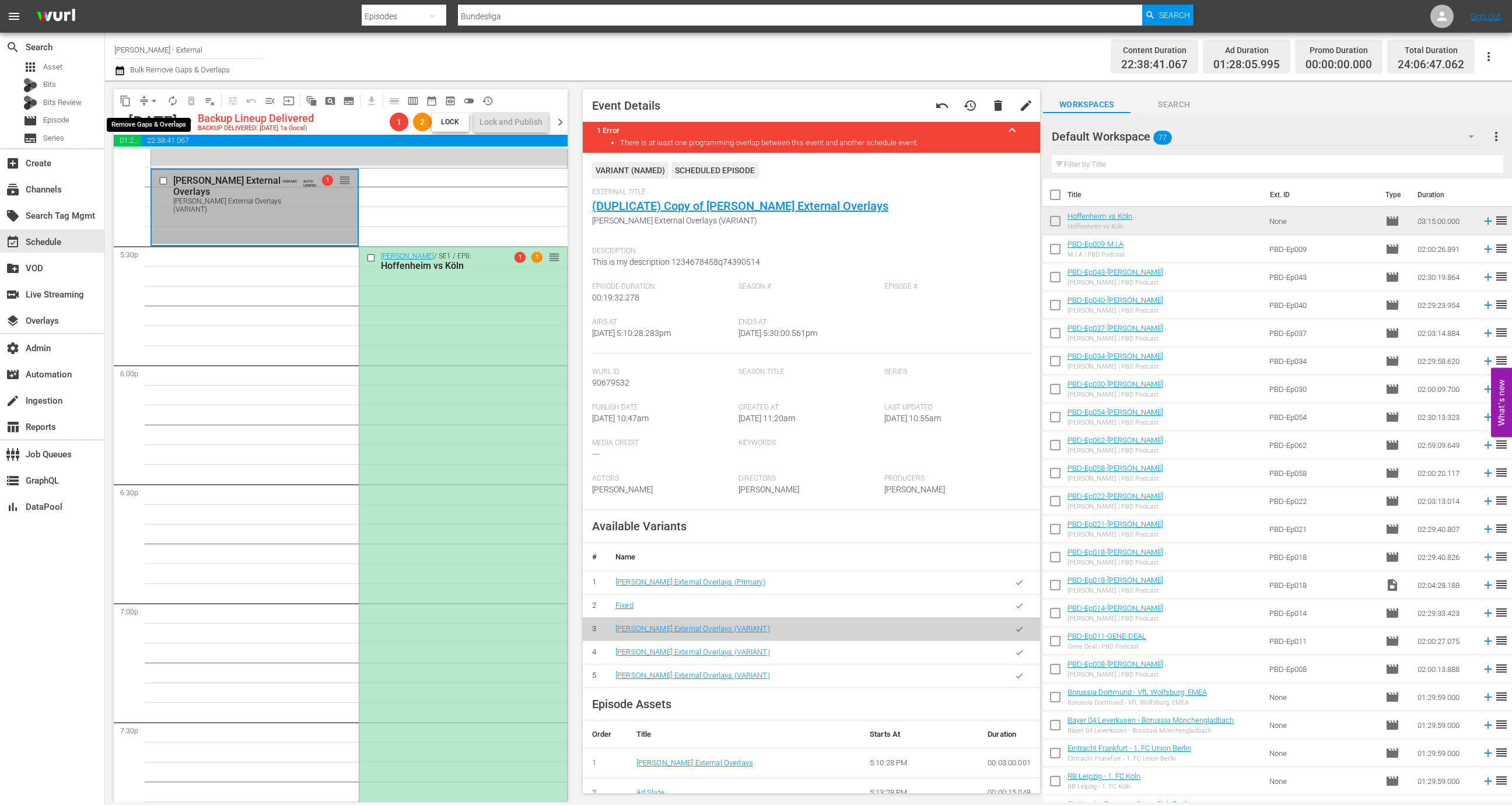
click at [148, 101] on span "arrow_drop_down" at bounding box center [153, 101] width 11 height 11
click at [189, 165] on li "Align to End of Previous Day" at bounding box center [154, 162] width 123 height 19
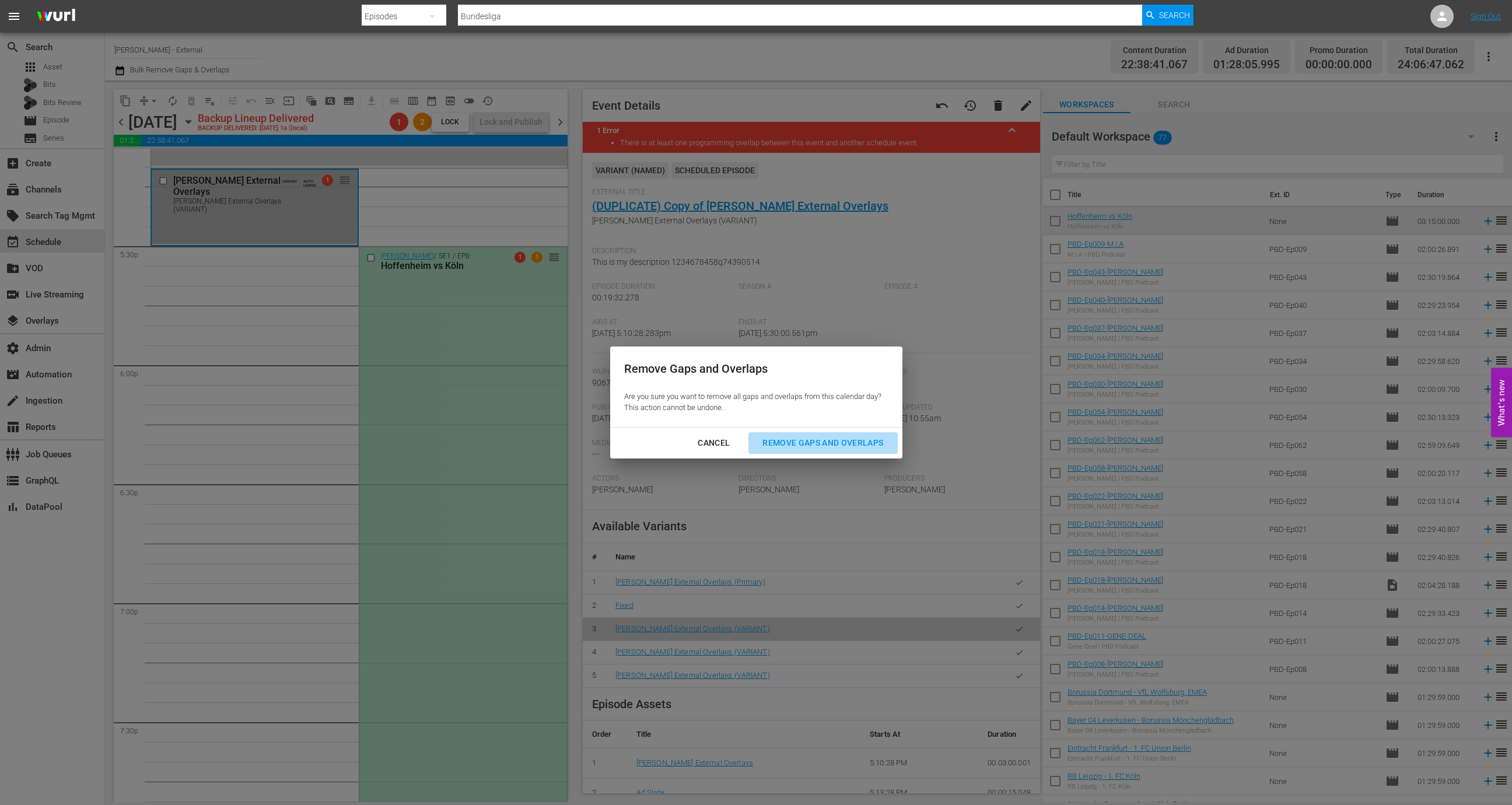
click at [849, 437] on div "Remove Gaps and Overlaps" at bounding box center [823, 443] width 139 height 15
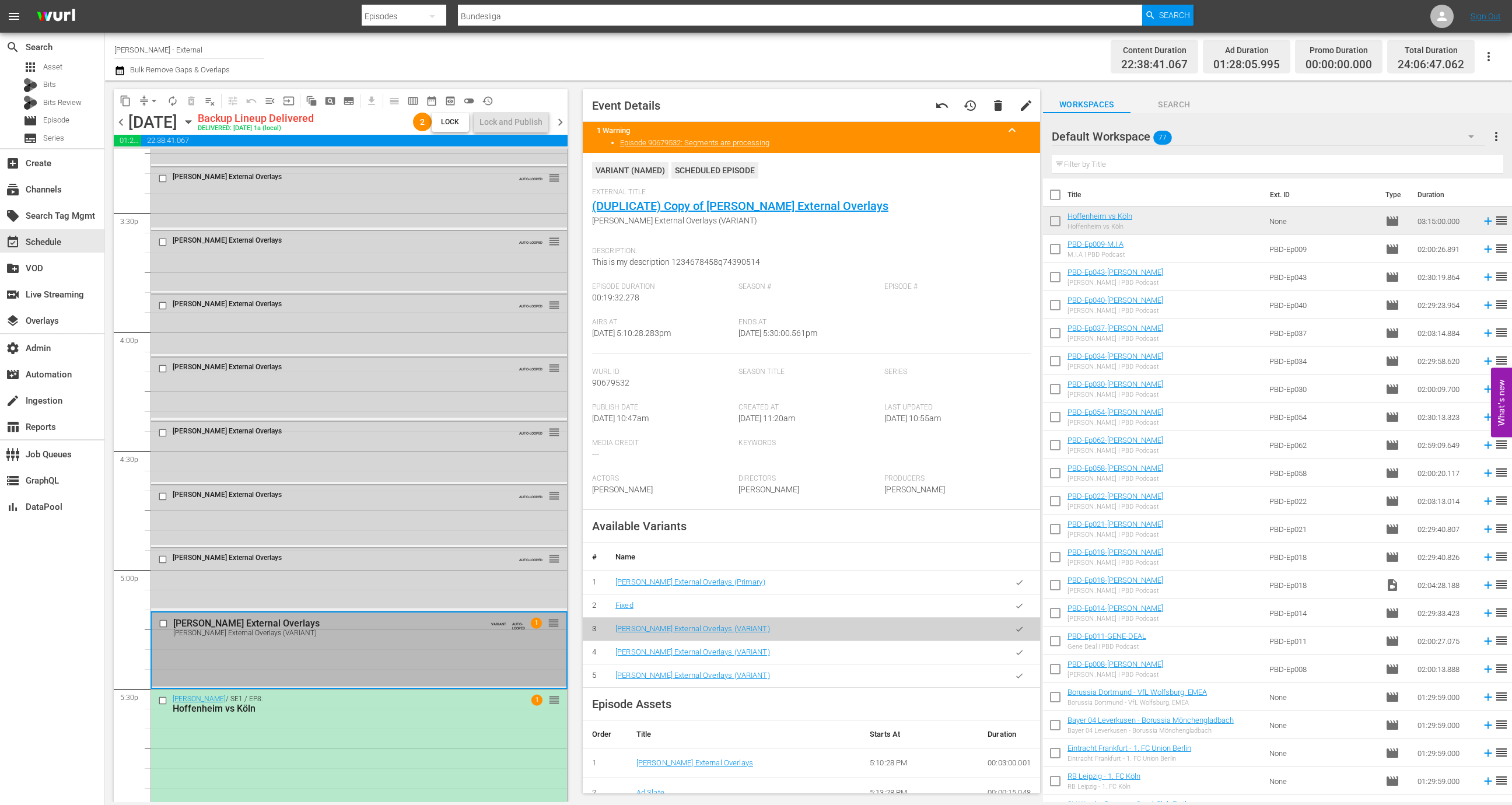
scroll to position [3629, 0]
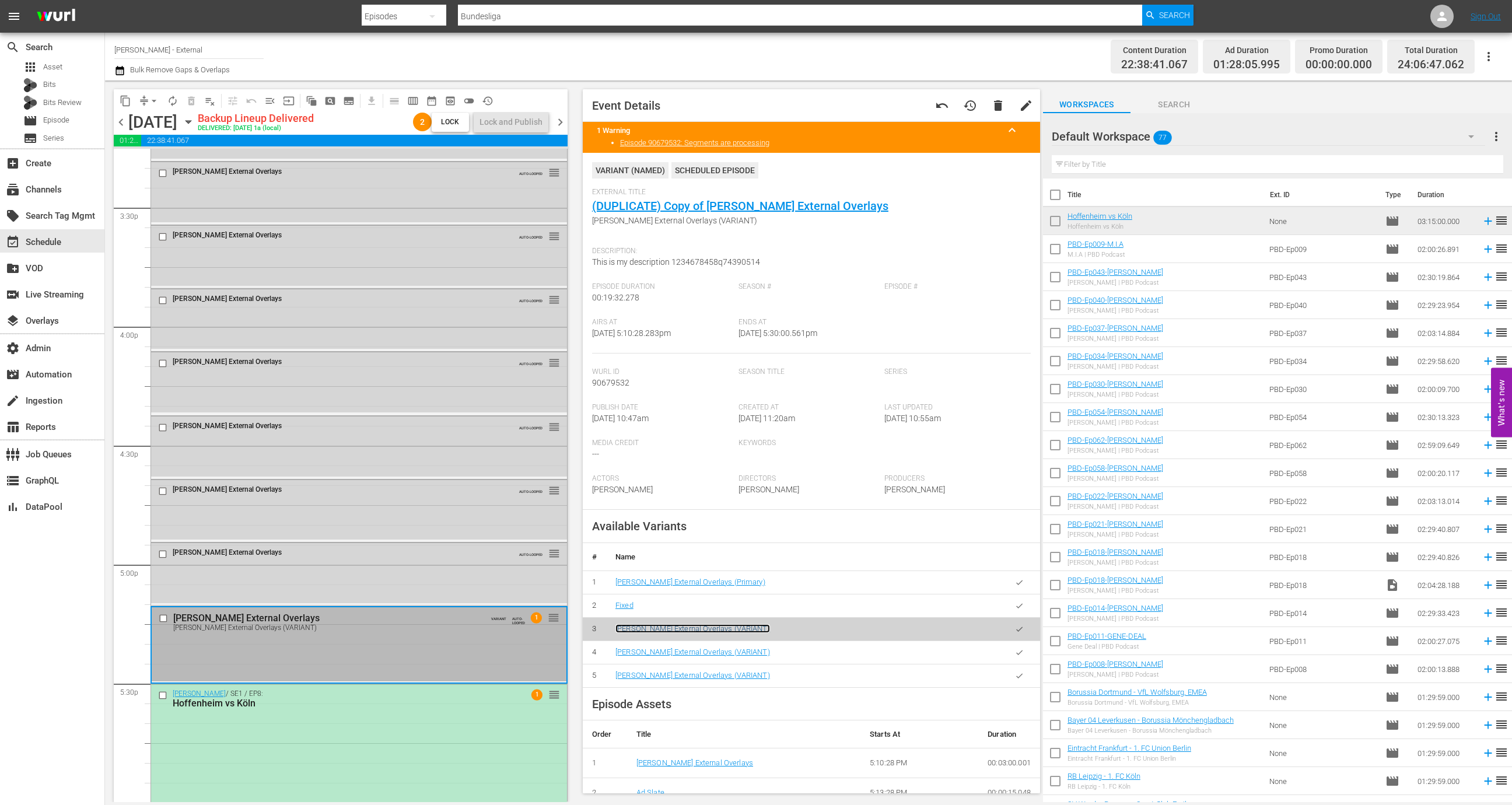
click at [653, 630] on link "[PERSON_NAME] External Overlays (VARIANT)" at bounding box center [692, 629] width 154 height 9
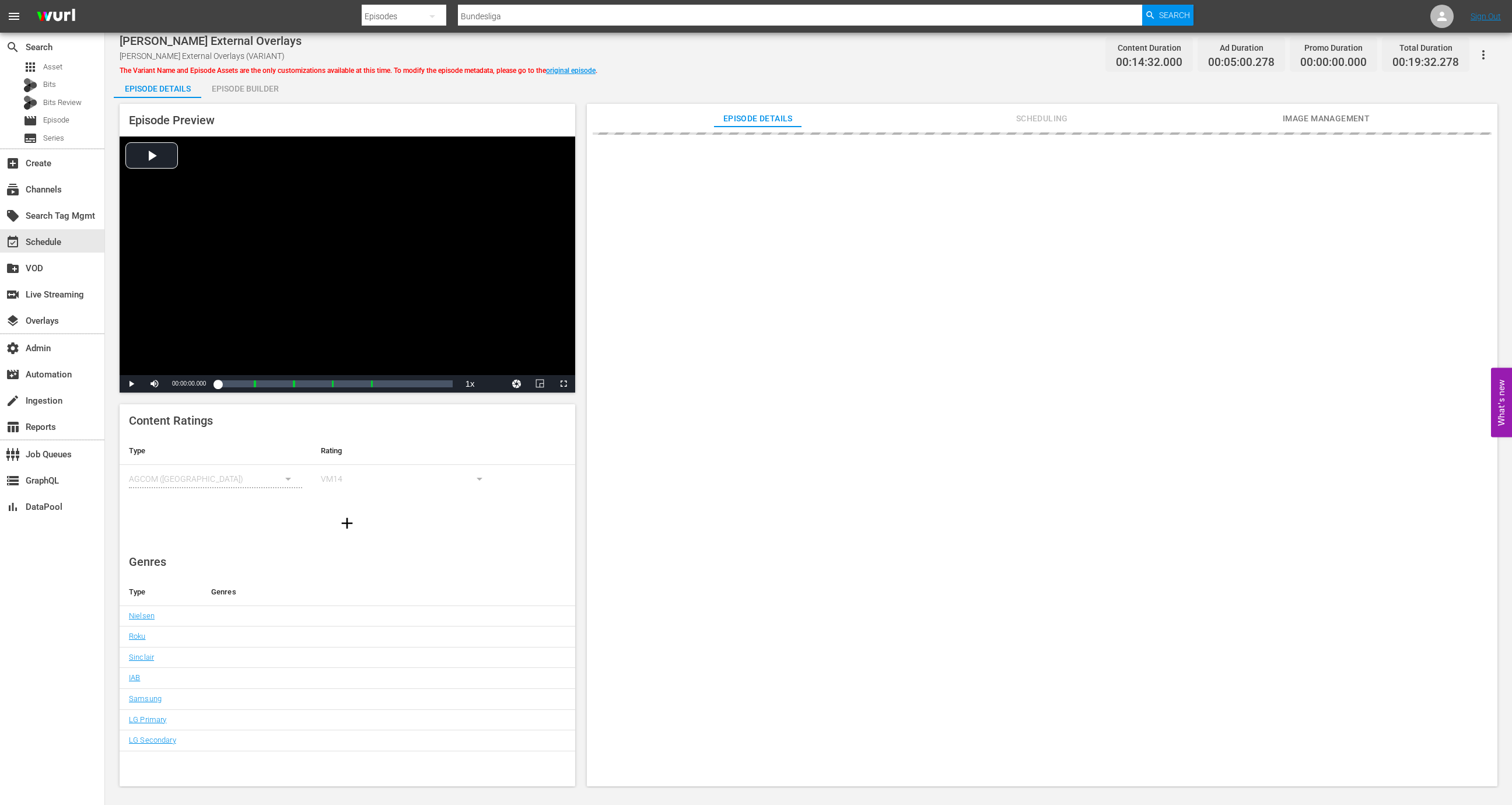
click at [1487, 43] on button "button" at bounding box center [1484, 55] width 28 height 28
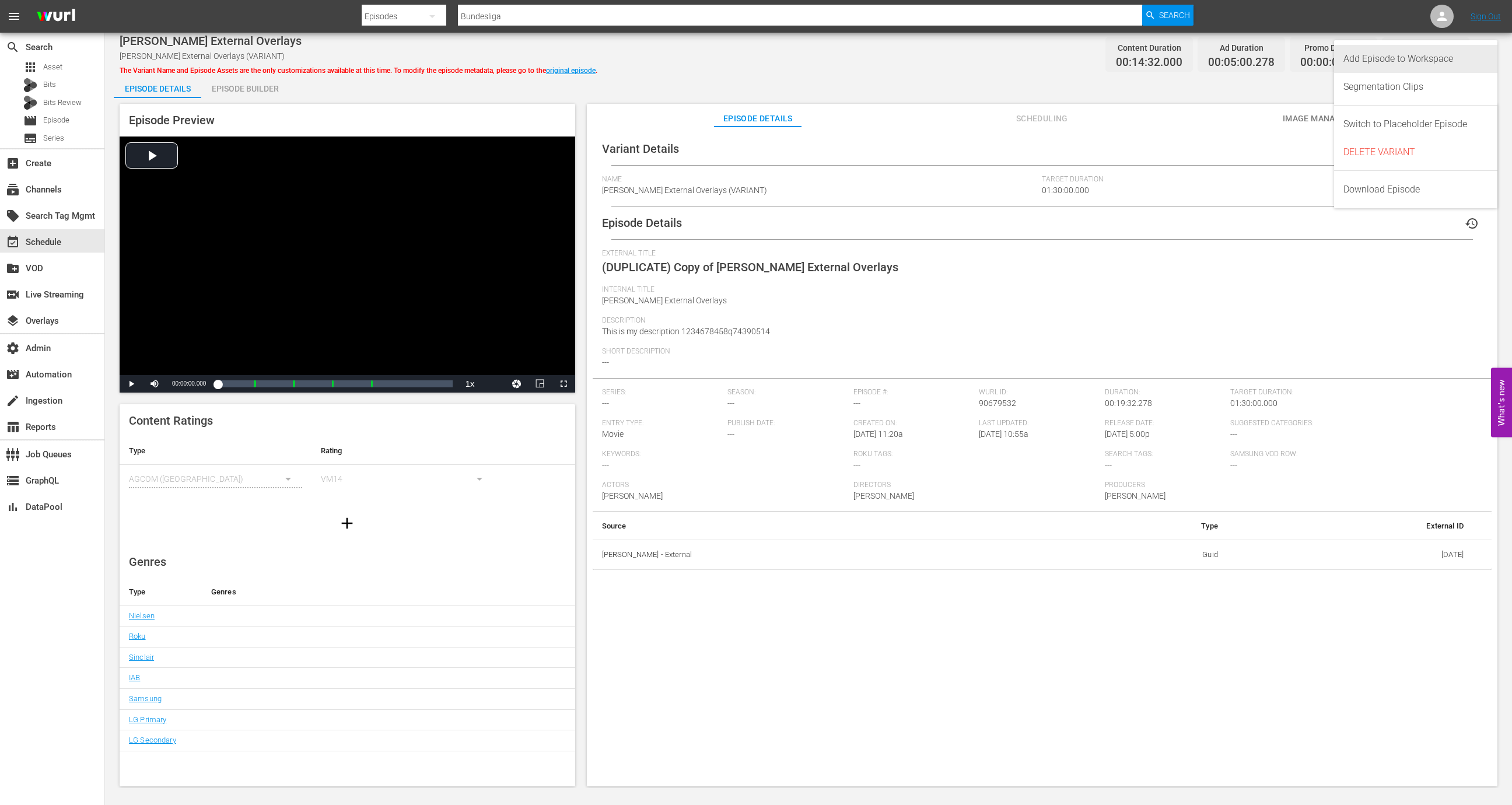
click at [1433, 56] on div "Add Episode to Workspace" at bounding box center [1416, 59] width 145 height 28
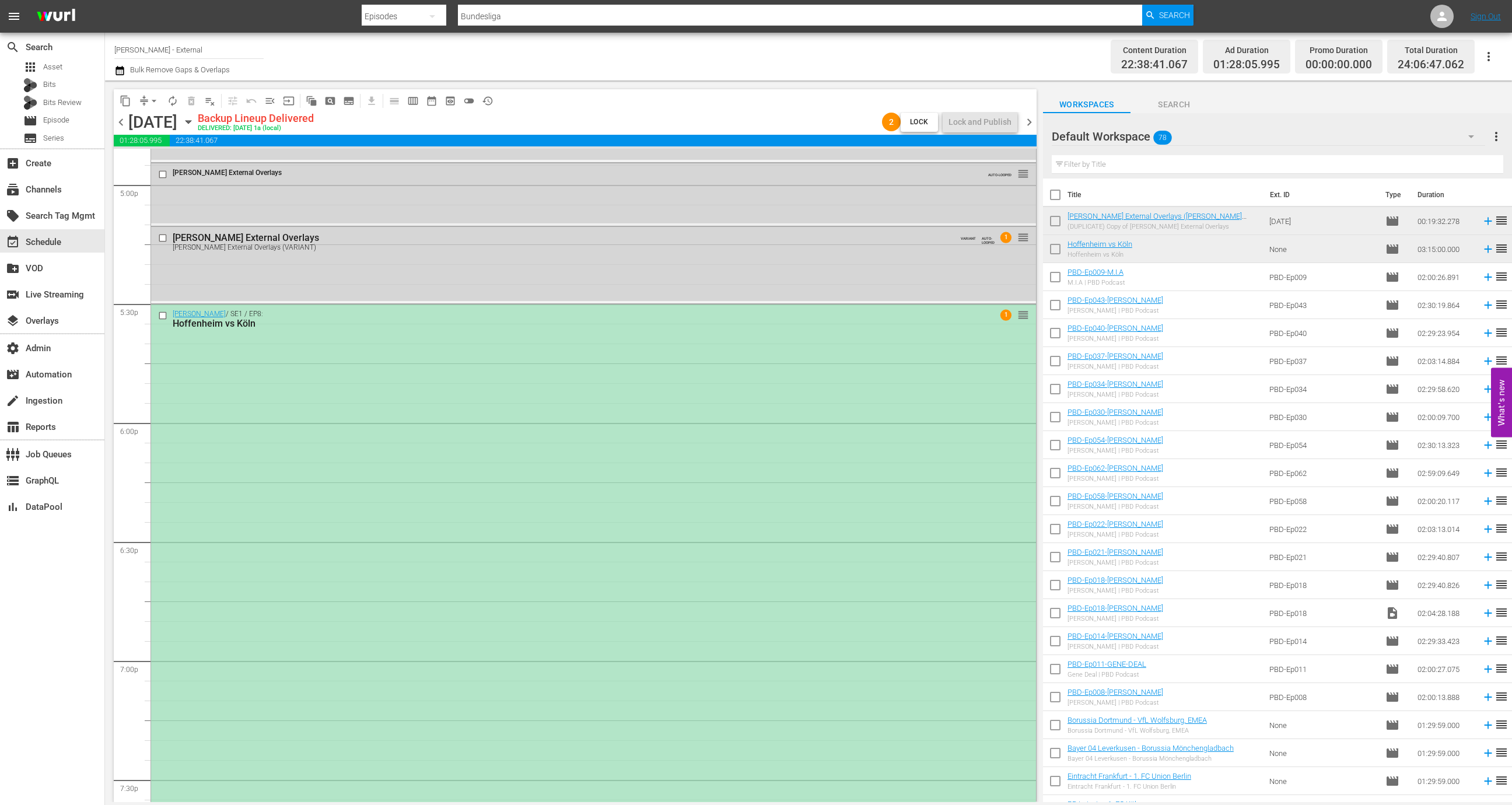
scroll to position [3973, 0]
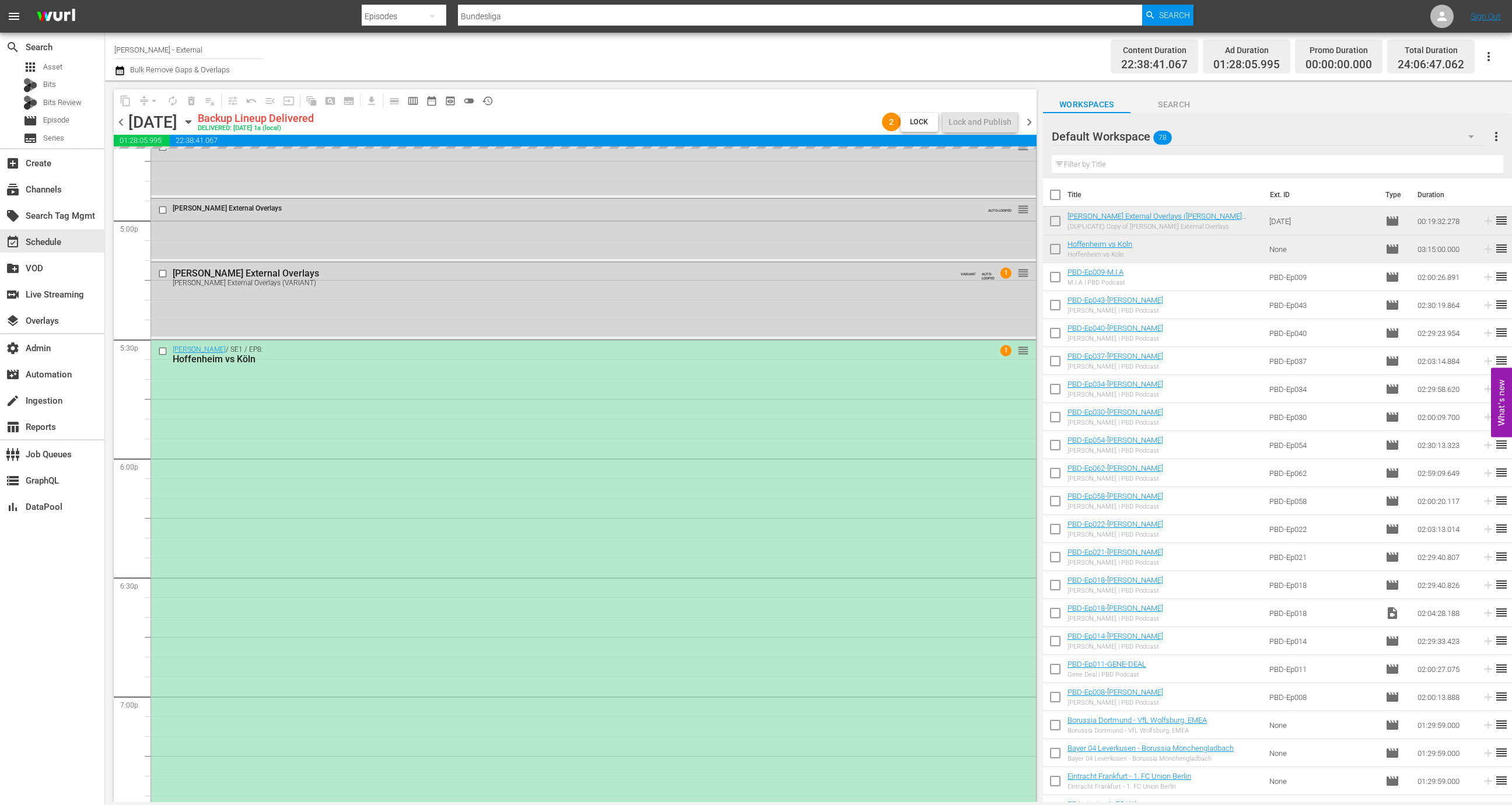
drag, startPoint x: 1249, startPoint y: 218, endPoint x: 338, endPoint y: 4, distance: 935.8
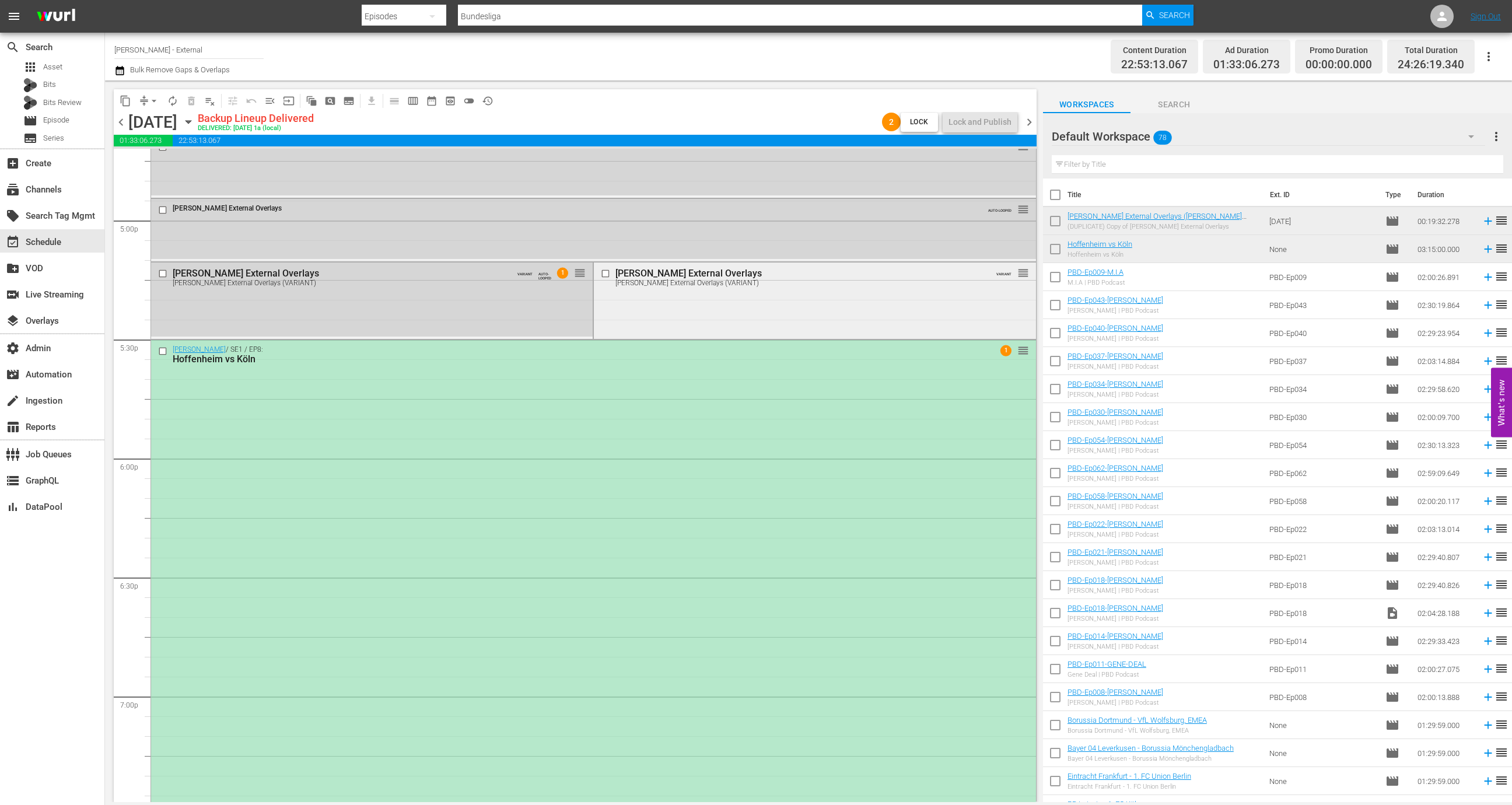
click at [756, 273] on div "[PERSON_NAME] External Overlays" at bounding box center [794, 273] width 357 height 11
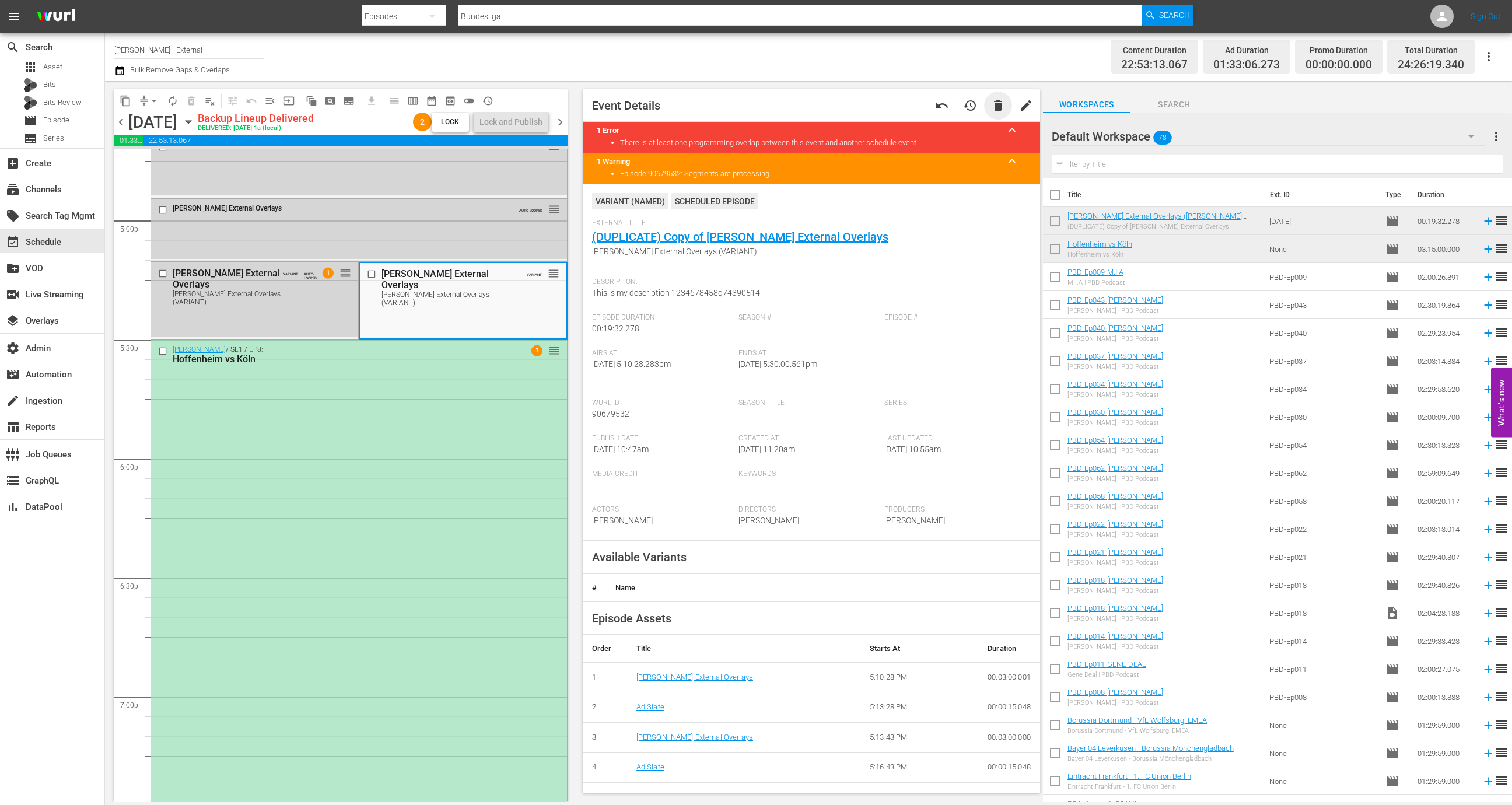
click at [992, 109] on span "delete" at bounding box center [999, 106] width 14 height 14
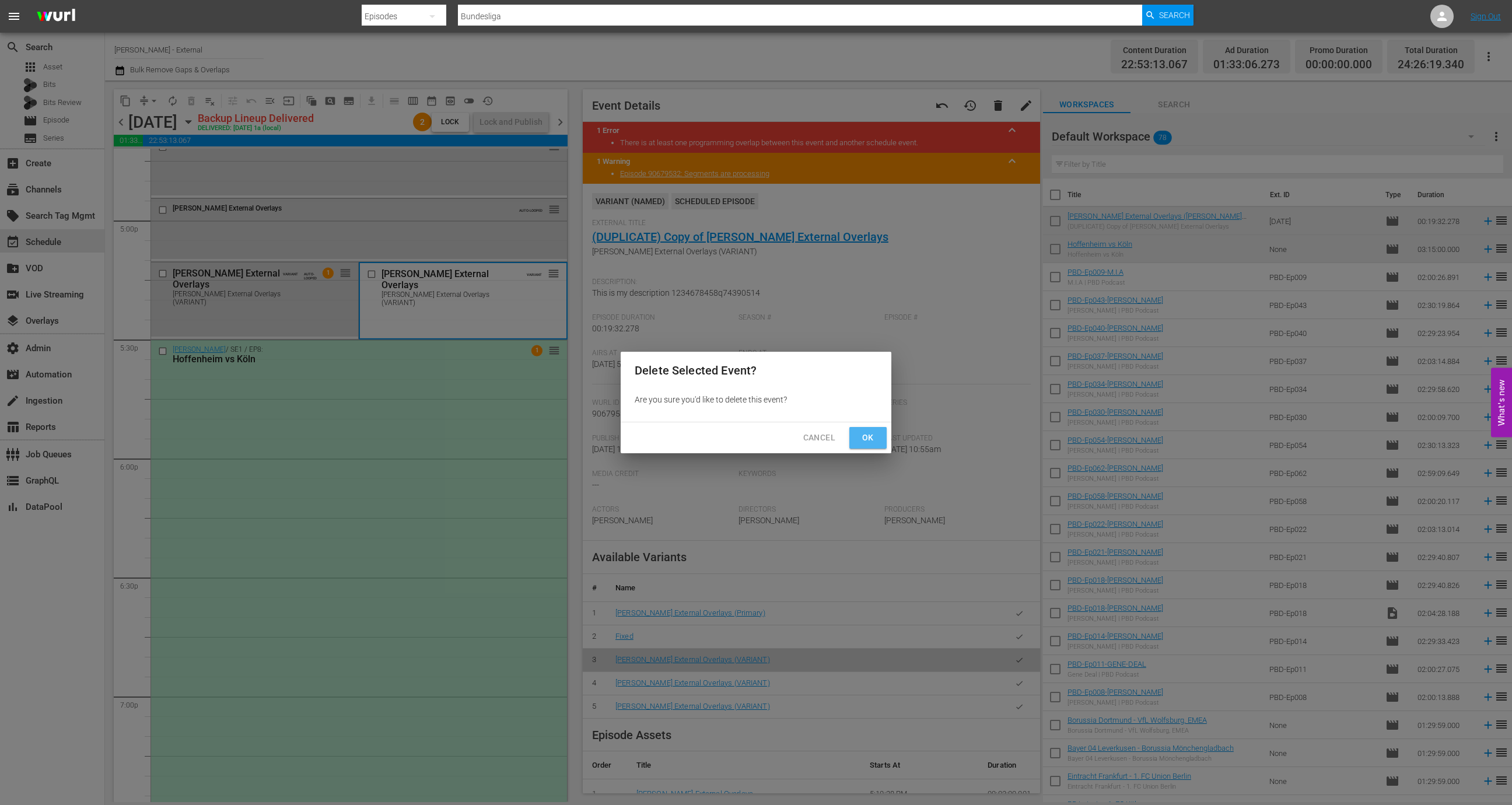
click at [865, 438] on span "Ok" at bounding box center [868, 437] width 19 height 15
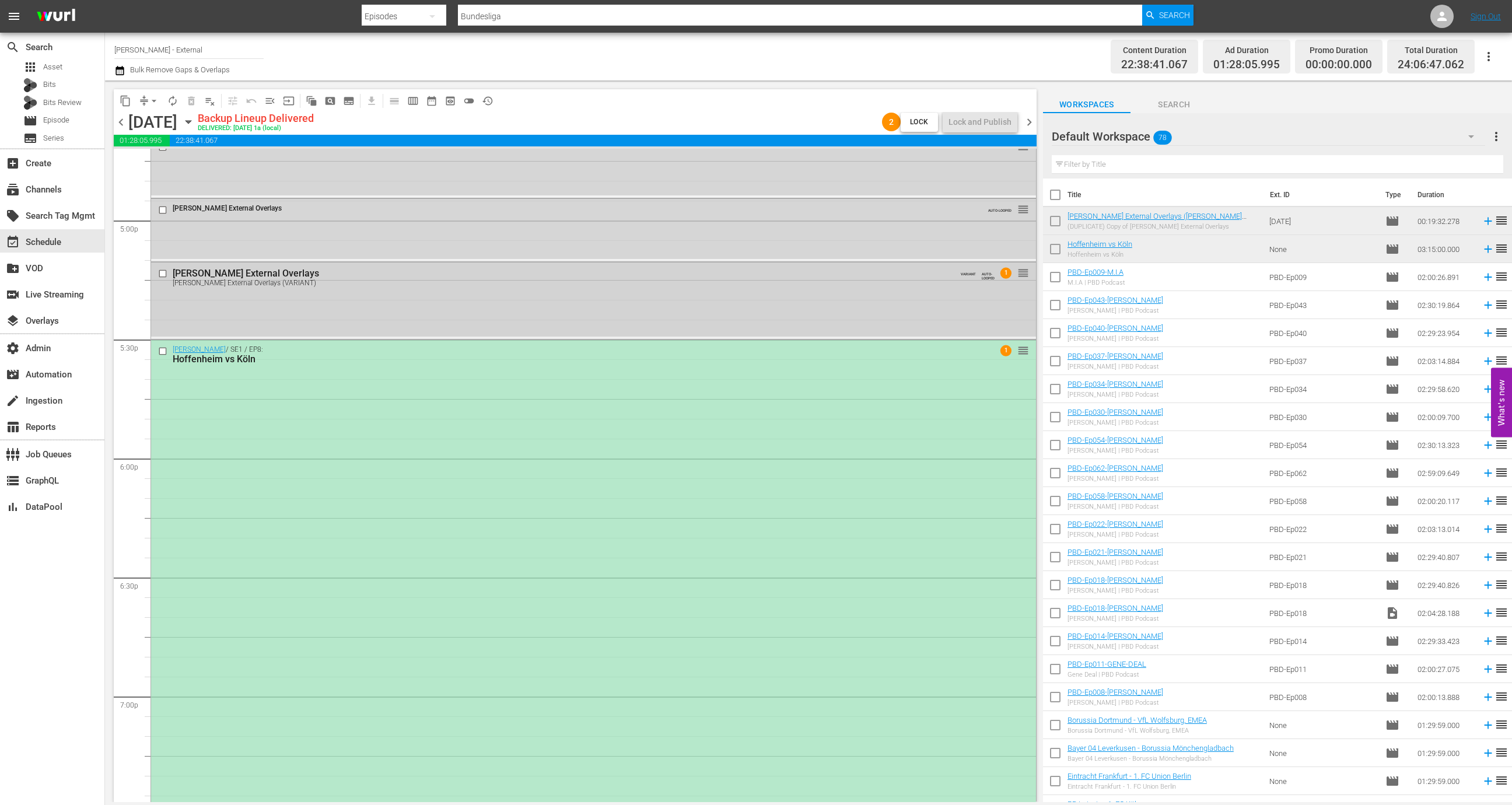
click at [350, 280] on div "[PERSON_NAME] External Overlays (VARIANT)" at bounding box center [569, 282] width 792 height 8
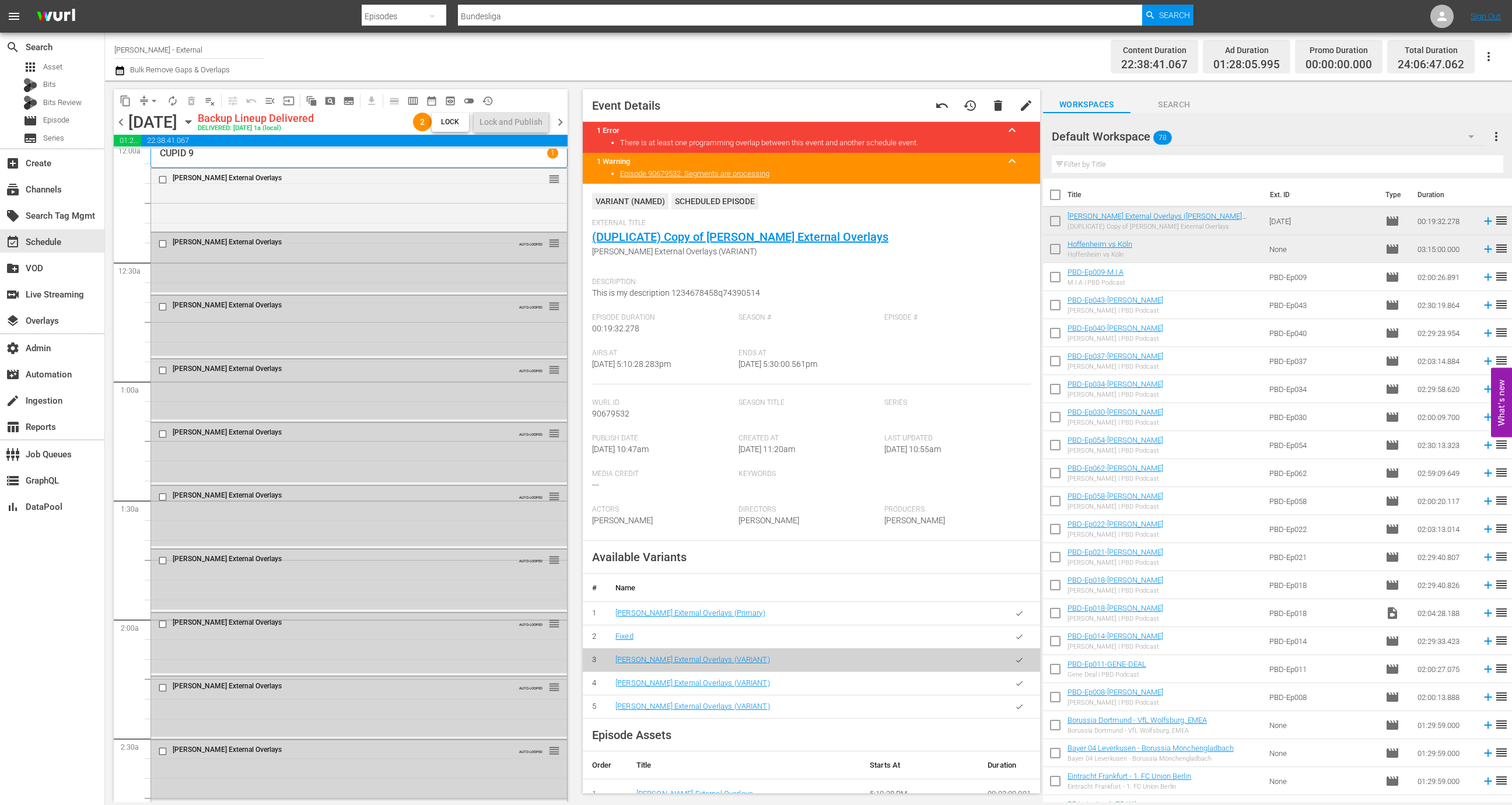
scroll to position [0, 0]
click at [146, 108] on button "compress" at bounding box center [144, 101] width 19 height 19
click at [156, 99] on span "arrow_drop_down" at bounding box center [153, 101] width 11 height 11
click at [179, 164] on li "Align to End of Previous Day" at bounding box center [154, 162] width 123 height 19
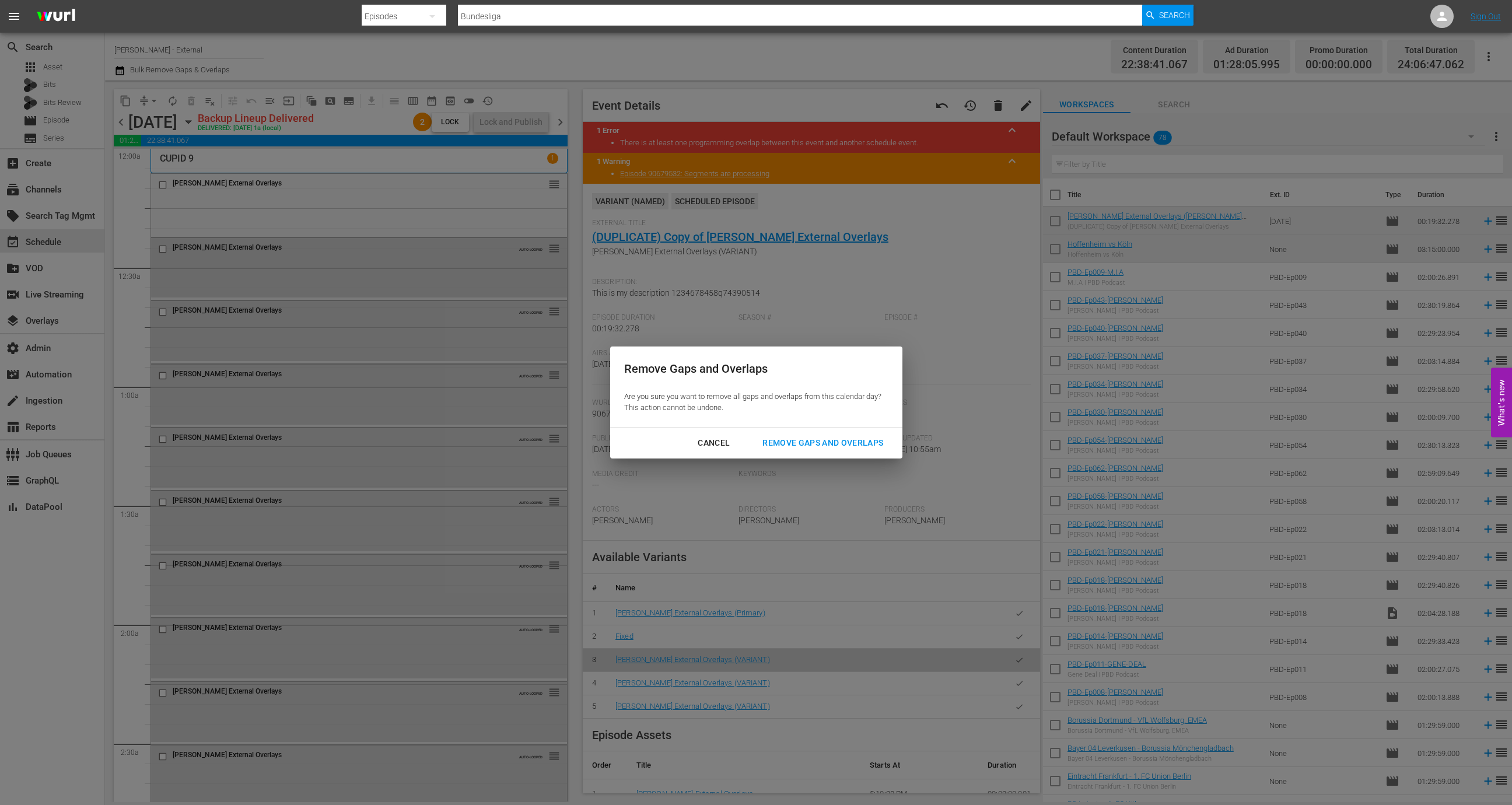
click at [828, 442] on div "Remove Gaps and Overlaps" at bounding box center [823, 443] width 139 height 15
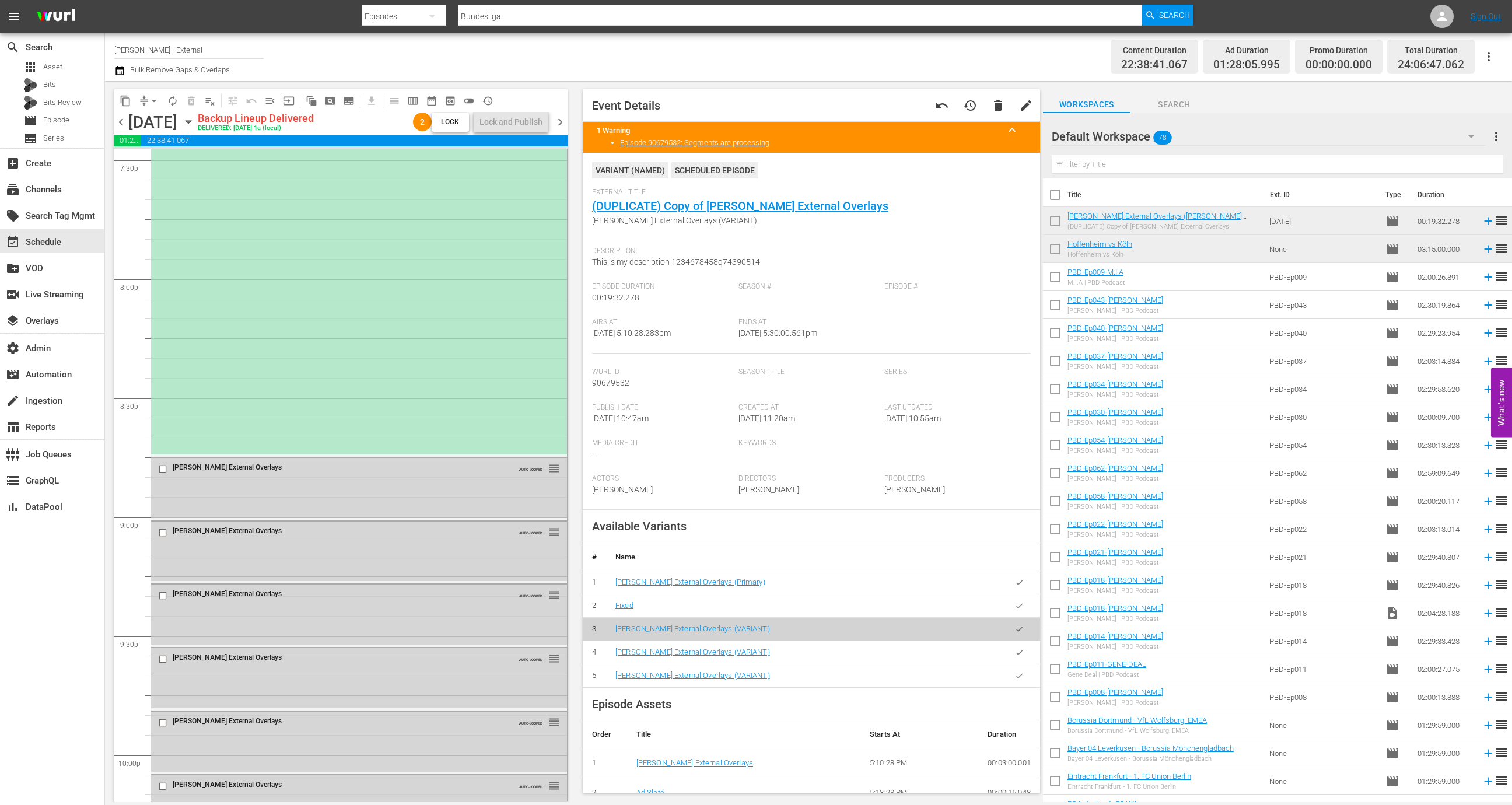
scroll to position [4218, 0]
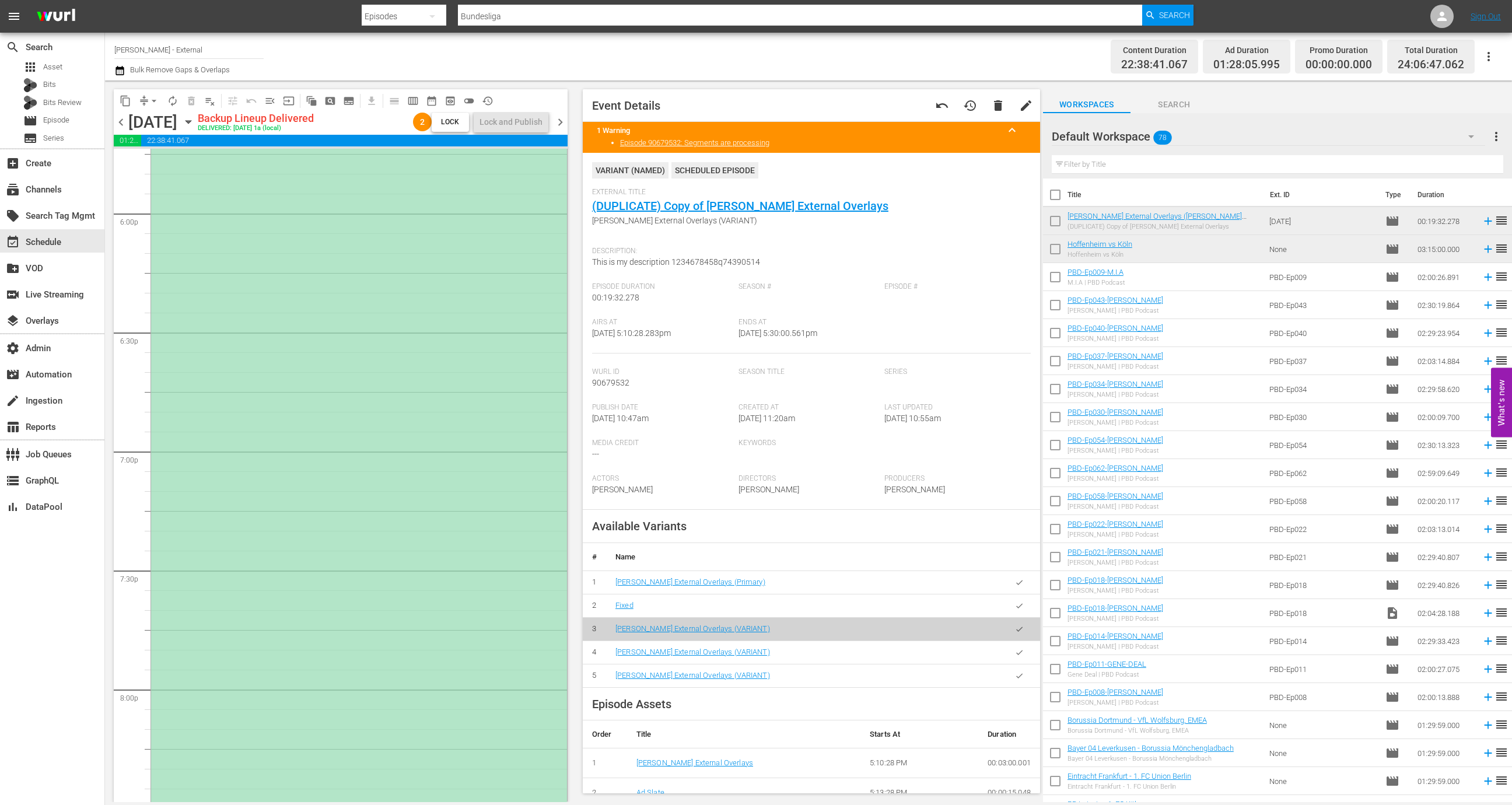
click at [482, 505] on div "Wurl / SE1 / EP8: Hoffenheim vs Köln 1 reorder" at bounding box center [359, 480] width 416 height 770
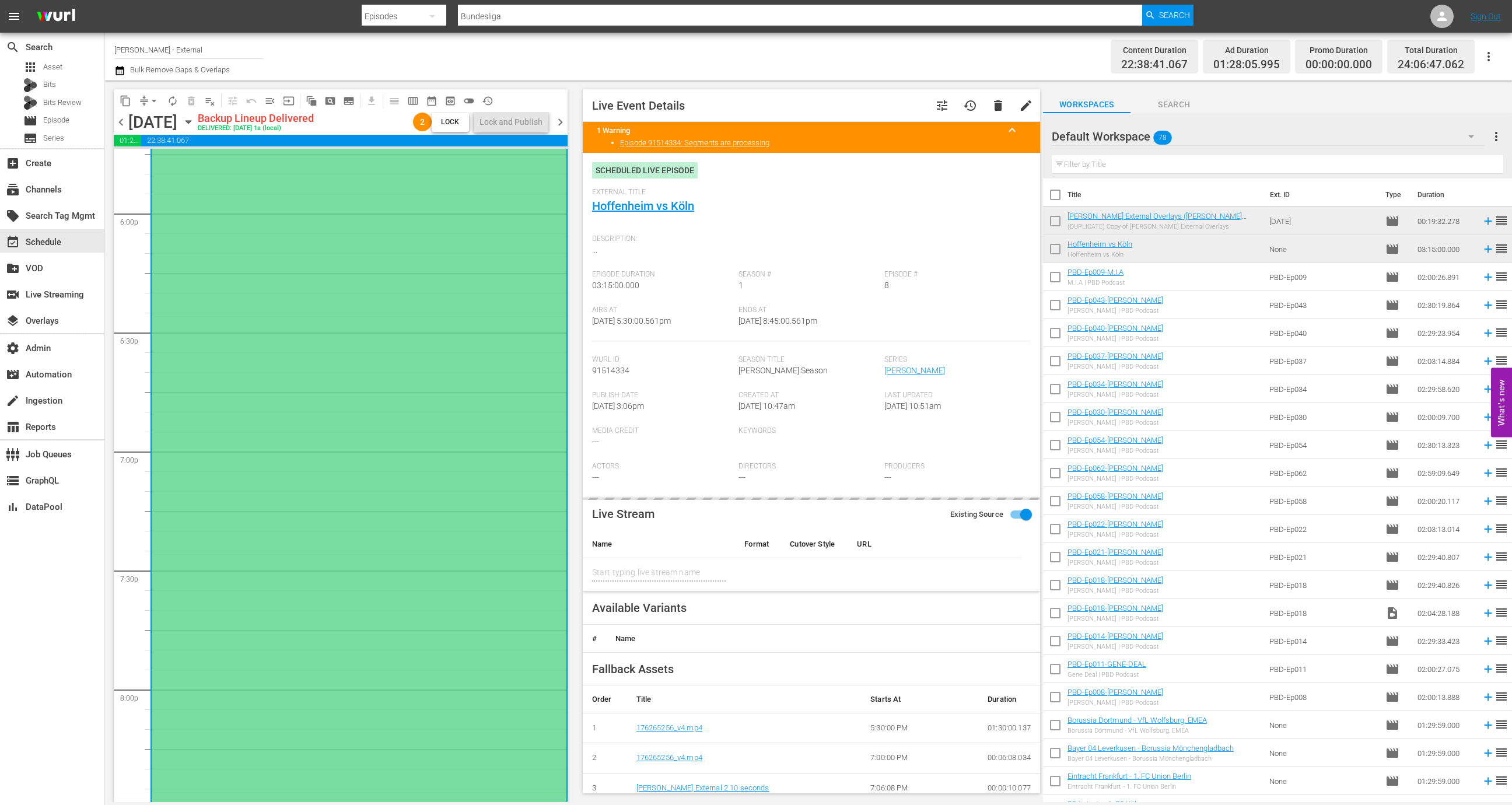
type input "Hoffenheim vs Köln"
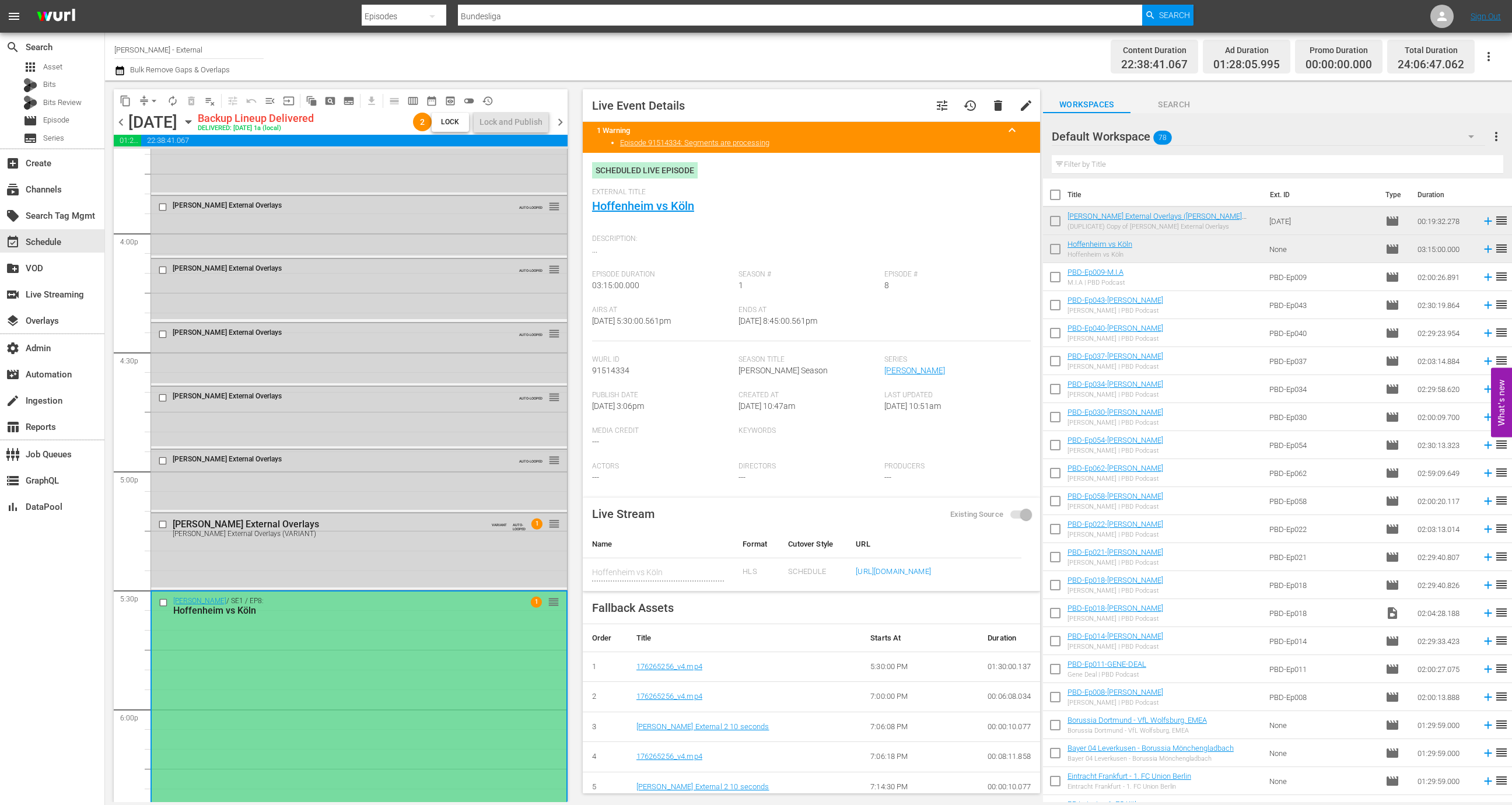
scroll to position [3711, 0]
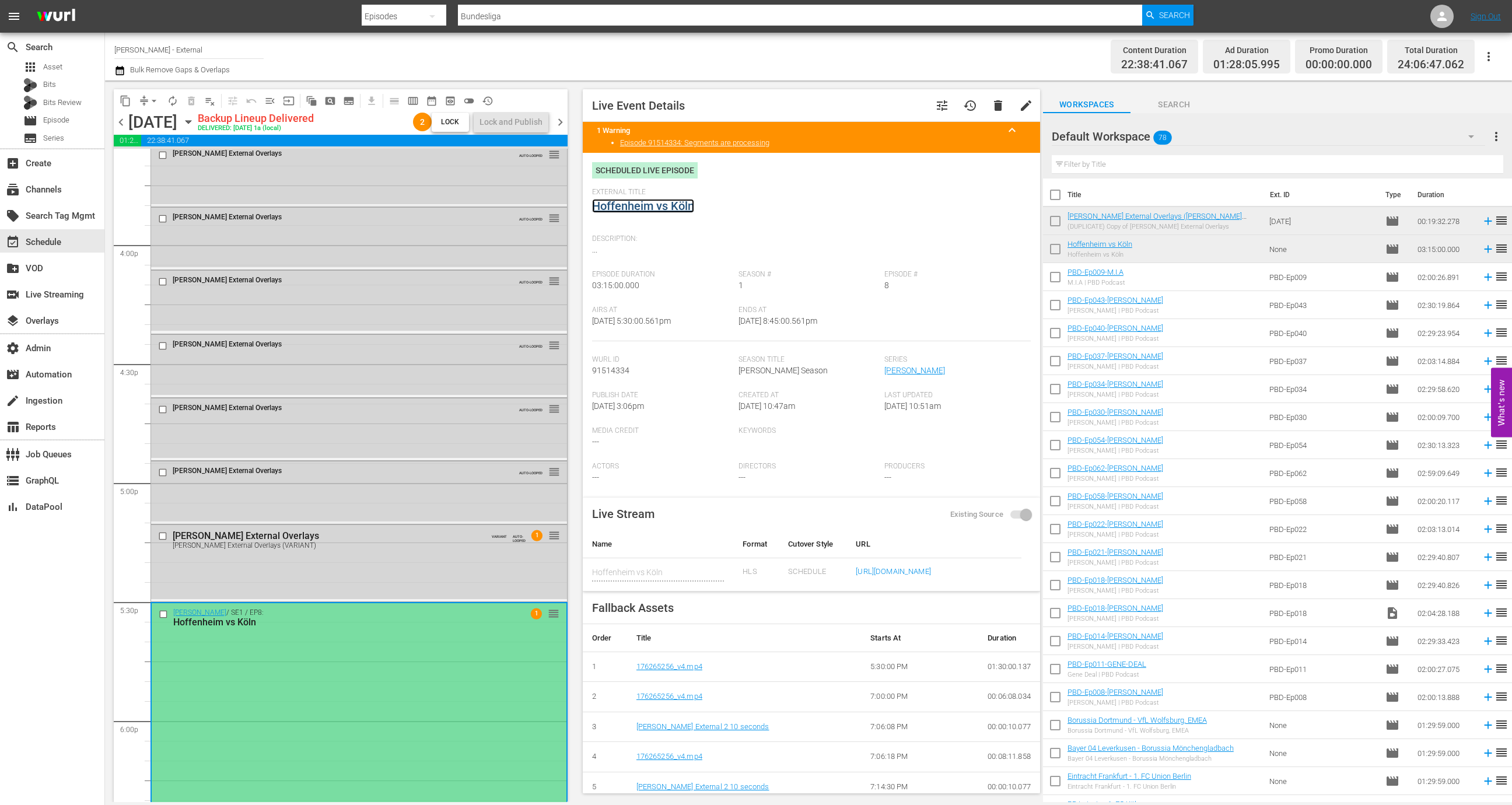
click at [685, 204] on link "Hoffenheim vs Köln" at bounding box center [643, 206] width 102 height 14
click at [395, 555] on div "Wurl External Overlays Wurl External Overlays (VARIANT) VARIANT AUTO-LOOPED 1 r…" at bounding box center [359, 562] width 416 height 74
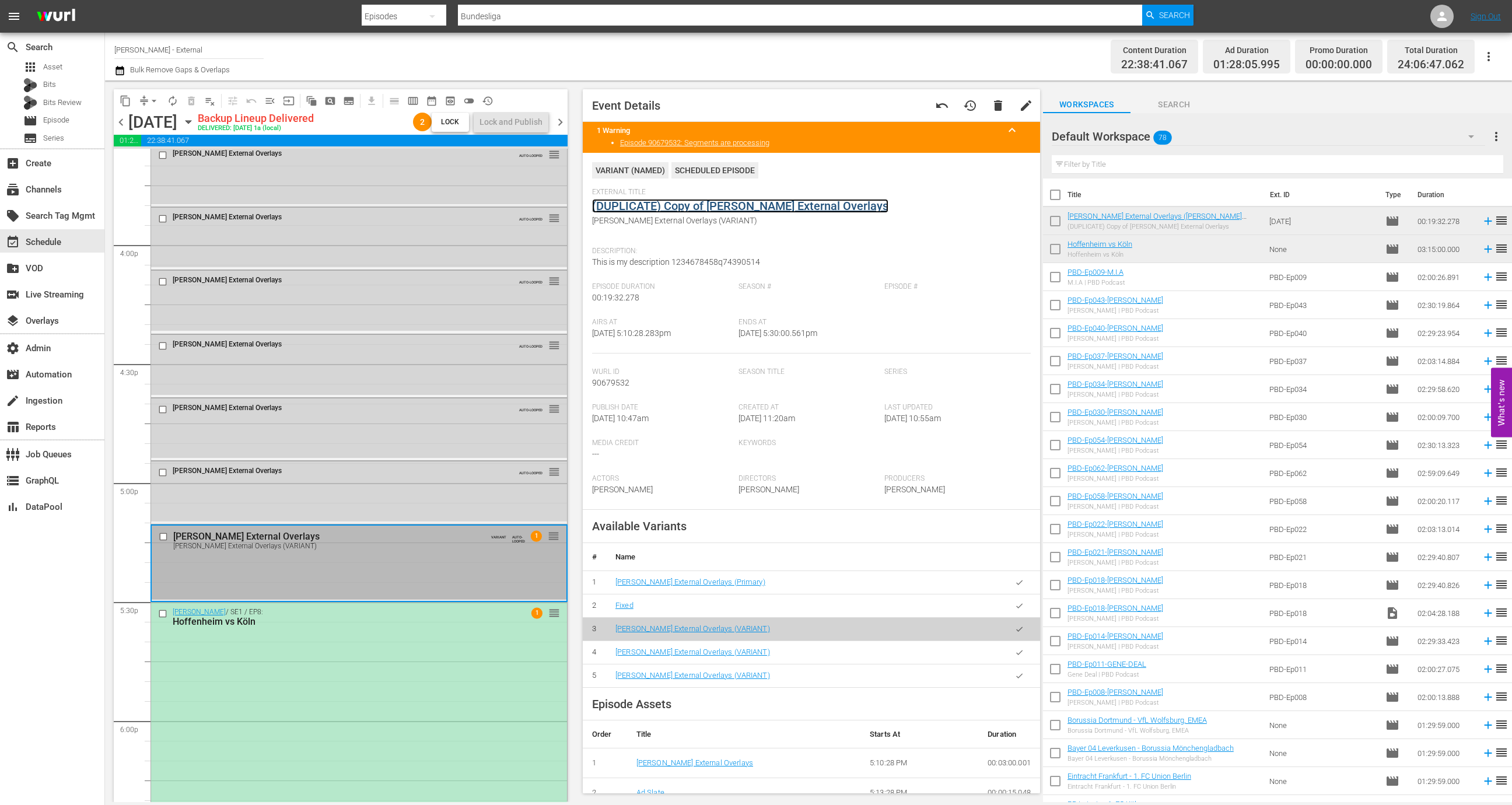
click at [705, 208] on link "(DUPLICATE) Copy of Wurl External Overlays" at bounding box center [740, 206] width 296 height 14
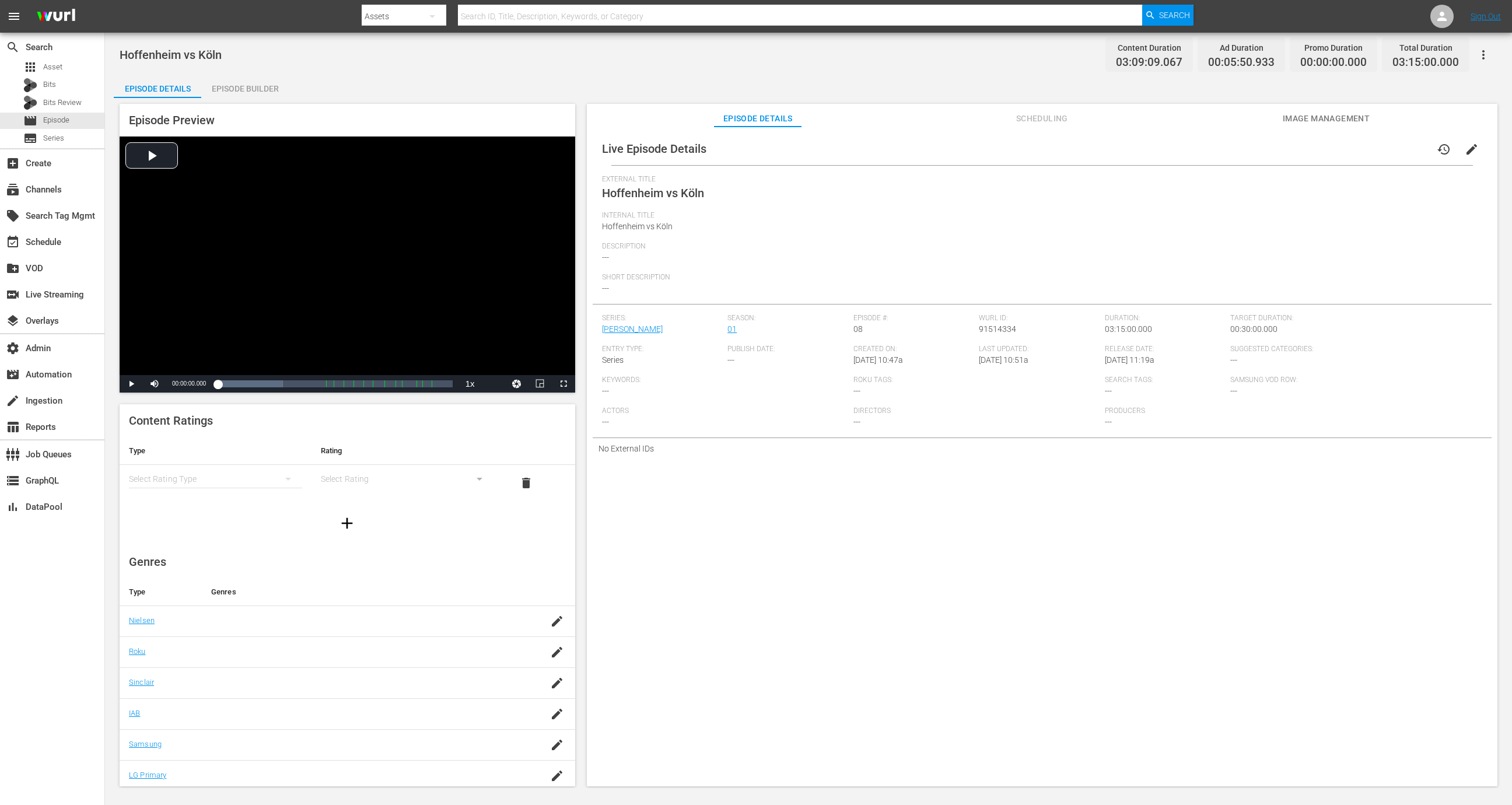
click at [1493, 57] on button "button" at bounding box center [1484, 55] width 28 height 28
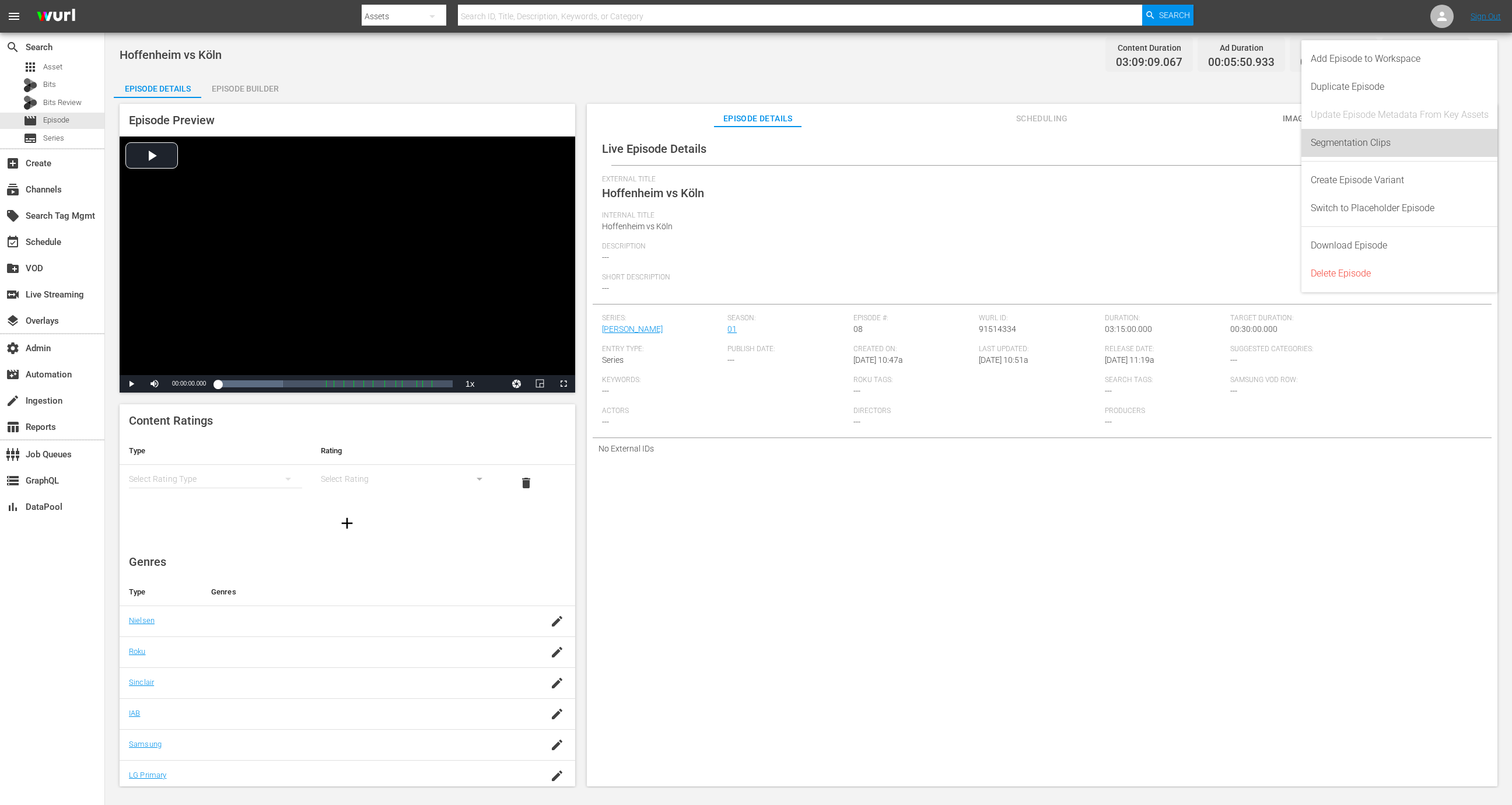
click at [1396, 138] on div "Segmentation Clips" at bounding box center [1400, 143] width 178 height 28
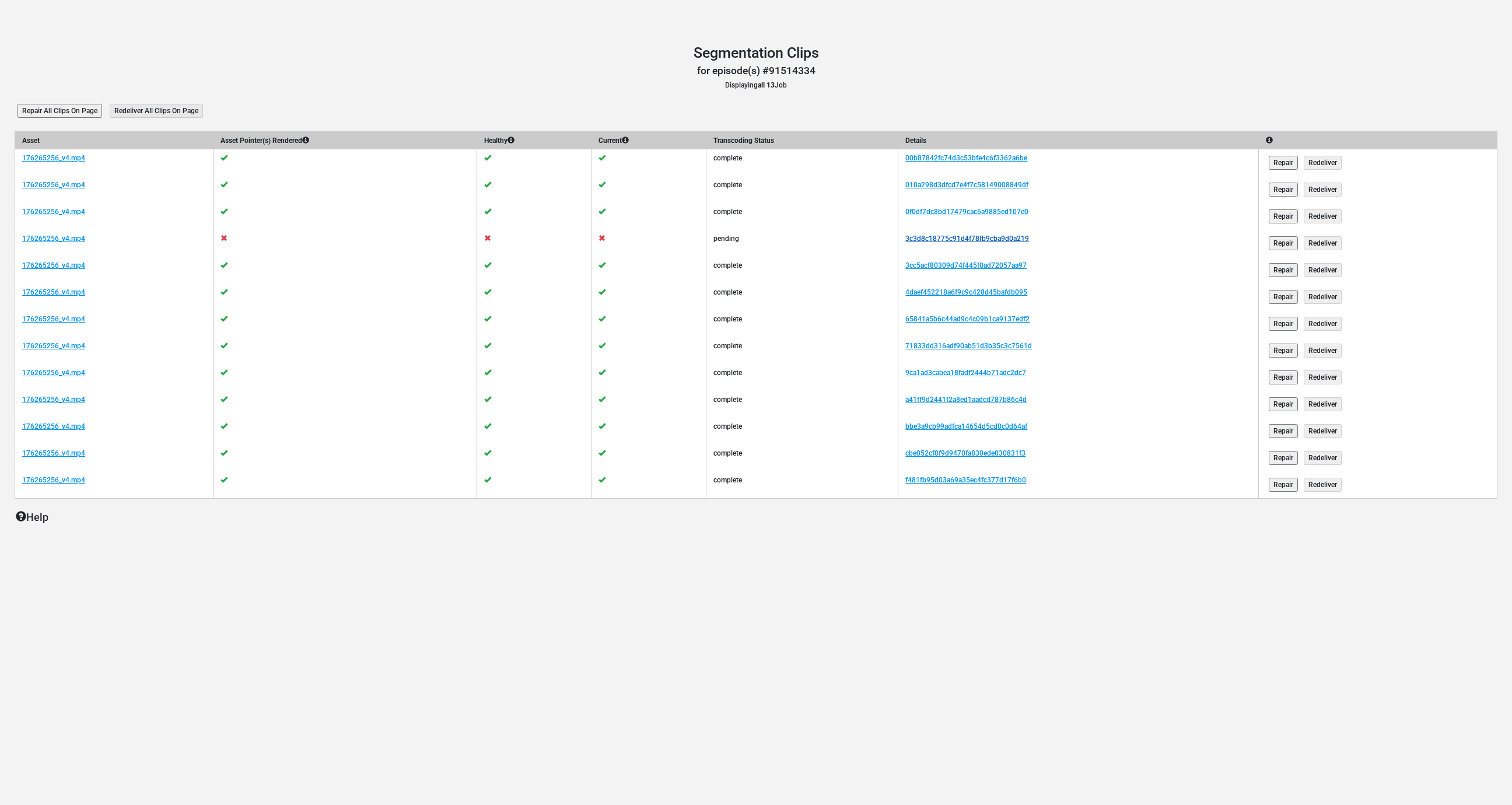
click at [965, 236] on link "3c3d8c18775c91d4f78fb9cba9d0a219" at bounding box center [967, 238] width 124 height 8
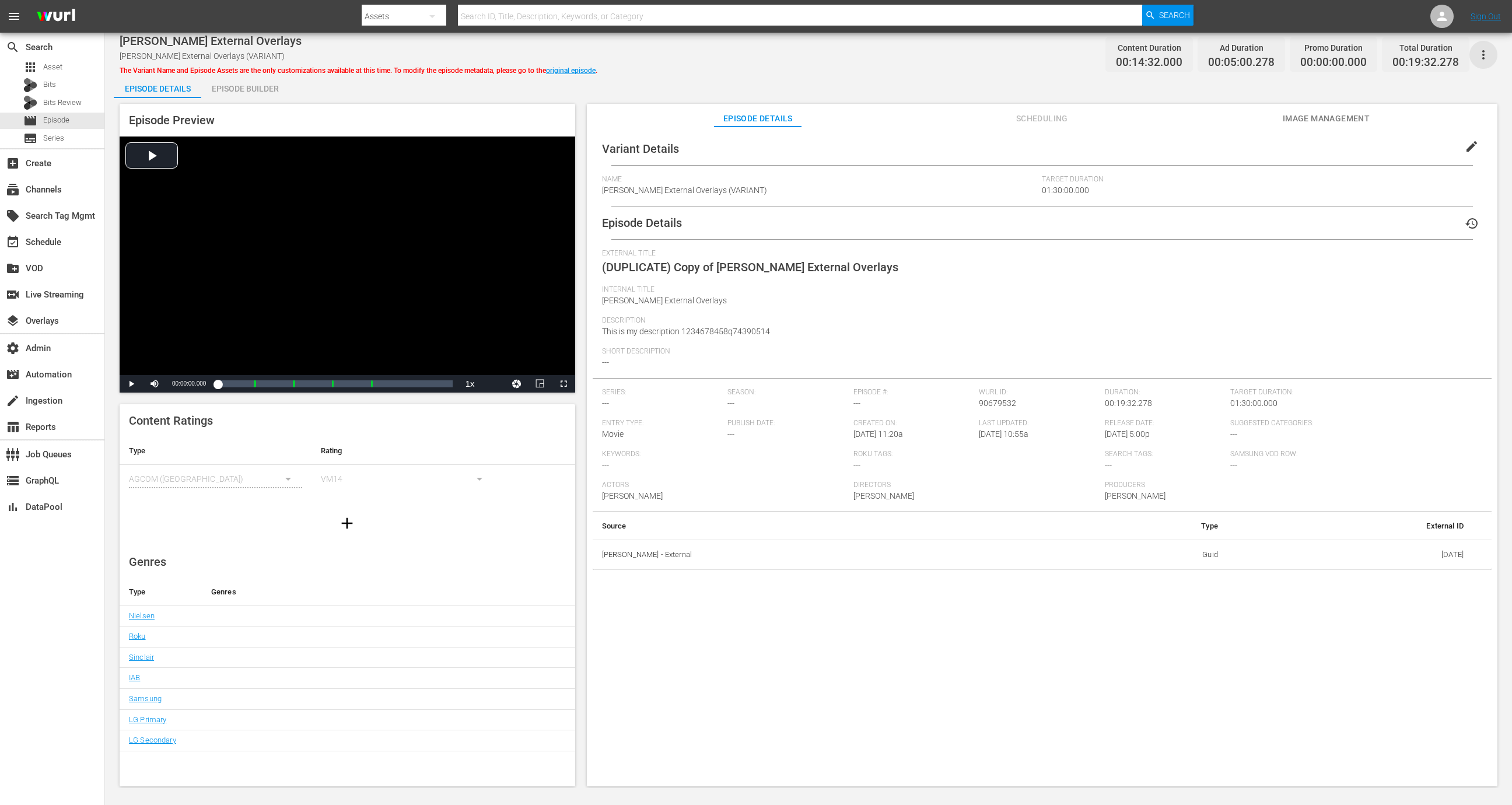
click at [1482, 60] on icon "button" at bounding box center [1484, 55] width 14 height 14
click at [1424, 90] on div "Segmentation Clips" at bounding box center [1416, 87] width 145 height 28
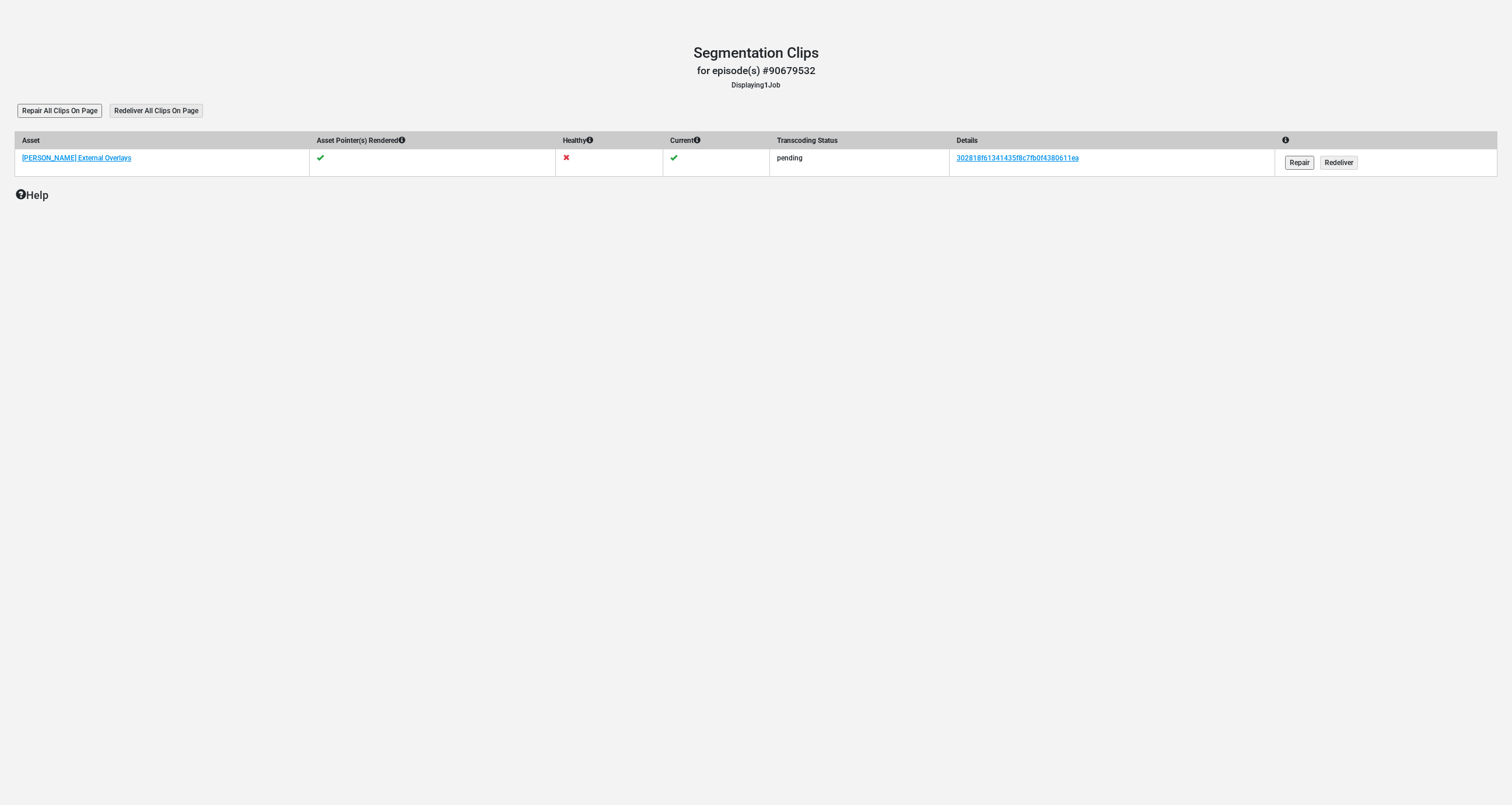
click at [1104, 152] on td "302818f61341435f8c7fb0f4380611ea" at bounding box center [1112, 162] width 326 height 27
copy tr "302818f61341435f8c7fb0f4380611ea"
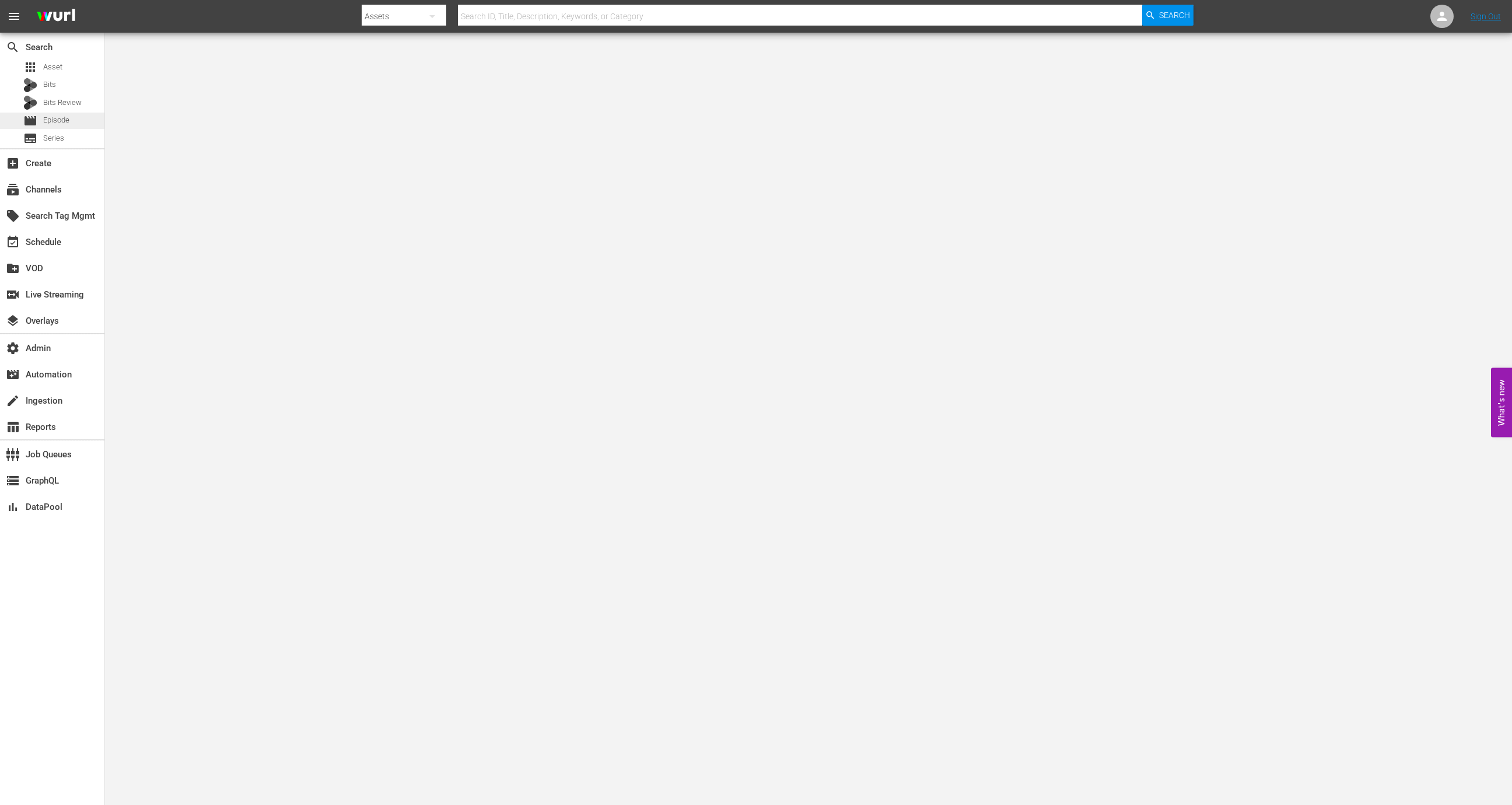
click at [89, 118] on div "movie Episode" at bounding box center [52, 121] width 104 height 17
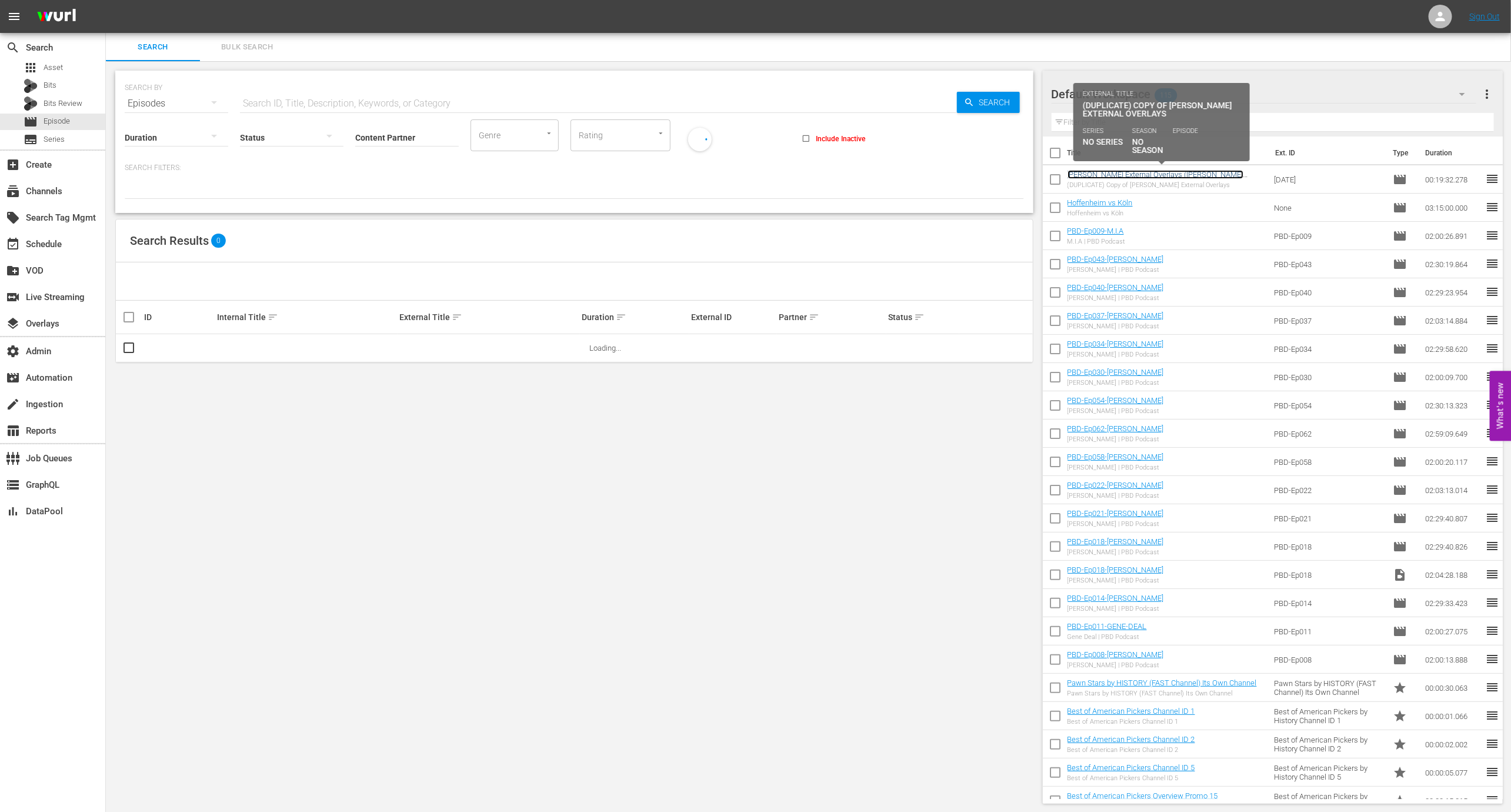
click at [1110, 177] on link "[PERSON_NAME] External Overlays ([PERSON_NAME] External Overlays (VARIANT))" at bounding box center [1155, 179] width 176 height 18
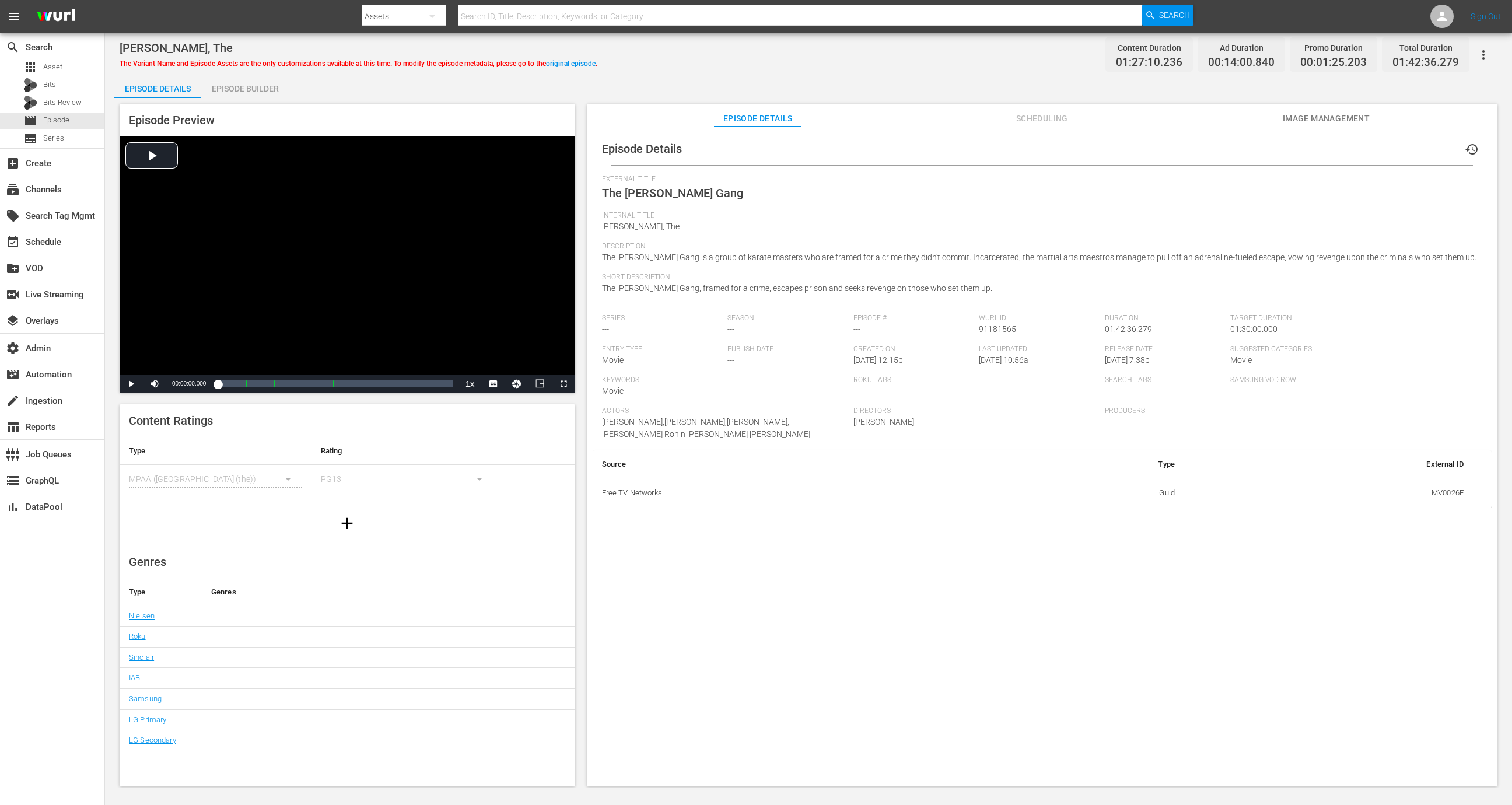
click at [768, 284] on span "The Chang Gang, framed for a crime, escapes prison and seeks revenge on those w…" at bounding box center [797, 287] width 390 height 10
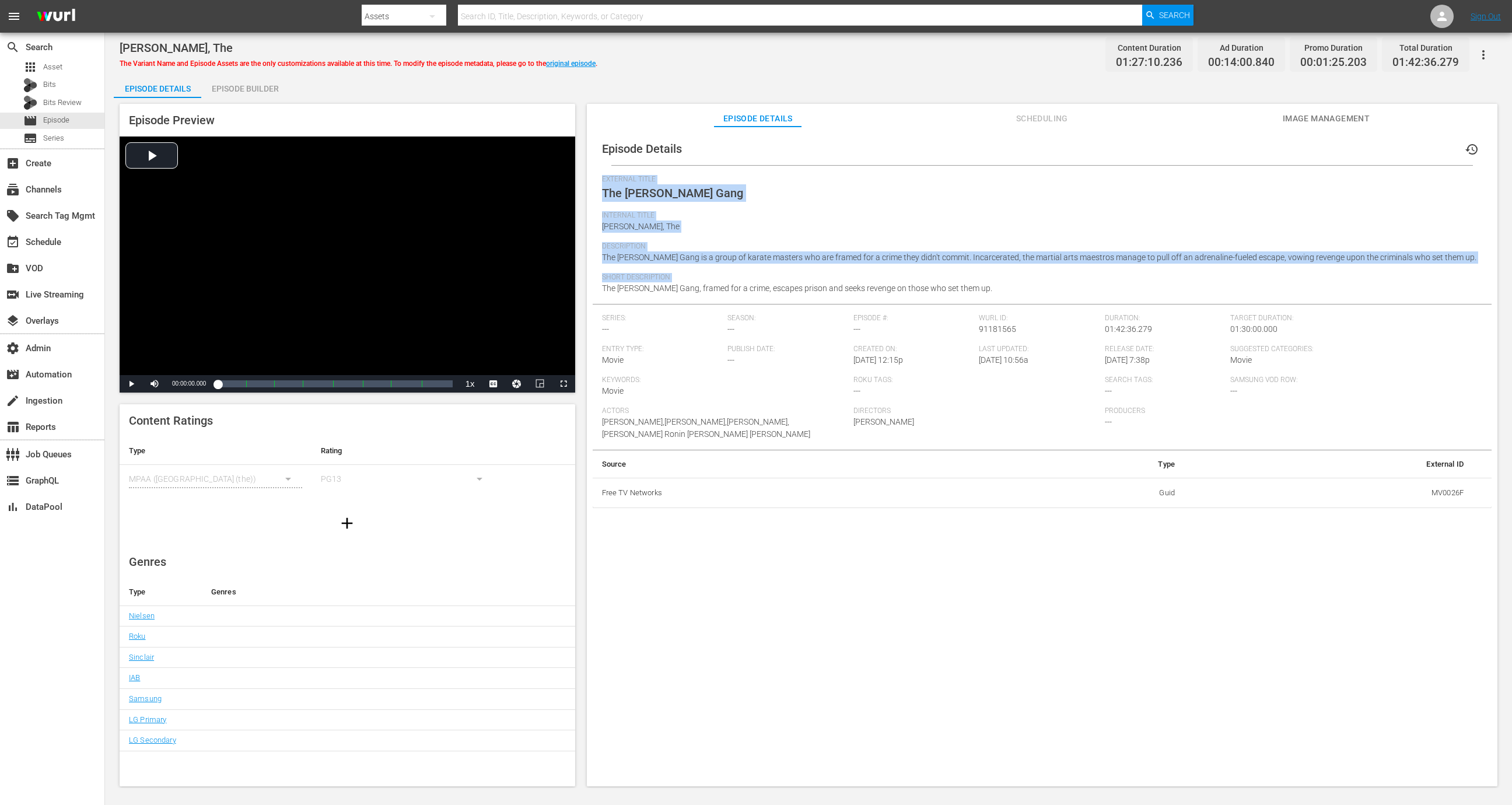
click at [768, 284] on span "The Chang Gang, framed for a crime, escapes prison and seeks revenge on those w…" at bounding box center [797, 287] width 390 height 10
copy div "External Title The Chang Gang Internal Title Chang Gang, The Description The Ch…"
click at [1052, 123] on span "Scheduling" at bounding box center [1042, 118] width 87 height 15
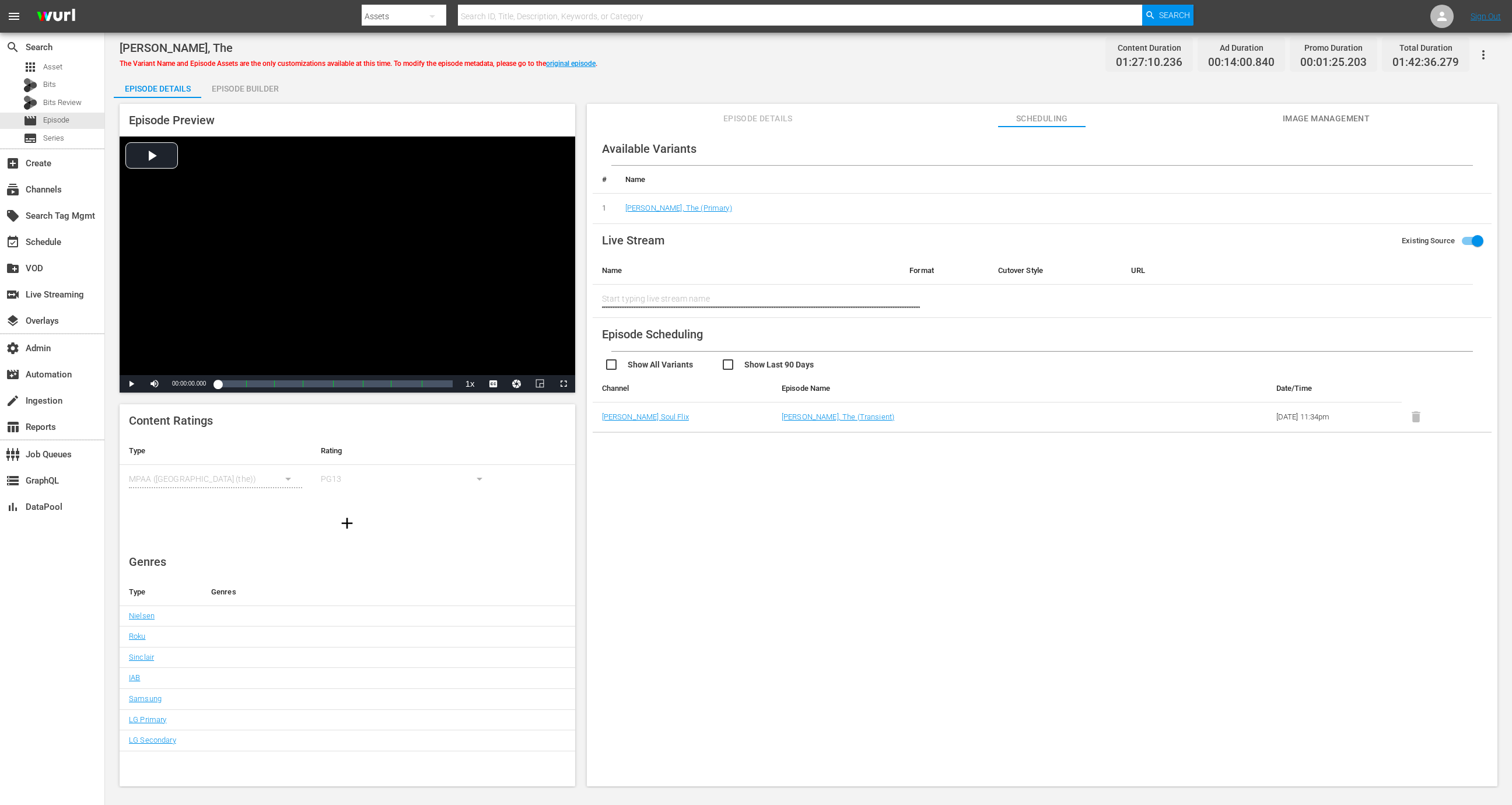
click at [635, 368] on input "checkbox" at bounding box center [662, 365] width 116 height 17
checkbox input "true"
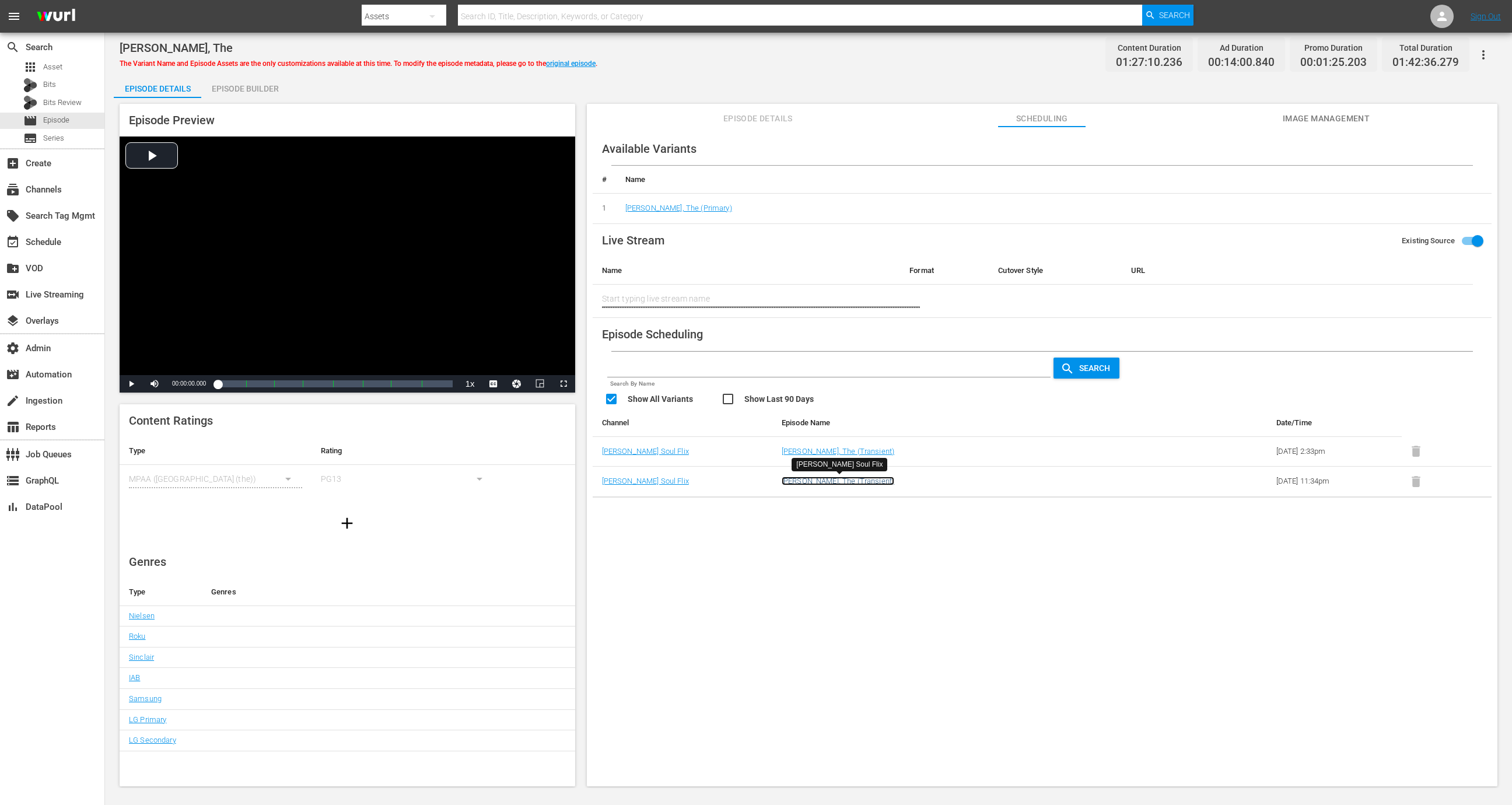
click at [820, 479] on link "Chang Gang, The (Transient)" at bounding box center [838, 481] width 113 height 9
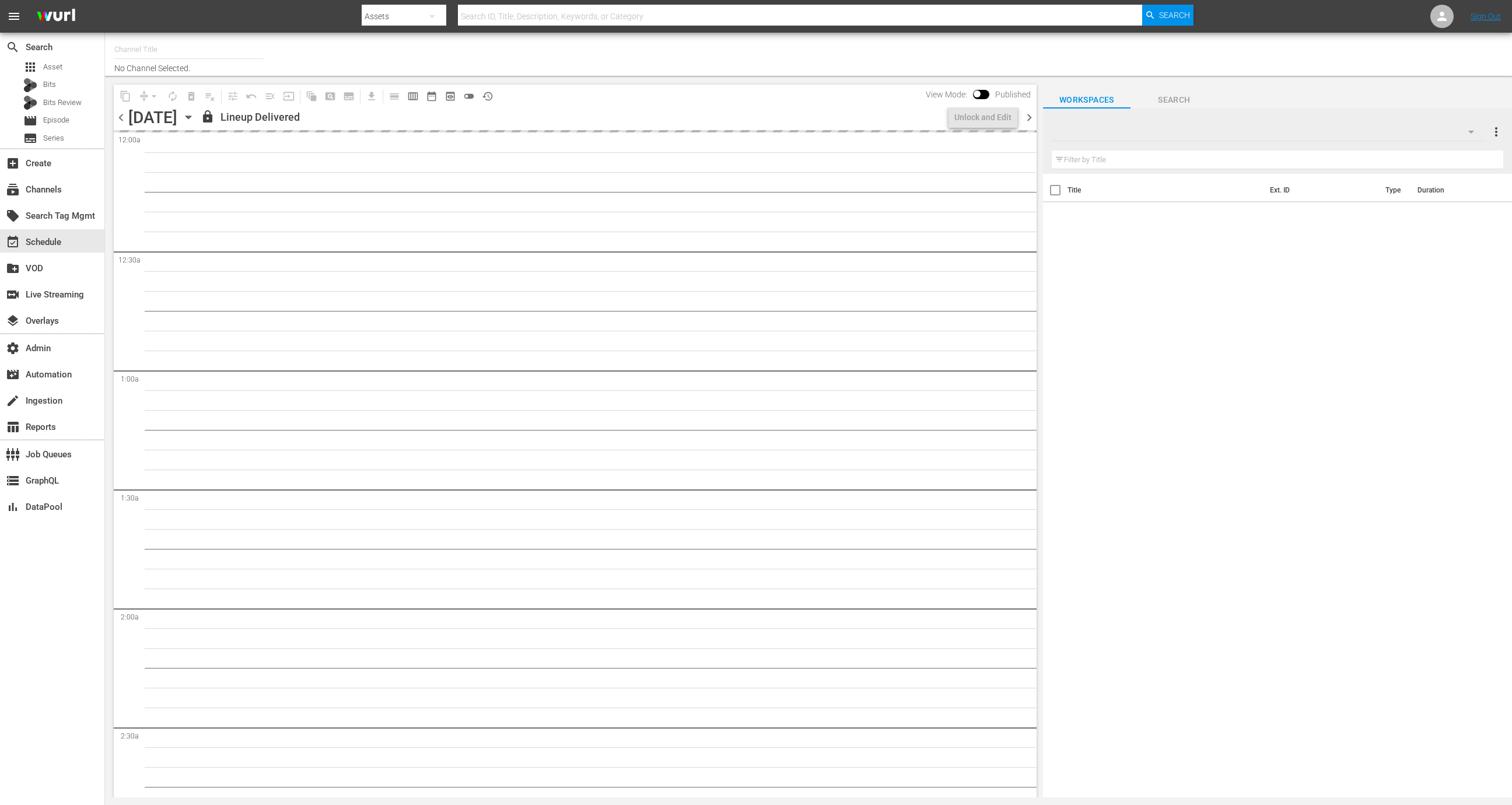
type input "Soul Flix (1949)"
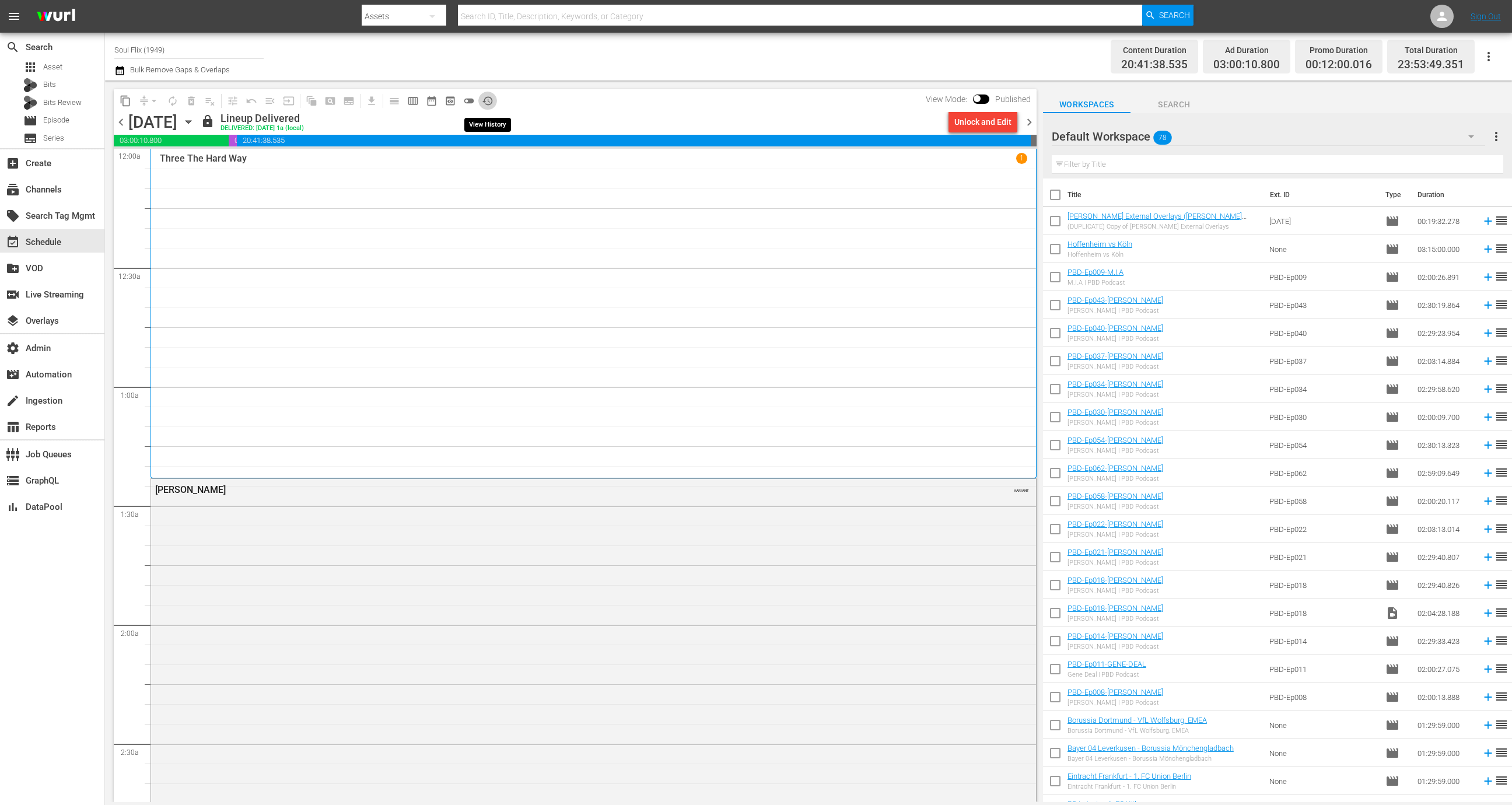
click at [492, 97] on span "history_outlined" at bounding box center [487, 101] width 11 height 11
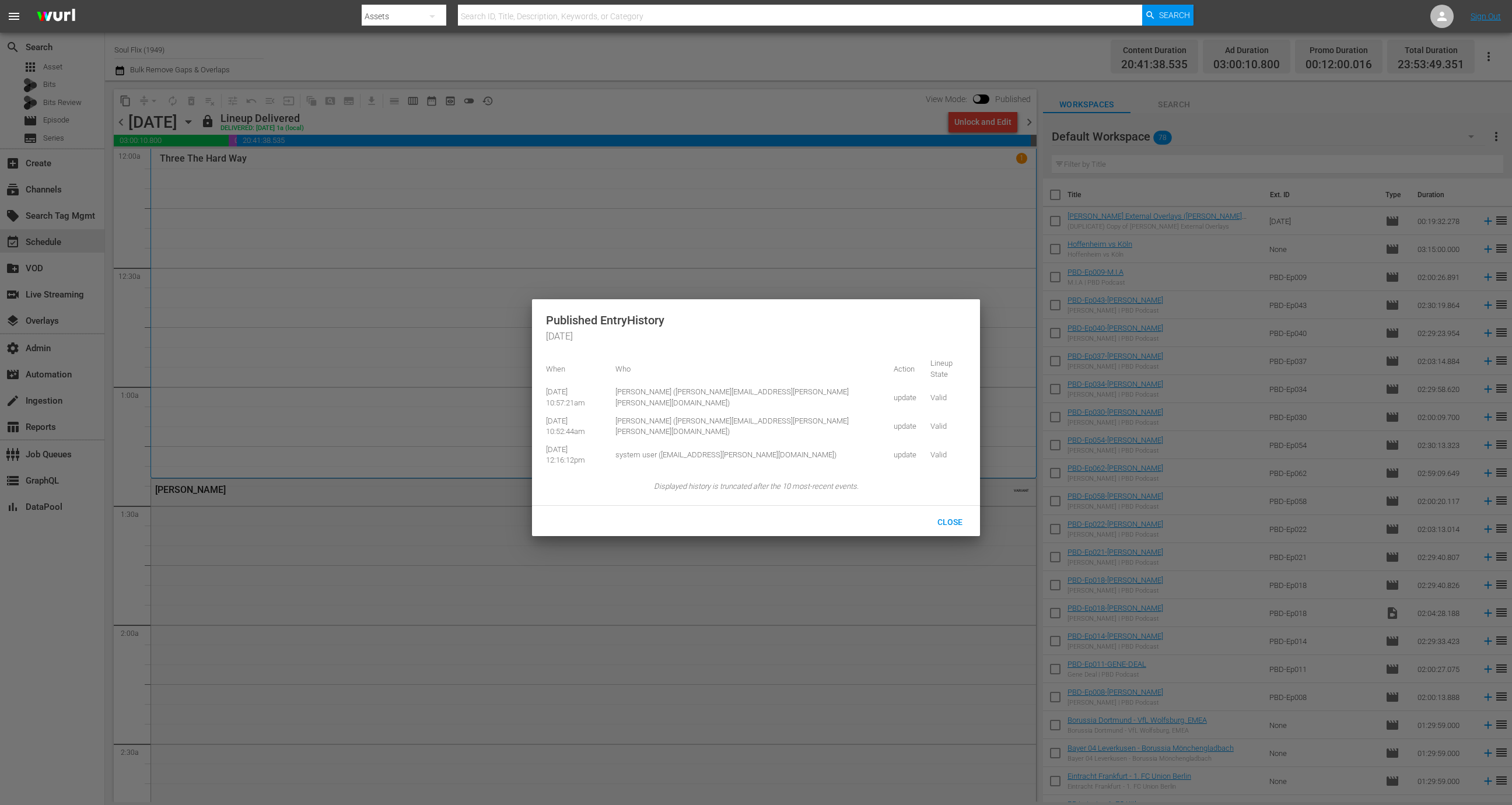
click at [460, 265] on div at bounding box center [756, 402] width 1512 height 805
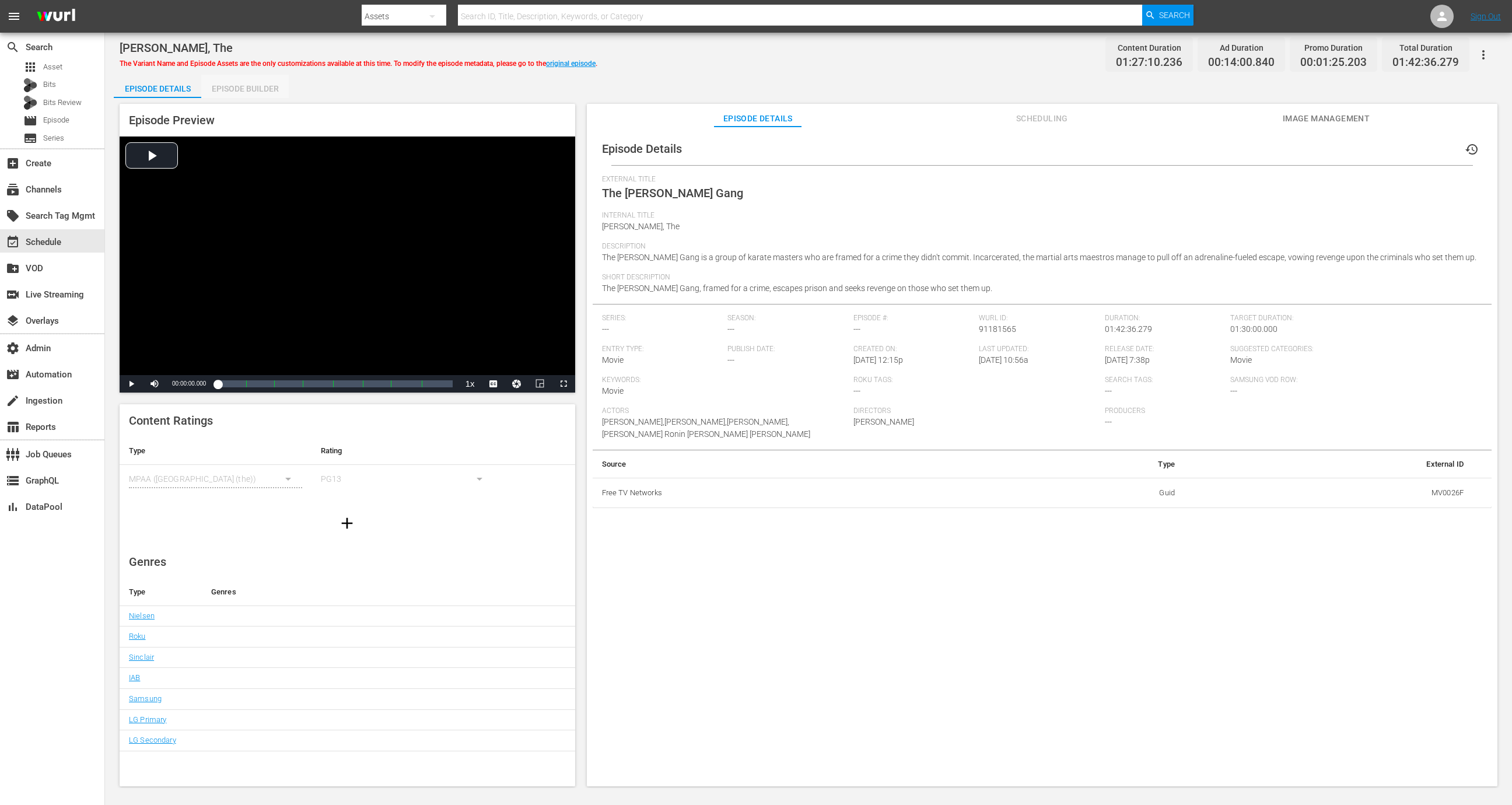
click at [242, 90] on div "Episode Builder" at bounding box center [244, 89] width 87 height 28
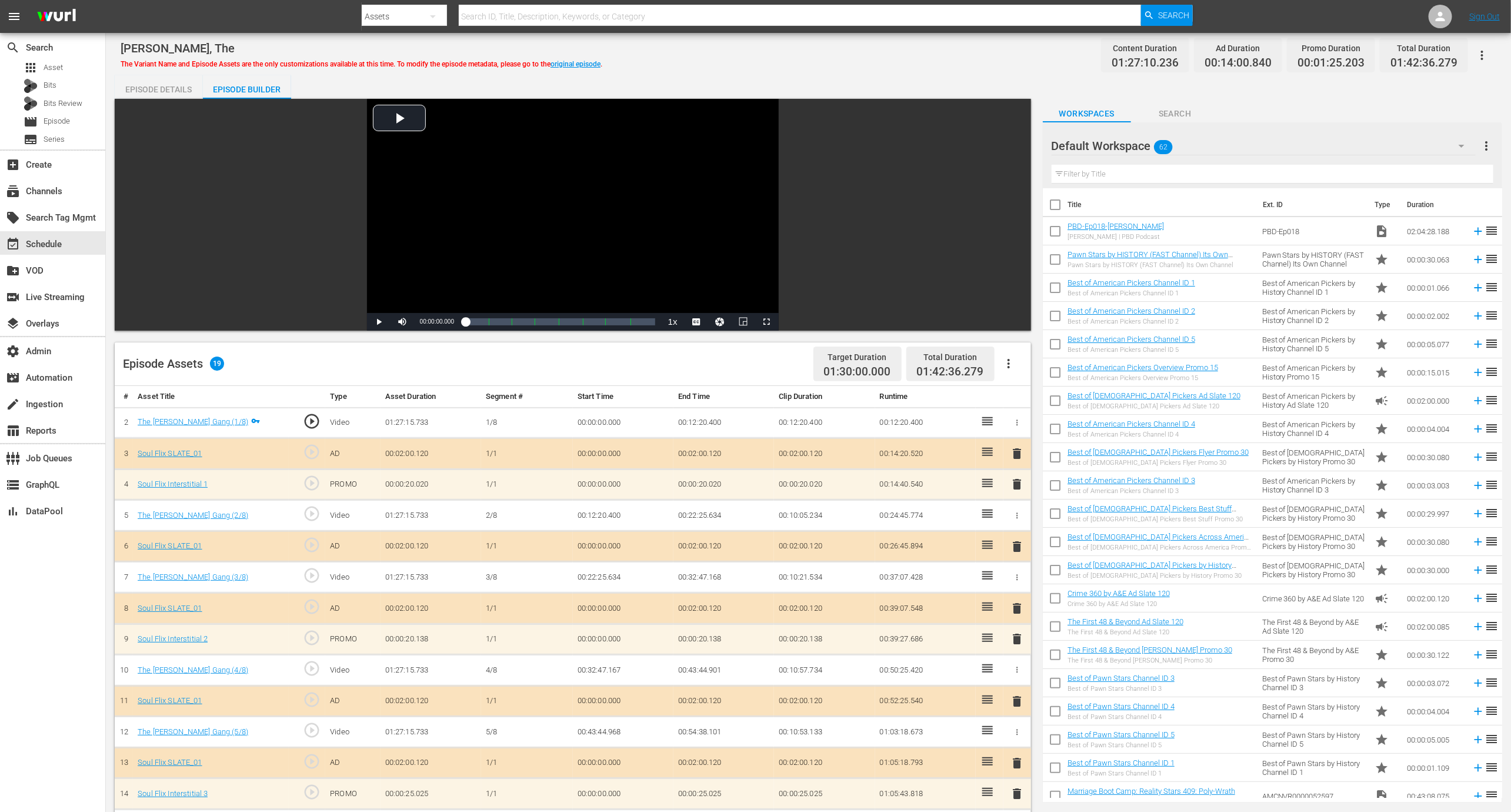
click at [163, 99] on div "Video Player is loading. Play Video Play Mute Current Time 00:00:00.000 / Durat…" at bounding box center [573, 214] width 916 height 232
click at [157, 93] on div "Episode Details" at bounding box center [158, 90] width 88 height 28
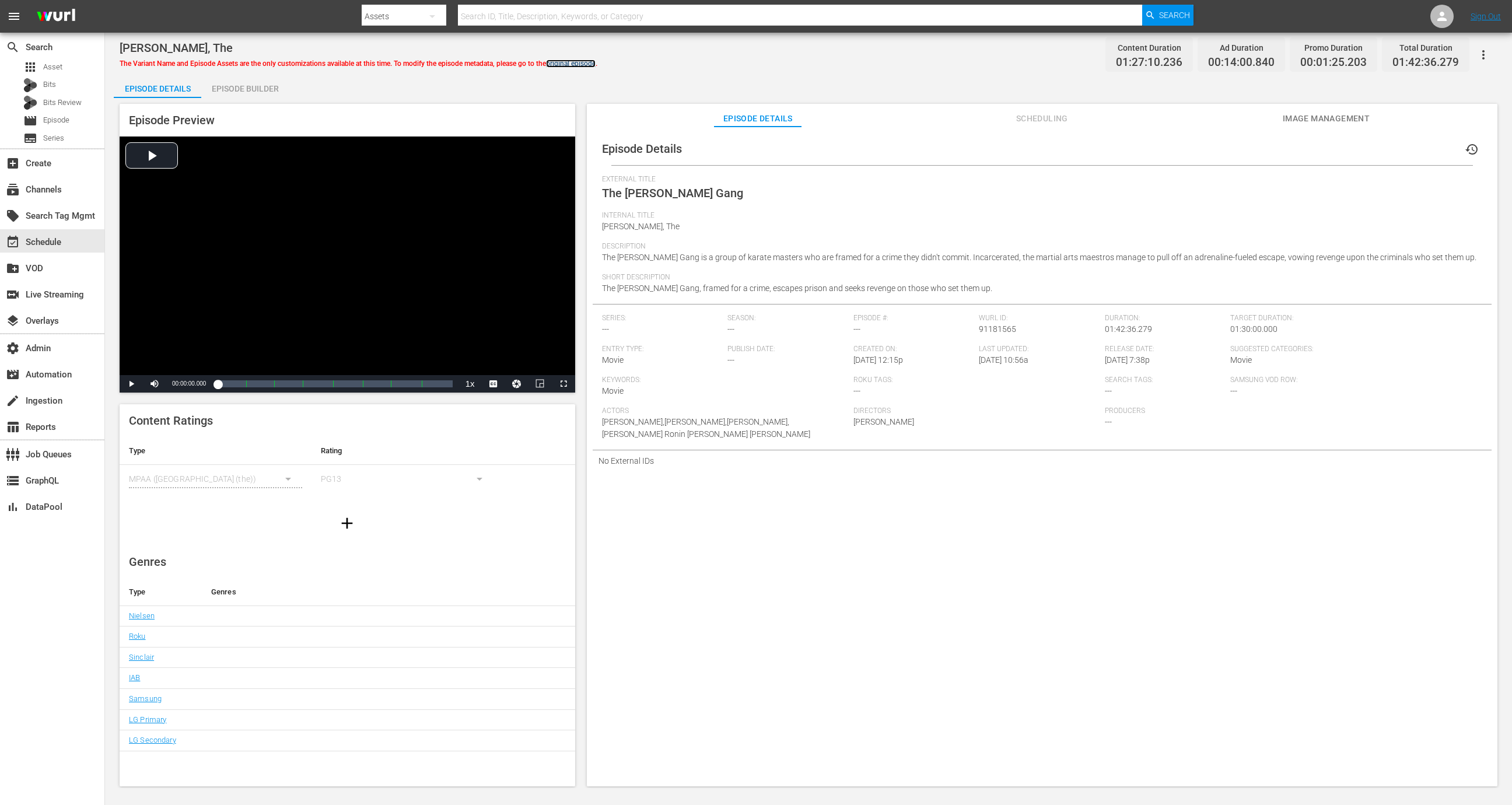
click at [570, 65] on link "original episode" at bounding box center [571, 63] width 49 height 8
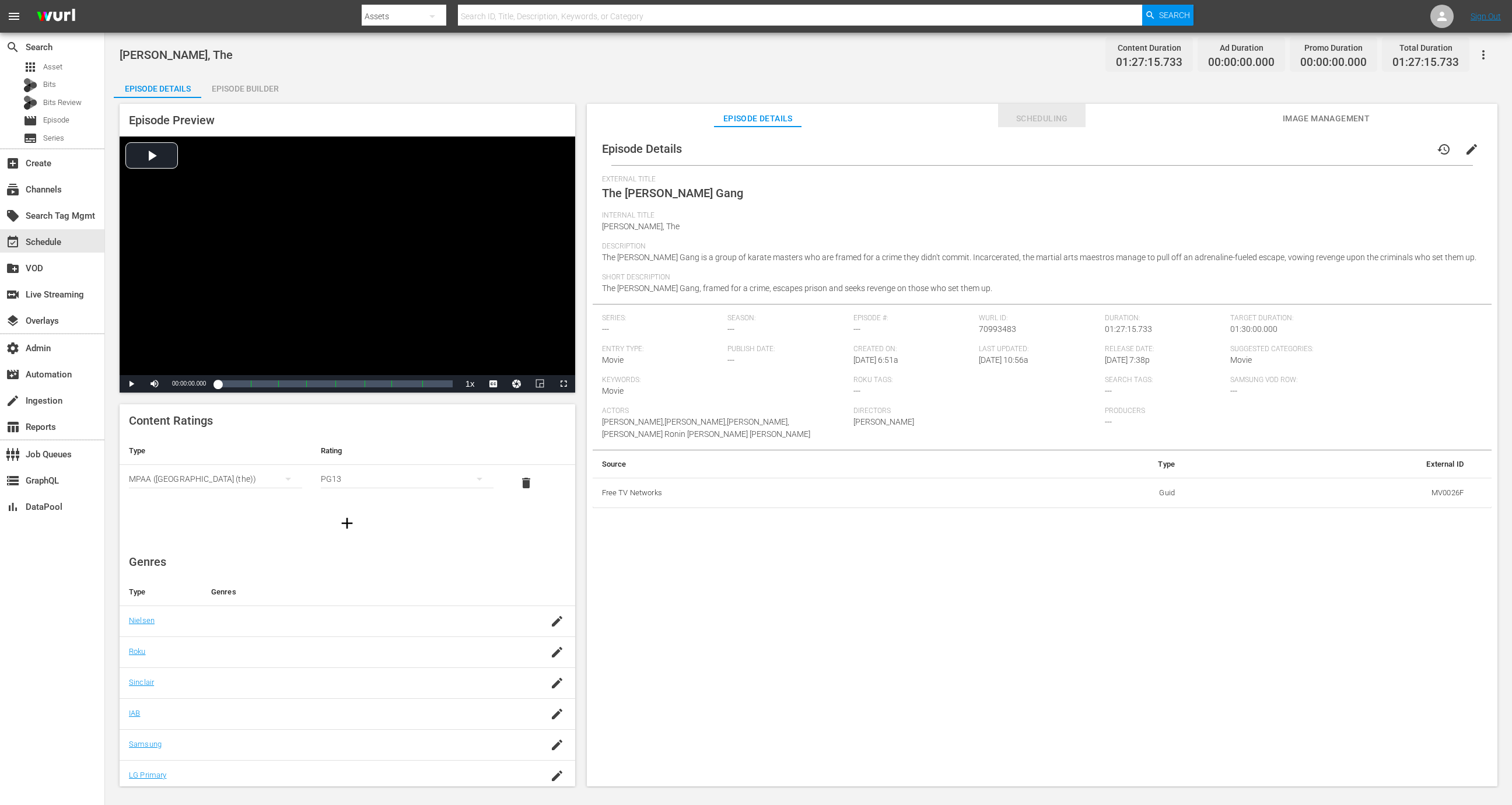
click at [1031, 122] on span "Scheduling" at bounding box center [1042, 118] width 87 height 15
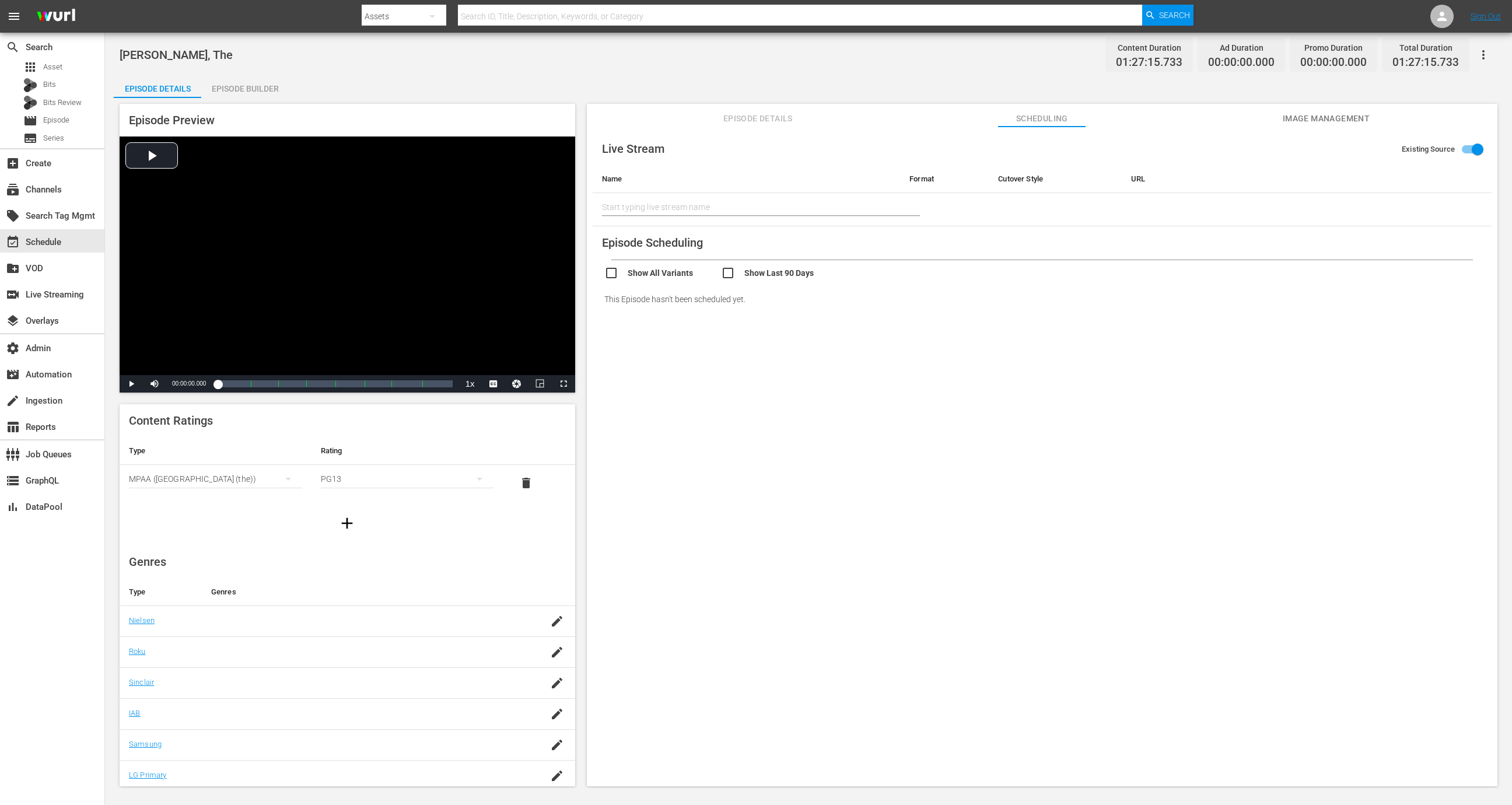
click at [654, 271] on input "checkbox" at bounding box center [662, 274] width 116 height 17
checkbox input "true"
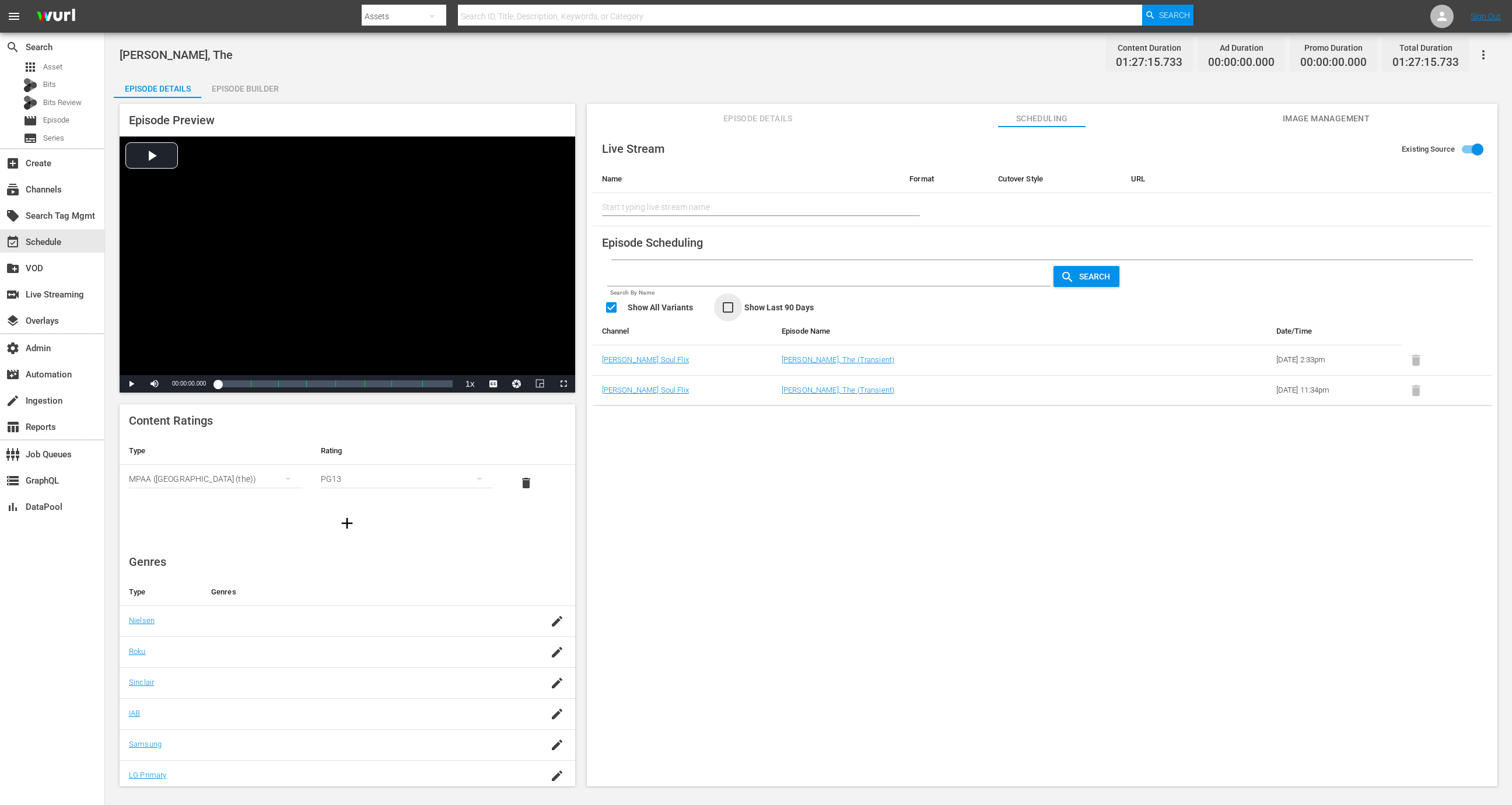
click at [757, 306] on input "checkbox" at bounding box center [779, 309] width 116 height 17
click at [734, 299] on div "Search By Name Search Show All Variants Show Last 90 Days" at bounding box center [1048, 288] width 887 height 57
click at [723, 304] on input "checkbox" at bounding box center [779, 309] width 116 height 17
checkbox input "false"
click at [688, 400] on td "Pam Grier's Soul Flix" at bounding box center [683, 390] width 180 height 30
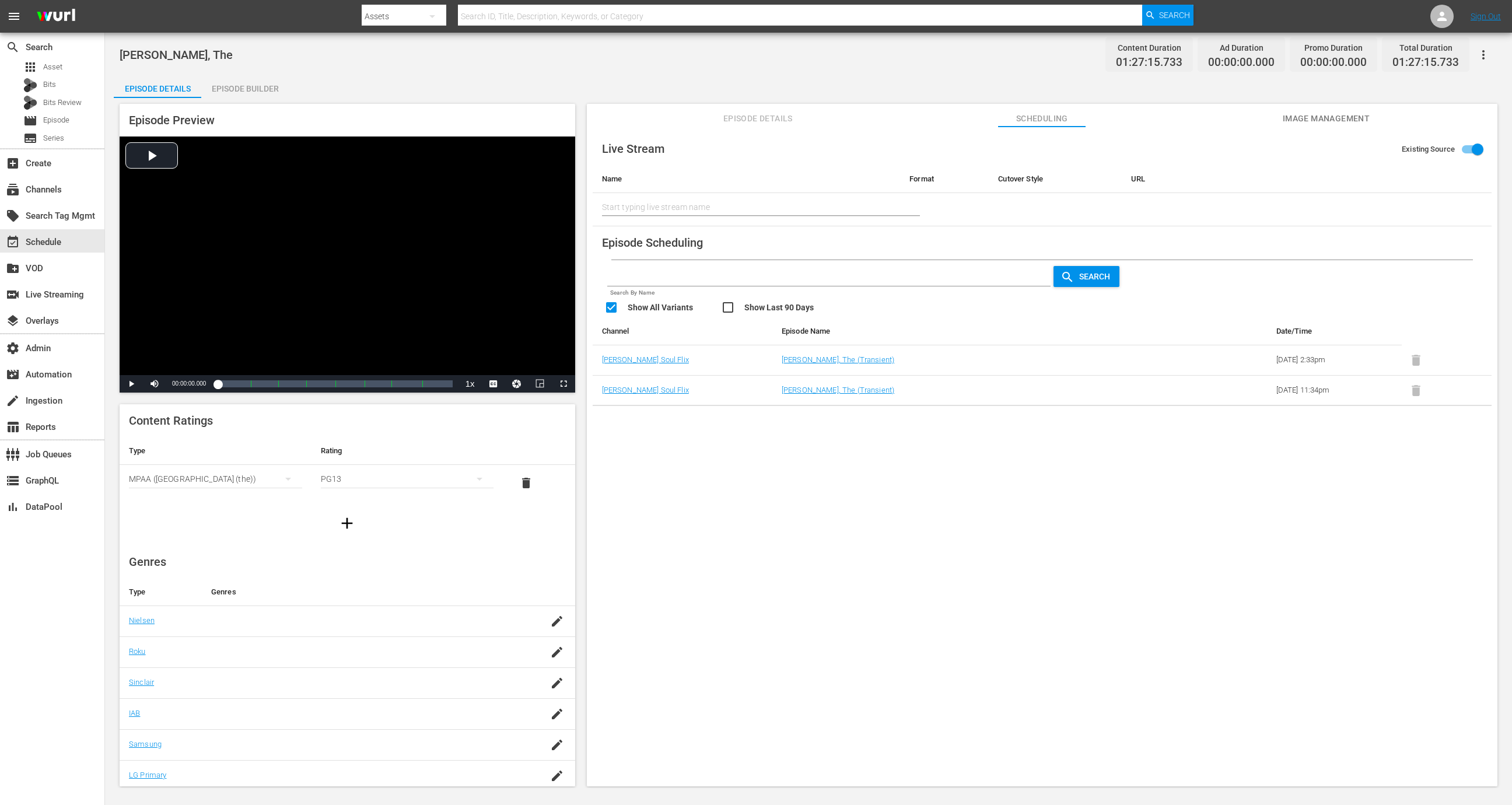
click at [688, 400] on td "Pam Grier's Soul Flix" at bounding box center [683, 390] width 180 height 30
copy link "Pam Grier's Soul Flix"
click at [245, 95] on div "Episode Builder" at bounding box center [244, 89] width 87 height 28
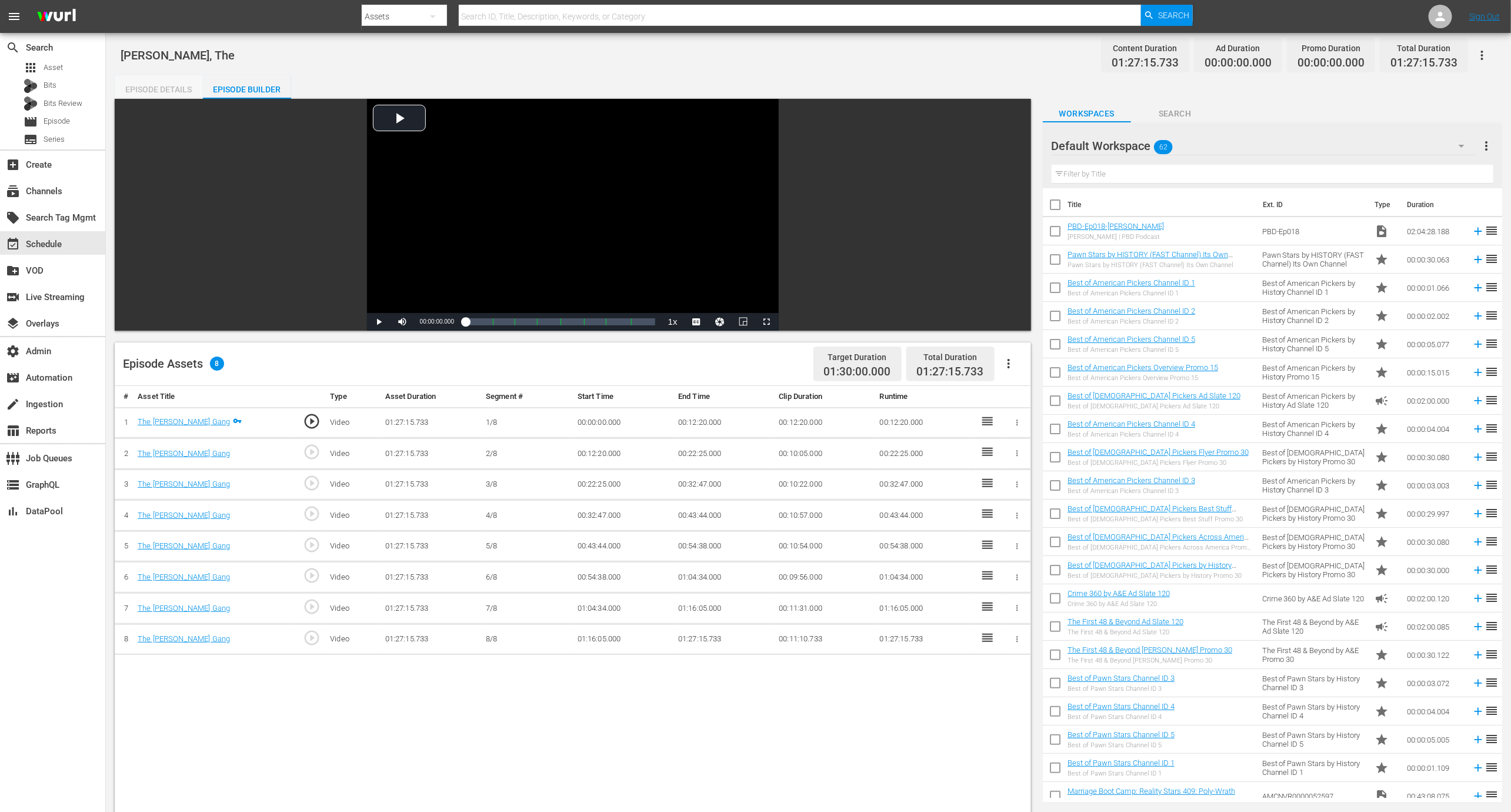
click at [157, 84] on div "Episode Details" at bounding box center [158, 90] width 88 height 28
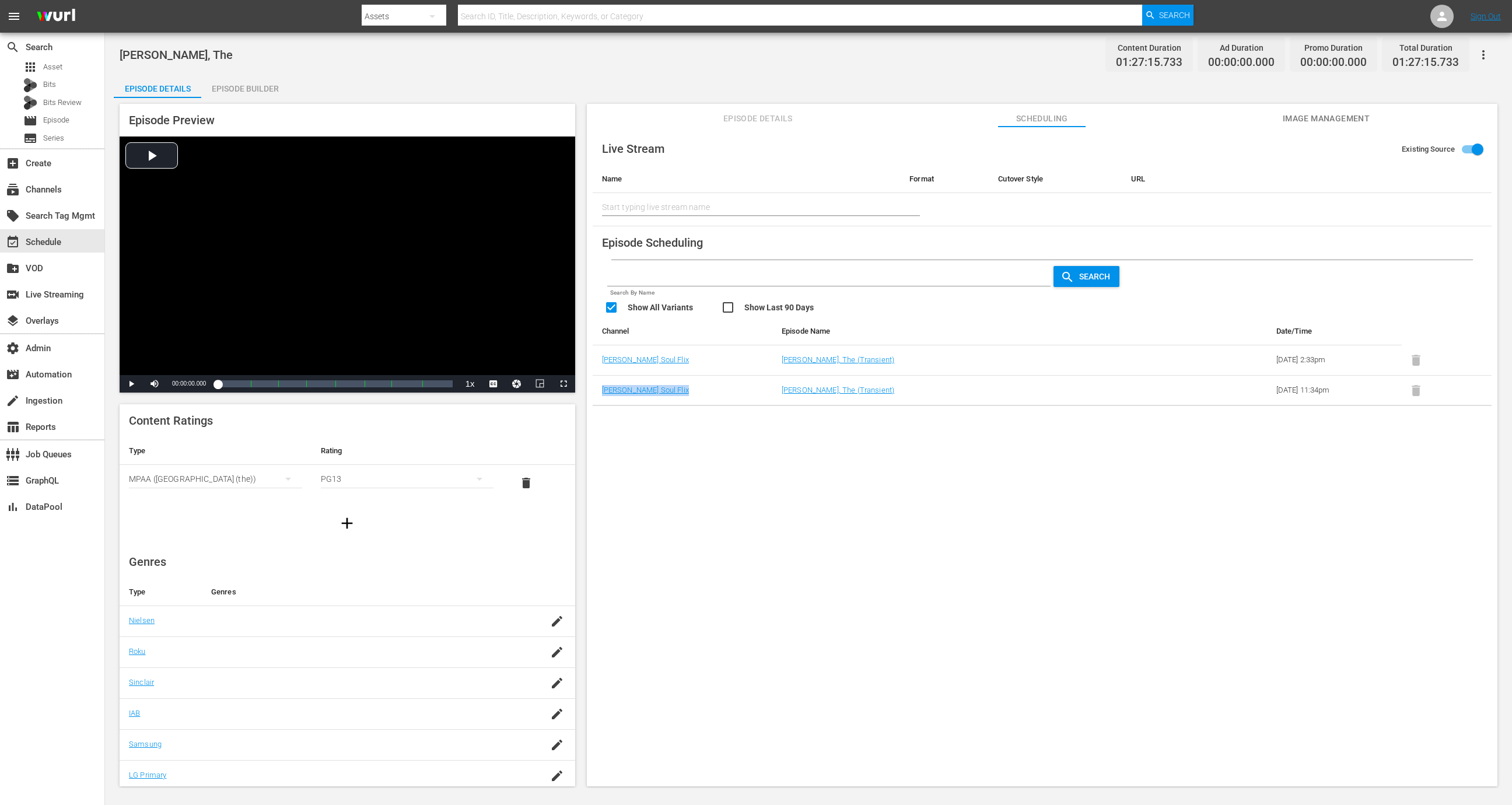
click at [776, 119] on span "Episode Details" at bounding box center [758, 118] width 87 height 15
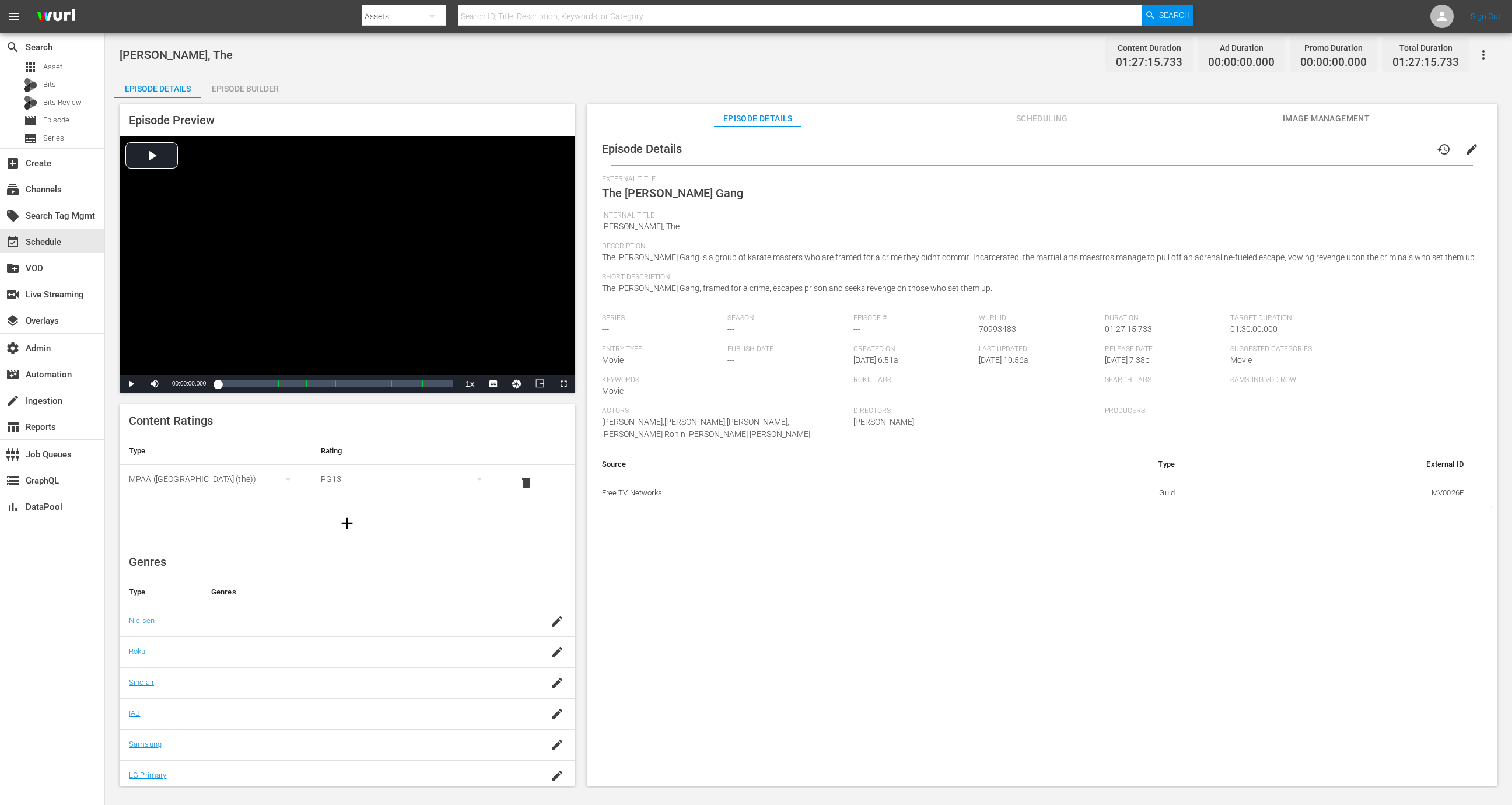
click at [856, 287] on span "The Chang Gang, framed for a crime, escapes prison and seeks revenge on those w…" at bounding box center [797, 287] width 390 height 10
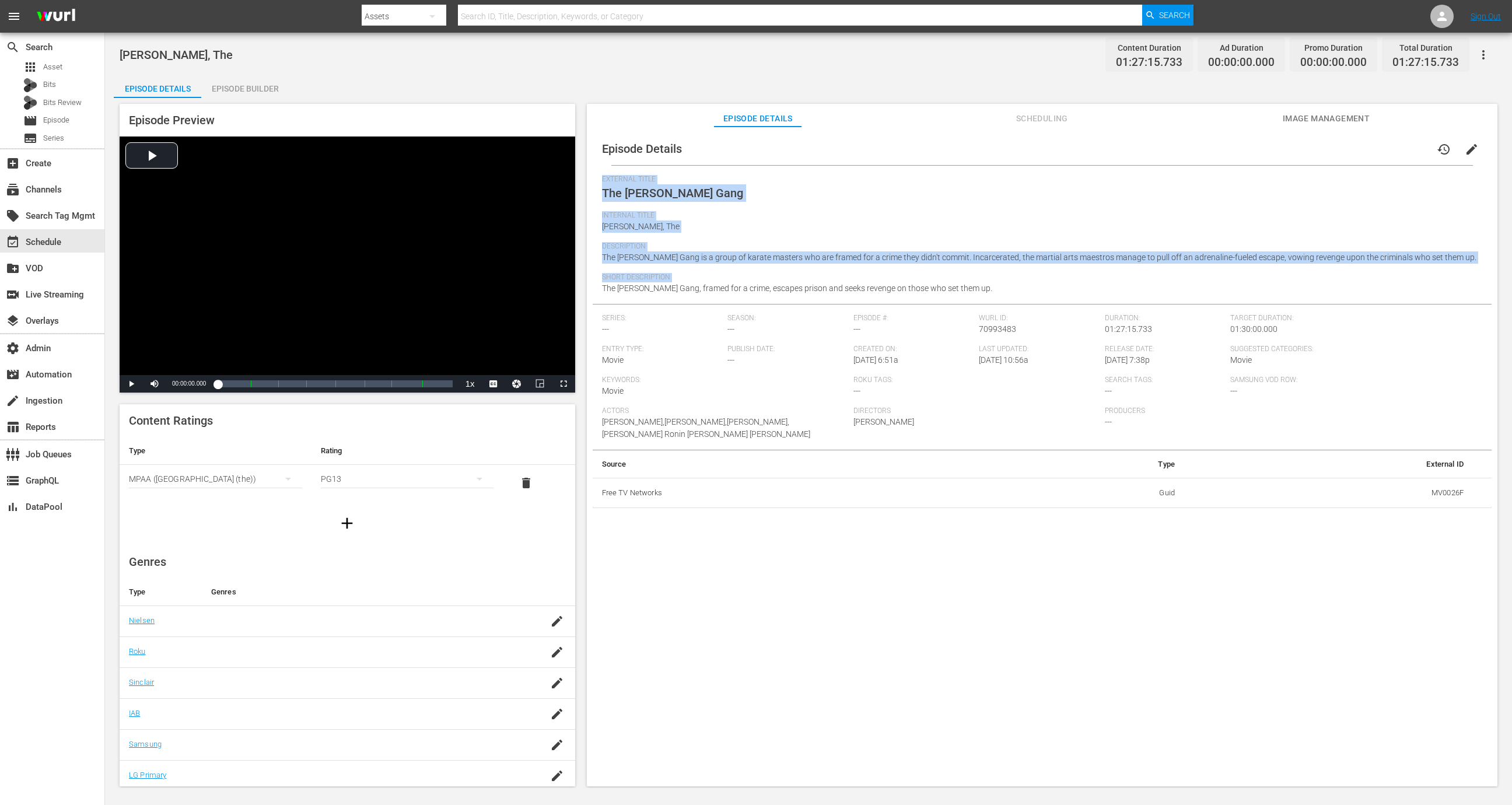
click at [856, 287] on span "The Chang Gang, framed for a crime, escapes prison and seeks revenge on those w…" at bounding box center [797, 287] width 390 height 10
copy div "External Title The Chang Gang Internal Title Chang Gang, The Description The Ch…"
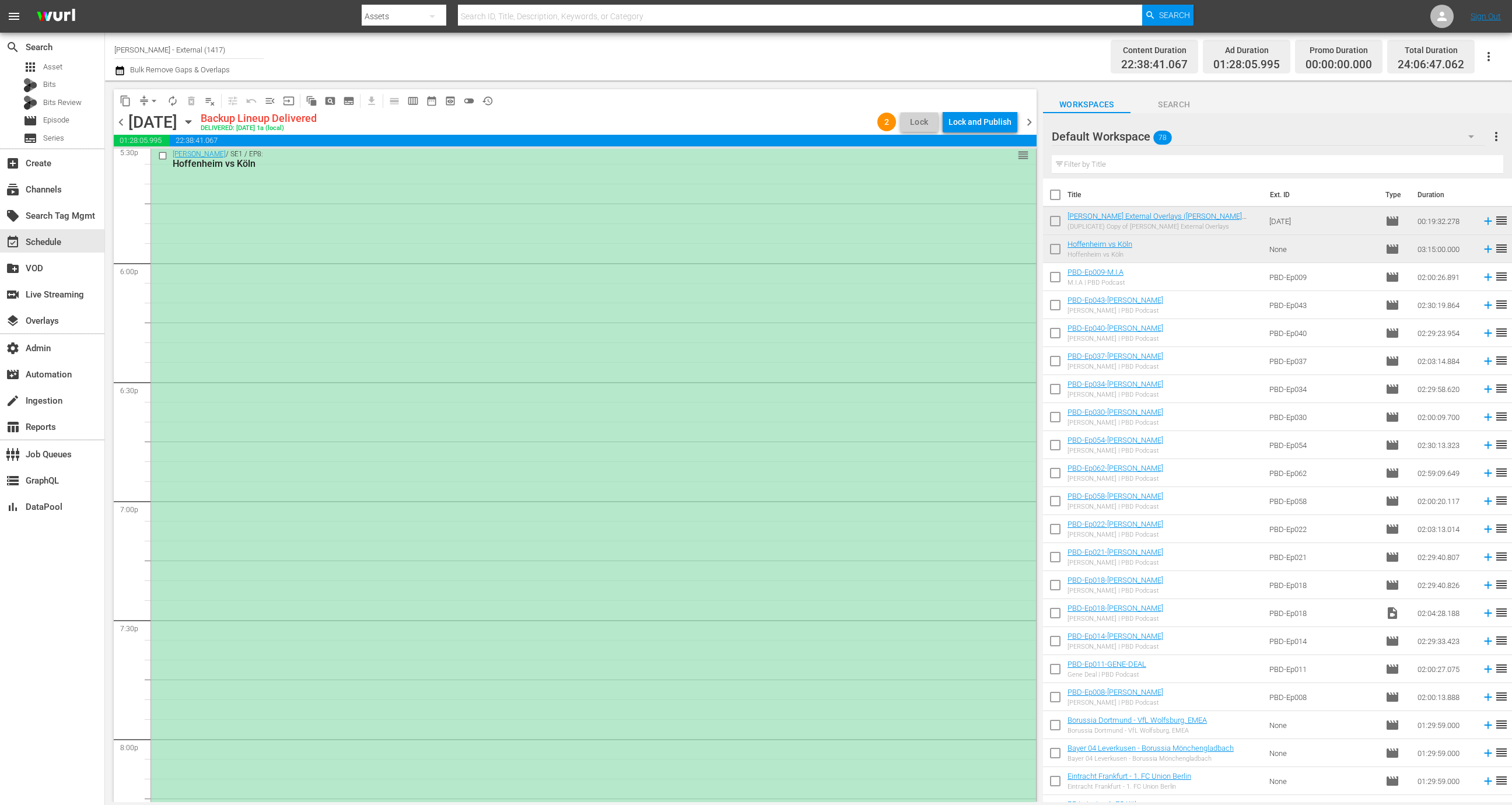
scroll to position [4172, 0]
click at [984, 120] on div "Lock and Publish" at bounding box center [979, 122] width 63 height 21
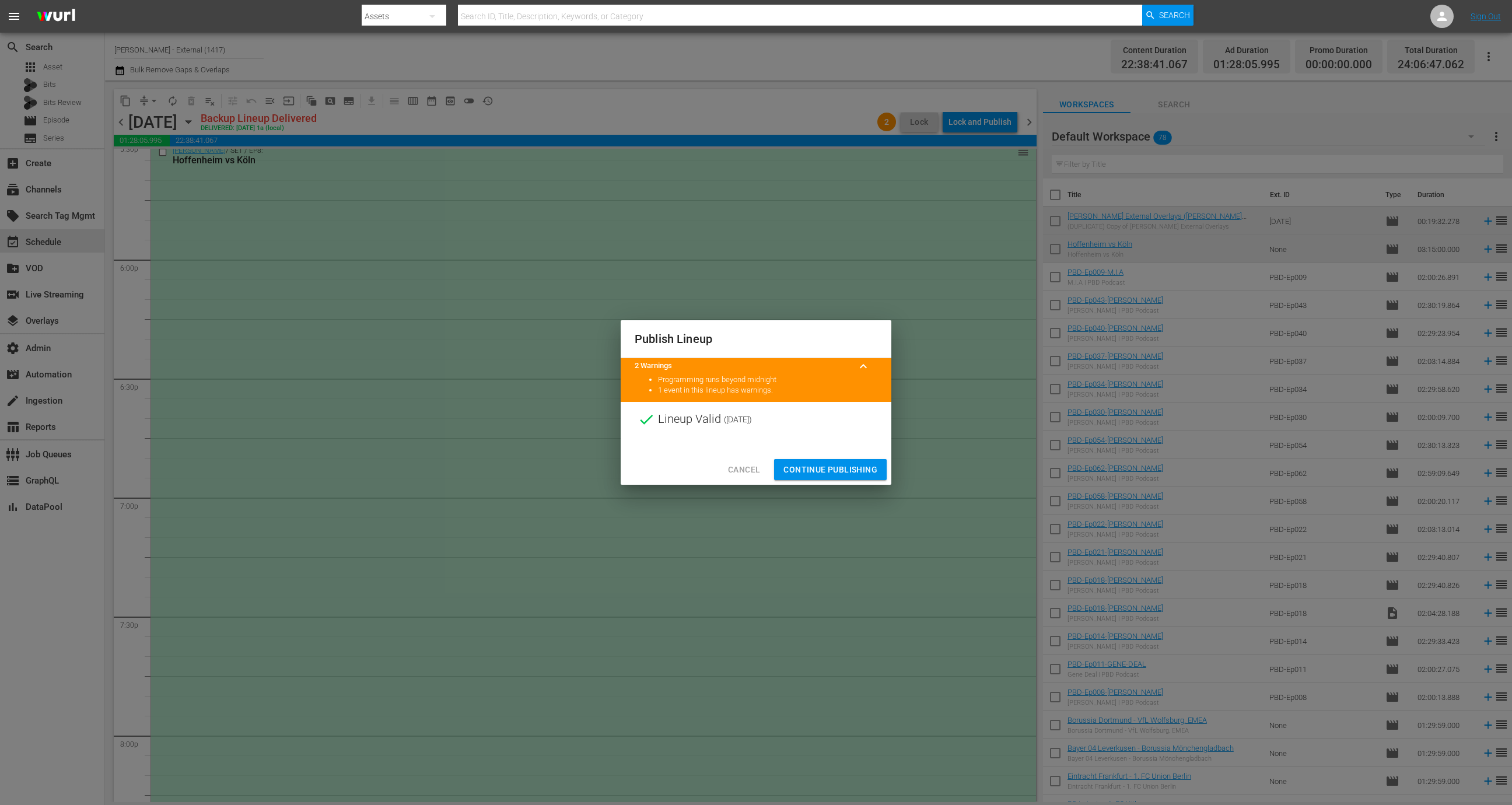
click at [821, 466] on span "Continue Publishing" at bounding box center [830, 469] width 94 height 15
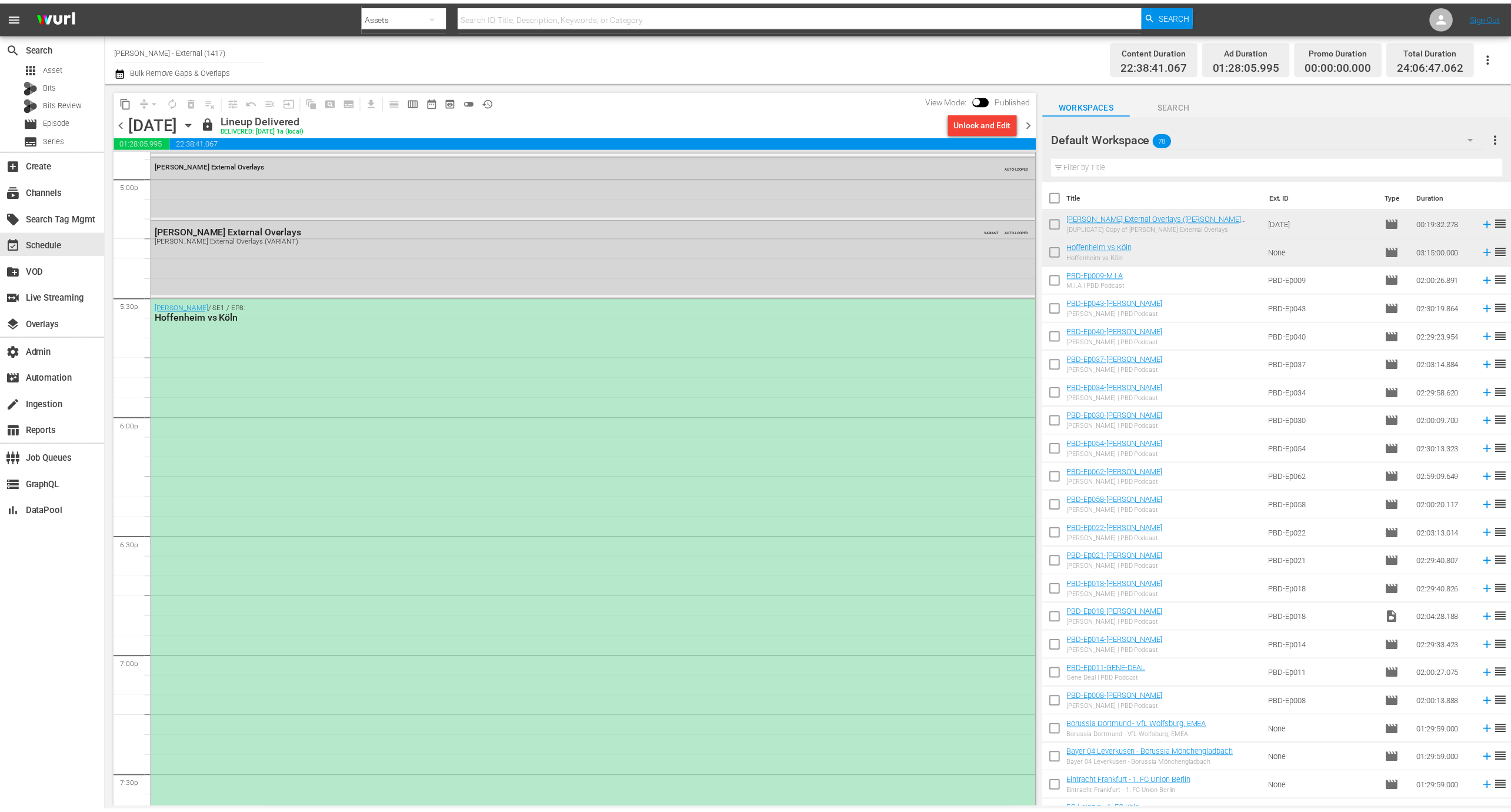
scroll to position [4108, 0]
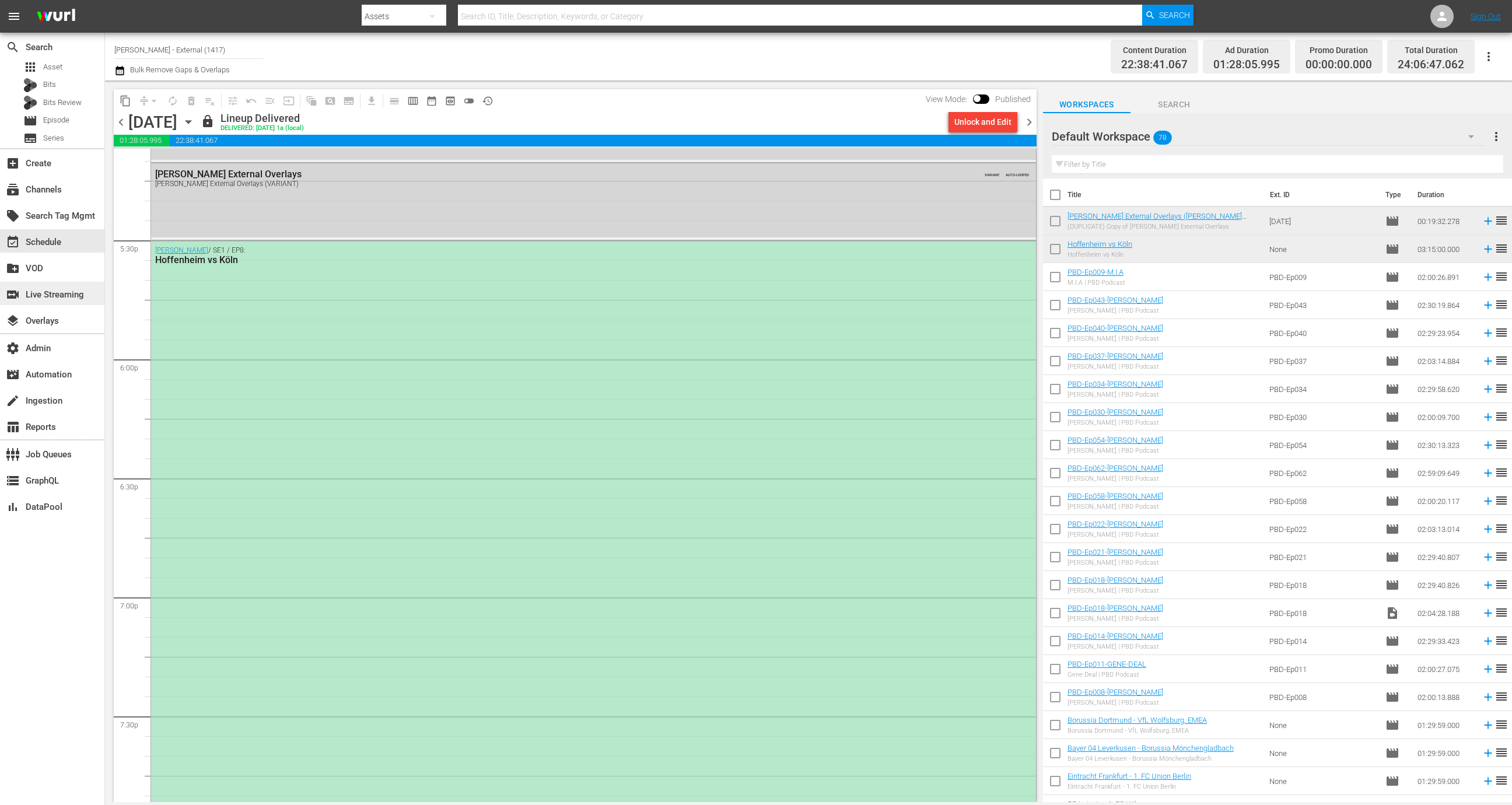
click at [58, 296] on div "switch_video Live Streaming" at bounding box center [33, 293] width 65 height 11
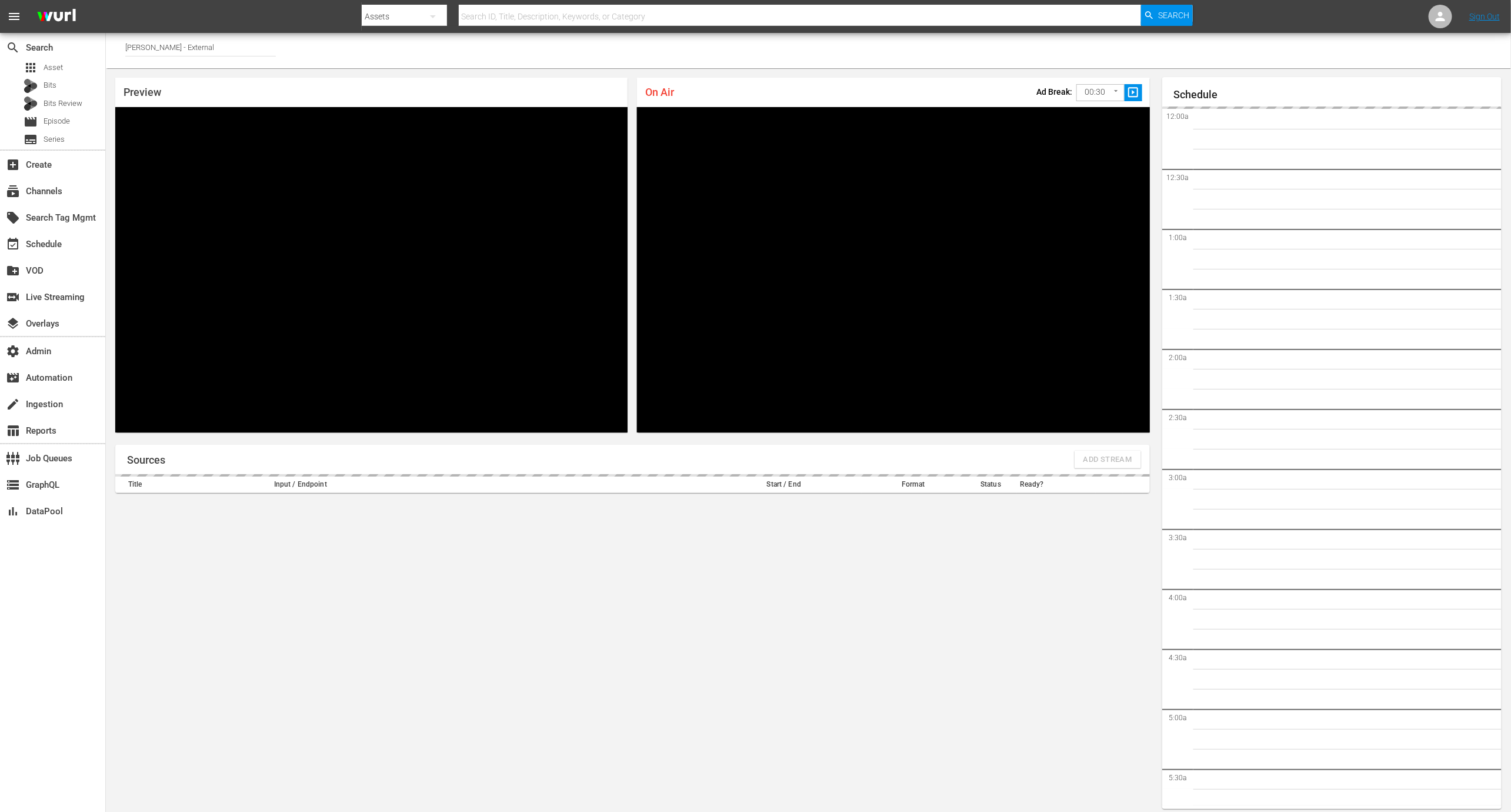
scroll to position [6, 0]
